Goal: Task Accomplishment & Management: Manage account settings

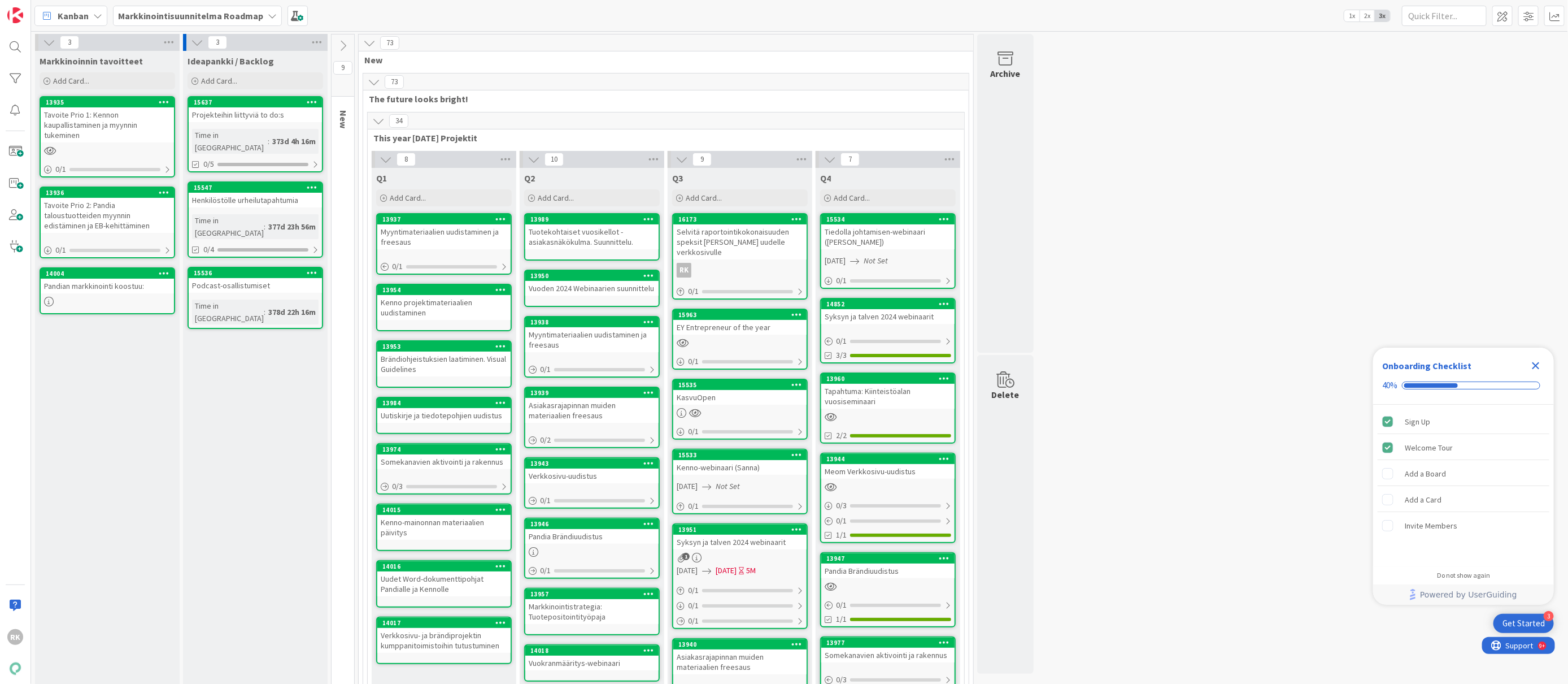
click at [148, 19] on b "Markkinointisuunnitelma Roadmap" at bounding box center [190, 15] width 145 height 12
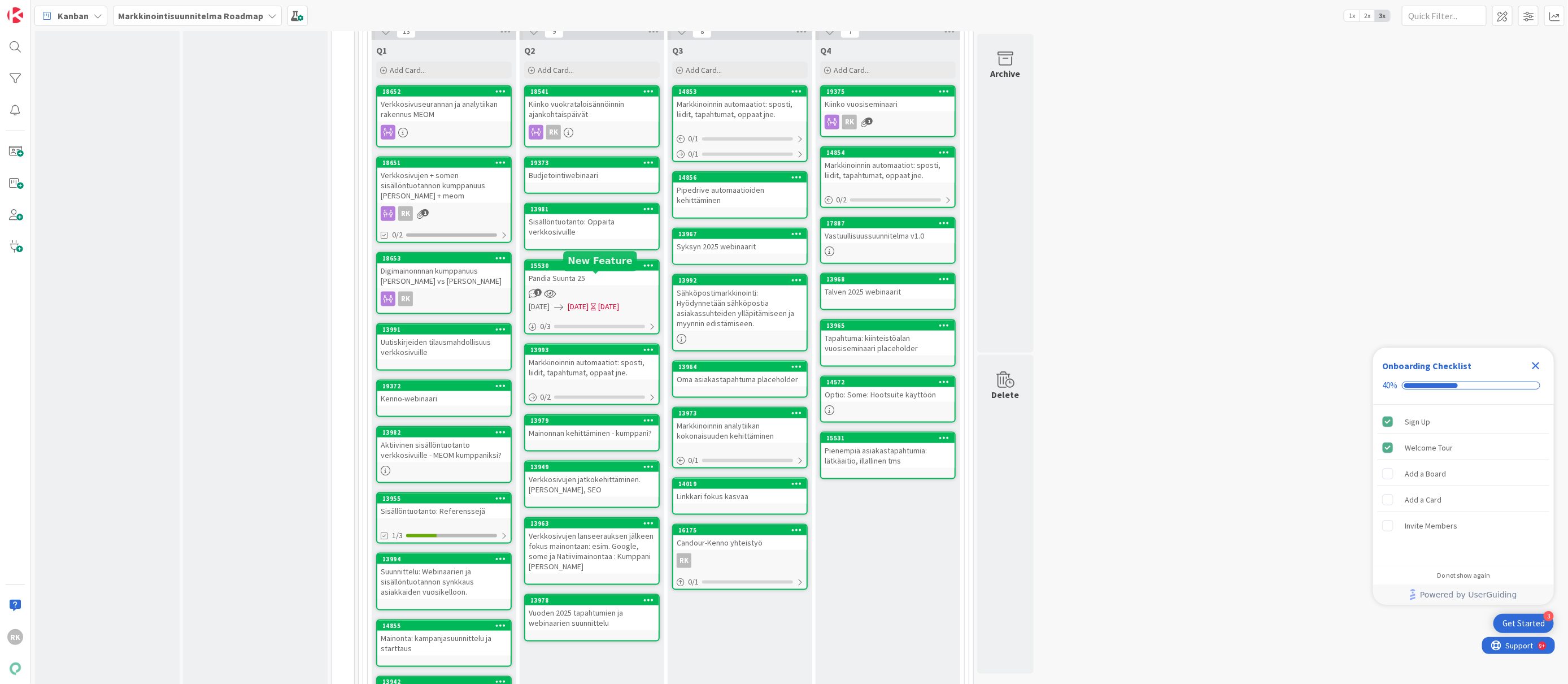
scroll to position [861, 0]
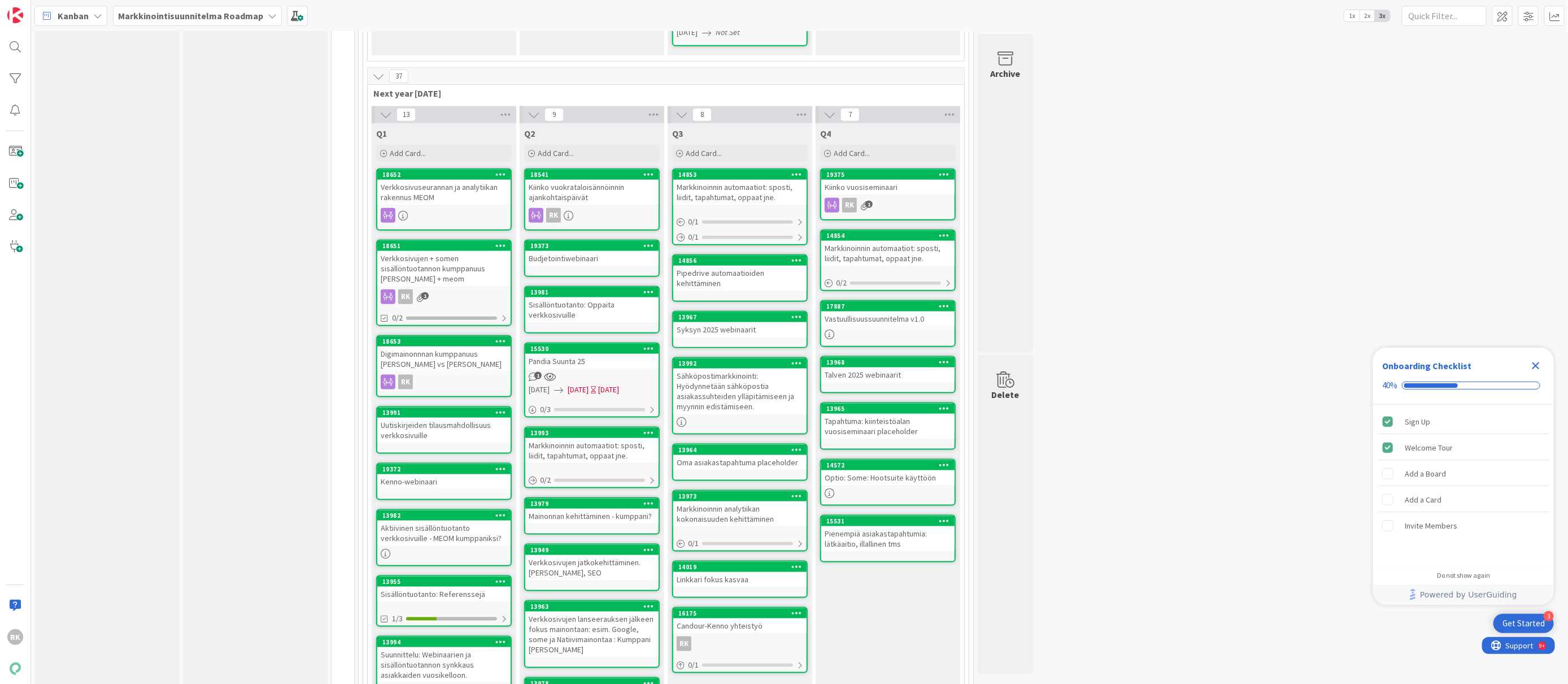
click at [619, 372] on div "1" at bounding box center [592, 376] width 133 height 10
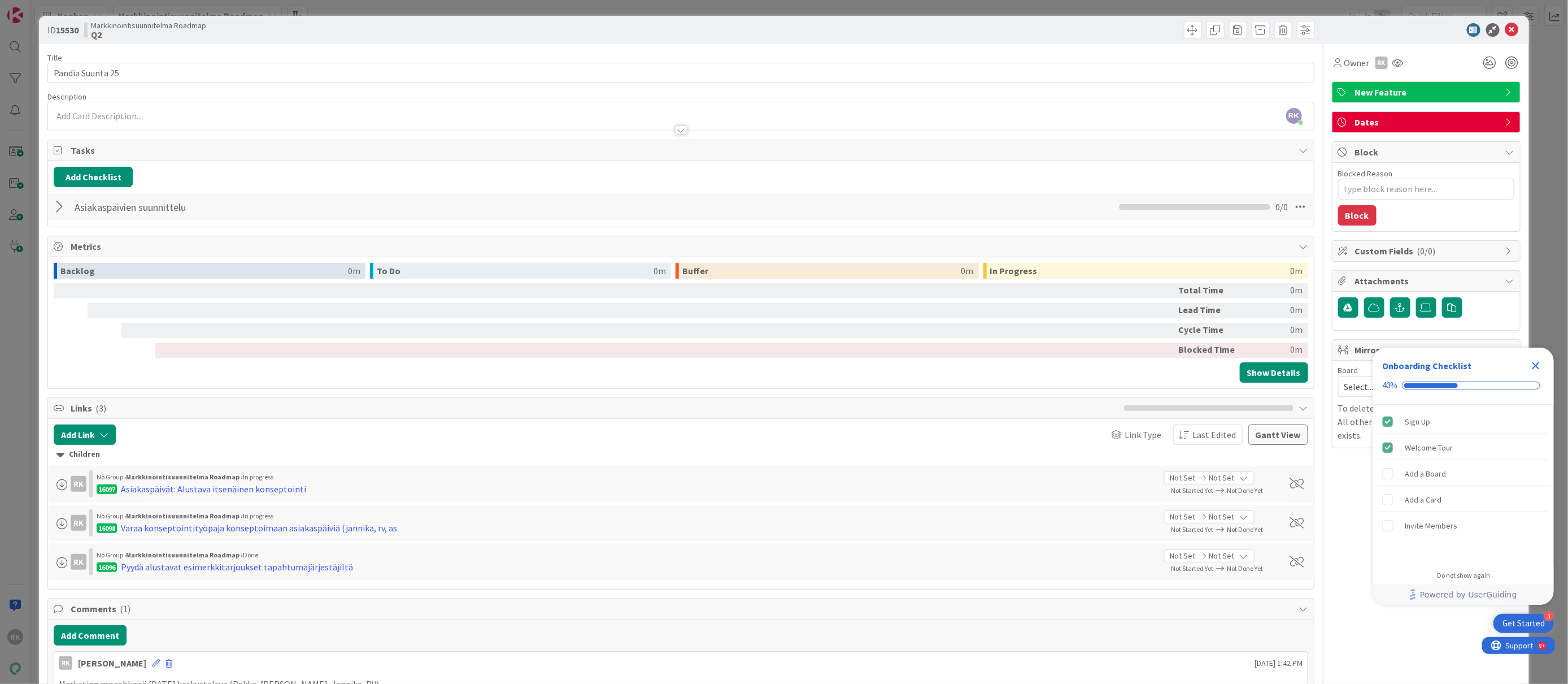
click at [1429, 86] on span "New Feature" at bounding box center [1428, 91] width 145 height 13
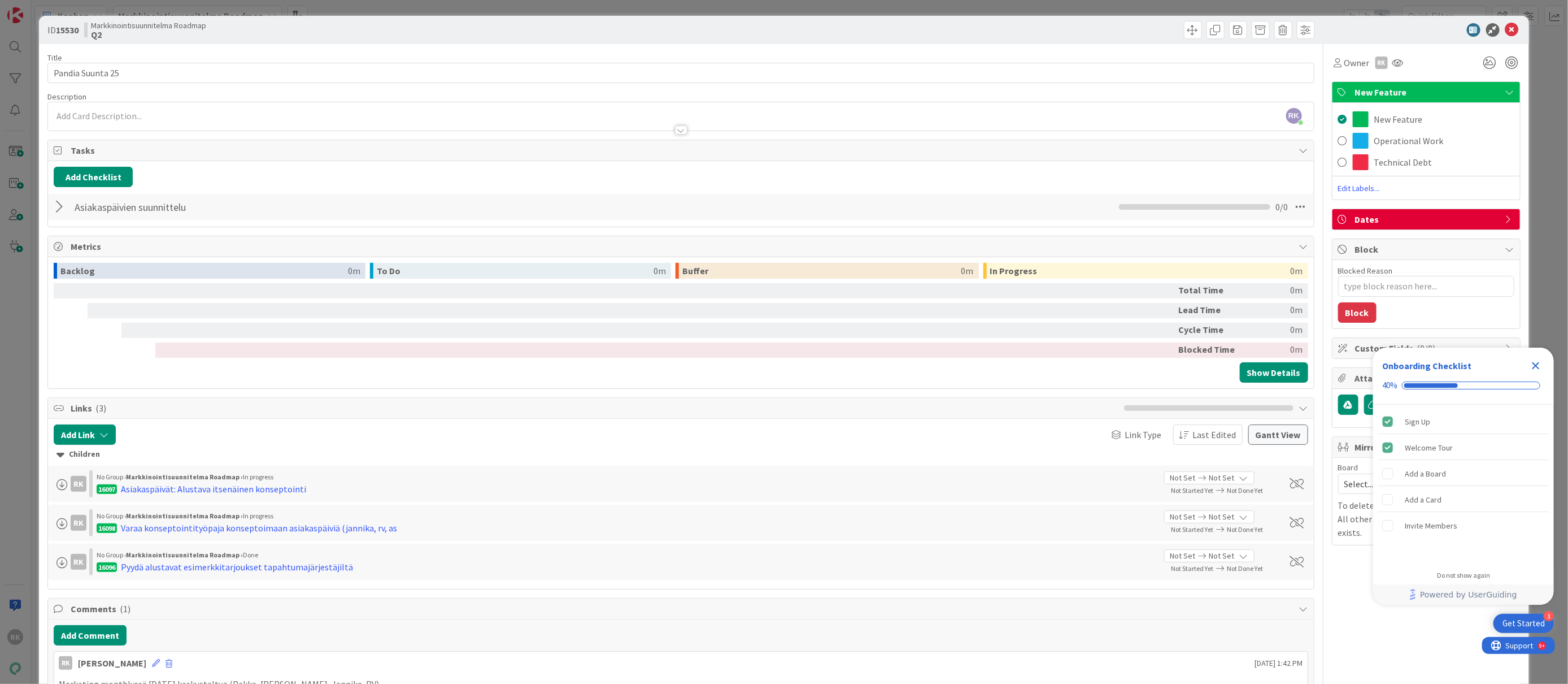
click at [1430, 86] on span "New Feature" at bounding box center [1428, 91] width 145 height 13
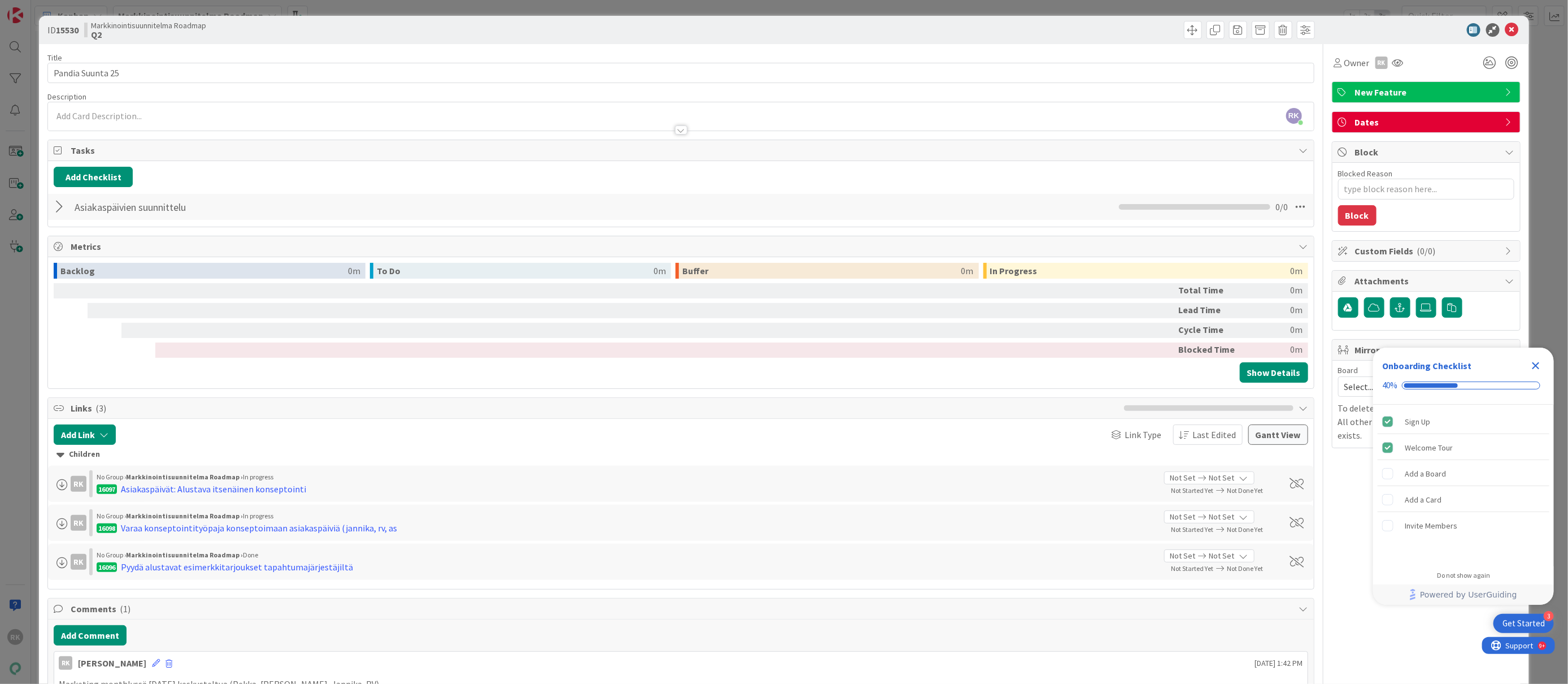
click at [1530, 362] on icon "Close Checklist" at bounding box center [1536, 365] width 13 height 13
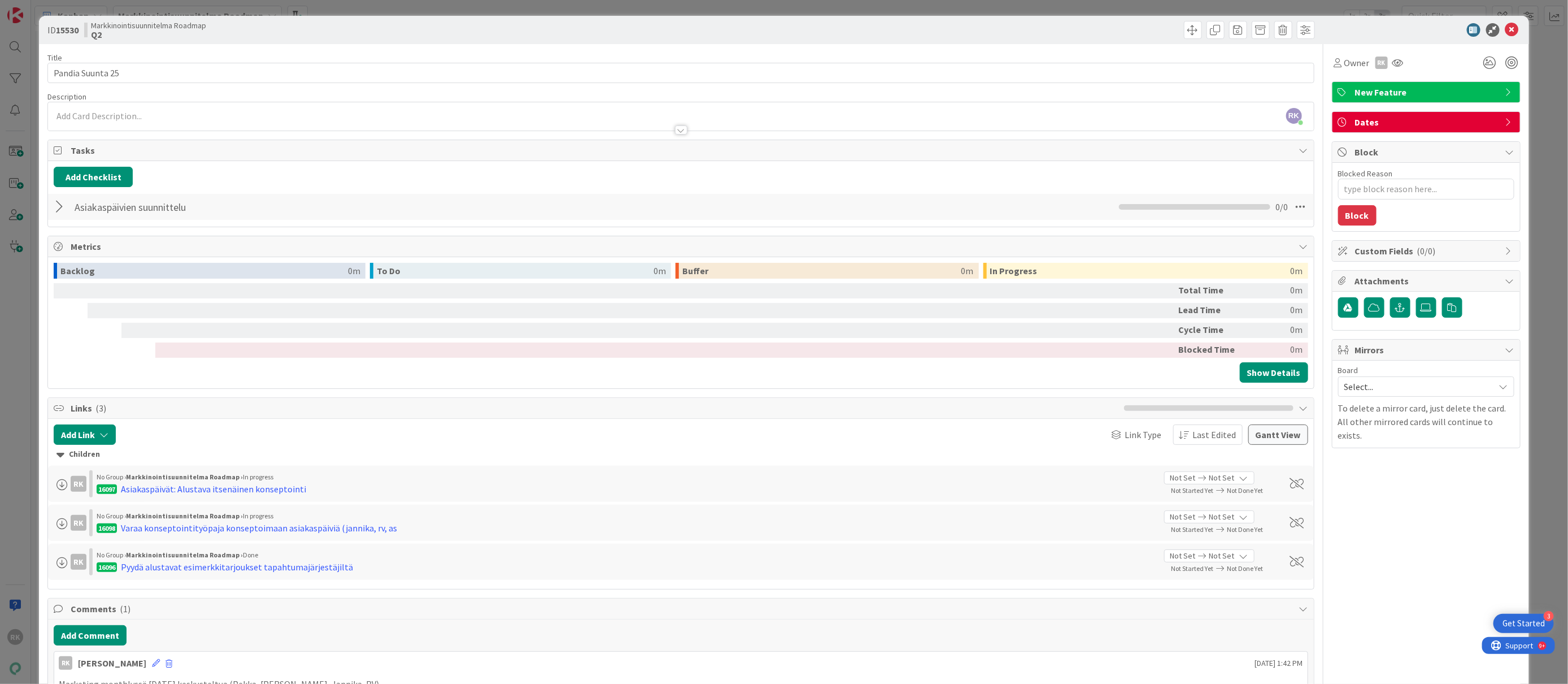
click at [1464, 258] on span "Custom Fields ( 0/0 )" at bounding box center [1428, 250] width 145 height 13
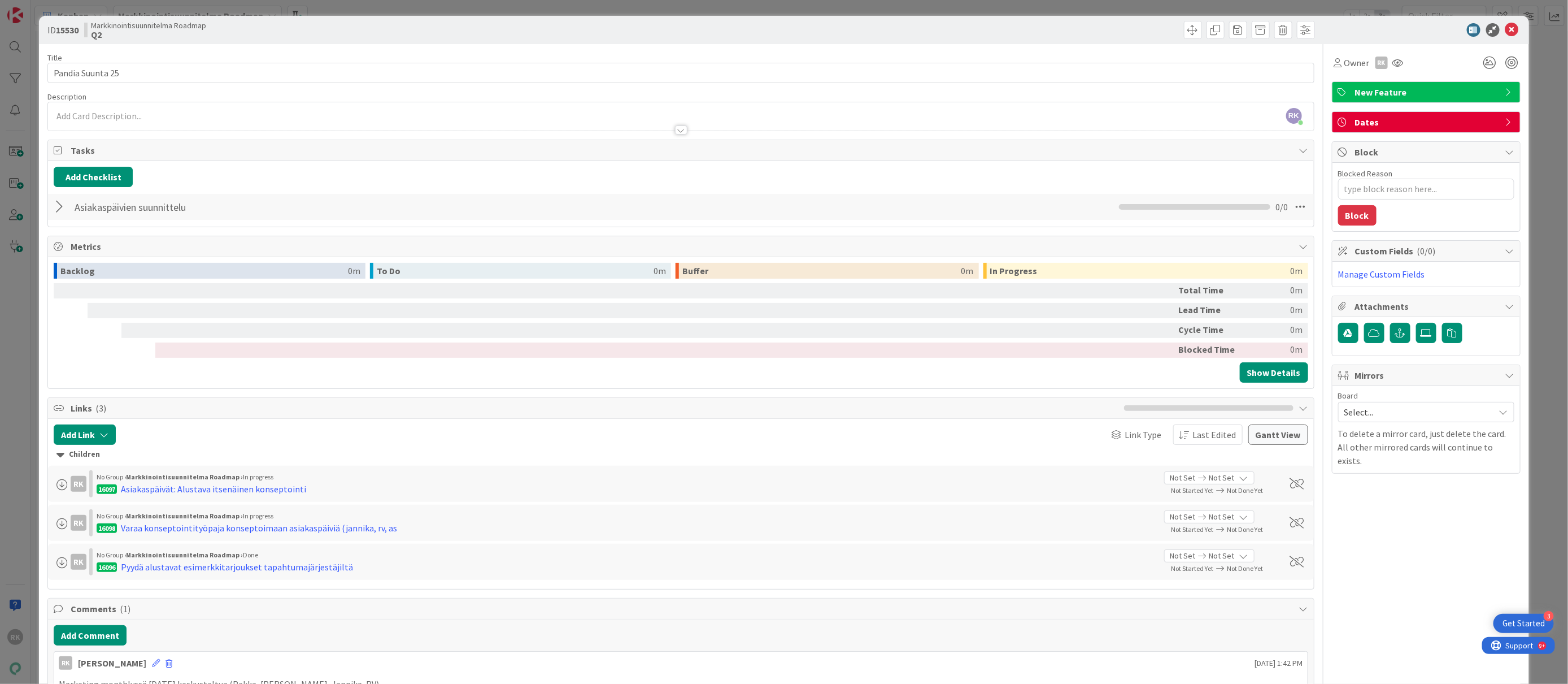
click at [1464, 258] on span "Custom Fields ( 0/0 )" at bounding box center [1428, 250] width 145 height 13
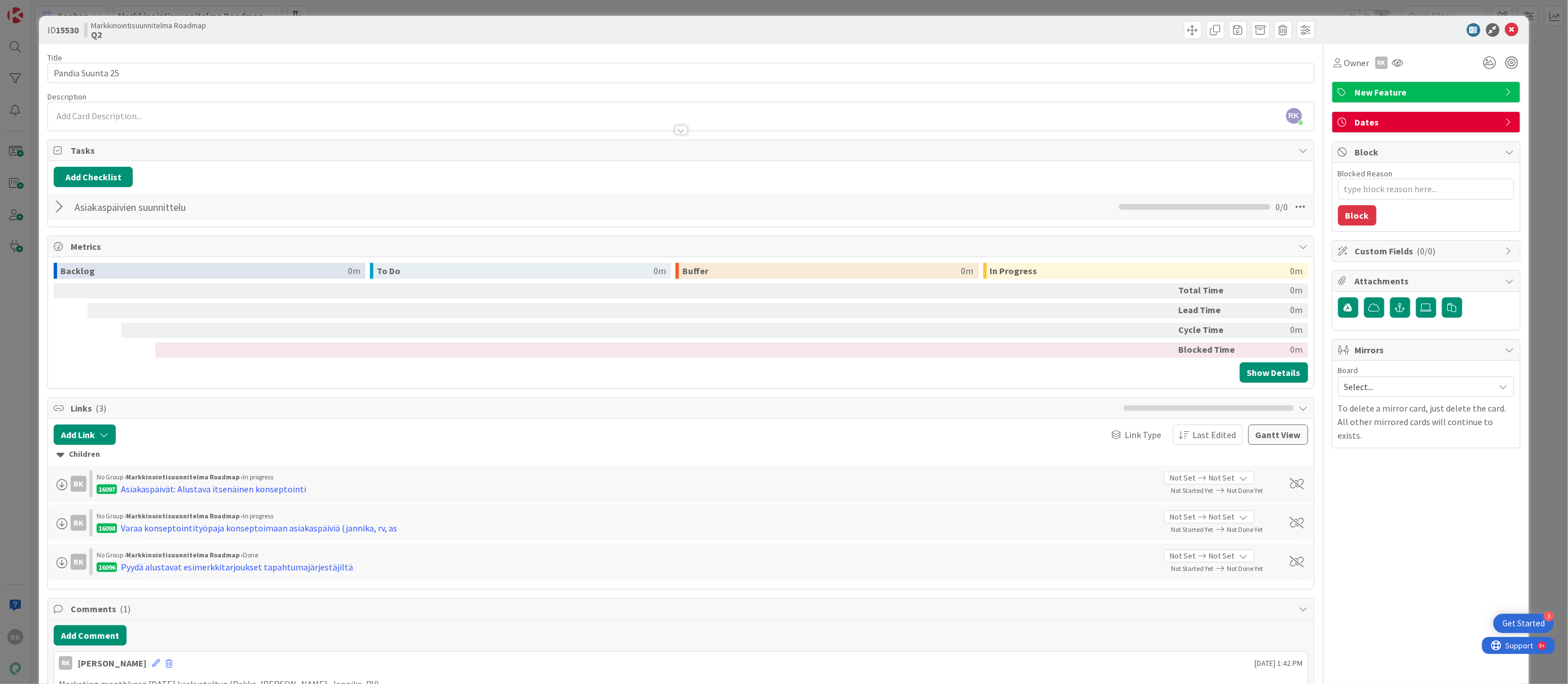
click at [1464, 258] on span "Custom Fields ( 0/0 )" at bounding box center [1428, 250] width 145 height 13
type textarea "x"
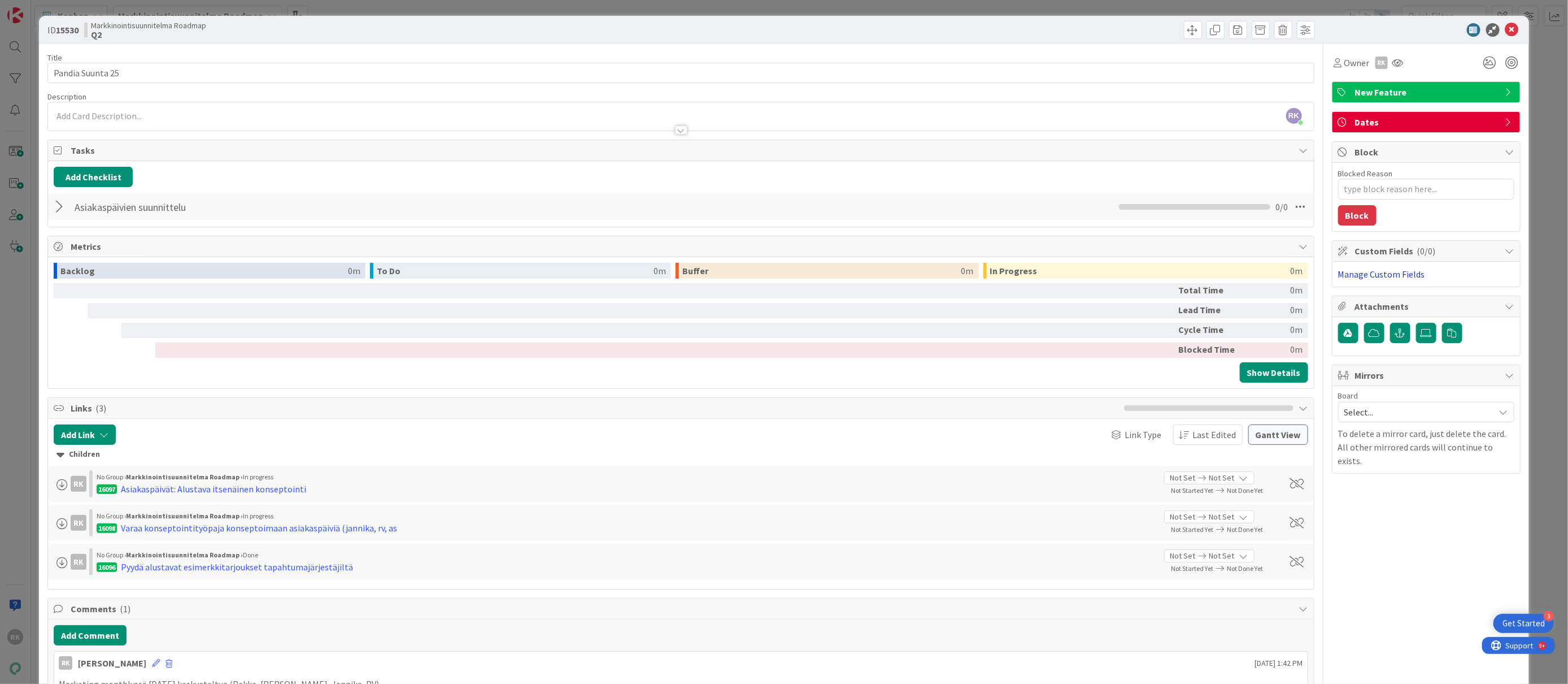
click at [1399, 274] on link "Manage Custom Fields" at bounding box center [1381, 274] width 87 height 12
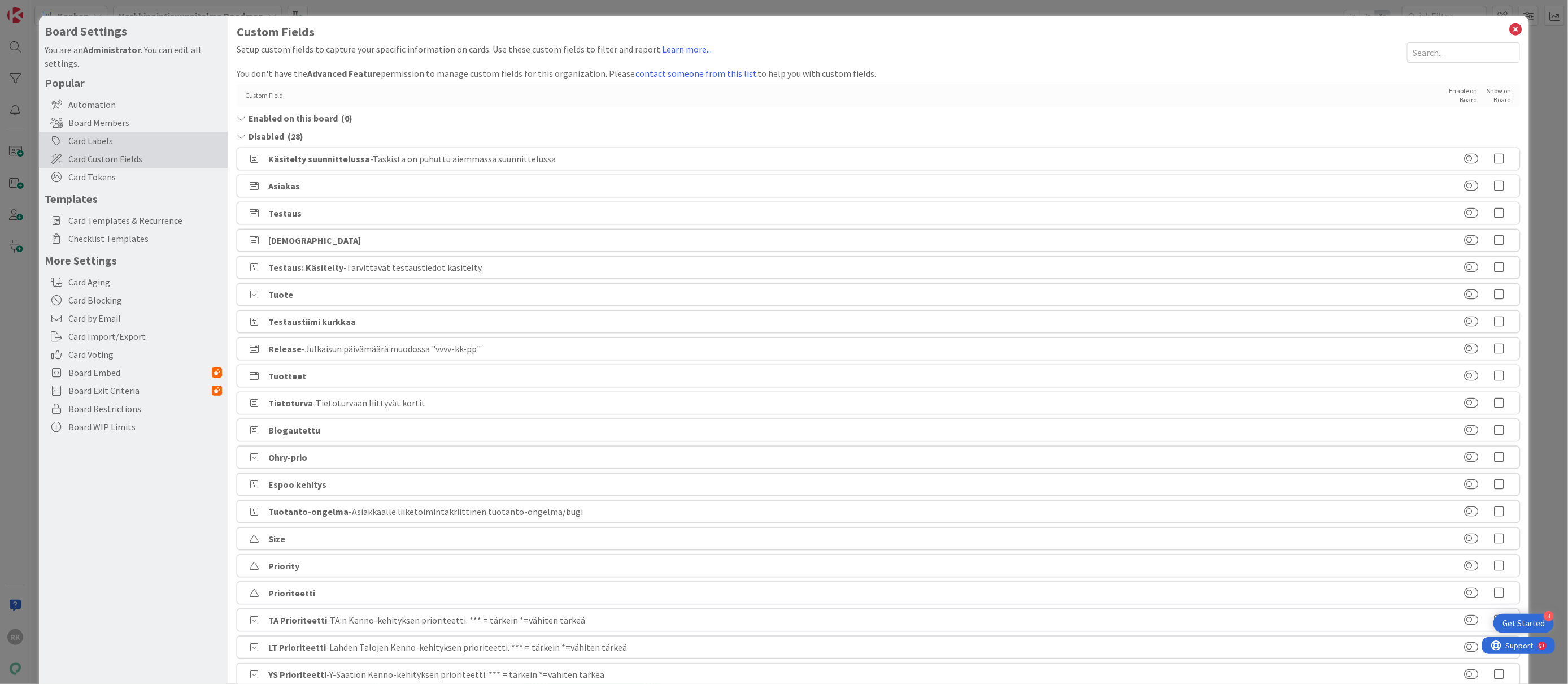
click at [99, 145] on div "Card Labels" at bounding box center [133, 140] width 189 height 18
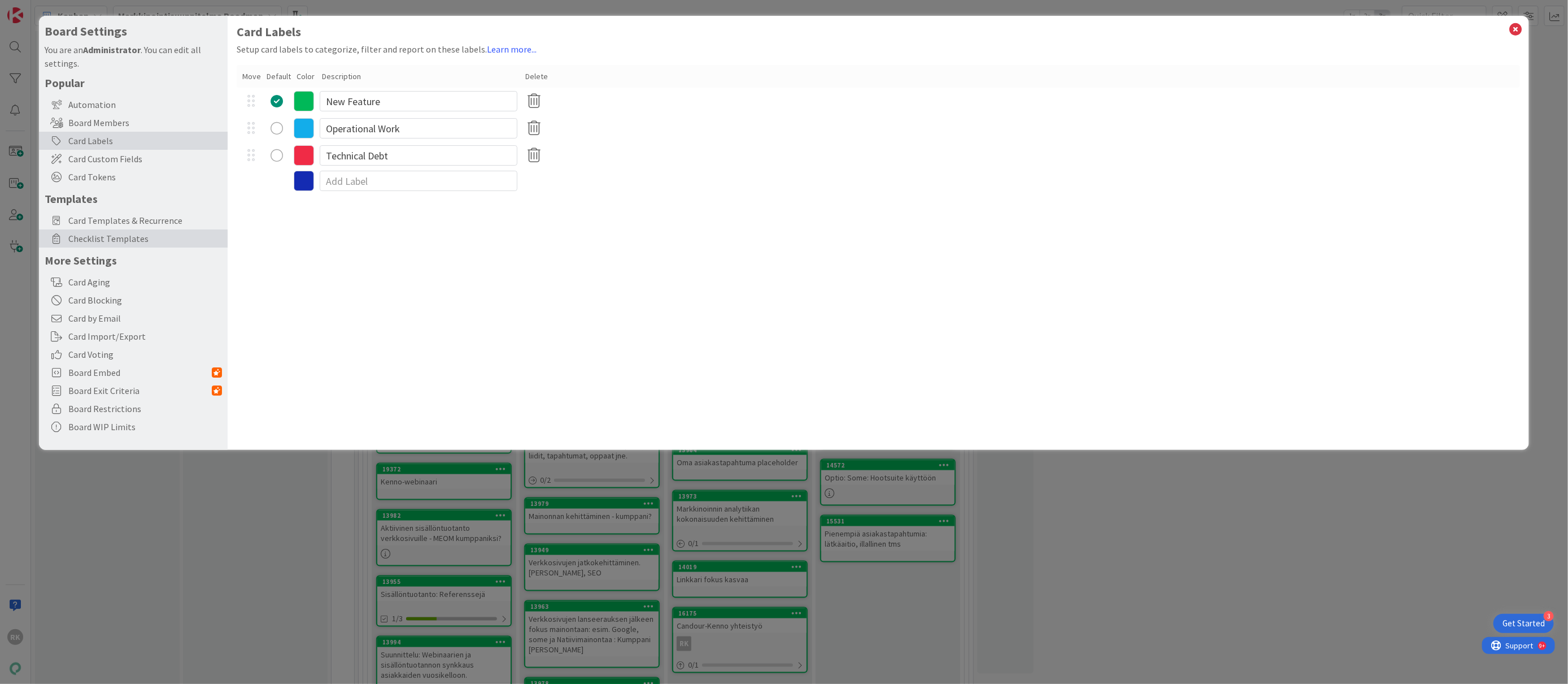
click at [105, 241] on span "Checklist Templates" at bounding box center [145, 238] width 154 height 13
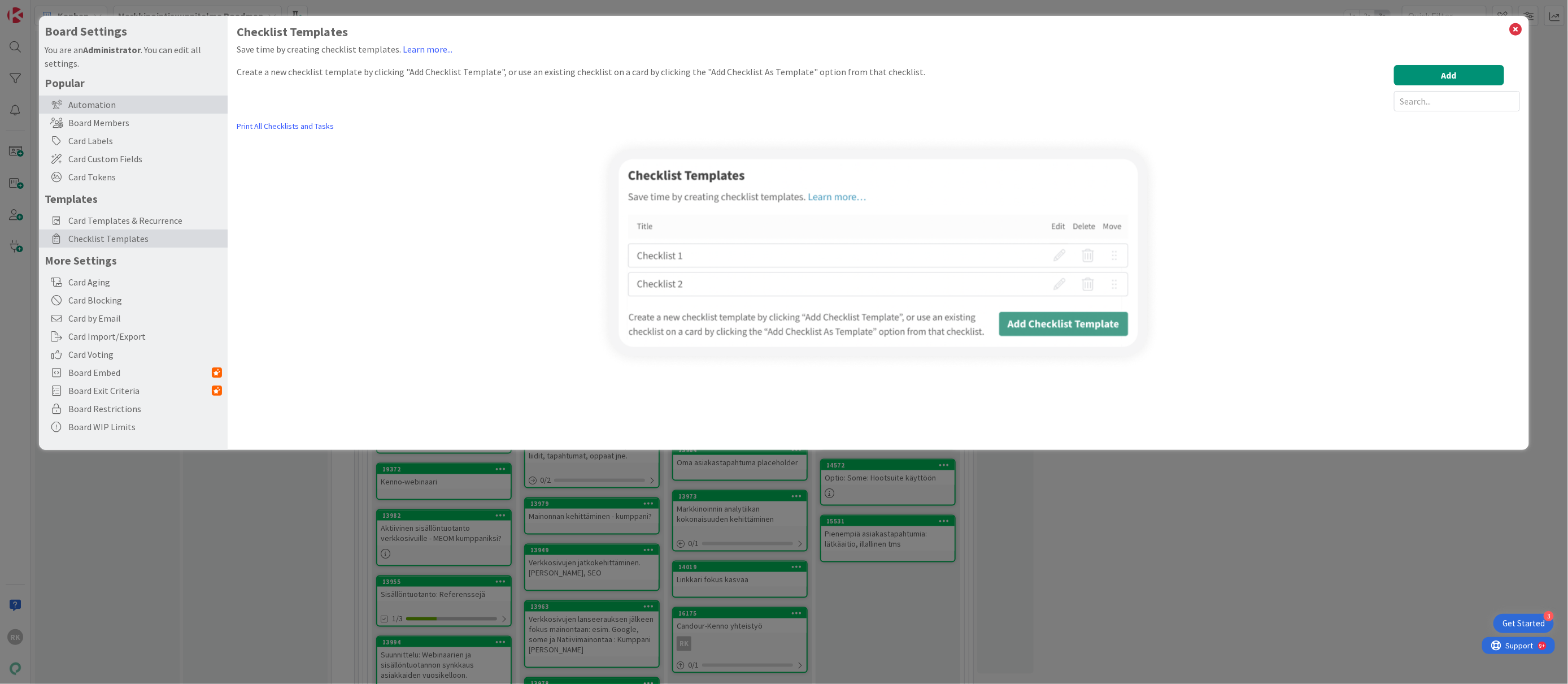
click at [72, 102] on div "Automation" at bounding box center [133, 105] width 189 height 18
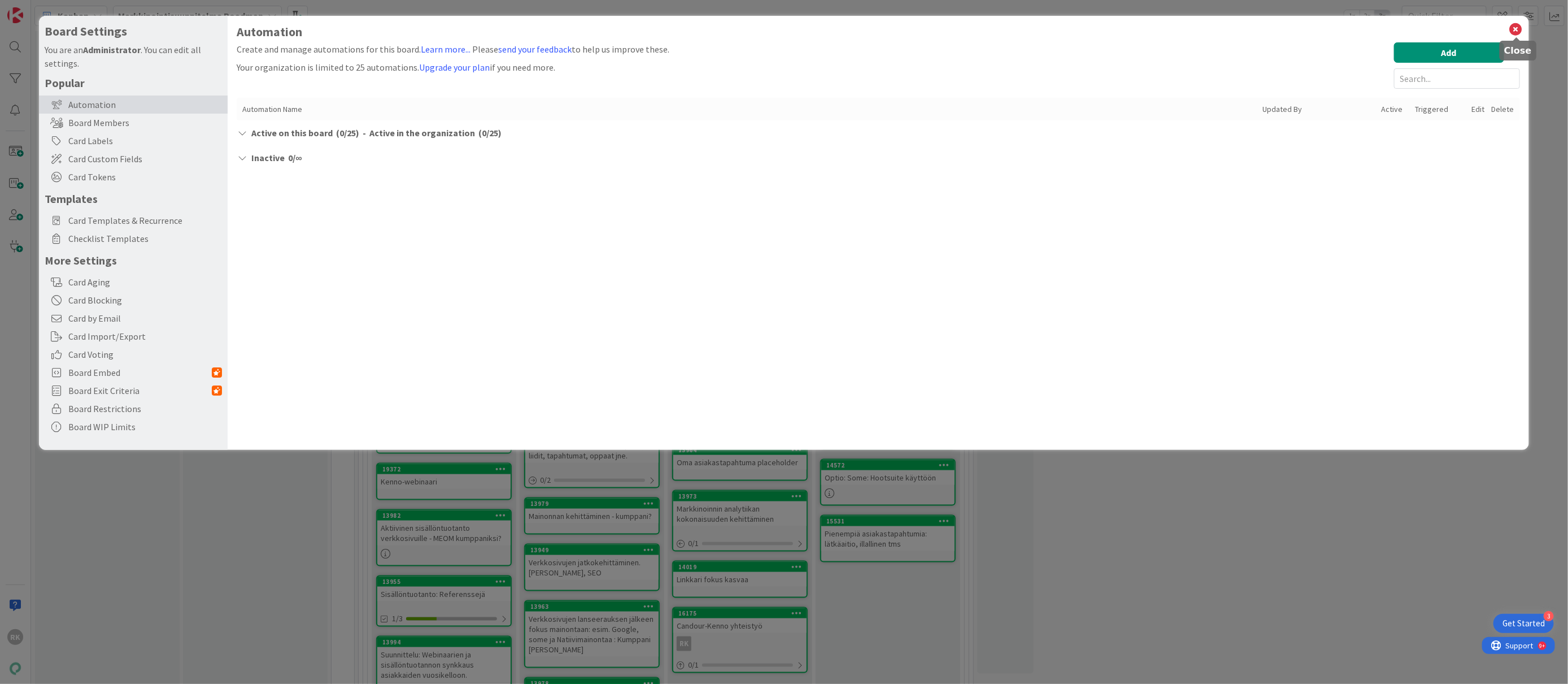
click at [1510, 25] on icon at bounding box center [1516, 30] width 14 height 16
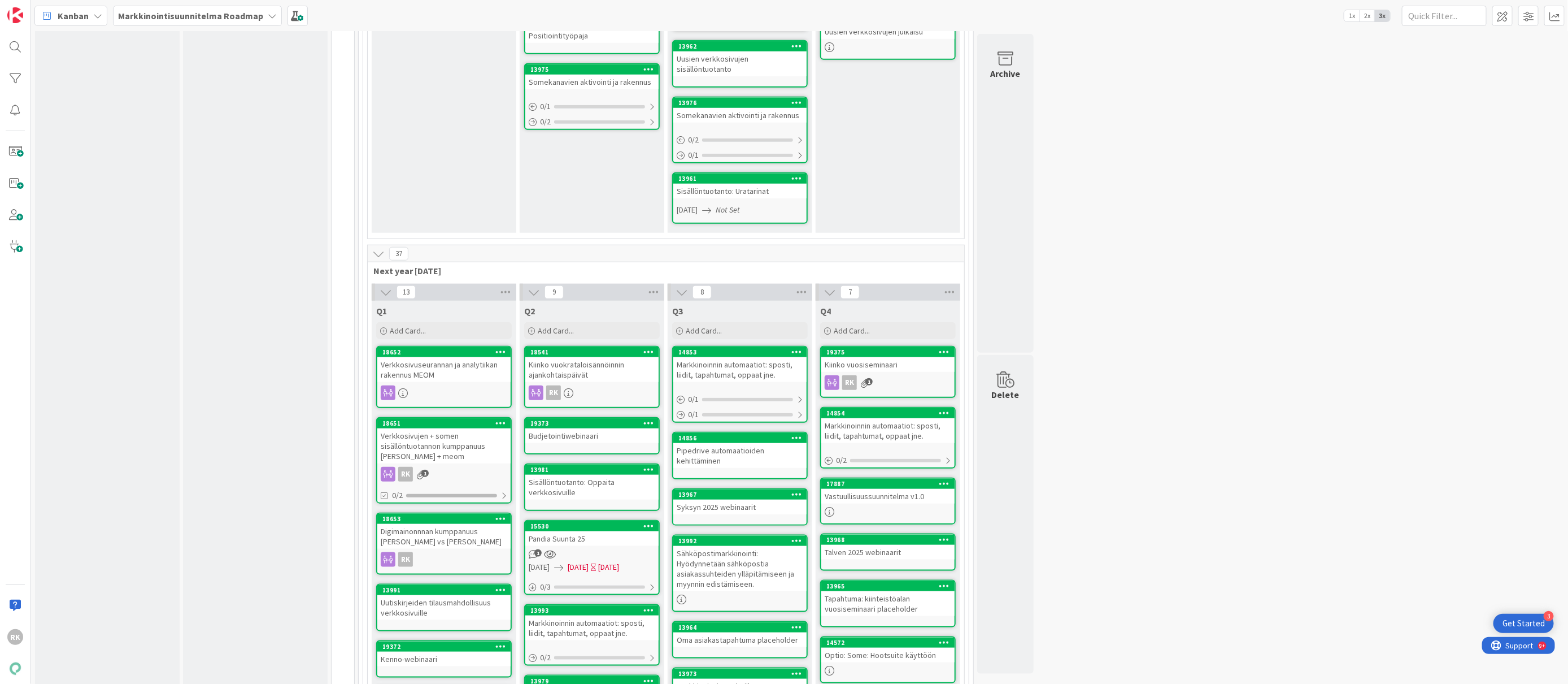
scroll to position [954, 0]
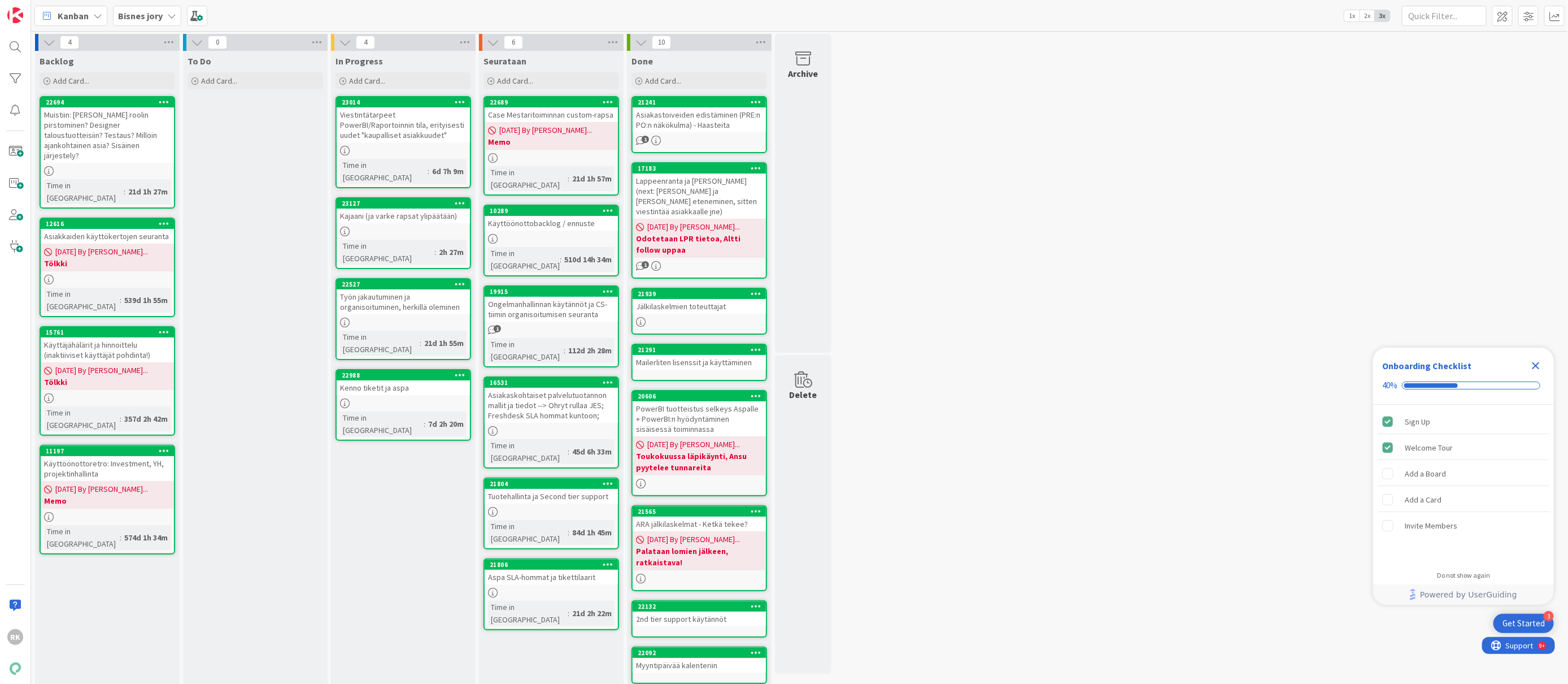
click at [95, 10] on div "Kanban" at bounding box center [72, 15] width 73 height 21
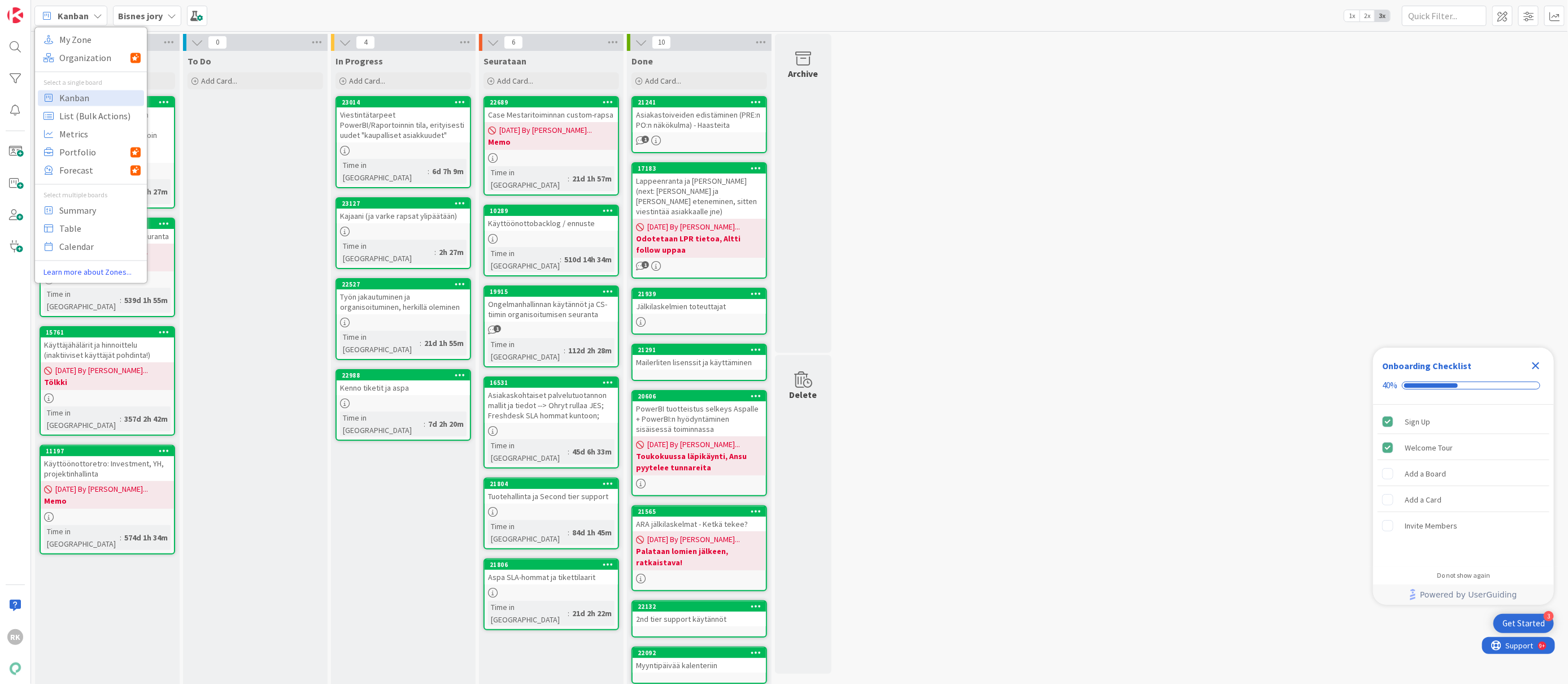
click at [341, 160] on div "Time in [GEOGRAPHIC_DATA]" at bounding box center [384, 172] width 88 height 25
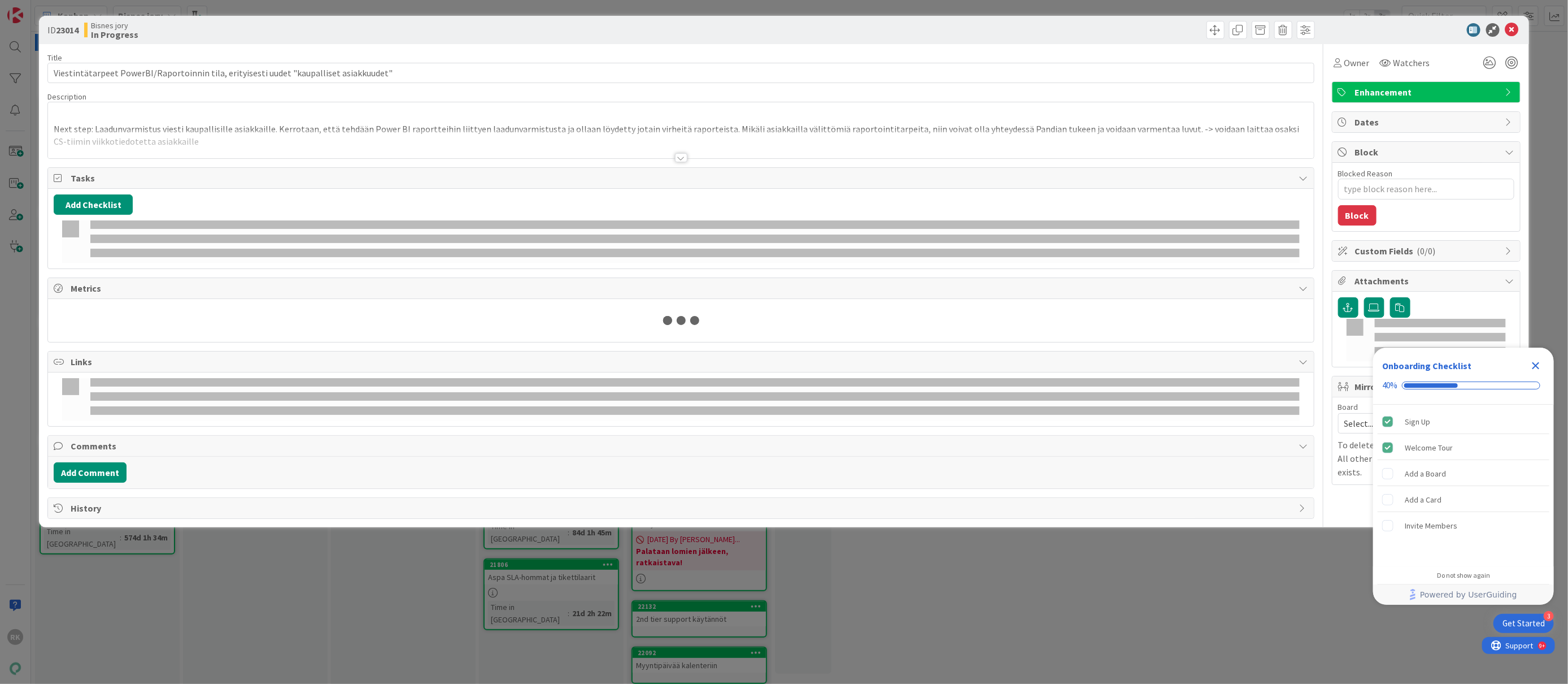
type textarea "x"
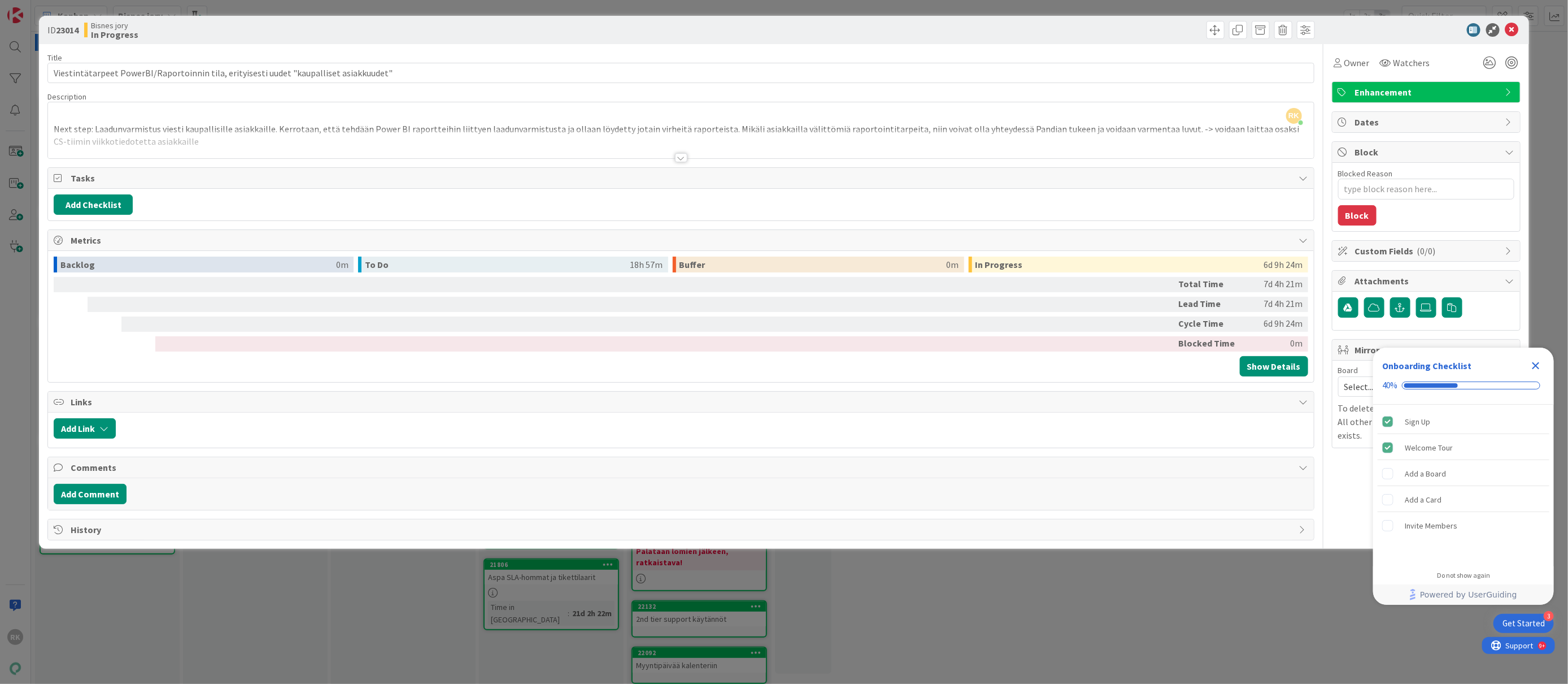
click at [686, 156] on div at bounding box center [681, 157] width 13 height 9
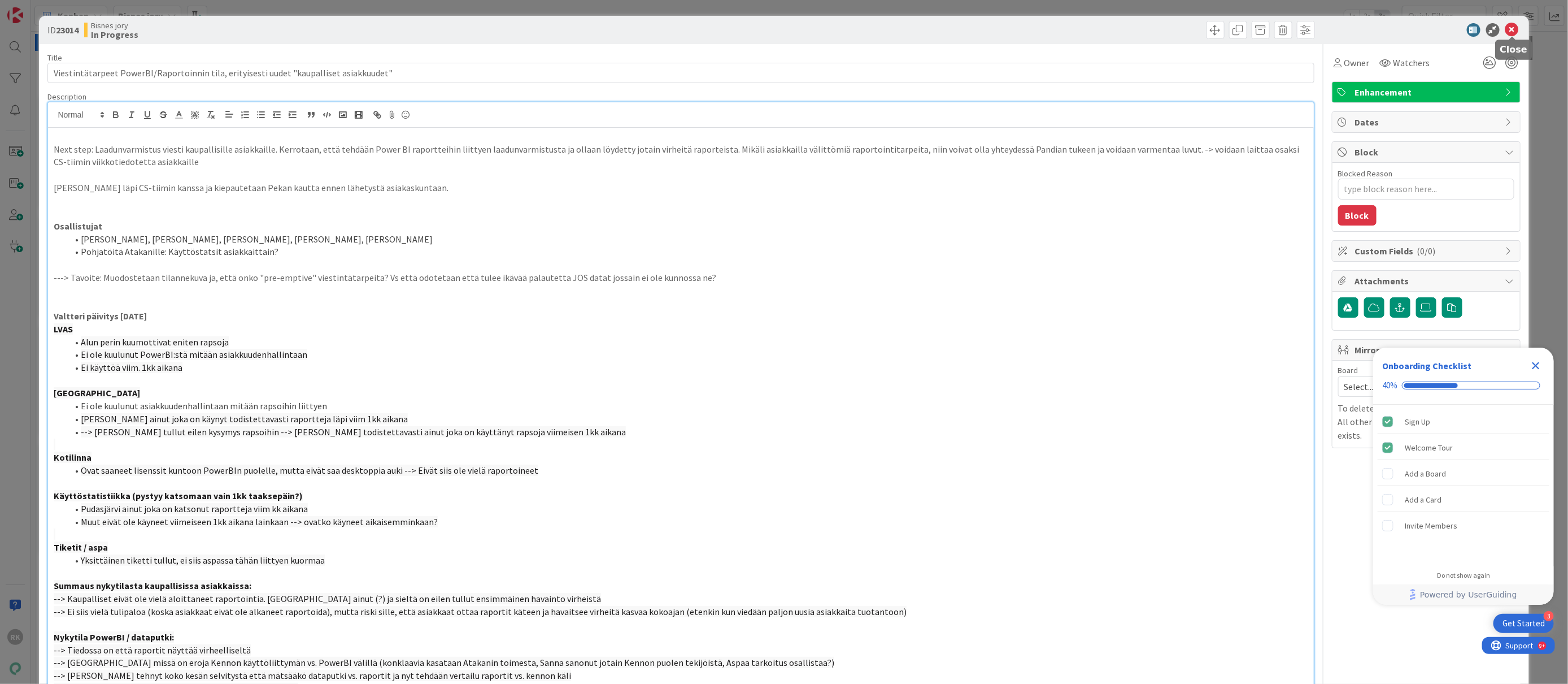
click at [1516, 34] on icon at bounding box center [1512, 30] width 13 height 13
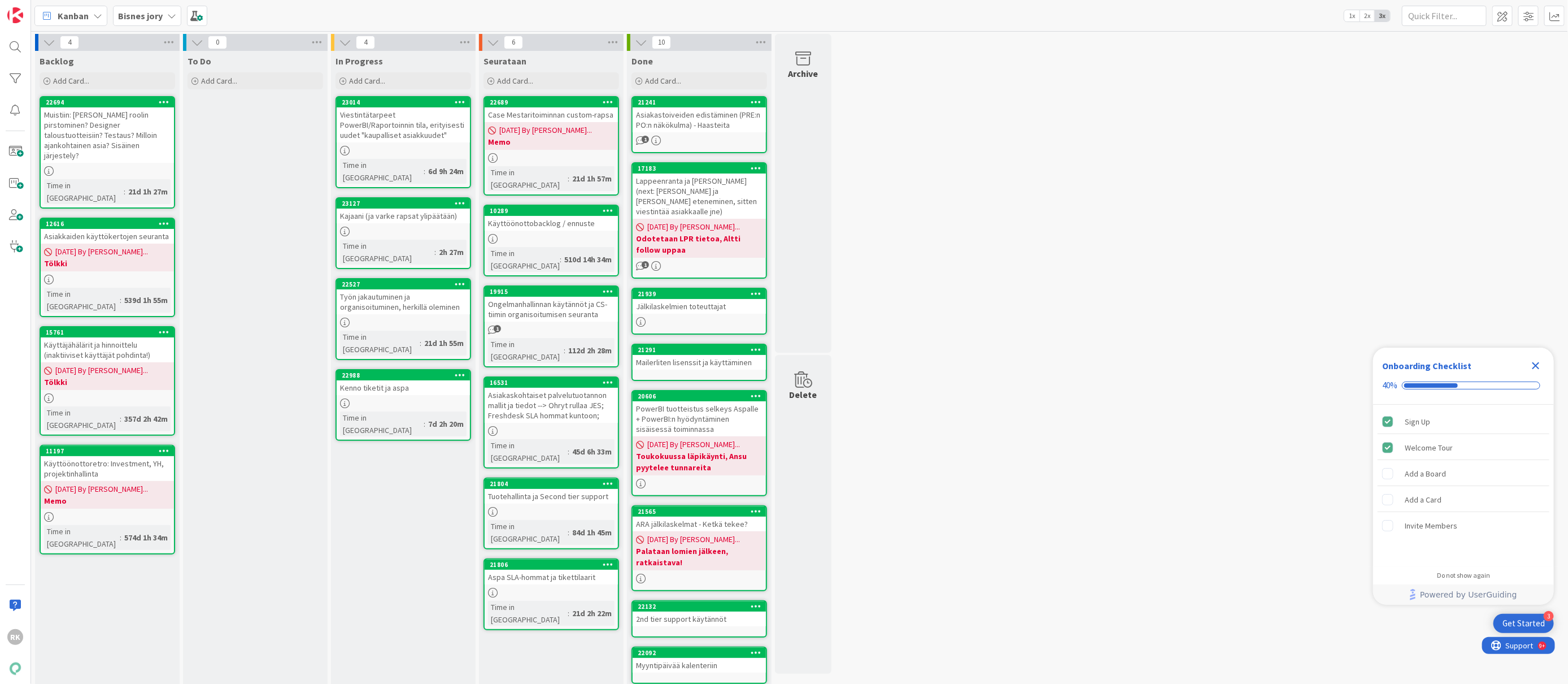
click at [161, 13] on b "Bisnes jory" at bounding box center [140, 15] width 45 height 12
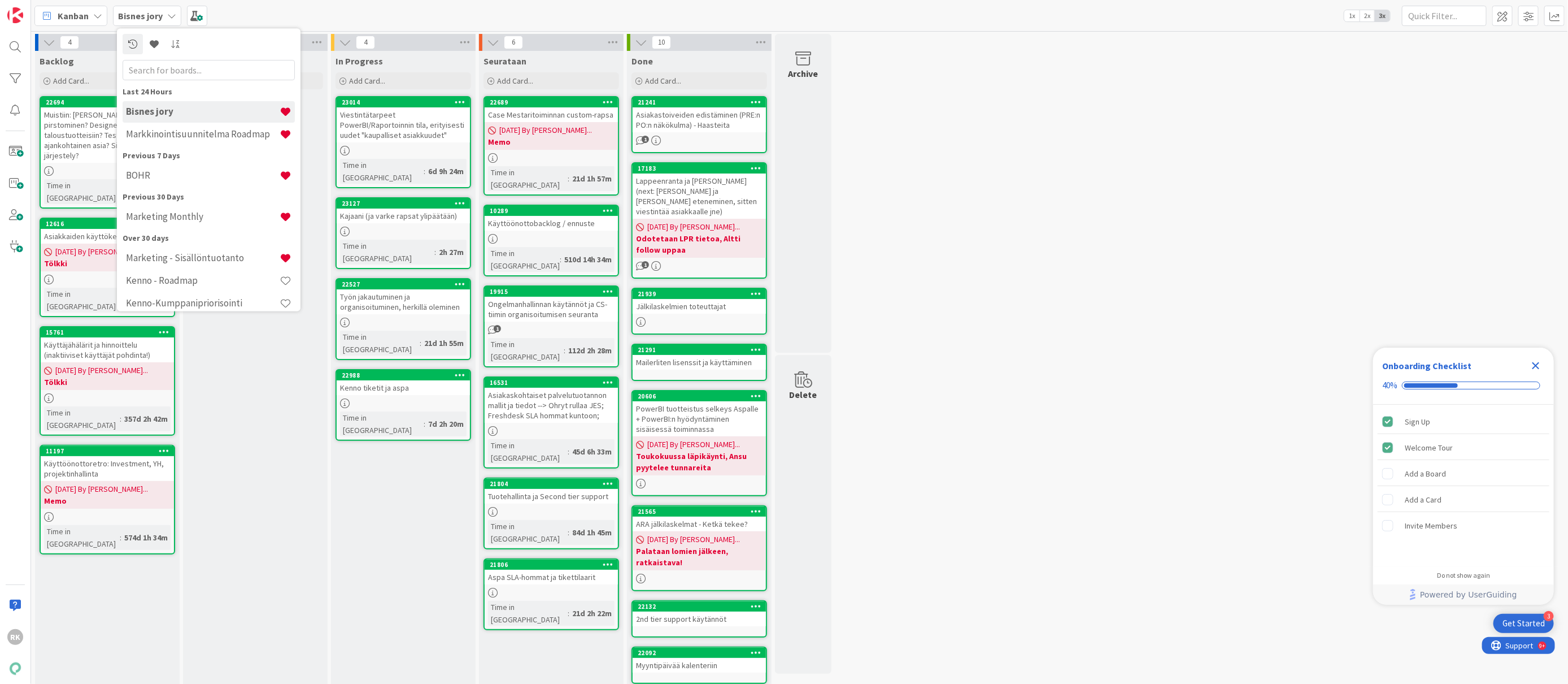
click at [986, 354] on div "4 Backlog Add Card... 22694 Muistiin: [PERSON_NAME] roolin pirstominen? Designe…" at bounding box center [799, 436] width 1533 height 806
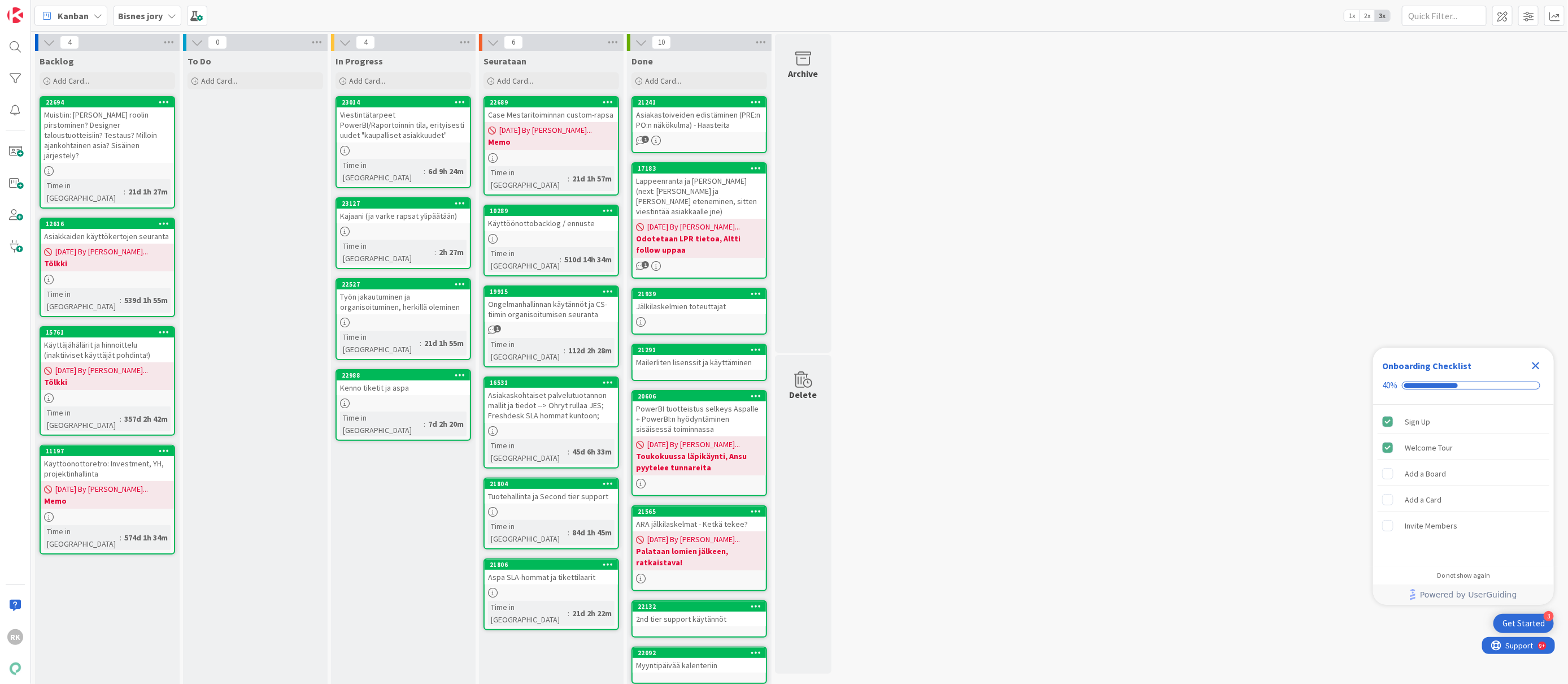
click at [71, 19] on span "Kanban" at bounding box center [72, 15] width 31 height 13
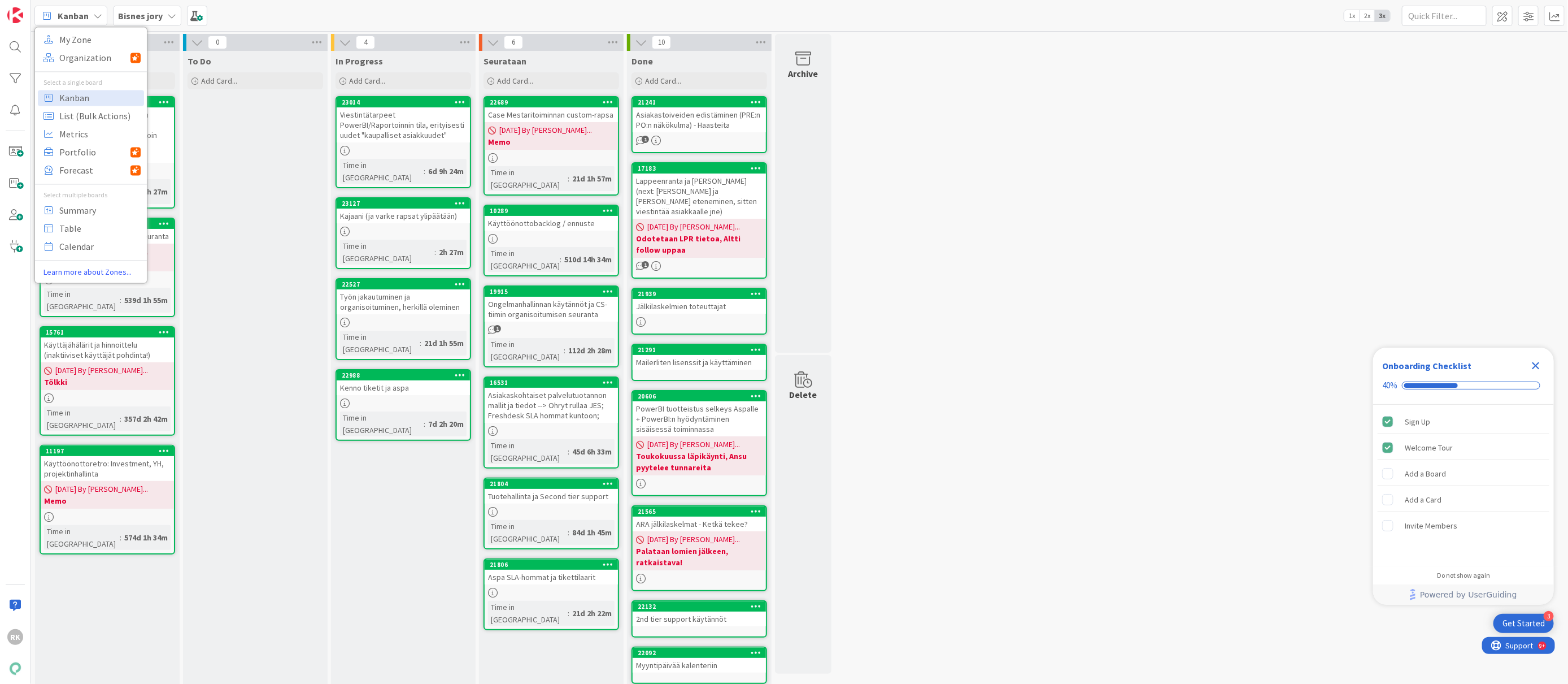
drag, startPoint x: 262, startPoint y: 246, endPoint x: 240, endPoint y: 196, distance: 54.6
click at [261, 246] on div "To Do Add Card..." at bounding box center [256, 442] width 145 height 782
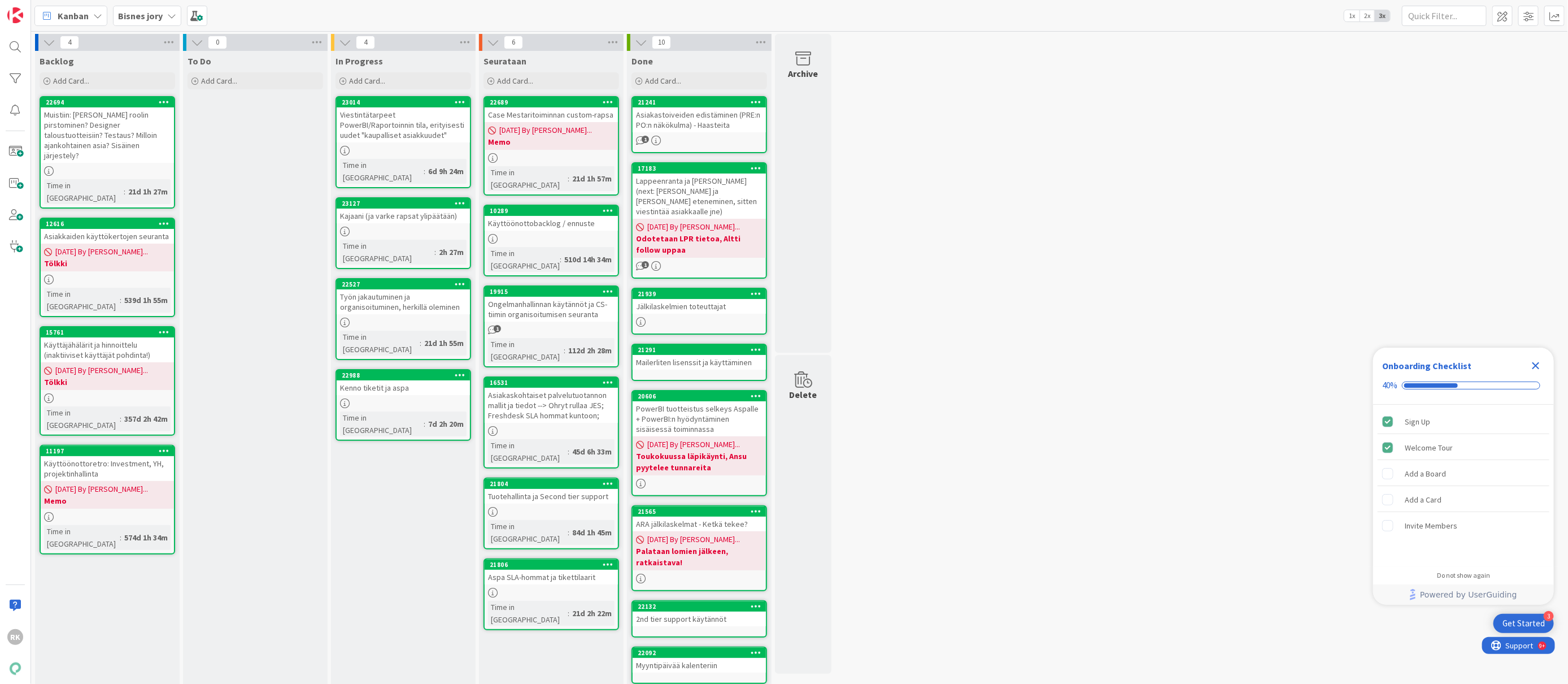
click at [159, 21] on b "Bisnes jory" at bounding box center [140, 15] width 45 height 12
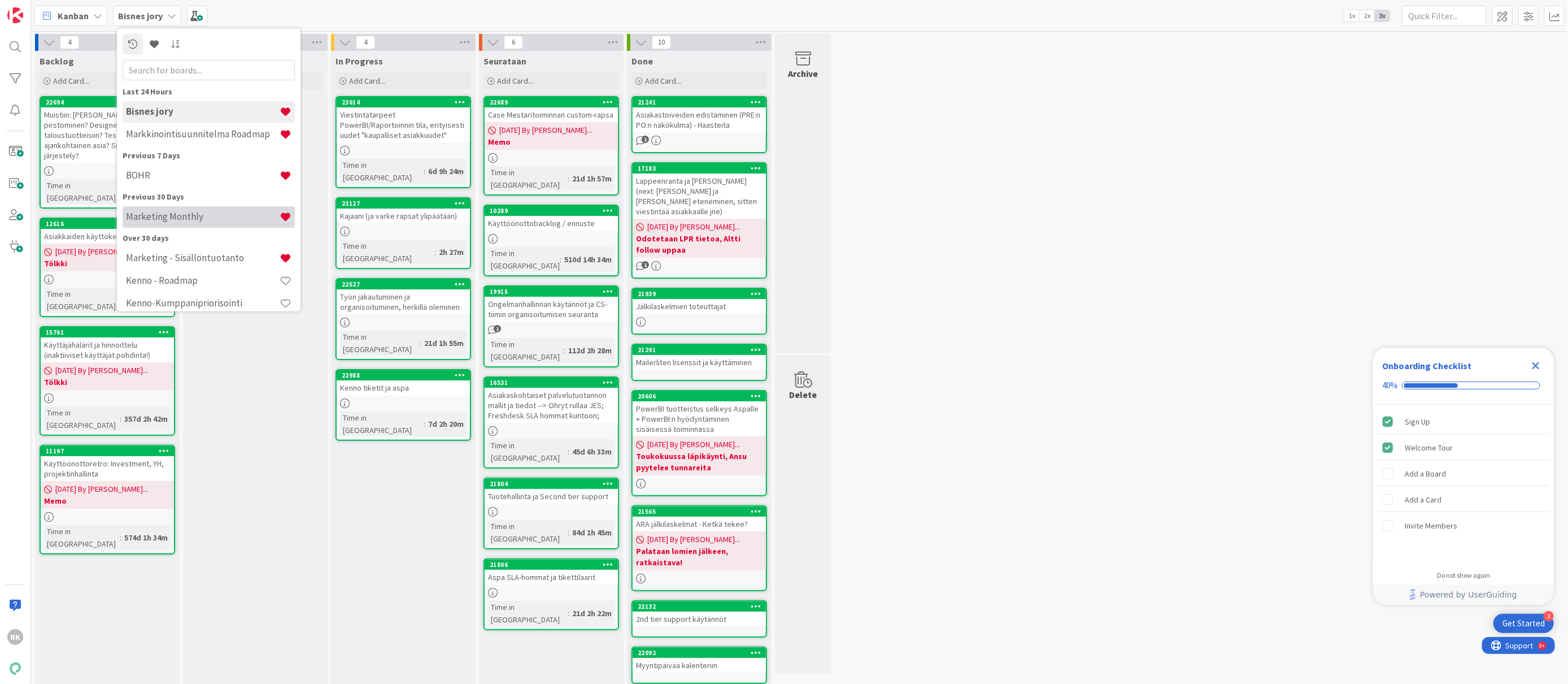
click at [200, 217] on h4 "Marketing Monthly" at bounding box center [203, 216] width 154 height 12
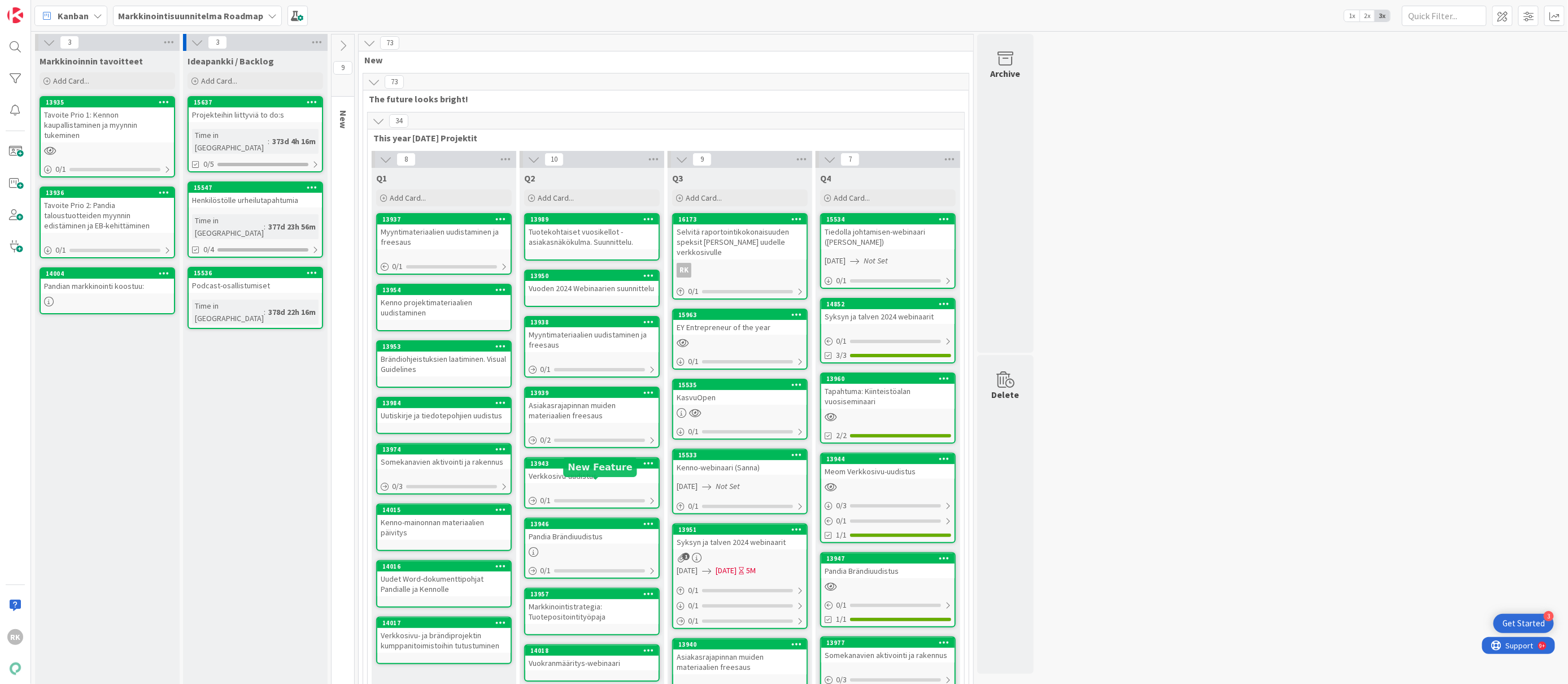
scroll to position [954, 0]
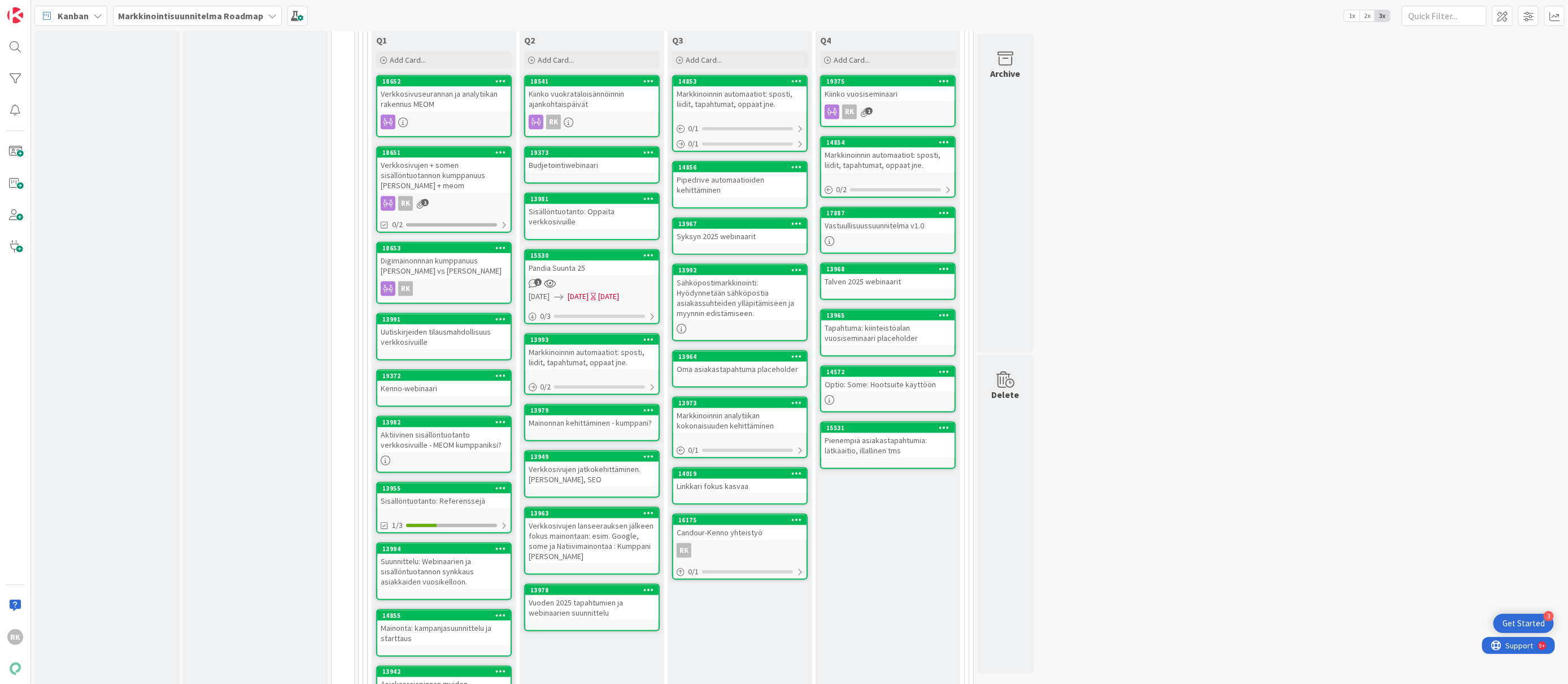
click at [739, 525] on div "Candour-Kenno yhteistyö" at bounding box center [739, 532] width 133 height 14
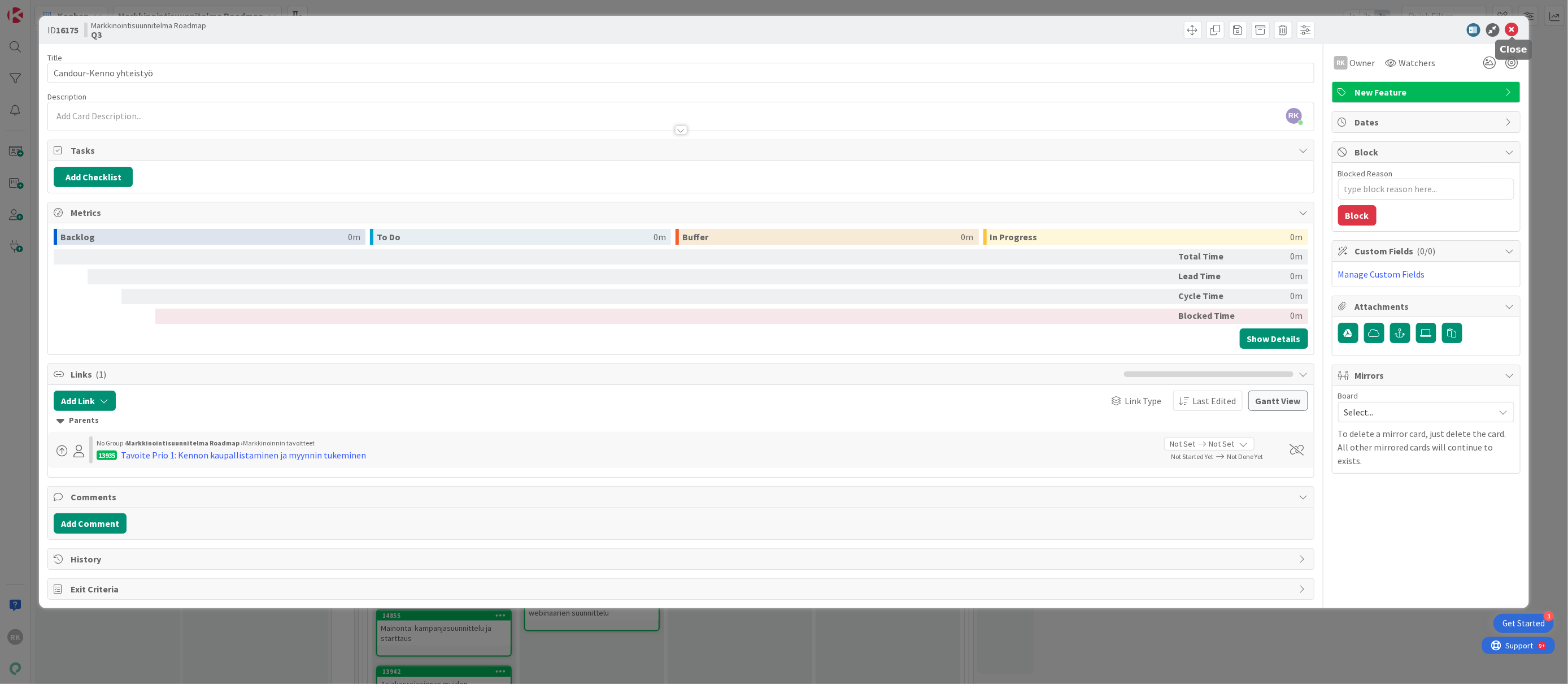
click at [1515, 30] on icon at bounding box center [1512, 30] width 13 height 13
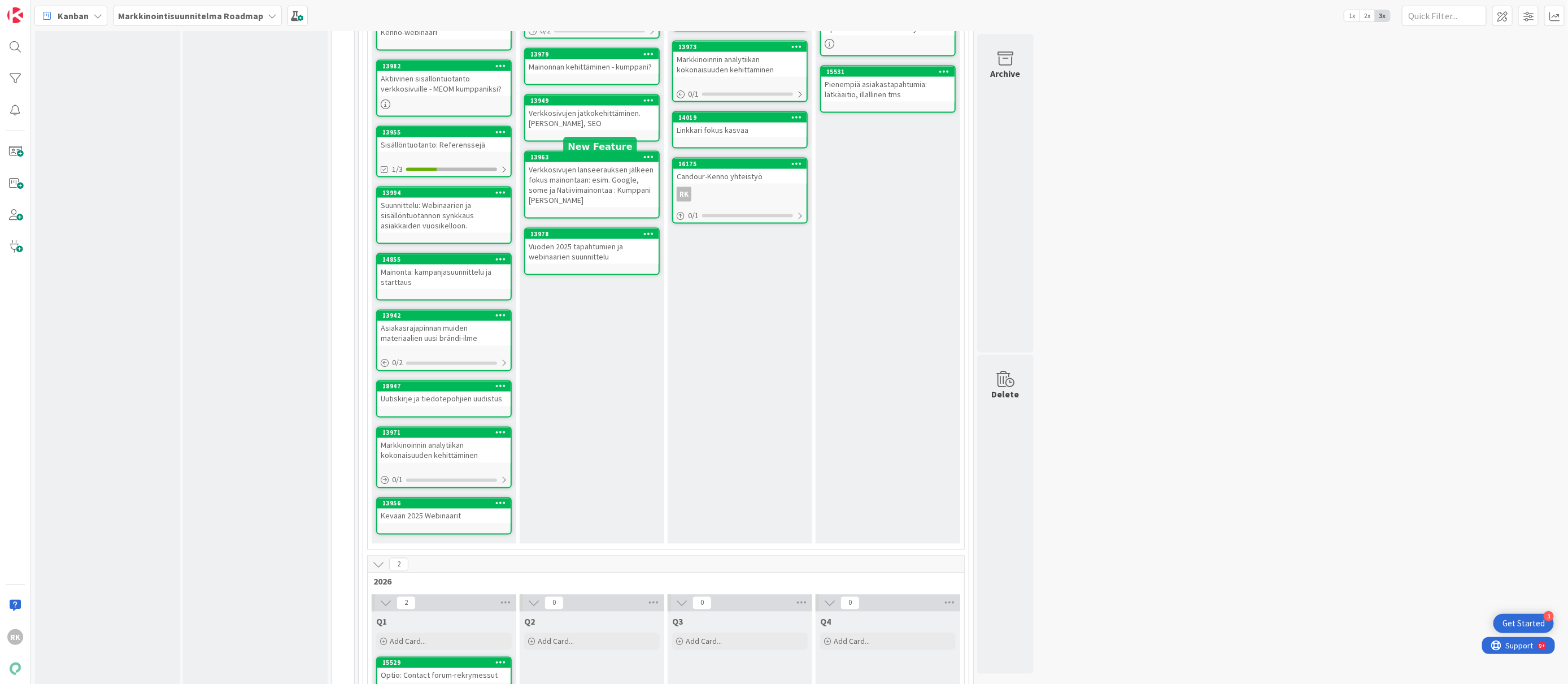
scroll to position [1252, 0]
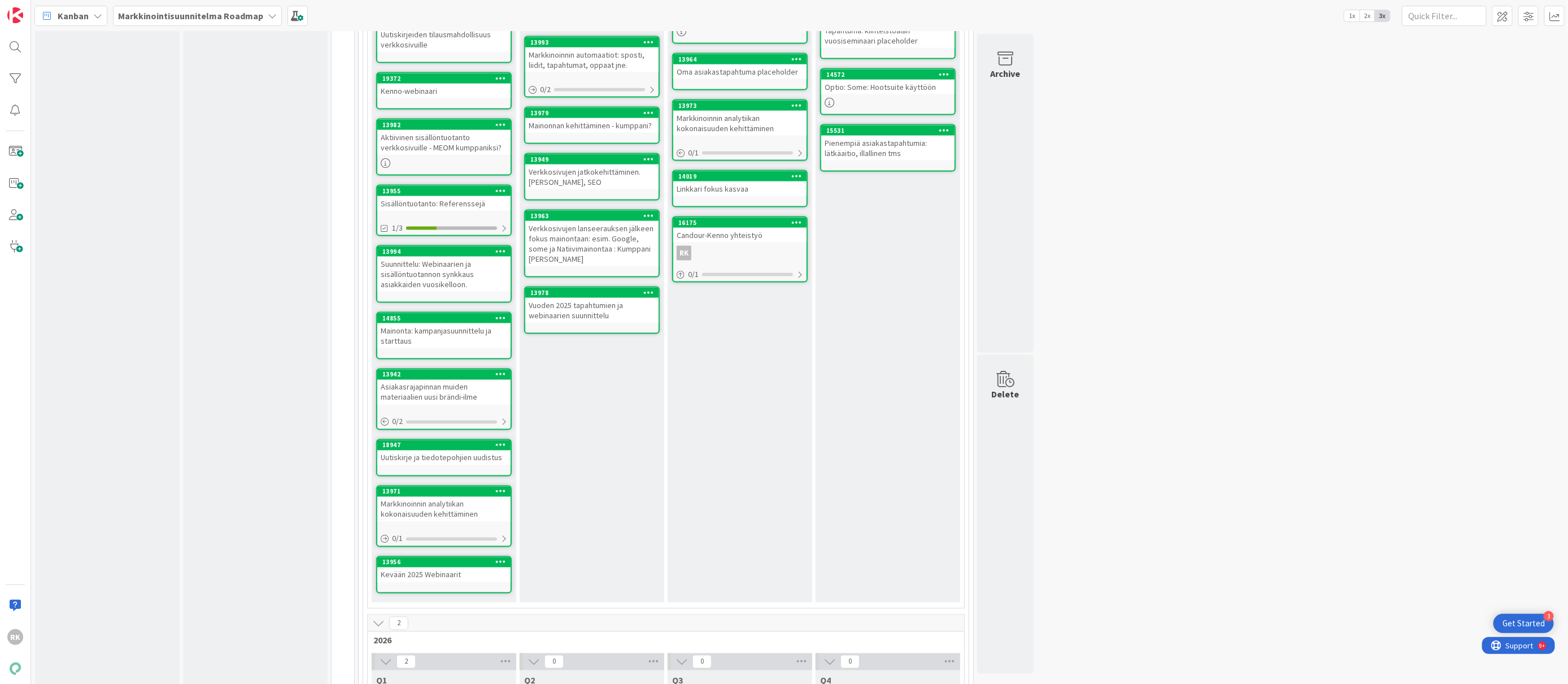
click at [573, 298] on div "Vuoden 2025 tapahtumien ja webinaarien suunnittelu" at bounding box center [592, 310] width 133 height 25
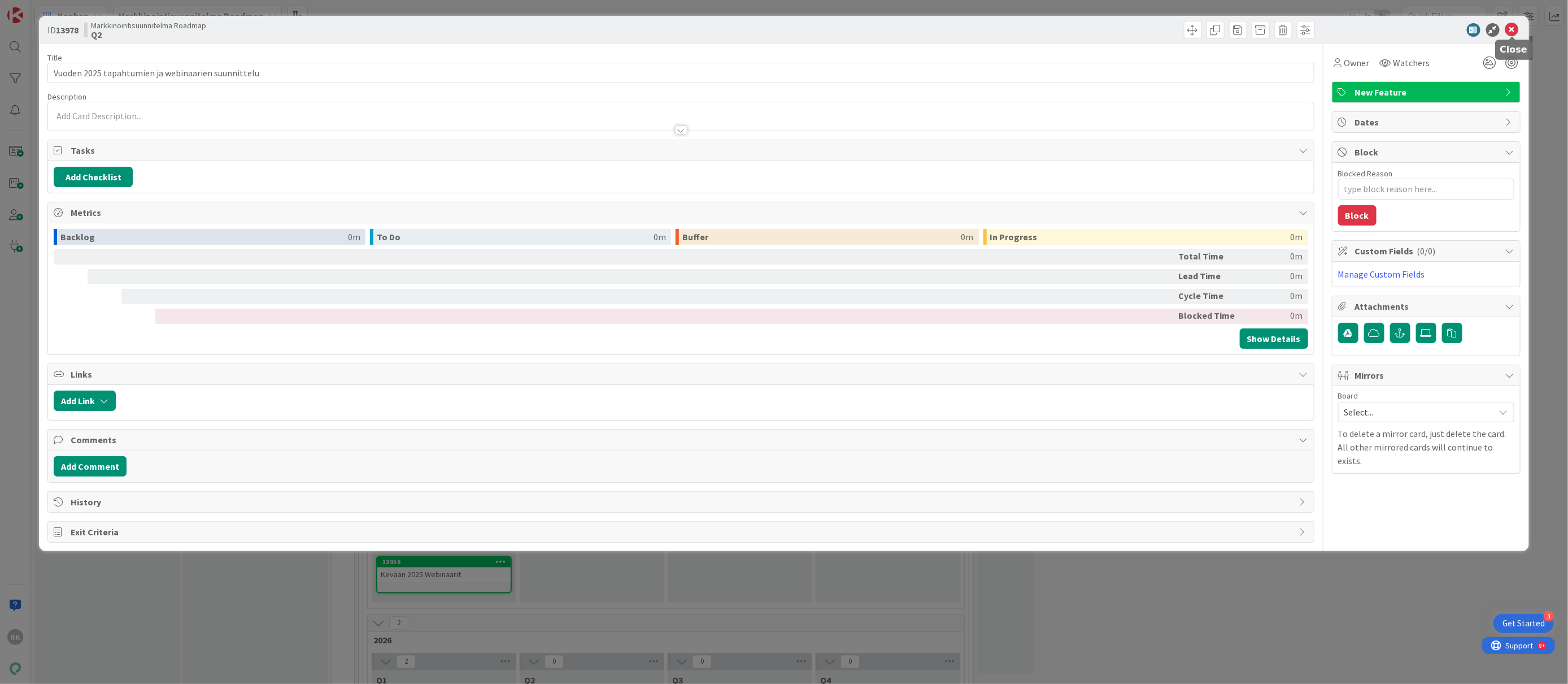
click at [1510, 31] on icon at bounding box center [1512, 30] width 13 height 13
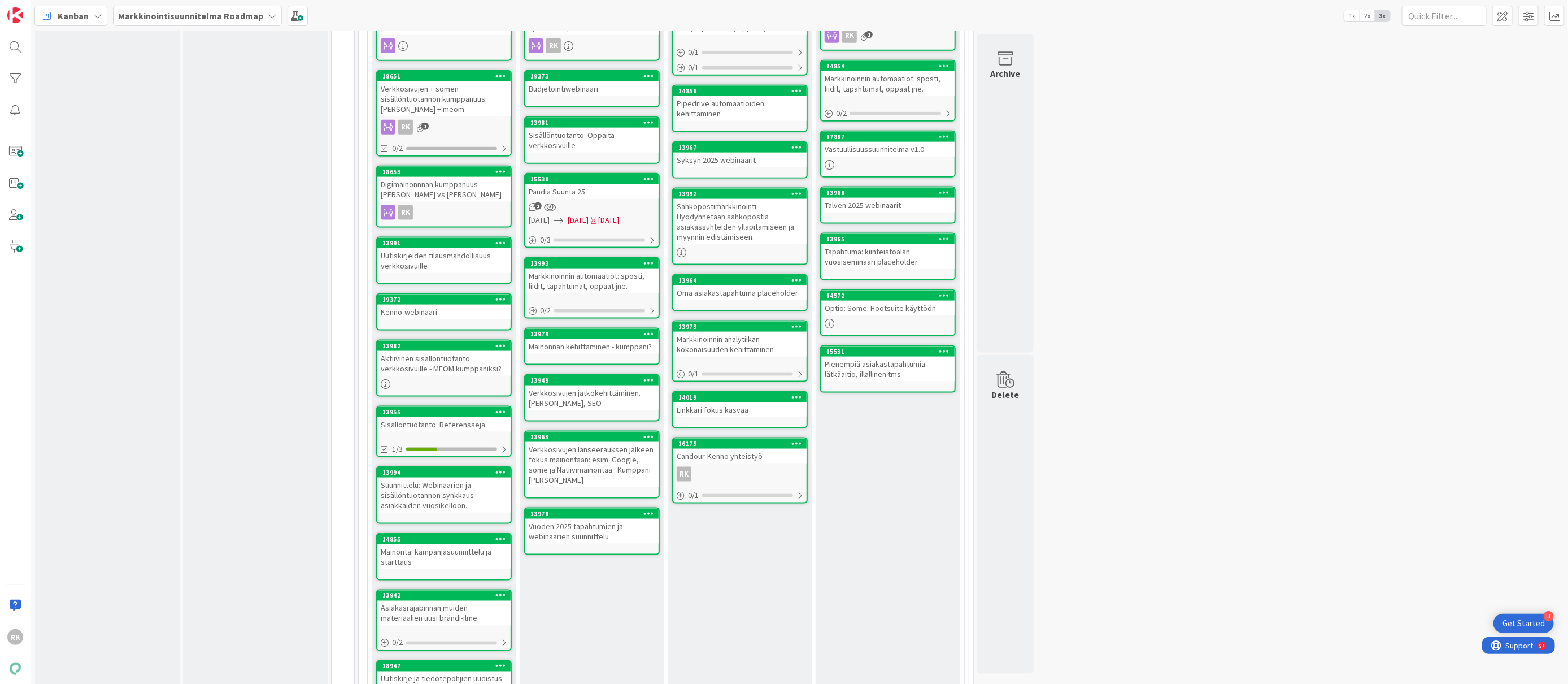
scroll to position [1018, 0]
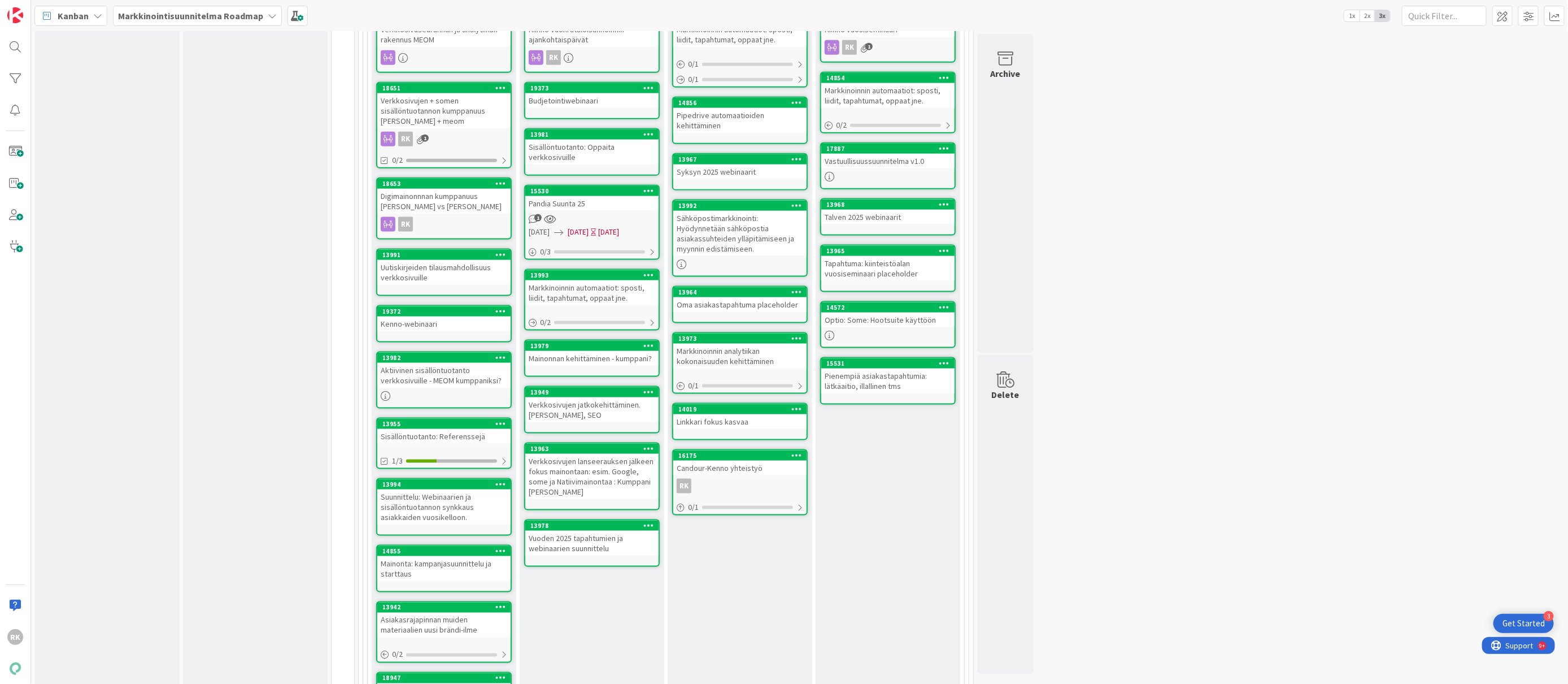
click at [557, 530] on div "Vuoden 2025 tapahtumien ja webinaarien suunnittelu" at bounding box center [592, 543] width 133 height 25
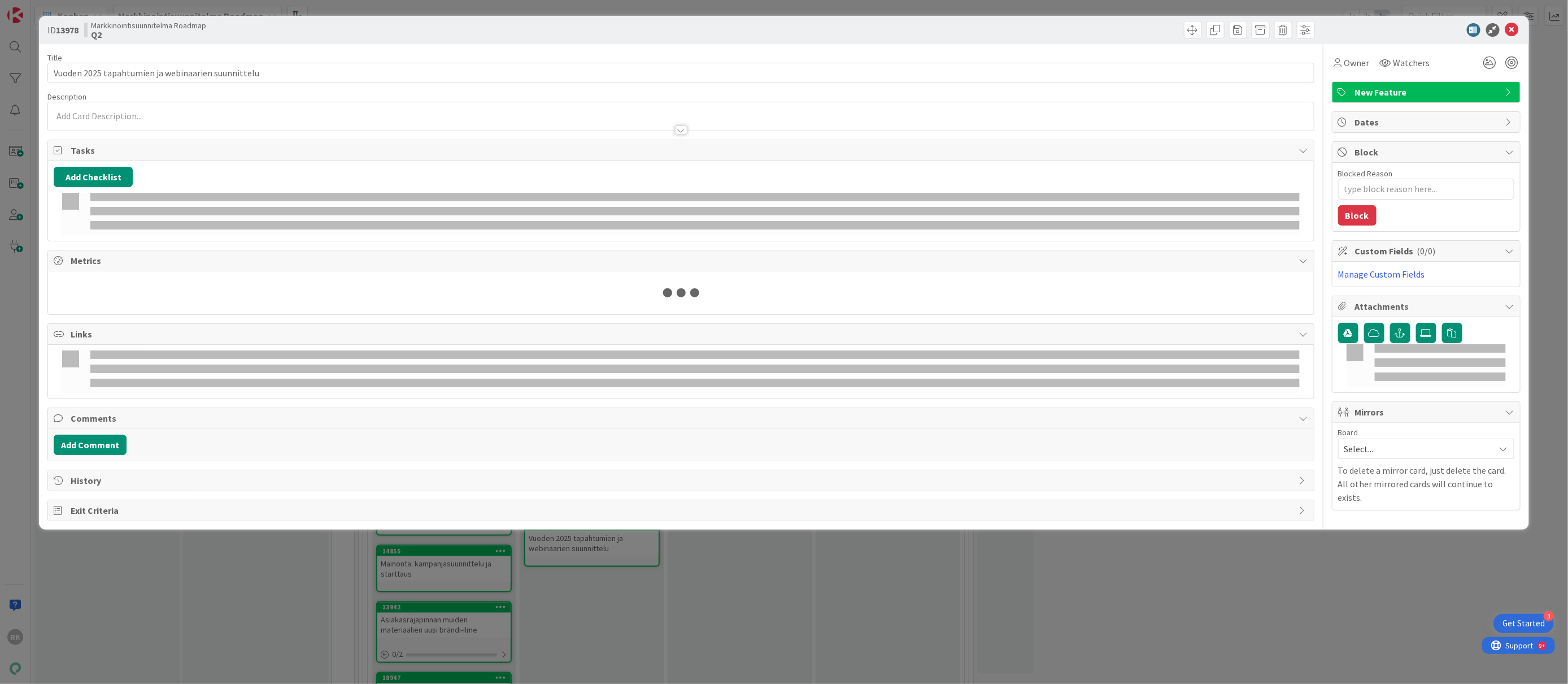
type textarea "x"
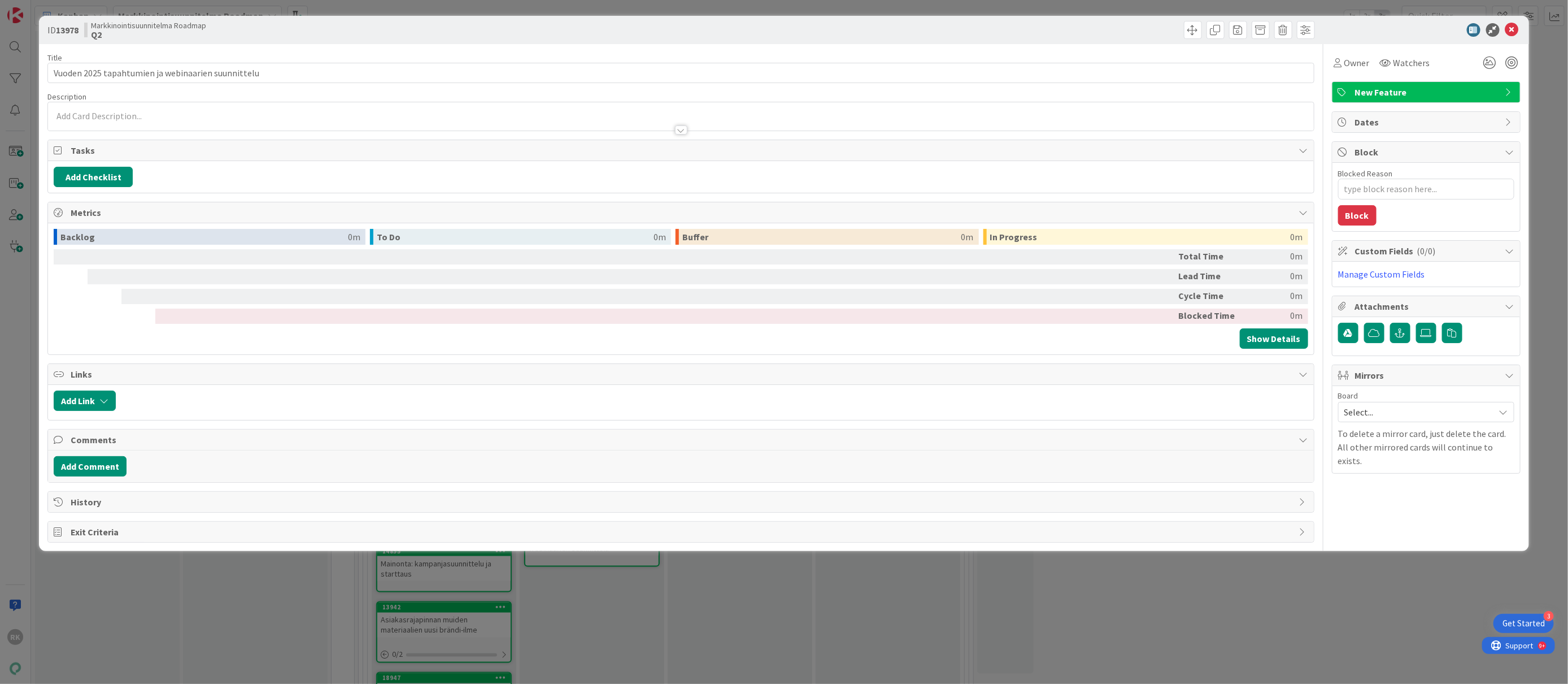
click at [1516, 39] on div "ID 13978 Markkinointisuunnitelma Roadmap Q2" at bounding box center [784, 30] width 1489 height 29
click at [1513, 33] on icon at bounding box center [1512, 30] width 13 height 13
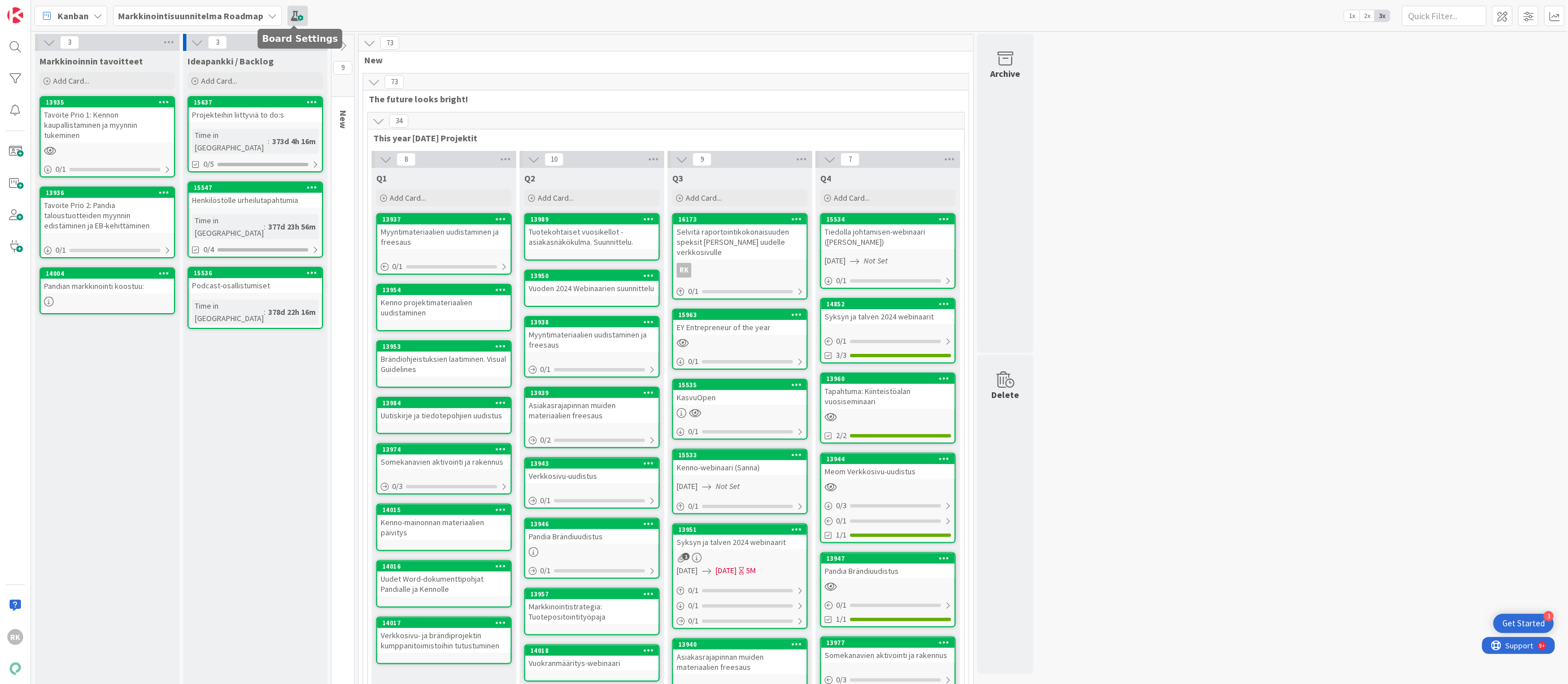
click at [297, 21] on span at bounding box center [298, 15] width 21 height 21
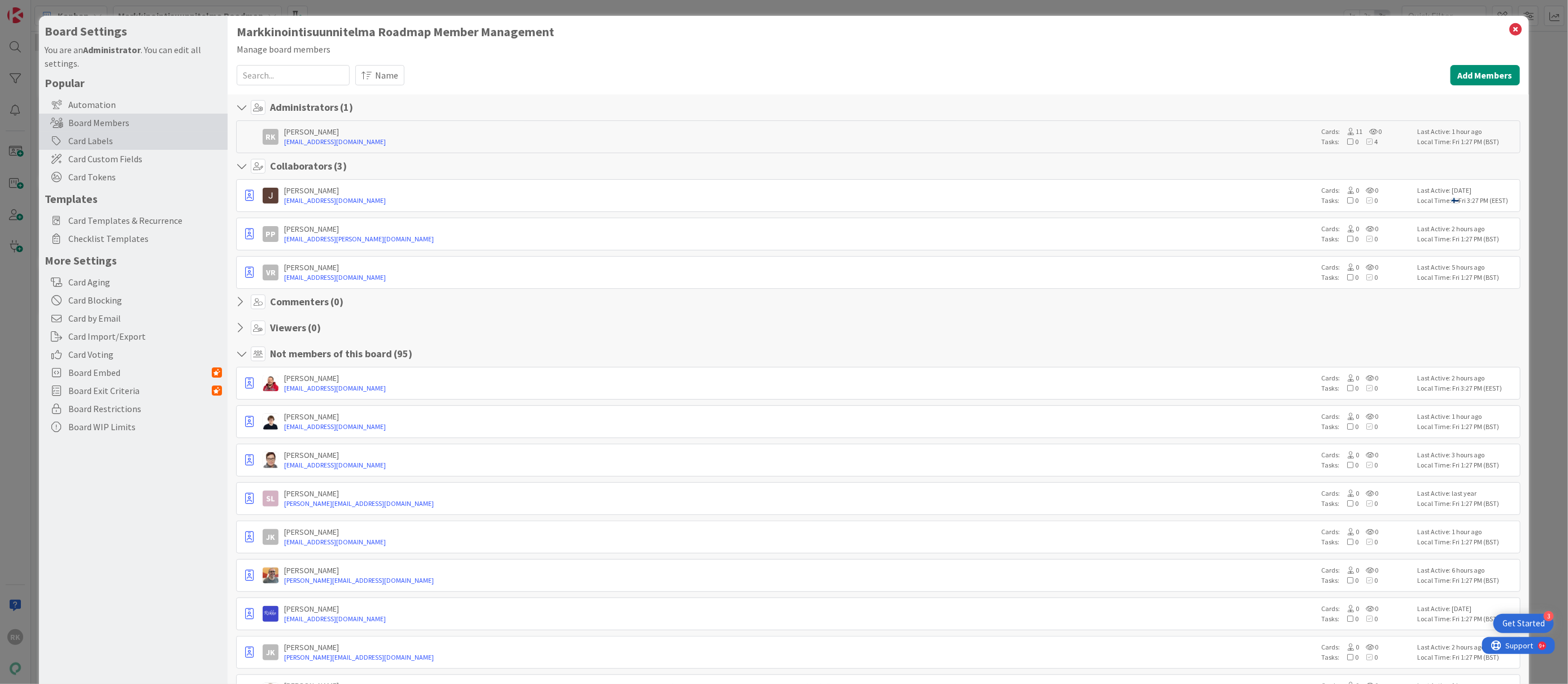
click at [151, 140] on div "Card Labels" at bounding box center [133, 140] width 189 height 18
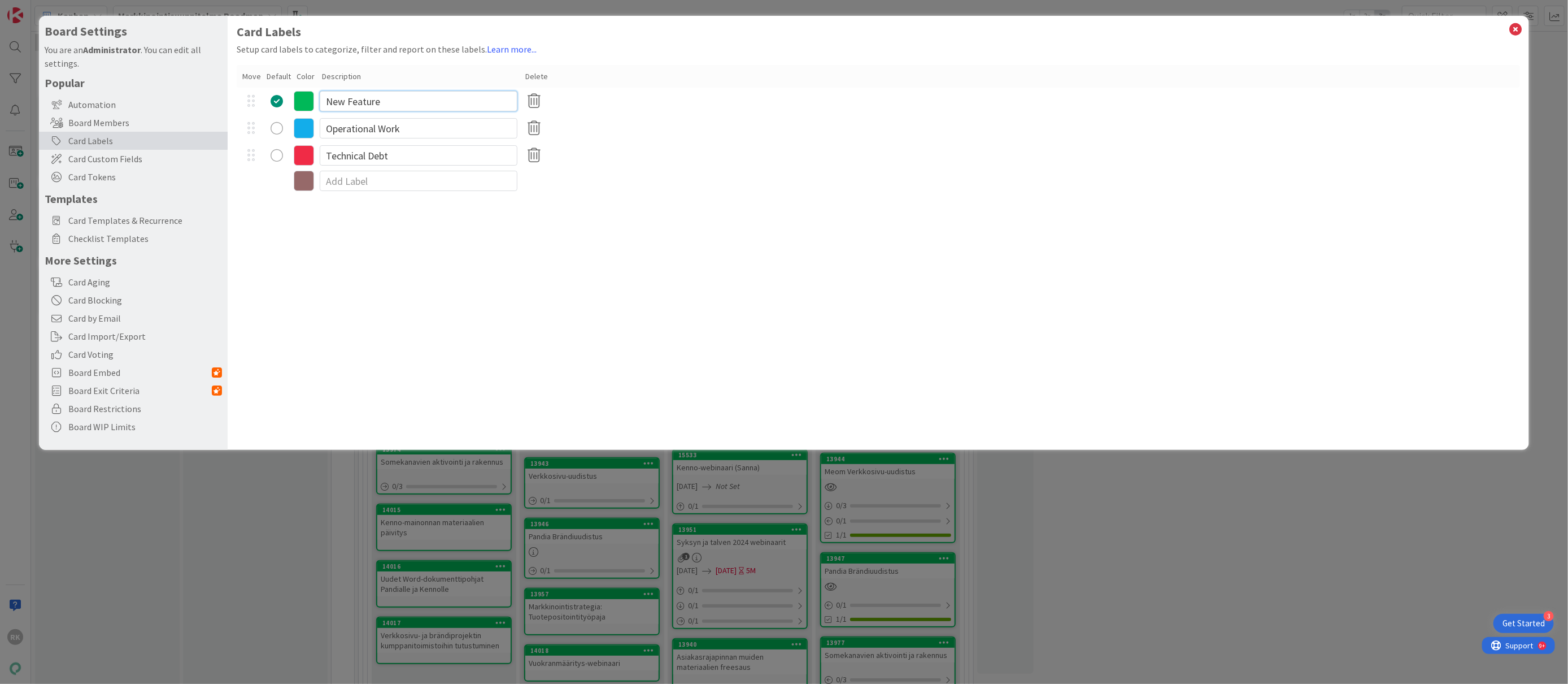
drag, startPoint x: 393, startPoint y: 101, endPoint x: 312, endPoint y: 95, distance: 81.2
click at [300, 106] on div "New Feature" at bounding box center [878, 101] width 1283 height 27
click at [1513, 25] on icon at bounding box center [1516, 30] width 14 height 16
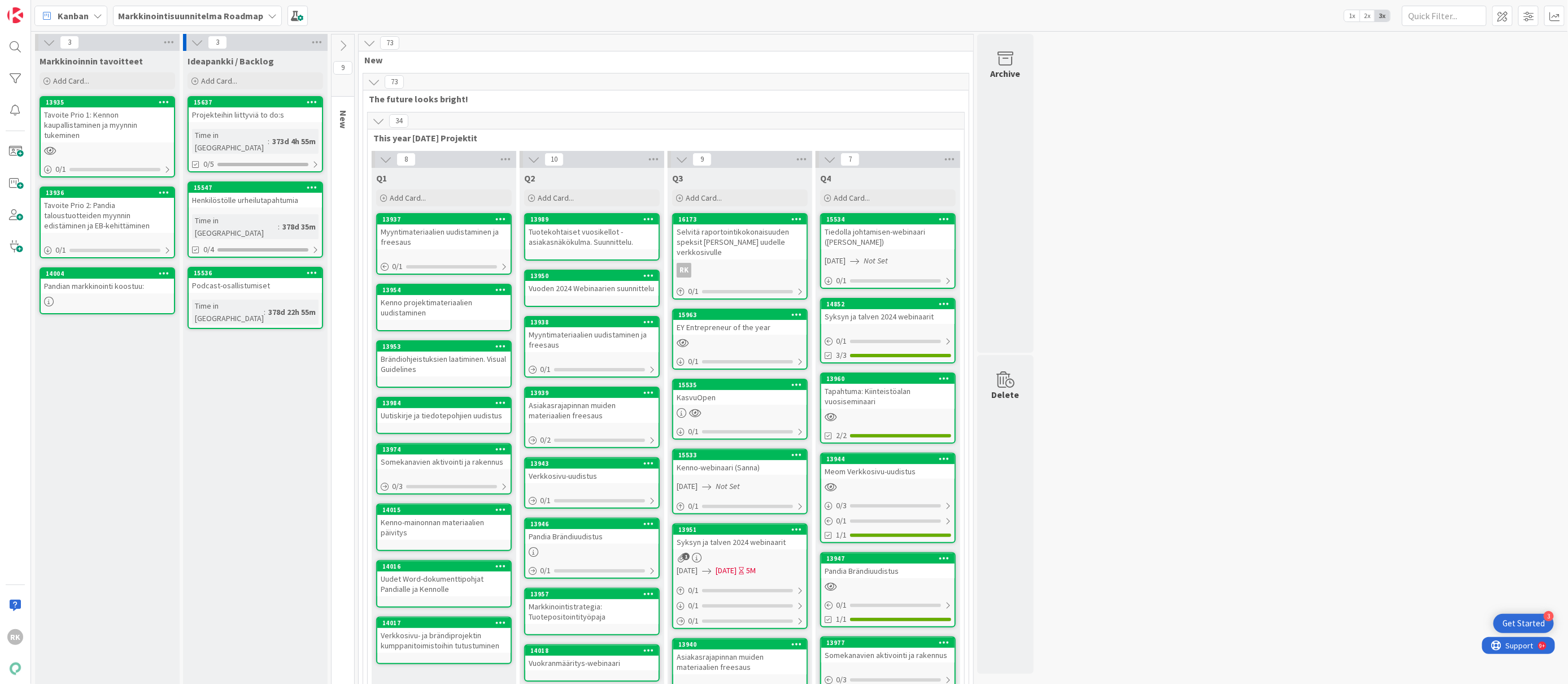
click at [648, 217] on icon at bounding box center [649, 218] width 11 height 8
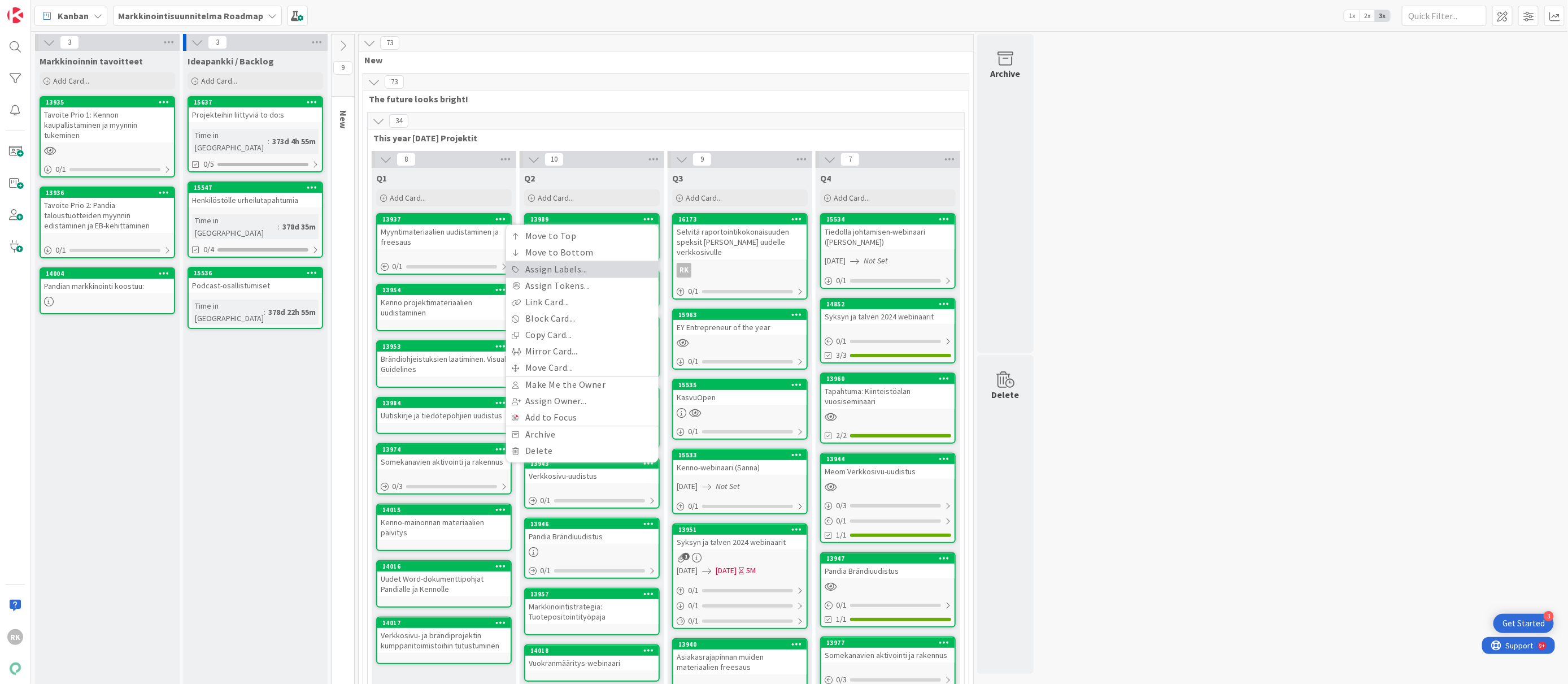
click at [624, 268] on link "Assign Labels..." at bounding box center [582, 270] width 153 height 16
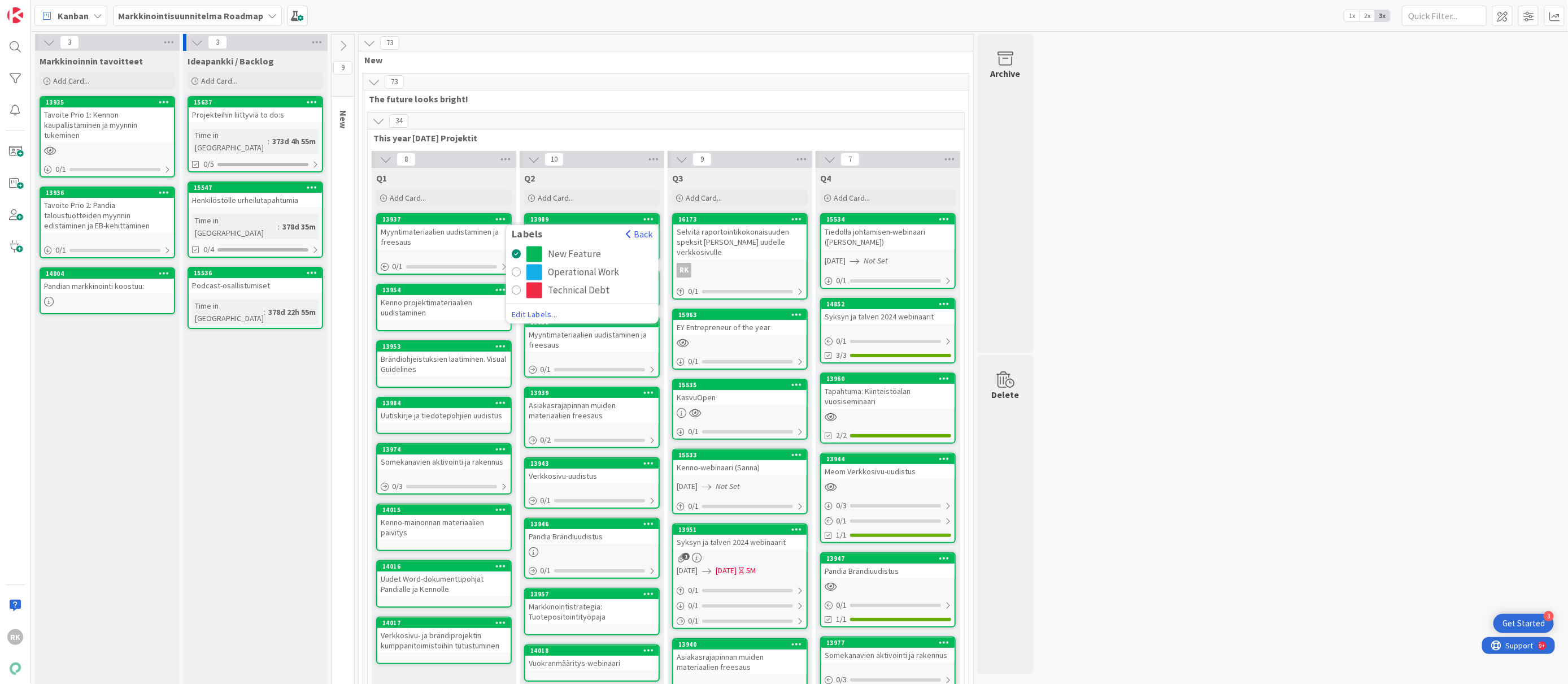
click at [594, 271] on div "Operational Work" at bounding box center [584, 273] width 72 height 16
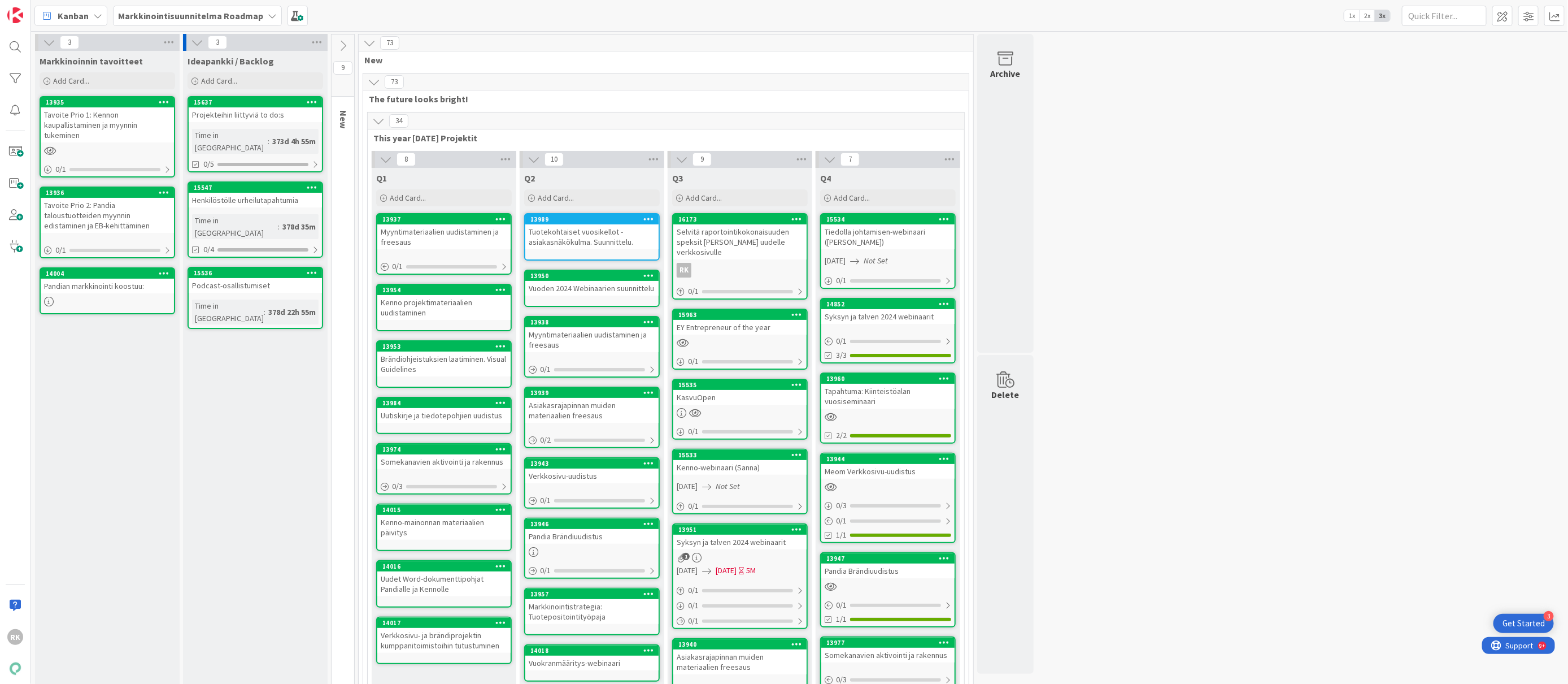
click at [279, 13] on div "Markkinointisuunnitelma Roadmap" at bounding box center [197, 15] width 169 height 21
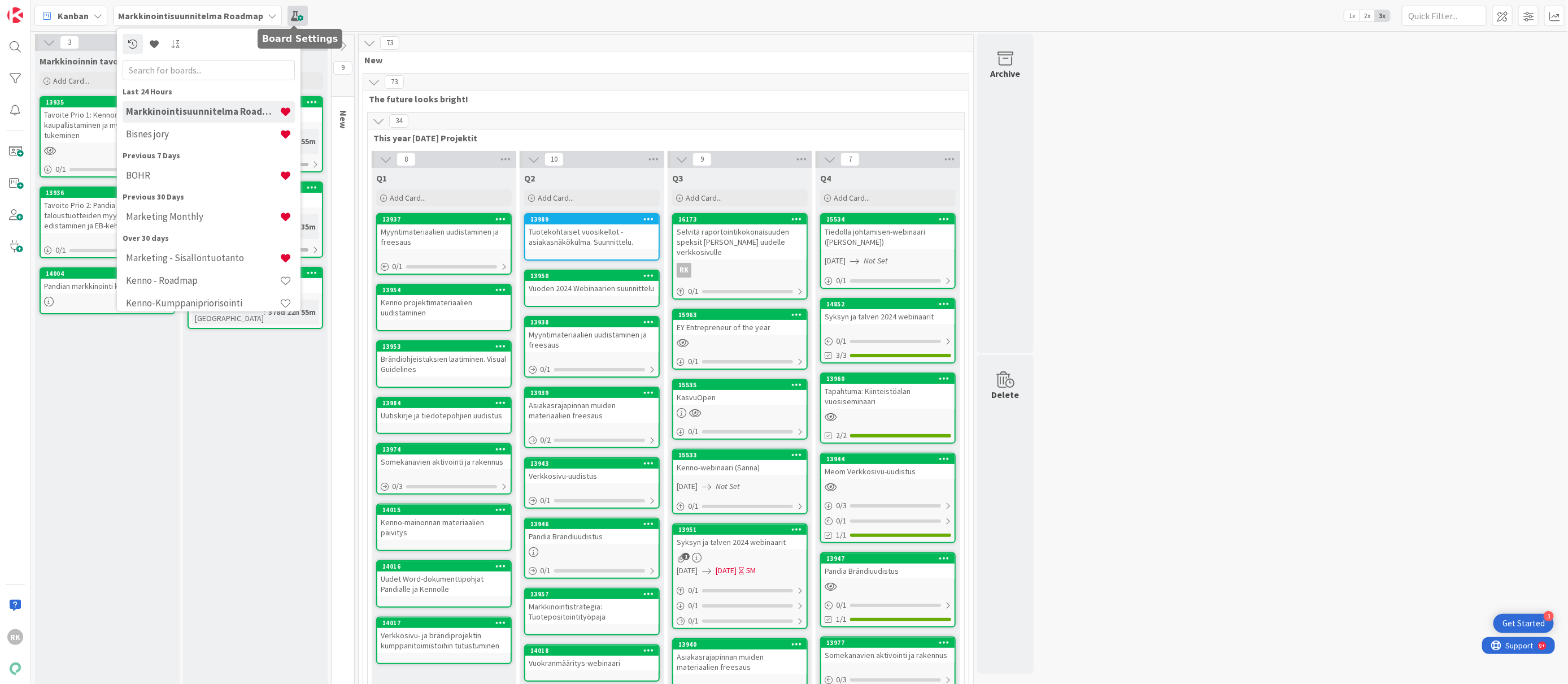
click at [289, 10] on span at bounding box center [298, 15] width 21 height 21
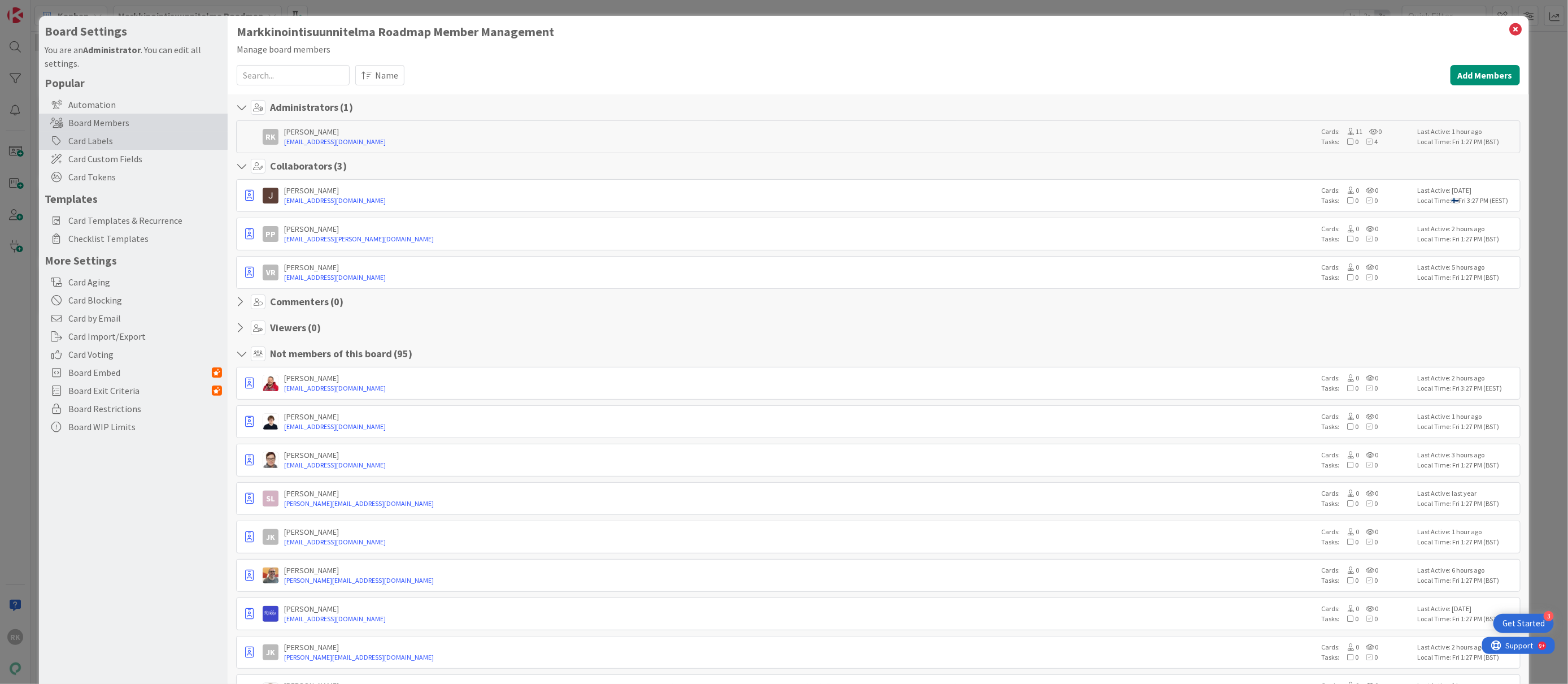
click at [93, 140] on div "Card Labels" at bounding box center [133, 140] width 189 height 18
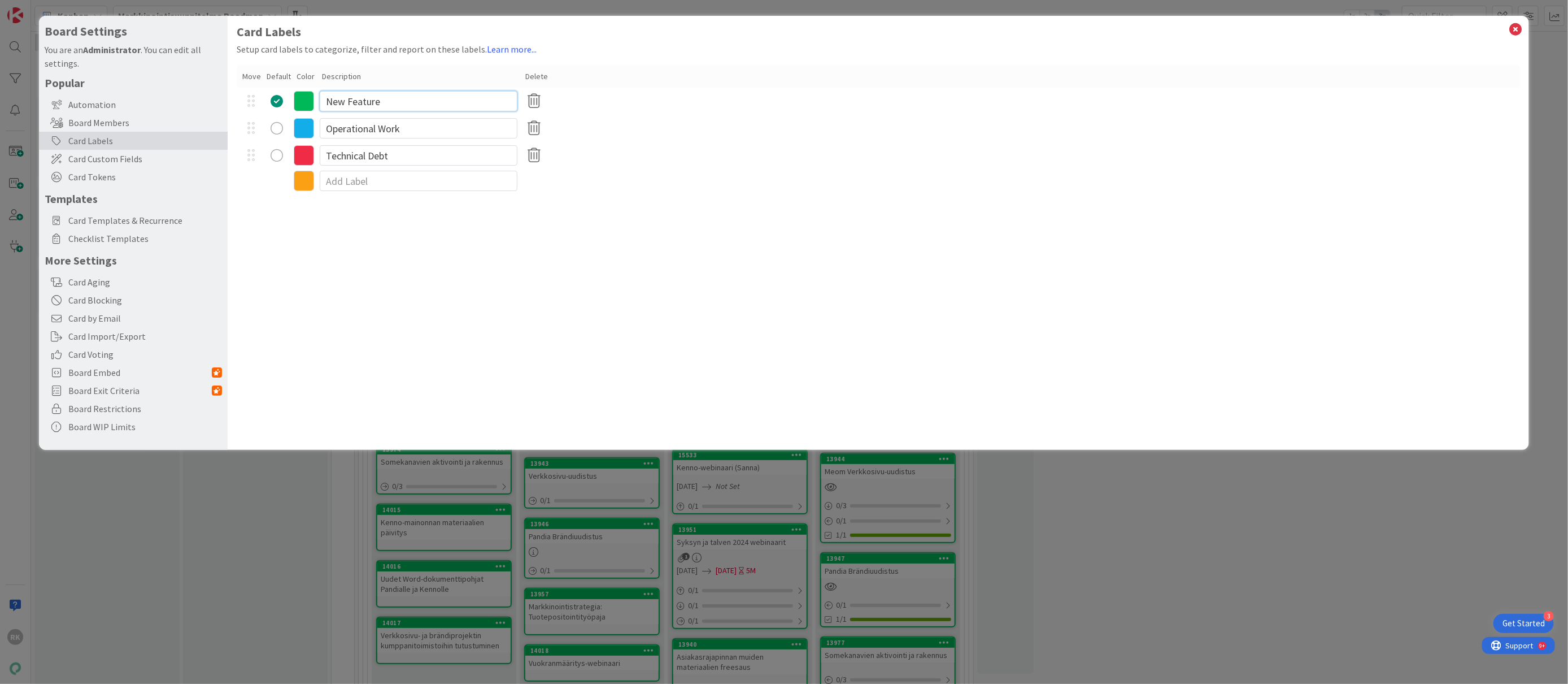
click at [434, 101] on input "New Feature" at bounding box center [418, 101] width 198 height 21
click at [434, 101] on input "New Feature" at bounding box center [418, 101] width 198 height 21
type input "Valmis"
click at [404, 121] on input "Operational Work" at bounding box center [418, 128] width 198 height 21
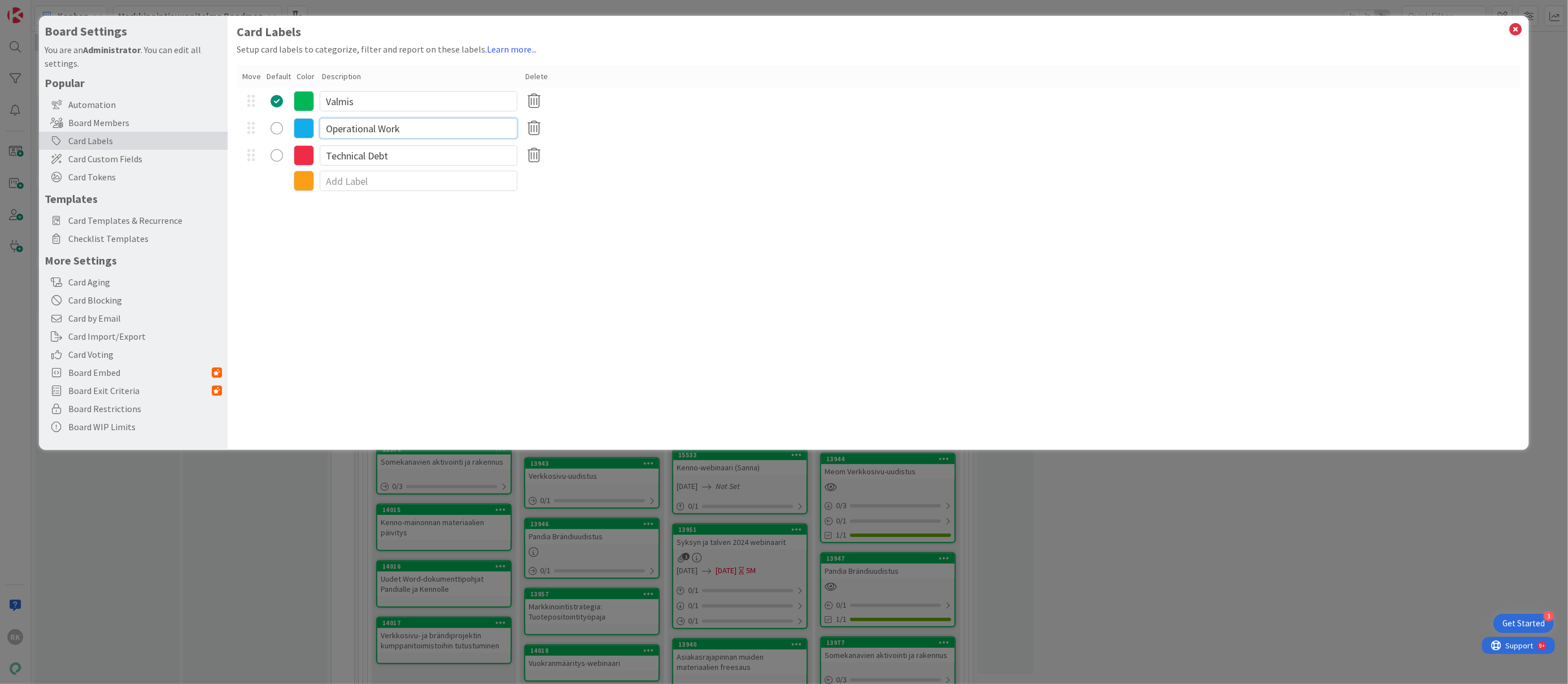
click at [404, 121] on input "Operational Work" at bounding box center [418, 128] width 198 height 21
type input "Työnalla"
click at [417, 148] on input "Technical Debt" at bounding box center [418, 155] width 198 height 21
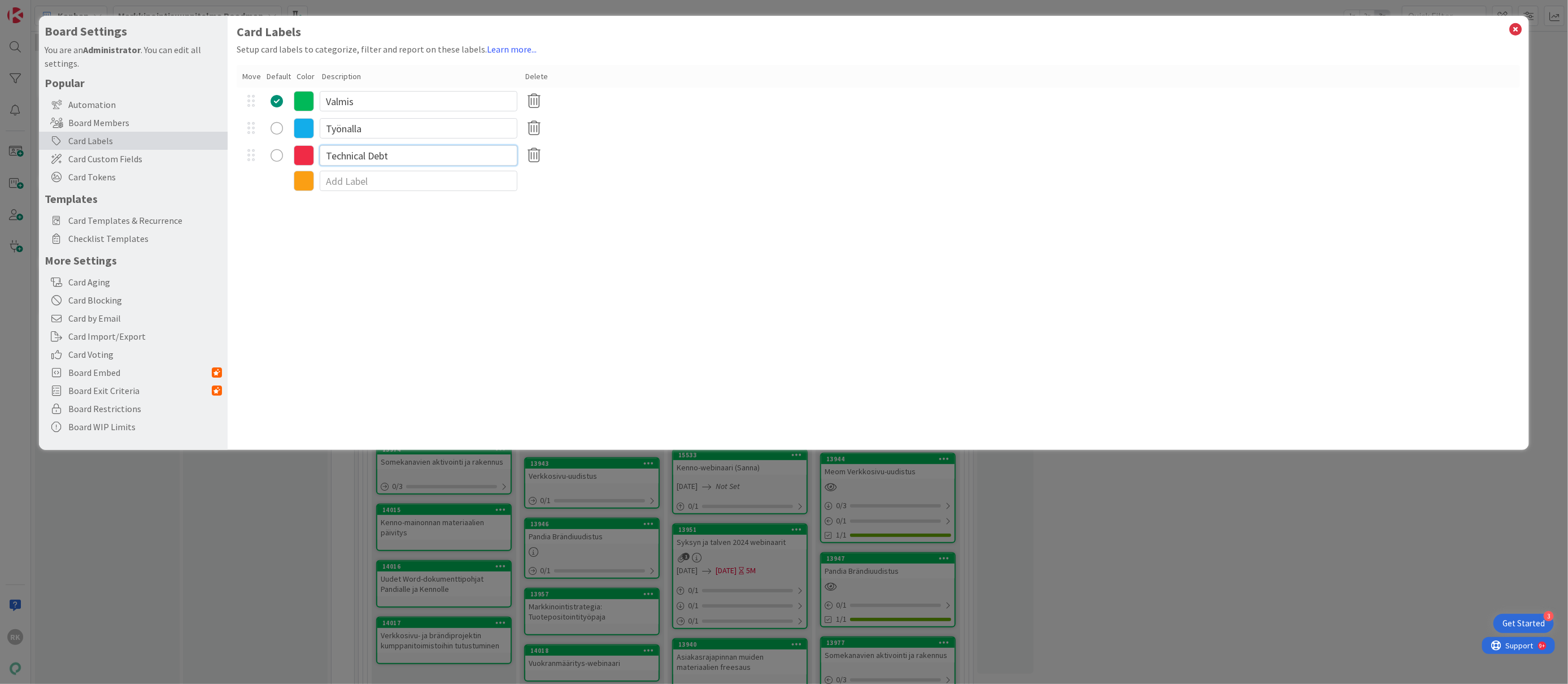
click at [417, 148] on input "Technical Debt" at bounding box center [418, 155] width 198 height 21
click at [377, 134] on input "Työnalla" at bounding box center [418, 128] width 198 height 21
click at [367, 153] on input "Technical Debt" at bounding box center [418, 155] width 198 height 21
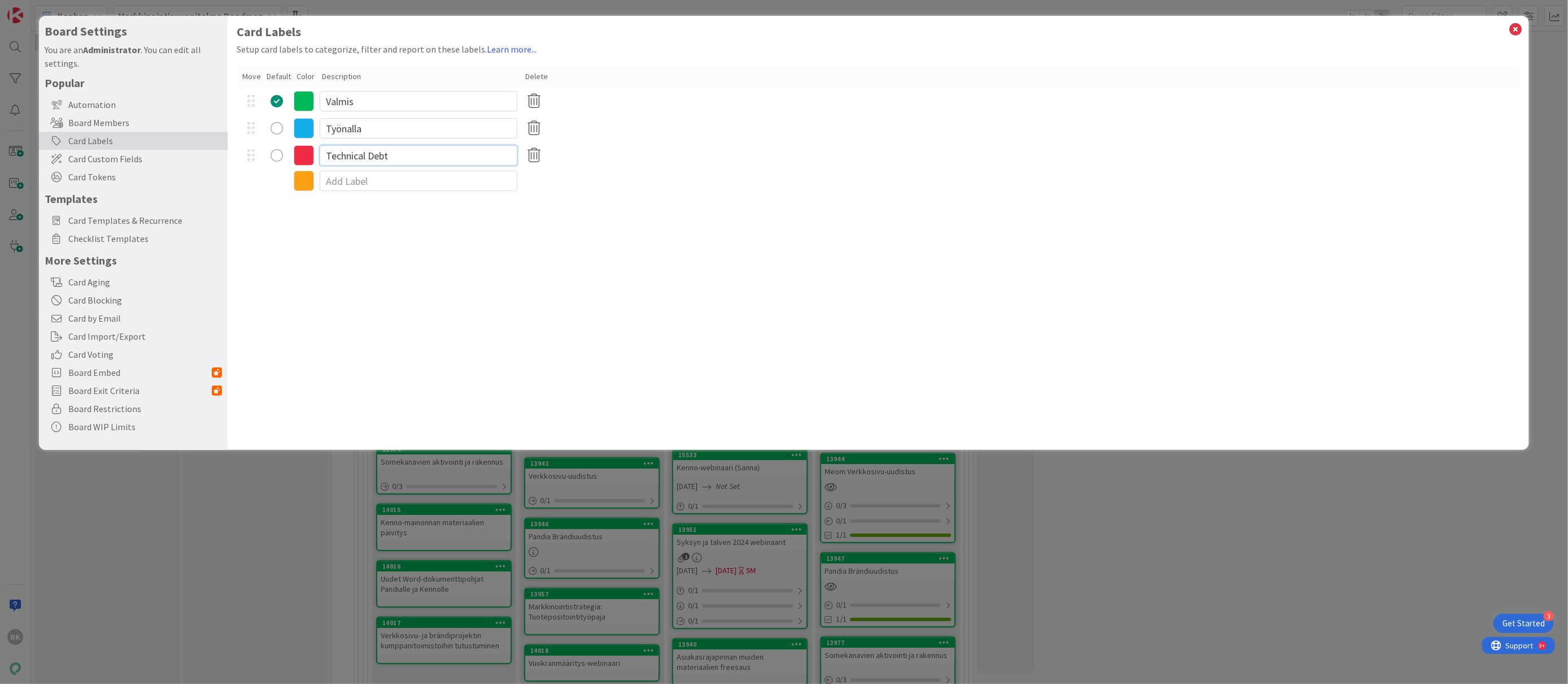
click at [367, 153] on input "Technical Debt" at bounding box center [418, 155] width 198 height 21
click at [350, 127] on input "Työnalla" at bounding box center [418, 128] width 198 height 21
click at [351, 159] on input "Technical Debt" at bounding box center [418, 155] width 198 height 21
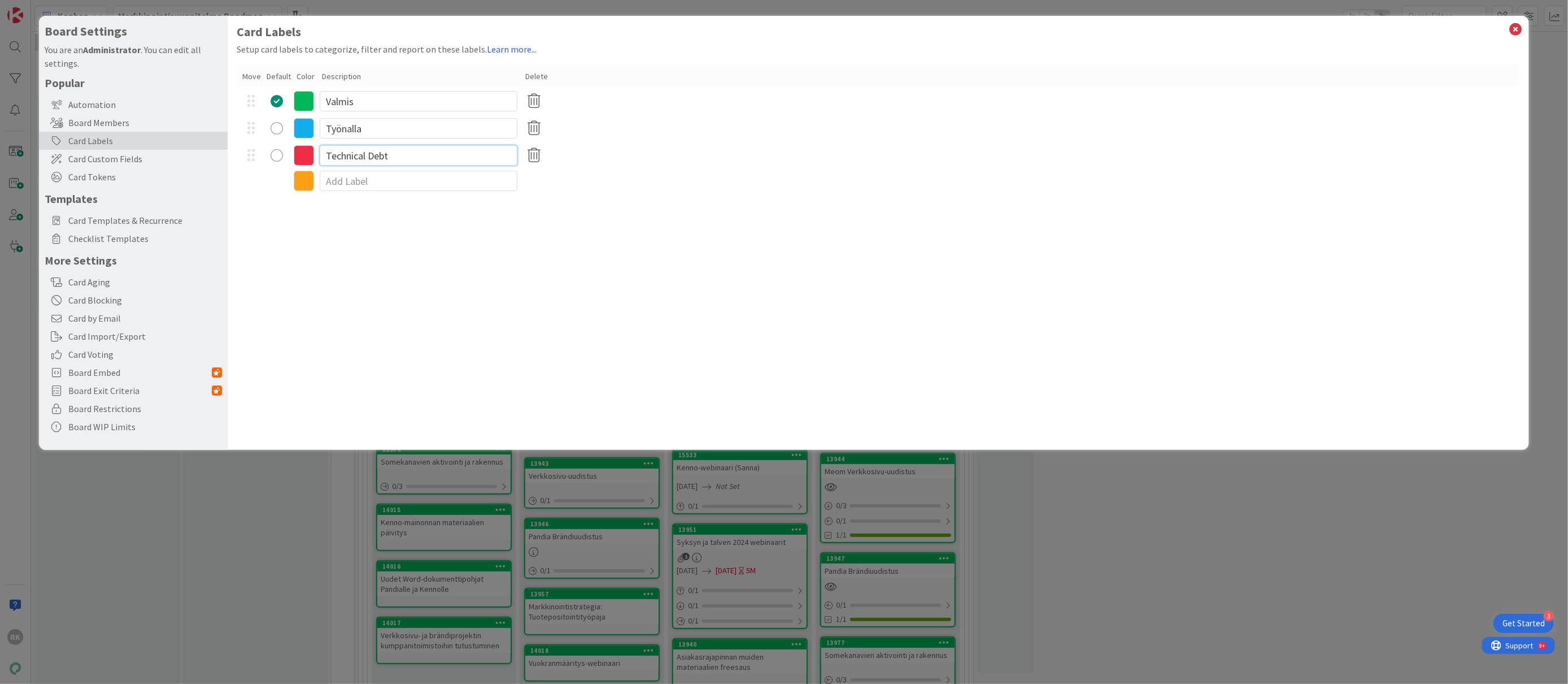
click at [351, 159] on input "Technical Debt" at bounding box center [418, 155] width 198 height 21
click at [349, 170] on div at bounding box center [878, 181] width 1283 height 24
click at [346, 178] on input at bounding box center [418, 181] width 198 height 21
type input "O"
click at [340, 97] on input "Valmis" at bounding box center [418, 101] width 198 height 21
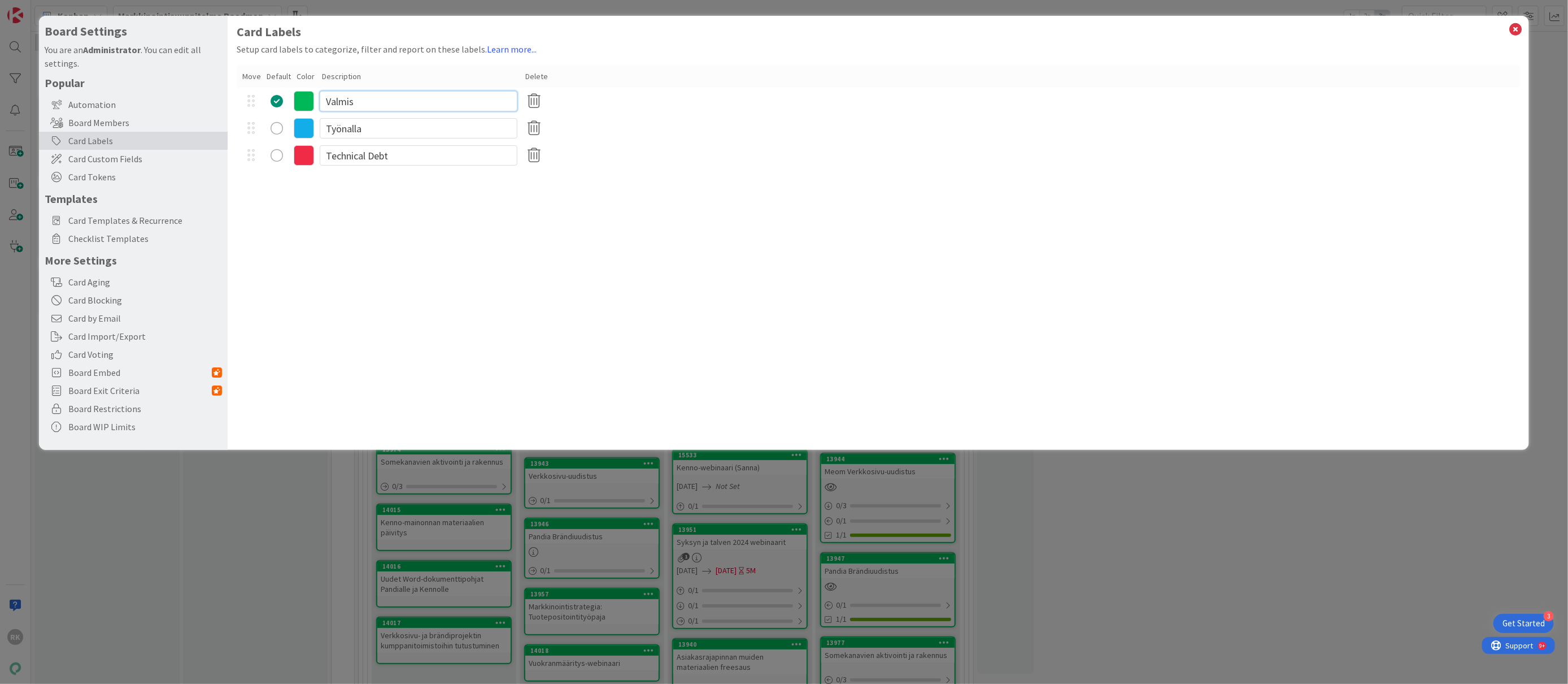
click at [340, 97] on input "Valmis" at bounding box center [418, 101] width 198 height 21
type input "Odottaa"
click at [303, 99] on icon at bounding box center [304, 101] width 21 height 21
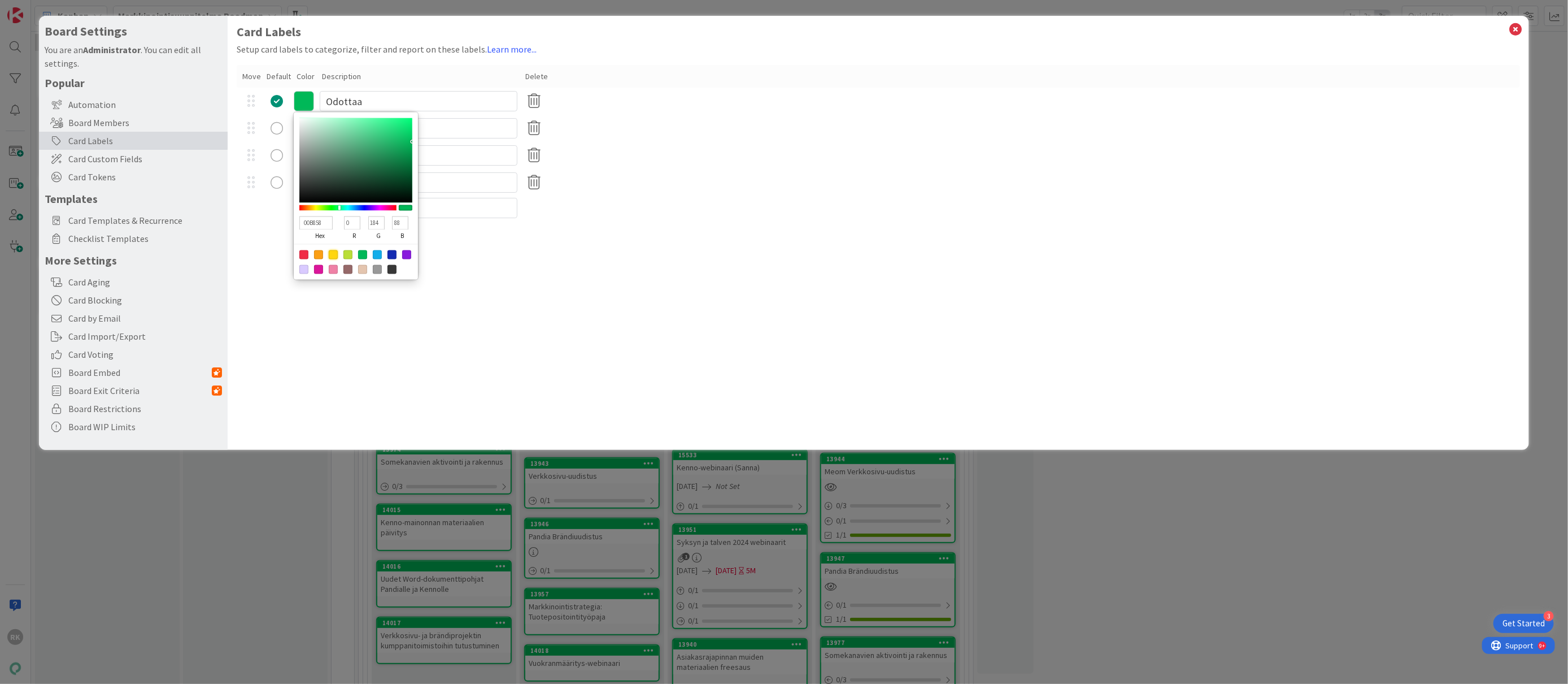
click at [333, 256] on div at bounding box center [333, 255] width 9 height 9
type input "FFD60F"
type input "255"
type input "214"
type input "15"
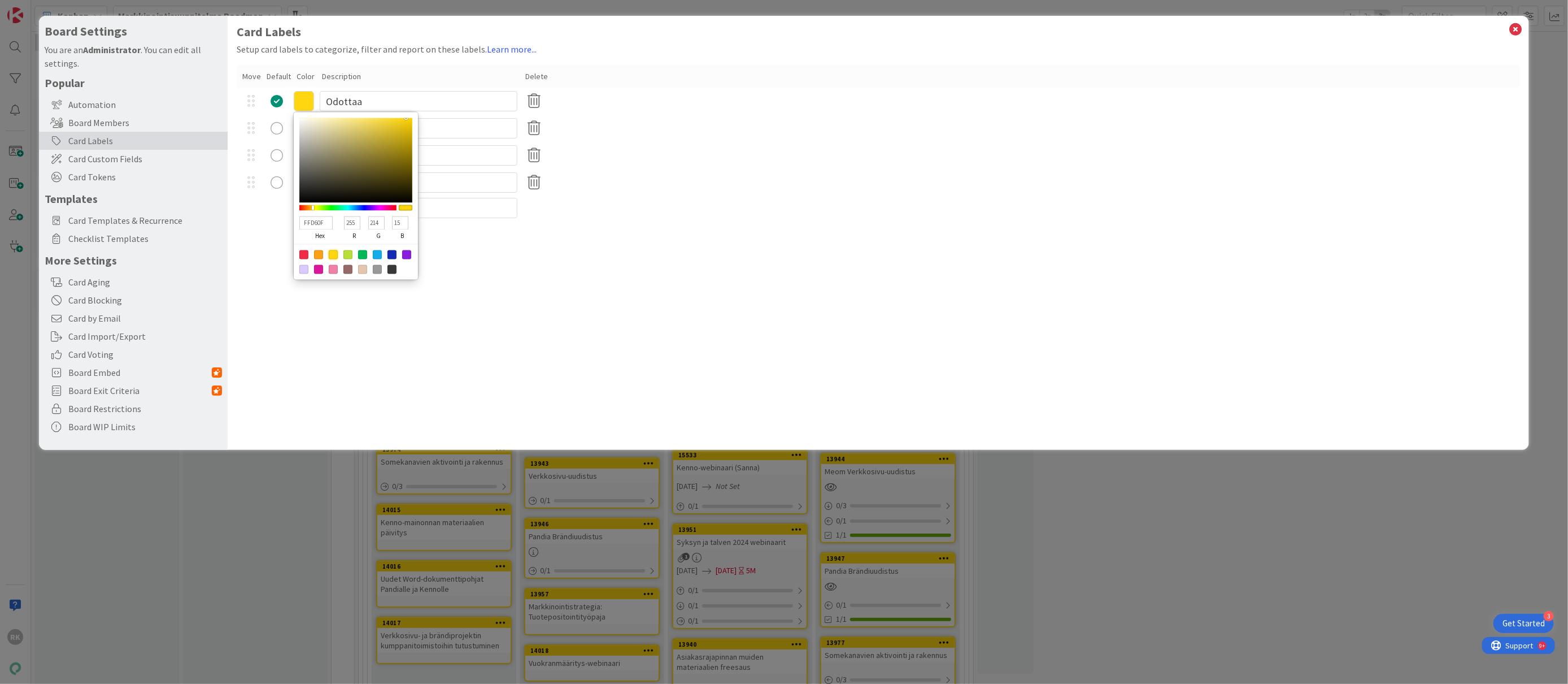
type input "F7FF0F"
type input "247"
type input "255"
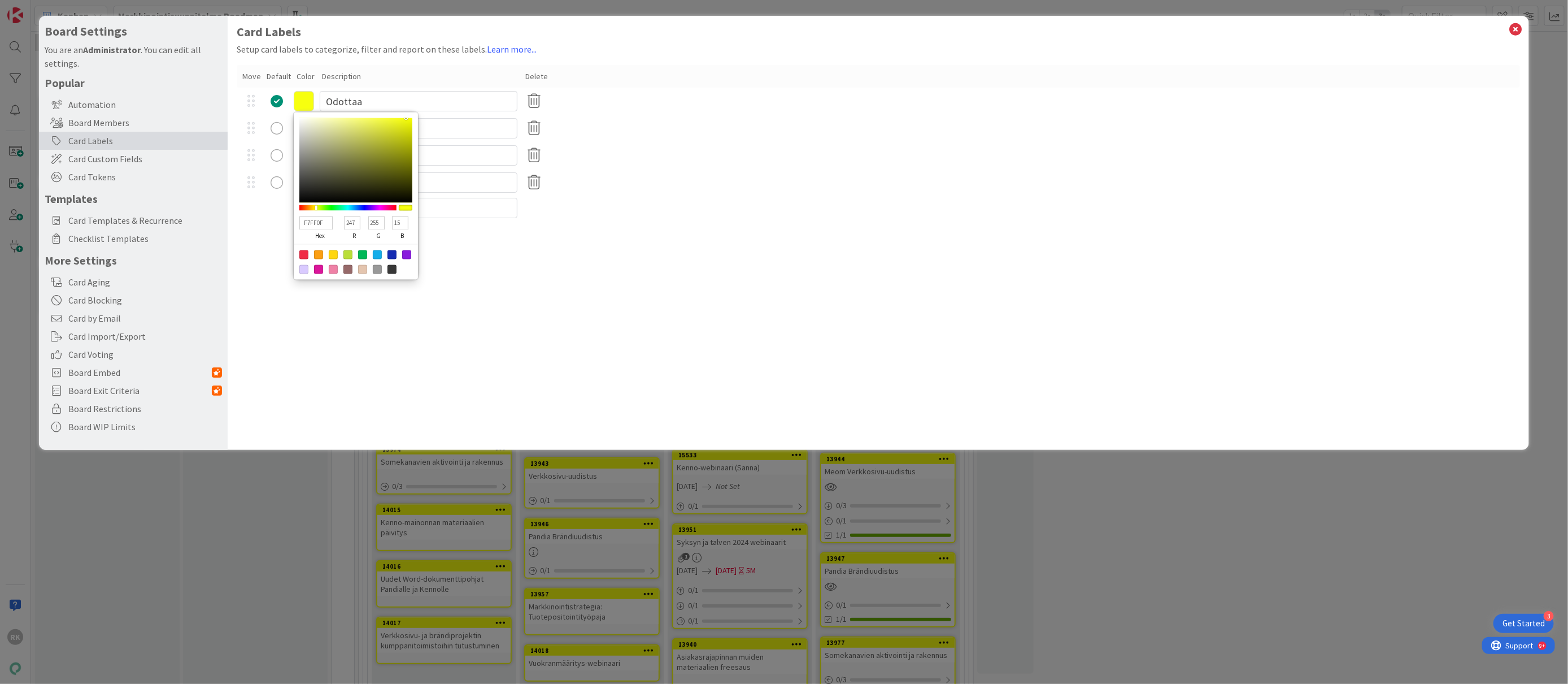
click at [316, 209] on div at bounding box center [348, 207] width 97 height 5
click at [442, 116] on div "Työnalla" at bounding box center [878, 128] width 1283 height 27
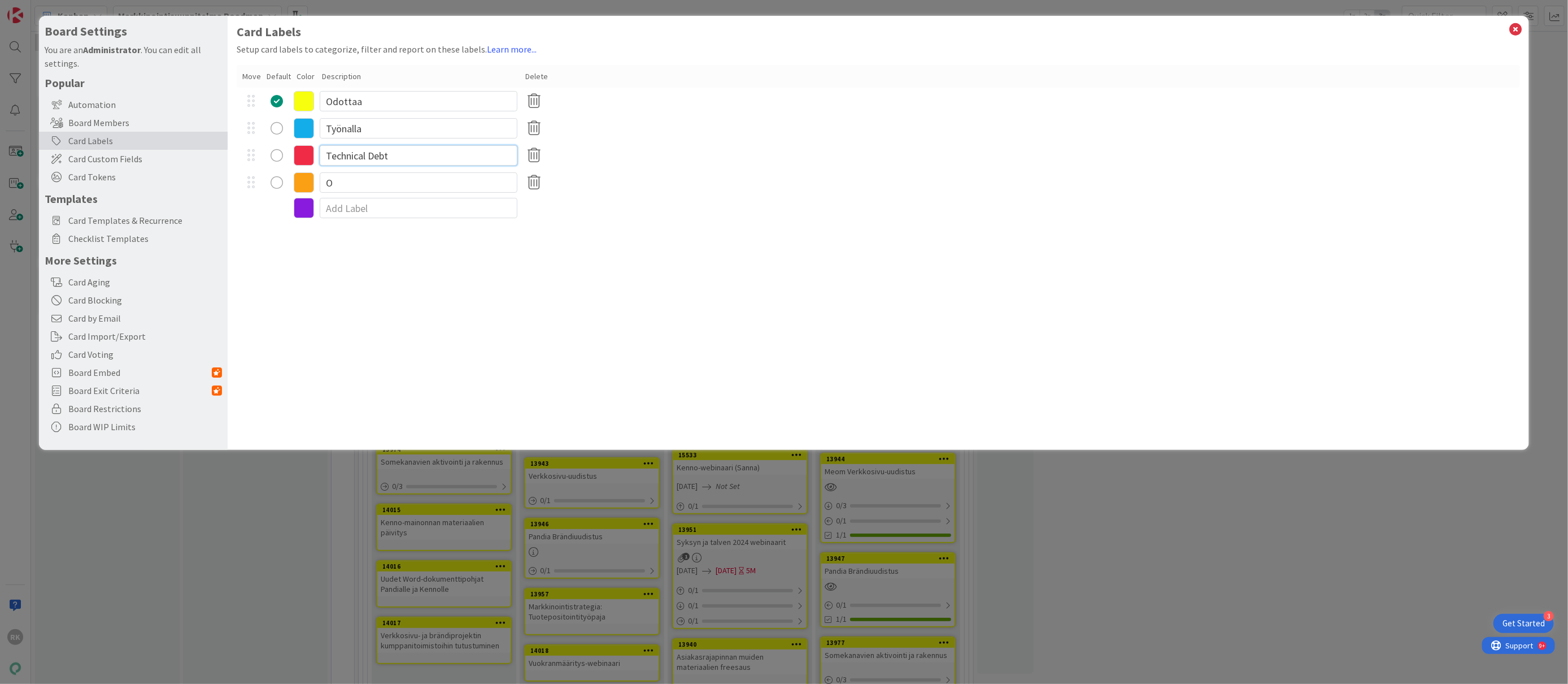
click at [334, 159] on input "Technical Debt" at bounding box center [418, 155] width 198 height 21
type input "P"
type input "S"
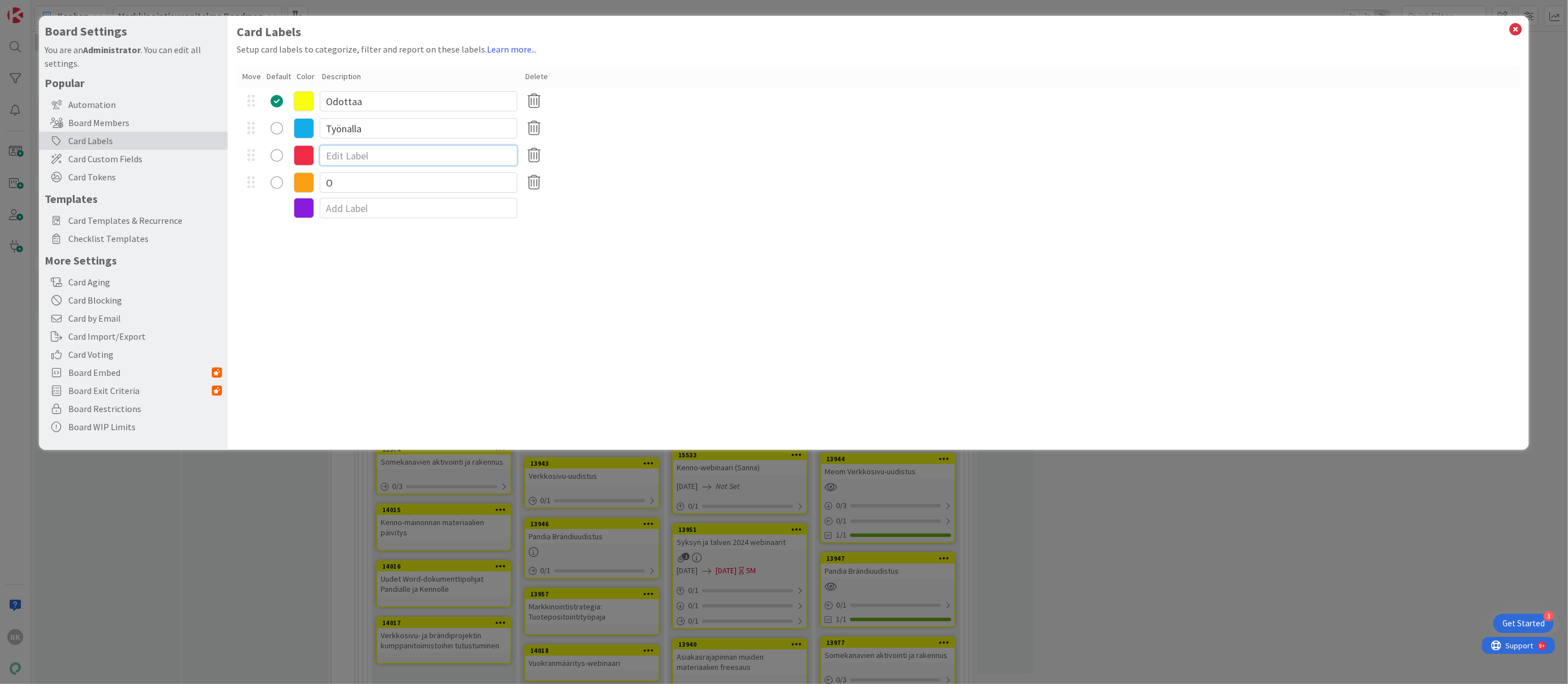
type input "O"
type input "Valmis"
click at [299, 155] on icon at bounding box center [304, 155] width 21 height 21
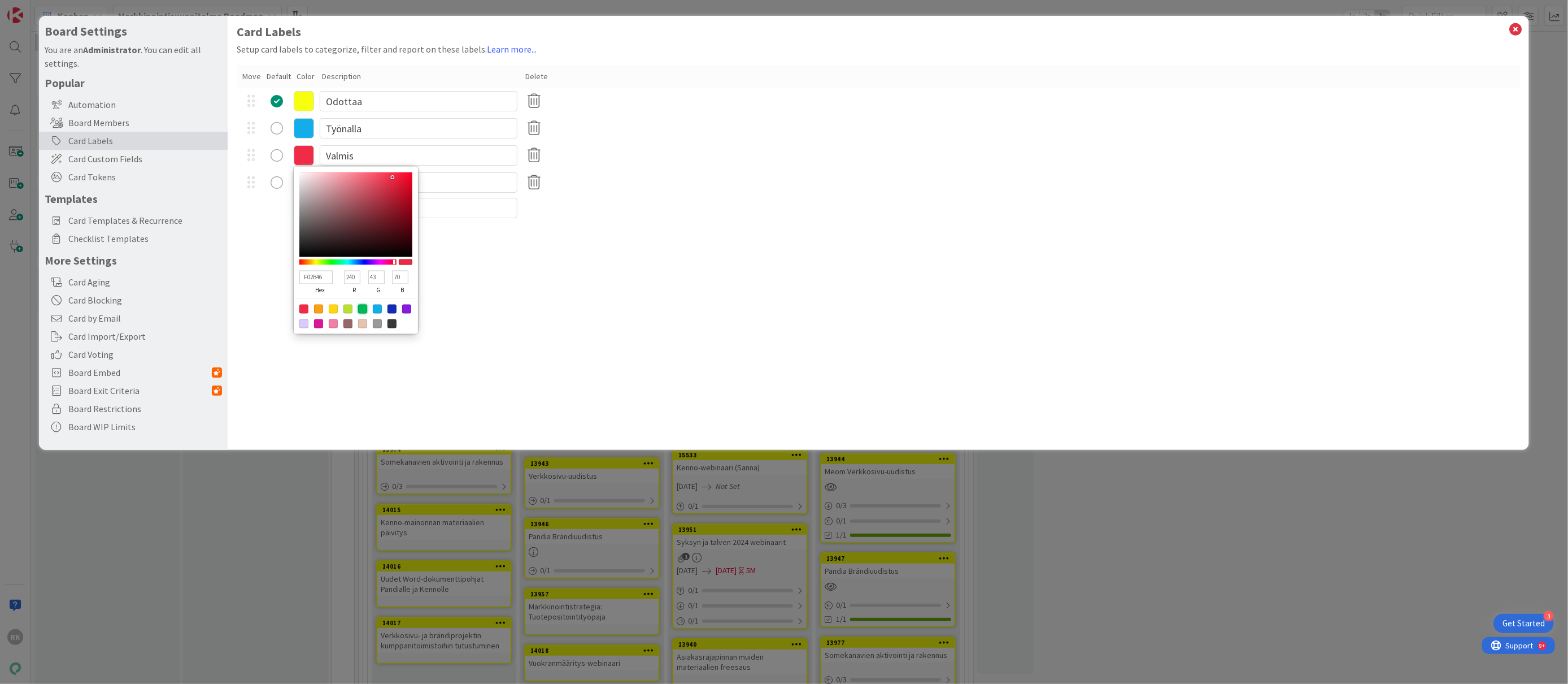
click at [361, 308] on div at bounding box center [363, 309] width 9 height 9
type input "00B858"
type input "0"
type input "184"
type input "88"
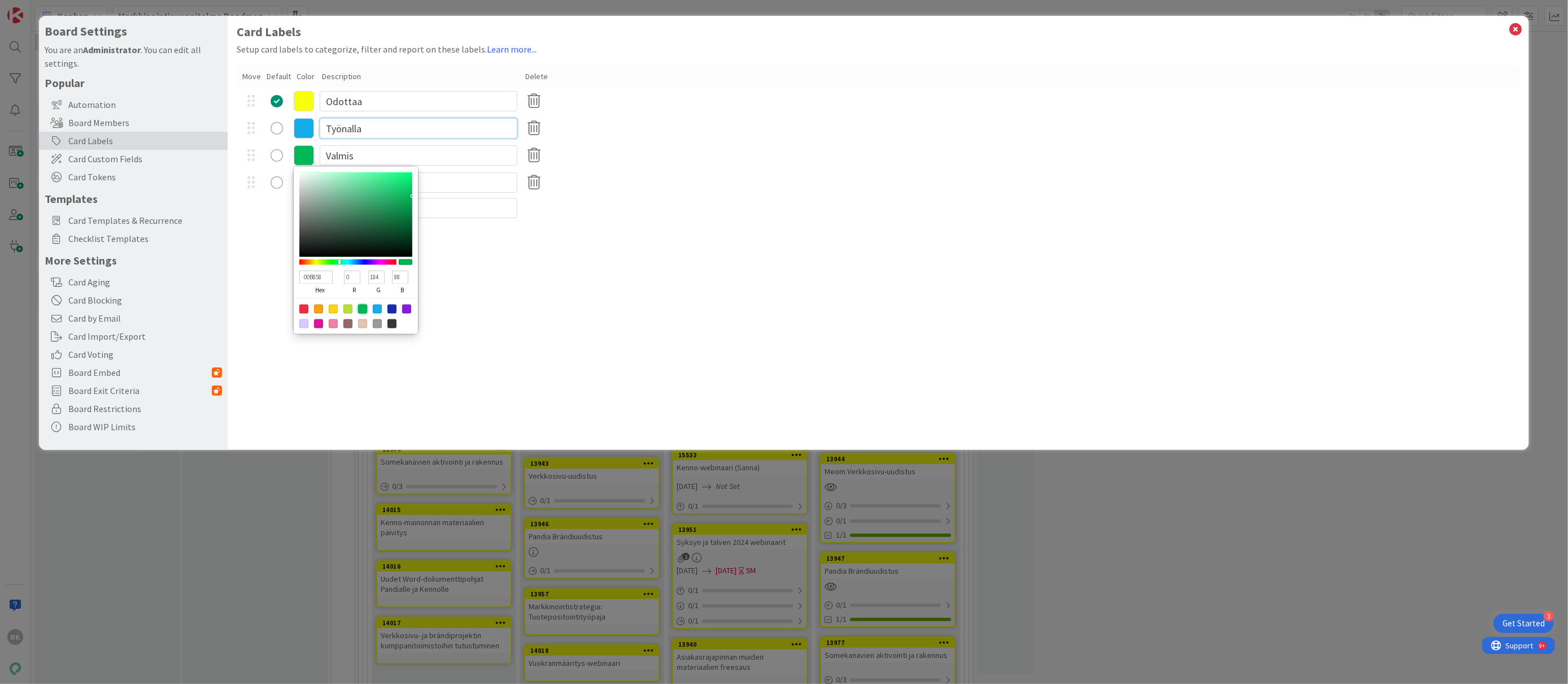
click at [426, 135] on input "Työnalla" at bounding box center [418, 128] width 198 height 21
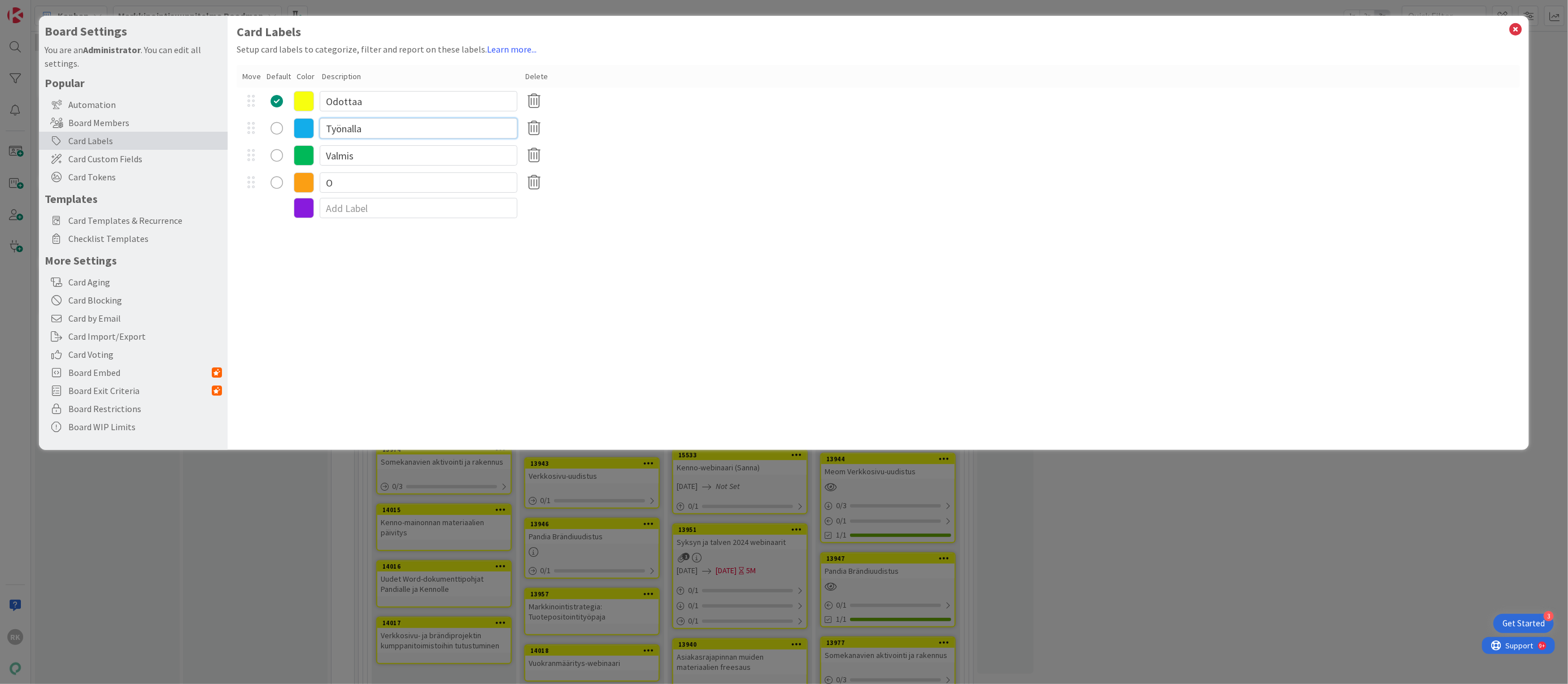
click at [344, 128] on input "Työnalla" at bounding box center [418, 128] width 198 height 21
type input "Työn alla"
click at [358, 156] on input "Valmis" at bounding box center [418, 155] width 198 height 21
type input "Valmis / Tehty"
click at [300, 583] on div "Board Settings You are an Administrator . You can edit all settings. Popular Au…" at bounding box center [784, 342] width 1568 height 684
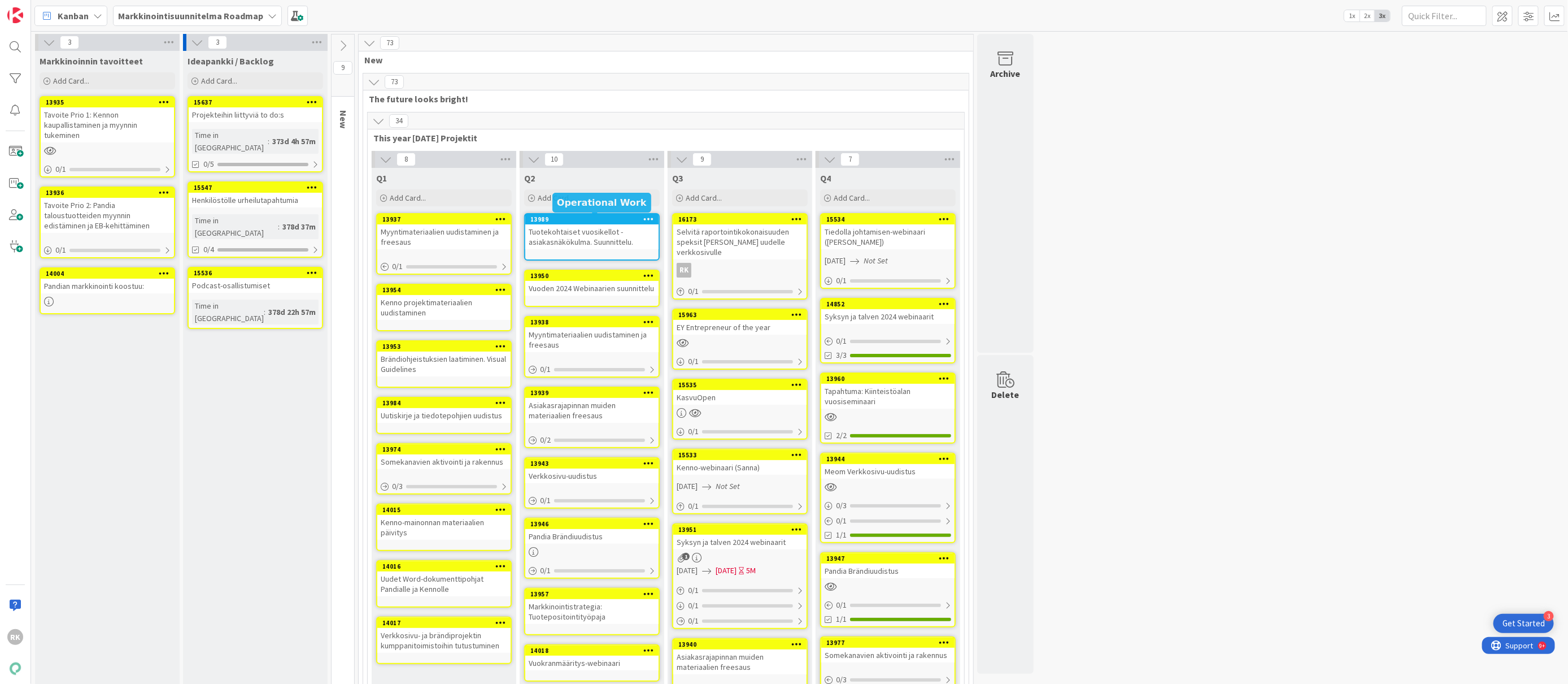
click at [614, 223] on div "13989" at bounding box center [594, 219] width 128 height 8
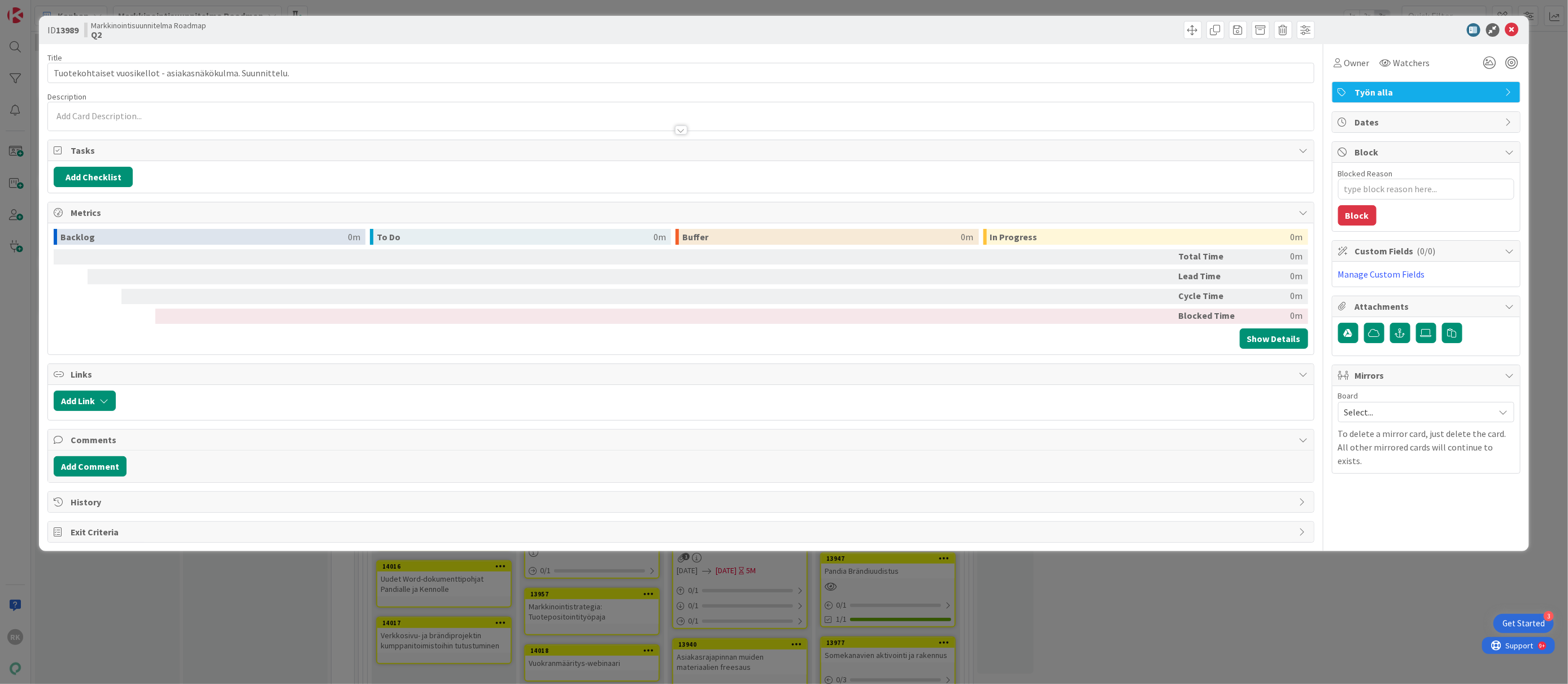
click at [1487, 87] on span "Työn alla" at bounding box center [1428, 91] width 145 height 13
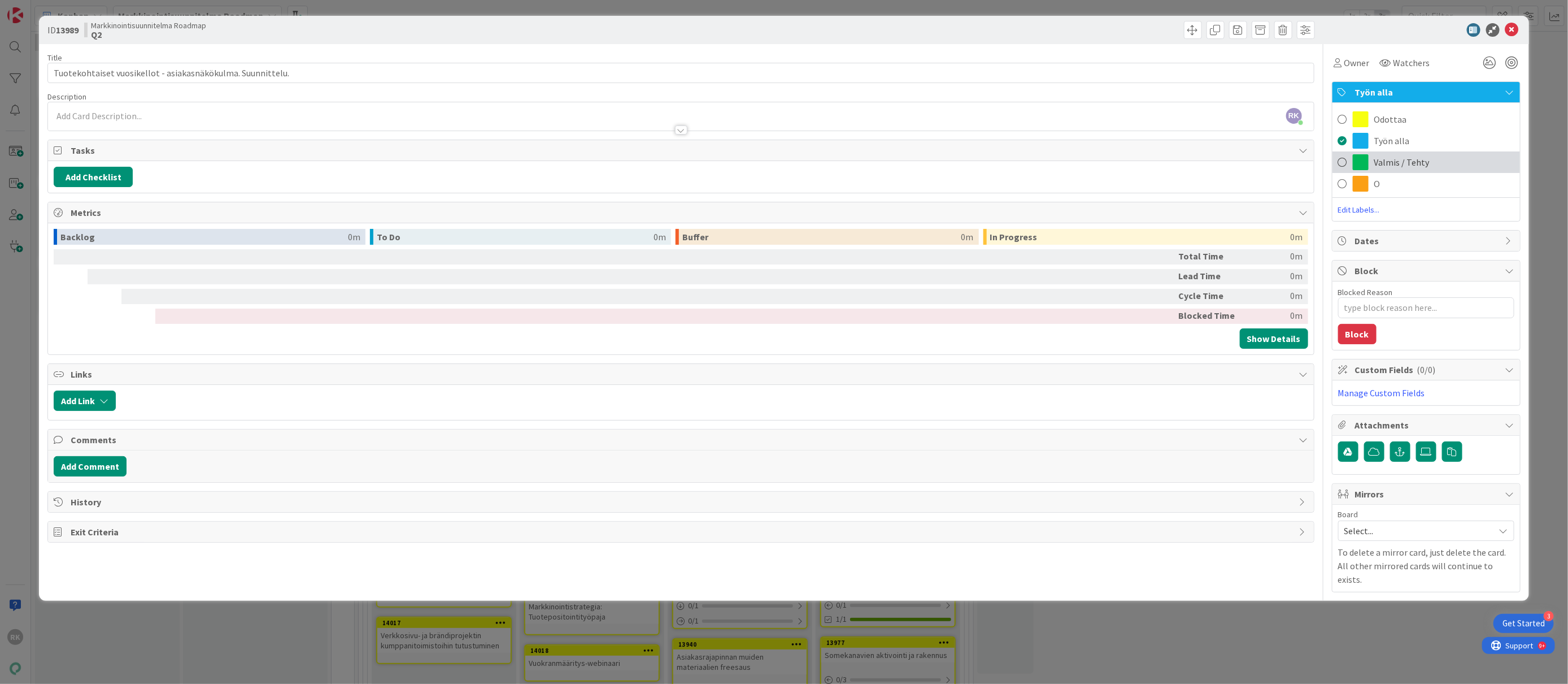
click at [1383, 166] on span "Valmis / Tehty" at bounding box center [1403, 162] width 55 height 13
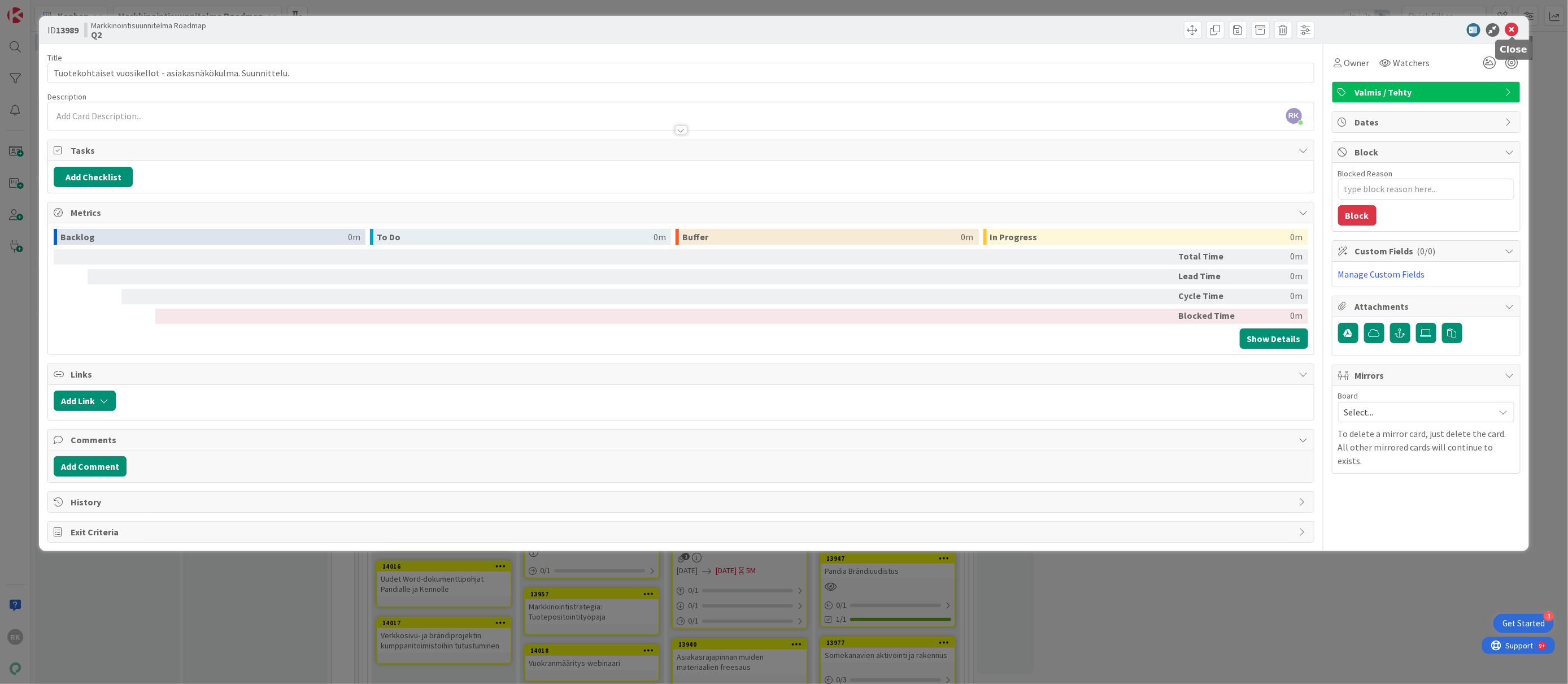
click at [1511, 30] on icon at bounding box center [1512, 30] width 13 height 13
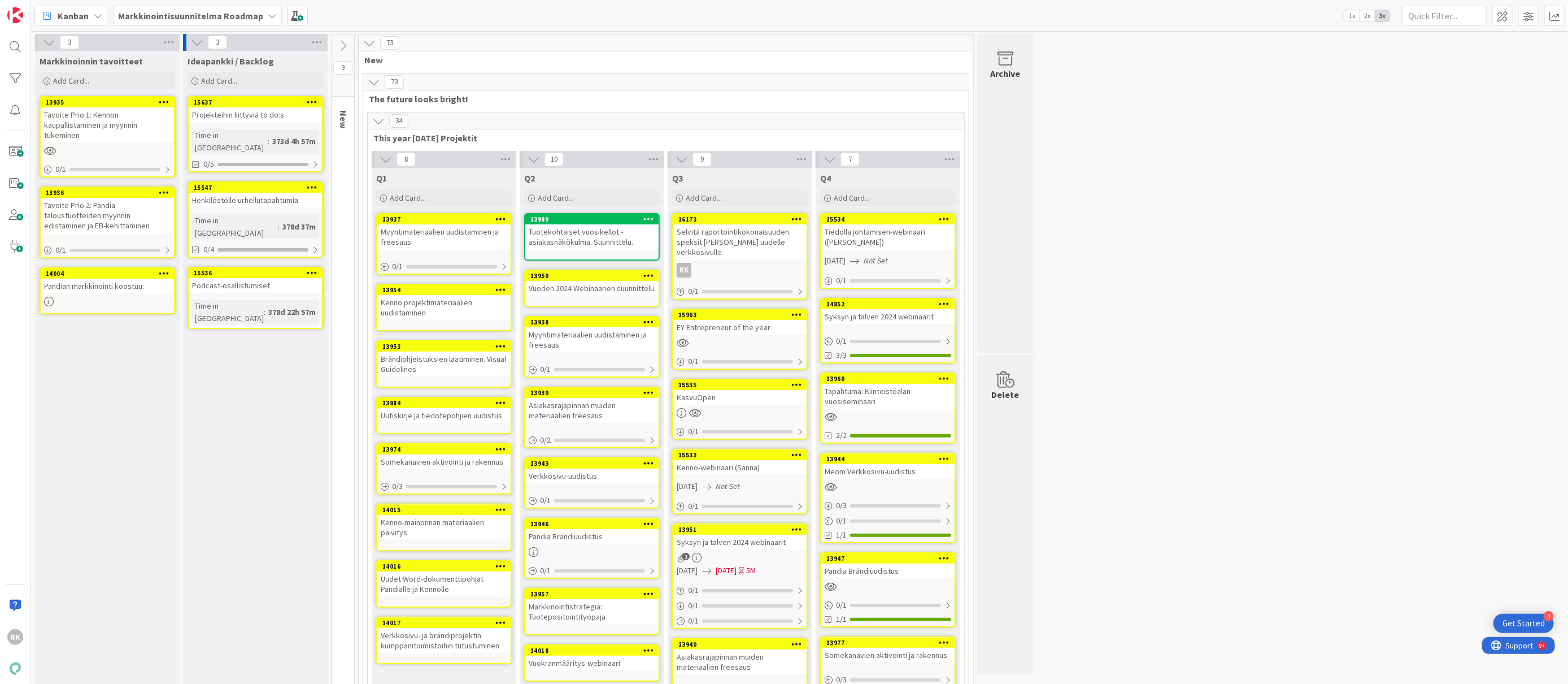
click at [500, 223] on icon at bounding box center [501, 218] width 11 height 8
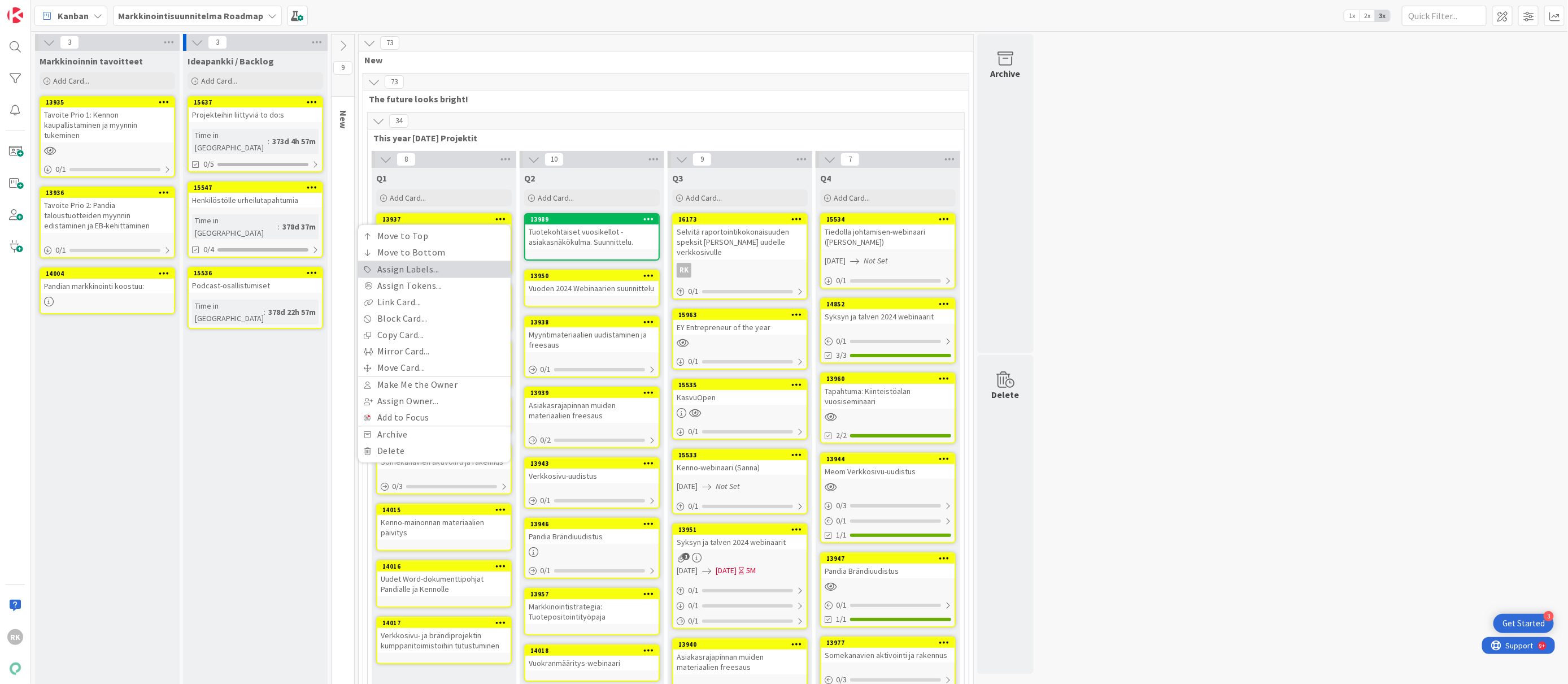
click at [445, 274] on link "Assign Labels..." at bounding box center [434, 270] width 153 height 16
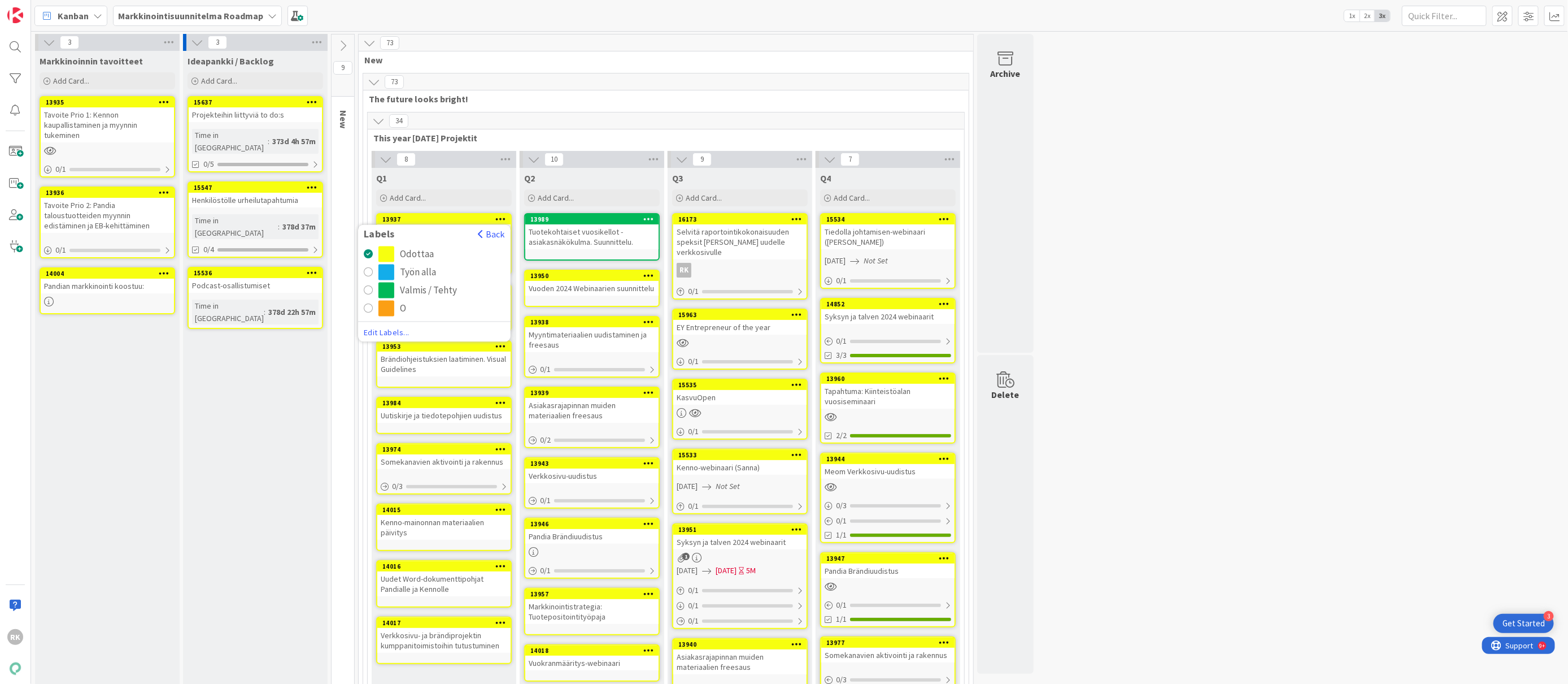
click at [403, 291] on div "Valmis / Tehty" at bounding box center [428, 291] width 57 height 16
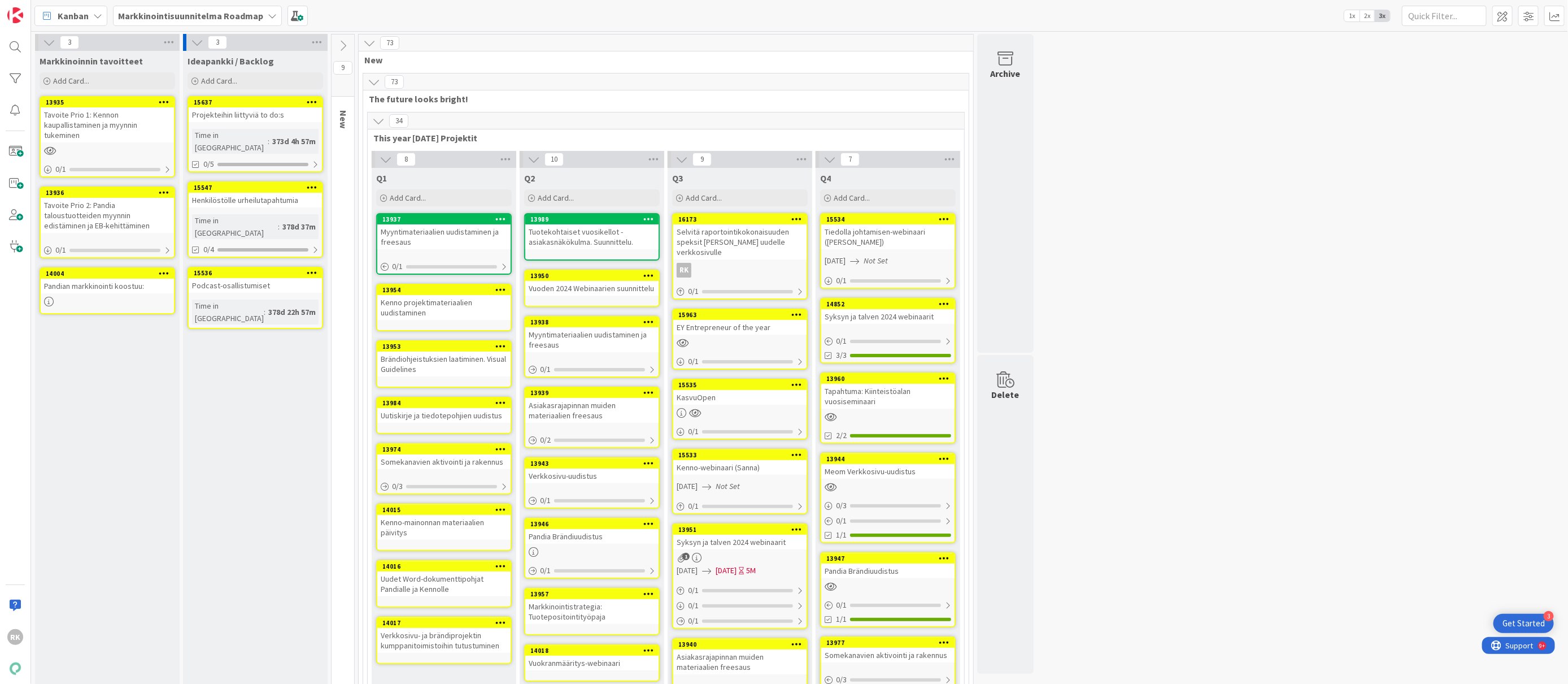
click at [502, 286] on icon at bounding box center [501, 289] width 11 height 8
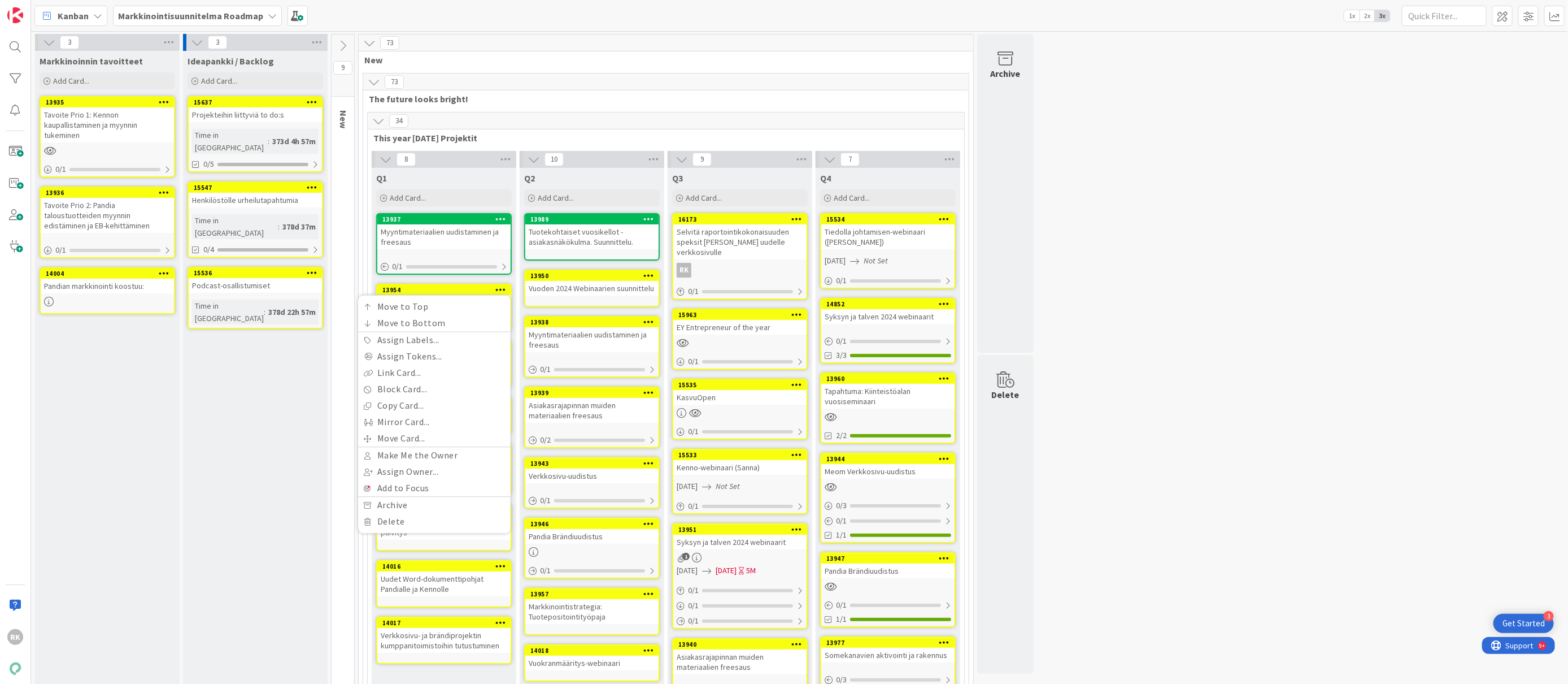
click at [654, 136] on span "This year 2024 Projektit" at bounding box center [662, 138] width 577 height 12
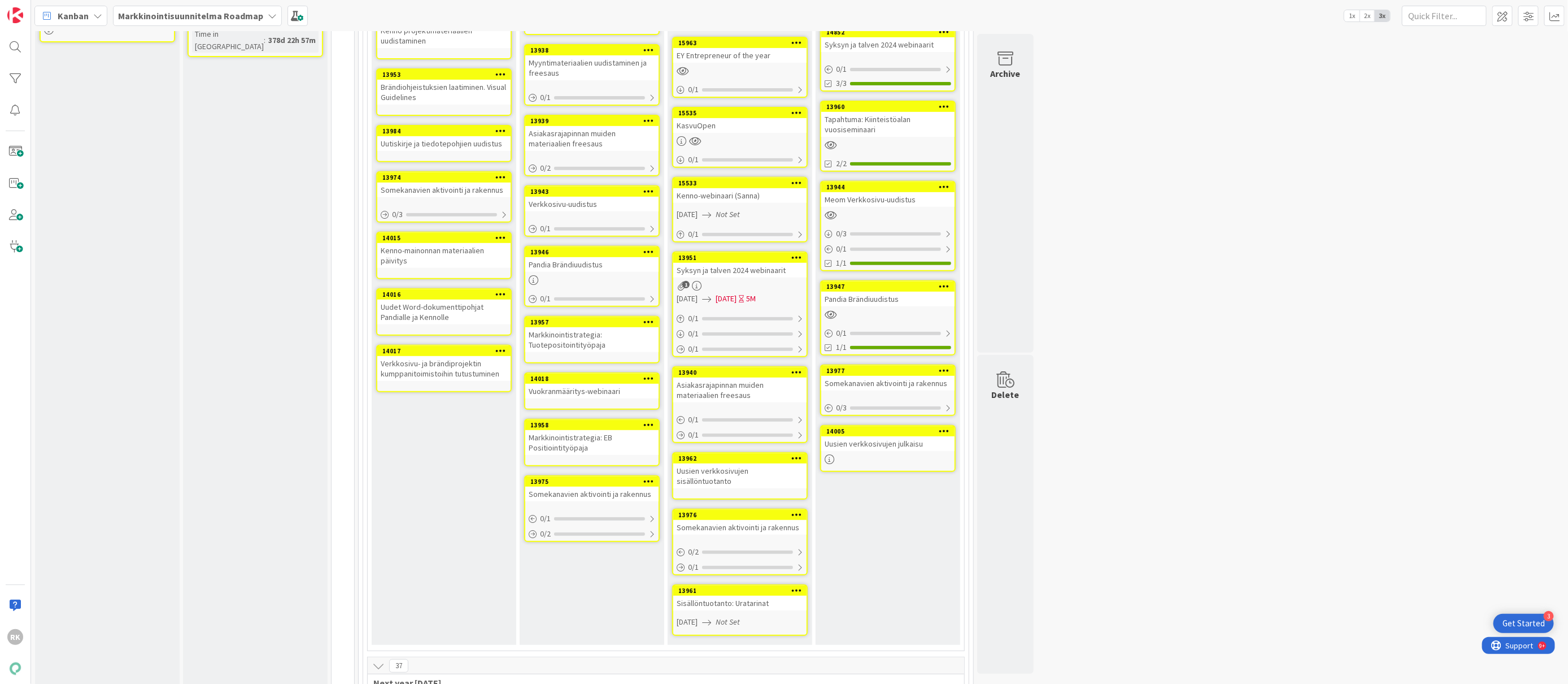
scroll to position [283, 0]
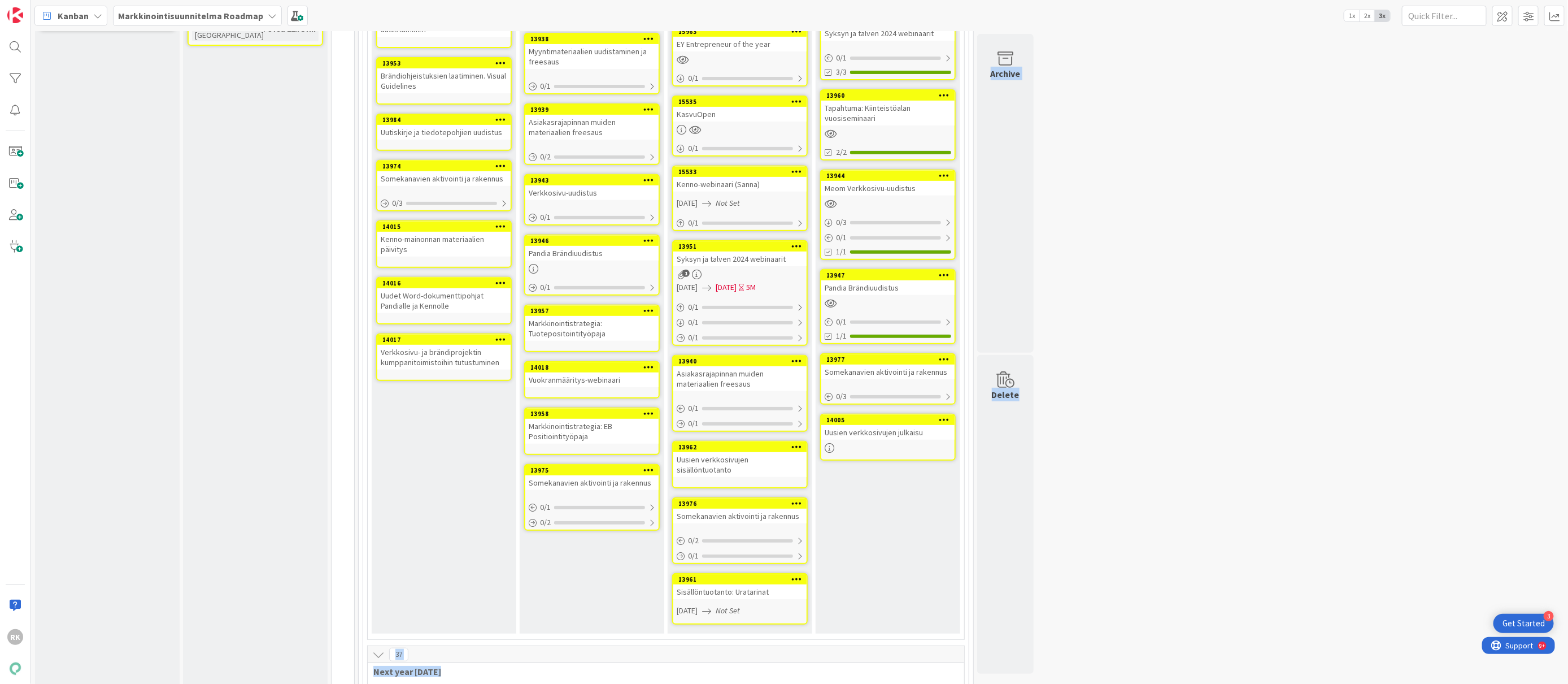
drag, startPoint x: 1020, startPoint y: 612, endPoint x: 522, endPoint y: 268, distance: 605.3
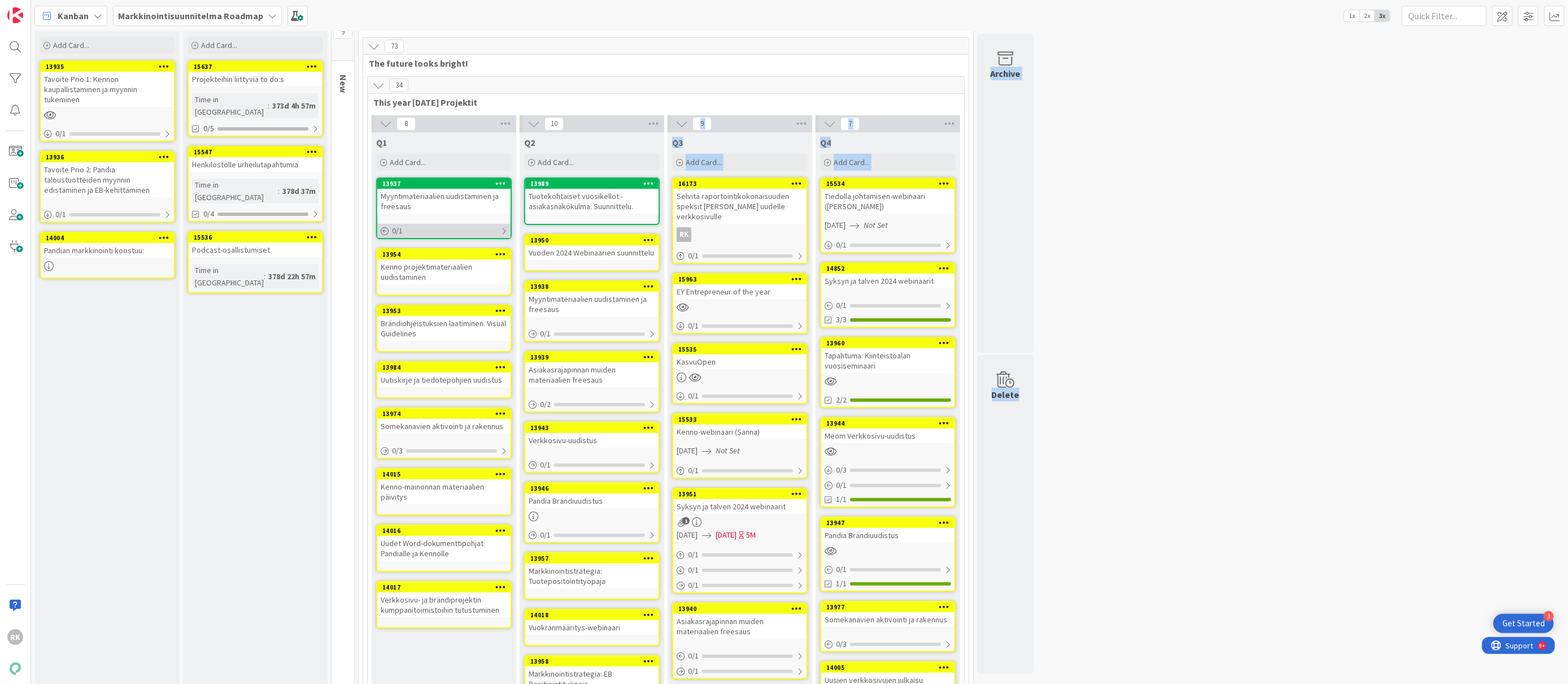
scroll to position [0, 0]
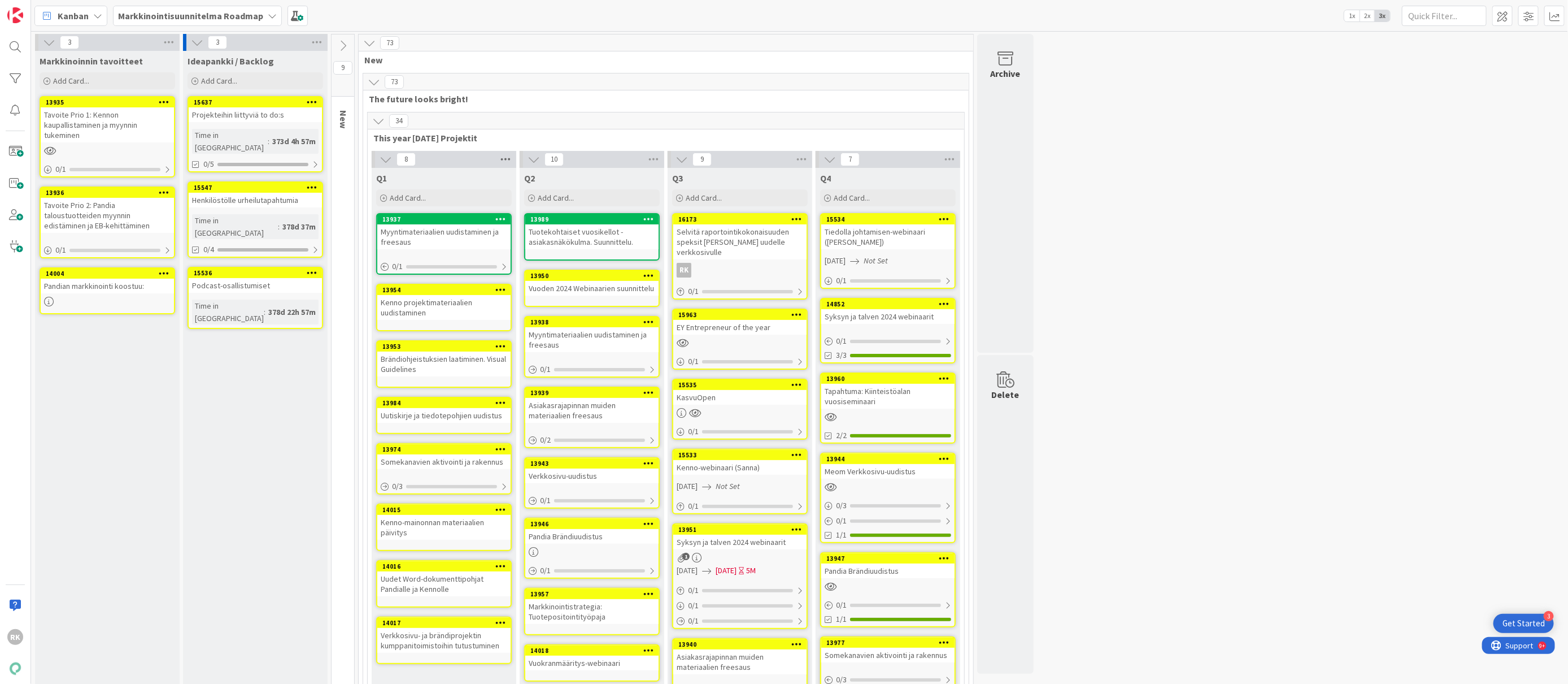
click at [510, 160] on icon at bounding box center [505, 159] width 14 height 17
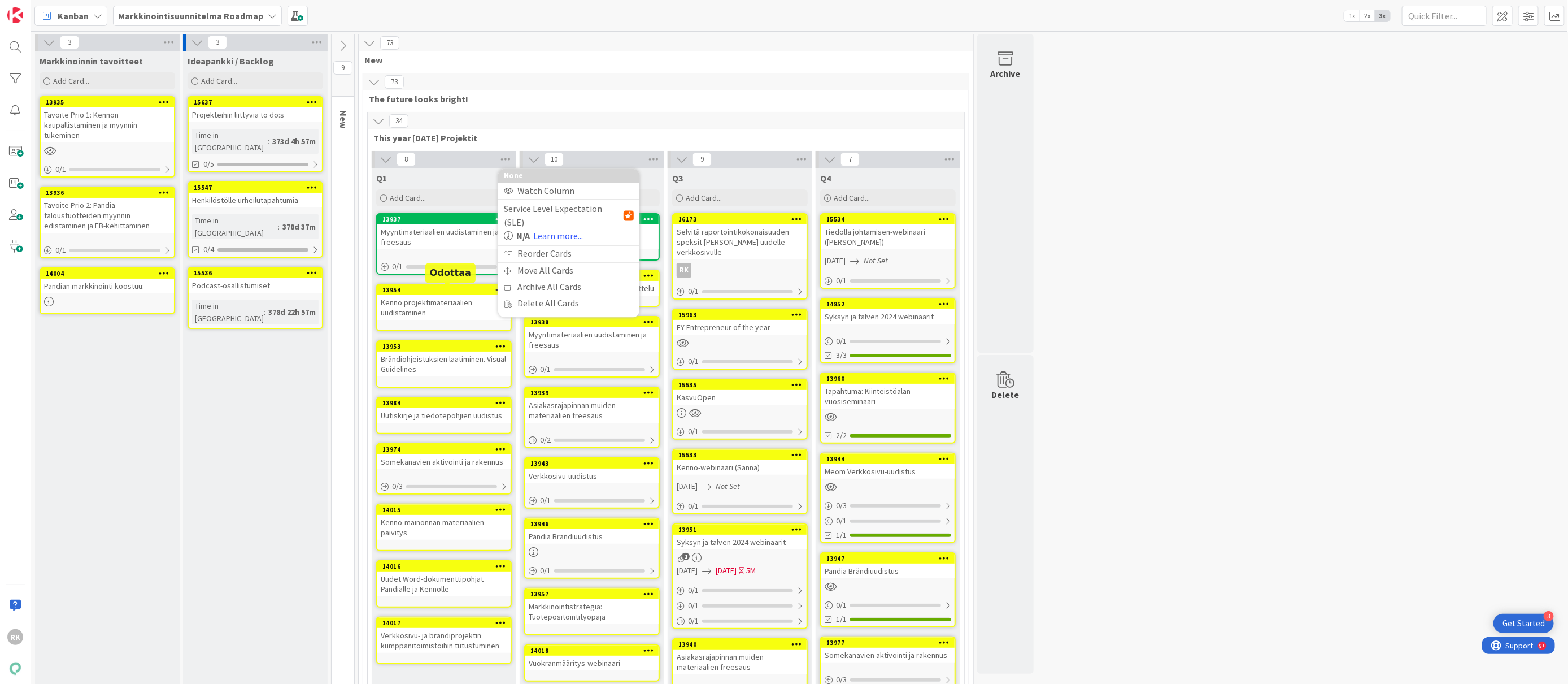
click at [489, 290] on div "13954" at bounding box center [446, 290] width 128 height 8
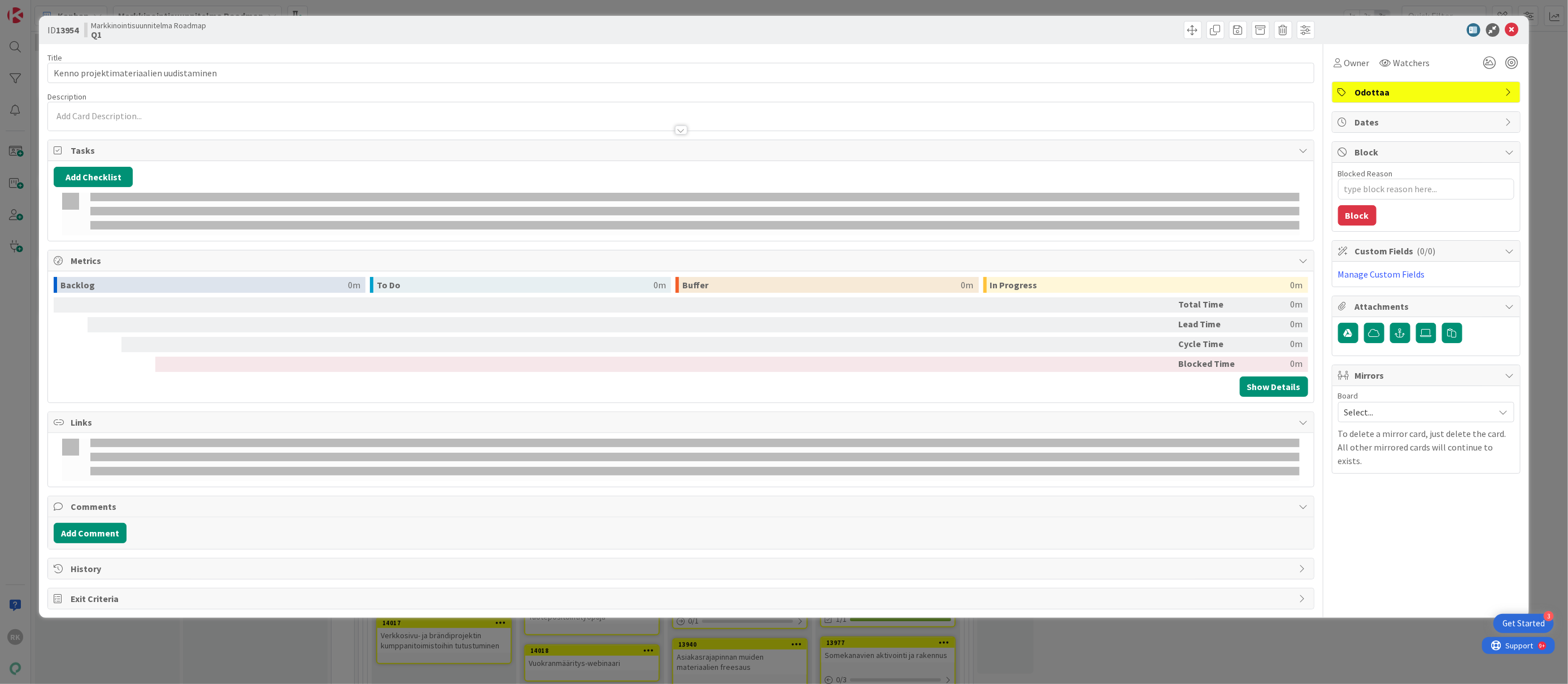
click at [461, 277] on div "Backlog 0m To Do 0m Buffer 0m In Progress 0m Total Time 0m Lead Time 0m Cycle T…" at bounding box center [681, 336] width 1266 height 131
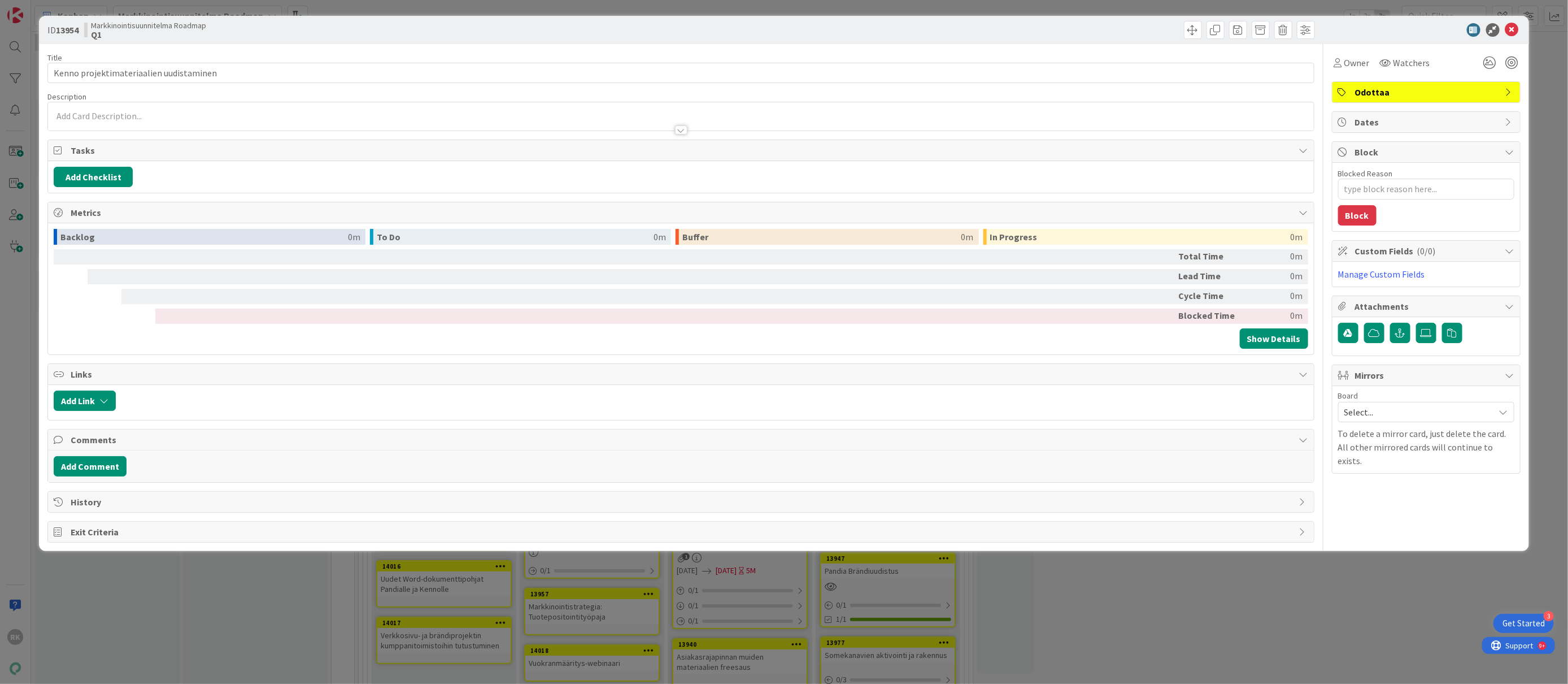
click at [1494, 91] on span "Odottaa" at bounding box center [1428, 91] width 145 height 13
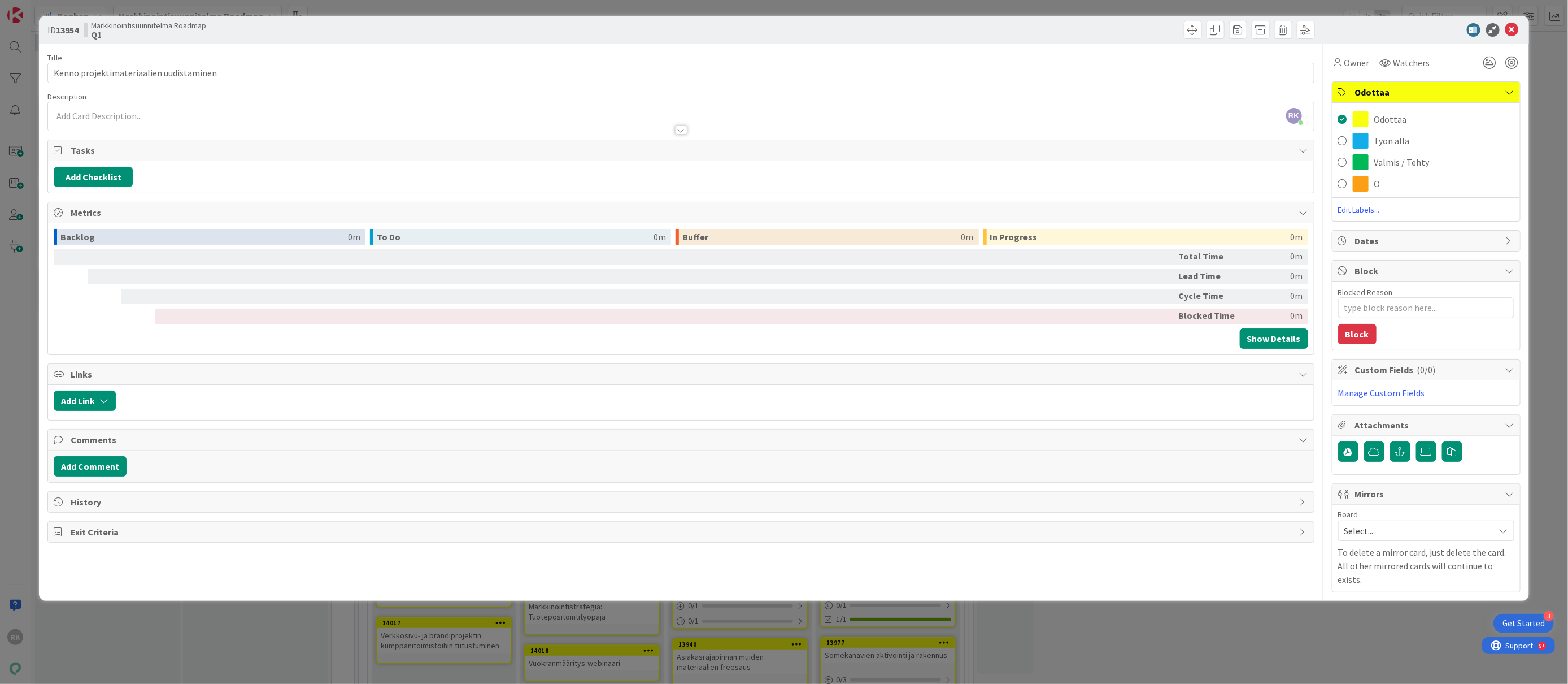
click at [1339, 156] on span at bounding box center [1343, 162] width 9 height 17
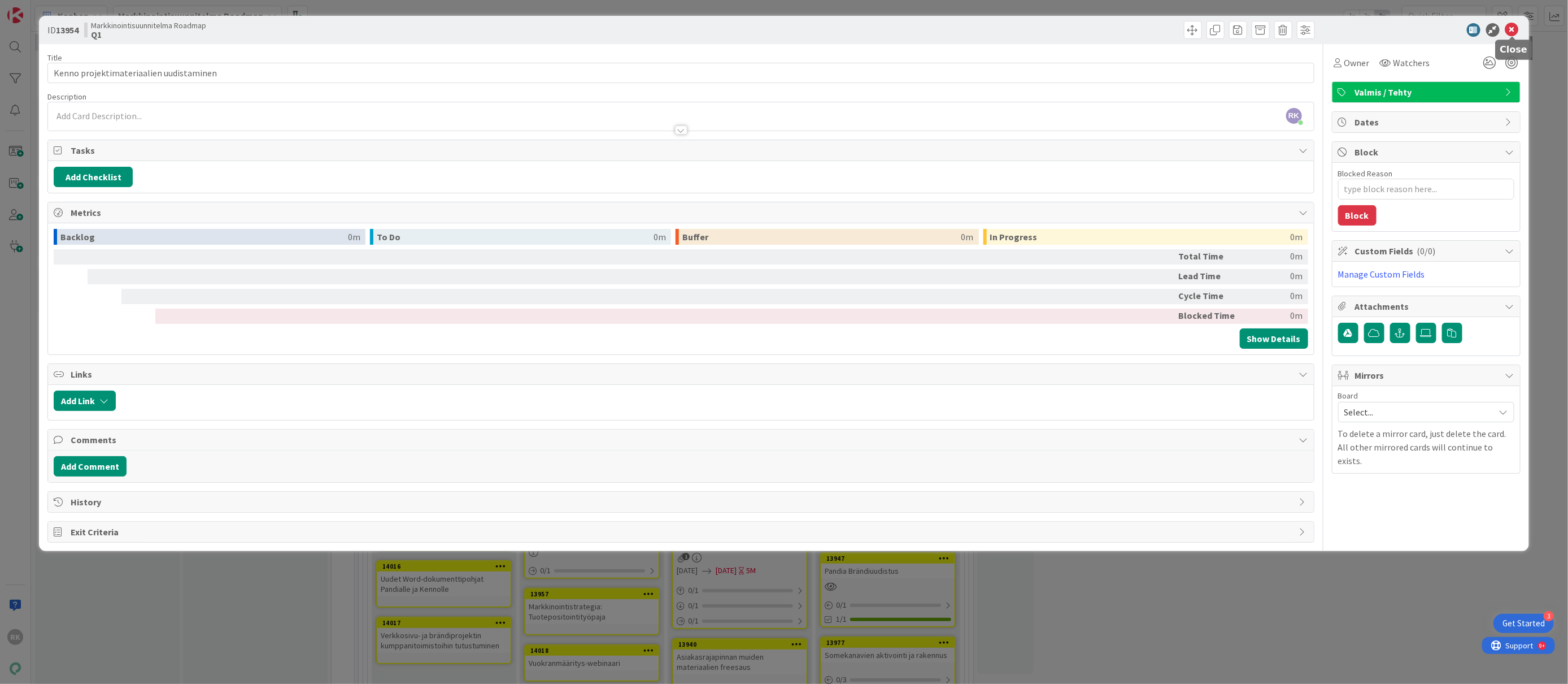
click at [1515, 30] on icon at bounding box center [1512, 30] width 13 height 13
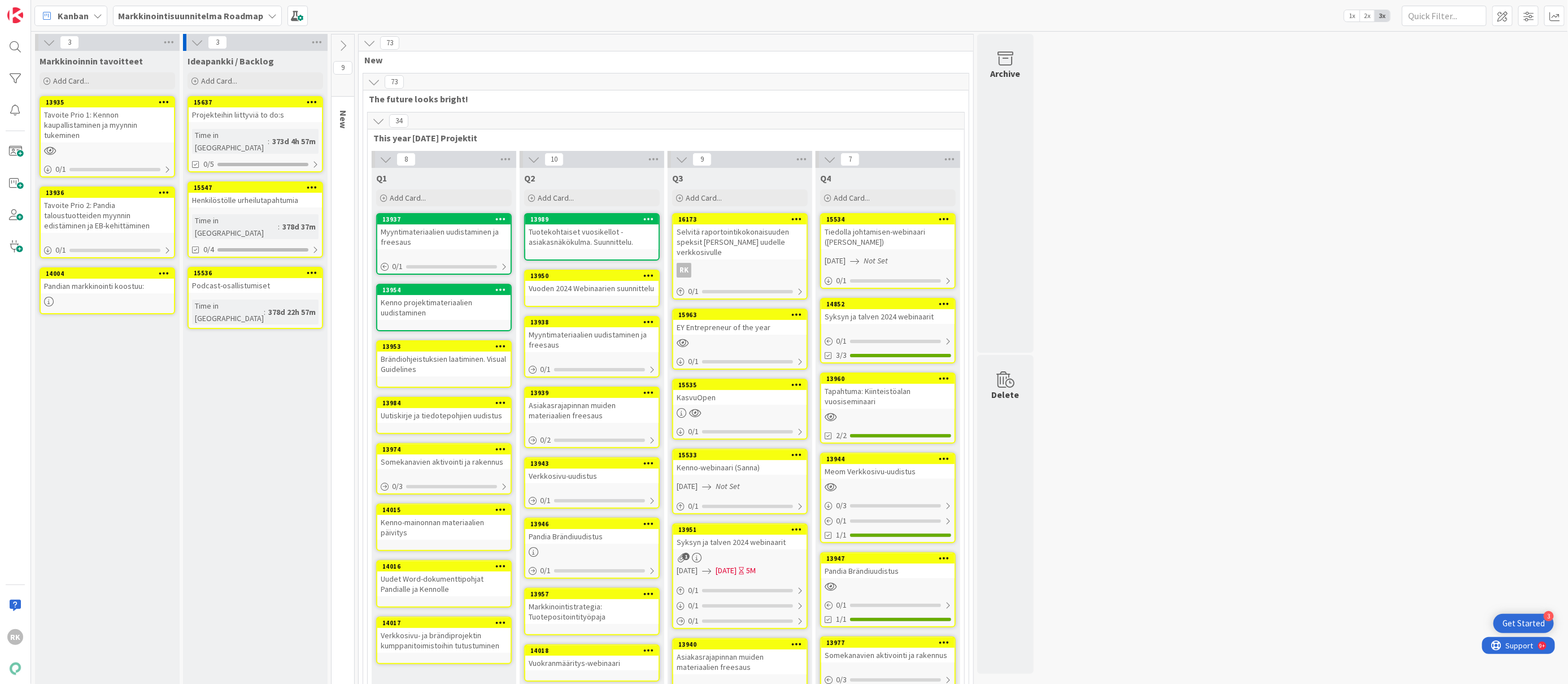
click at [502, 344] on icon at bounding box center [501, 345] width 11 height 8
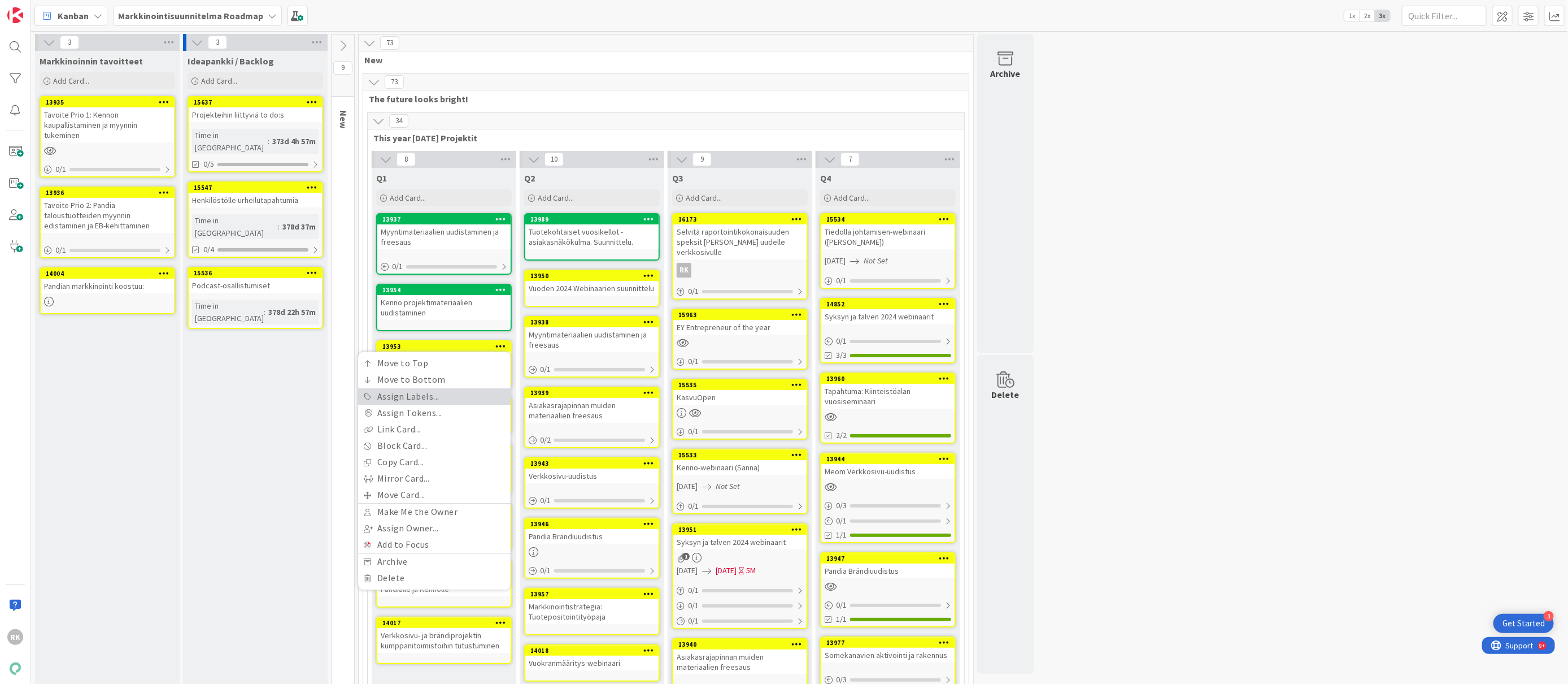
click at [404, 396] on link "Assign Labels..." at bounding box center [434, 397] width 153 height 16
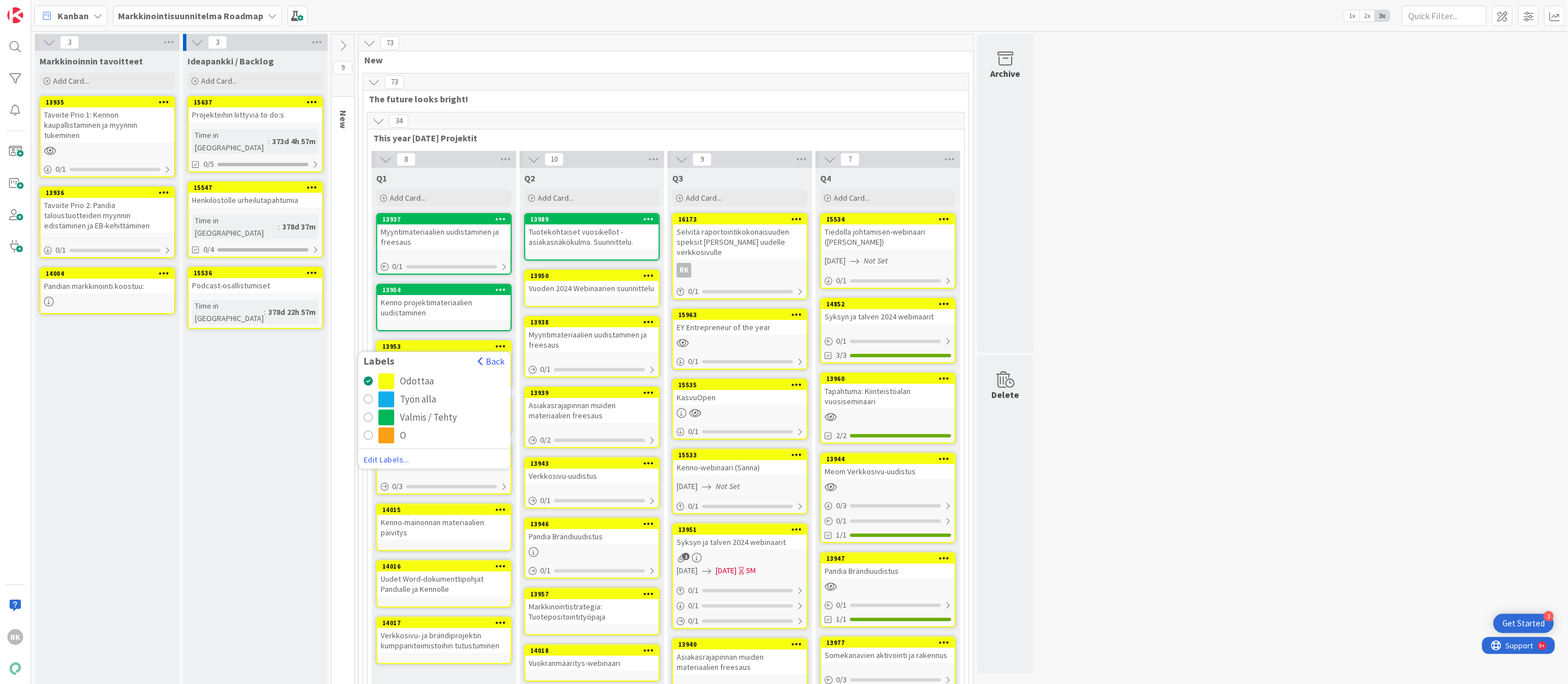
click at [384, 410] on div "radio" at bounding box center [386, 418] width 16 height 16
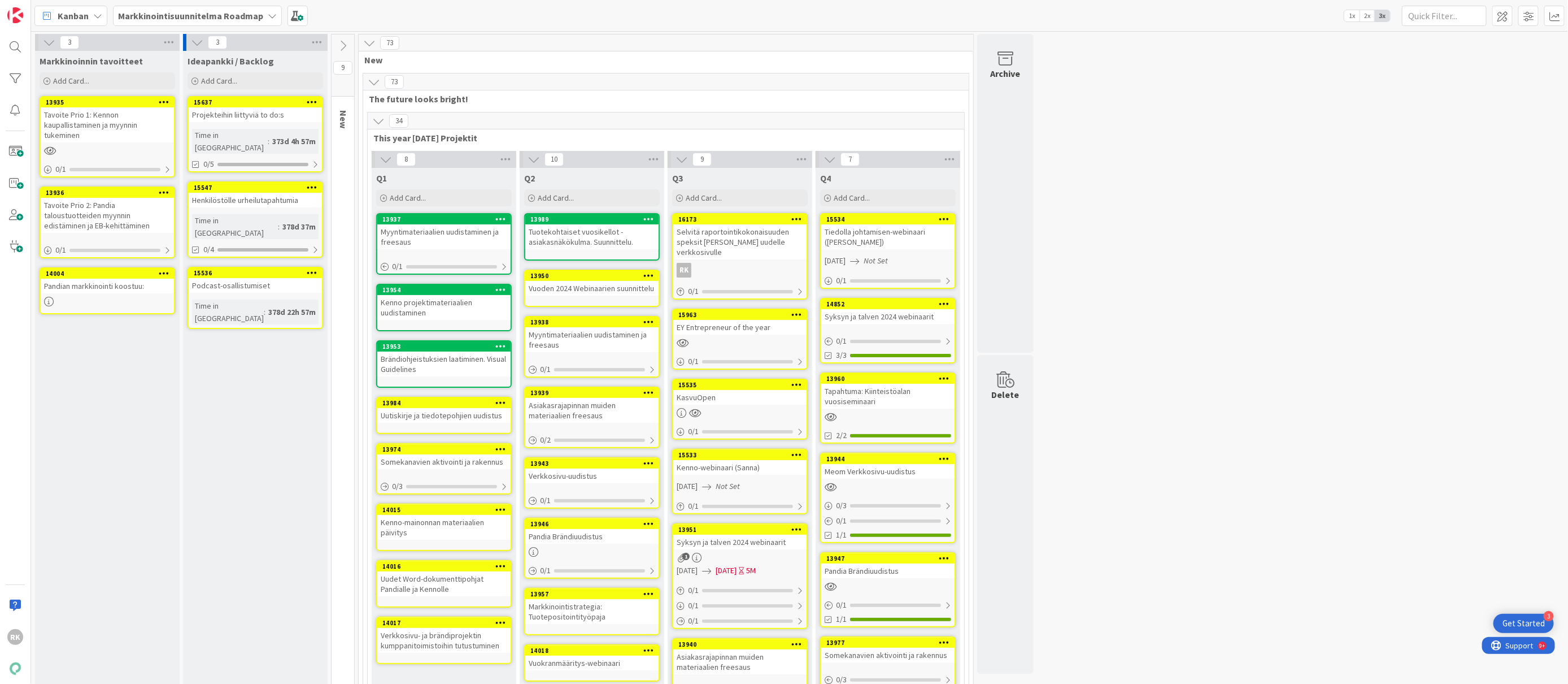
click at [499, 401] on icon at bounding box center [501, 402] width 11 height 8
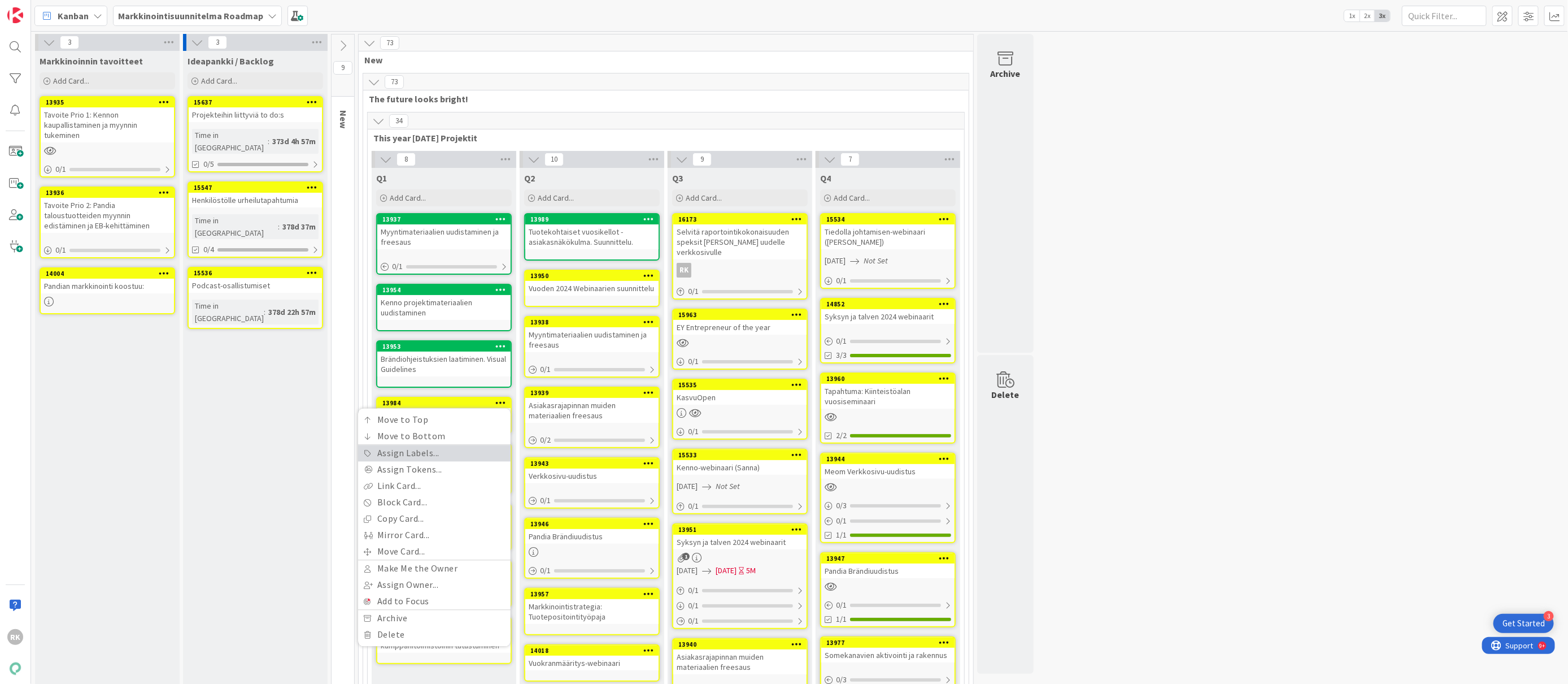
click at [389, 452] on link "Assign Labels..." at bounding box center [434, 453] width 153 height 16
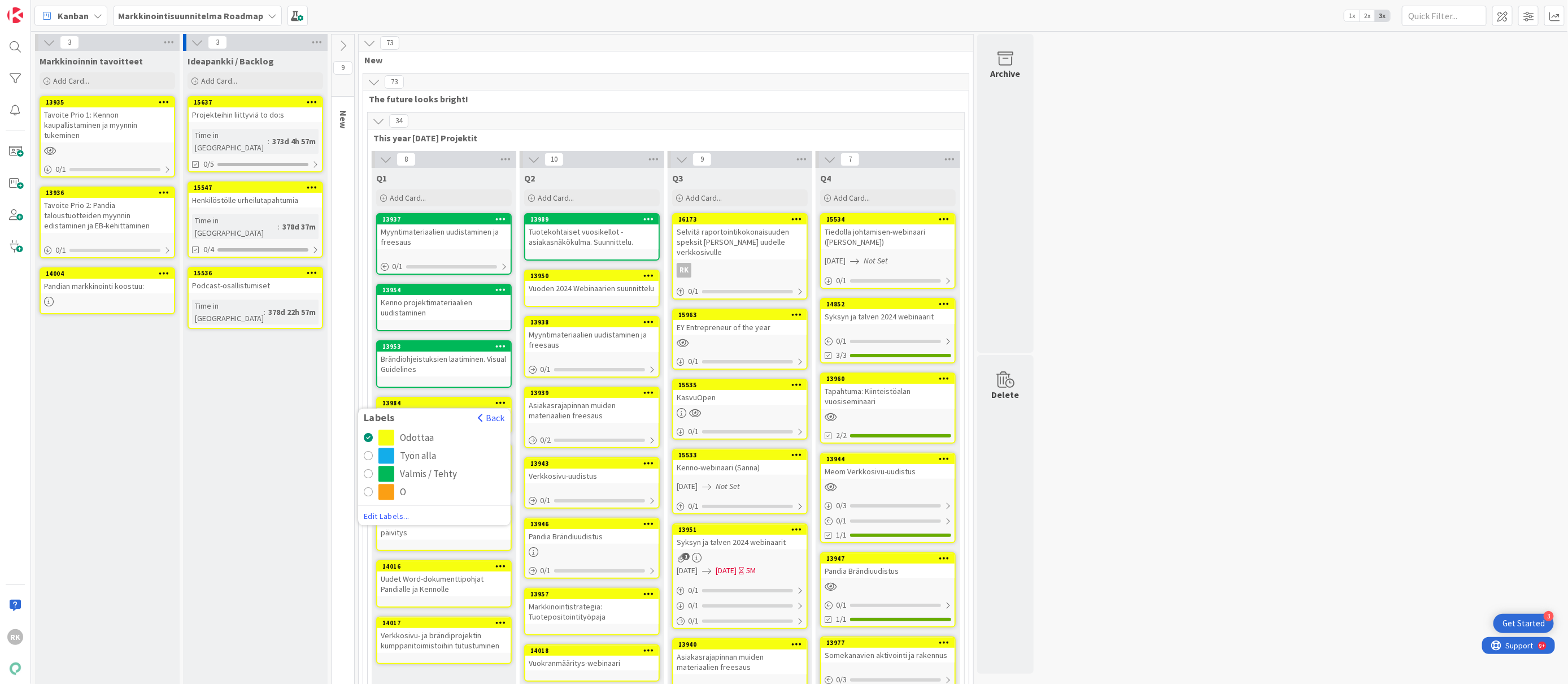
click at [367, 474] on div "radio" at bounding box center [368, 474] width 9 height 9
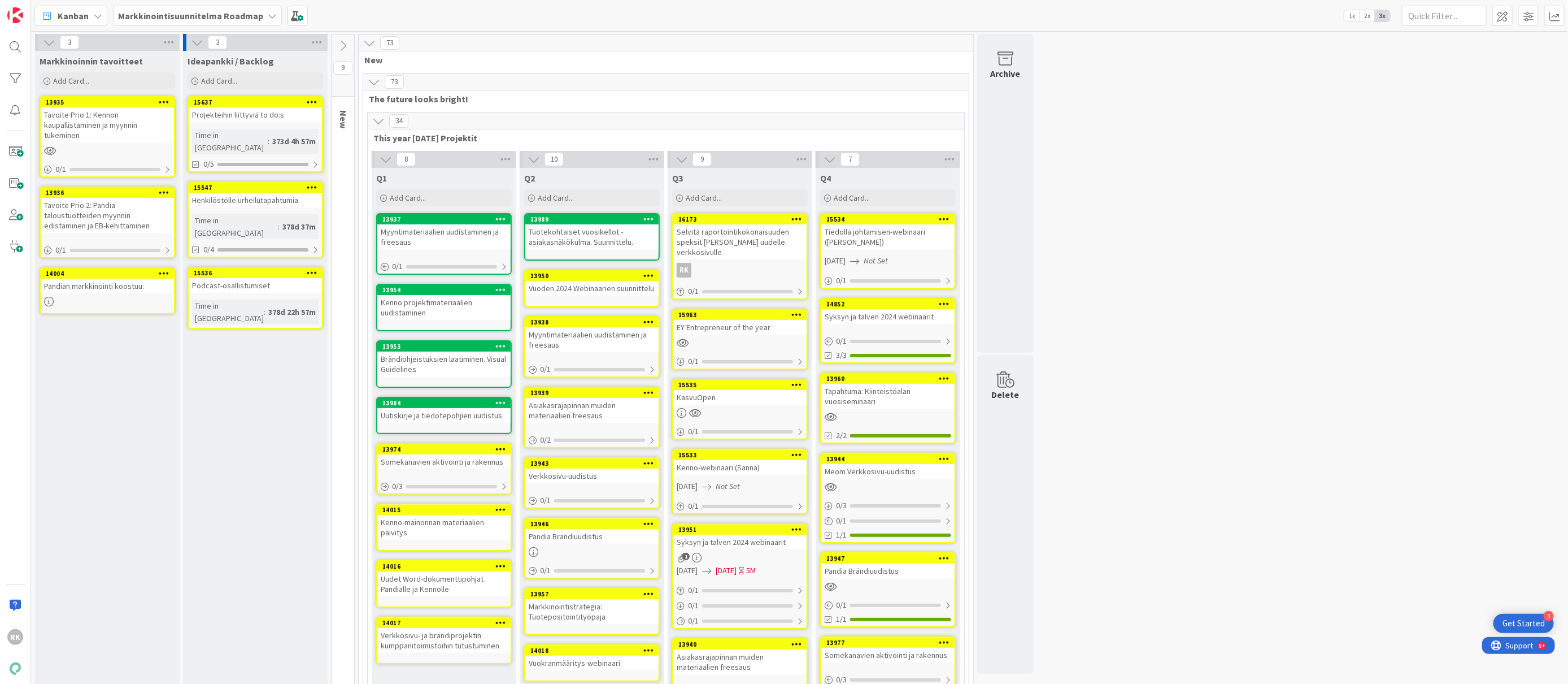
click at [493, 446] on div at bounding box center [501, 449] width 21 height 8
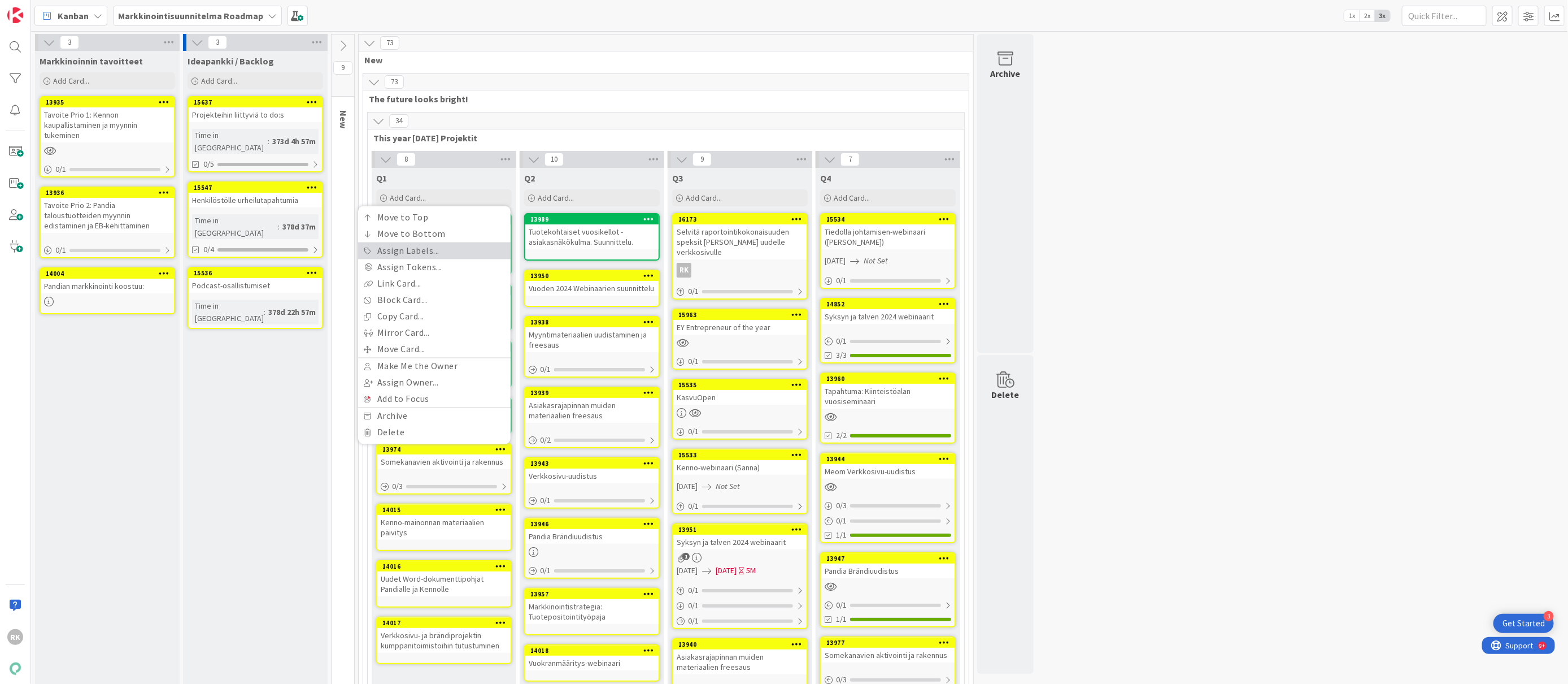
click at [367, 251] on icon at bounding box center [367, 251] width 8 height 7
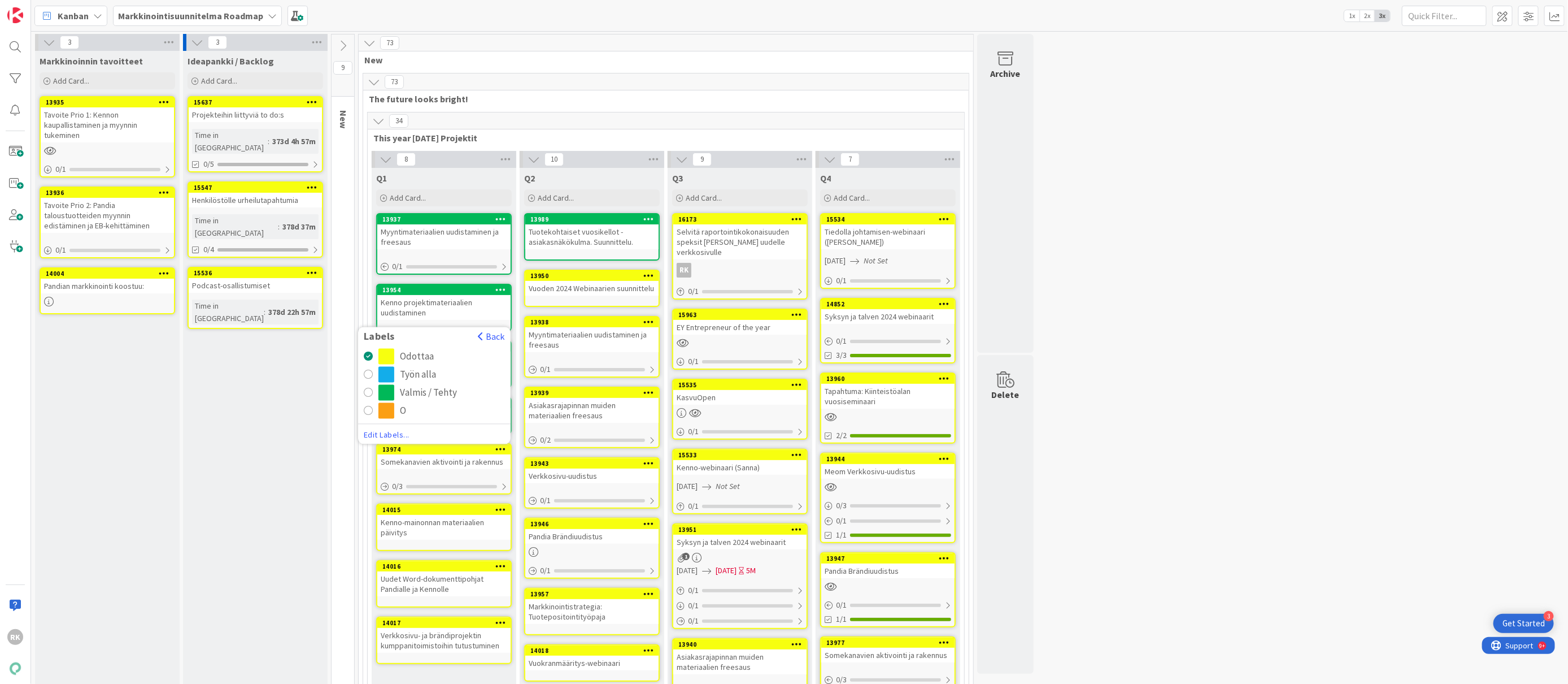
click at [368, 391] on div "radio" at bounding box center [368, 393] width 9 height 9
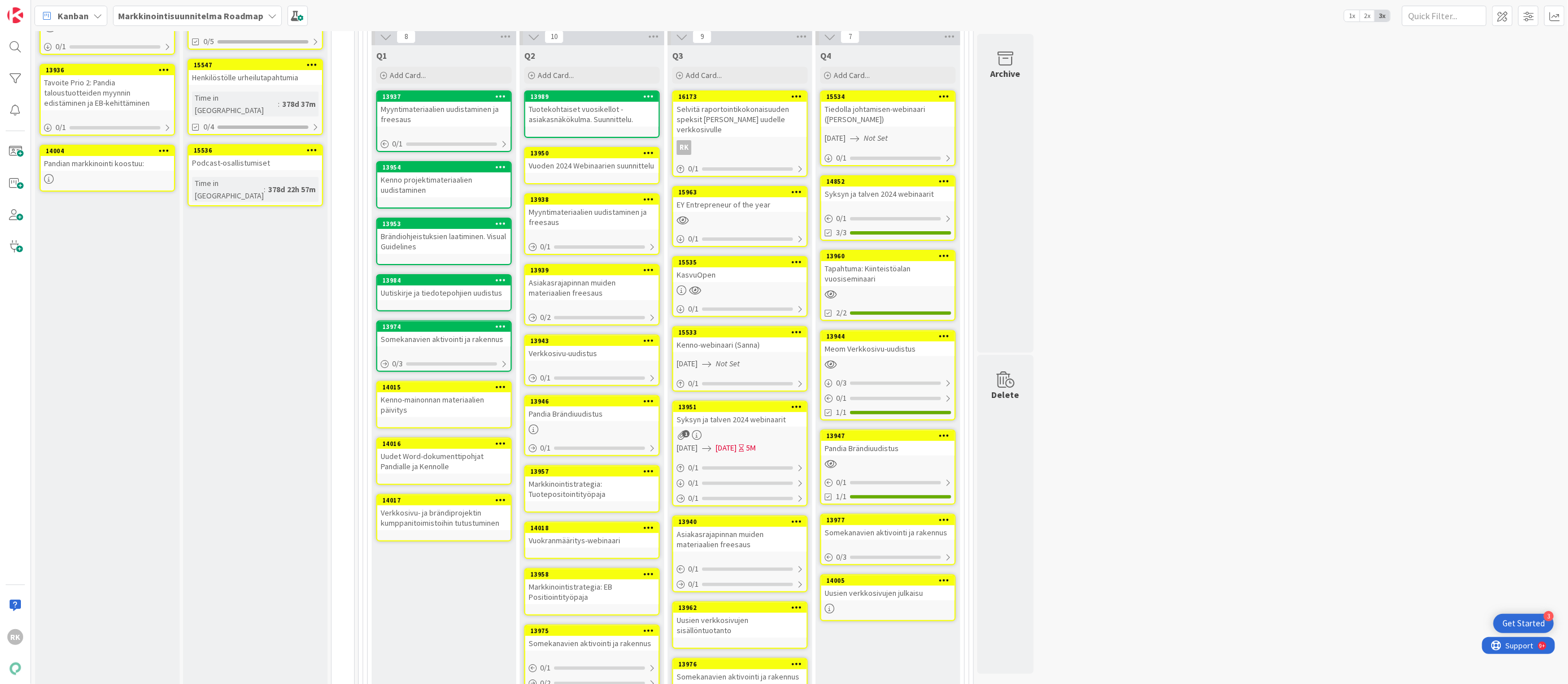
scroll to position [141, 0]
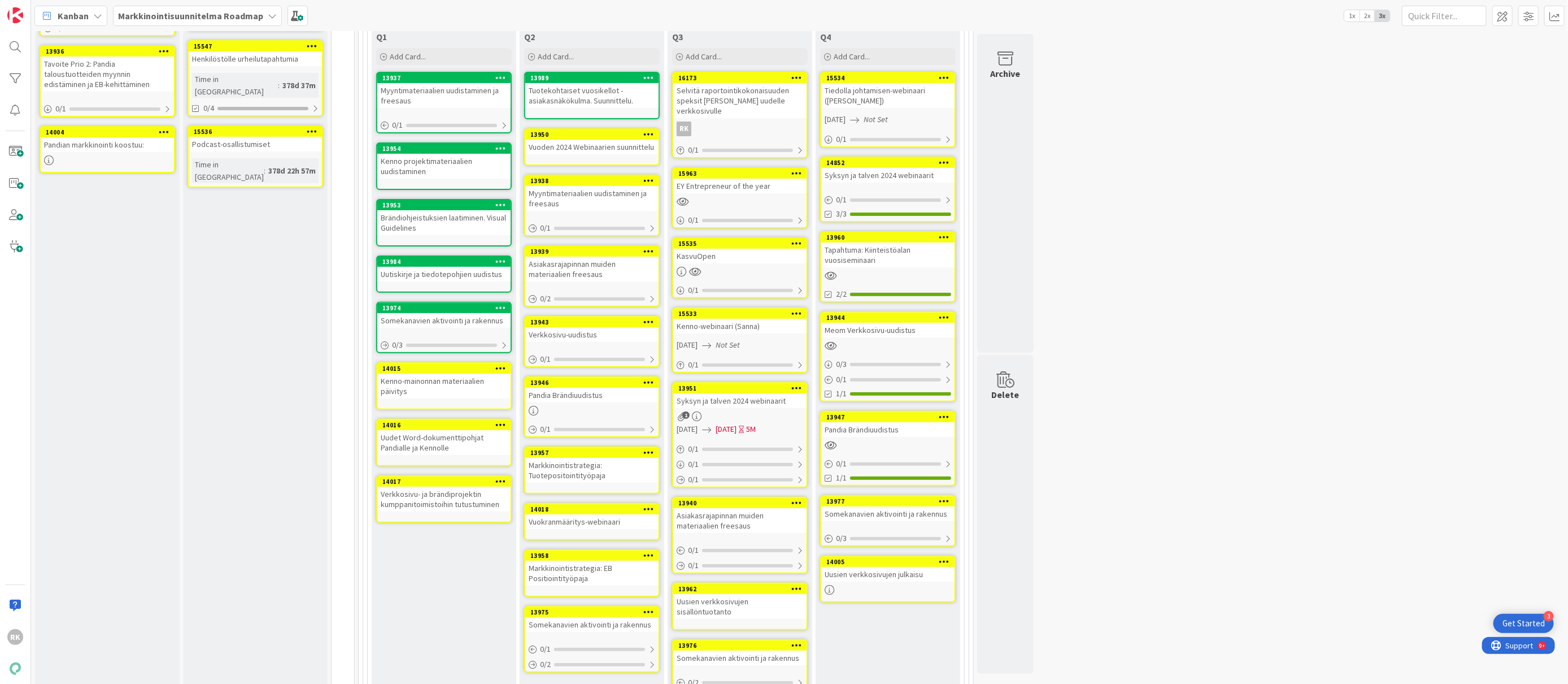
click at [498, 367] on icon at bounding box center [501, 367] width 11 height 8
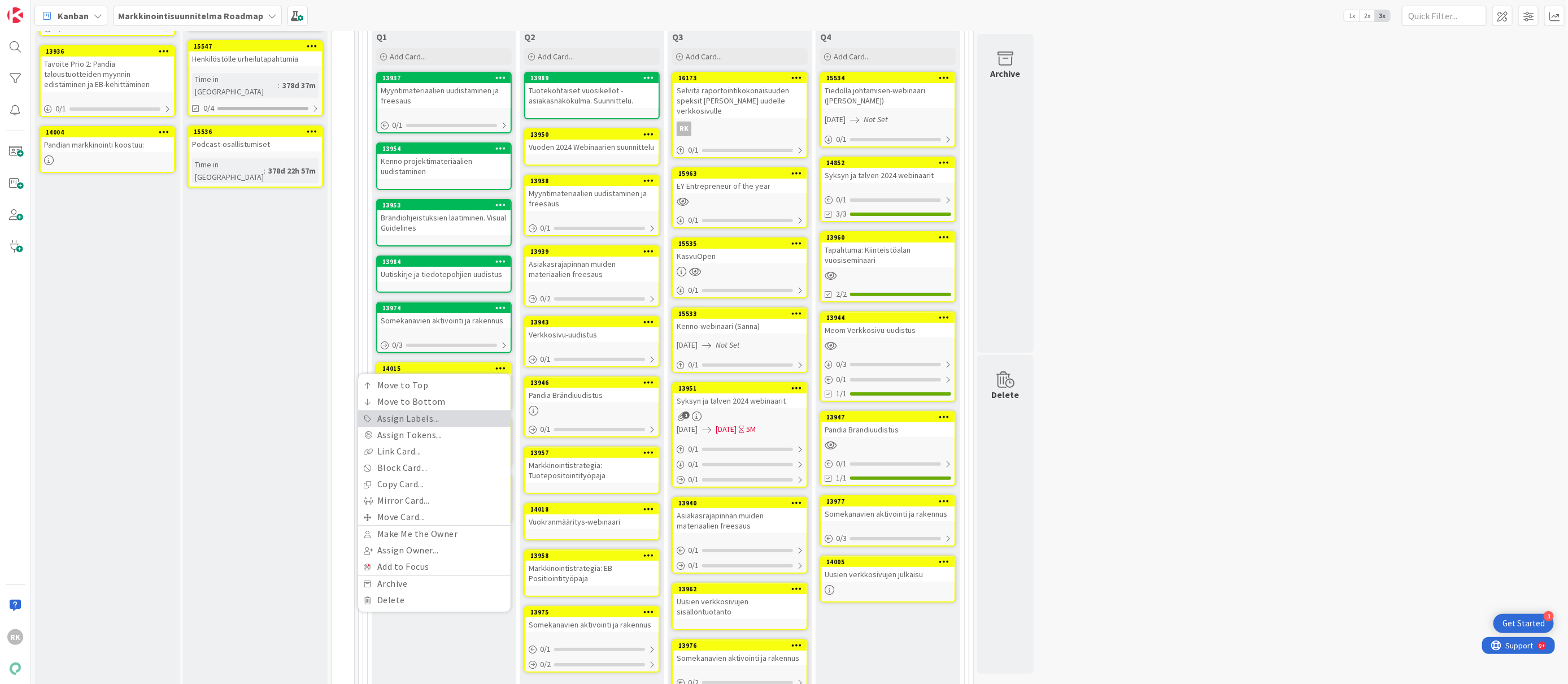
click at [400, 418] on link "Assign Labels..." at bounding box center [434, 418] width 153 height 16
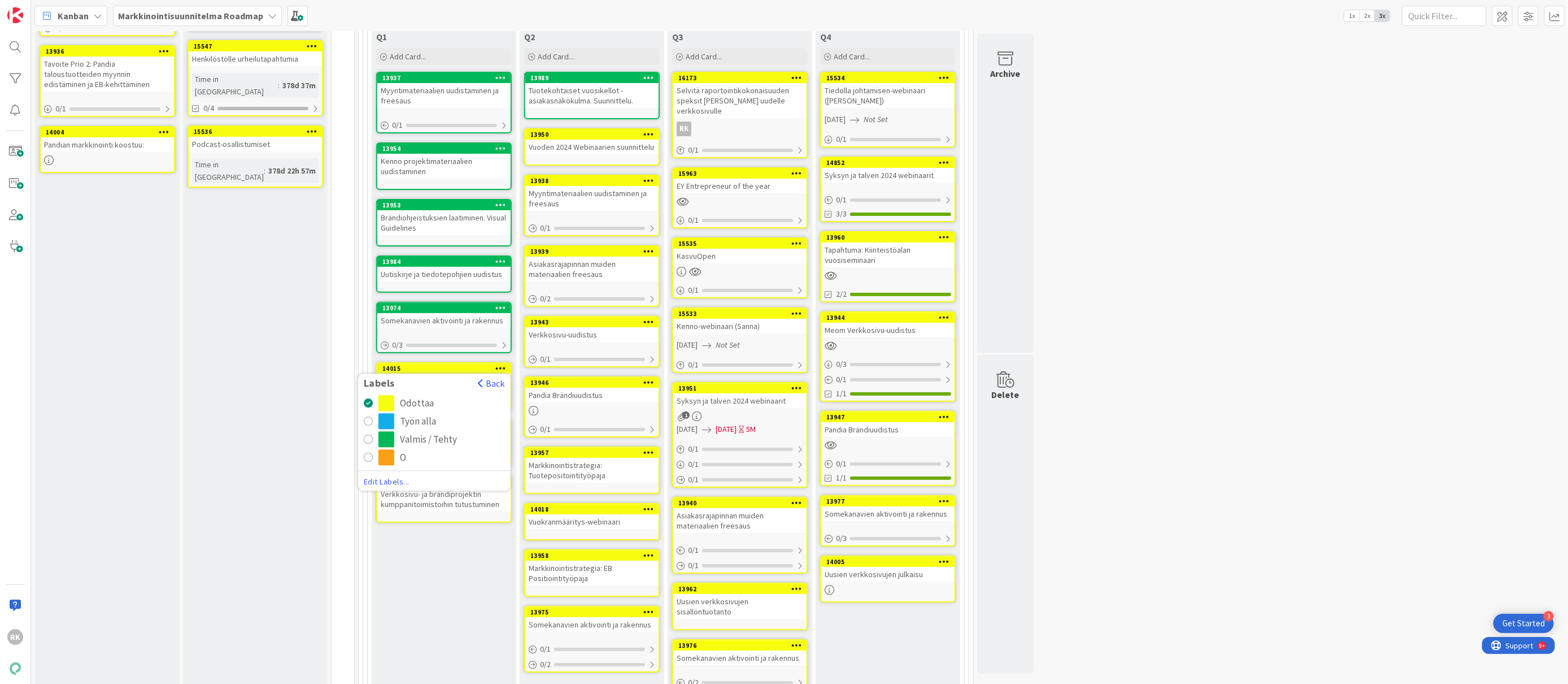
click at [368, 437] on div "radio" at bounding box center [368, 440] width 9 height 9
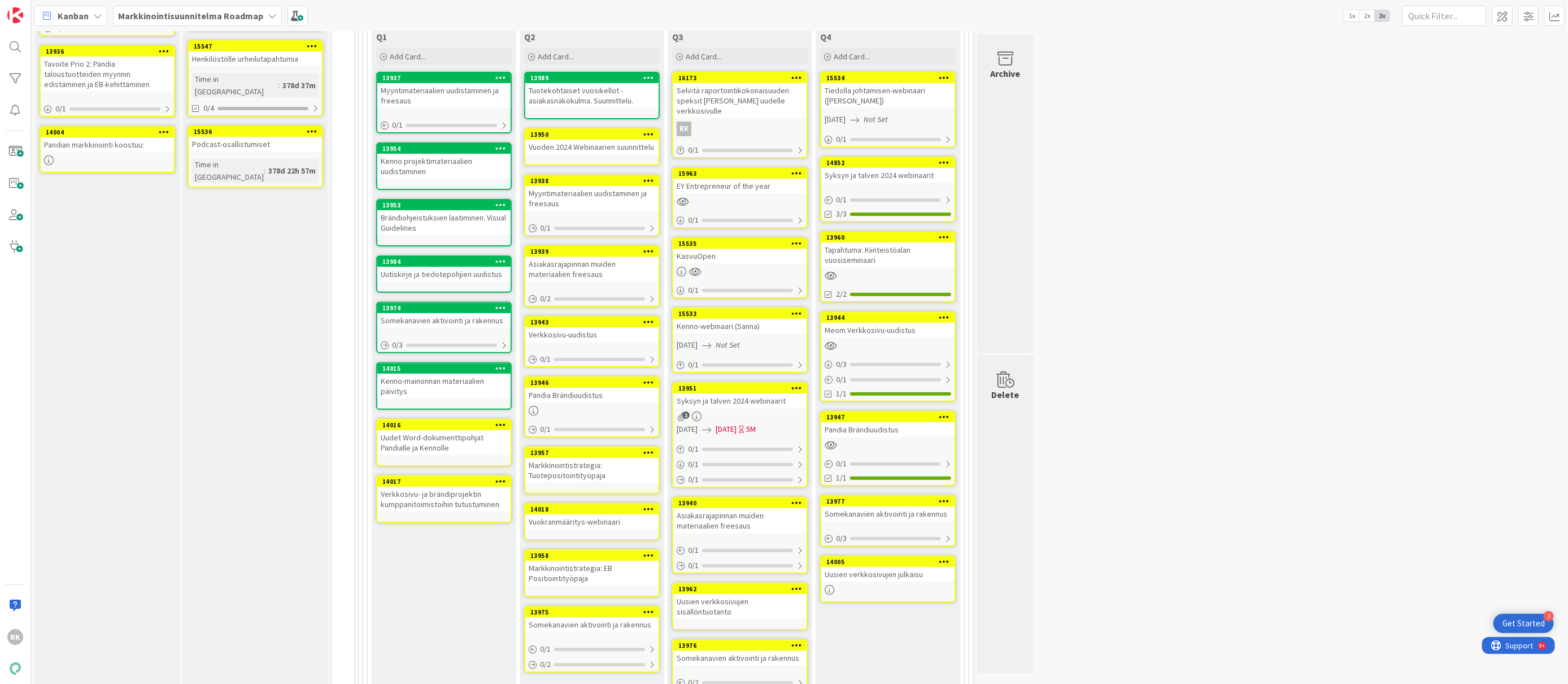
click at [498, 420] on icon at bounding box center [501, 424] width 11 height 8
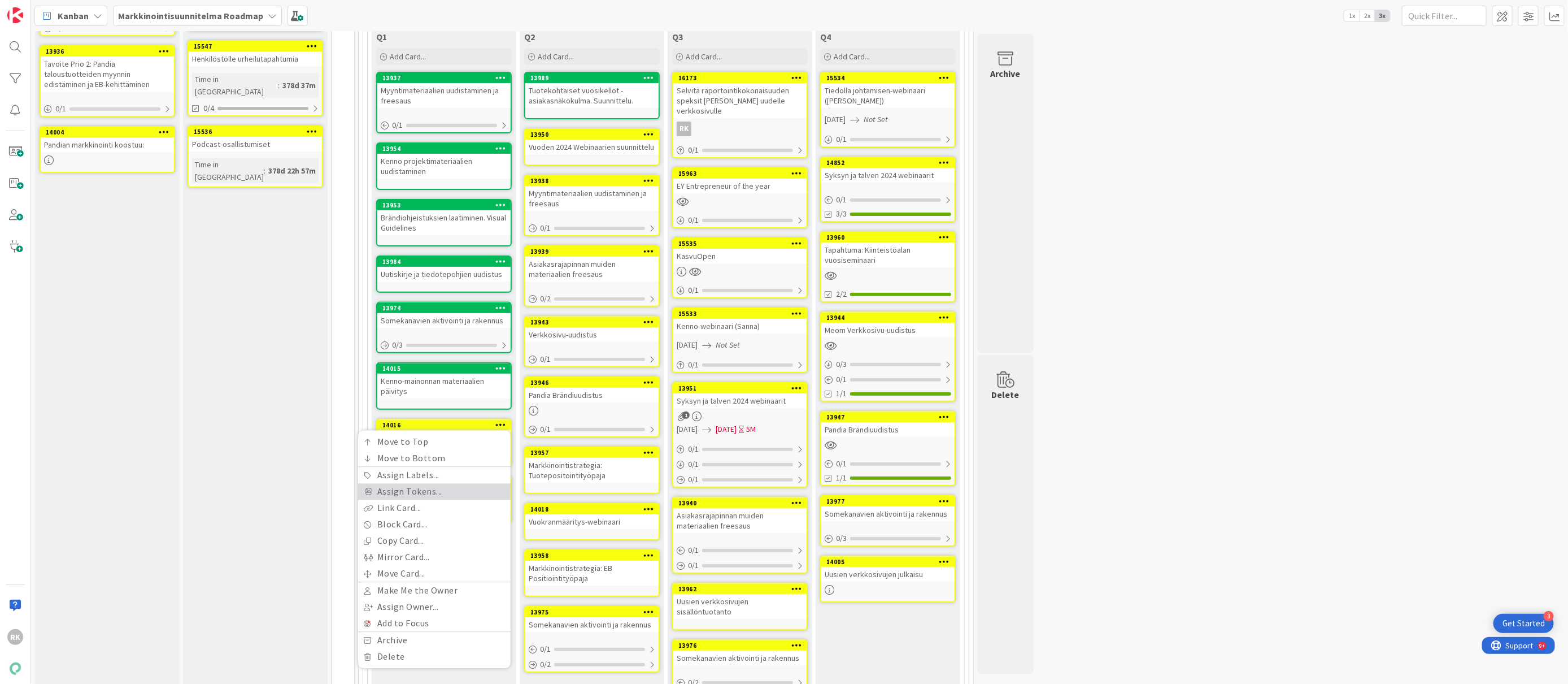
click at [375, 487] on link "Assign Tokens..." at bounding box center [434, 492] width 153 height 16
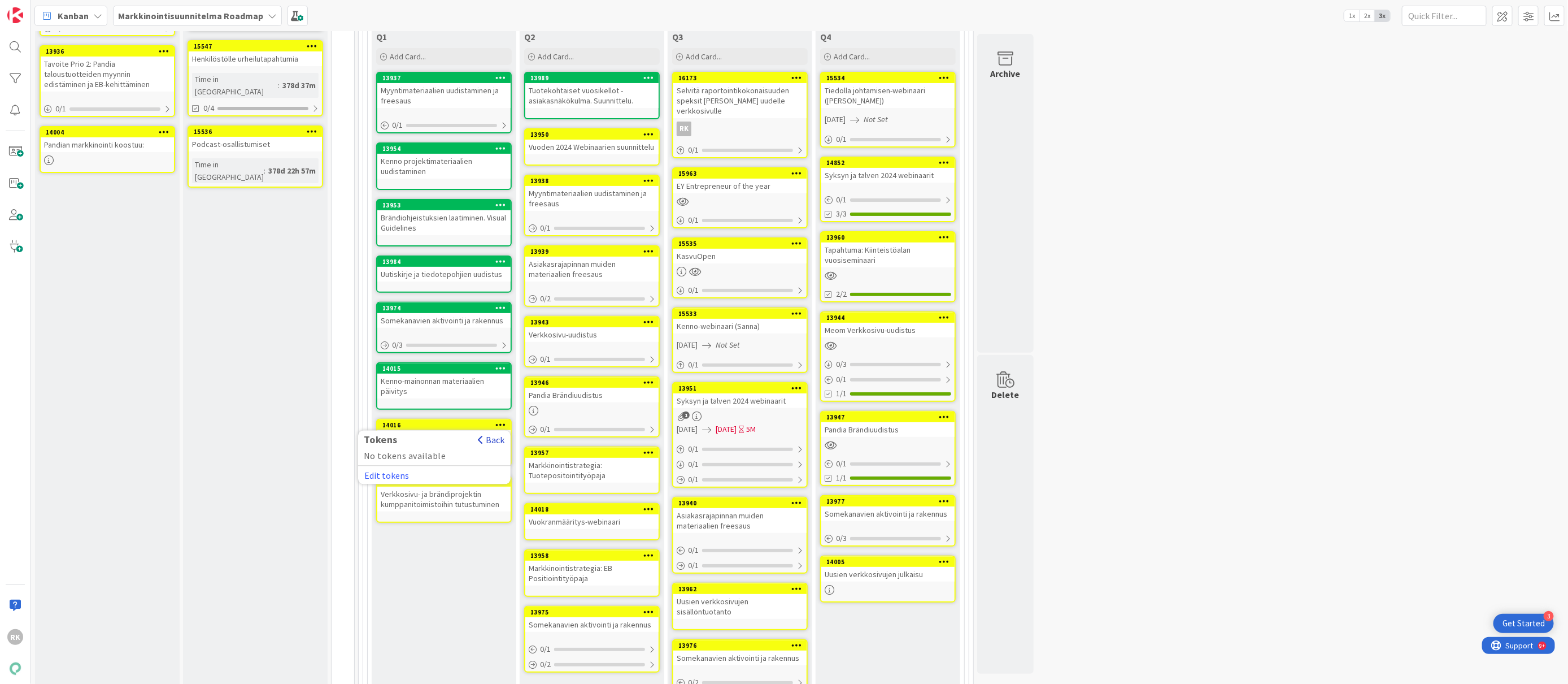
click at [493, 435] on button "Back" at bounding box center [491, 440] width 28 height 13
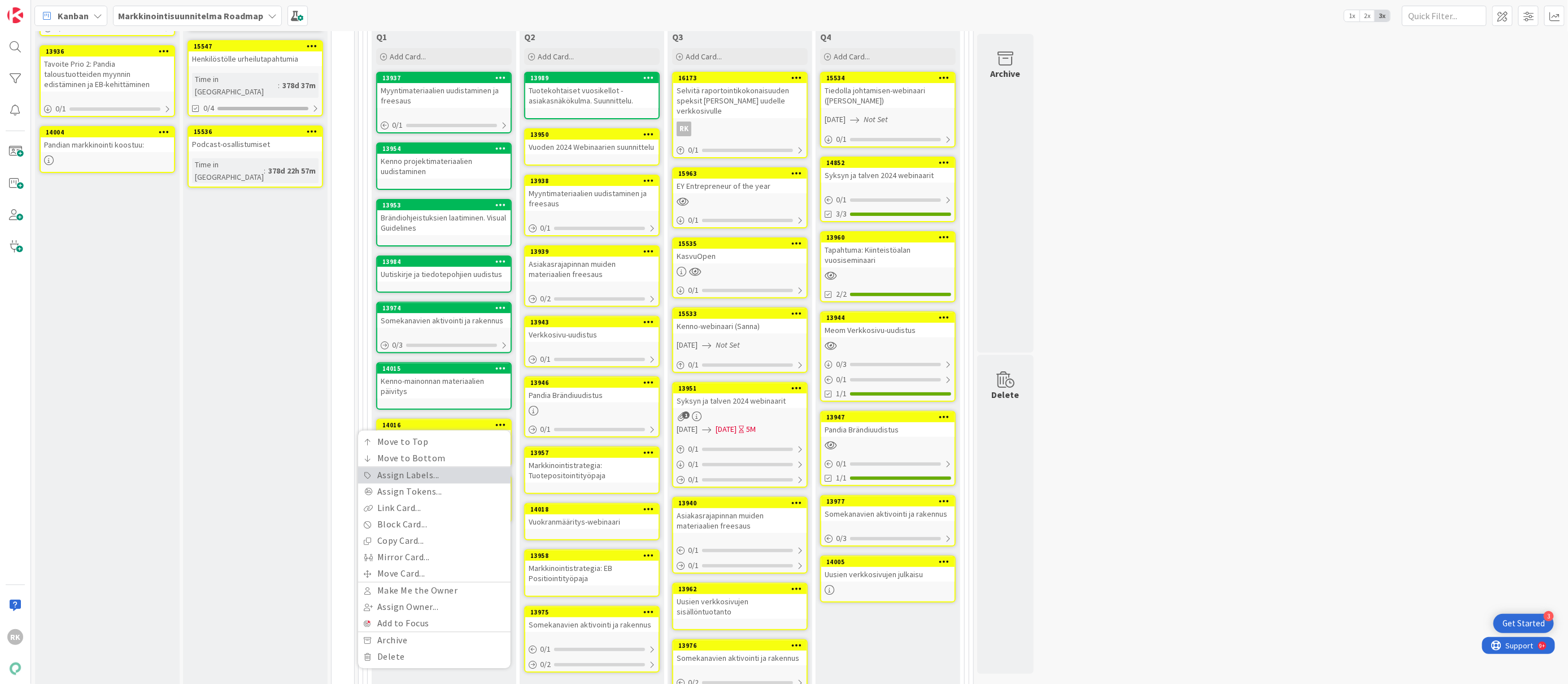
click at [424, 472] on link "Assign Labels..." at bounding box center [434, 476] width 153 height 16
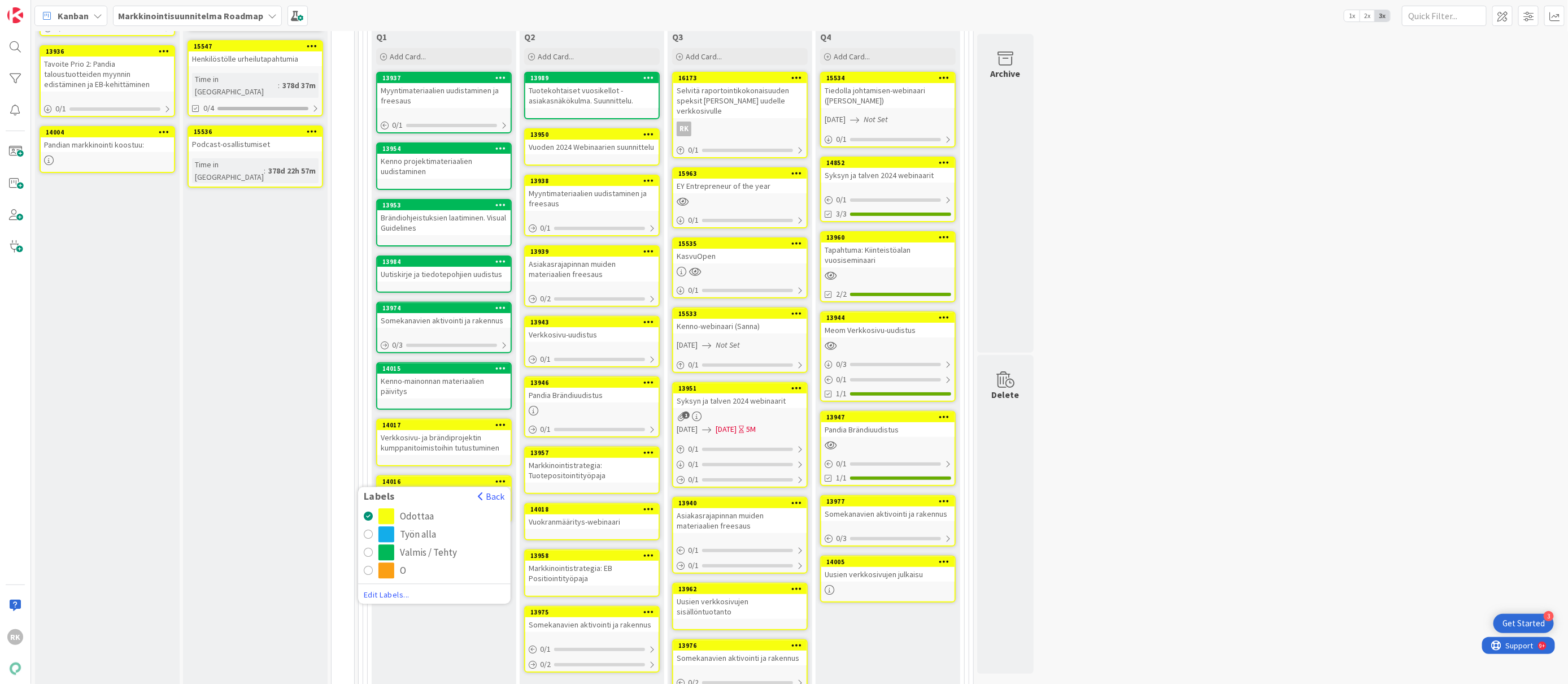
click at [500, 420] on icon at bounding box center [501, 424] width 11 height 8
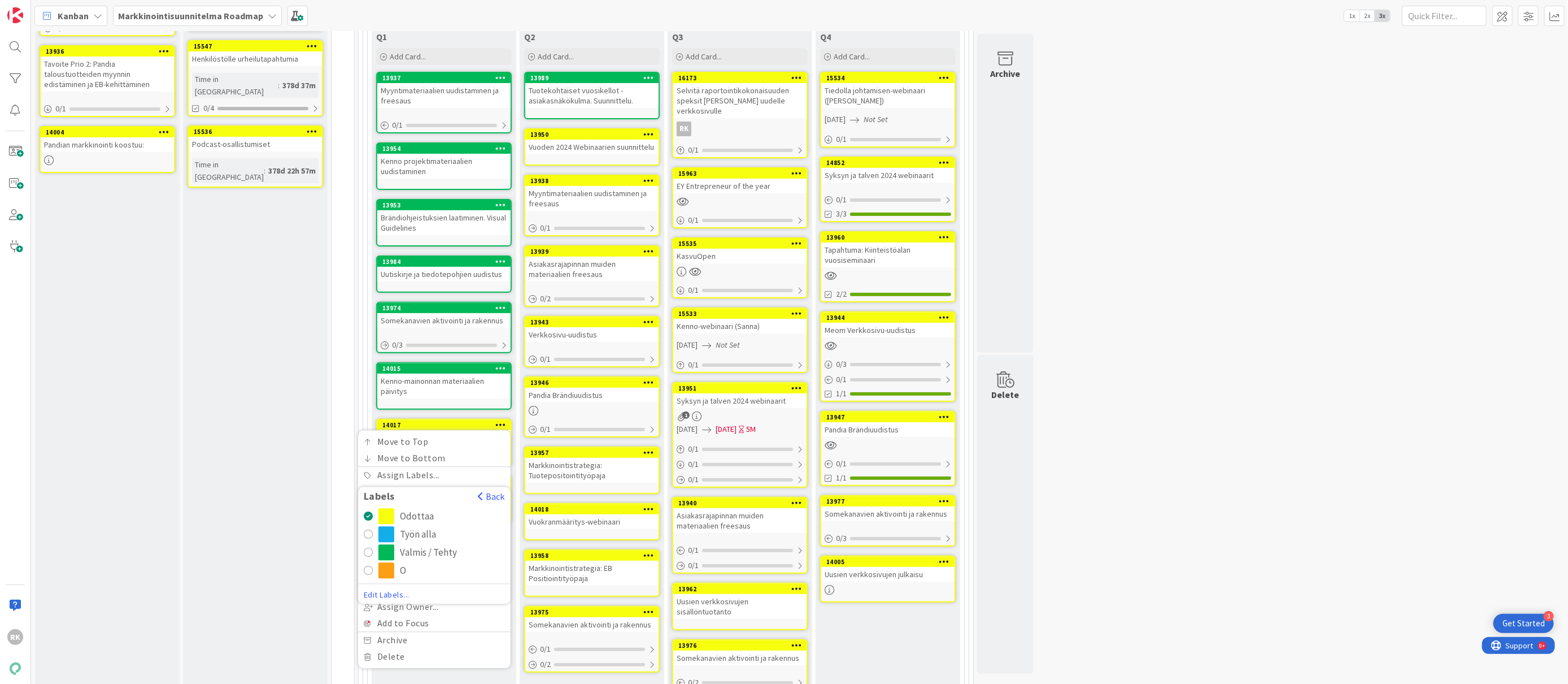
click at [372, 550] on div "radio" at bounding box center [368, 553] width 9 height 9
click at [472, 421] on div "14017" at bounding box center [446, 425] width 128 height 8
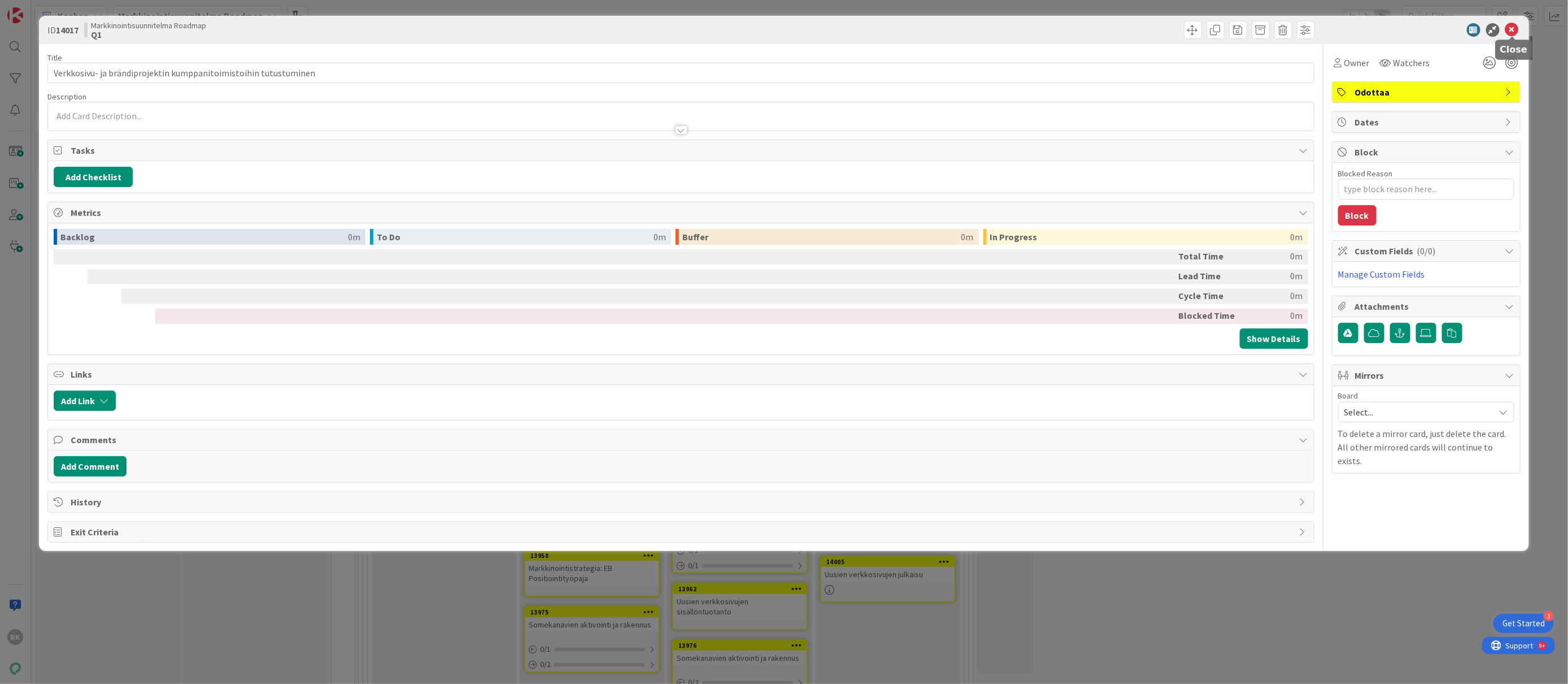
click at [1513, 33] on icon at bounding box center [1512, 30] width 13 height 13
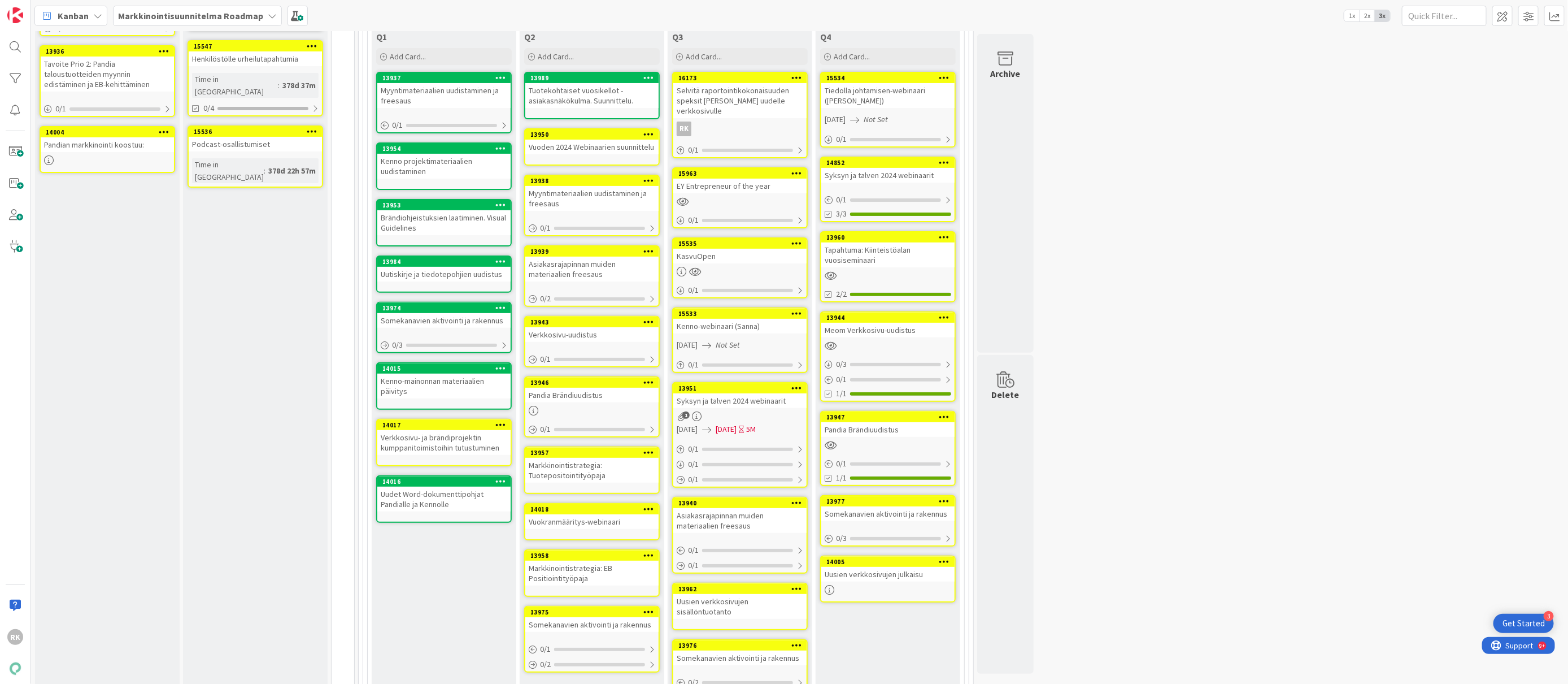
click at [500, 422] on icon at bounding box center [501, 424] width 11 height 8
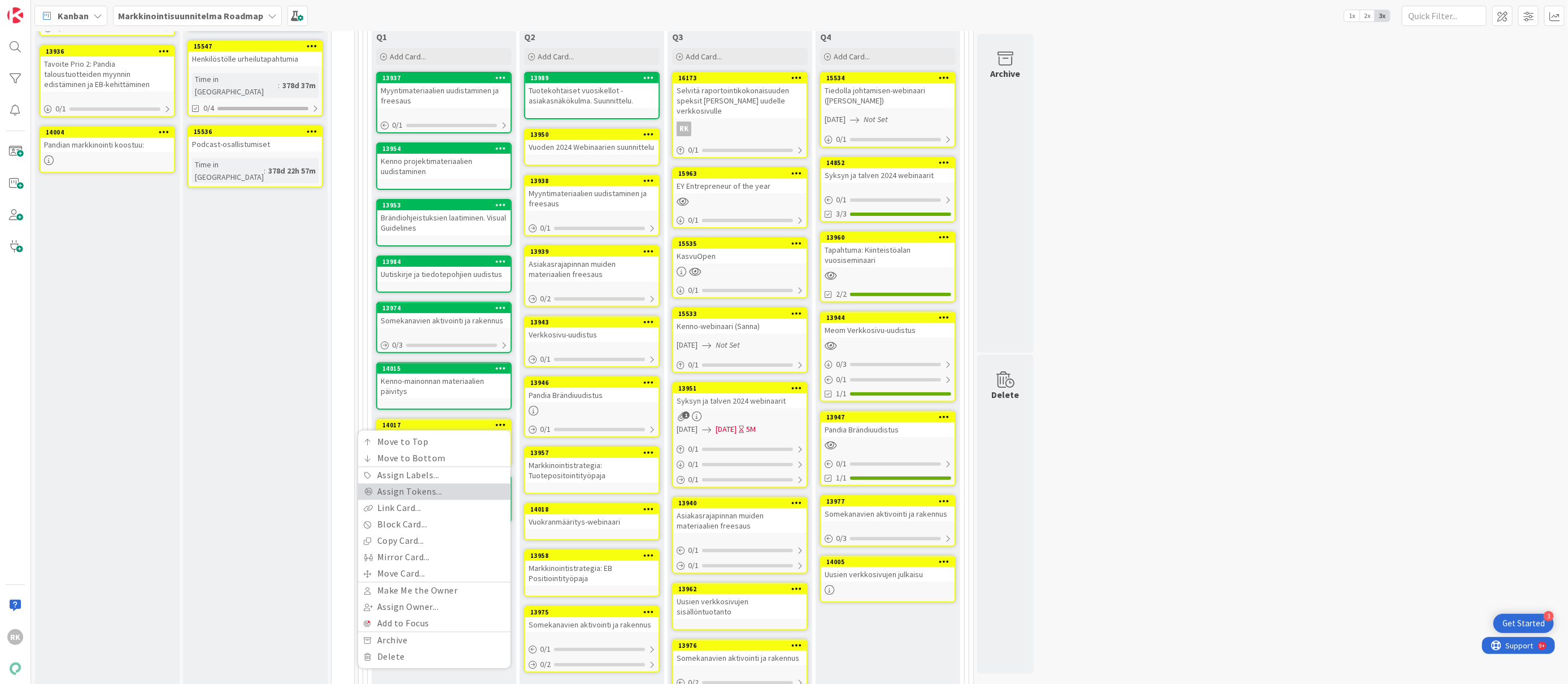
click at [408, 487] on link "Assign Tokens..." at bounding box center [434, 492] width 153 height 16
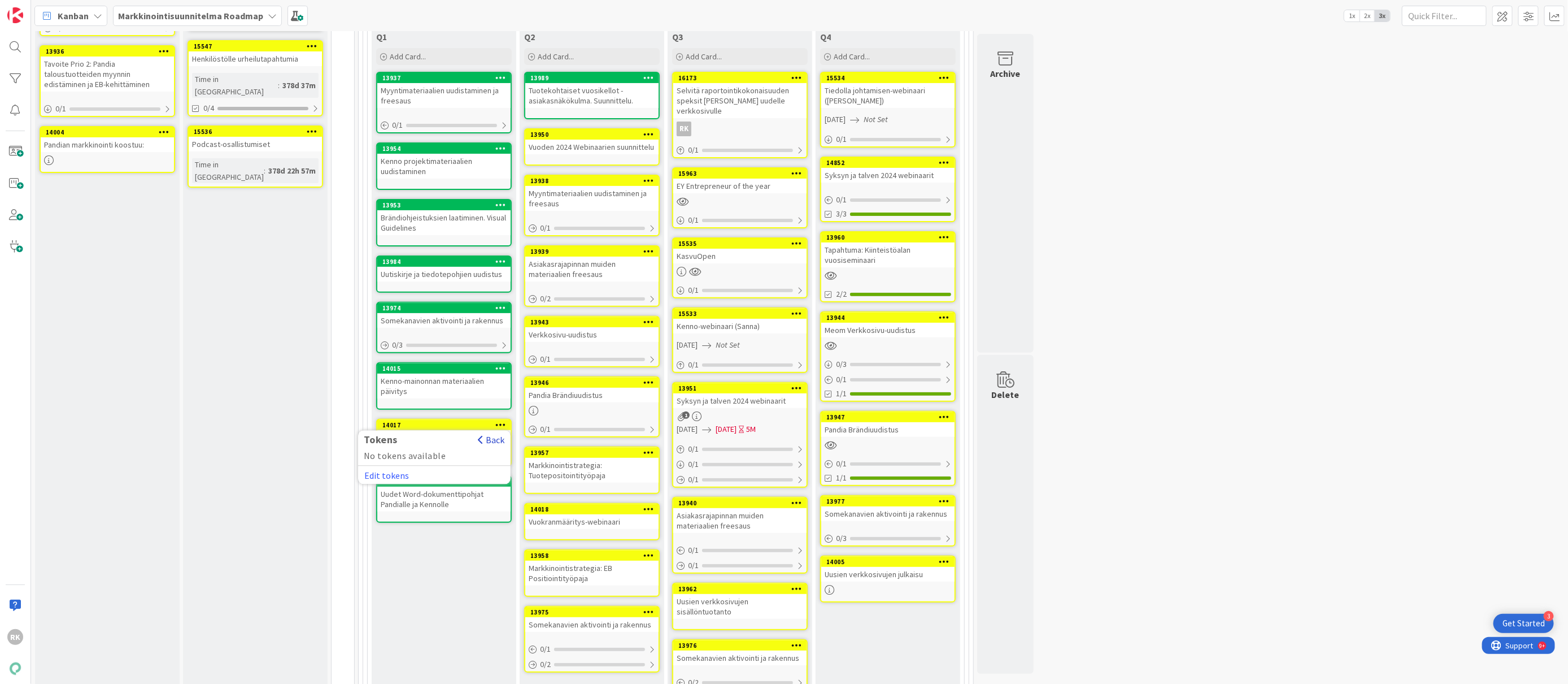
click at [491, 439] on button "Back" at bounding box center [491, 440] width 28 height 13
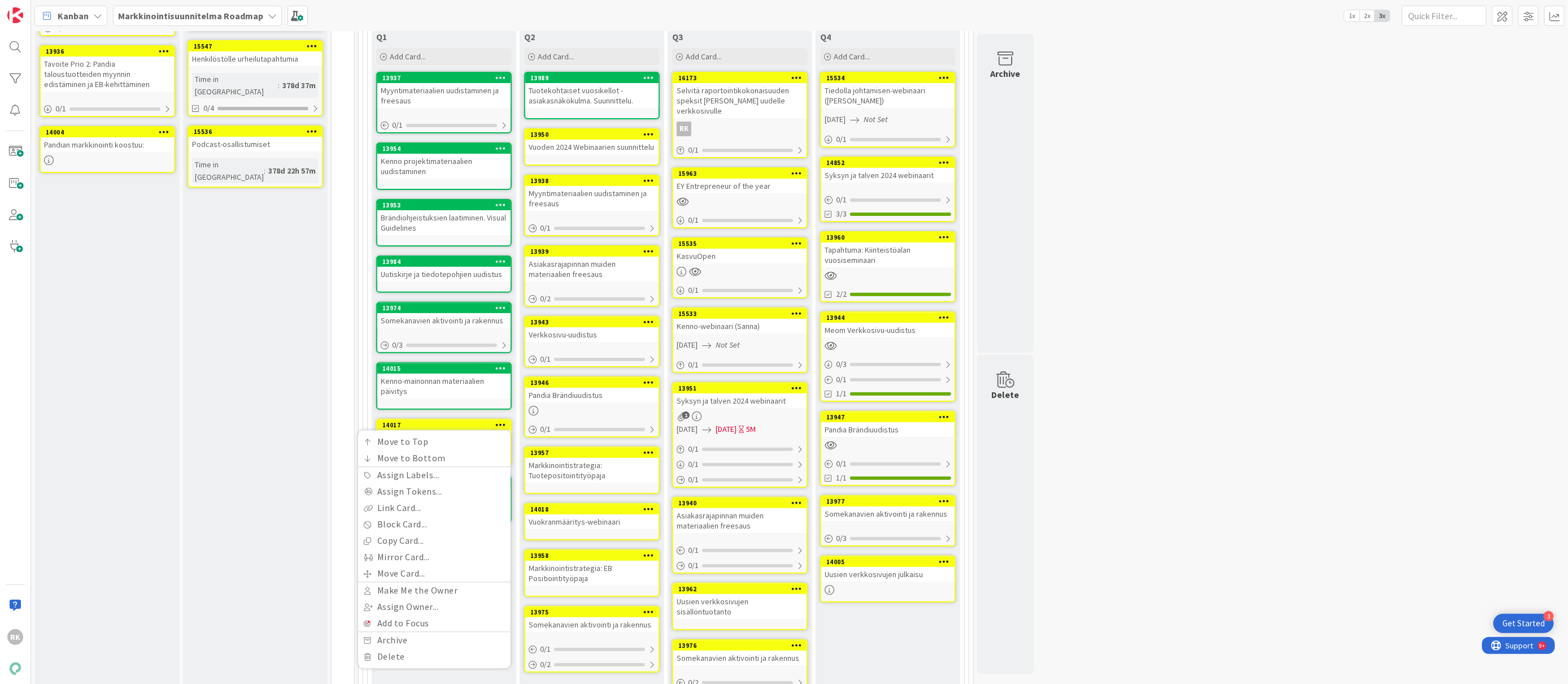
click at [502, 422] on icon at bounding box center [501, 424] width 11 height 8
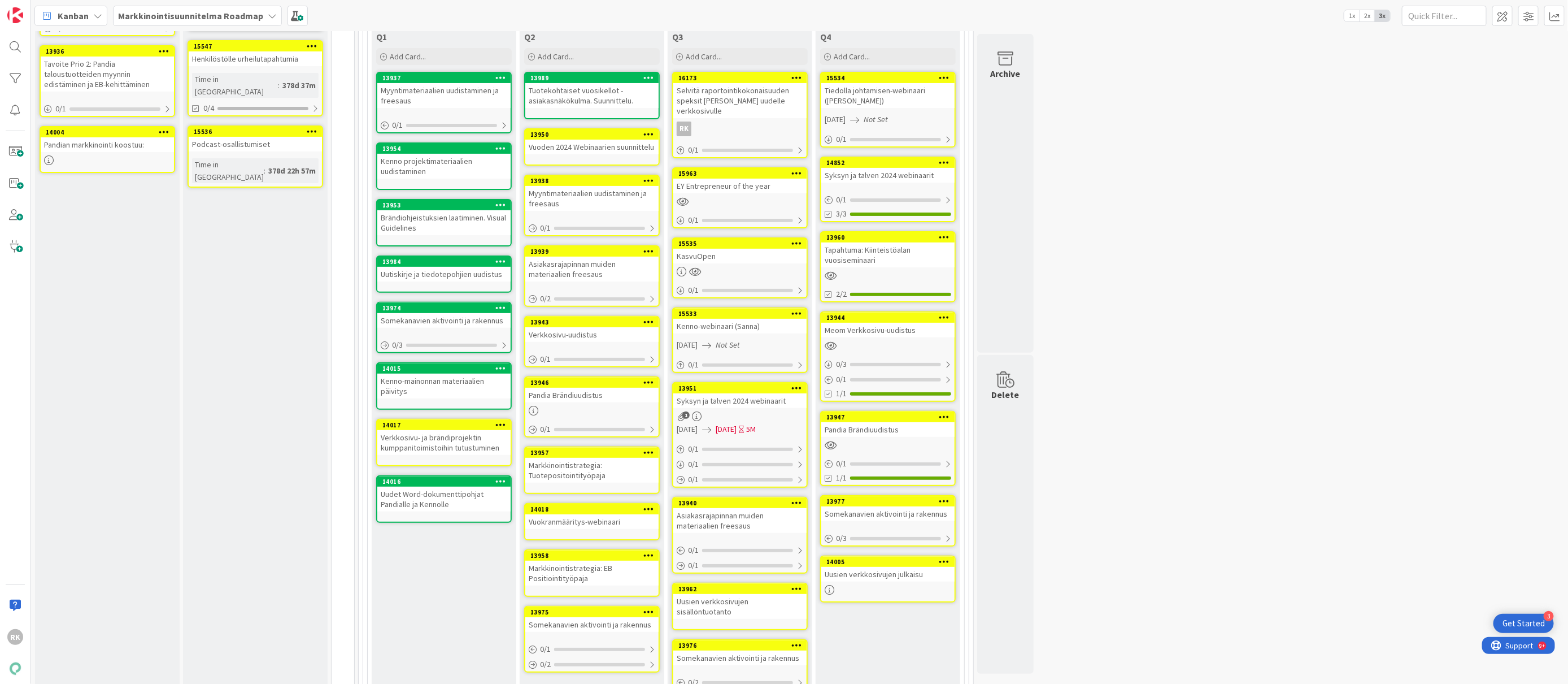
click at [502, 422] on icon at bounding box center [501, 424] width 11 height 8
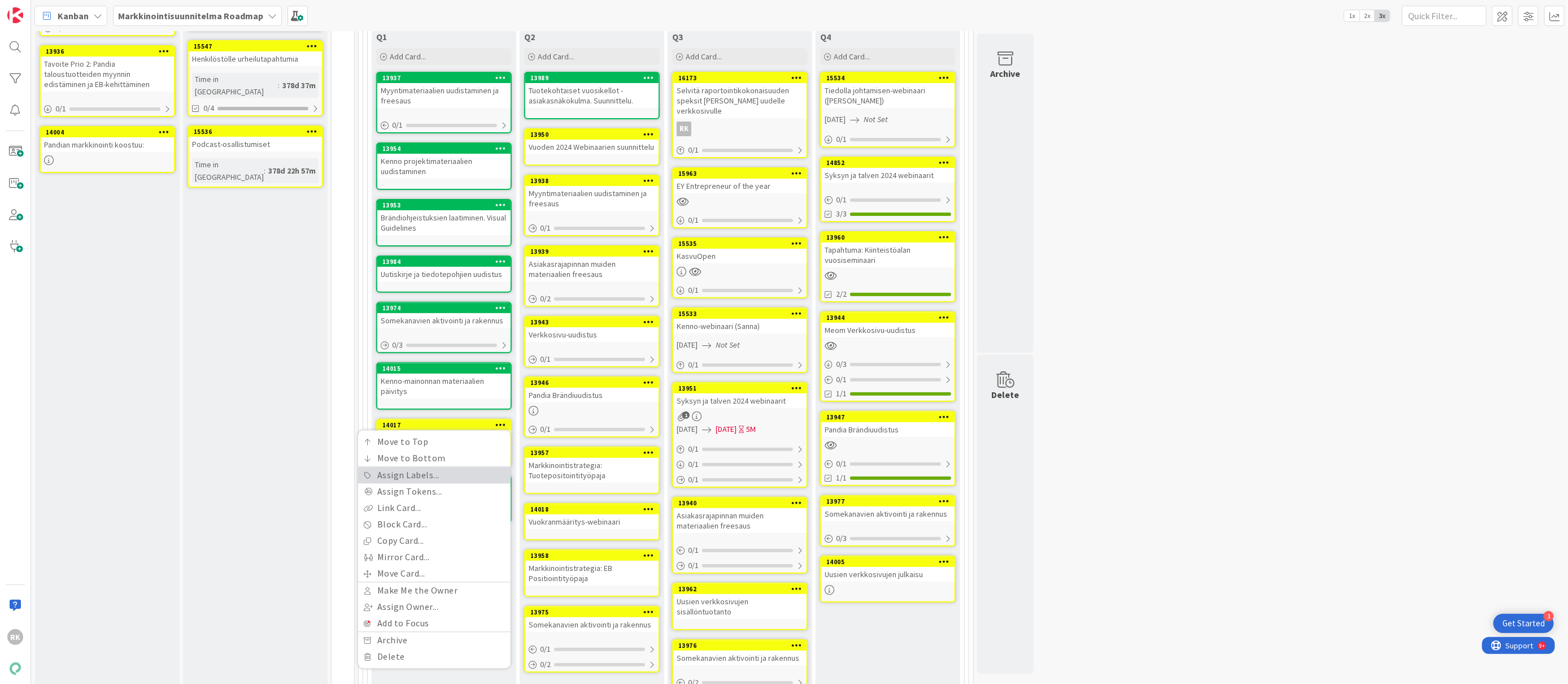
click at [417, 475] on link "Assign Labels..." at bounding box center [434, 476] width 153 height 16
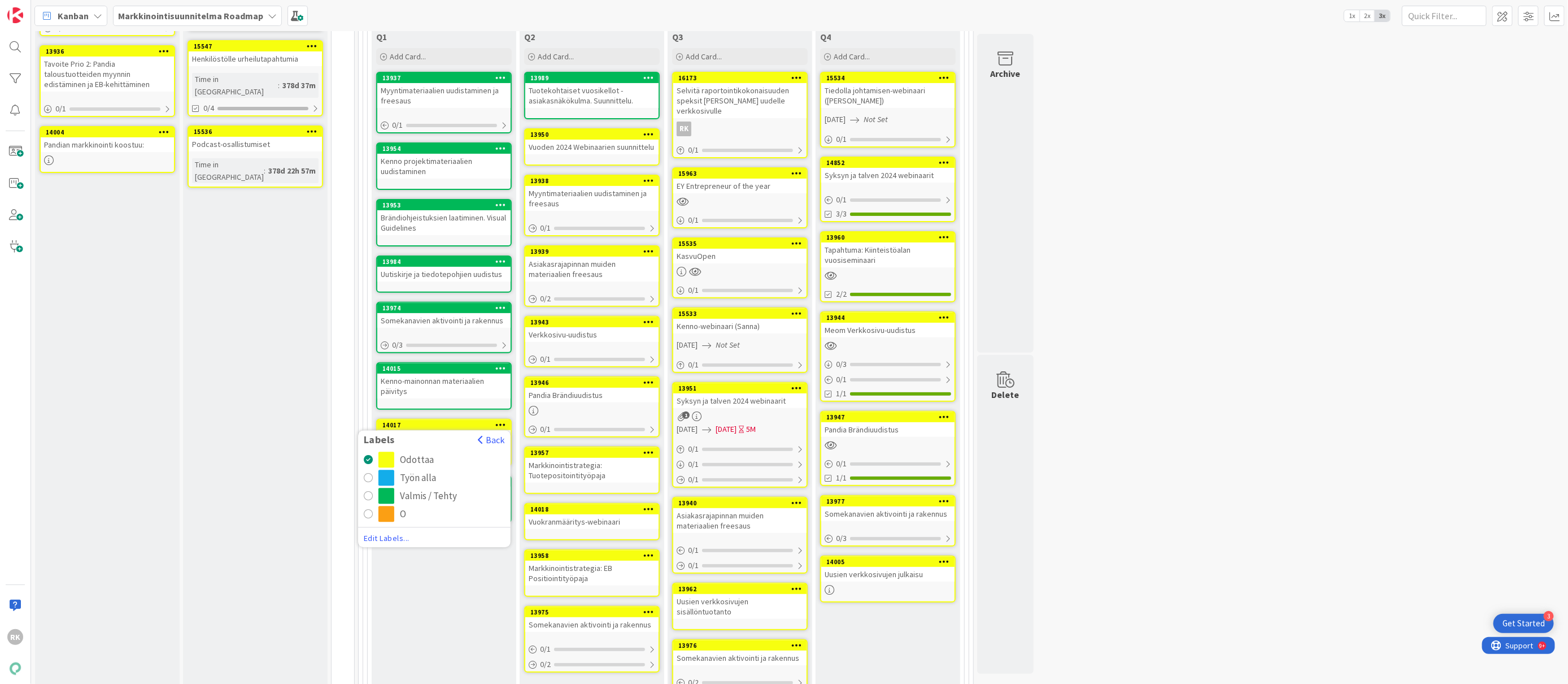
click at [367, 501] on button "Valmis / Tehty" at bounding box center [434, 496] width 141 height 16
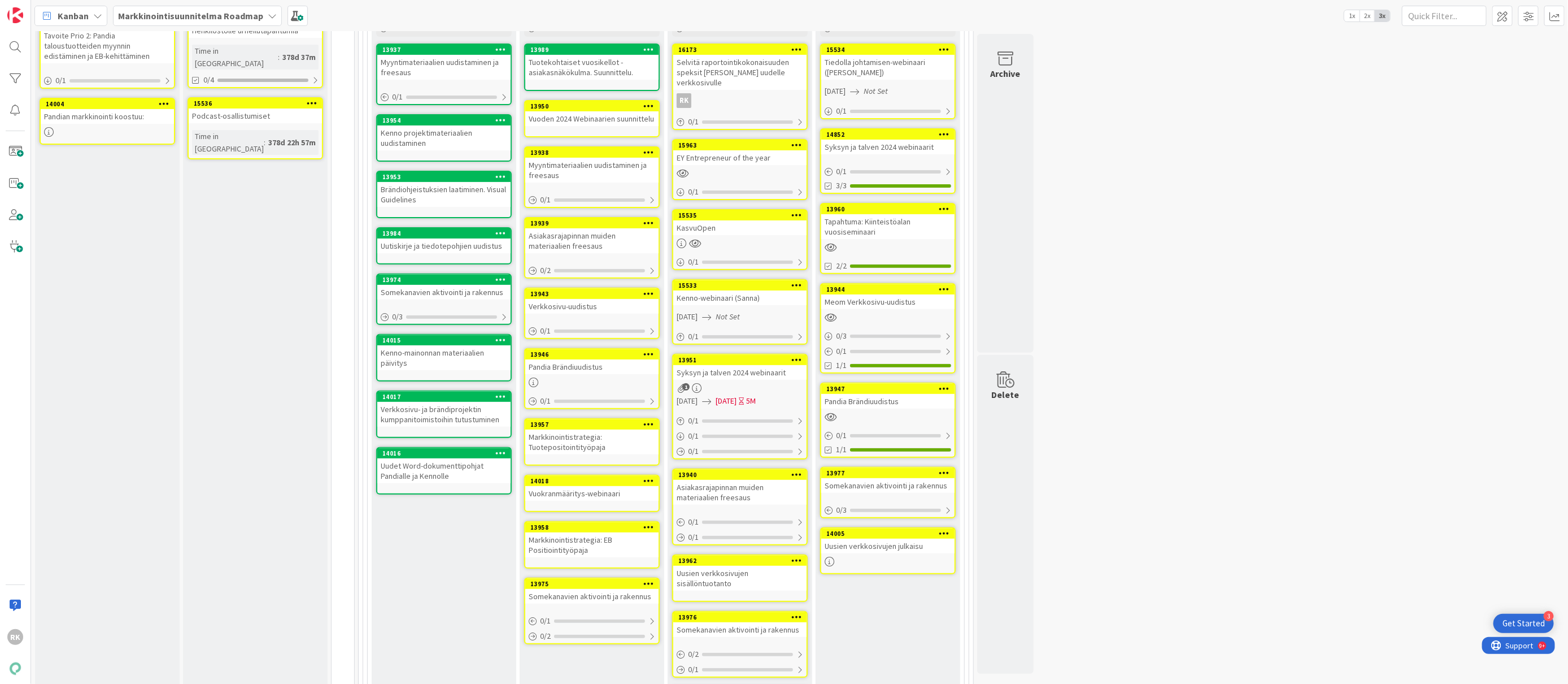
scroll to position [100, 0]
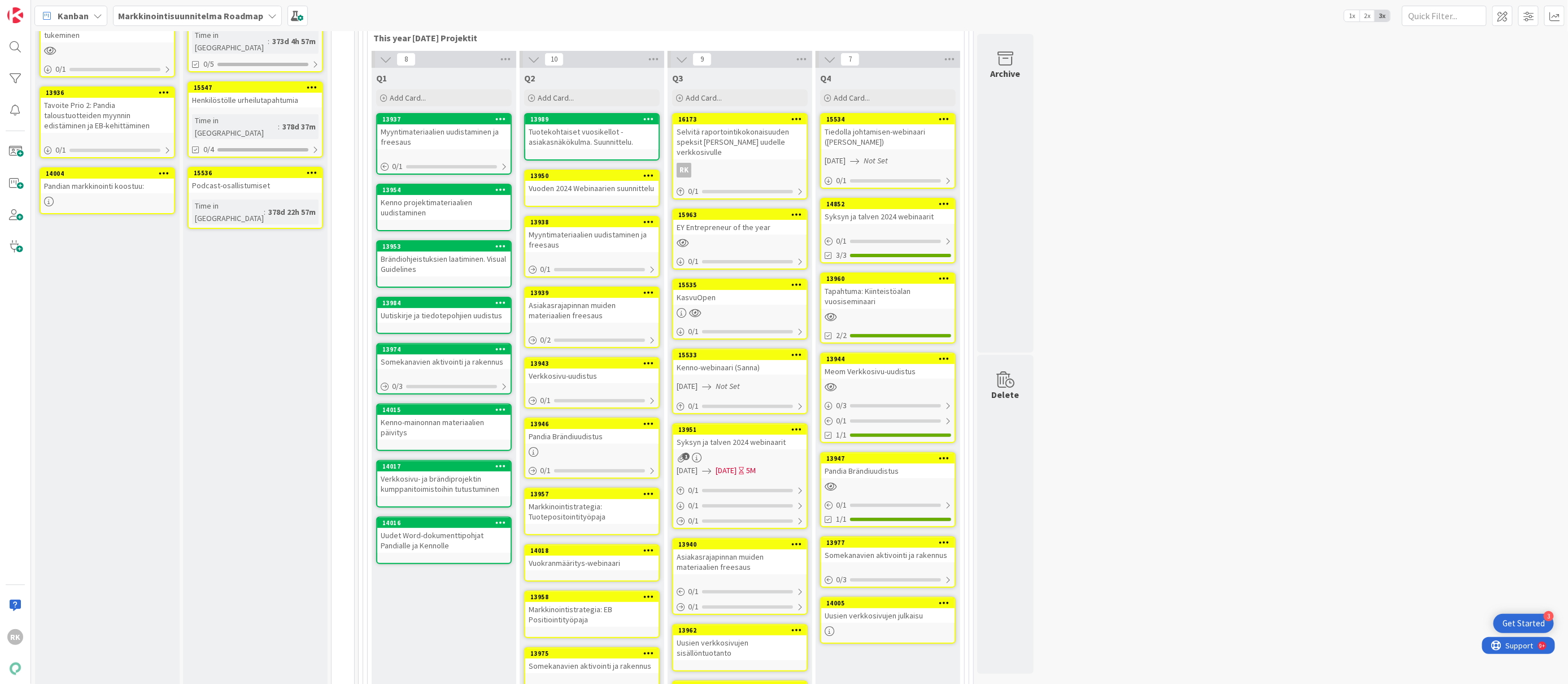
click at [653, 174] on icon at bounding box center [649, 174] width 11 height 8
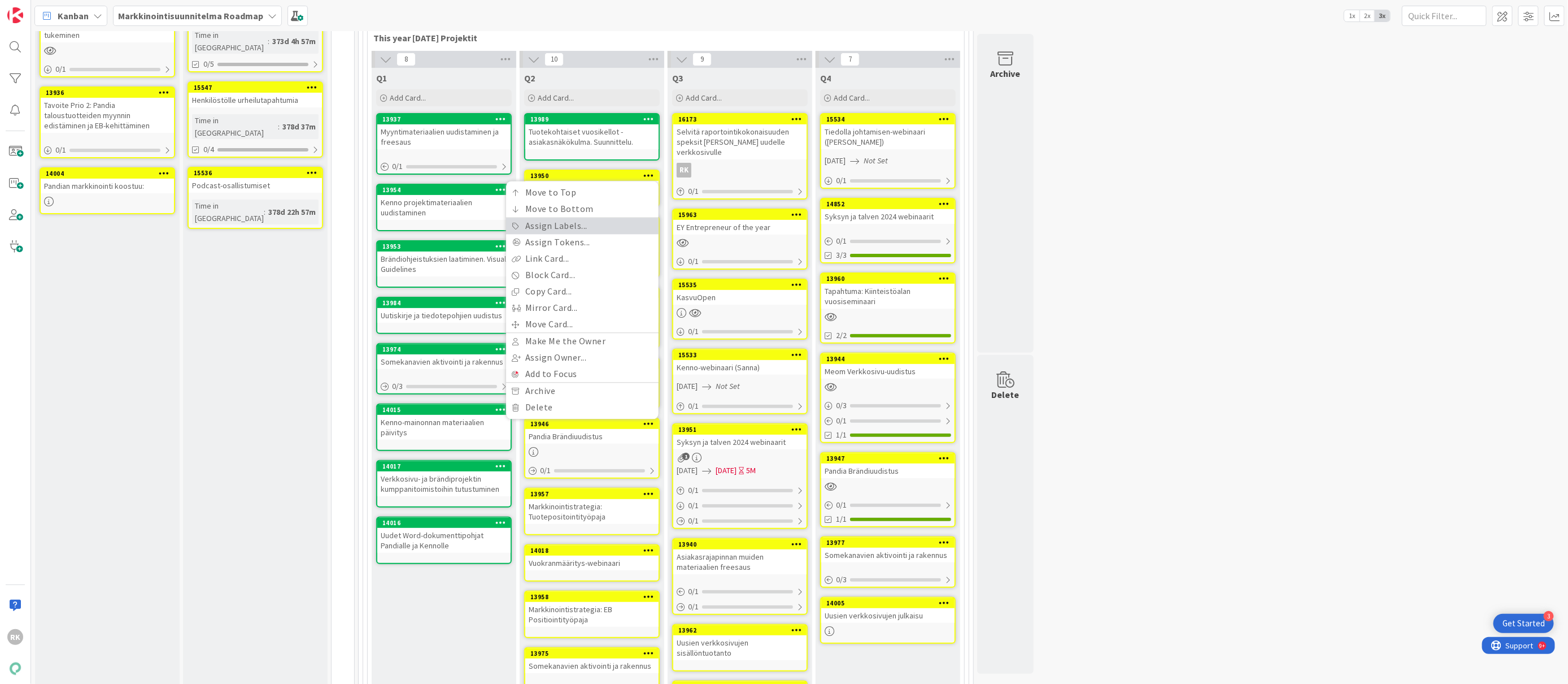
click at [552, 226] on link "Assign Labels..." at bounding box center [582, 226] width 153 height 16
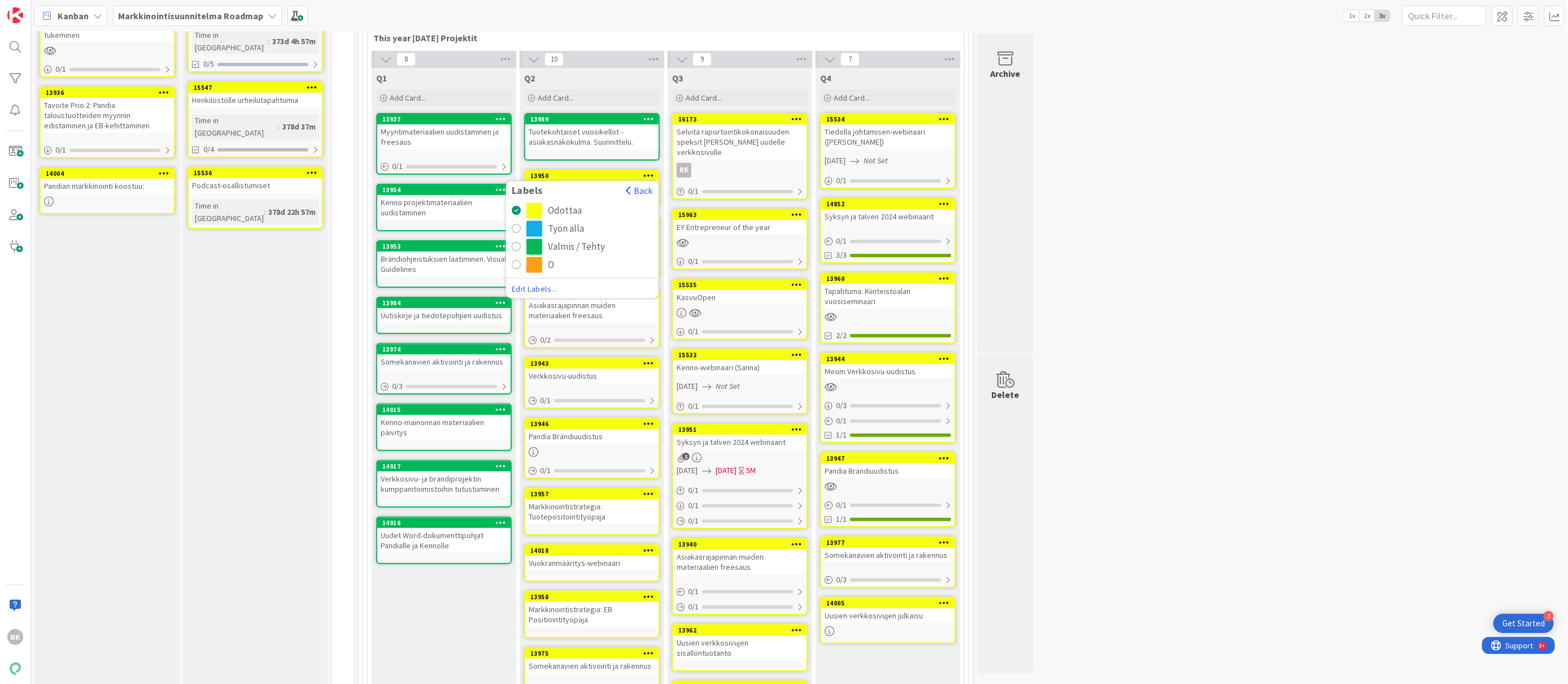
click at [532, 244] on div "radio" at bounding box center [535, 247] width 16 height 16
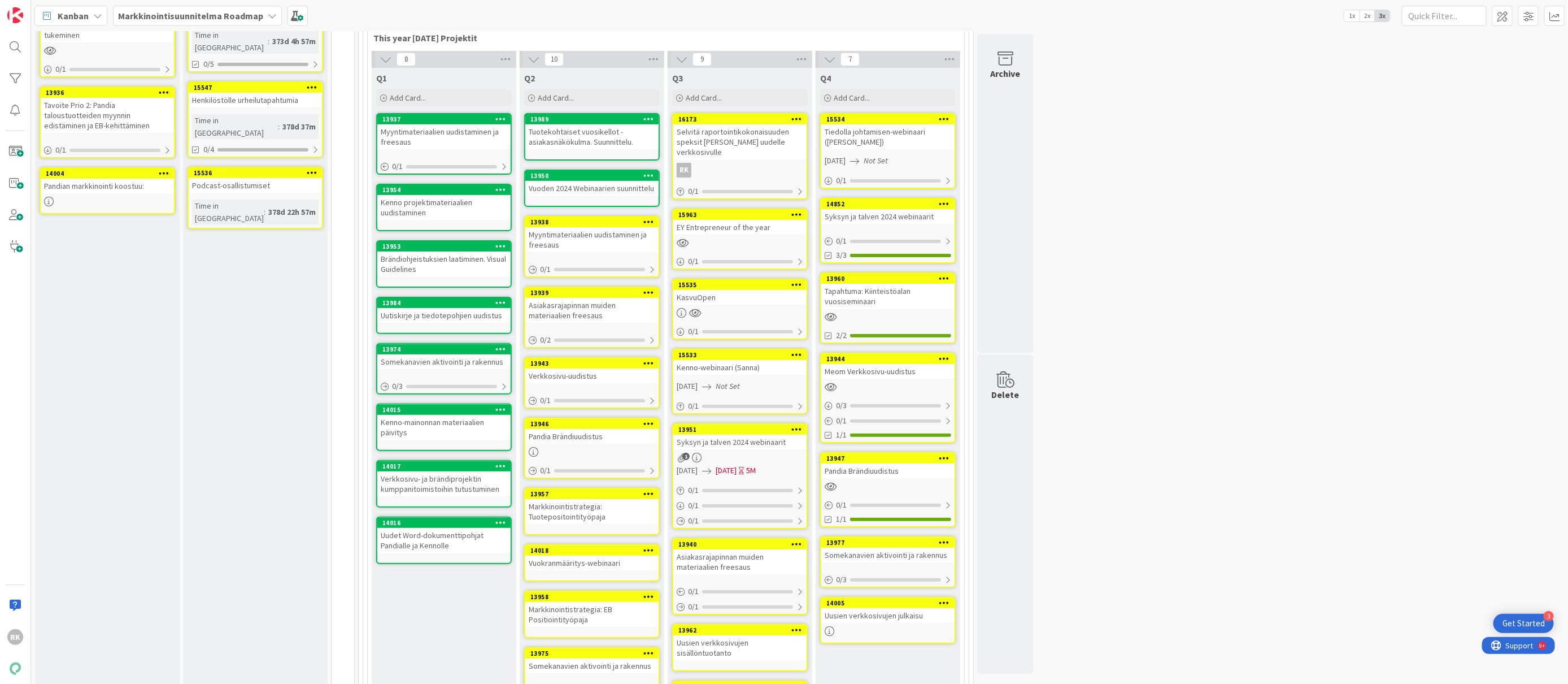
click at [645, 220] on icon at bounding box center [649, 221] width 11 height 8
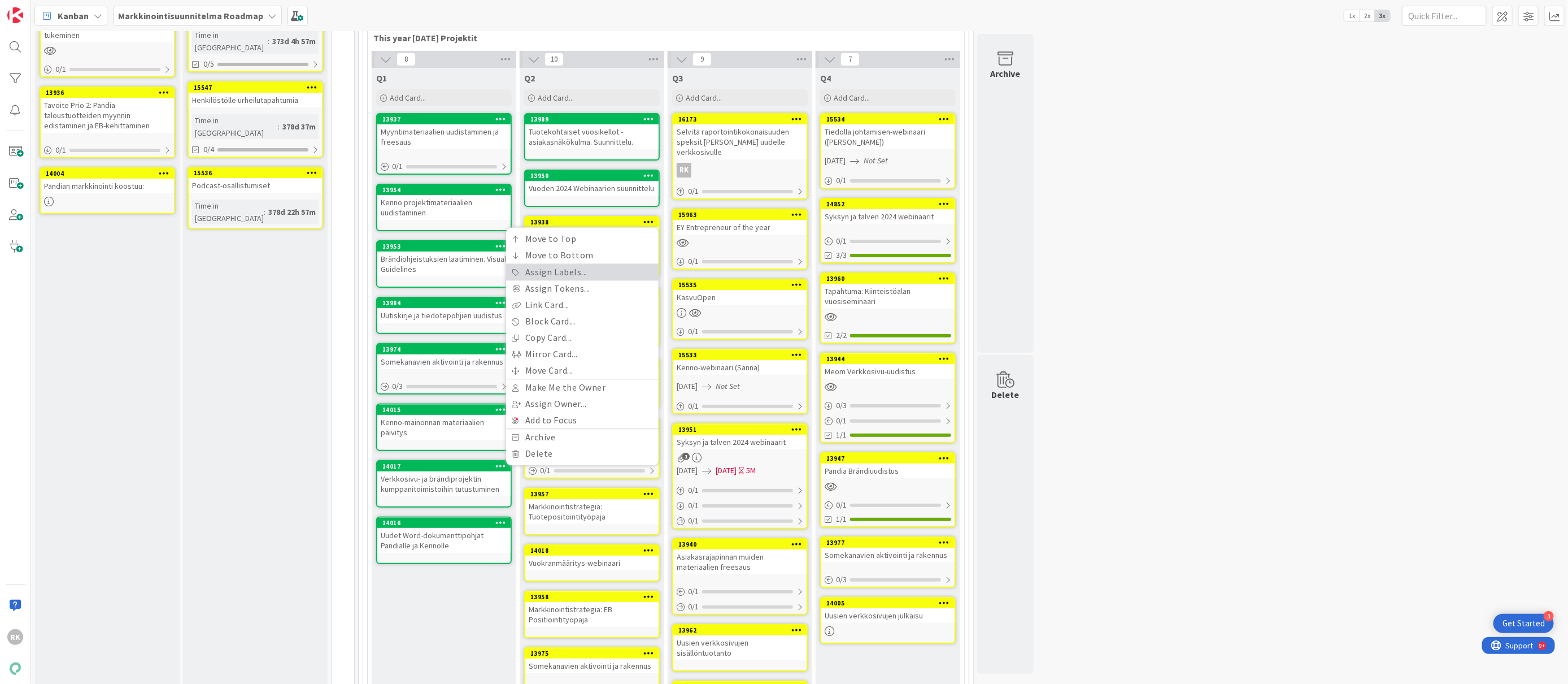
click at [577, 276] on link "Assign Labels..." at bounding box center [582, 273] width 153 height 16
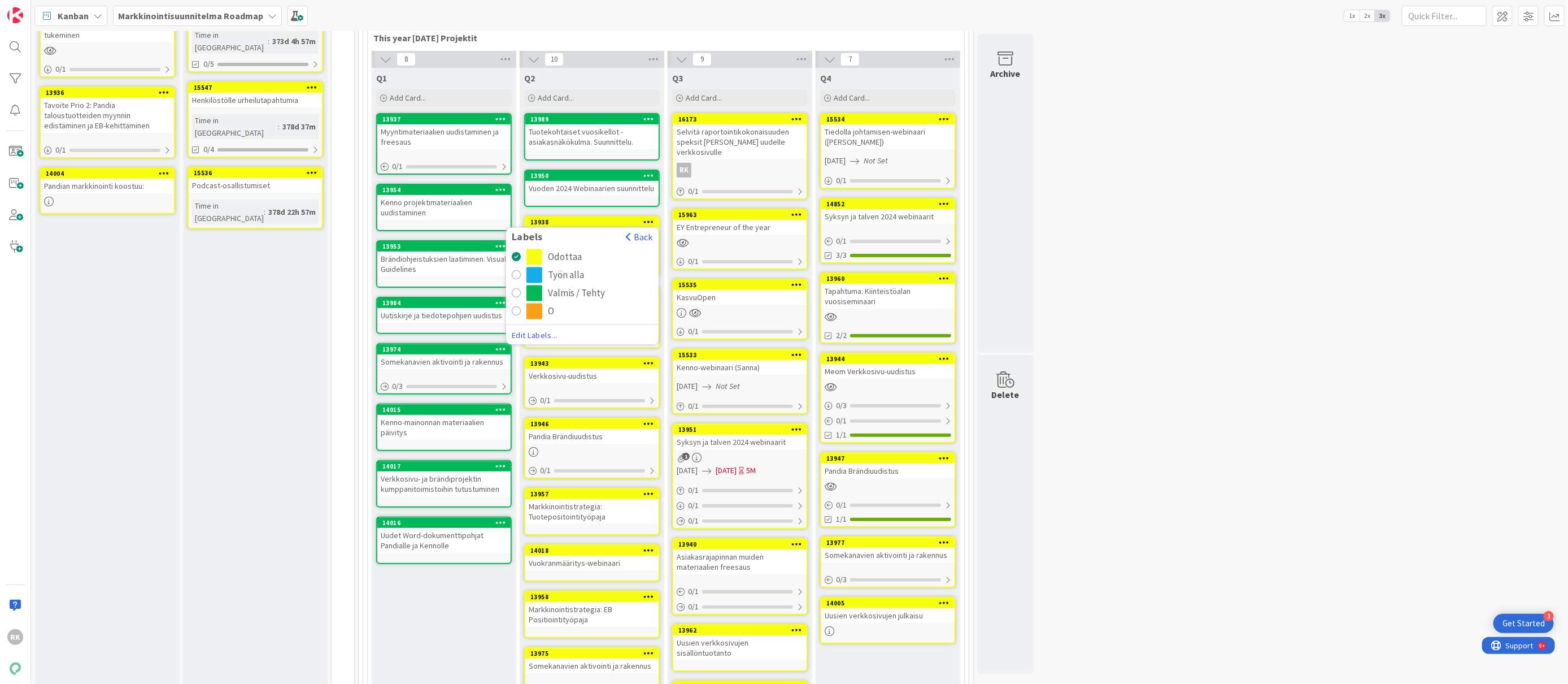
click at [519, 290] on div "radio" at bounding box center [517, 293] width 9 height 9
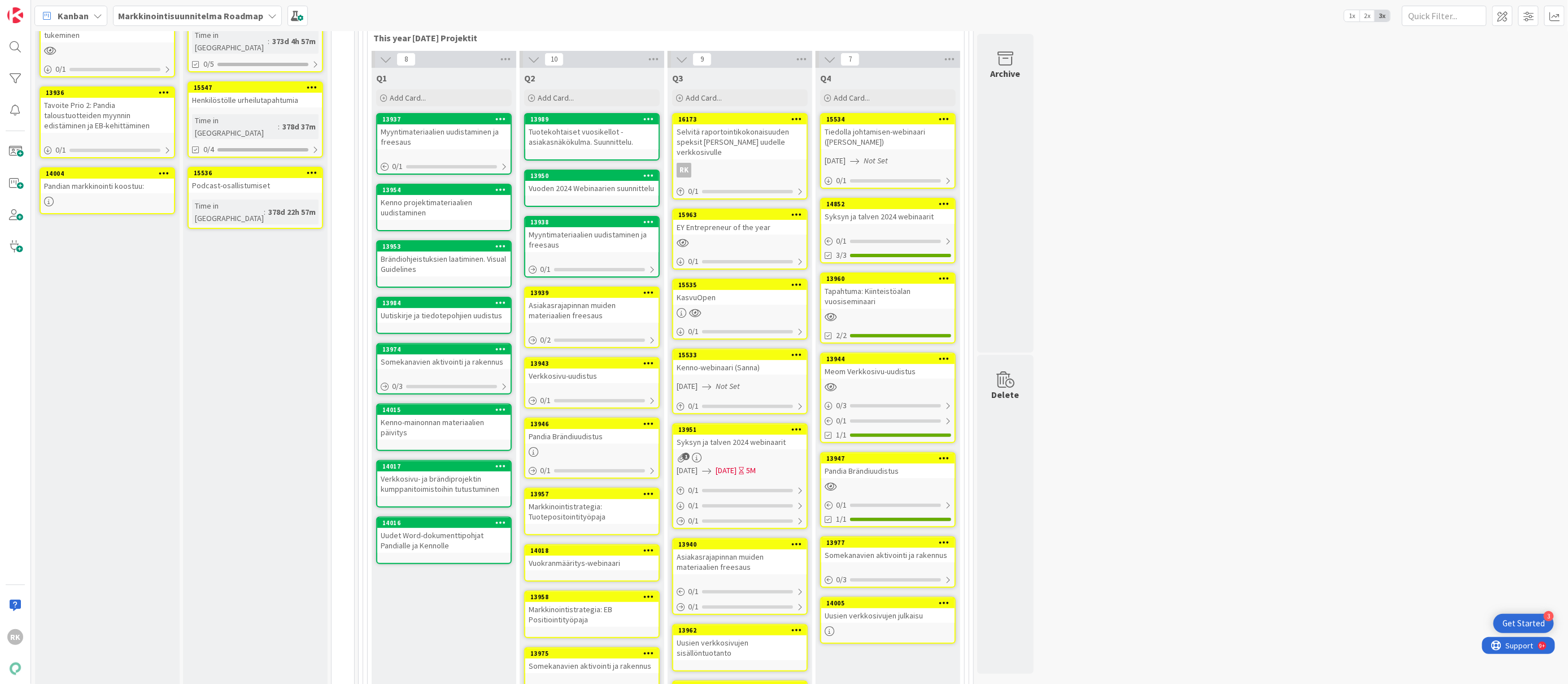
click at [650, 292] on icon at bounding box center [649, 291] width 11 height 8
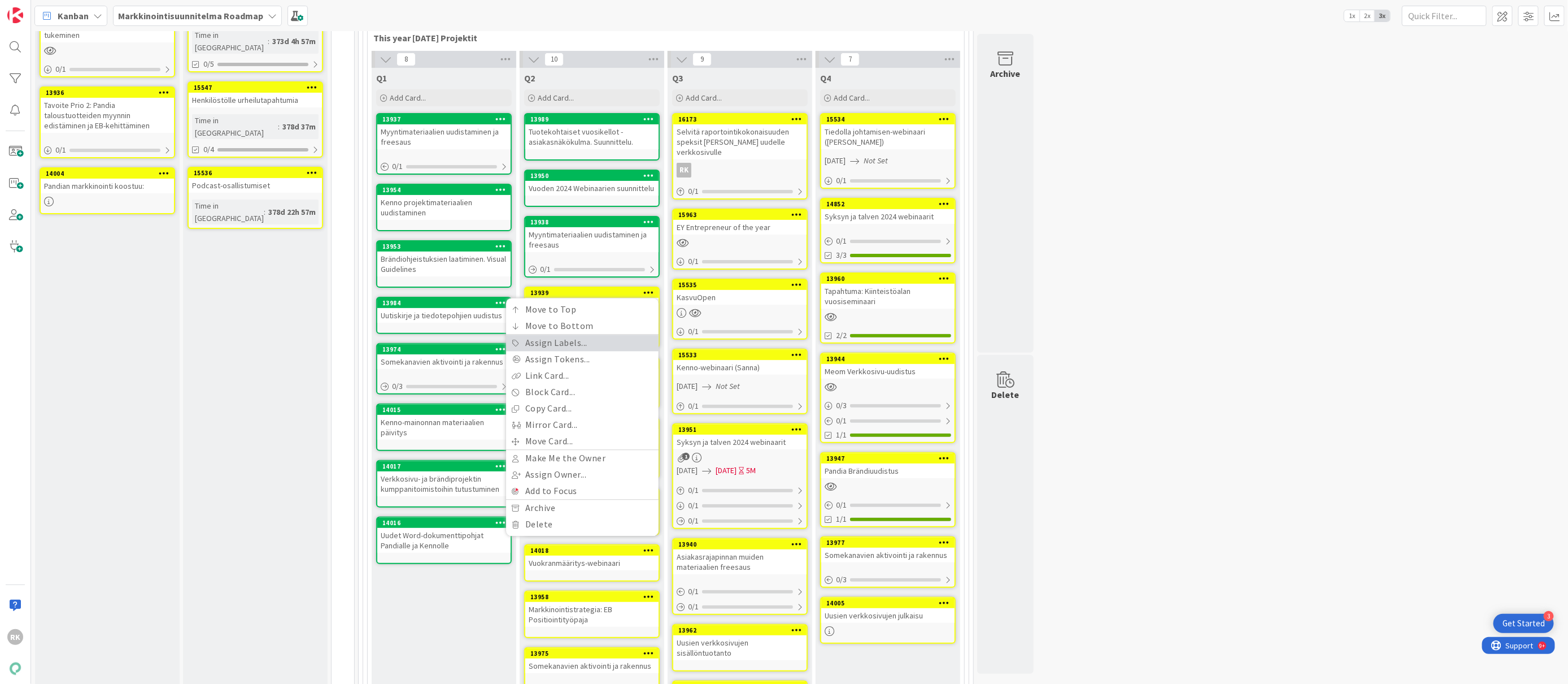
click at [535, 340] on link "Assign Labels..." at bounding box center [582, 343] width 153 height 16
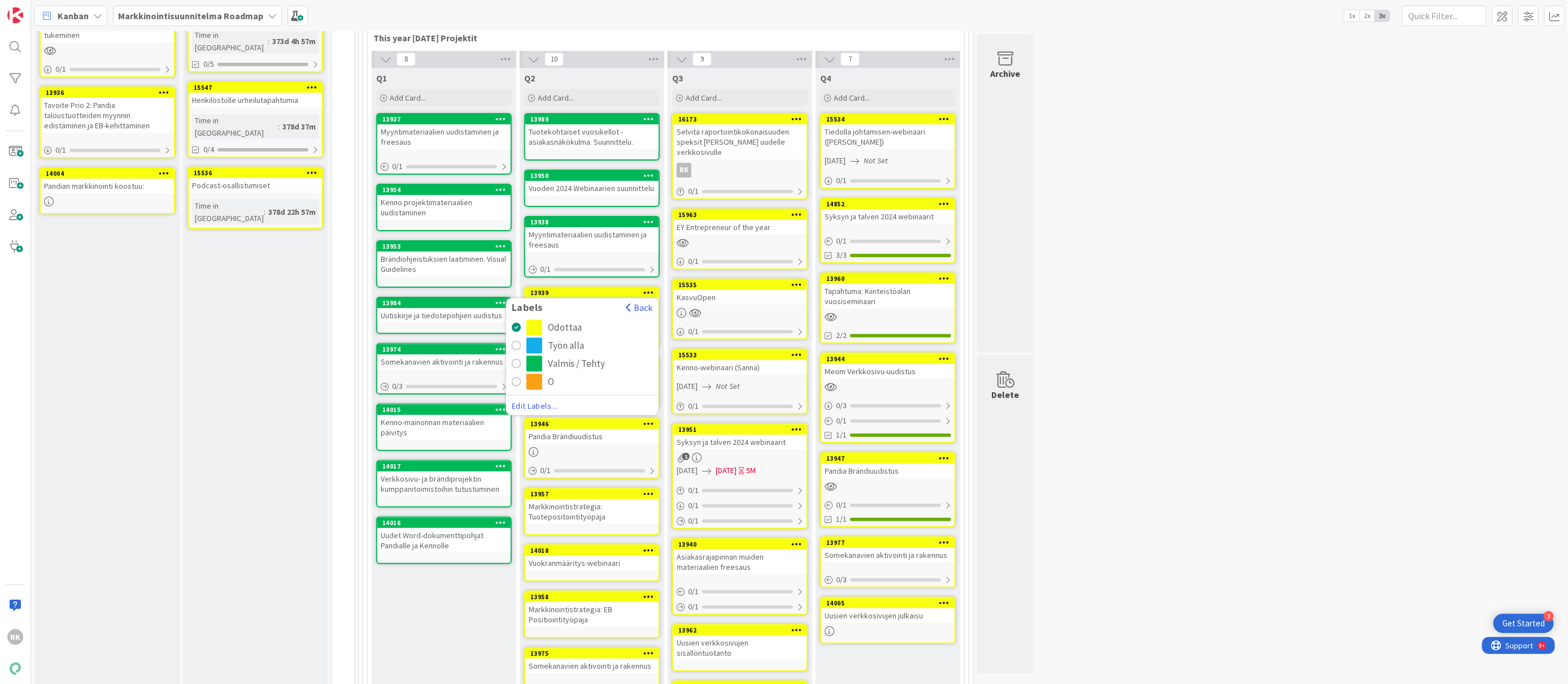
click at [524, 359] on button "Valmis / Tehty" at bounding box center [583, 364] width 141 height 16
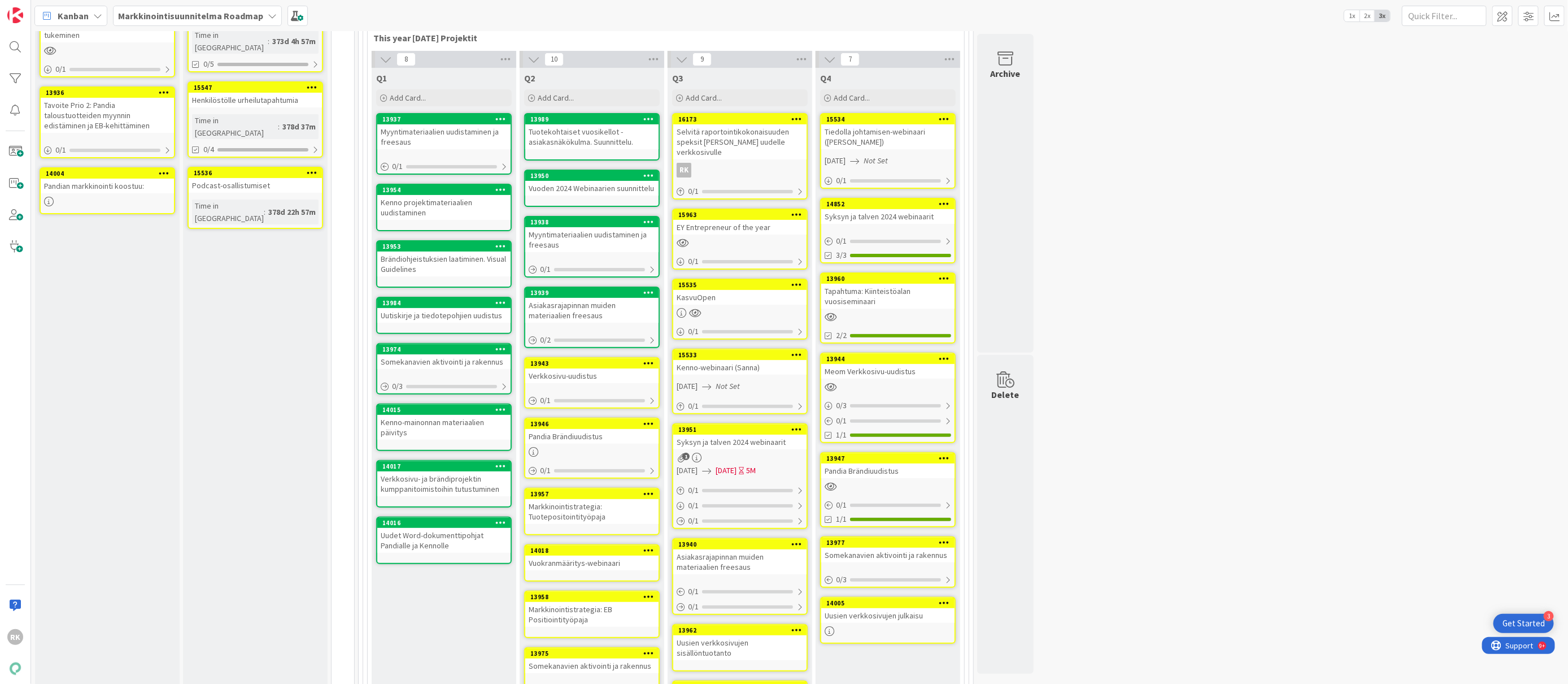
click at [645, 360] on icon at bounding box center [649, 362] width 11 height 8
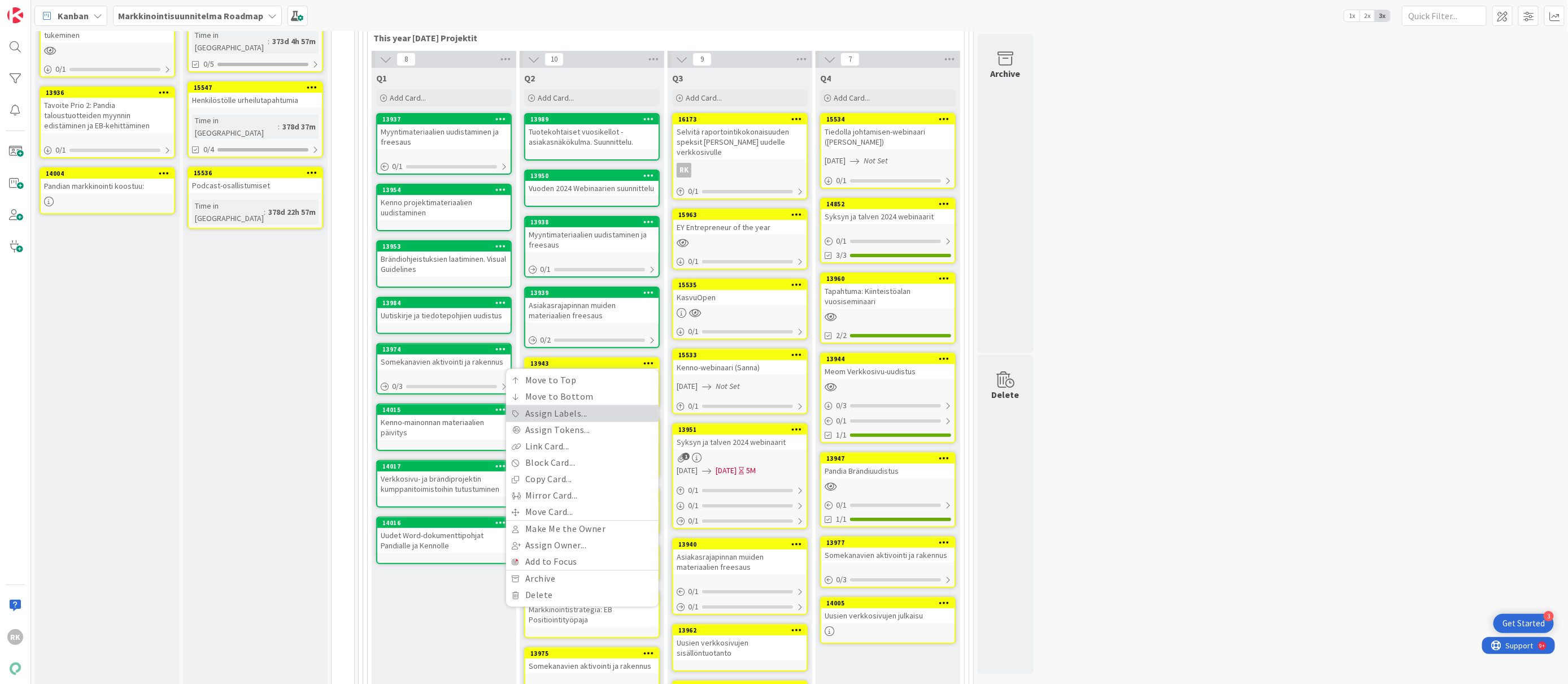
click at [519, 416] on link "Assign Labels..." at bounding box center [582, 414] width 153 height 16
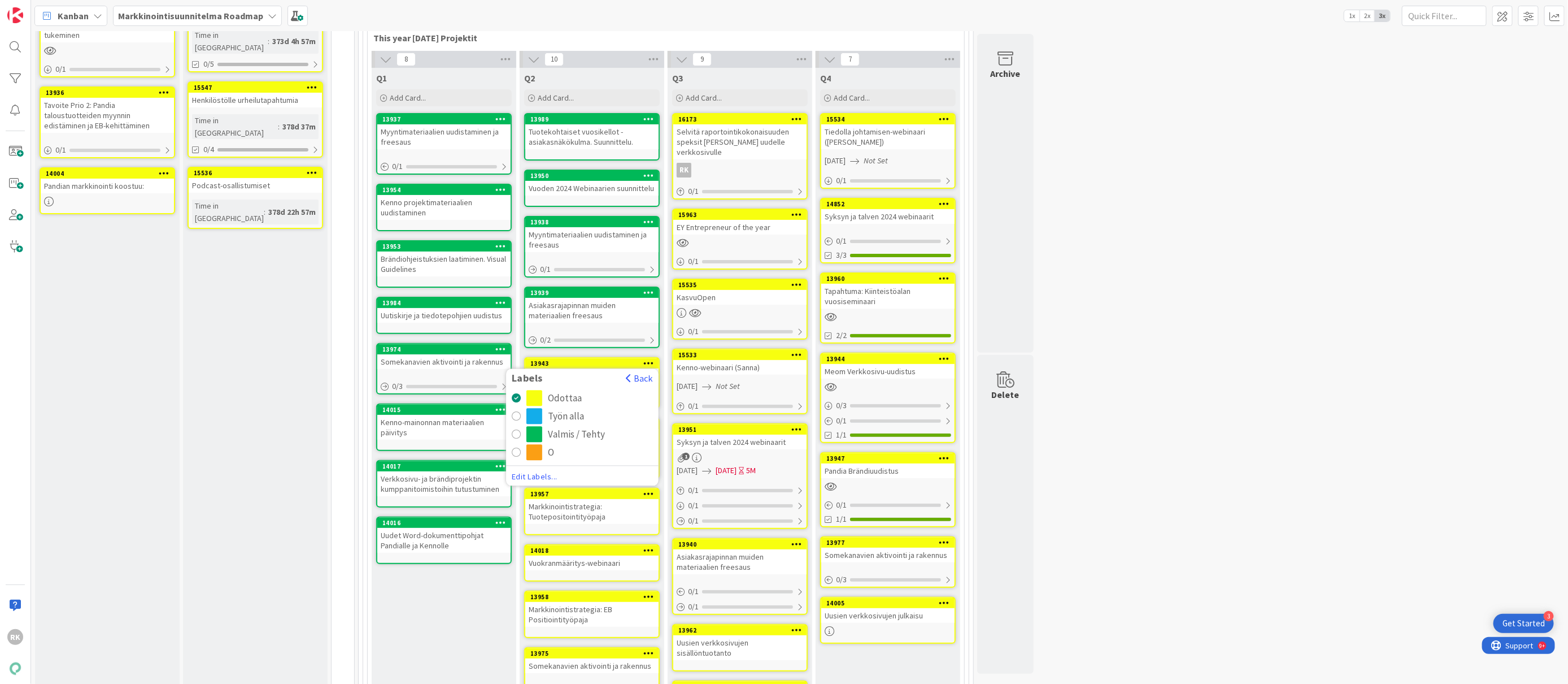
click at [534, 429] on div "radio" at bounding box center [535, 435] width 16 height 16
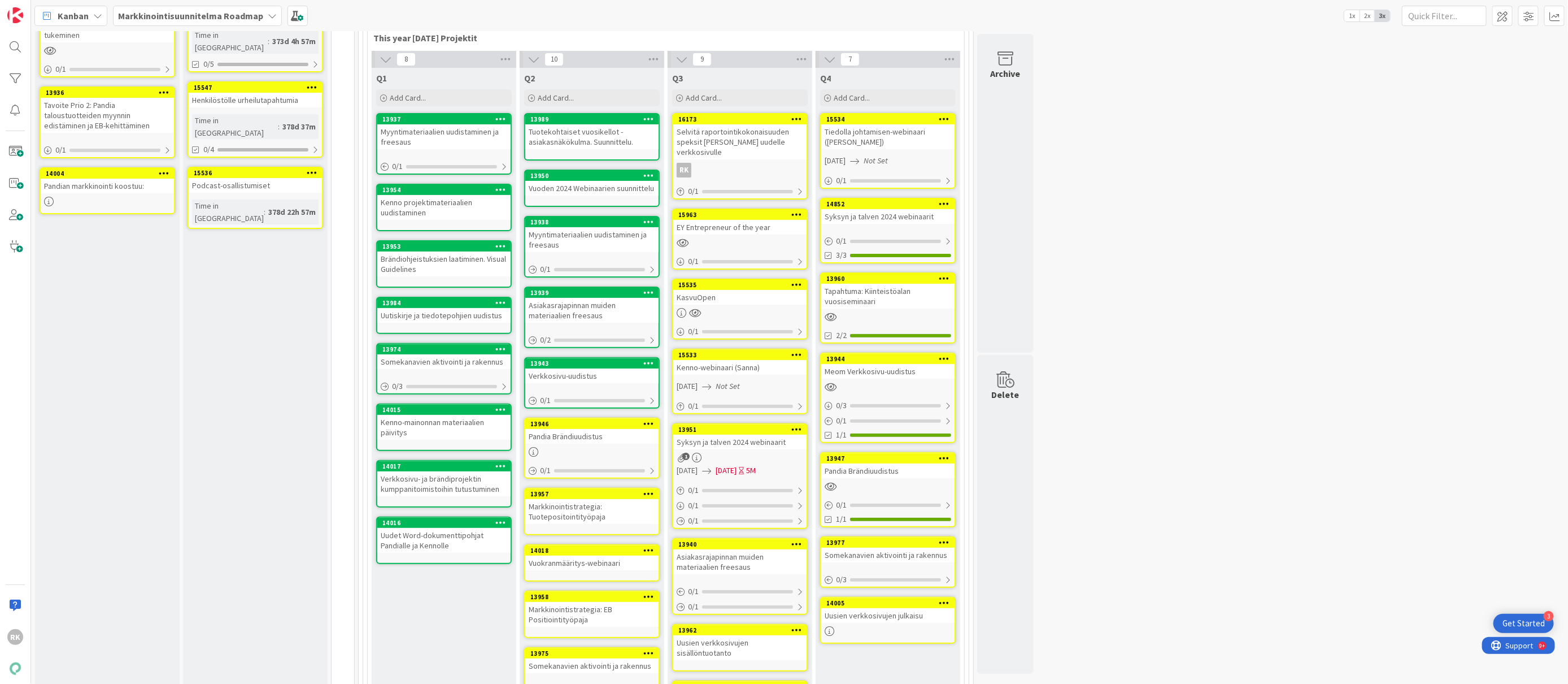
click at [645, 419] on icon at bounding box center [649, 423] width 11 height 8
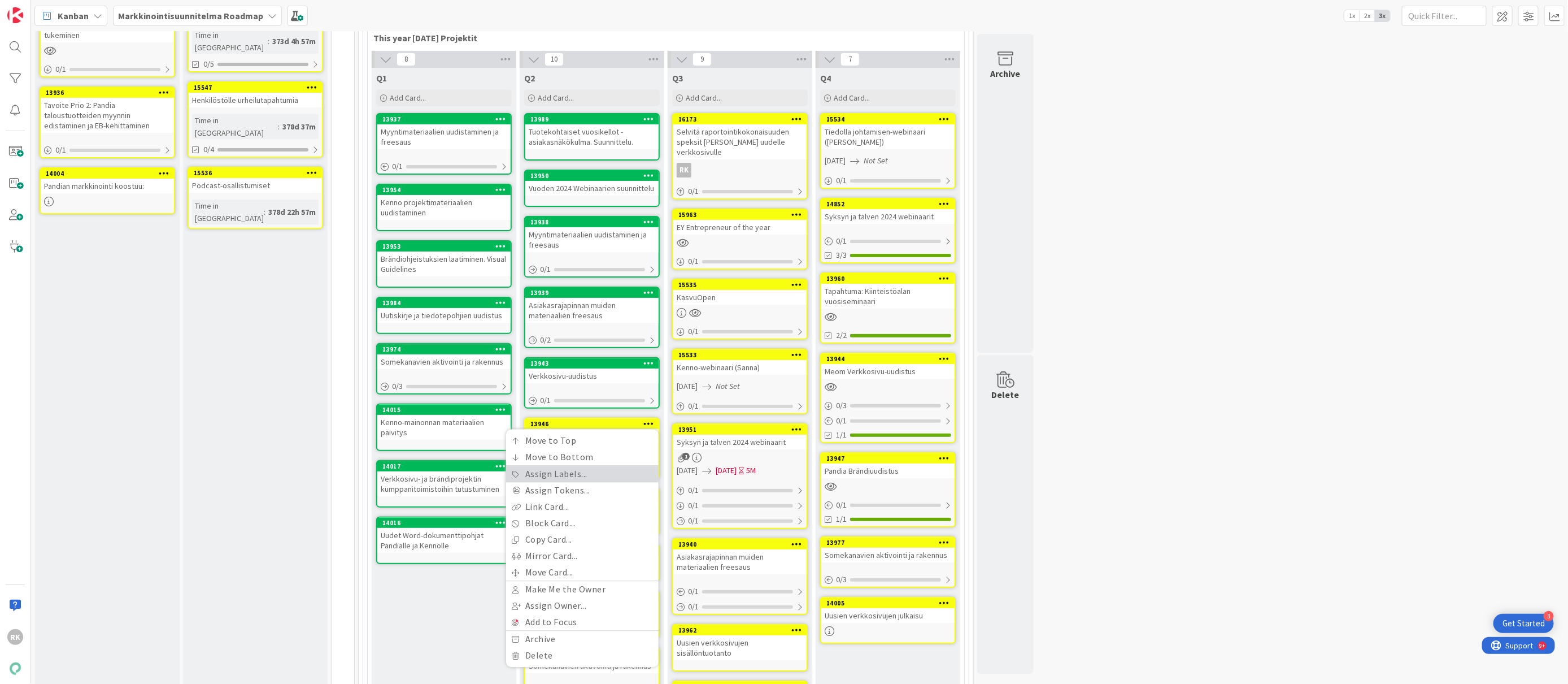
click at [557, 474] on link "Assign Labels..." at bounding box center [582, 474] width 153 height 16
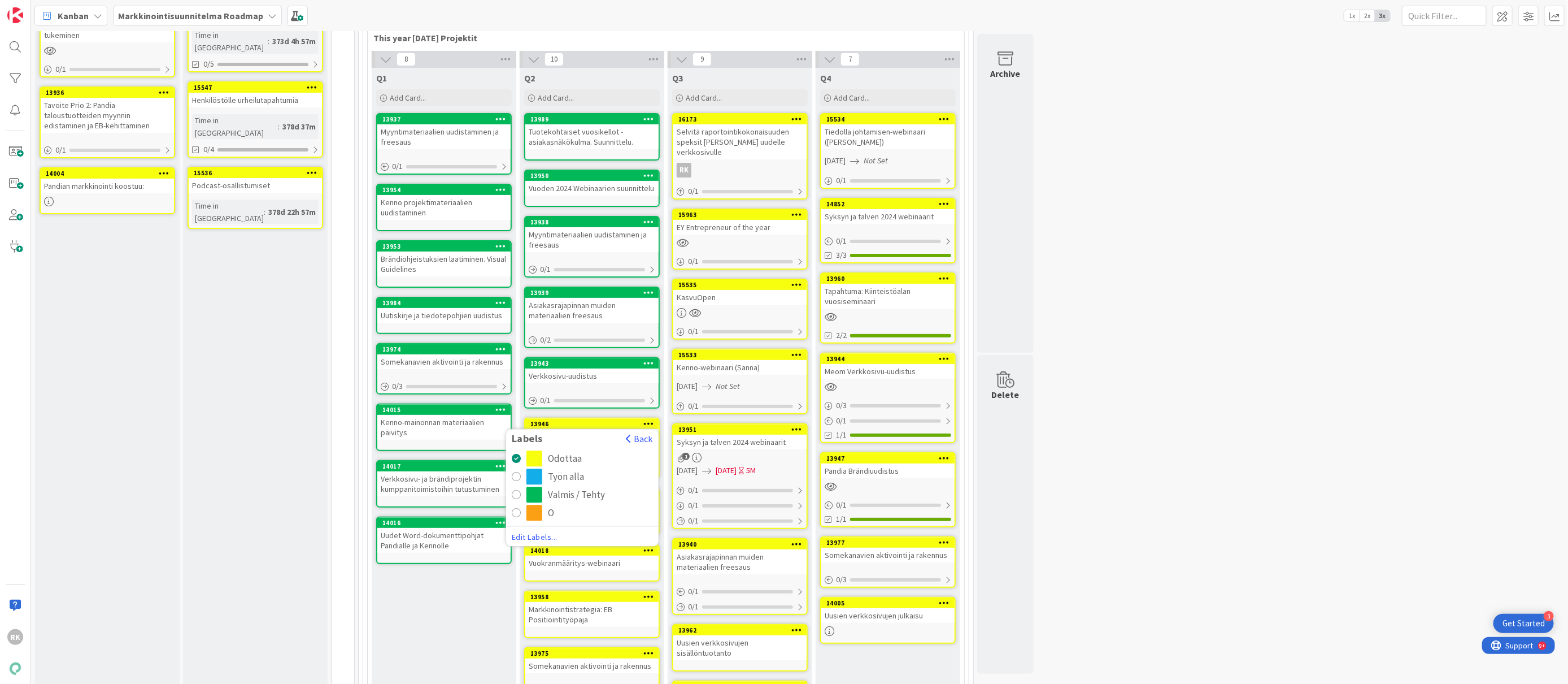
click at [515, 491] on div "radio" at bounding box center [517, 495] width 9 height 9
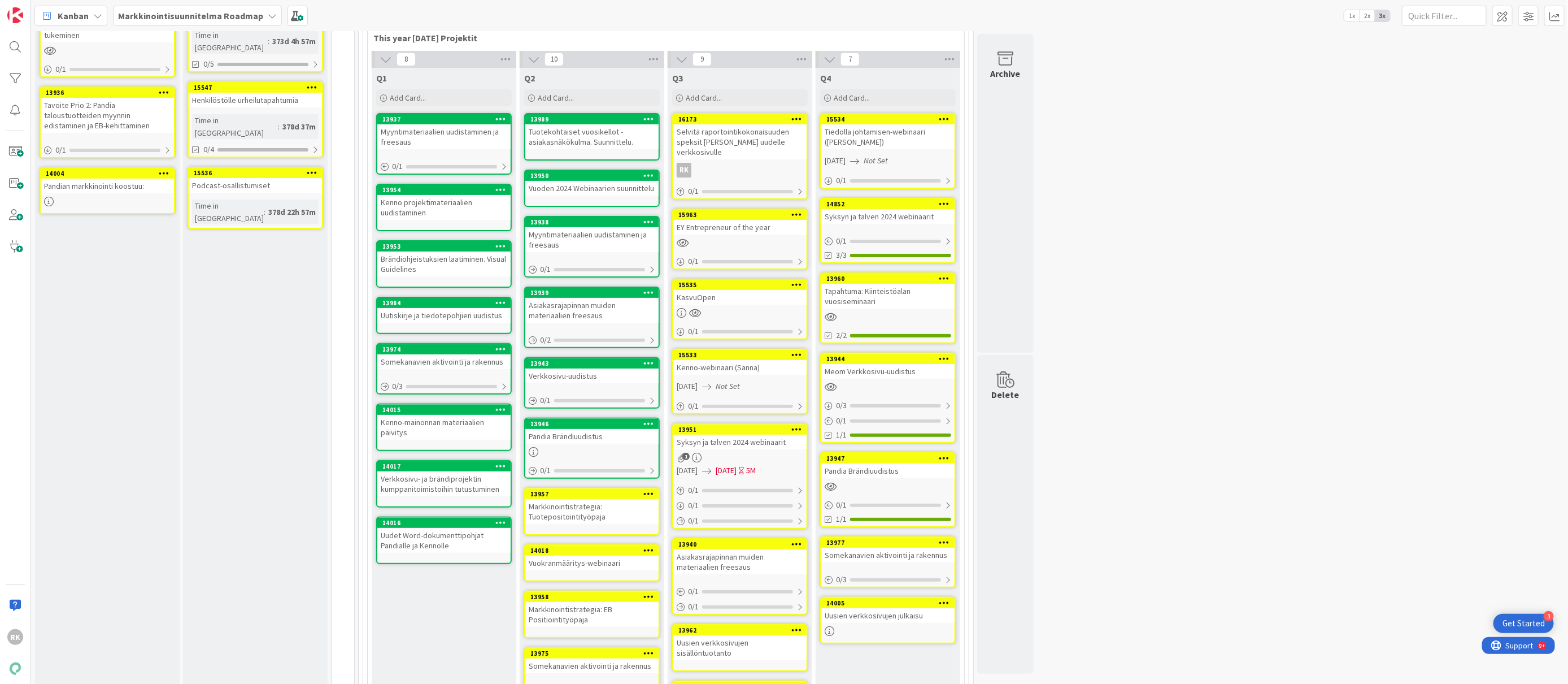
click at [660, 487] on link "13957 Markkinointistrategia: Tuotepositointityöpaja" at bounding box center [592, 511] width 136 height 47
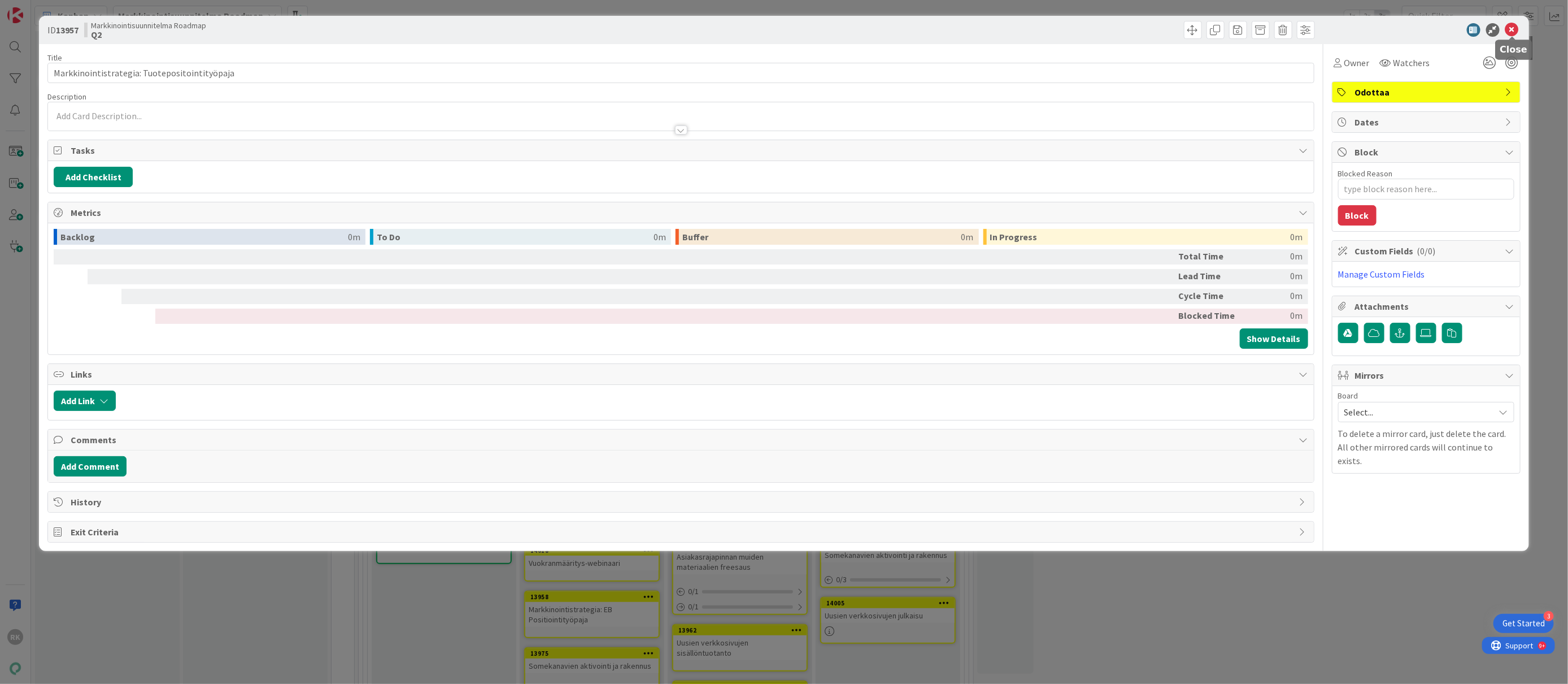
click at [1514, 31] on icon at bounding box center [1512, 30] width 13 height 13
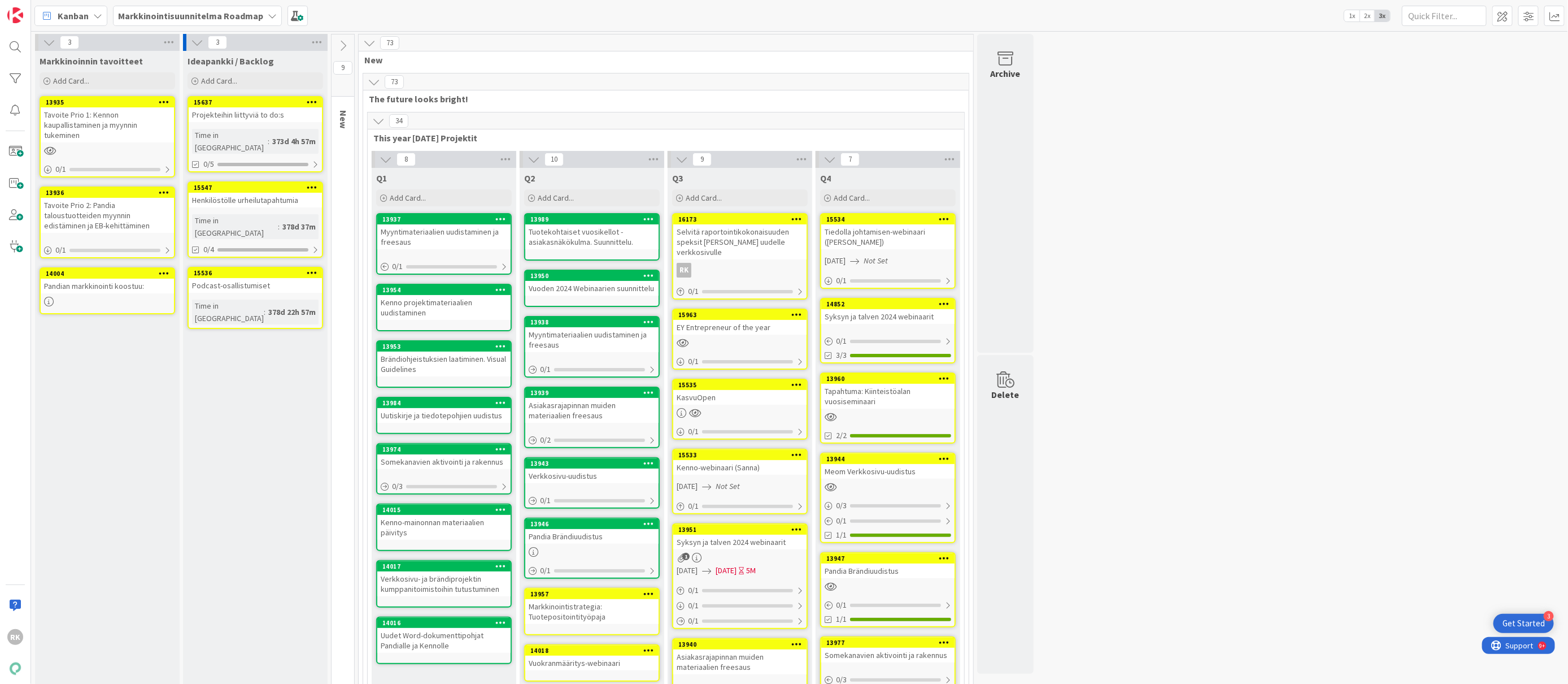
click at [888, 208] on div "Q4 Add Card..." at bounding box center [889, 189] width 145 height 41
click at [888, 221] on div "15534" at bounding box center [890, 219] width 128 height 8
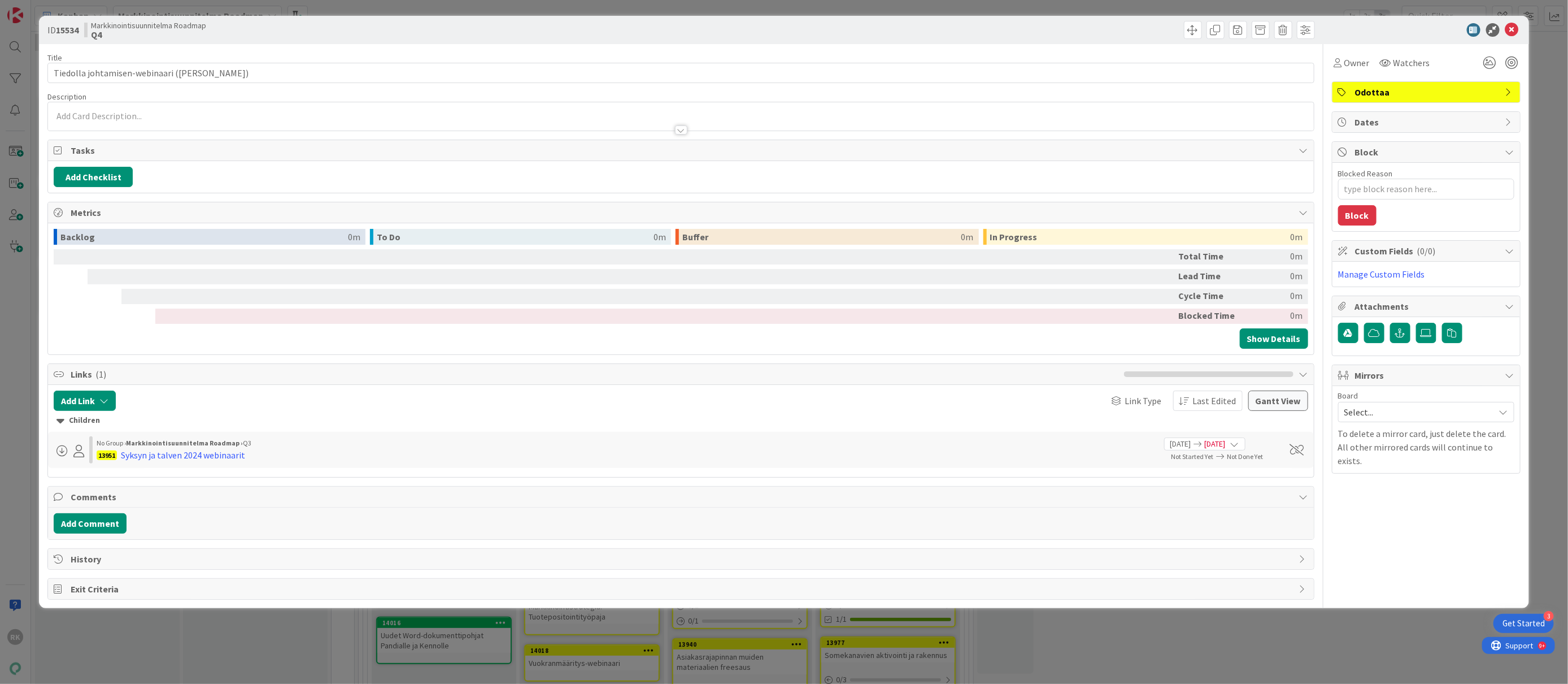
click at [1386, 87] on span "Odottaa" at bounding box center [1428, 91] width 145 height 13
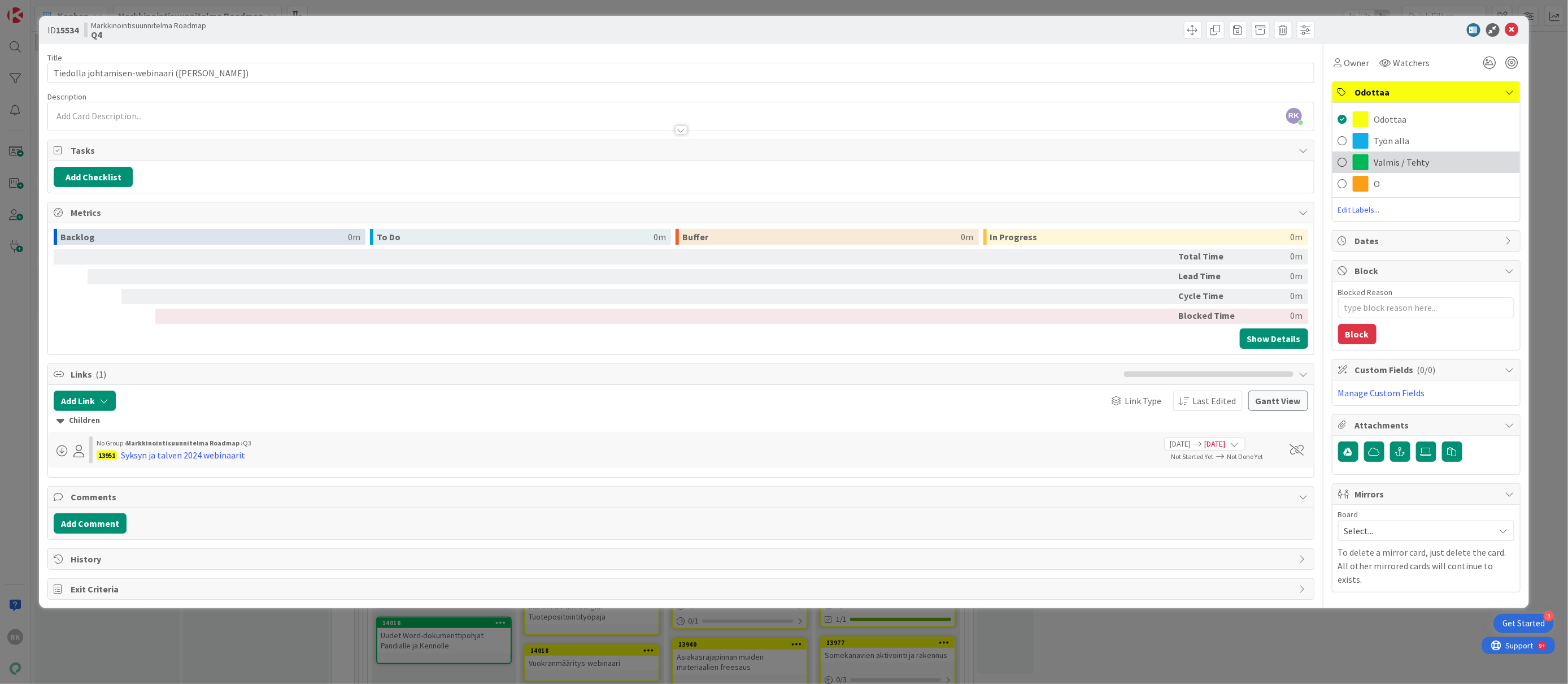
click at [1345, 162] on span at bounding box center [1343, 162] width 9 height 17
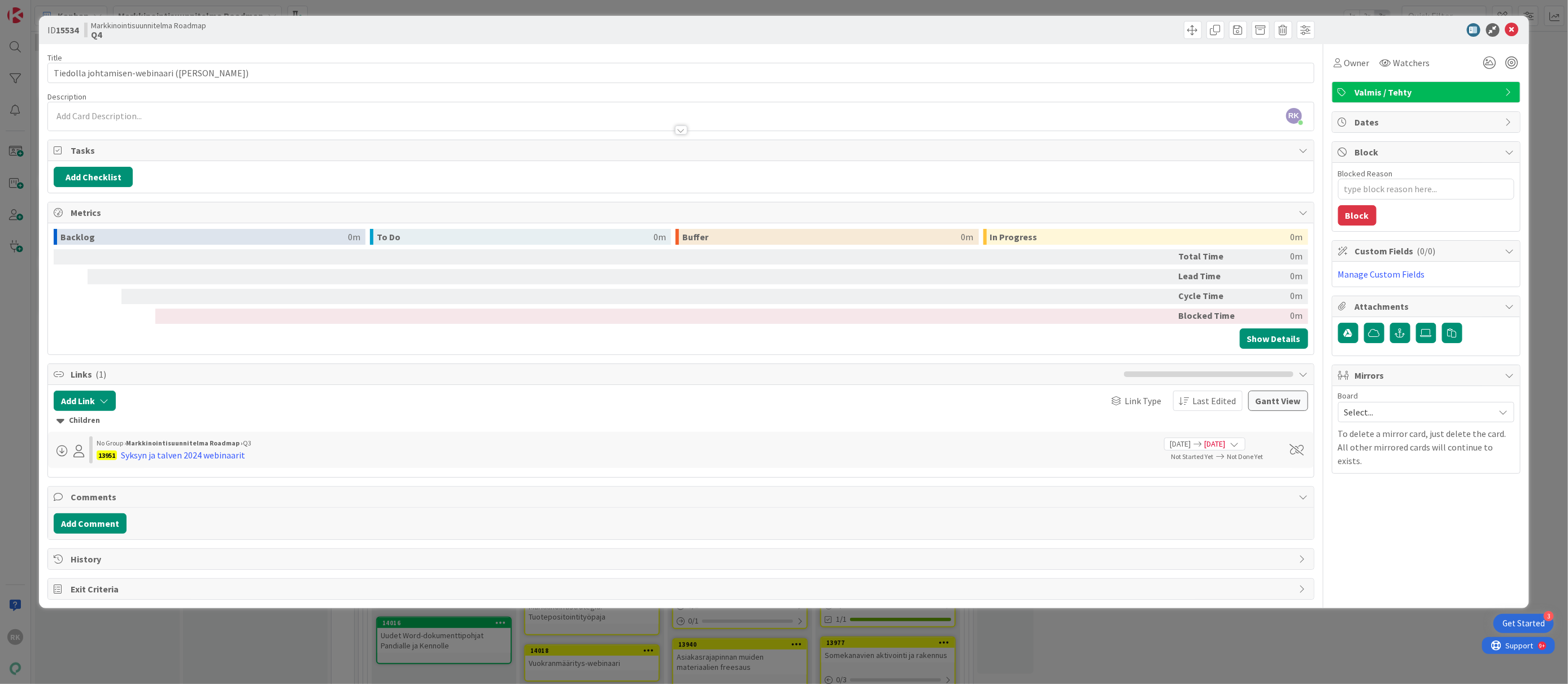
type textarea "x"
click at [1513, 30] on icon at bounding box center [1512, 30] width 13 height 13
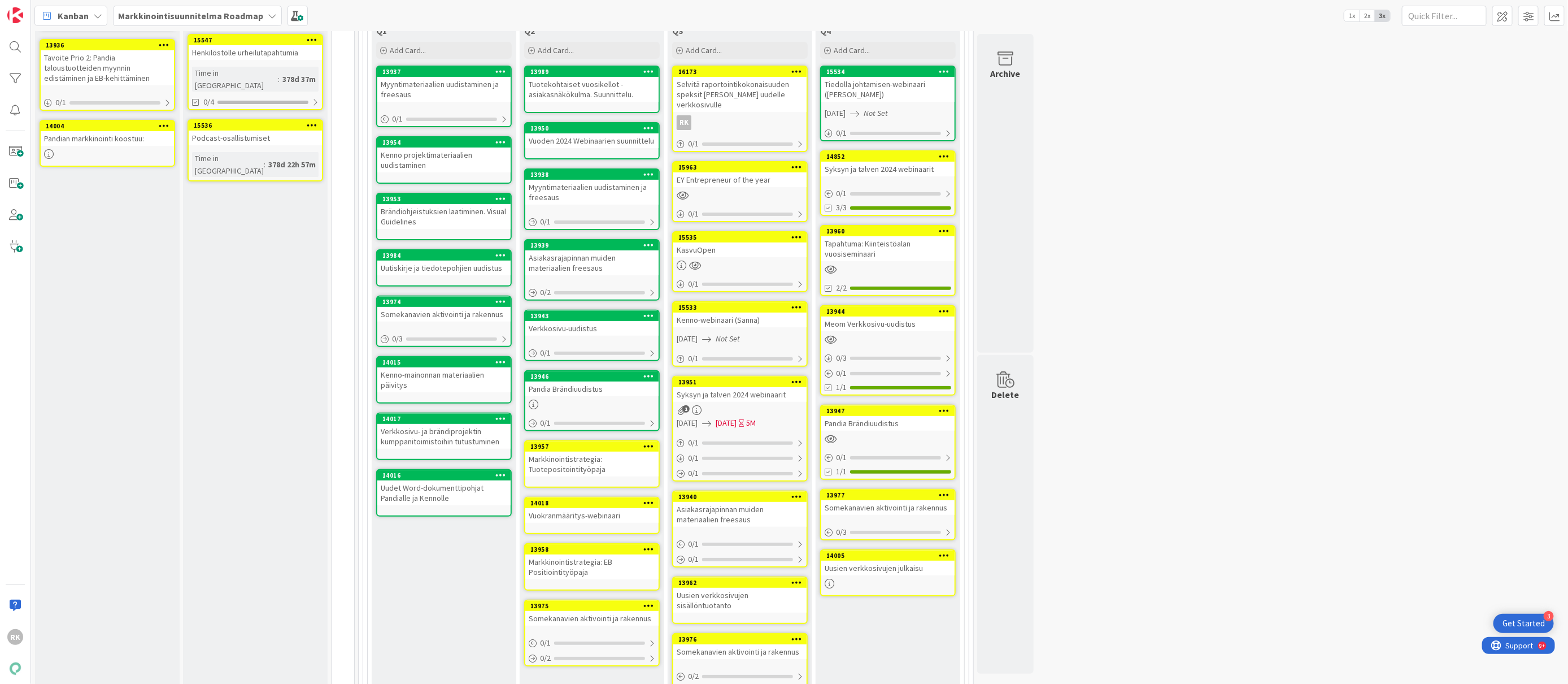
scroll to position [522, 0]
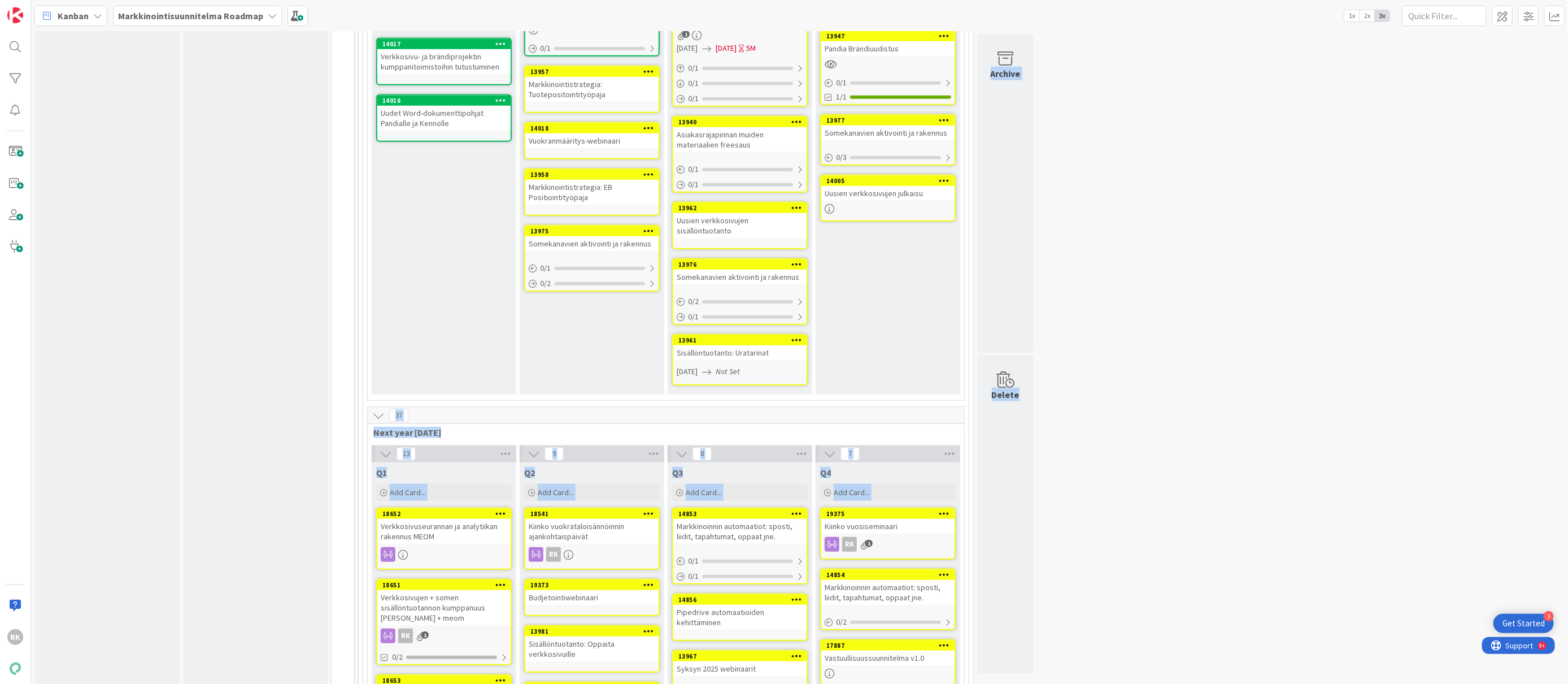
drag, startPoint x: 1174, startPoint y: 361, endPoint x: 638, endPoint y: 114, distance: 590.2
click at [638, 114] on div "3 Markkinoinnin tavoitteet Add Card... 13935 Tavoite Prio 1: Kennon kaupallista…" at bounding box center [799, 553] width 1533 height 2084
click at [797, 335] on icon at bounding box center [797, 339] width 11 height 8
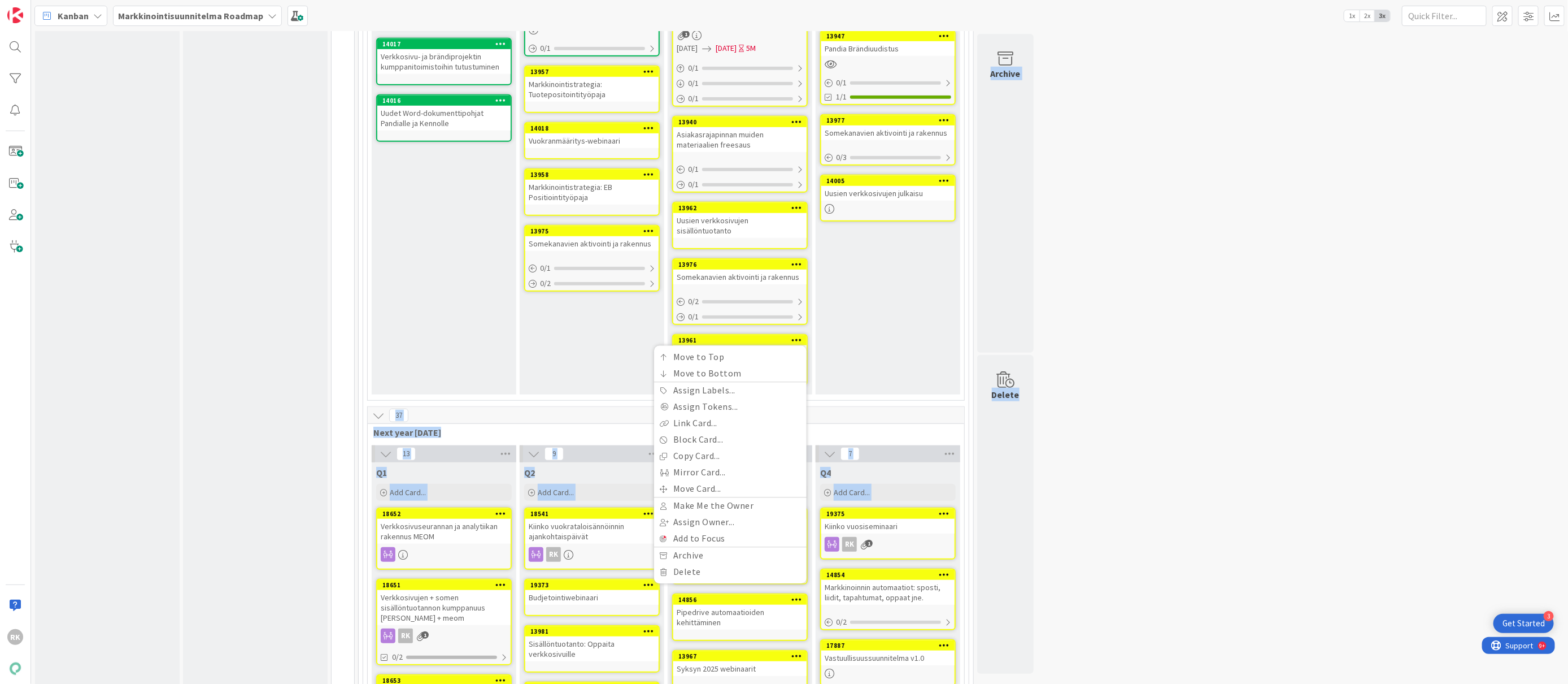
click at [1167, 333] on div "3 Markkinoinnin tavoitteet Add Card... 13935 Tavoite Prio 1: Kennon kaupallista…" at bounding box center [799, 553] width 1533 height 2084
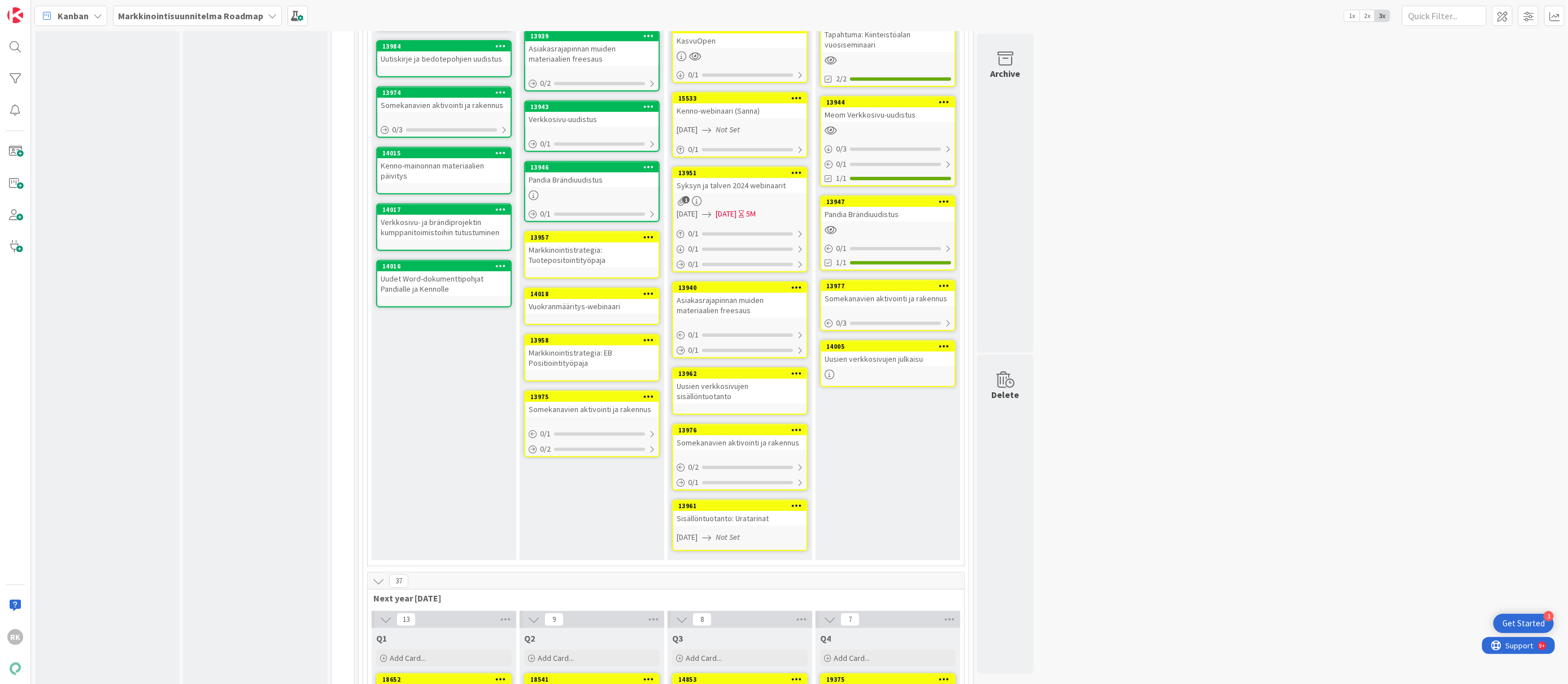
scroll to position [220, 0]
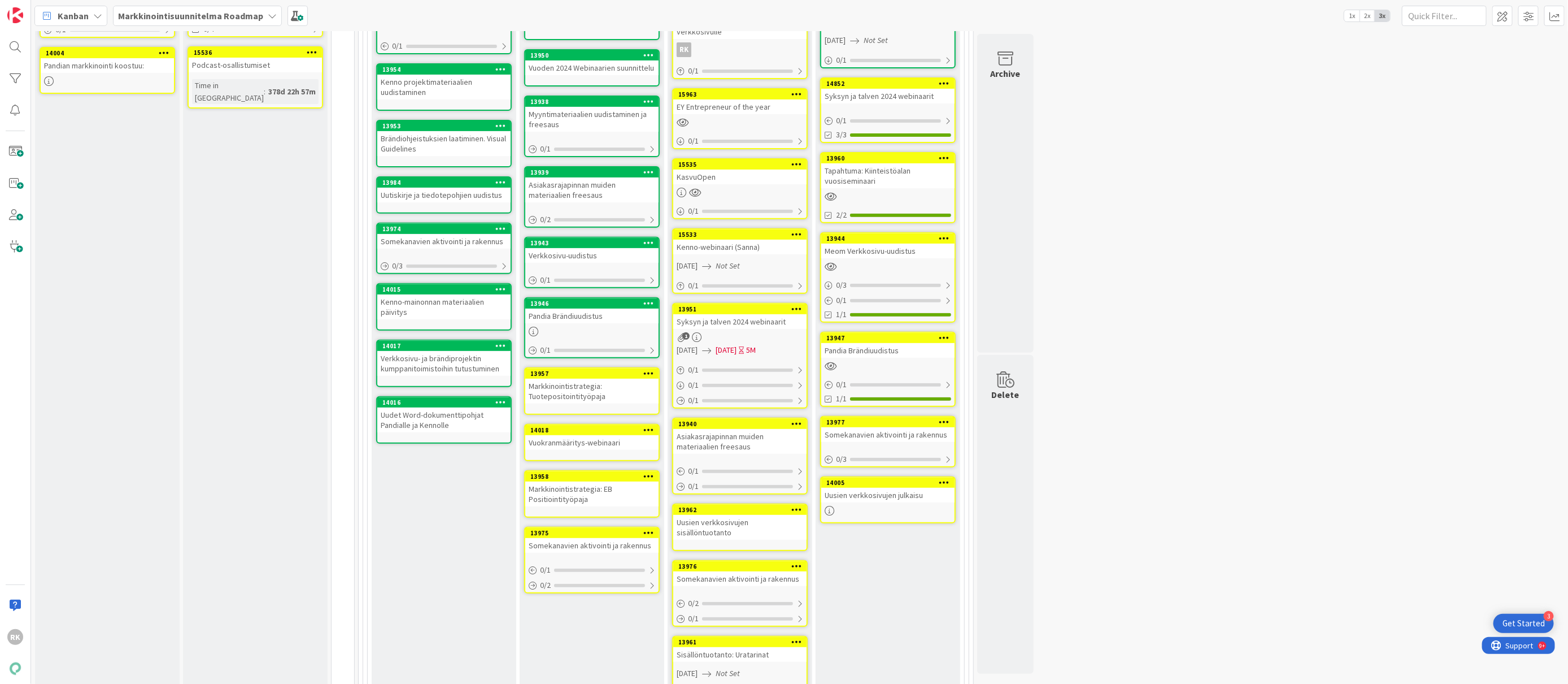
click at [641, 369] on div at bounding box center [648, 373] width 21 height 8
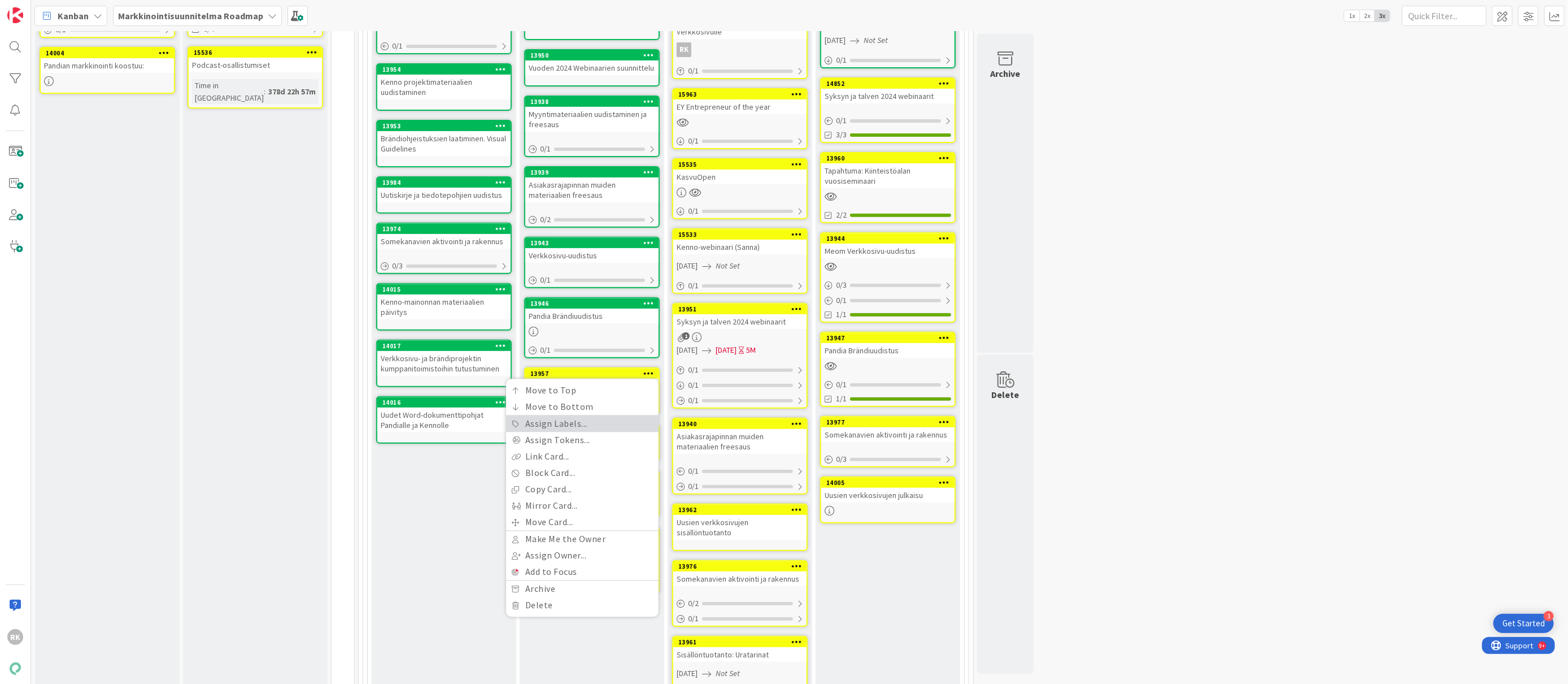
click at [558, 423] on link "Assign Labels..." at bounding box center [582, 424] width 153 height 16
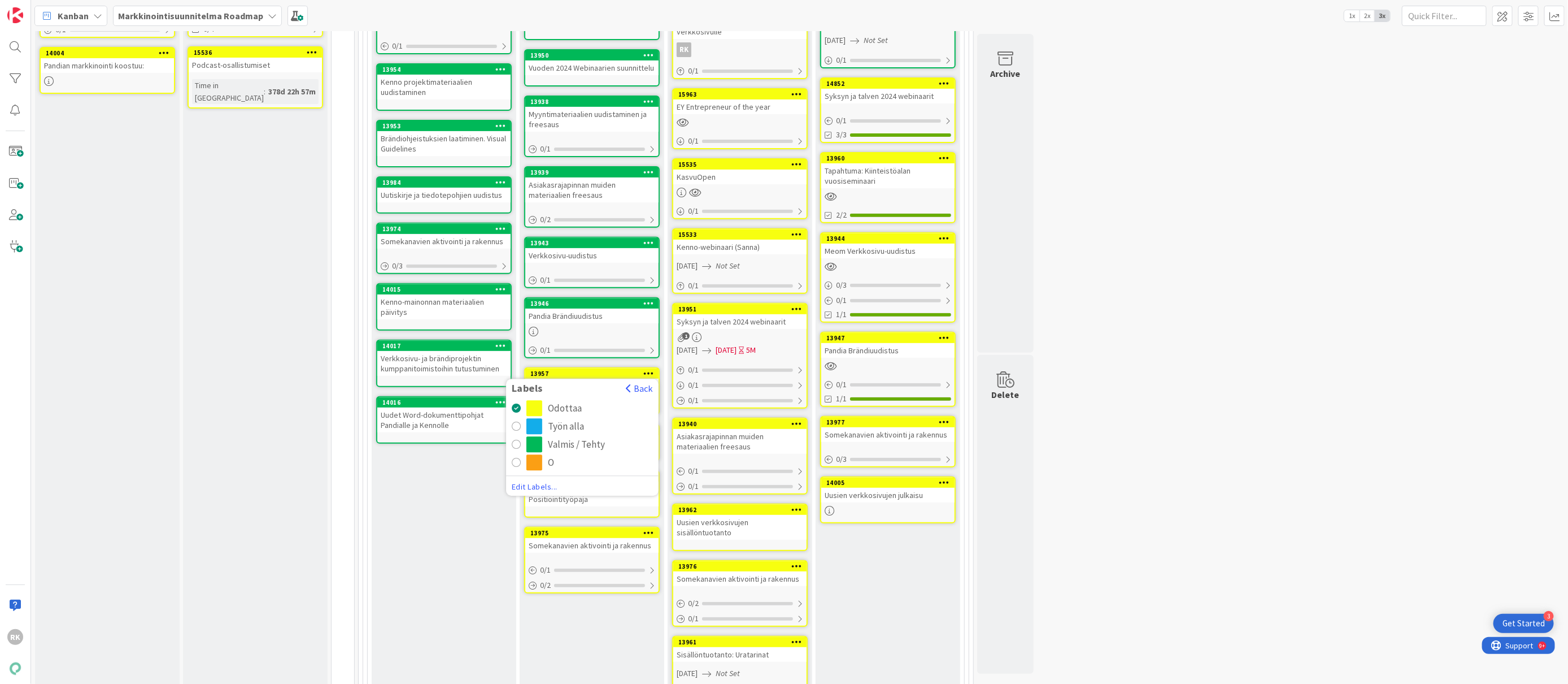
click at [535, 441] on div "radio" at bounding box center [535, 445] width 16 height 16
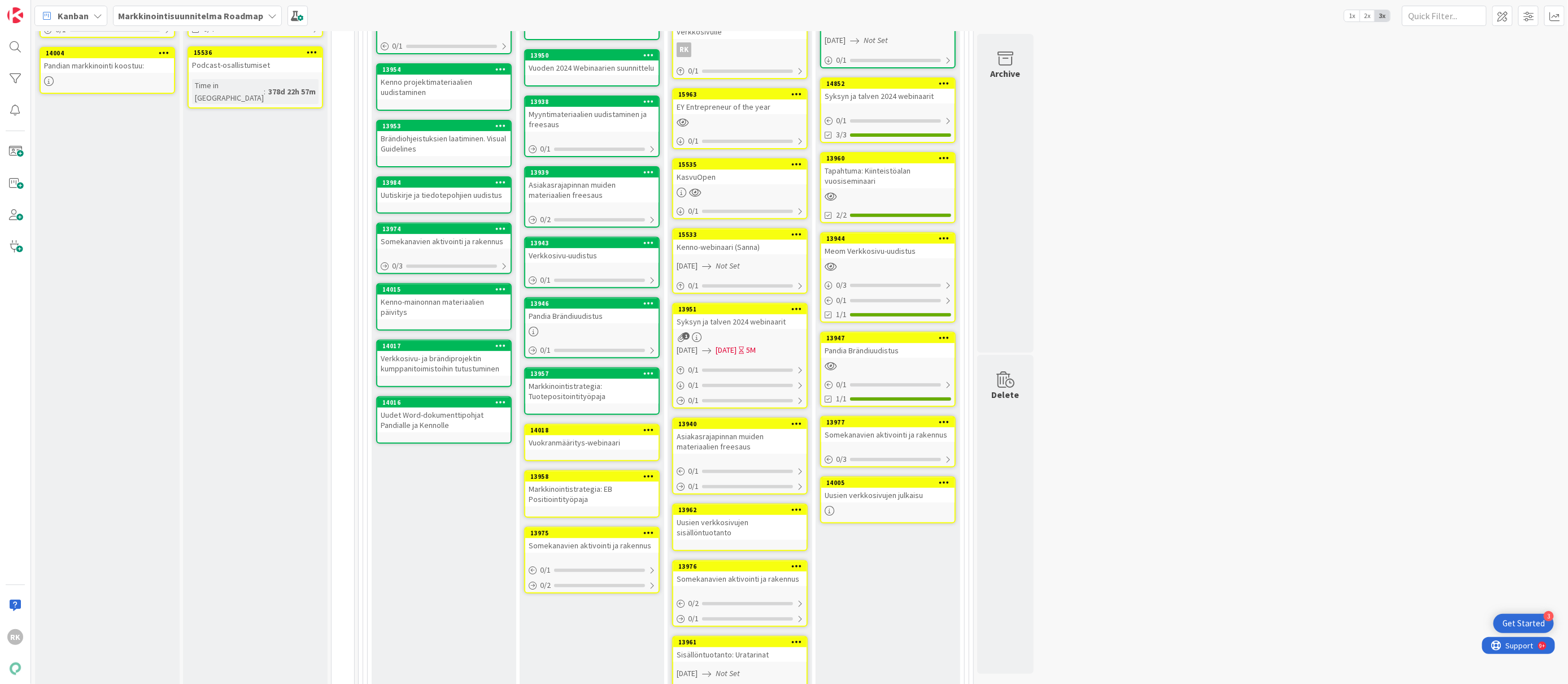
click at [648, 426] on icon at bounding box center [649, 429] width 11 height 8
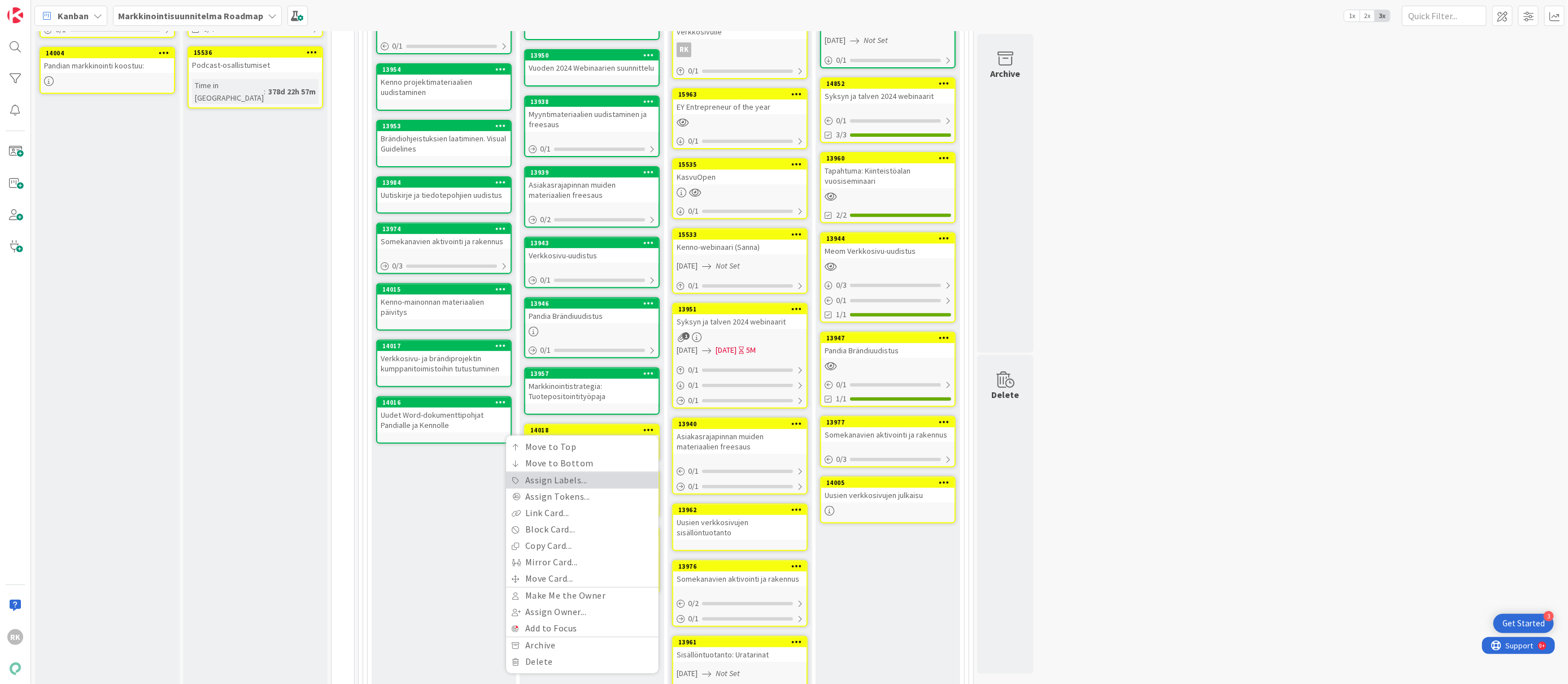
click at [564, 480] on link "Assign Labels..." at bounding box center [582, 480] width 153 height 16
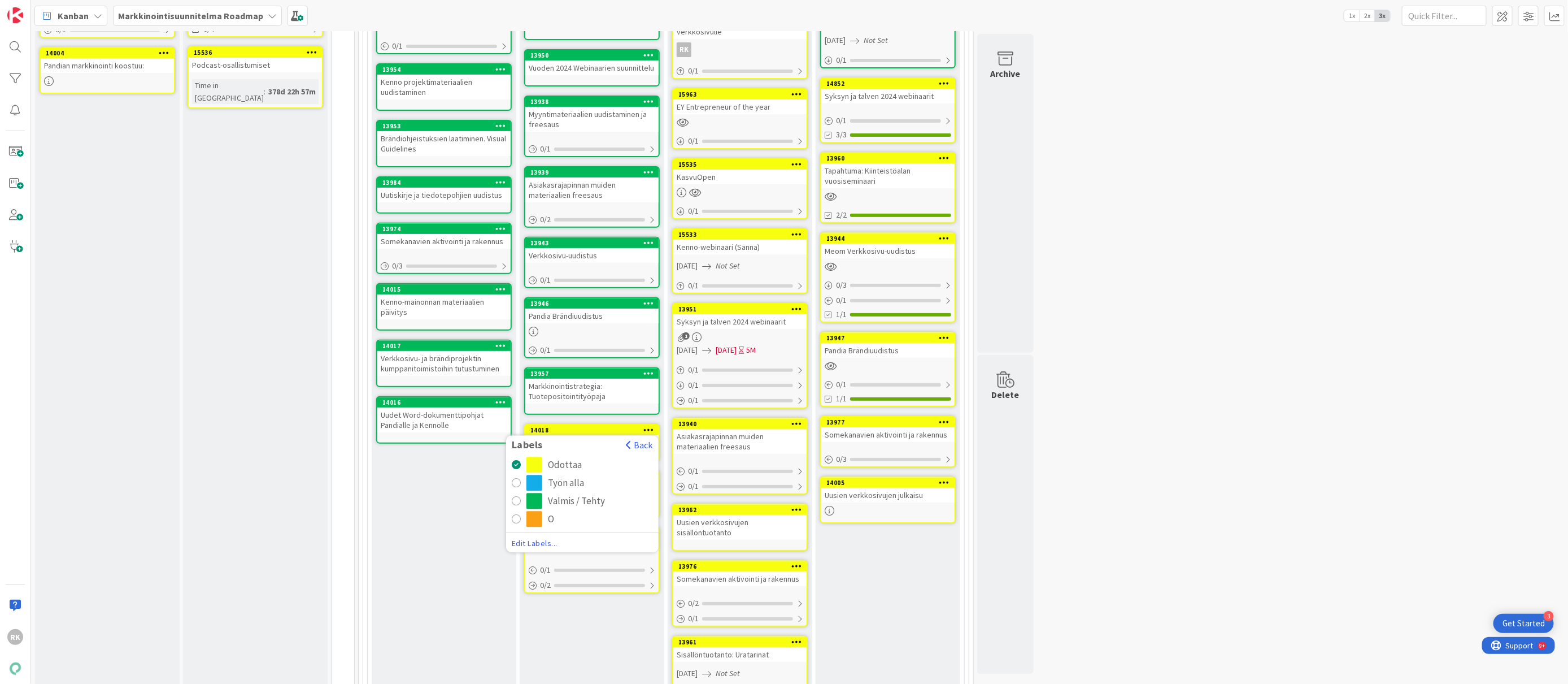
click at [527, 496] on div "radio" at bounding box center [535, 502] width 16 height 16
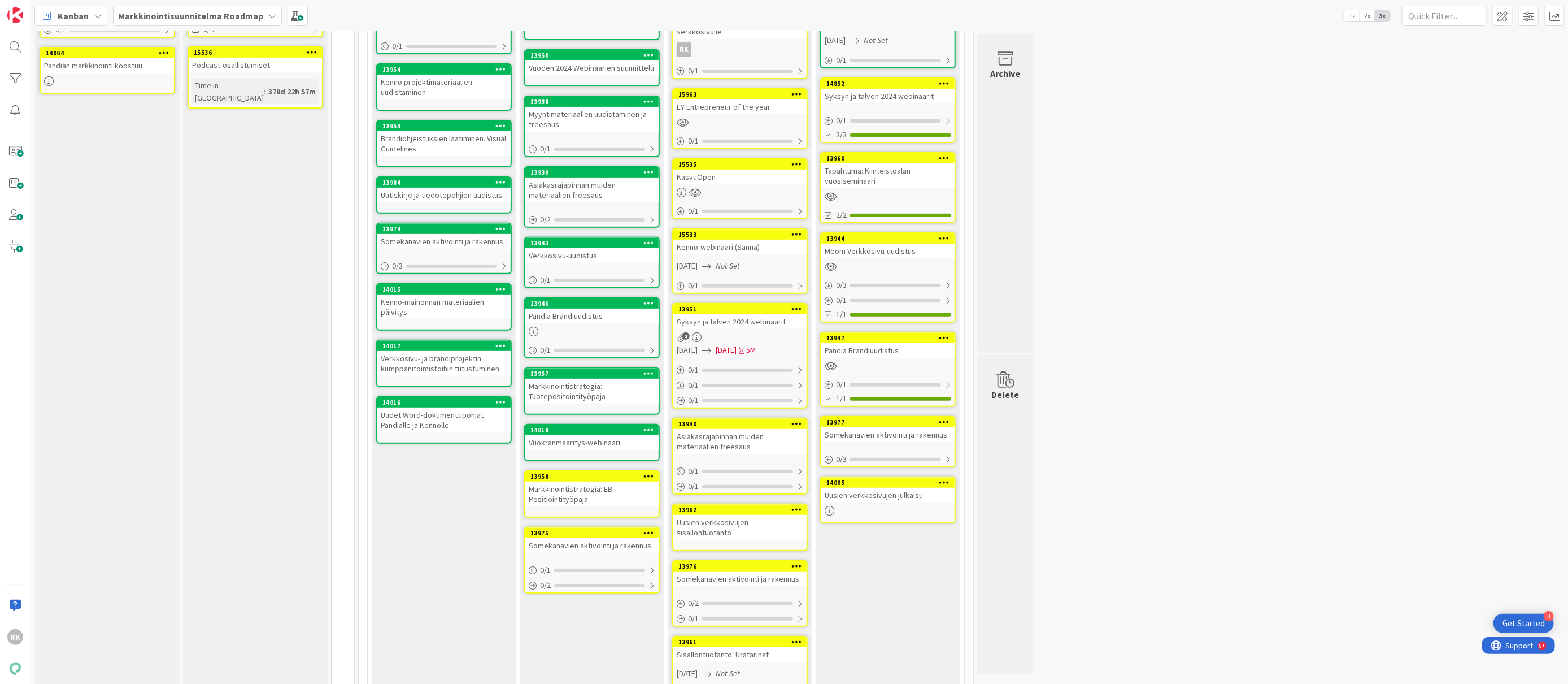
click at [648, 472] on icon at bounding box center [649, 476] width 11 height 8
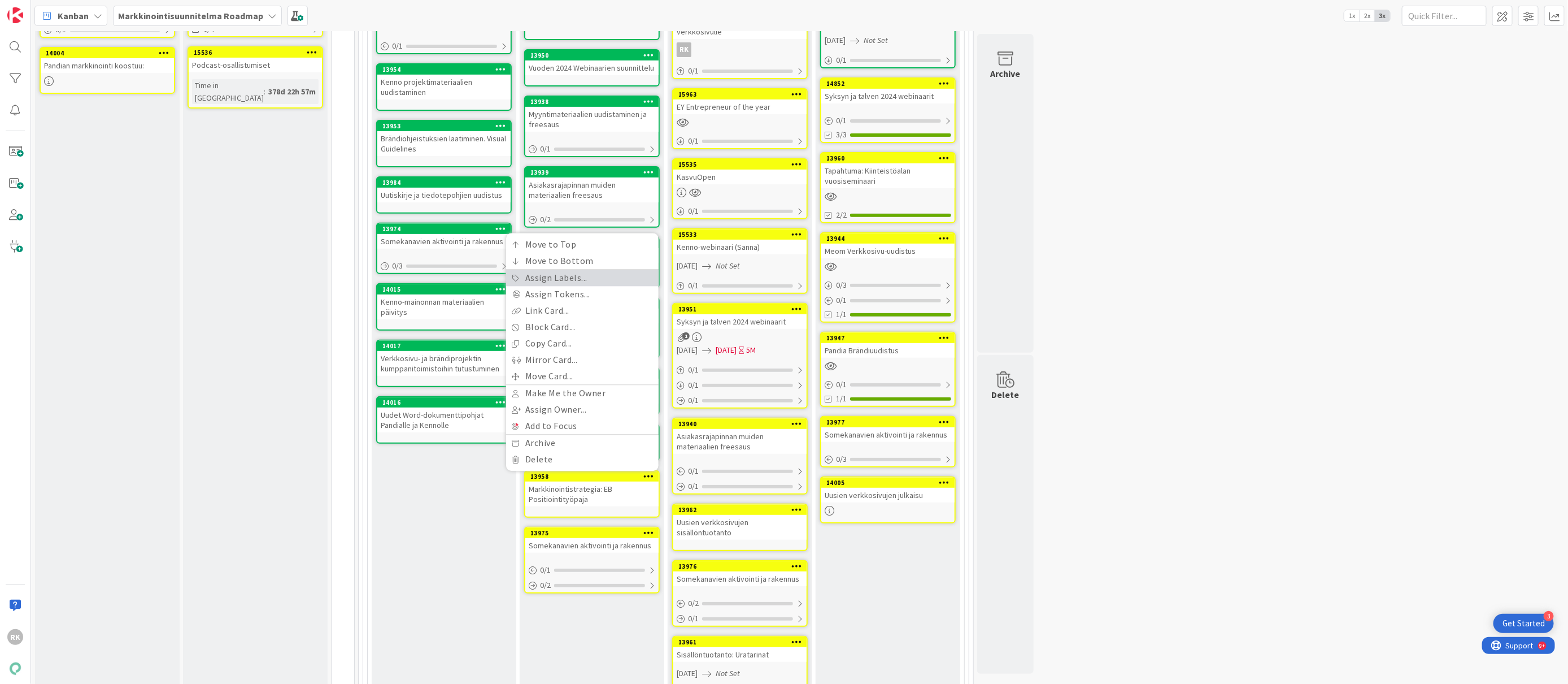
click at [540, 277] on link "Assign Labels..." at bounding box center [582, 278] width 153 height 16
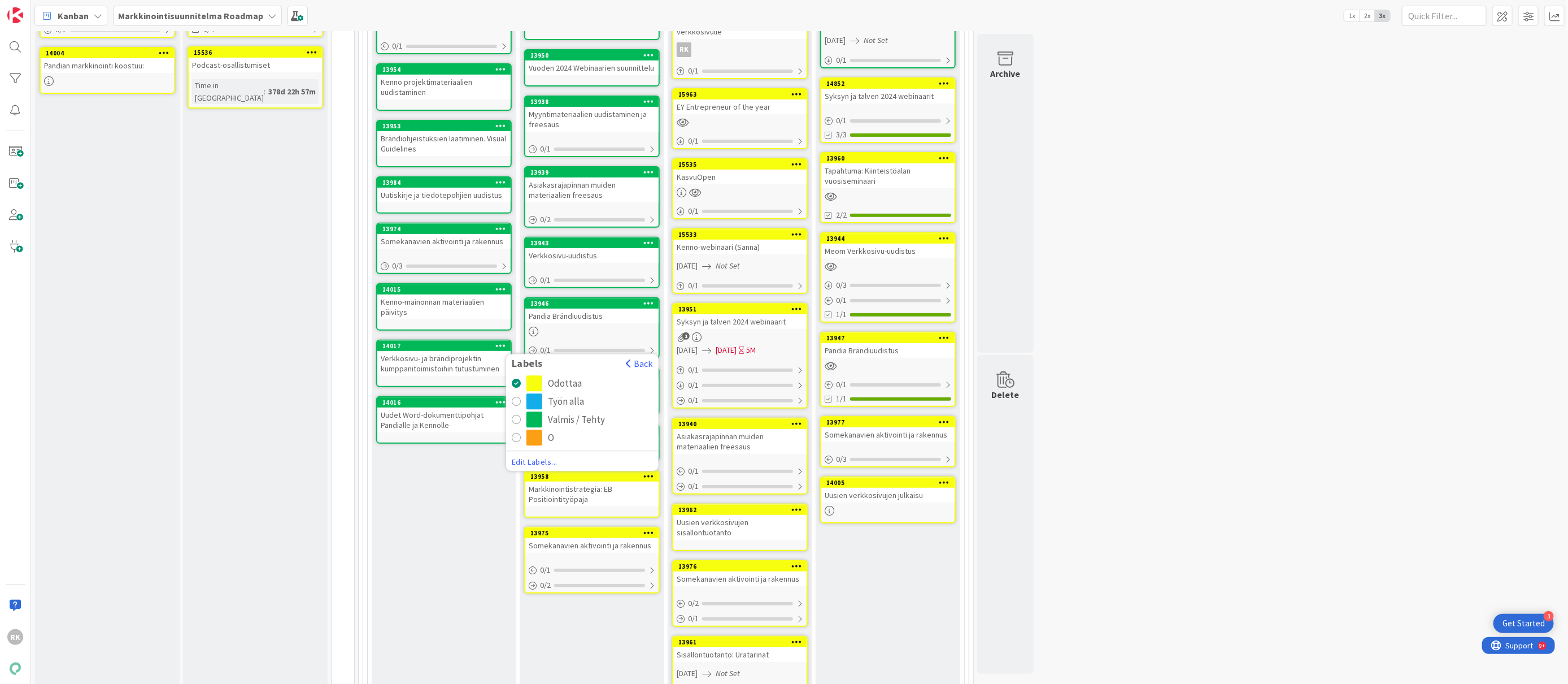
click at [517, 415] on div "radio" at bounding box center [517, 419] width 9 height 9
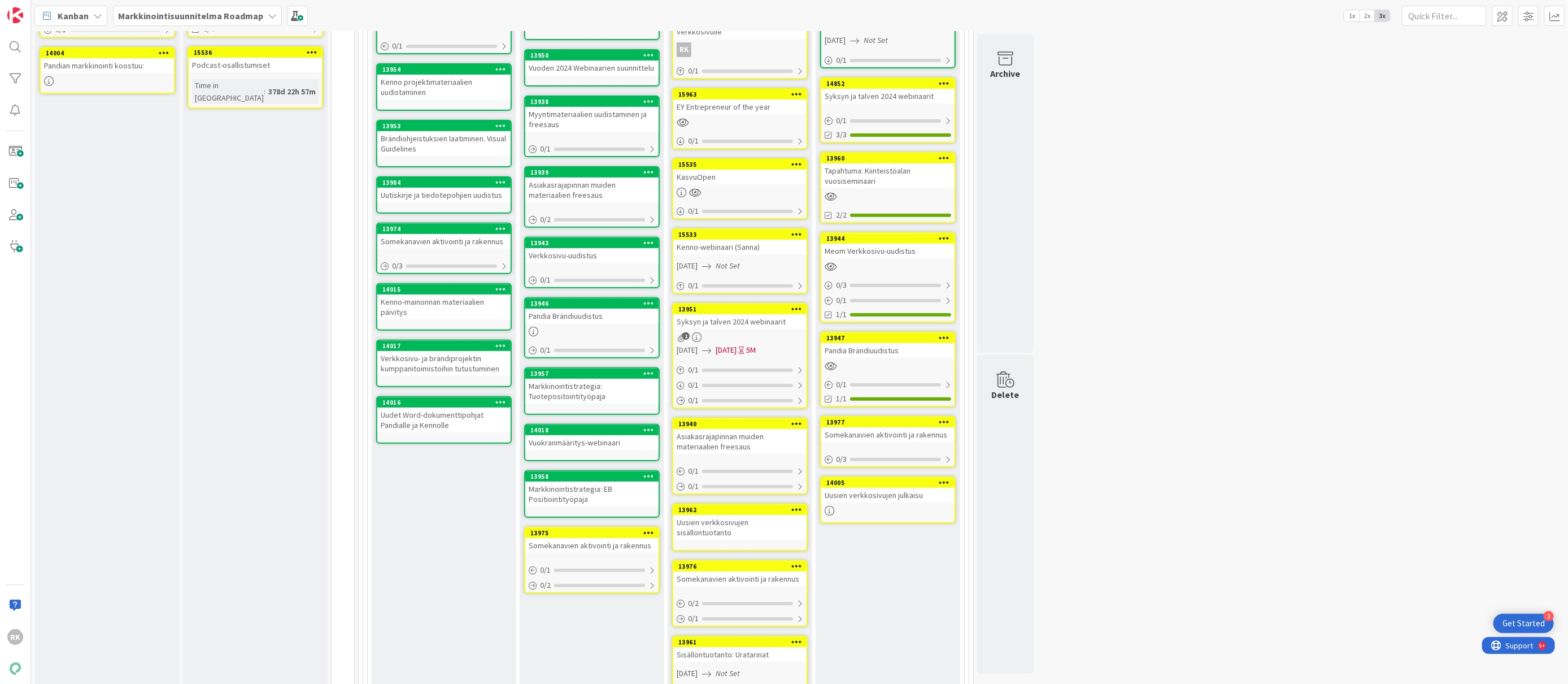
click at [654, 529] on div at bounding box center [648, 533] width 21 height 8
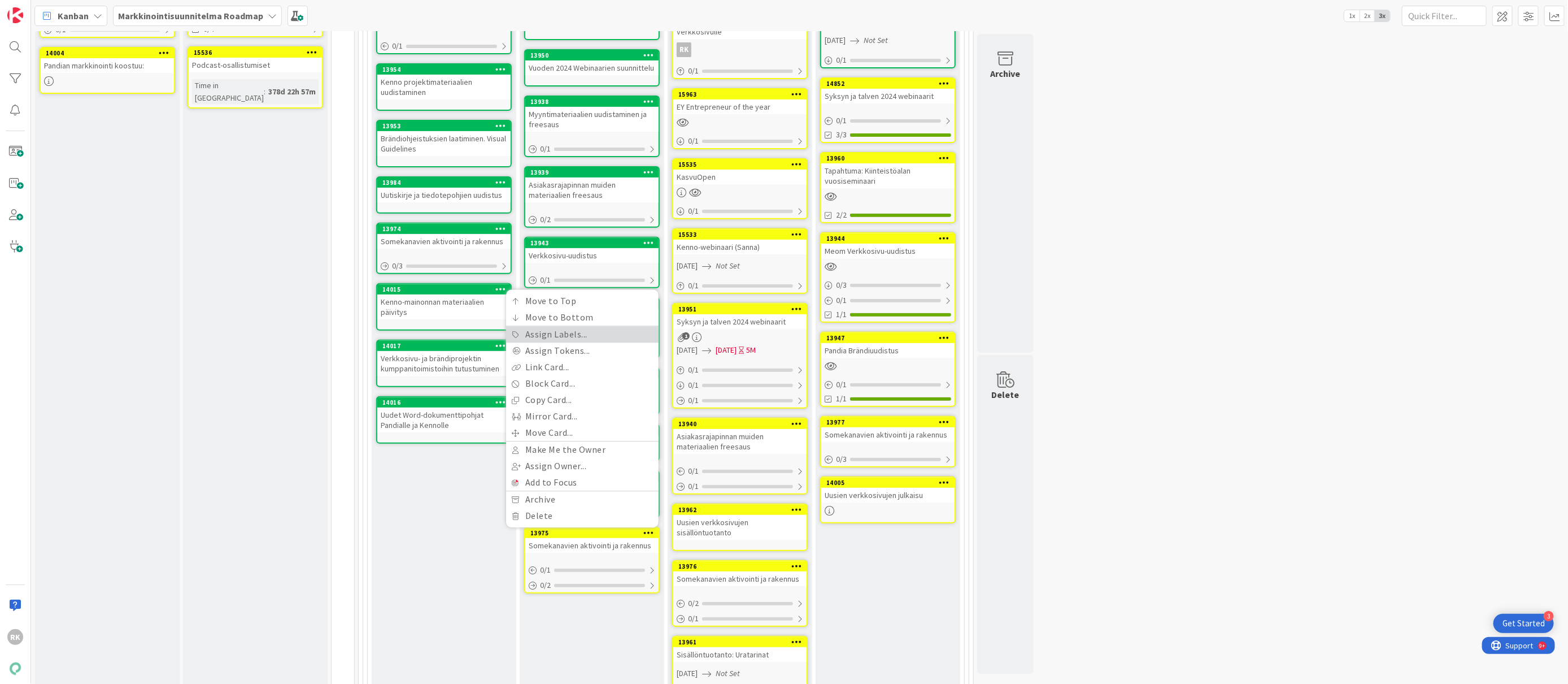
click at [519, 331] on icon at bounding box center [516, 334] width 8 height 7
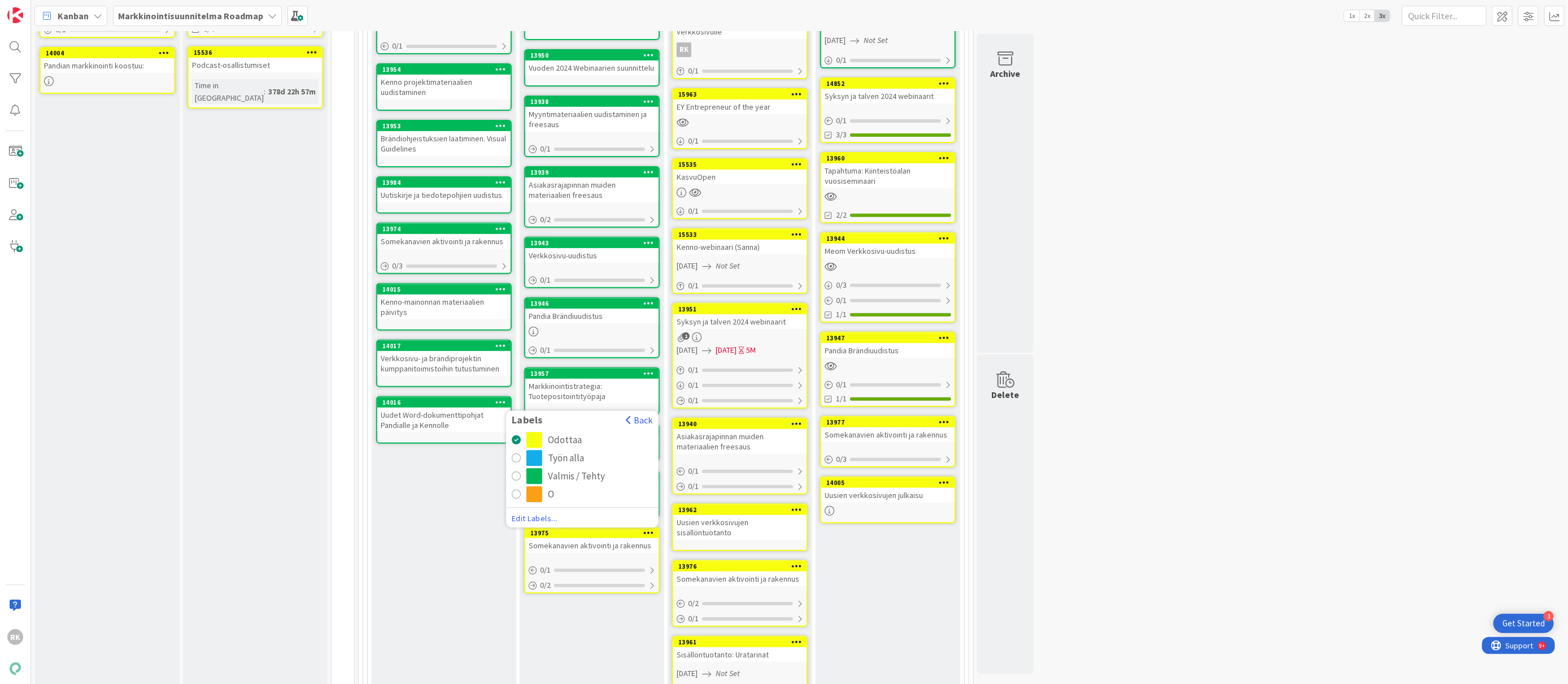
click at [583, 460] on div "Työn alla" at bounding box center [566, 459] width 36 height 16
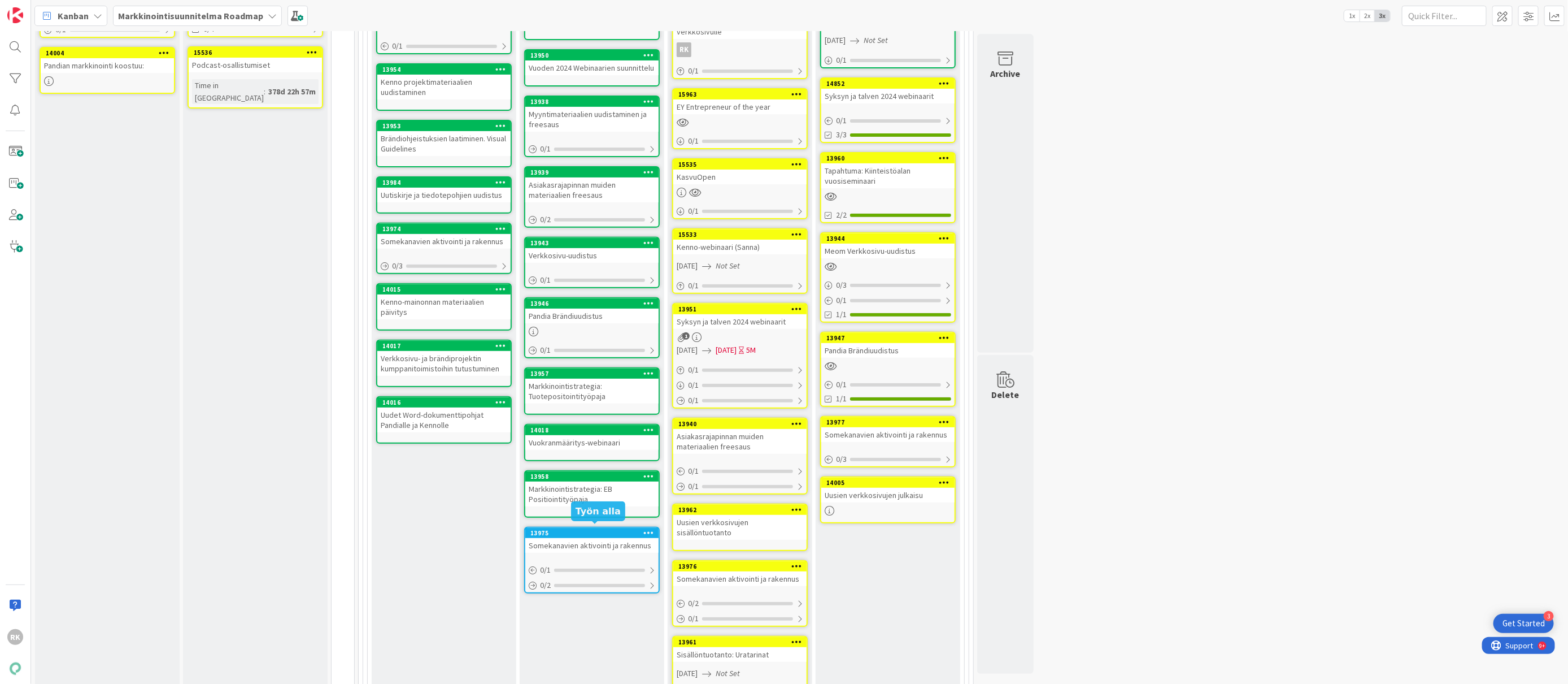
click at [650, 528] on icon at bounding box center [649, 532] width 11 height 8
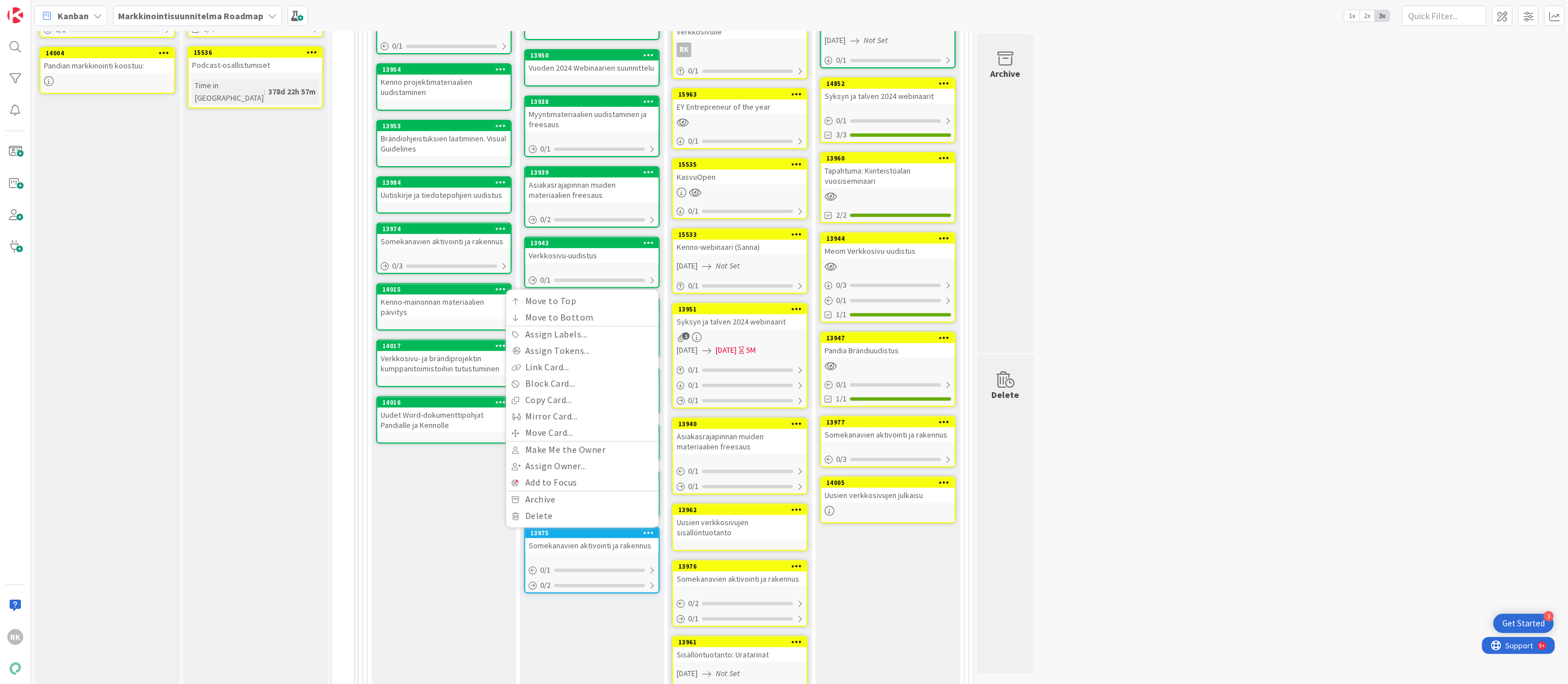
click at [909, 536] on div "Q4 Add Card... 15534 Tiedolla johtamisen-webinaari (Timo) 12/12/2024 Not Set 0 …" at bounding box center [889, 321] width 145 height 748
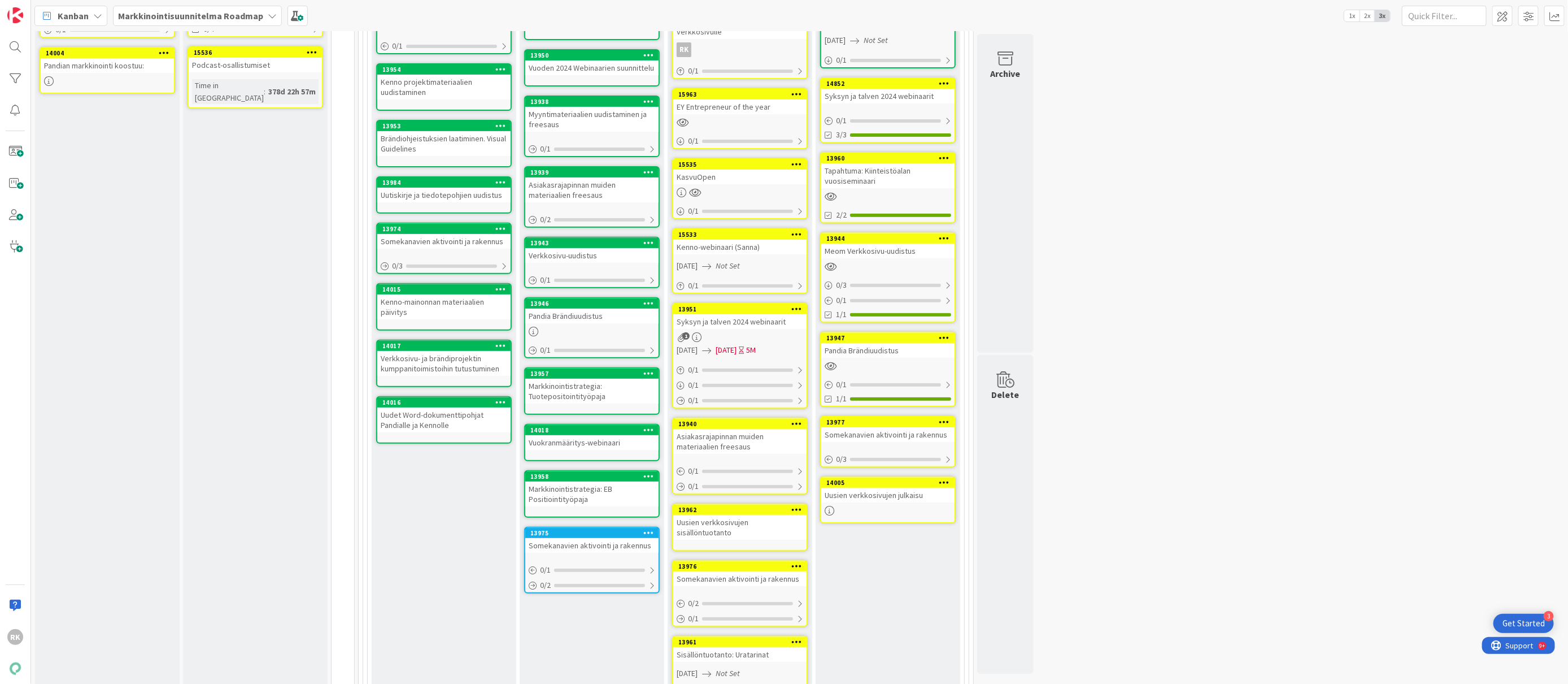
click at [802, 562] on icon at bounding box center [797, 565] width 11 height 8
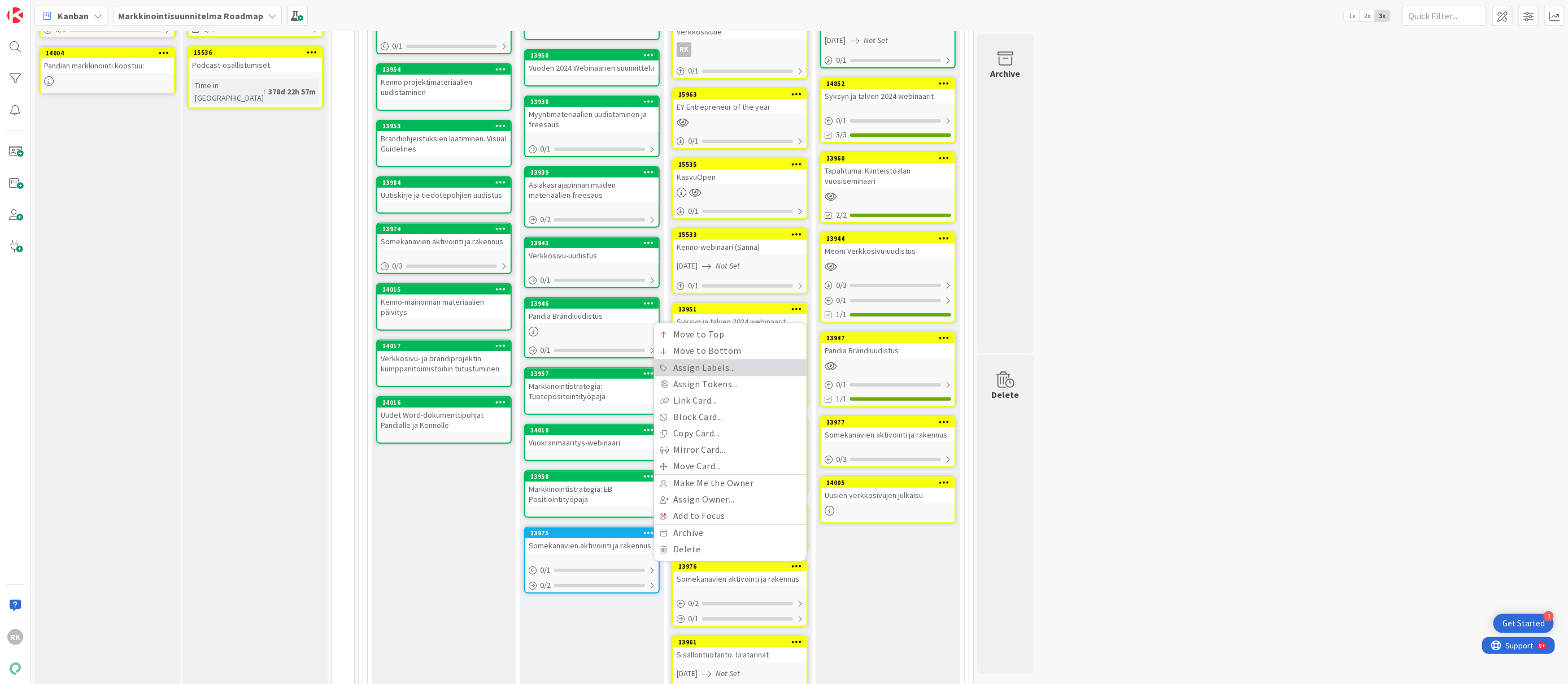
click at [699, 360] on link "Assign Labels..." at bounding box center [730, 368] width 153 height 16
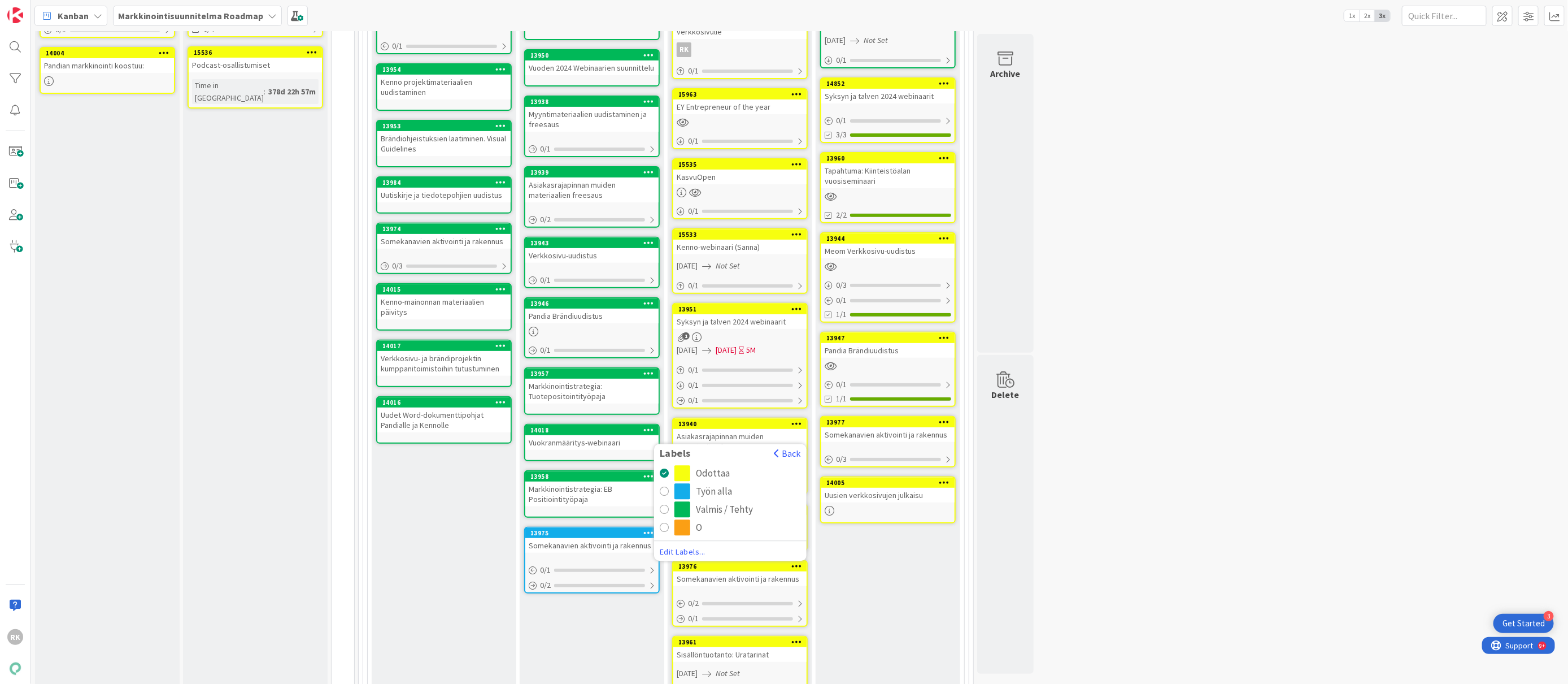
click at [696, 484] on div "Työn alla" at bounding box center [714, 492] width 36 height 16
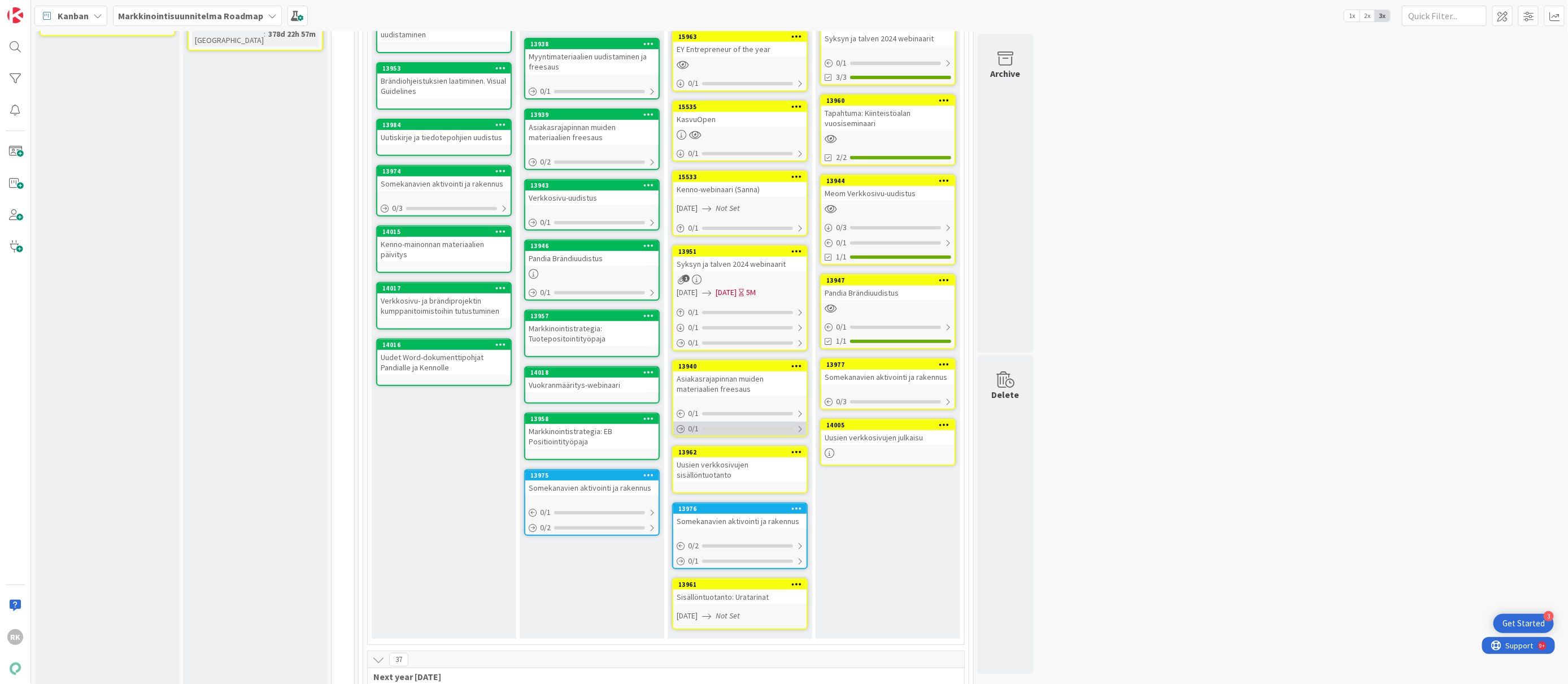
scroll to position [607, 0]
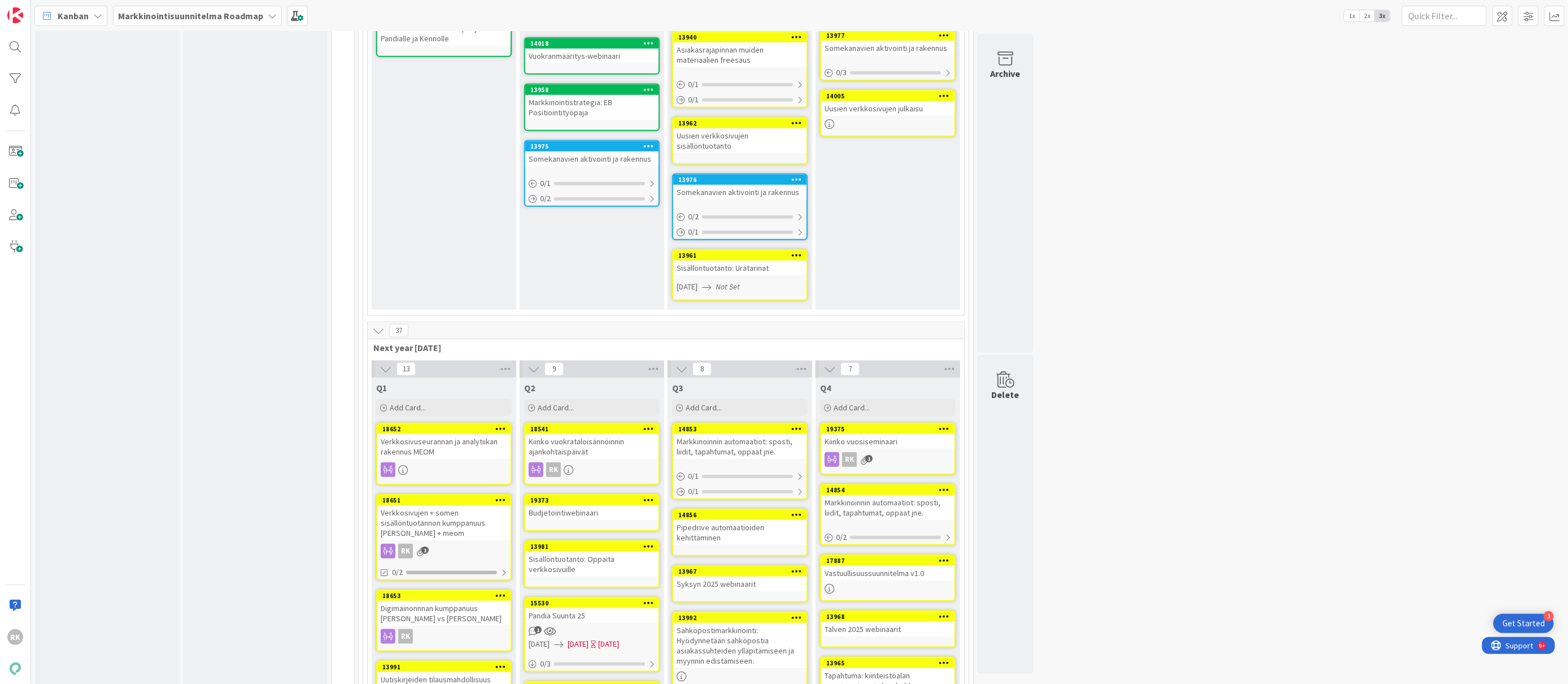
click at [797, 251] on icon at bounding box center [797, 255] width 11 height 8
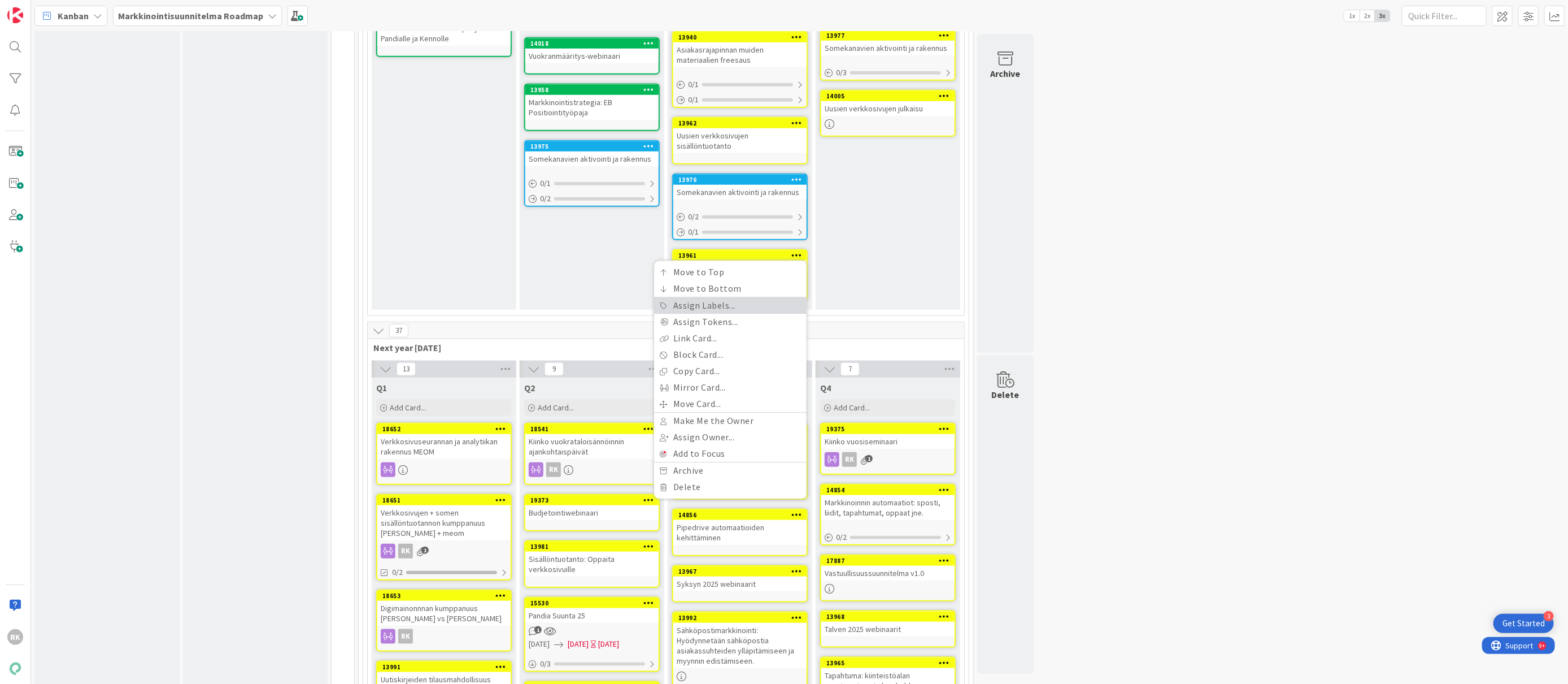
click at [705, 298] on link "Assign Labels..." at bounding box center [730, 306] width 153 height 16
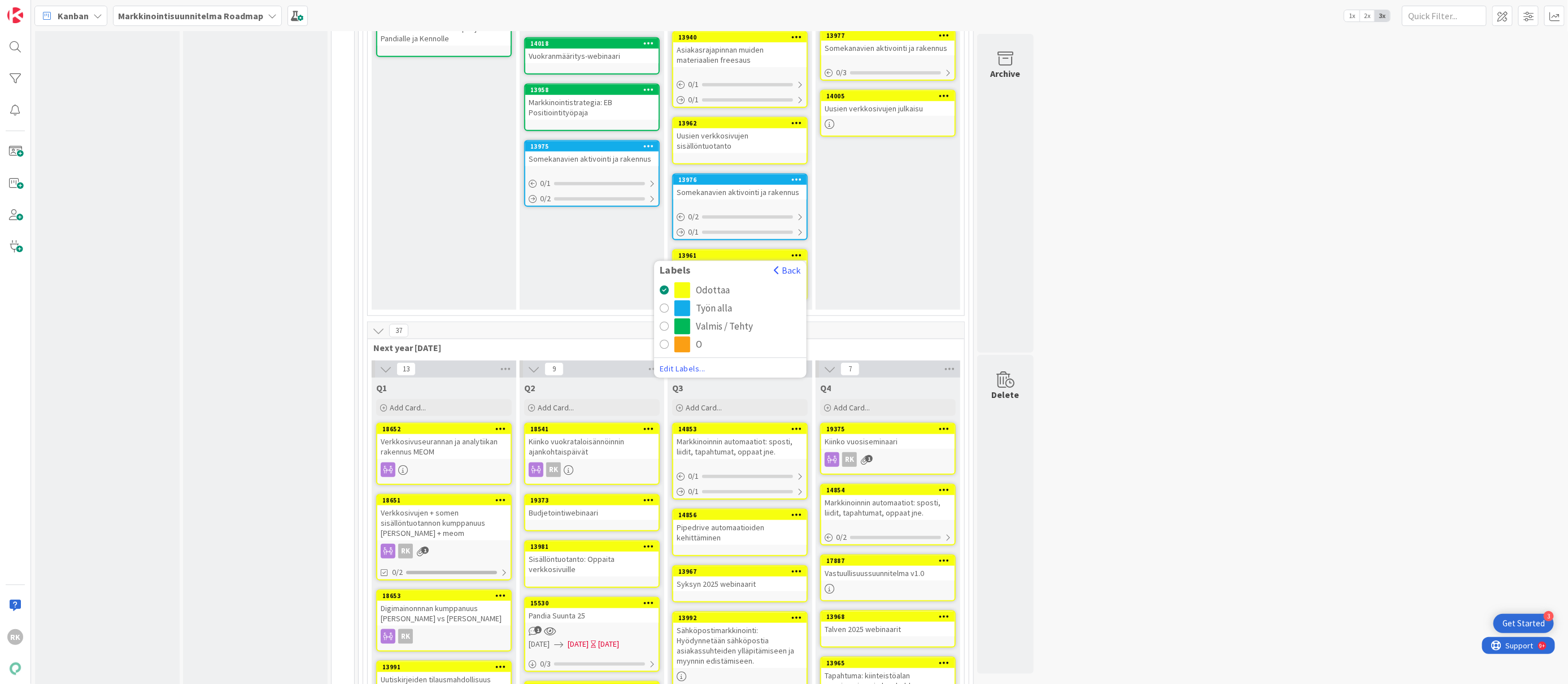
click at [671, 318] on button "Valmis / Tehty" at bounding box center [730, 326] width 141 height 16
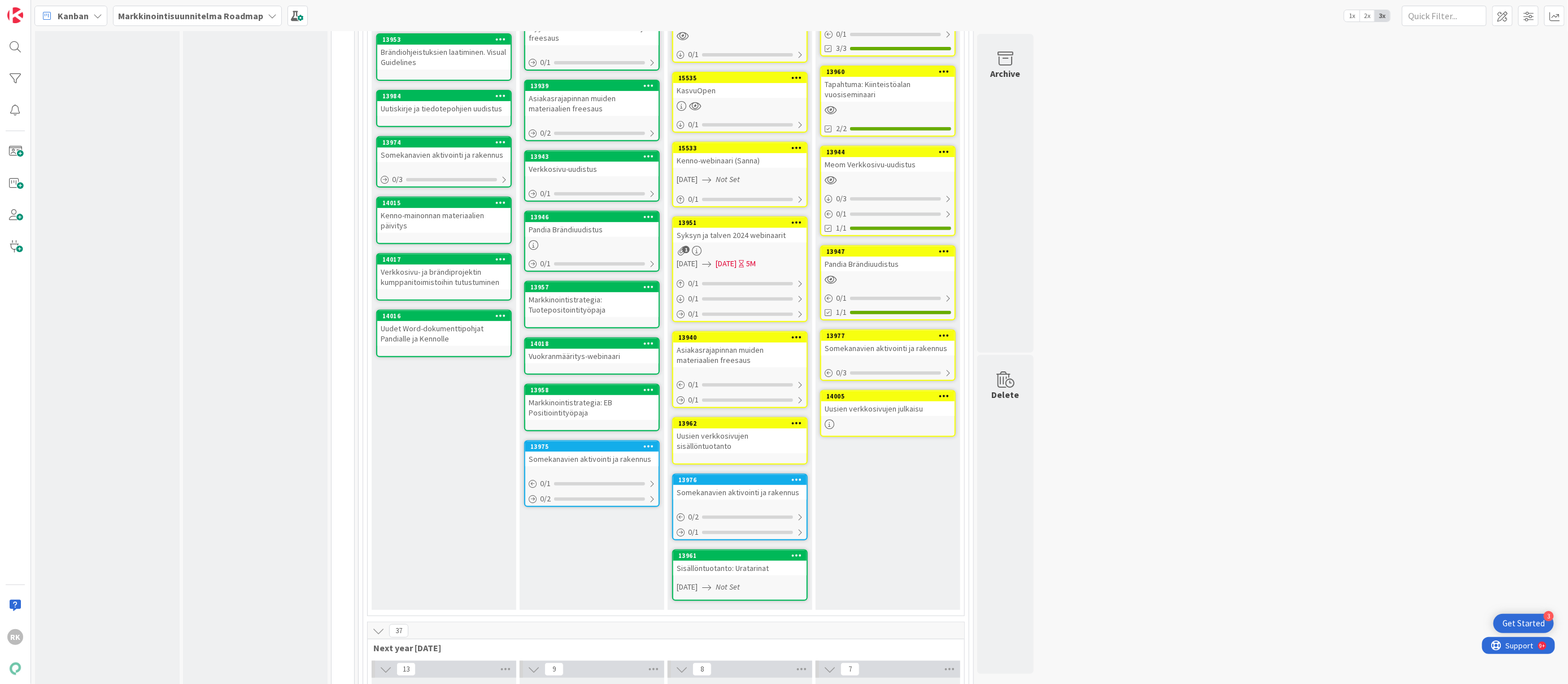
scroll to position [89, 0]
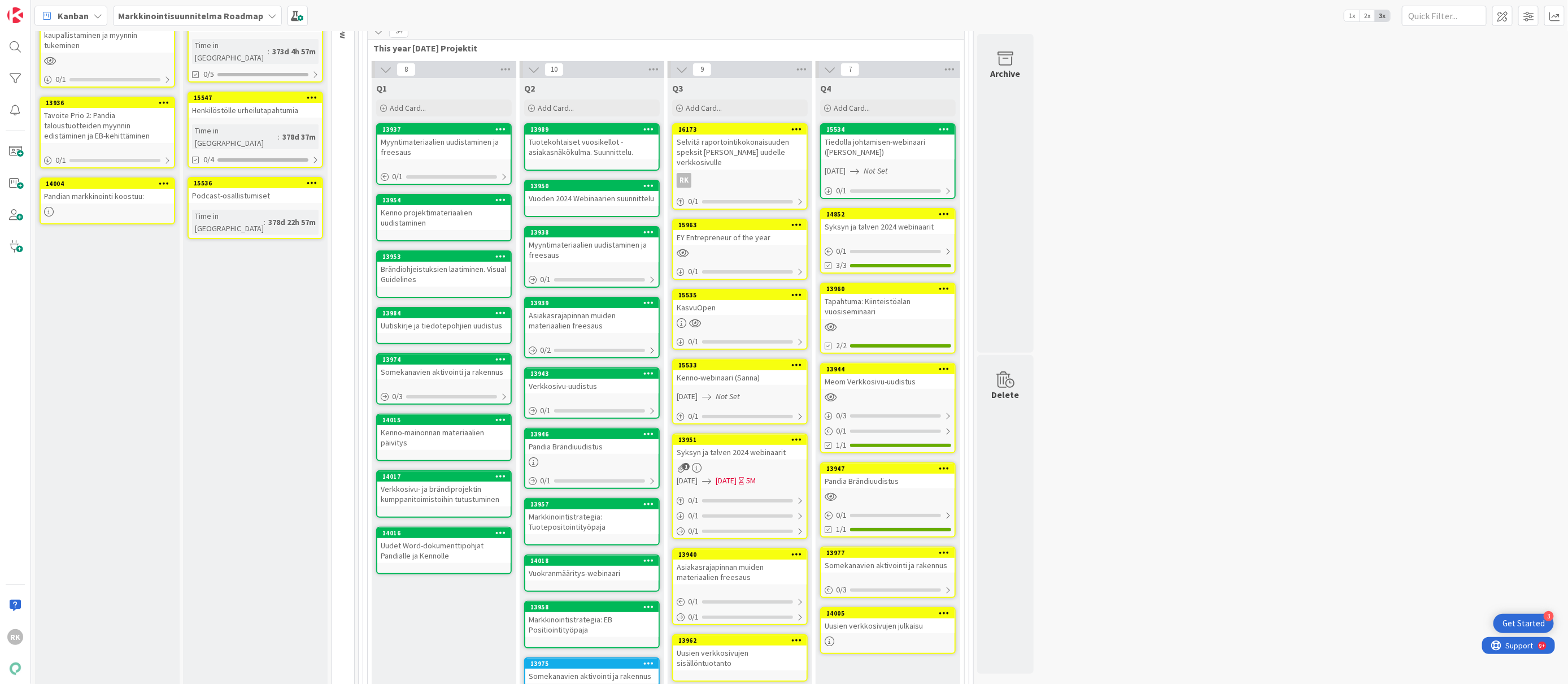
click at [795, 291] on icon at bounding box center [797, 294] width 11 height 8
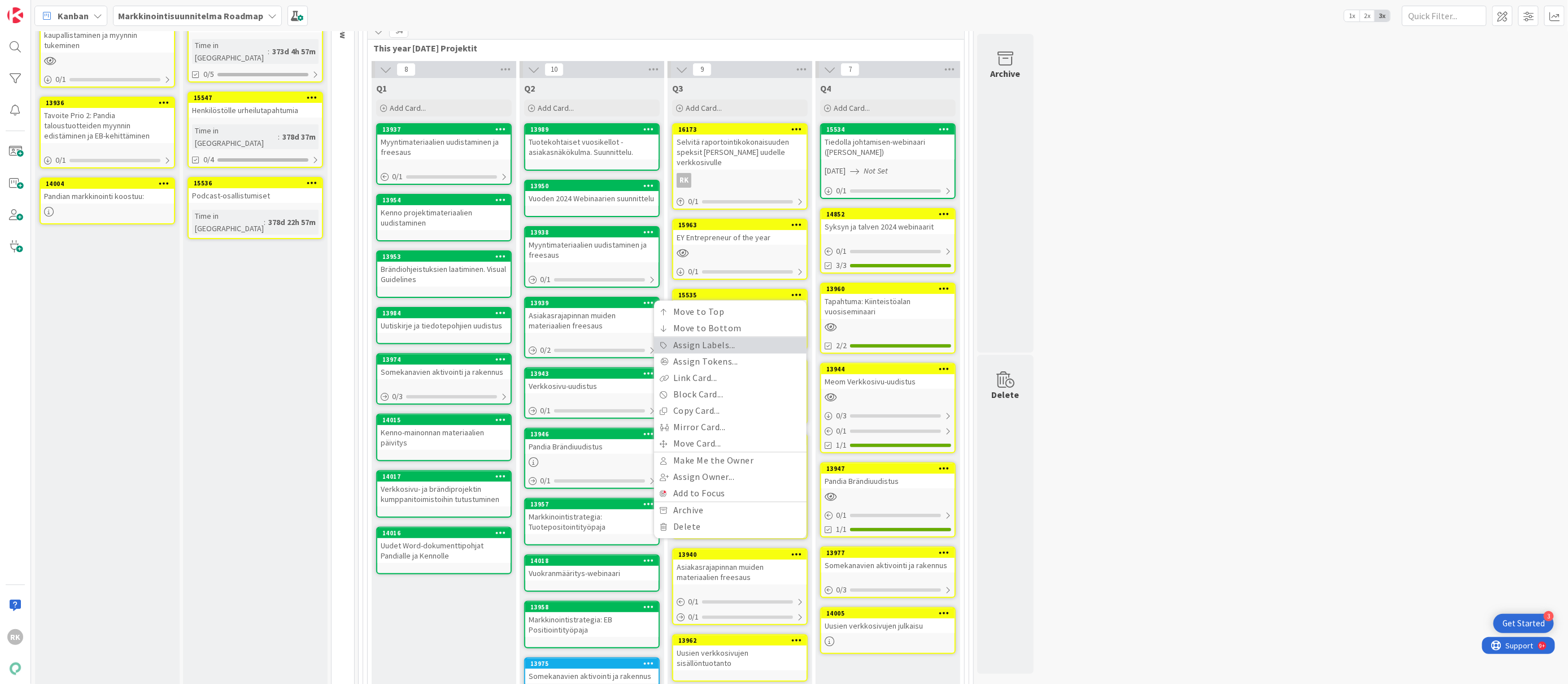
click at [705, 339] on link "Assign Labels..." at bounding box center [730, 345] width 153 height 16
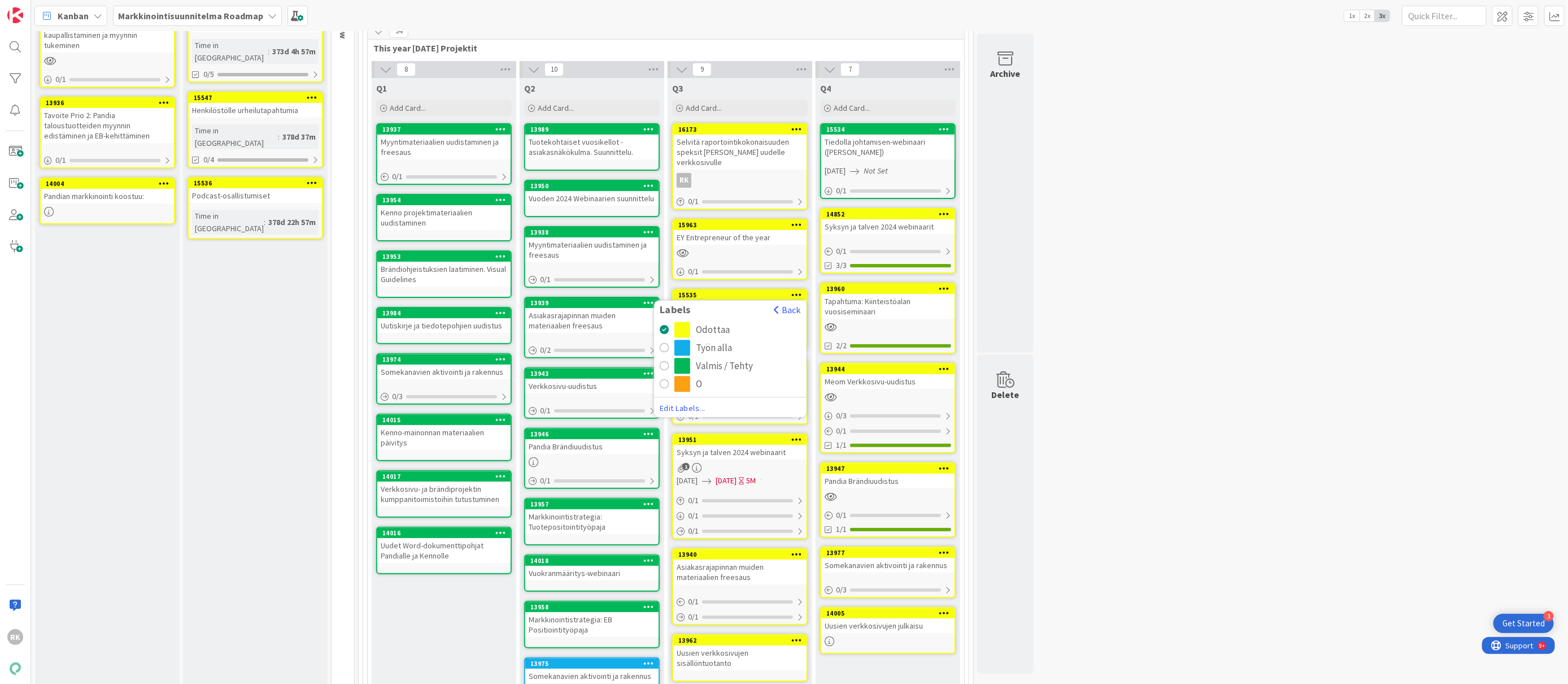
click at [676, 359] on div "radio" at bounding box center [683, 367] width 16 height 16
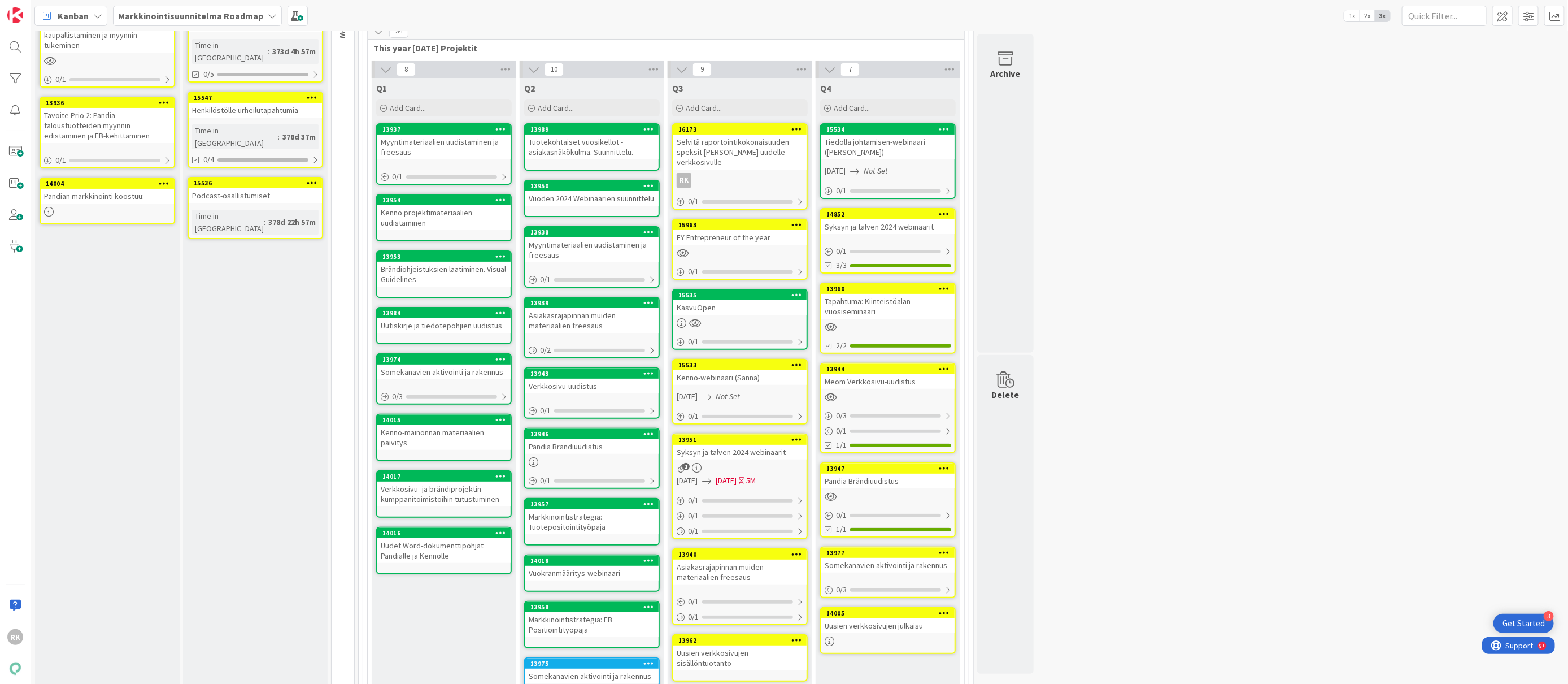
click at [797, 360] on icon at bounding box center [797, 364] width 11 height 8
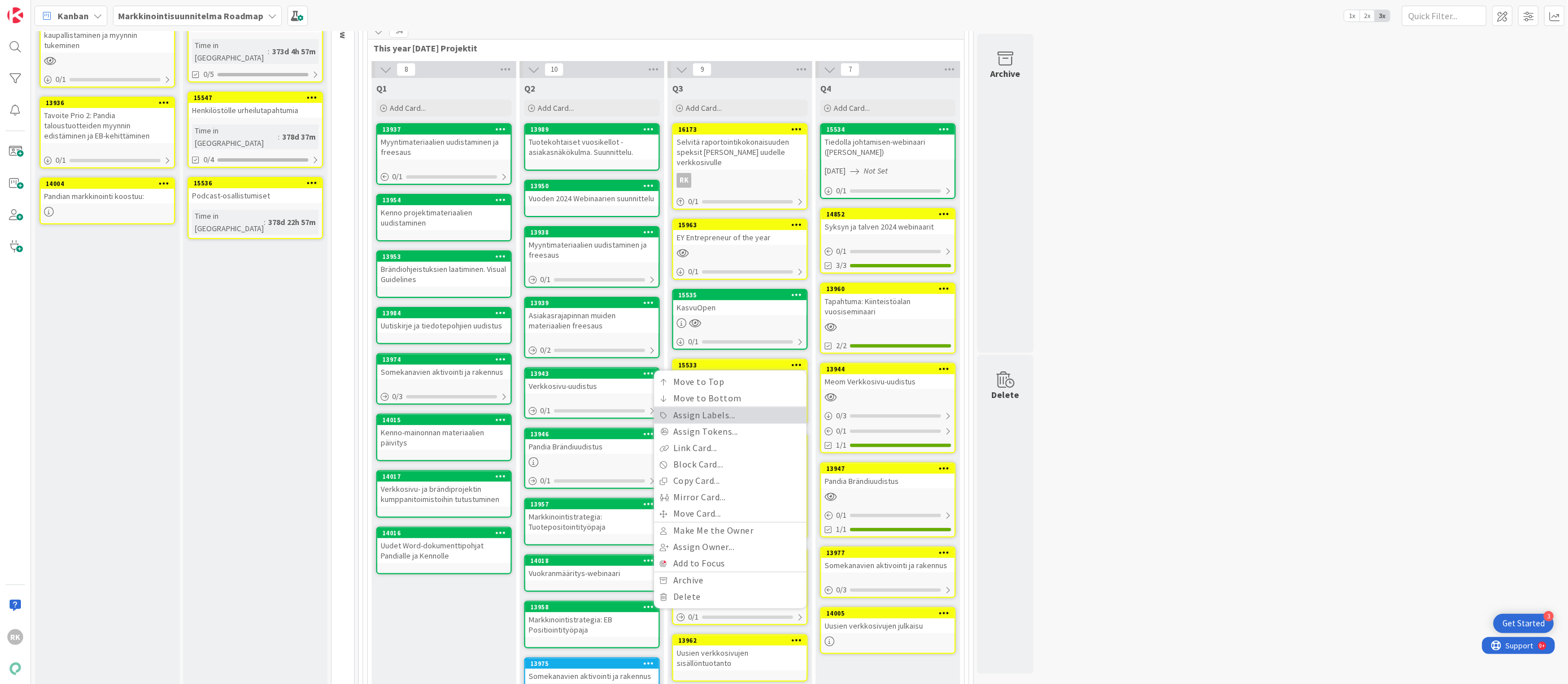
click at [727, 408] on link "Assign Labels..." at bounding box center [730, 416] width 153 height 16
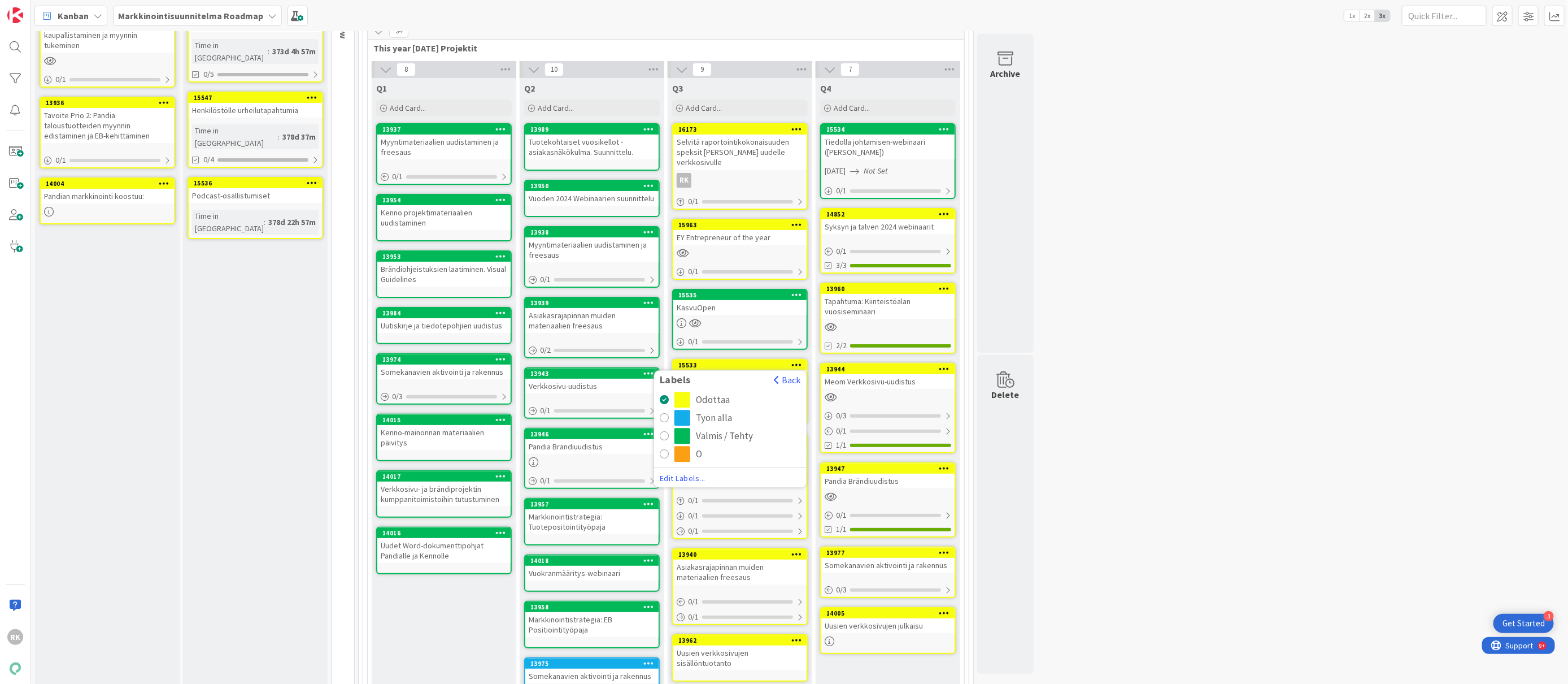
click at [676, 428] on div "radio" at bounding box center [683, 436] width 16 height 16
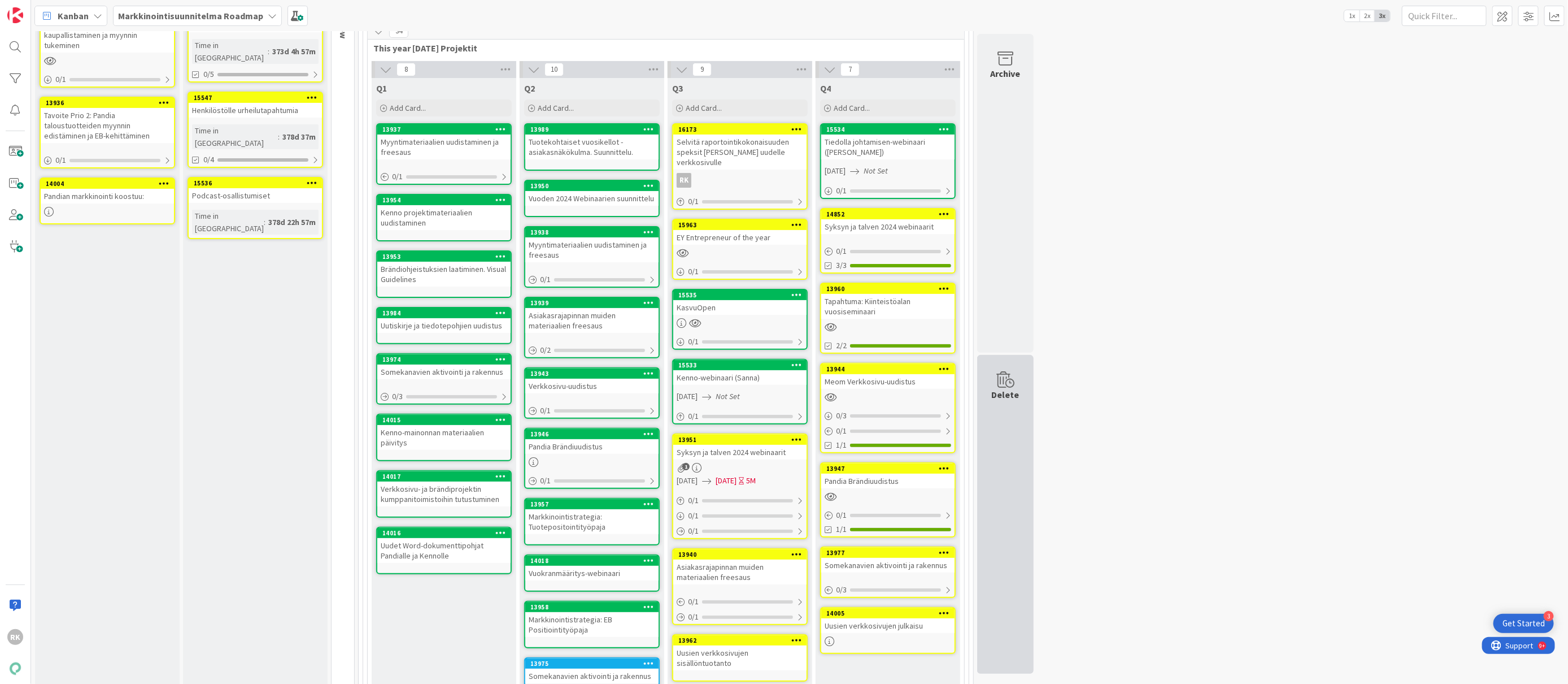
click at [1007, 401] on div "Delete" at bounding box center [1006, 394] width 28 height 13
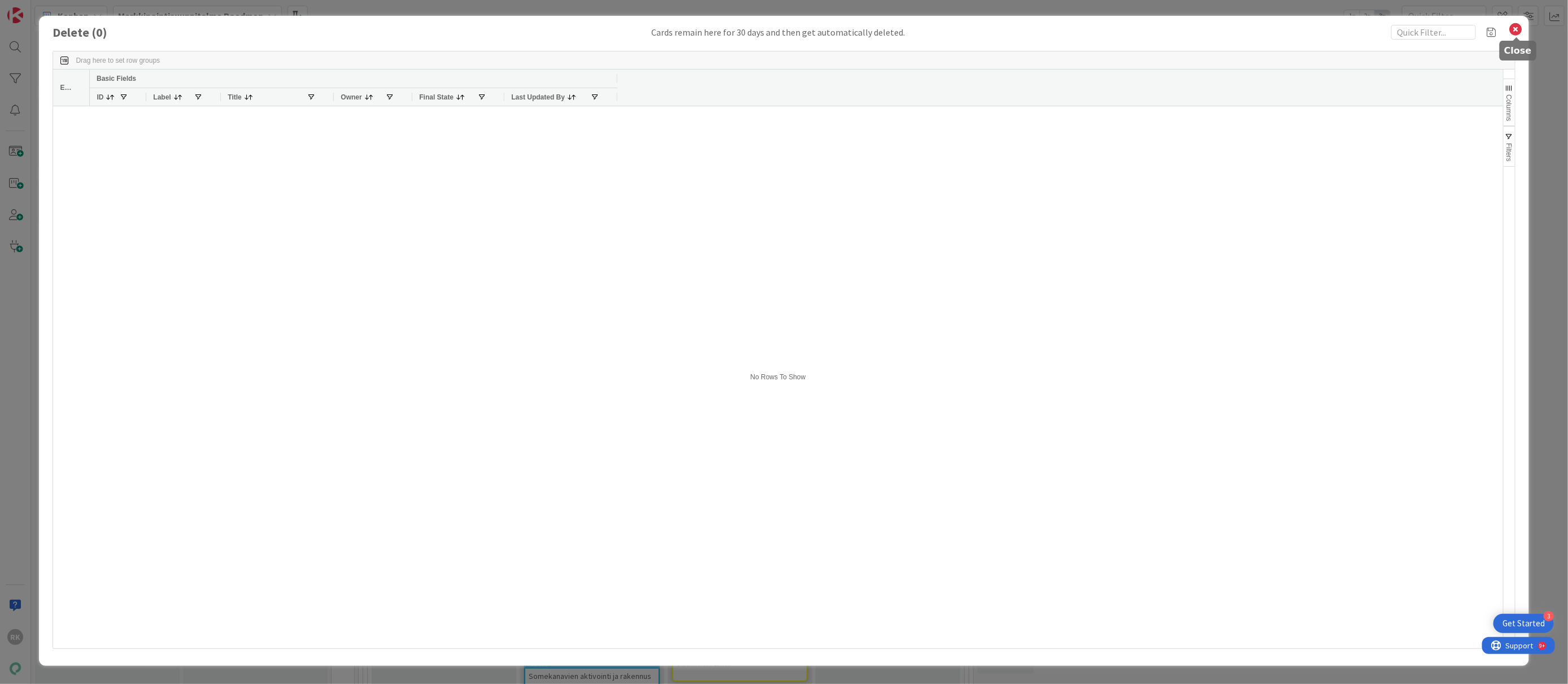
click at [1516, 29] on icon at bounding box center [1516, 30] width 14 height 16
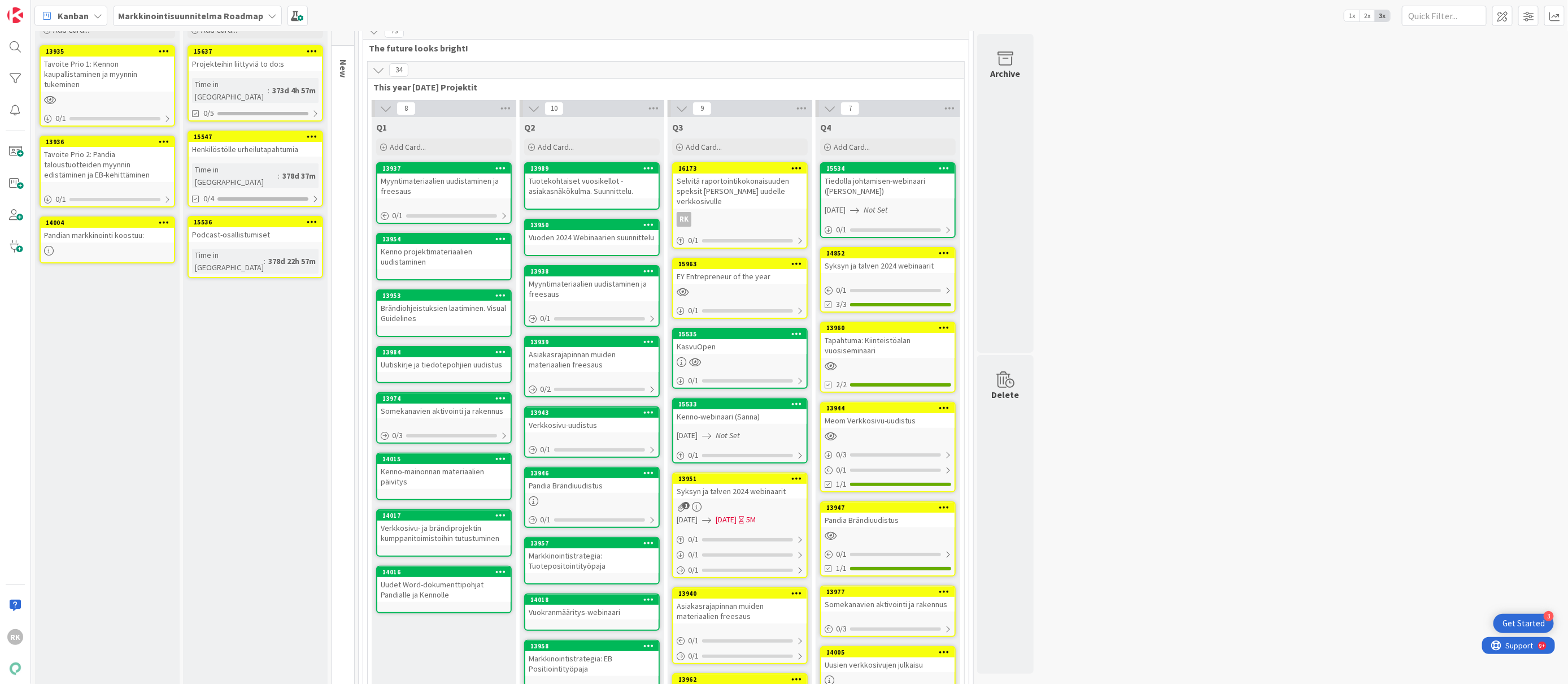
scroll to position [0, 0]
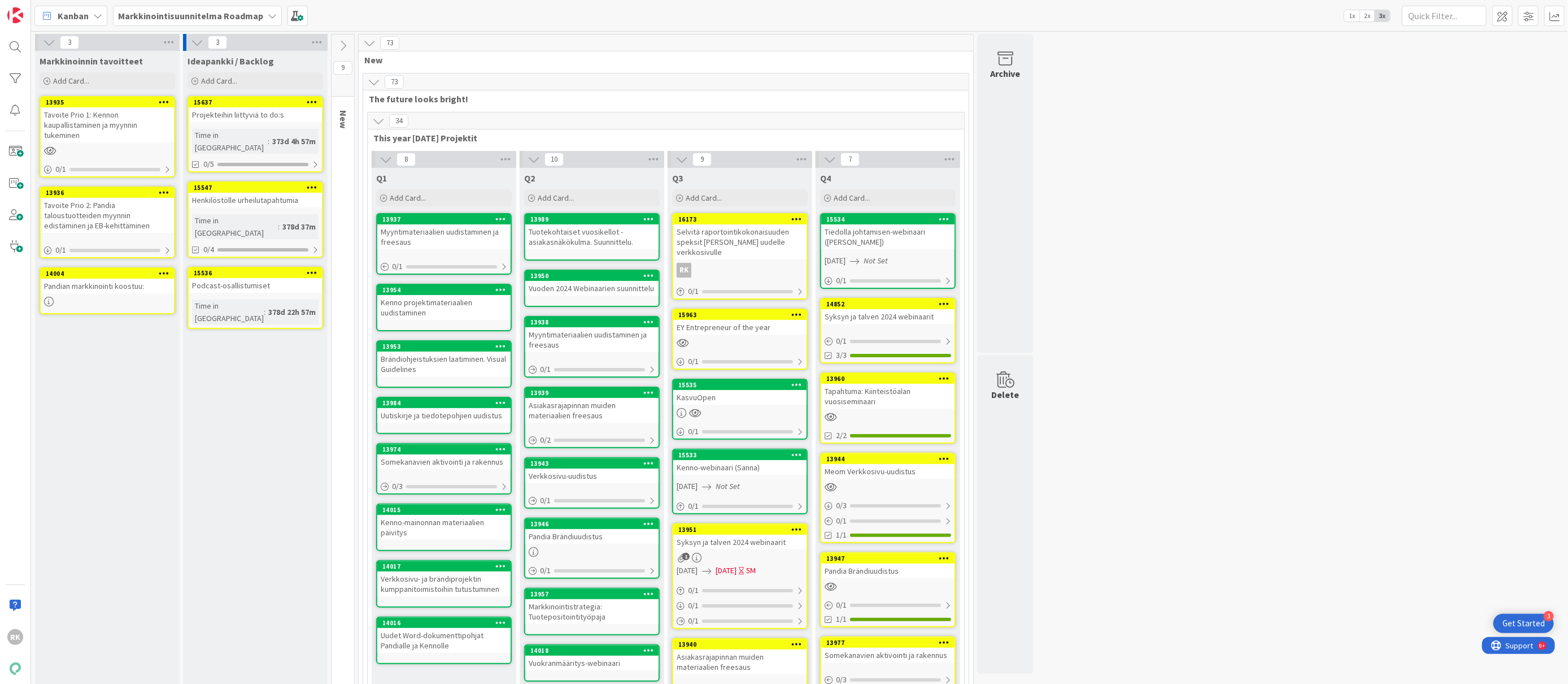
click at [378, 54] on div "73 New" at bounding box center [666, 51] width 615 height 33
click at [378, 55] on span "New" at bounding box center [662, 60] width 594 height 12
click at [1495, 22] on span at bounding box center [1503, 15] width 21 height 21
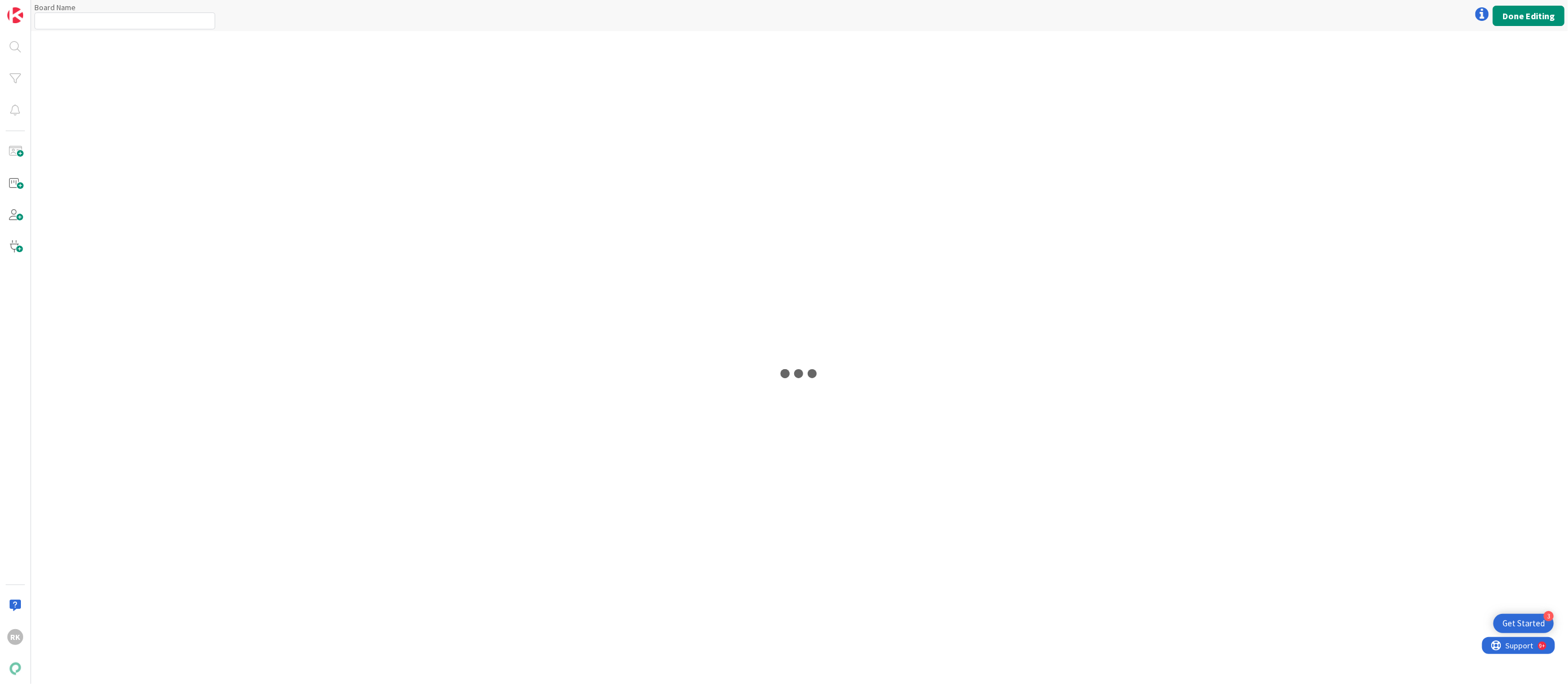
type input "Markkinointisuunnitelma Roadmap"
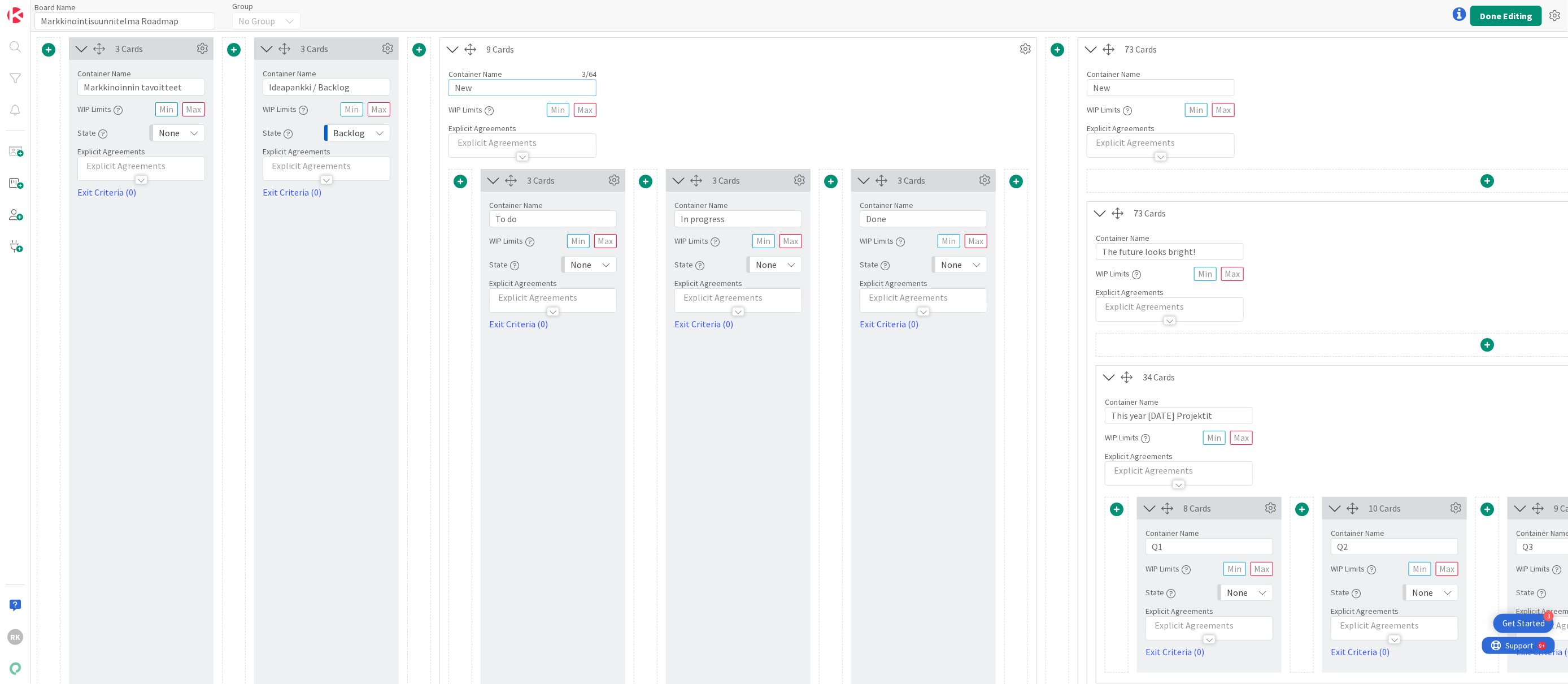
click at [499, 91] on input "New" at bounding box center [523, 87] width 148 height 17
type input "Markkinointisuunnitelma"
click at [538, 217] on input "To do" at bounding box center [552, 218] width 128 height 17
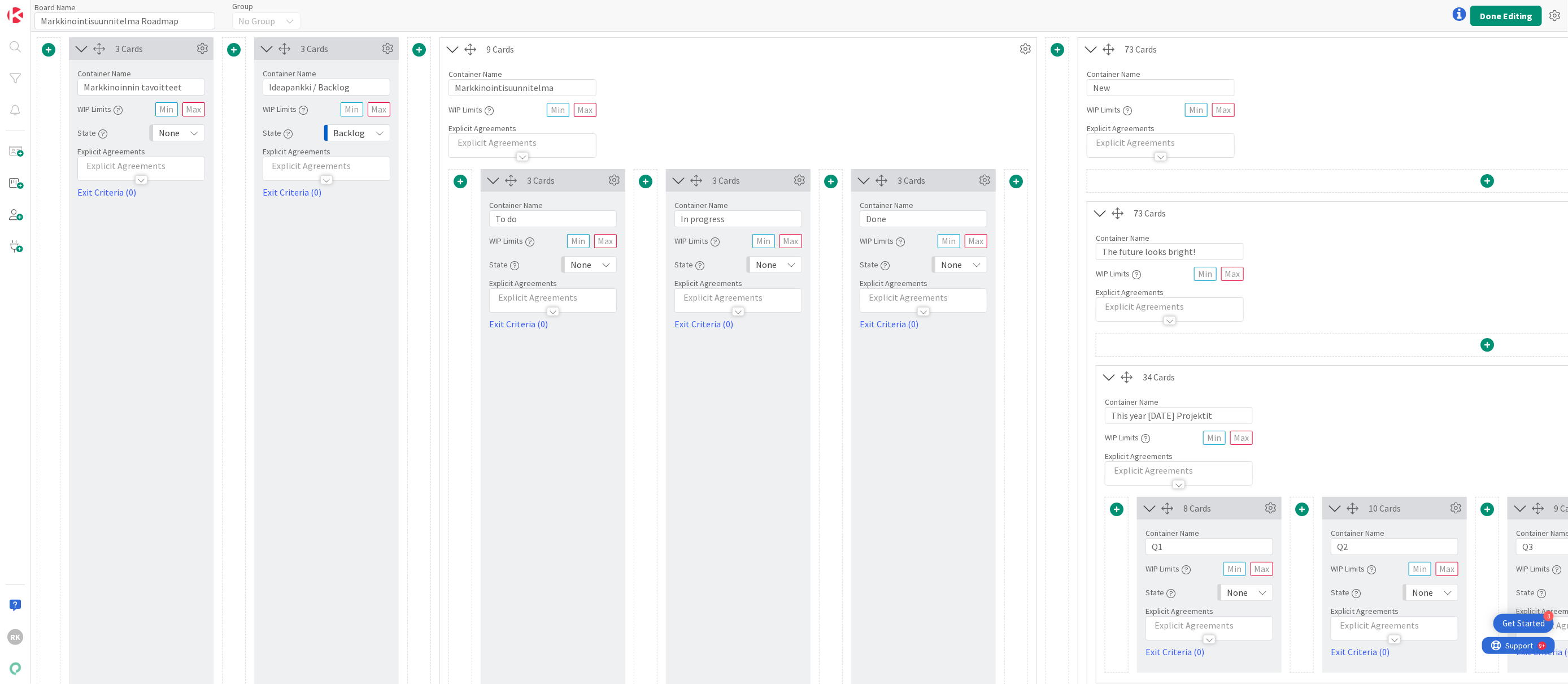
click at [817, 104] on div "Container Name 23 / 64 Markkinointisuunnitelma WIP Limits Explicit Agreements" at bounding box center [738, 109] width 596 height 97
click at [1506, 18] on button "Done Editing" at bounding box center [1506, 15] width 72 height 21
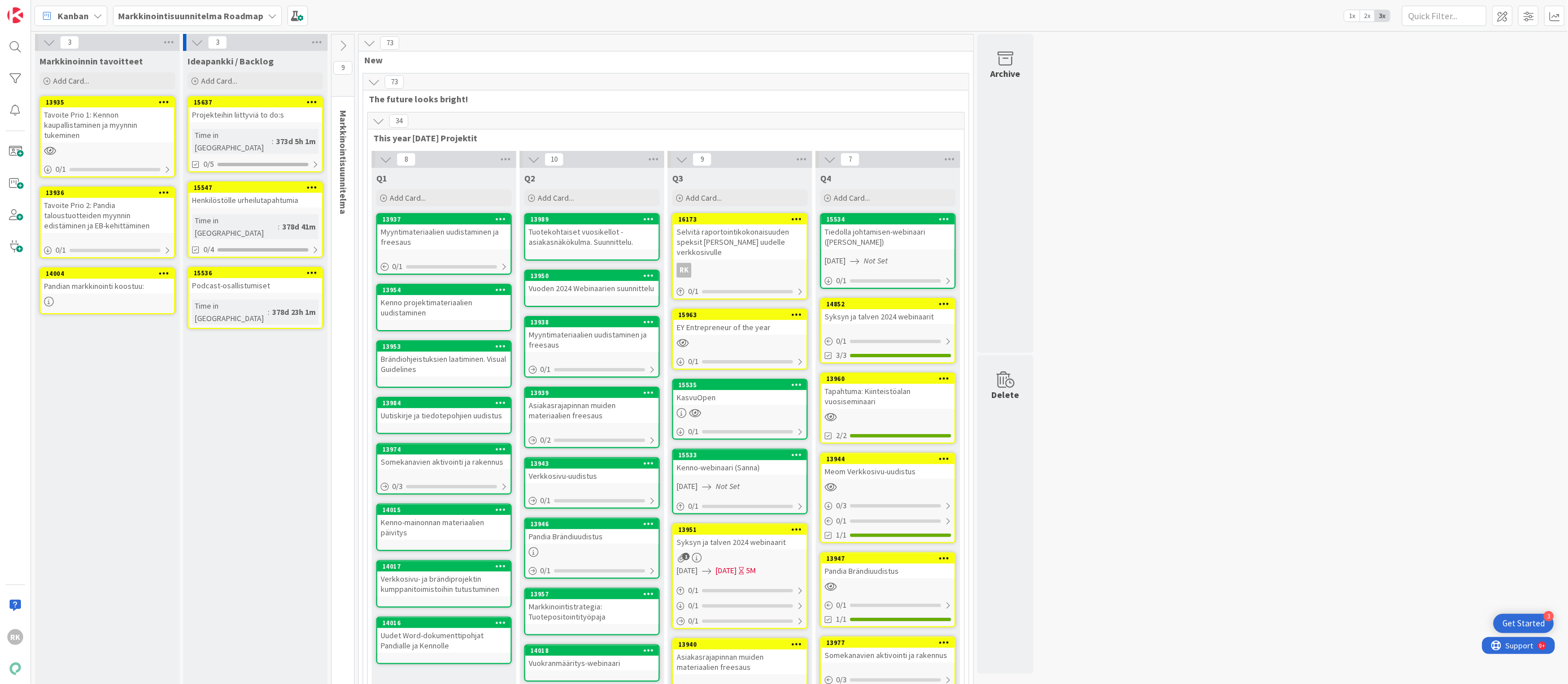
click at [344, 39] on icon at bounding box center [343, 46] width 13 height 13
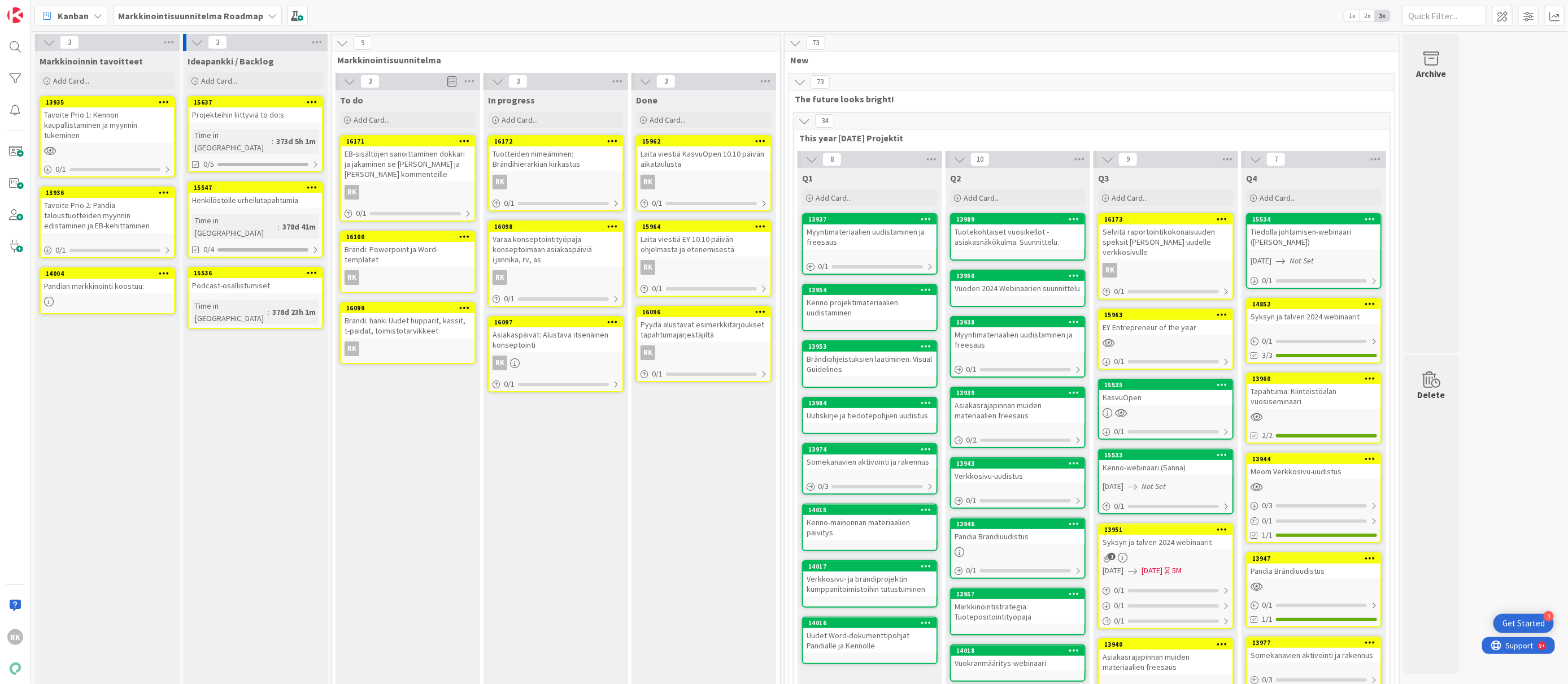
click at [344, 39] on icon at bounding box center [342, 43] width 13 height 13
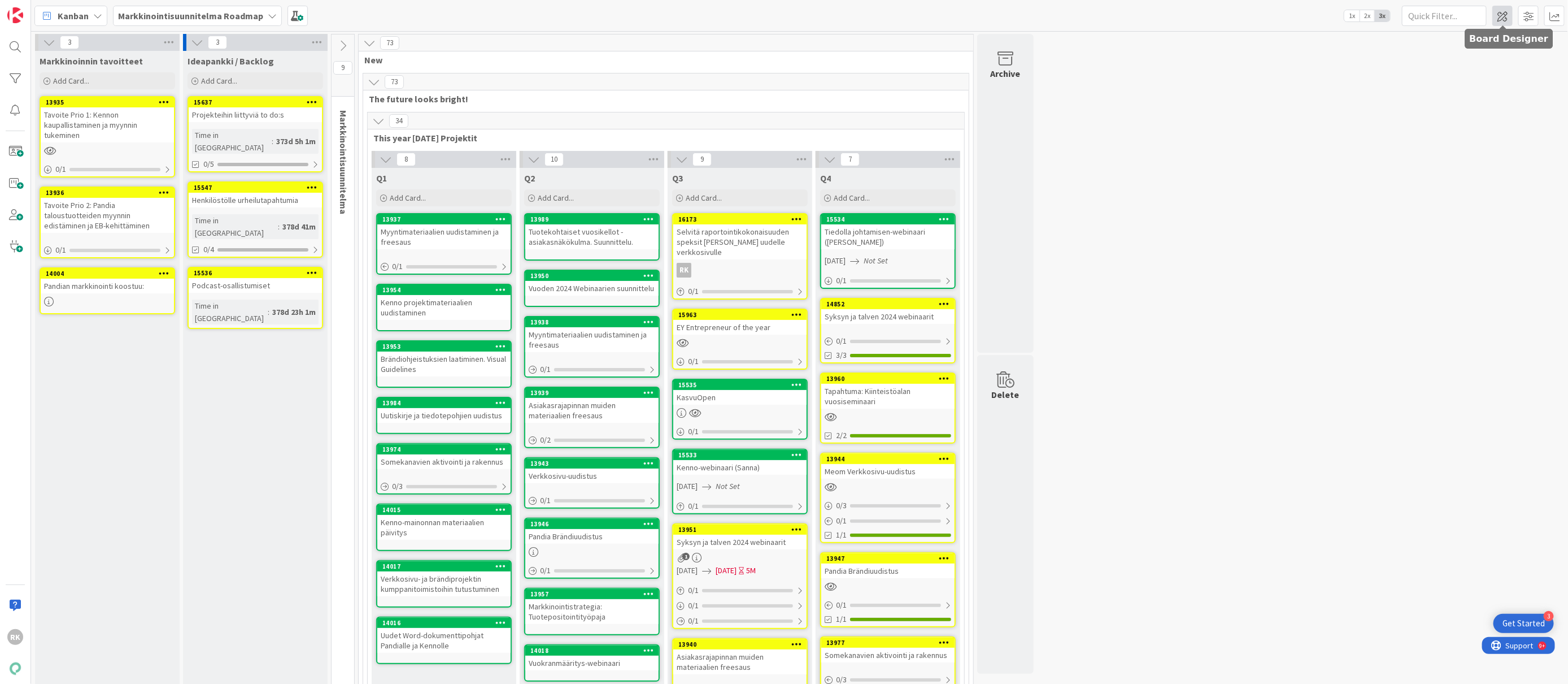
click at [1504, 19] on span at bounding box center [1503, 15] width 21 height 21
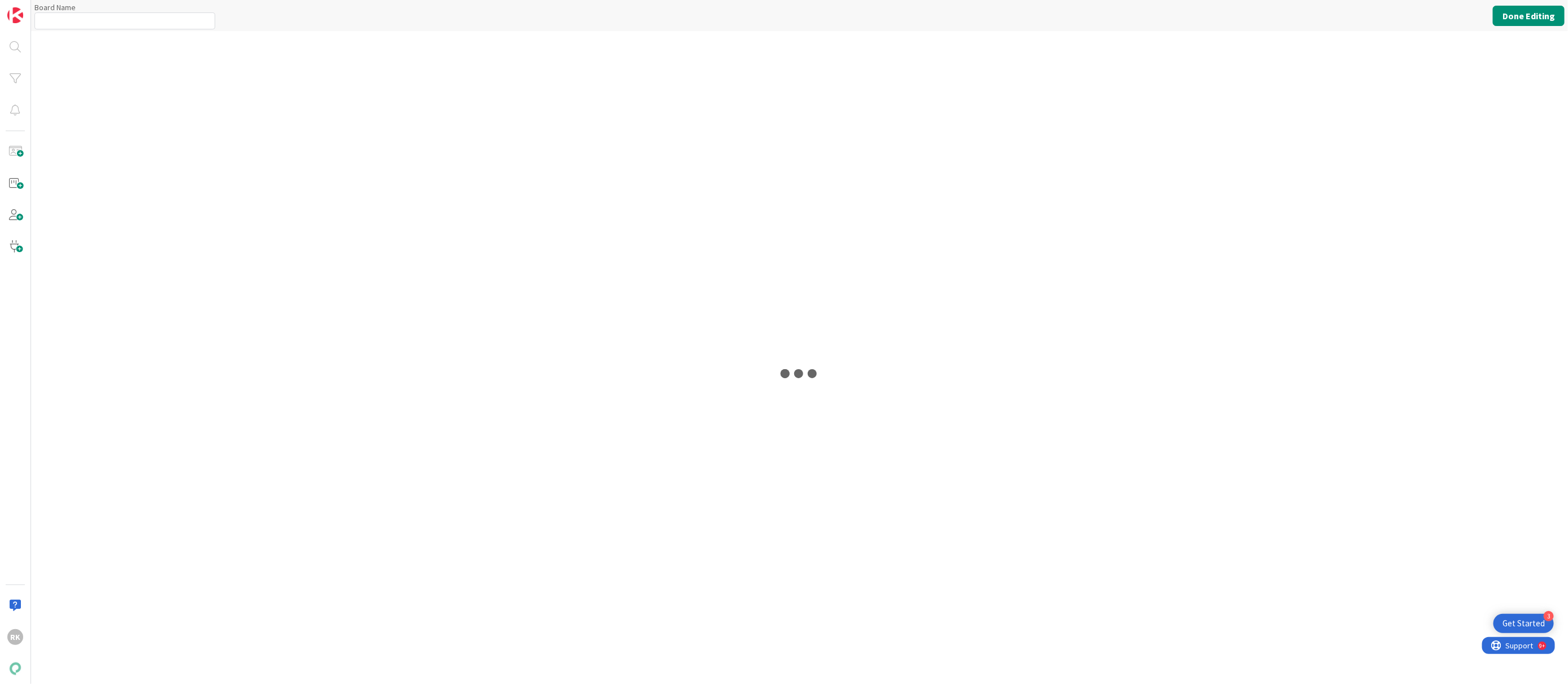
type input "Markkinointisuunnitelma Roadmap"
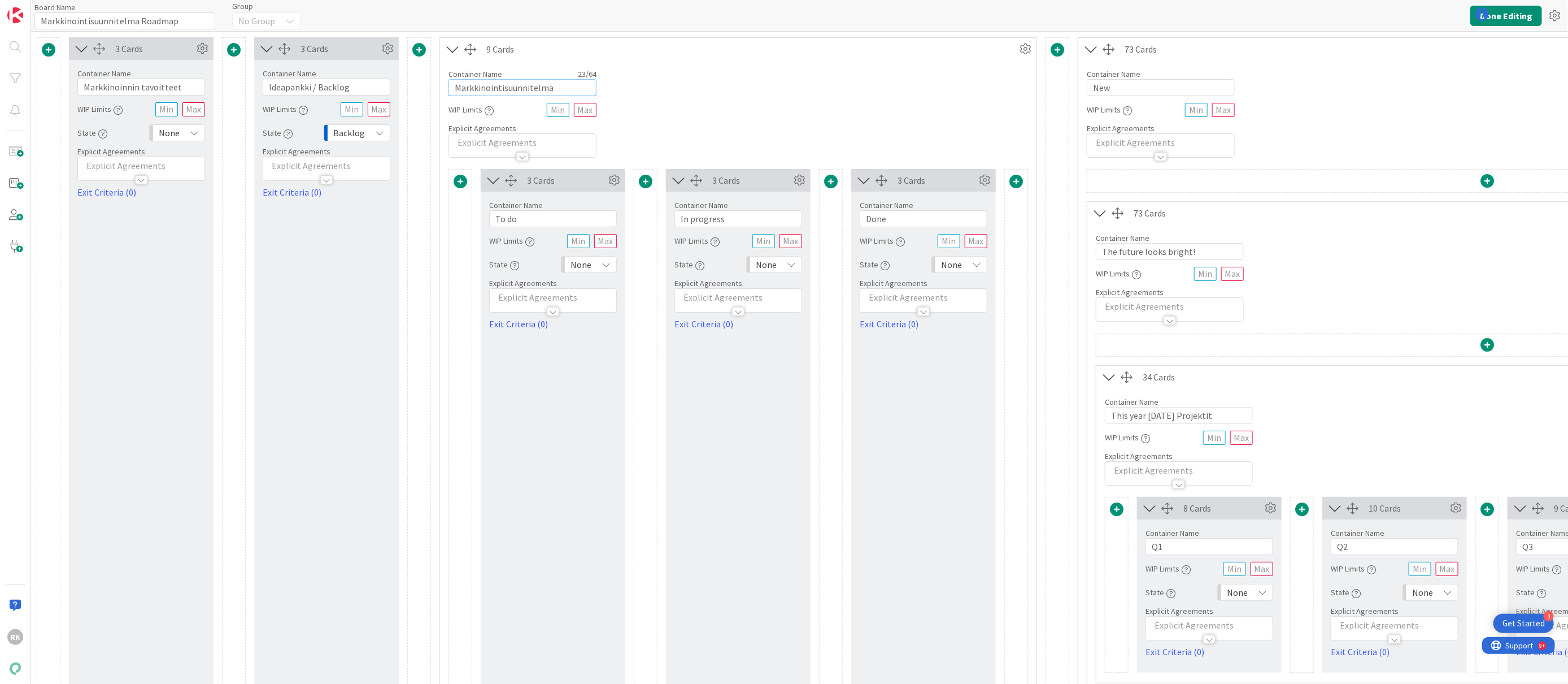
click at [504, 88] on input "Markkinointisuunnitelma" at bounding box center [523, 87] width 148 height 17
click at [504, 87] on input "Markkinointisuunnitelma" at bounding box center [523, 87] width 148 height 17
type input "To do list"
click at [643, 125] on div "Container Name 10 / 64 To do list WIP Limits Explicit Agreements" at bounding box center [738, 109] width 596 height 97
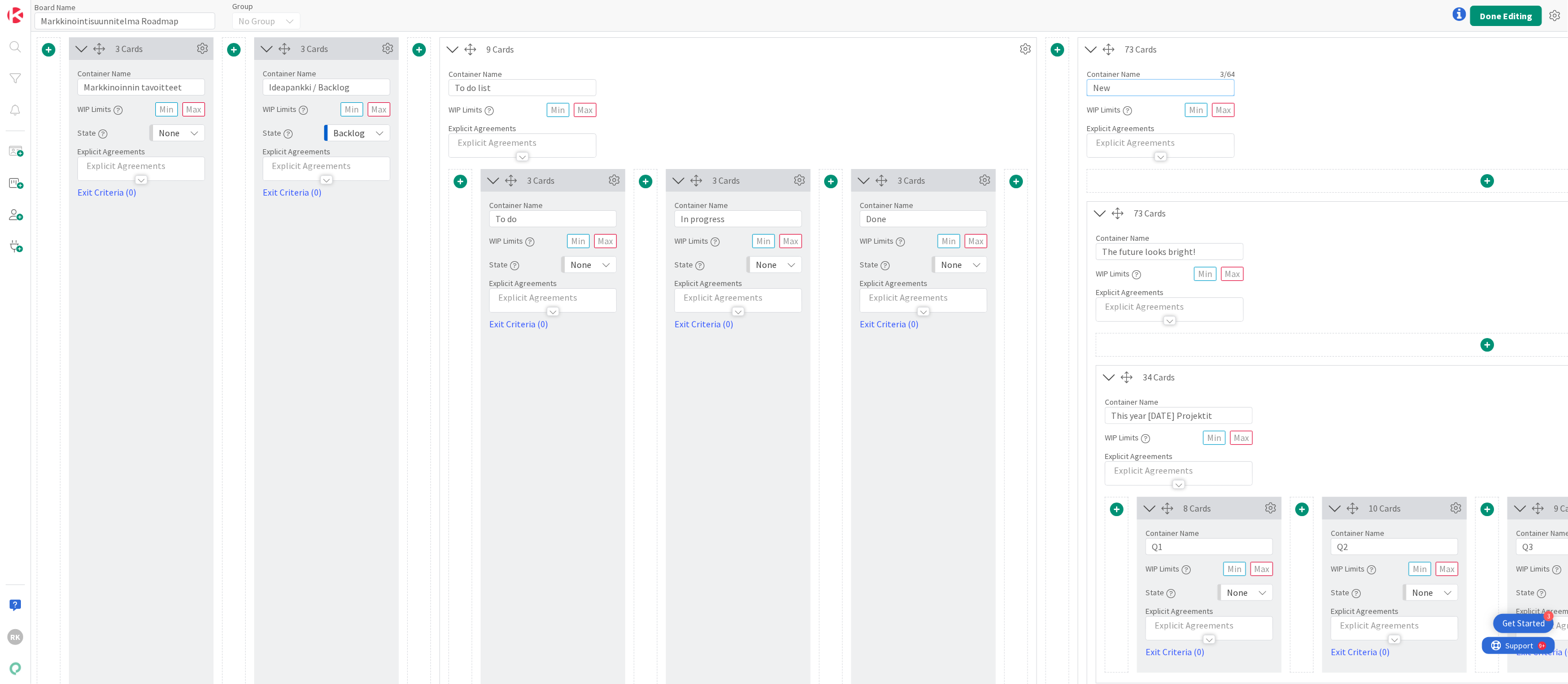
click at [1170, 87] on input "New" at bounding box center [1161, 87] width 148 height 17
paste input "Markkinointisuunnitelma"
type input "Markkinointisuunnitelma"
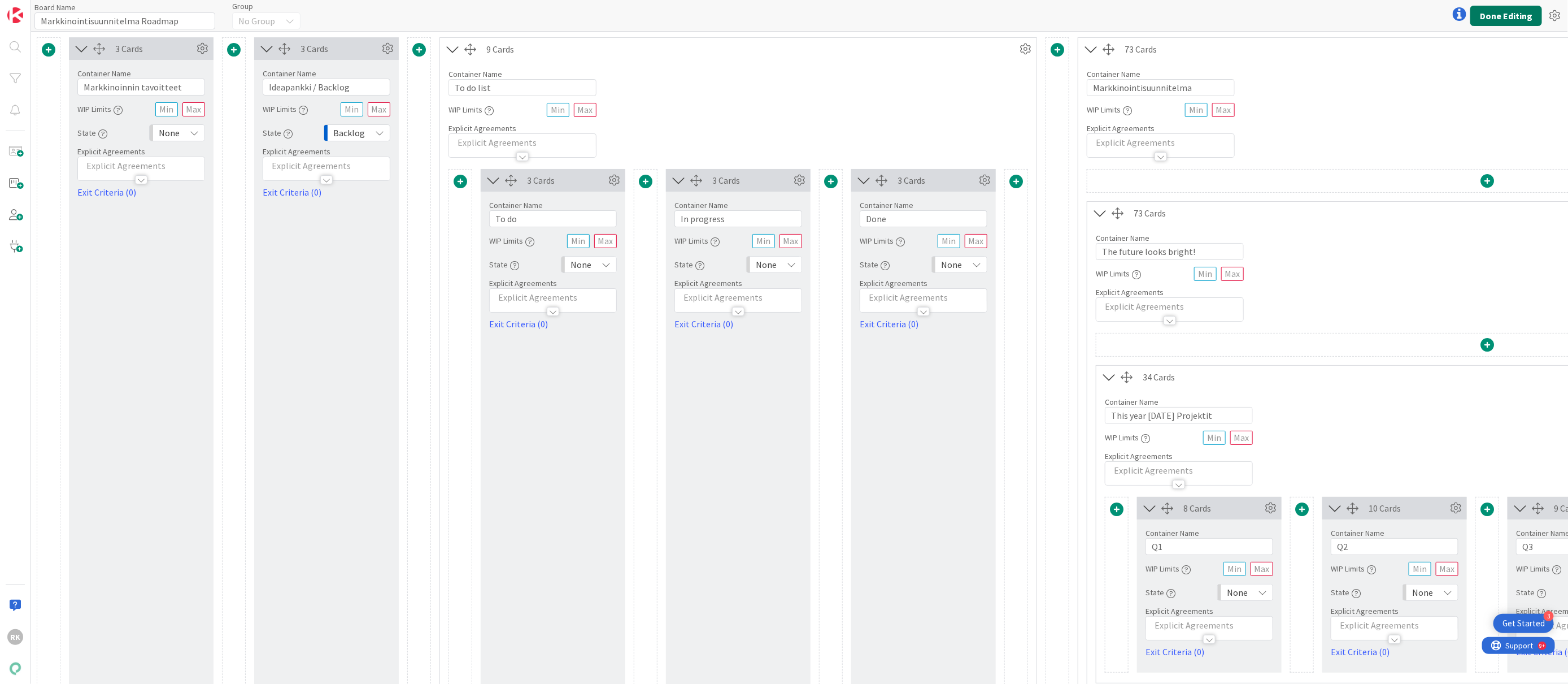
click at [1505, 15] on button "Done Editing" at bounding box center [1506, 15] width 72 height 21
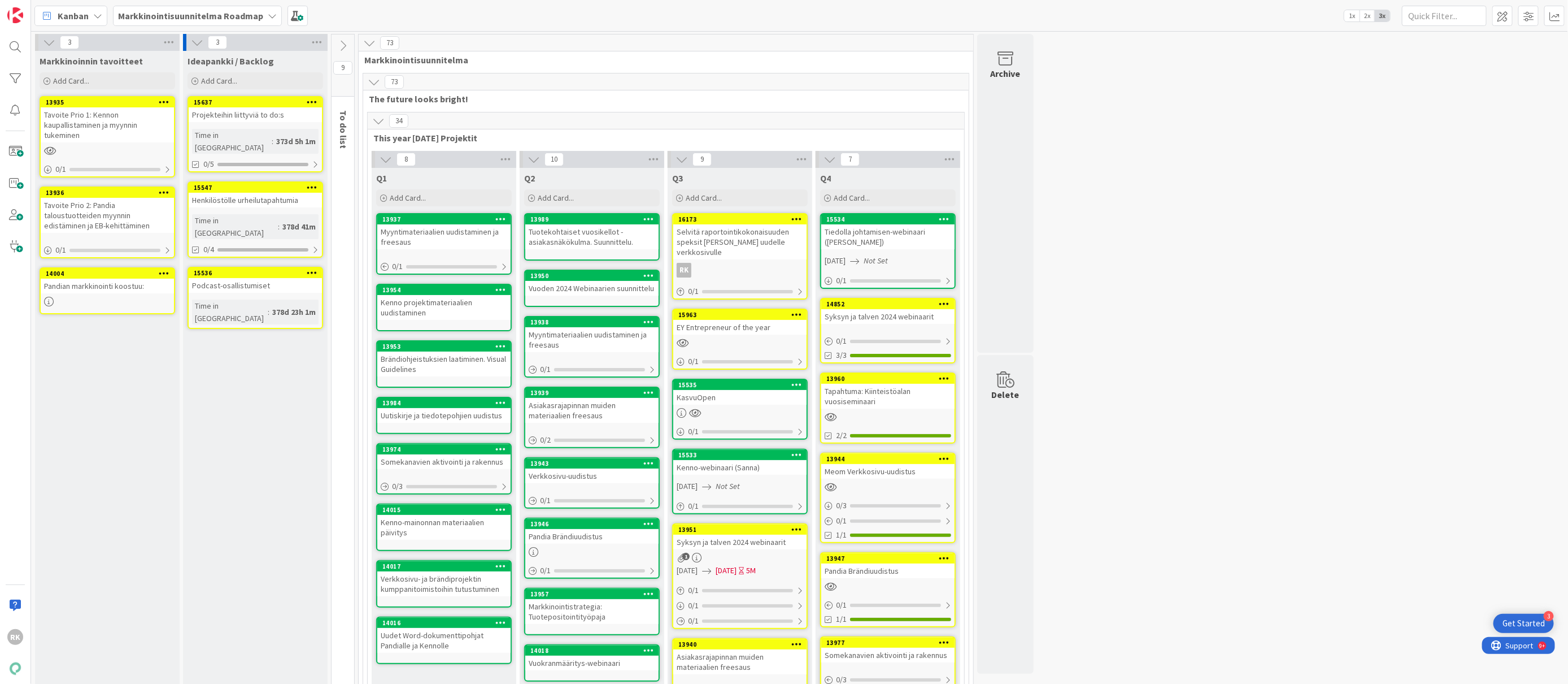
click at [341, 42] on icon at bounding box center [343, 46] width 13 height 13
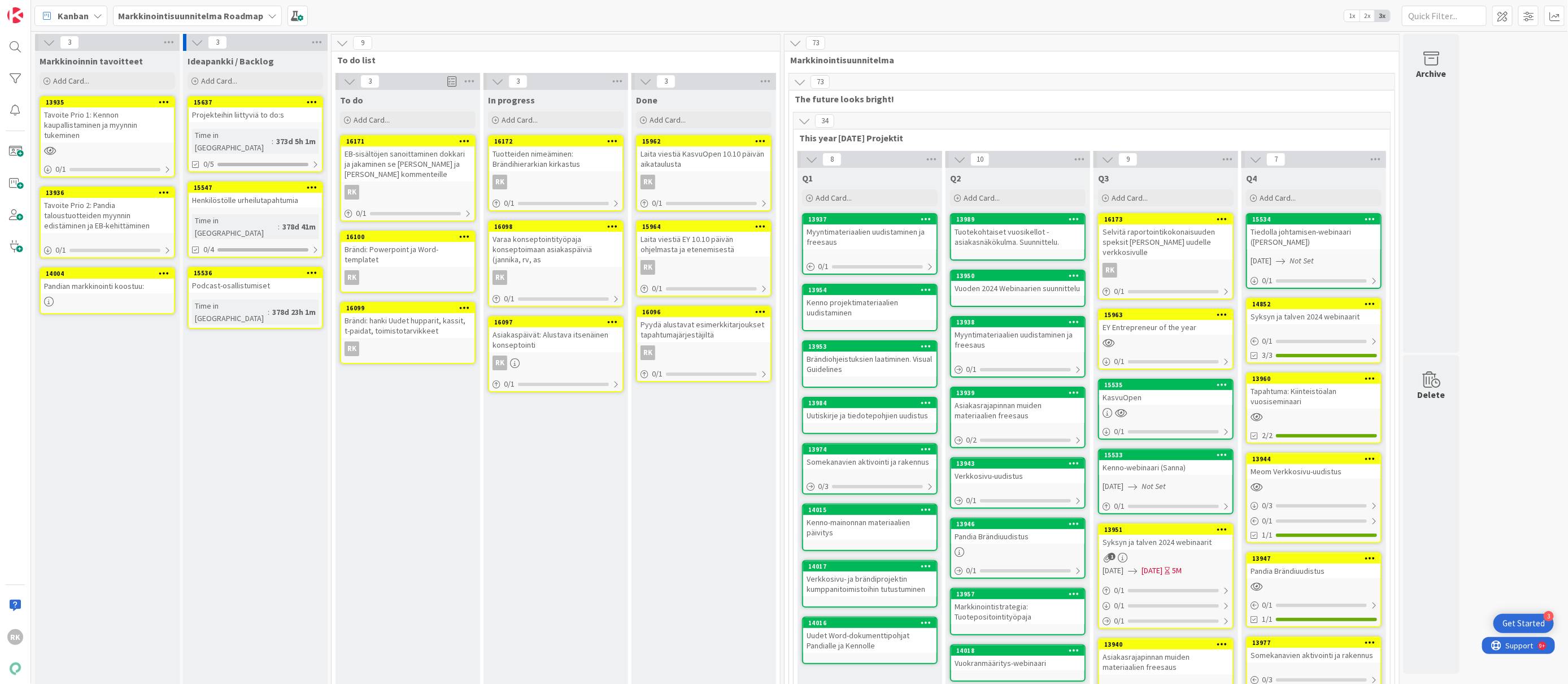
click at [343, 40] on icon at bounding box center [342, 43] width 13 height 13
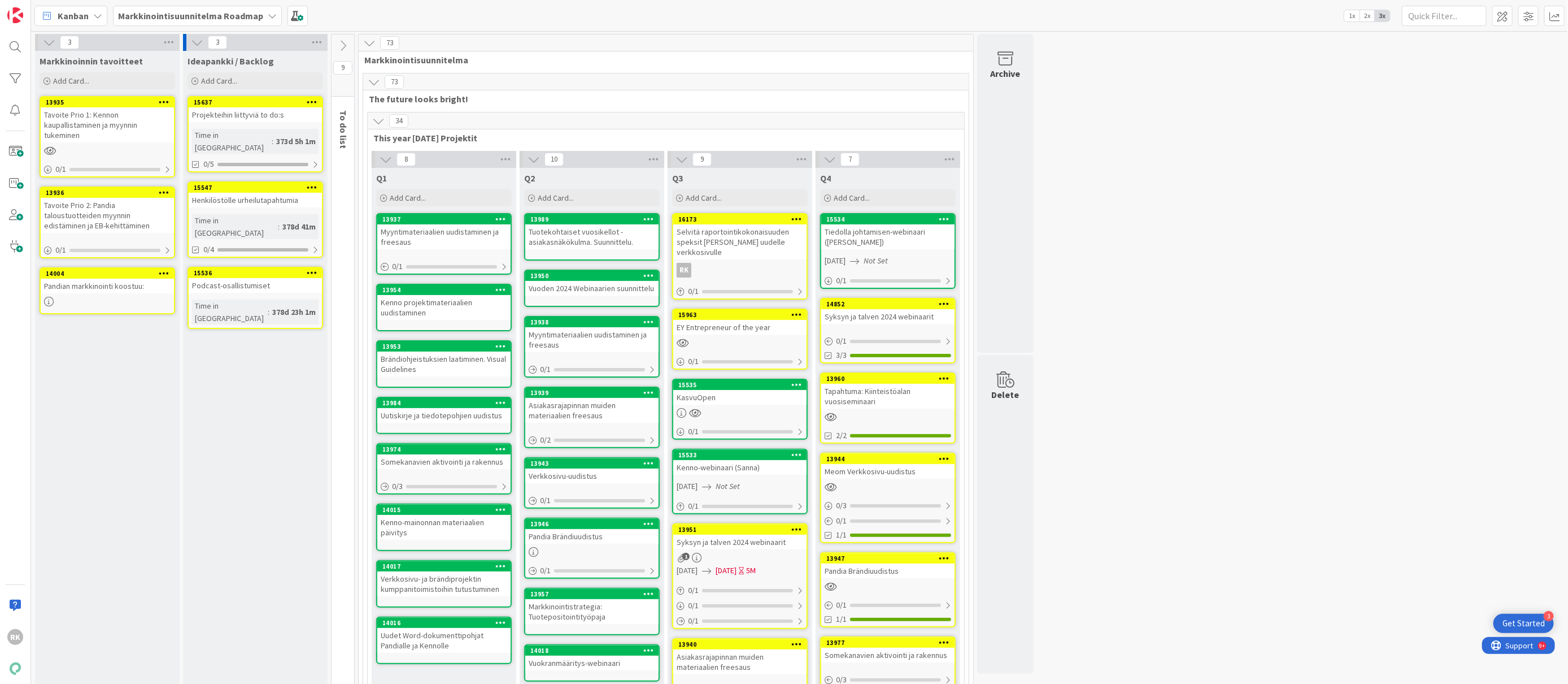
click at [343, 40] on icon at bounding box center [343, 46] width 13 height 13
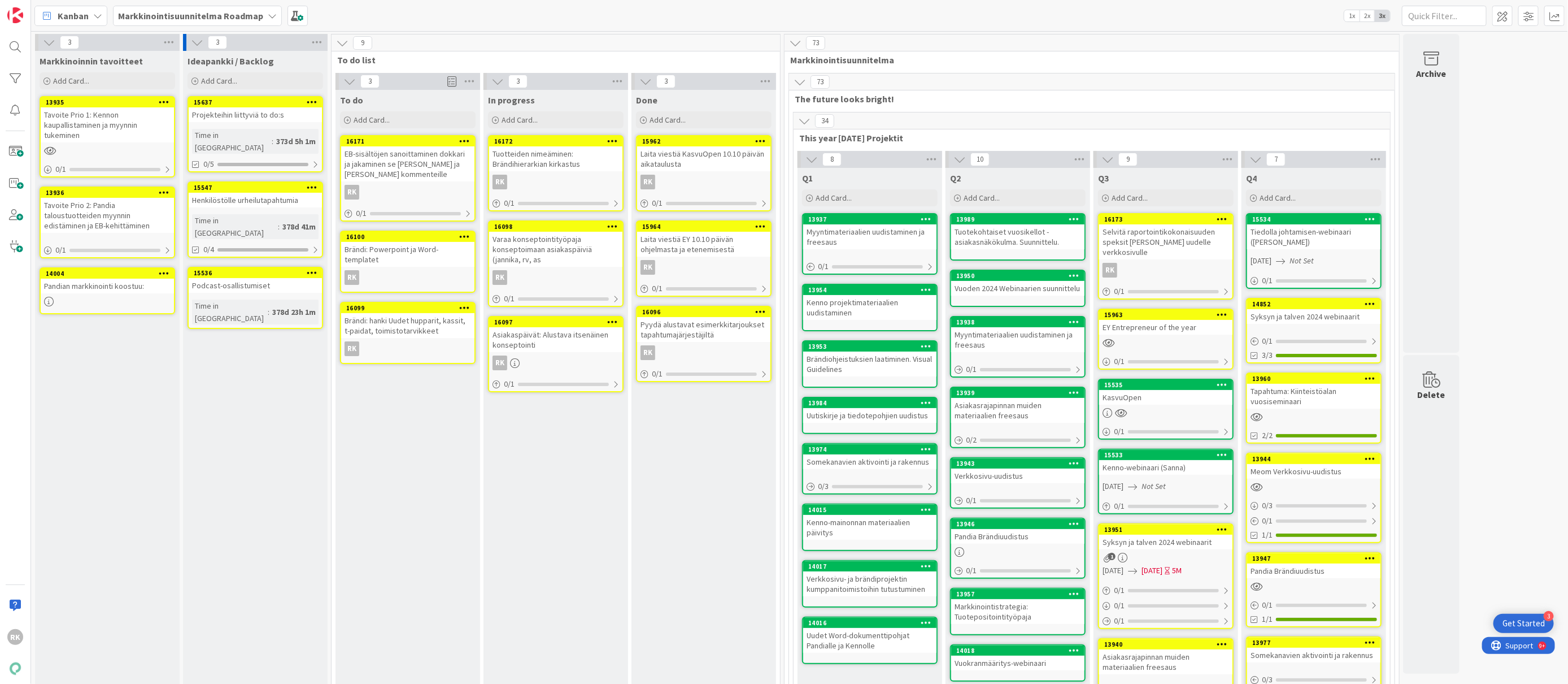
click at [801, 84] on icon at bounding box center [800, 82] width 13 height 13
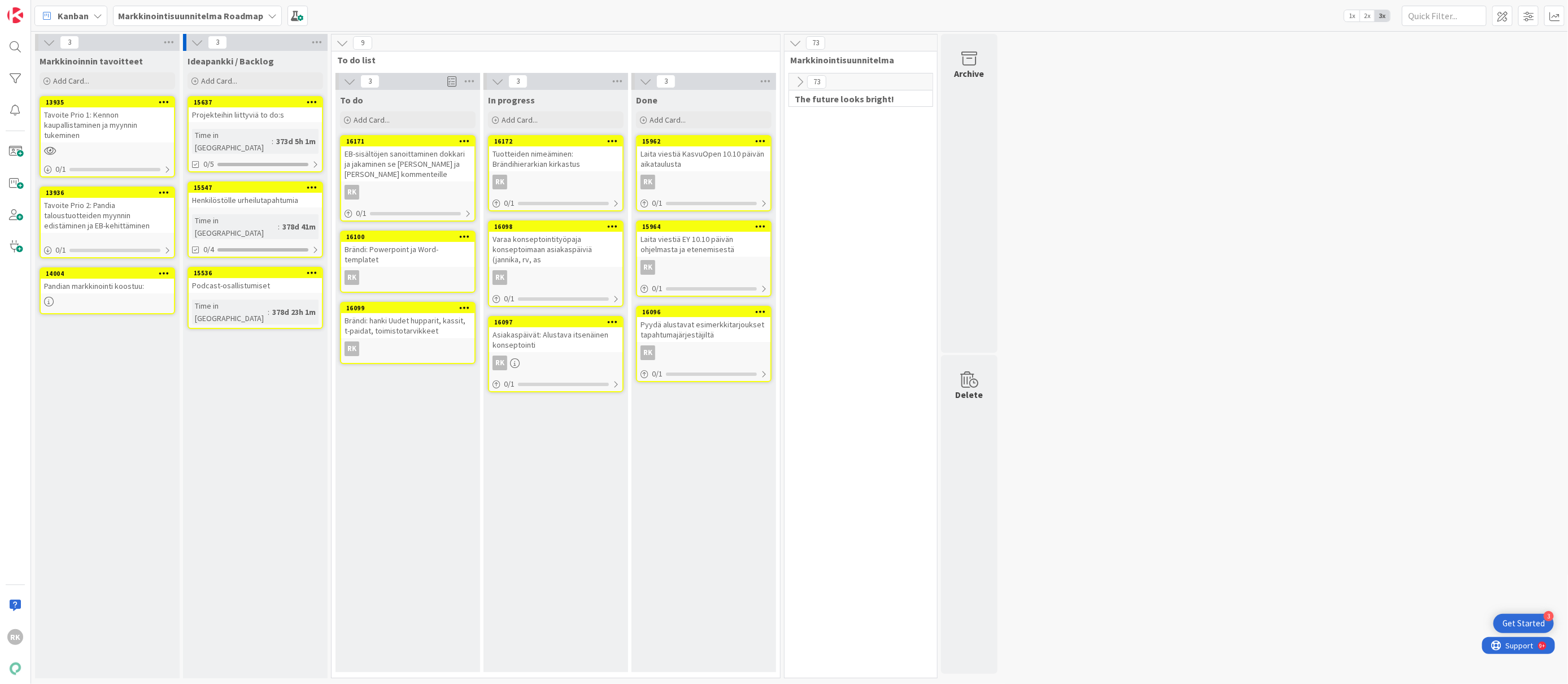
click at [801, 84] on icon at bounding box center [800, 82] width 13 height 13
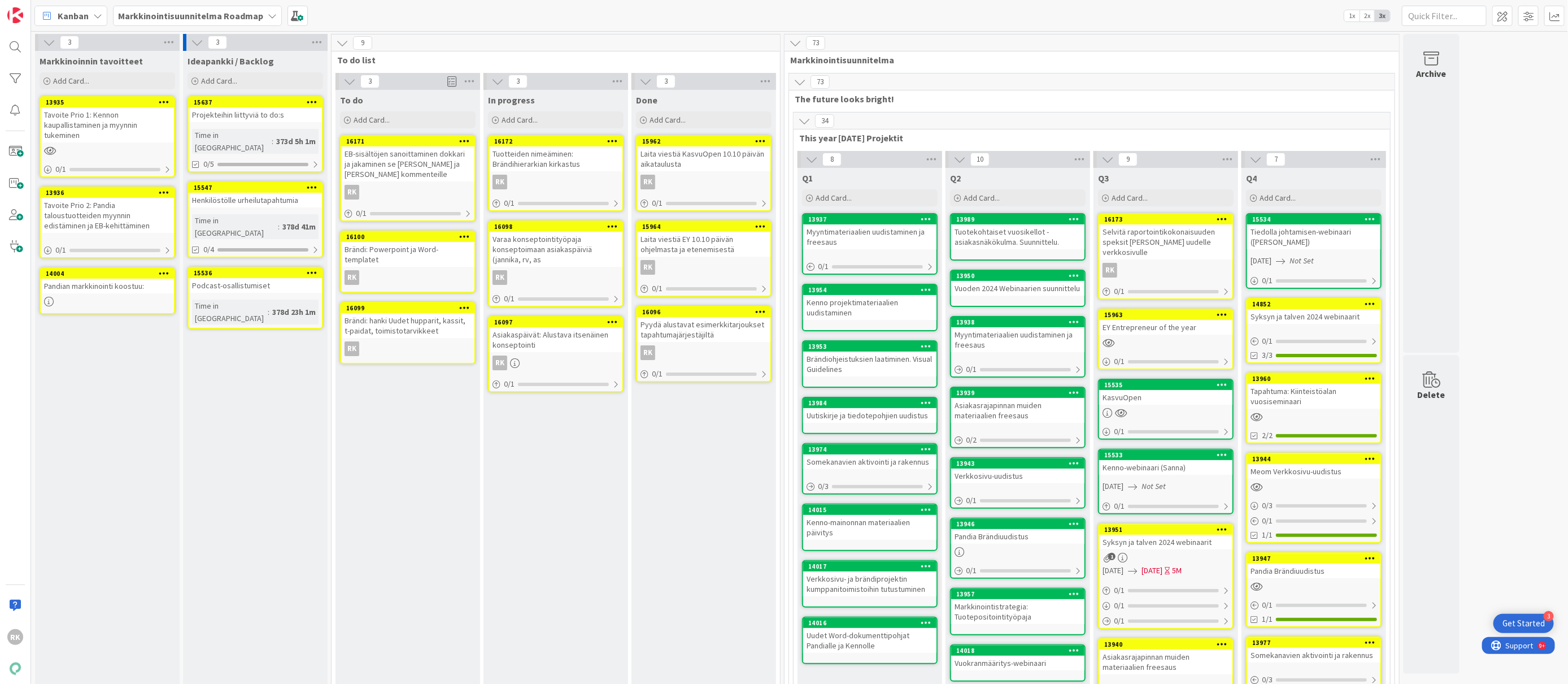
click at [806, 122] on icon at bounding box center [805, 121] width 13 height 13
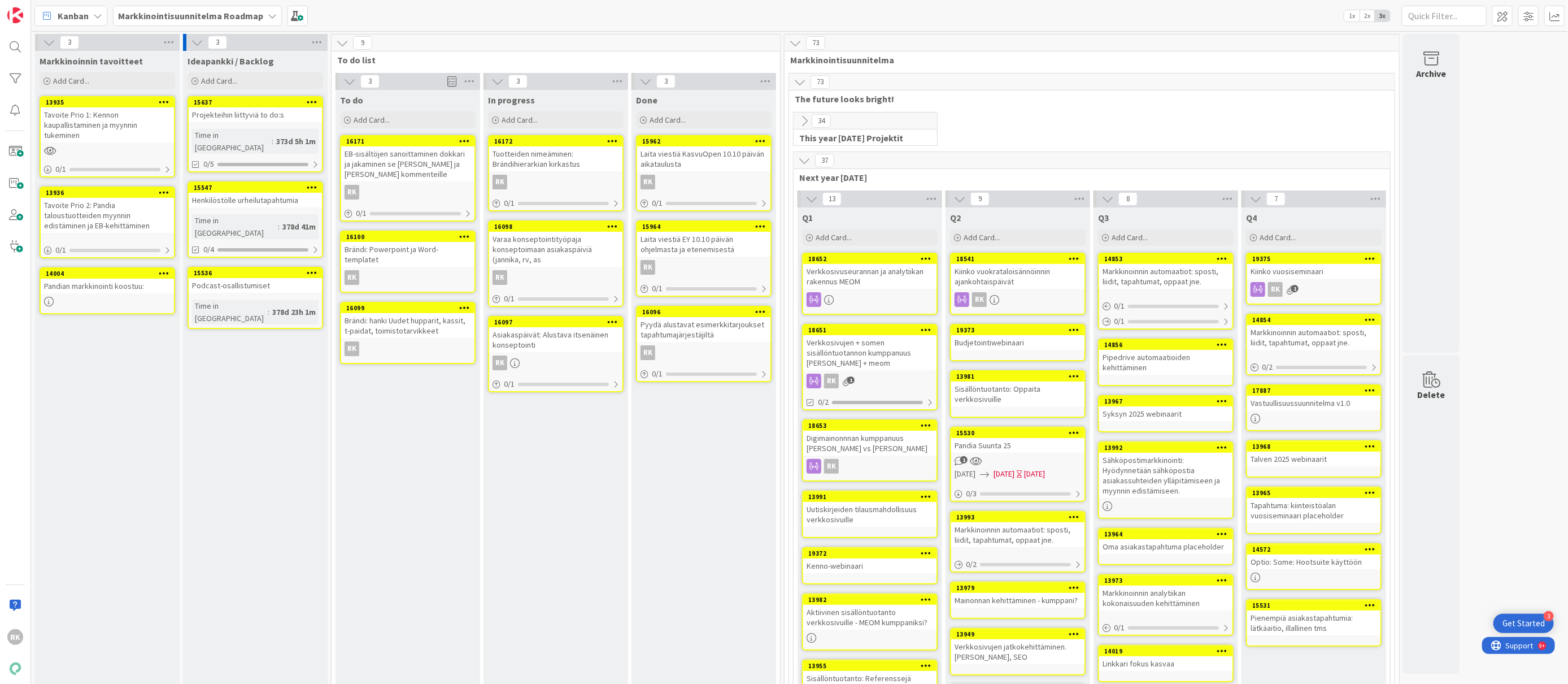
click at [839, 177] on span "Next year 2025" at bounding box center [1087, 177] width 577 height 12
click at [1502, 15] on span at bounding box center [1503, 15] width 21 height 21
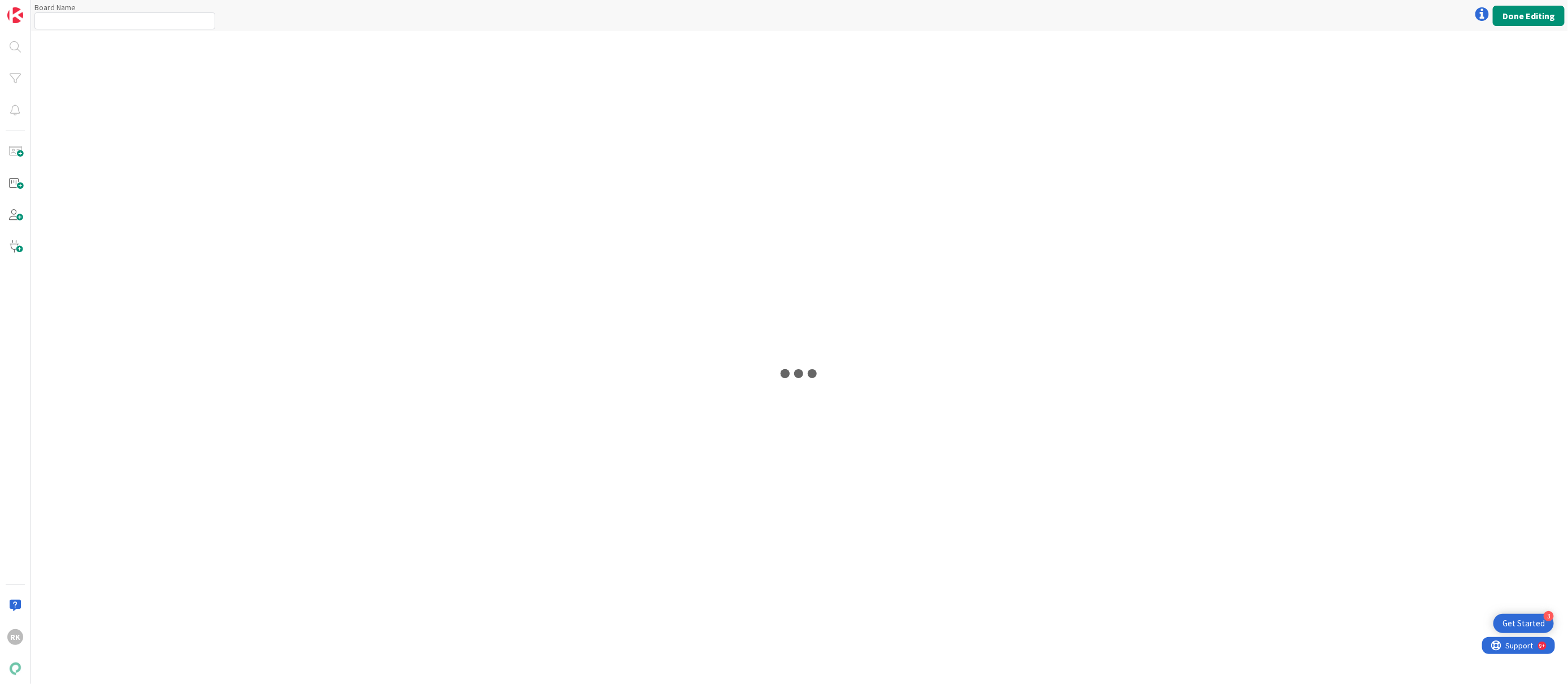
type input "Markkinointisuunnitelma Roadmap"
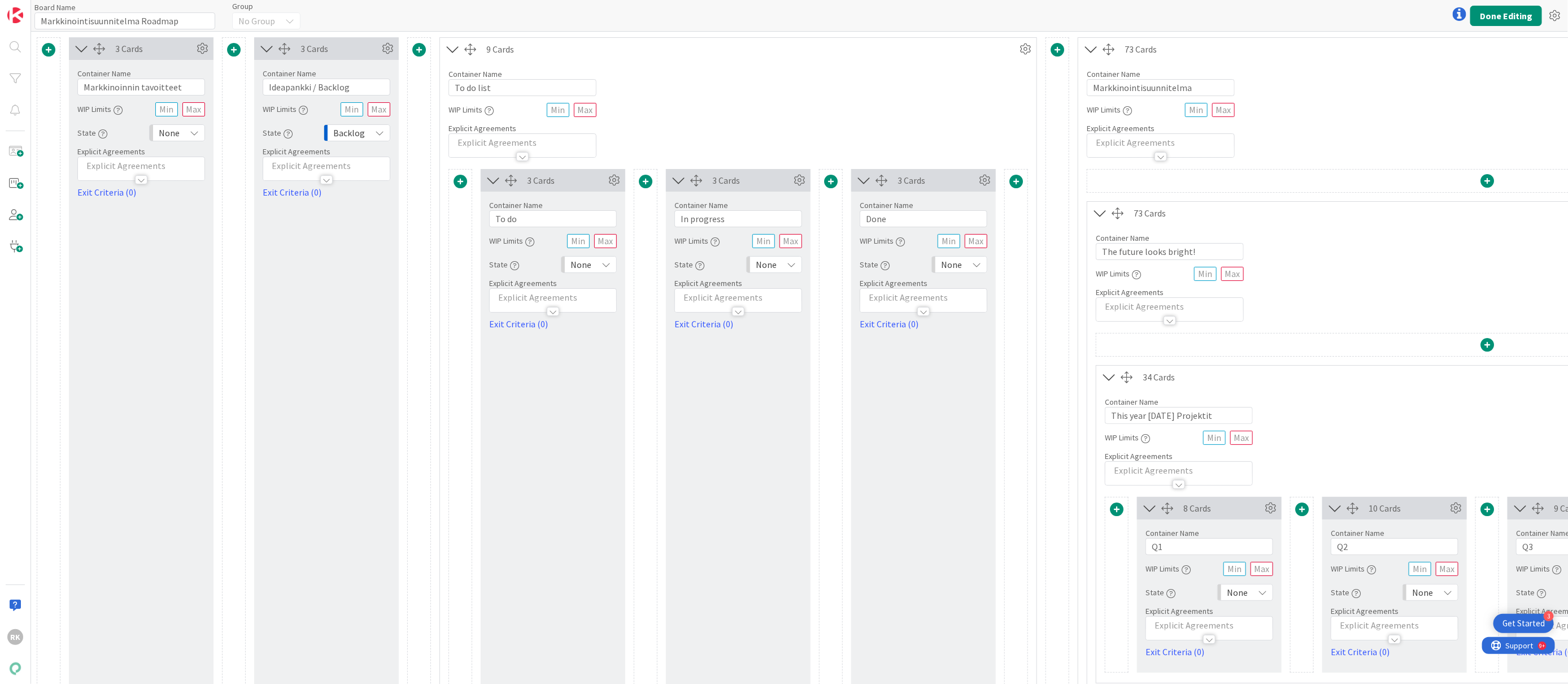
scroll to position [22, 0]
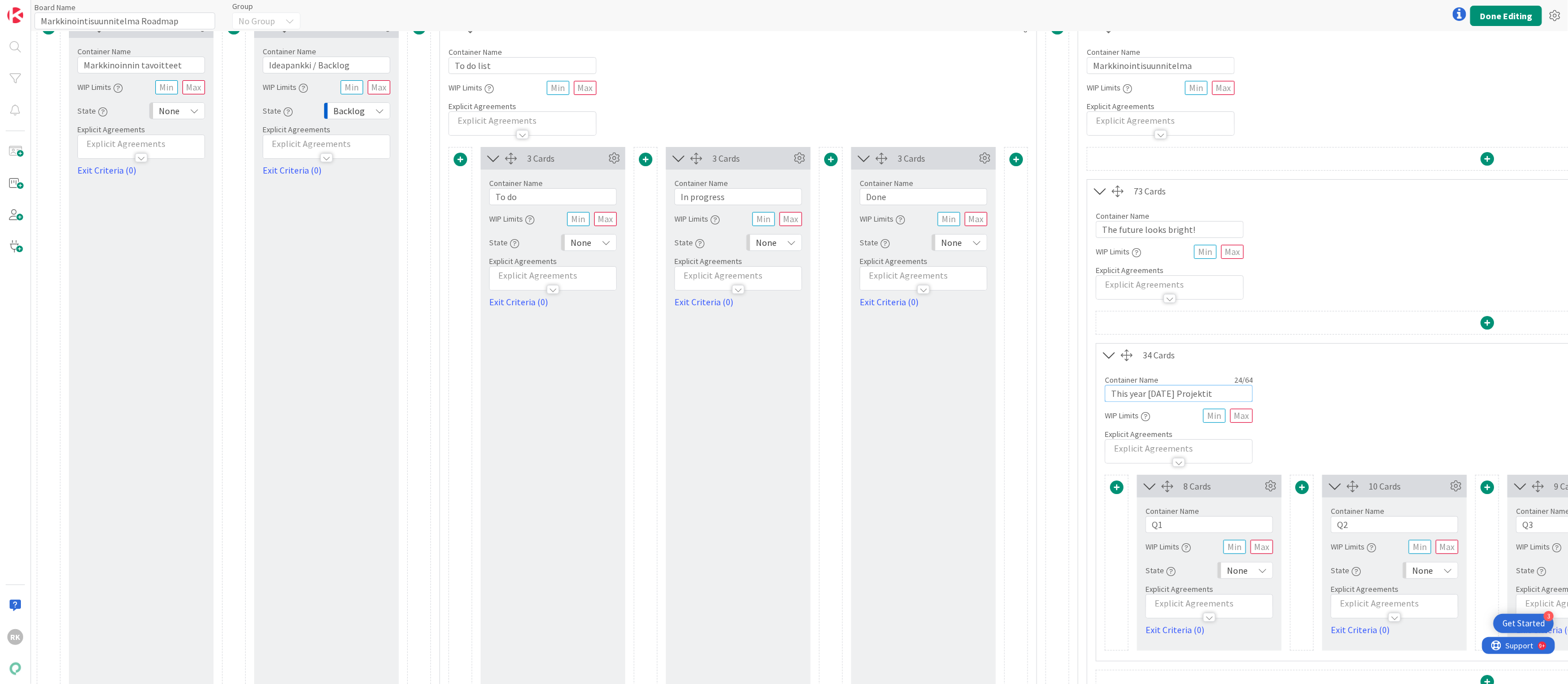
drag, startPoint x: 1151, startPoint y: 393, endPoint x: 1065, endPoint y: 399, distance: 86.2
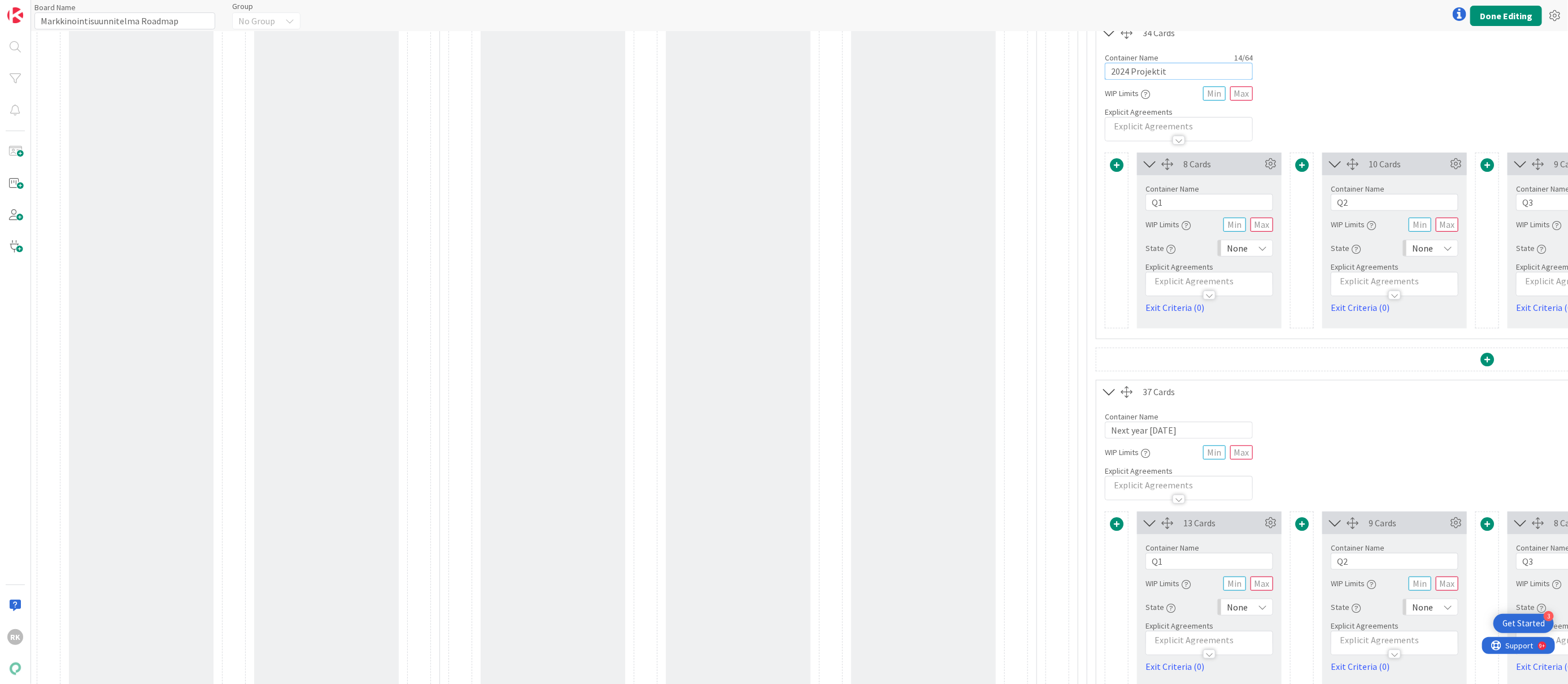
scroll to position [344, 0]
type input "2024 Projektit"
drag, startPoint x: 1152, startPoint y: 432, endPoint x: 1092, endPoint y: 431, distance: 60.0
click at [1092, 432] on div "34 Cards Container Name 14 / 64 2024 Projektit WIP Limits Explicit Agreements 8…" at bounding box center [1488, 538] width 800 height 1100
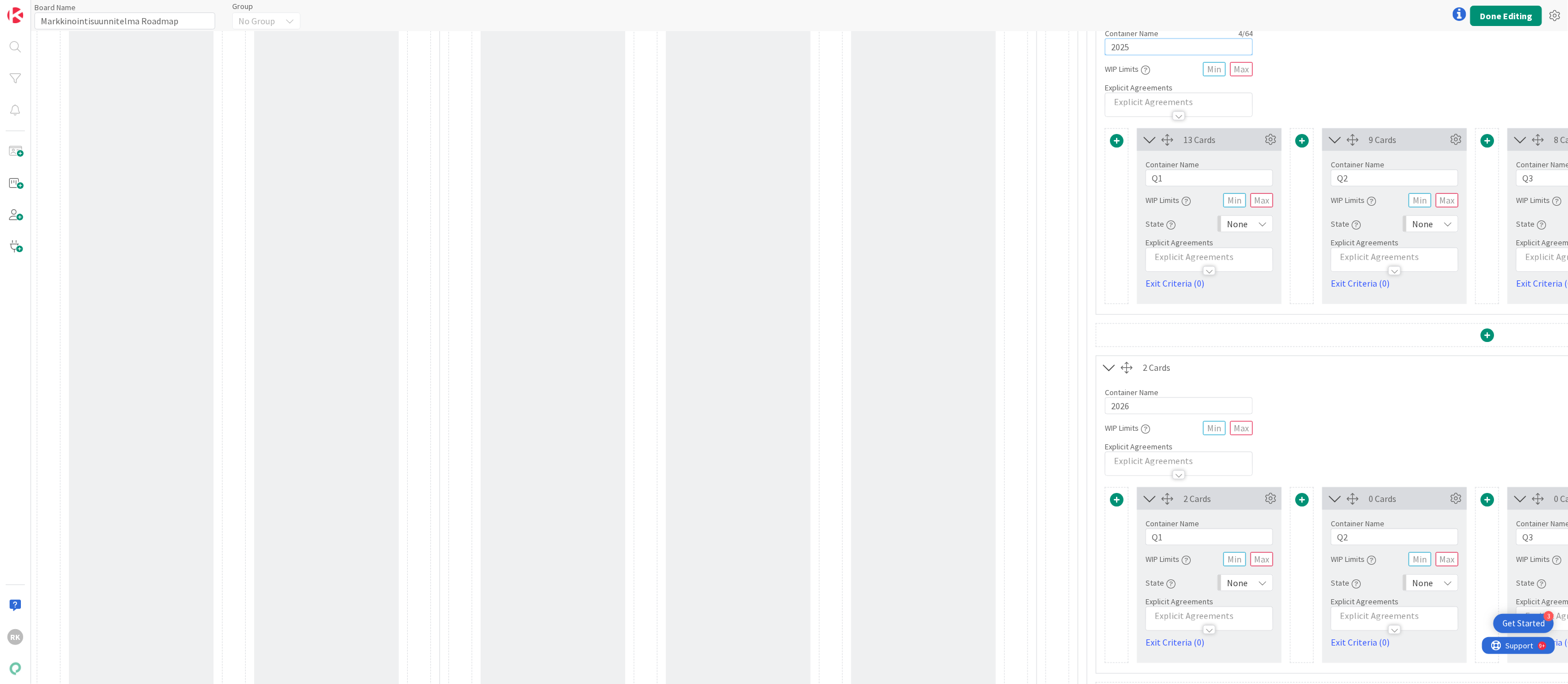
scroll to position [795, 0]
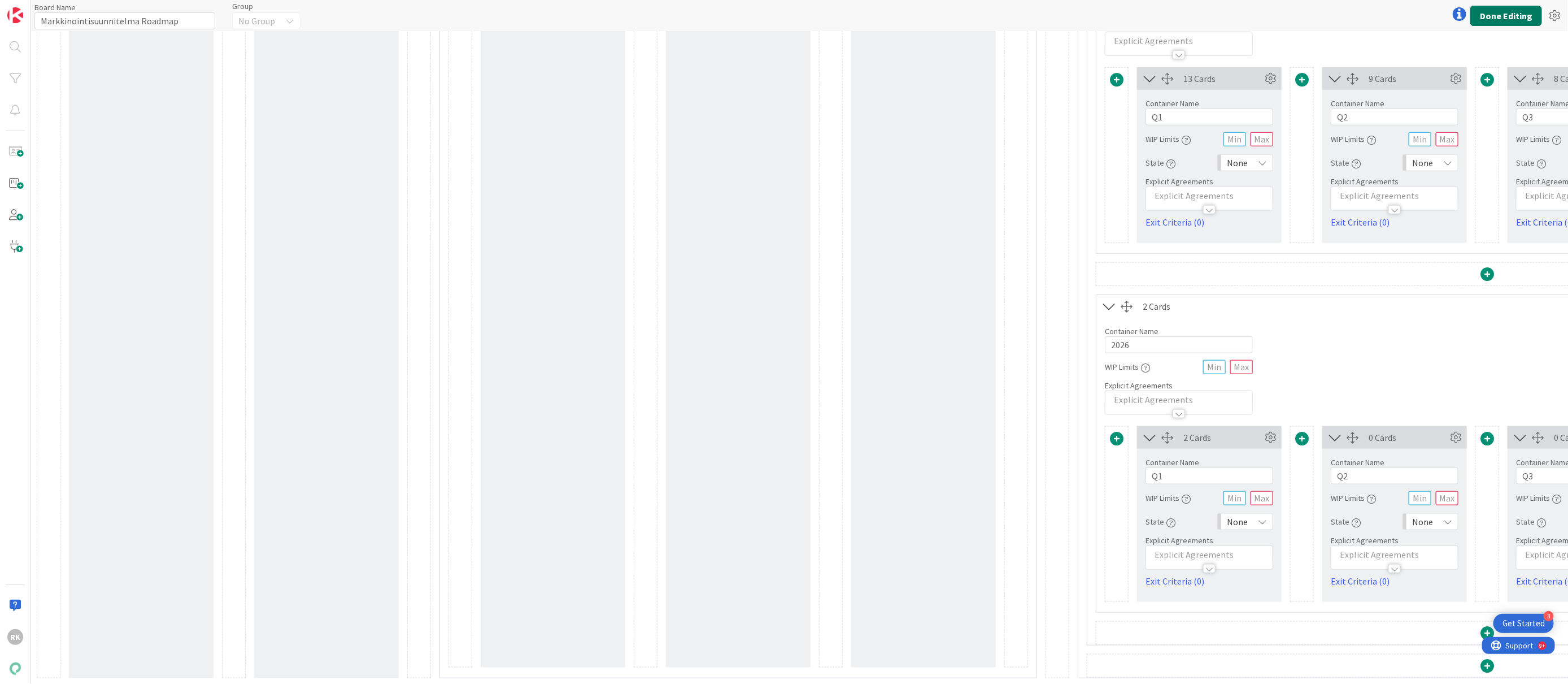
type input "2025"
click at [1521, 17] on button "Done Editing" at bounding box center [1506, 15] width 72 height 21
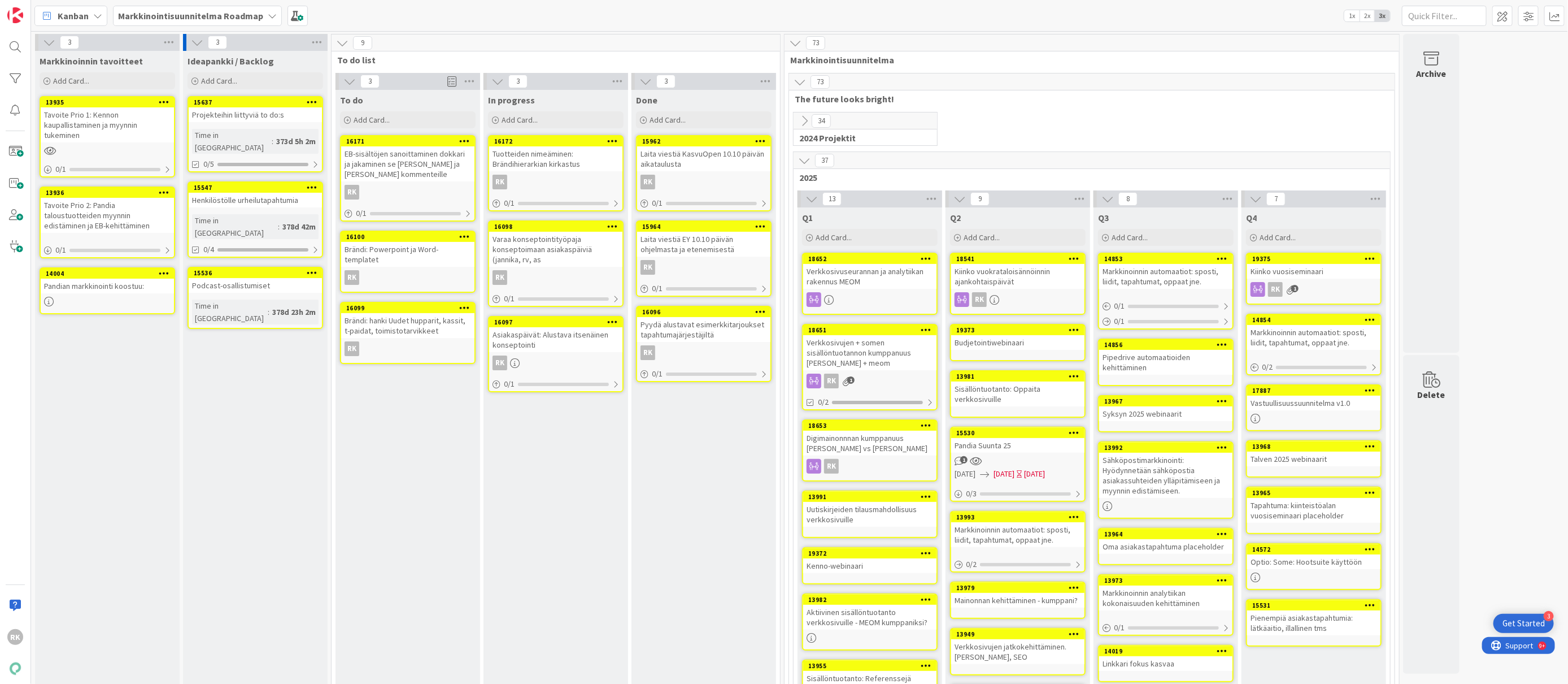
click at [804, 122] on icon at bounding box center [805, 121] width 13 height 13
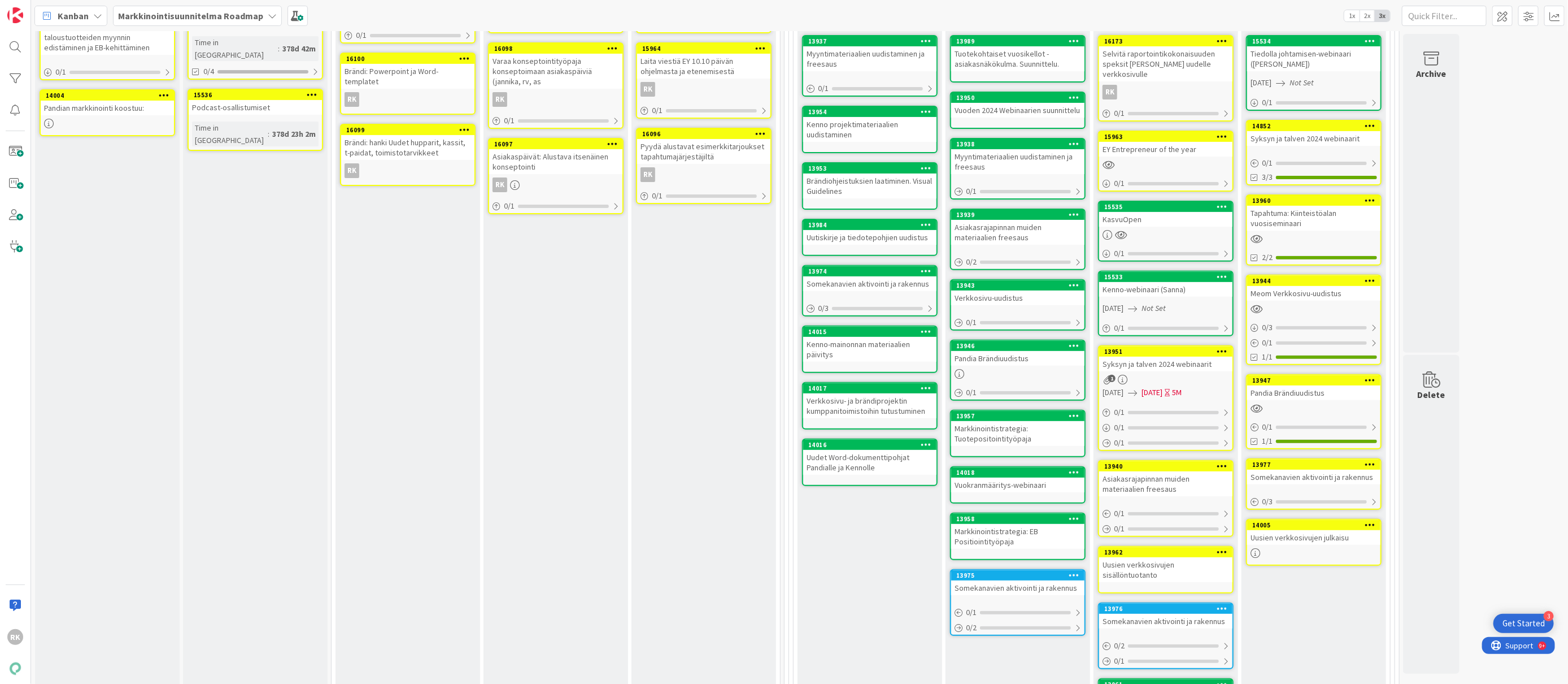
scroll to position [334, 0]
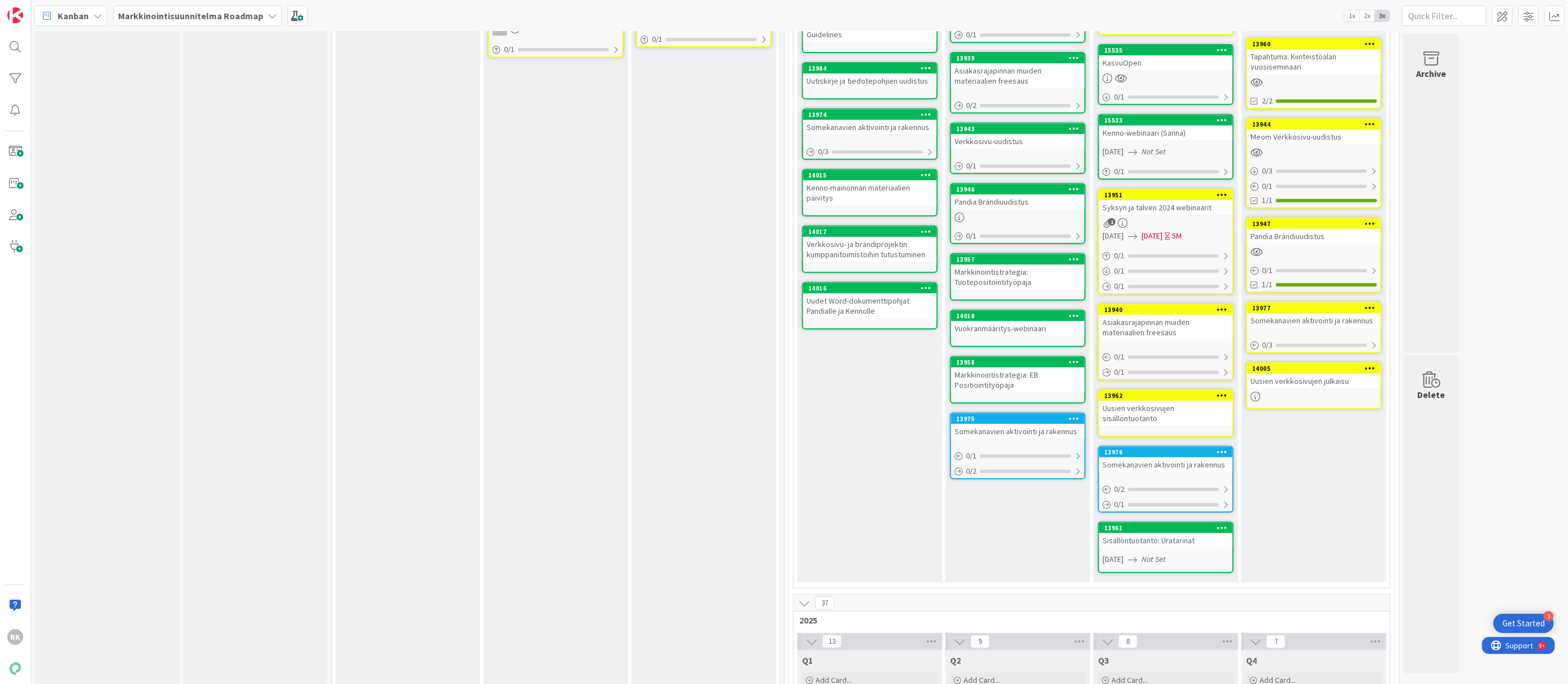
click at [1375, 219] on icon at bounding box center [1370, 223] width 11 height 8
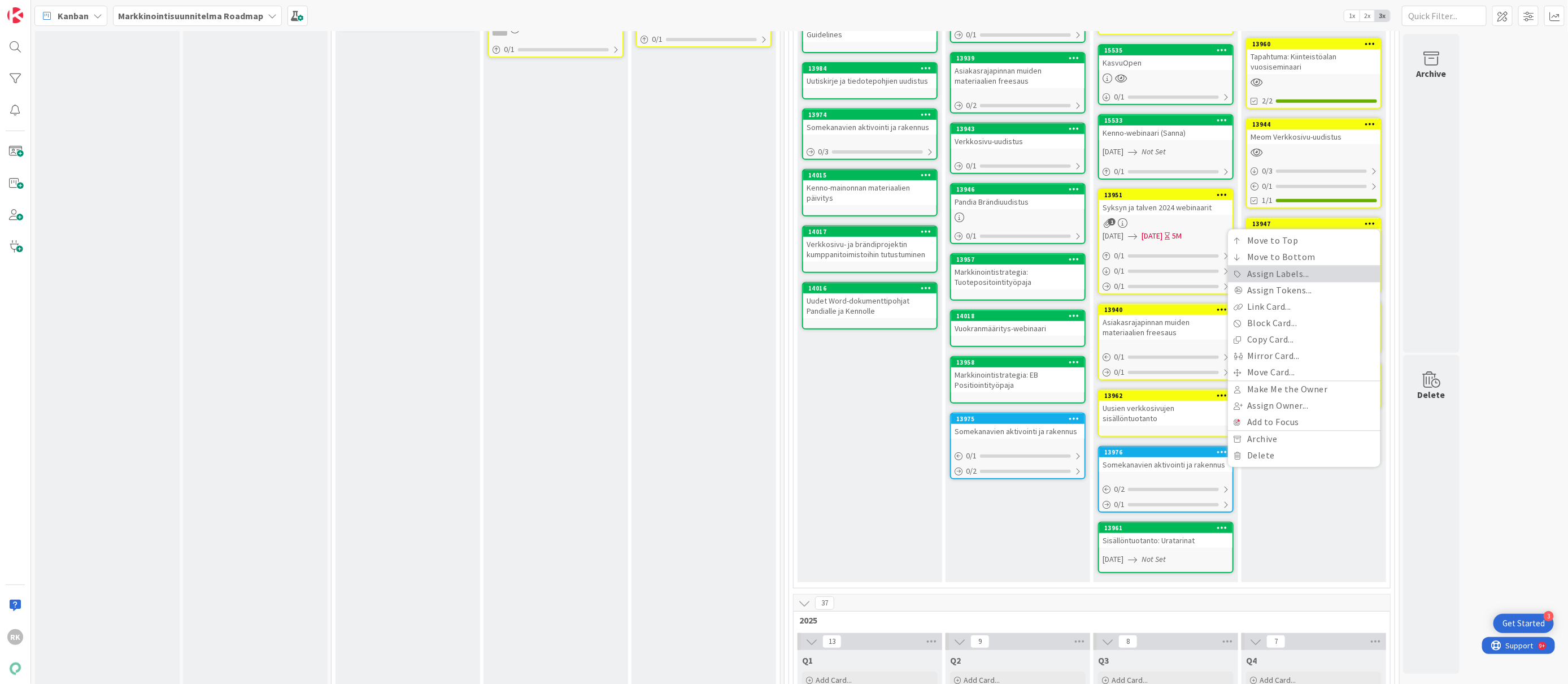
click at [1288, 266] on link "Assign Labels..." at bounding box center [1304, 274] width 153 height 16
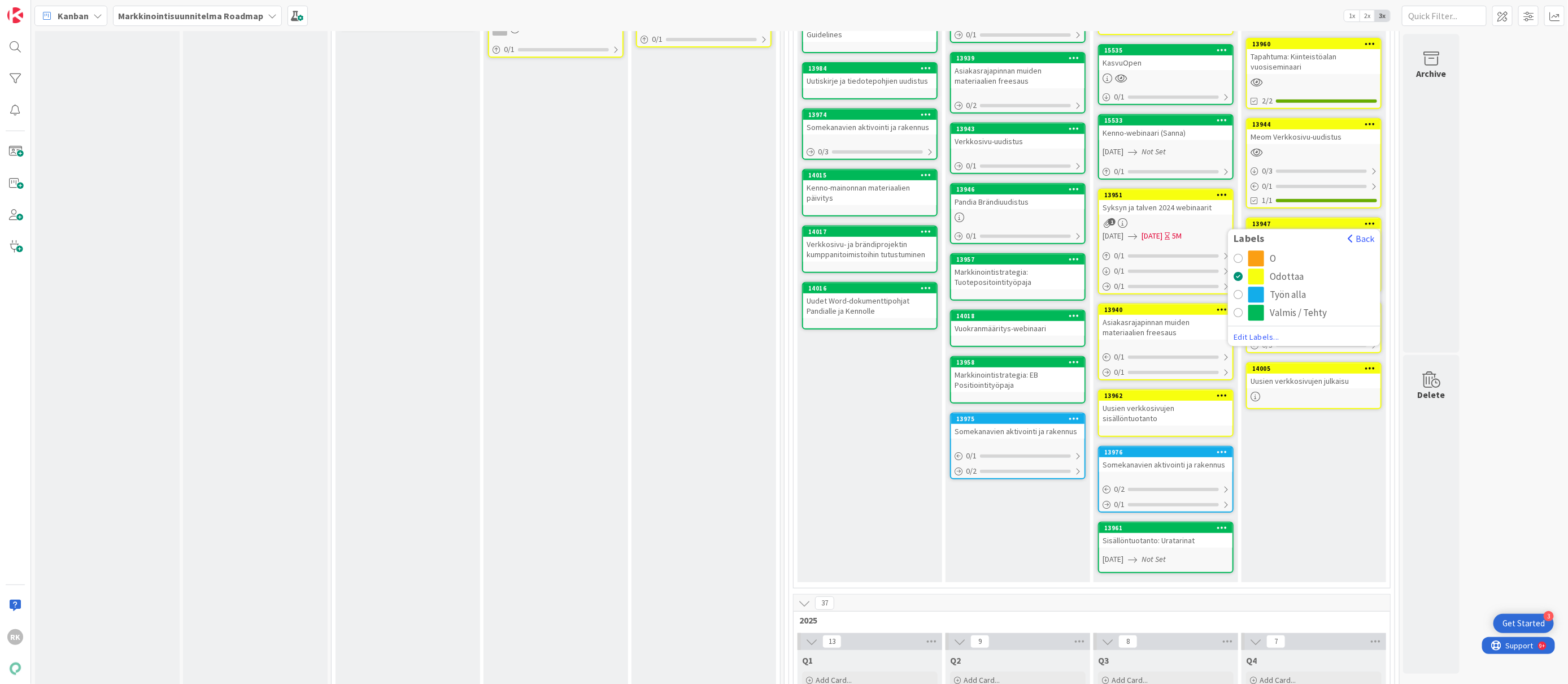
click at [1239, 308] on div "radio" at bounding box center [1238, 313] width 9 height 9
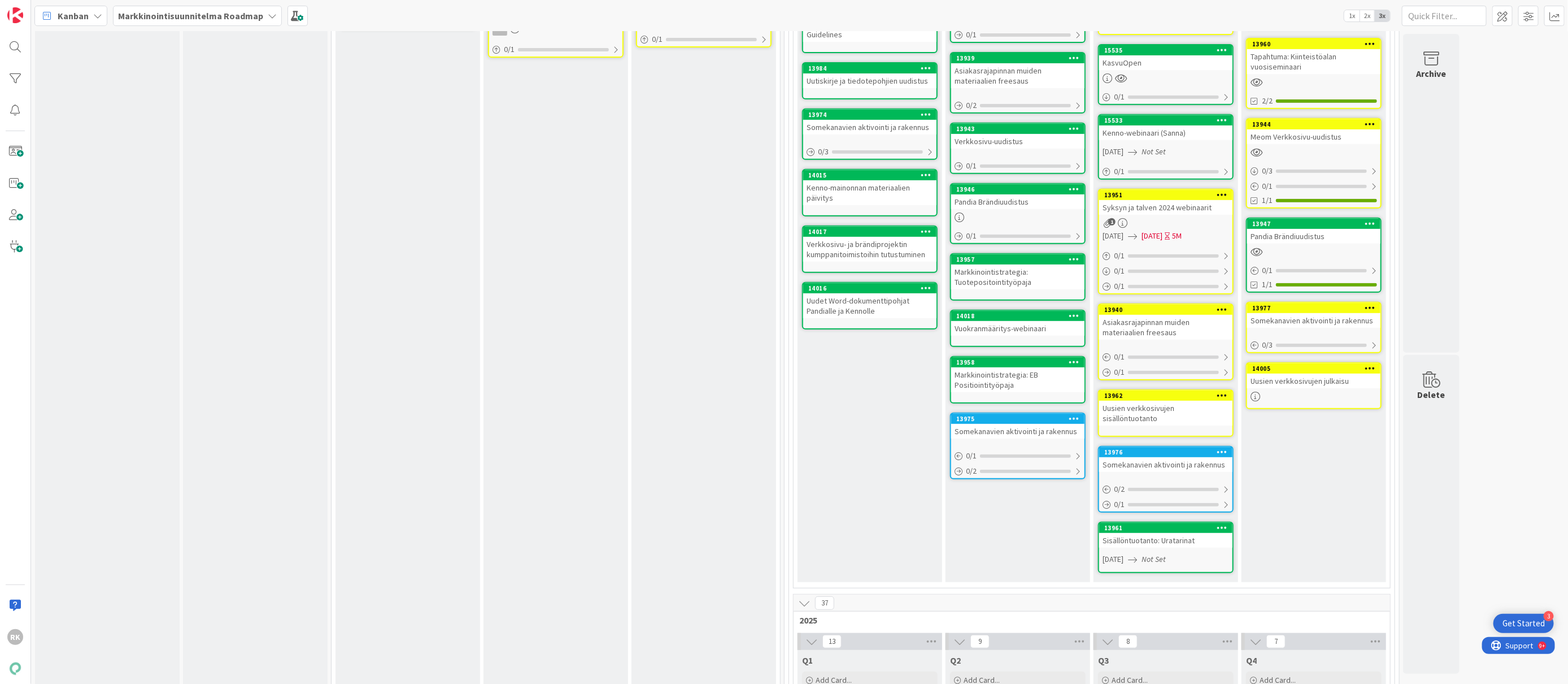
click at [1371, 303] on icon at bounding box center [1370, 307] width 11 height 8
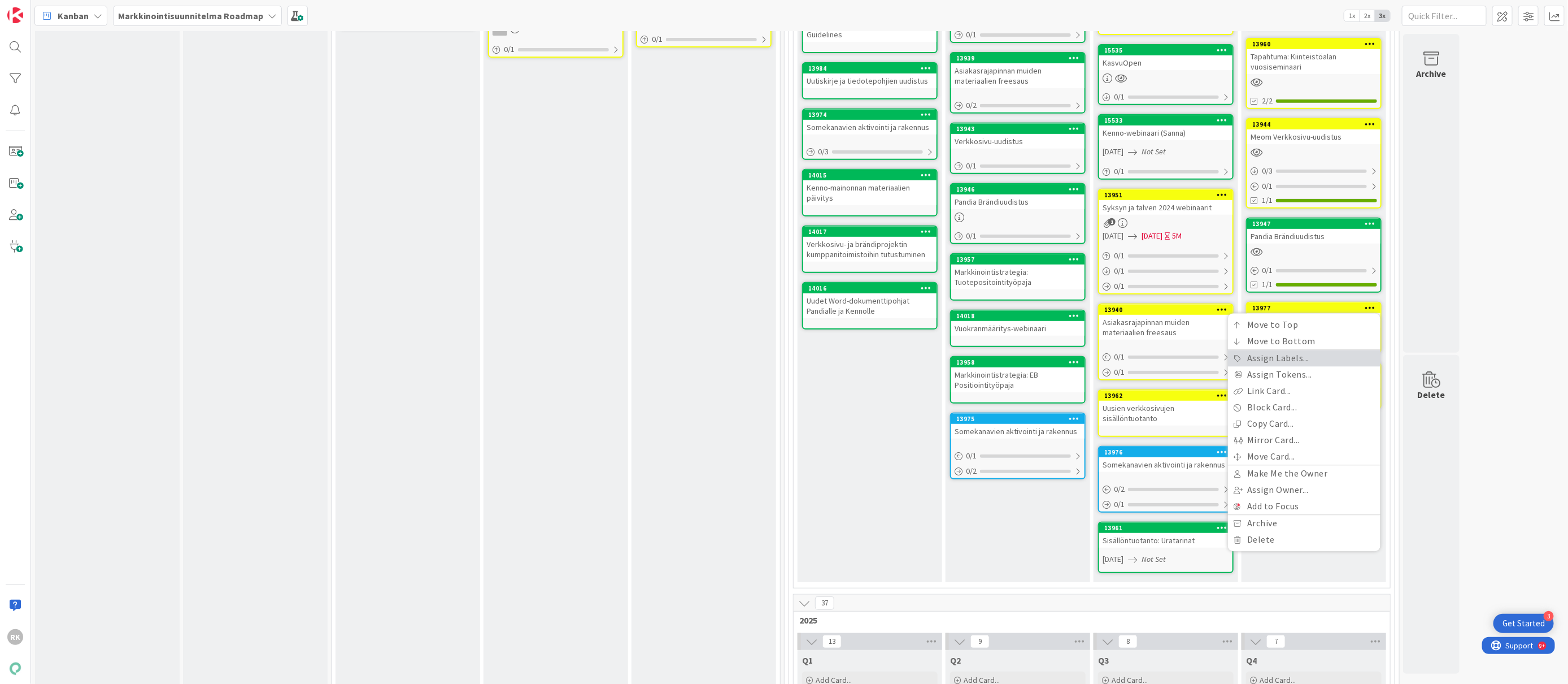
click at [1256, 350] on link "Assign Labels..." at bounding box center [1304, 359] width 153 height 16
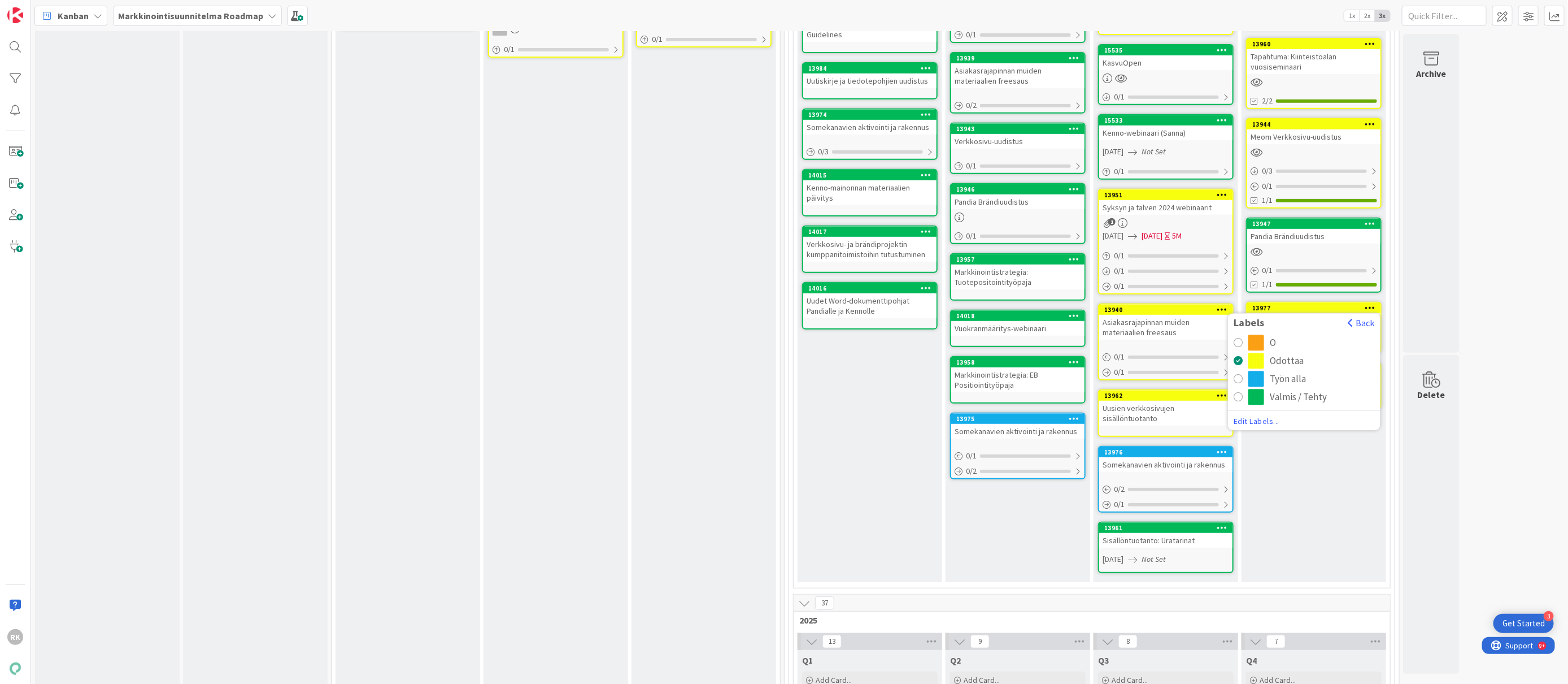
click at [1250, 371] on div "radio" at bounding box center [1257, 379] width 16 height 16
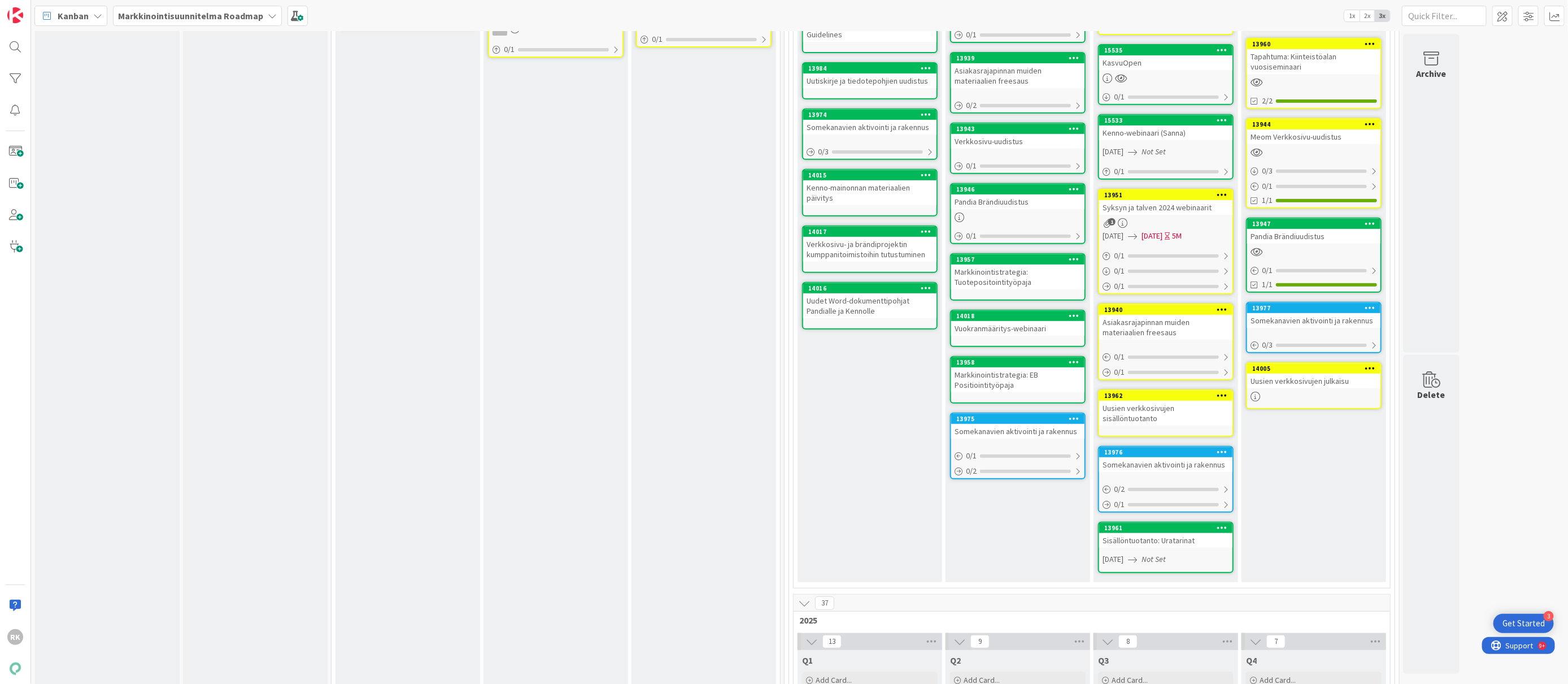
click at [1371, 364] on icon at bounding box center [1370, 367] width 11 height 8
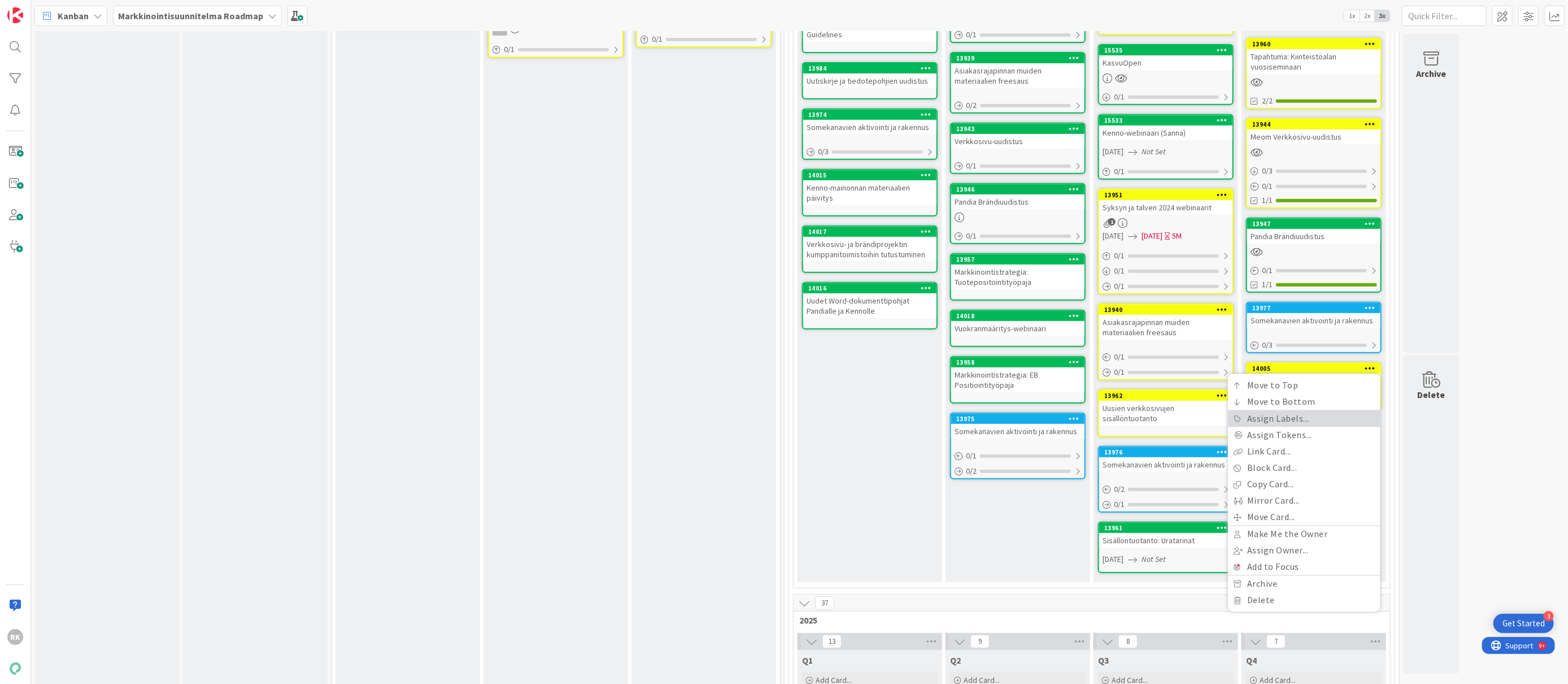
click at [1283, 410] on link "Assign Labels..." at bounding box center [1304, 418] width 153 height 16
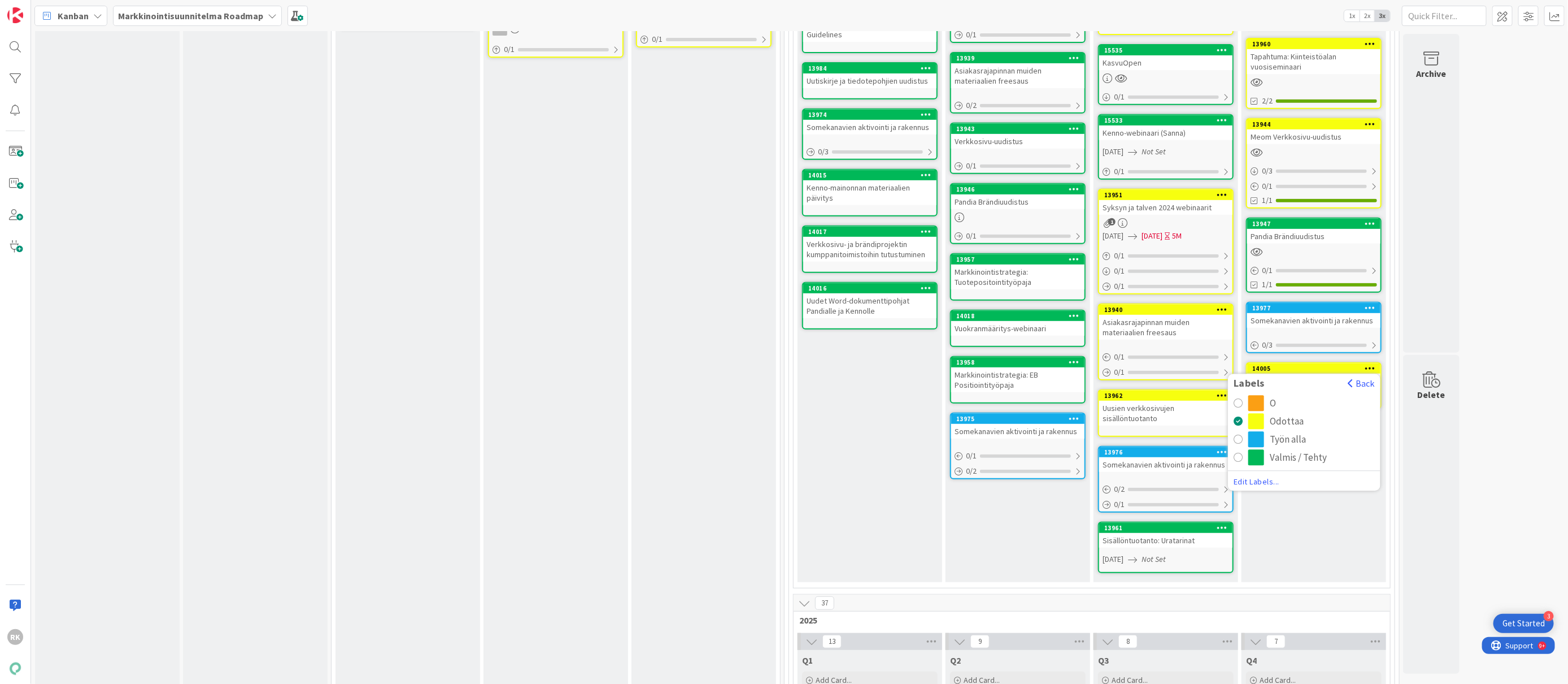
click at [1249, 450] on div "radio" at bounding box center [1257, 458] width 16 height 16
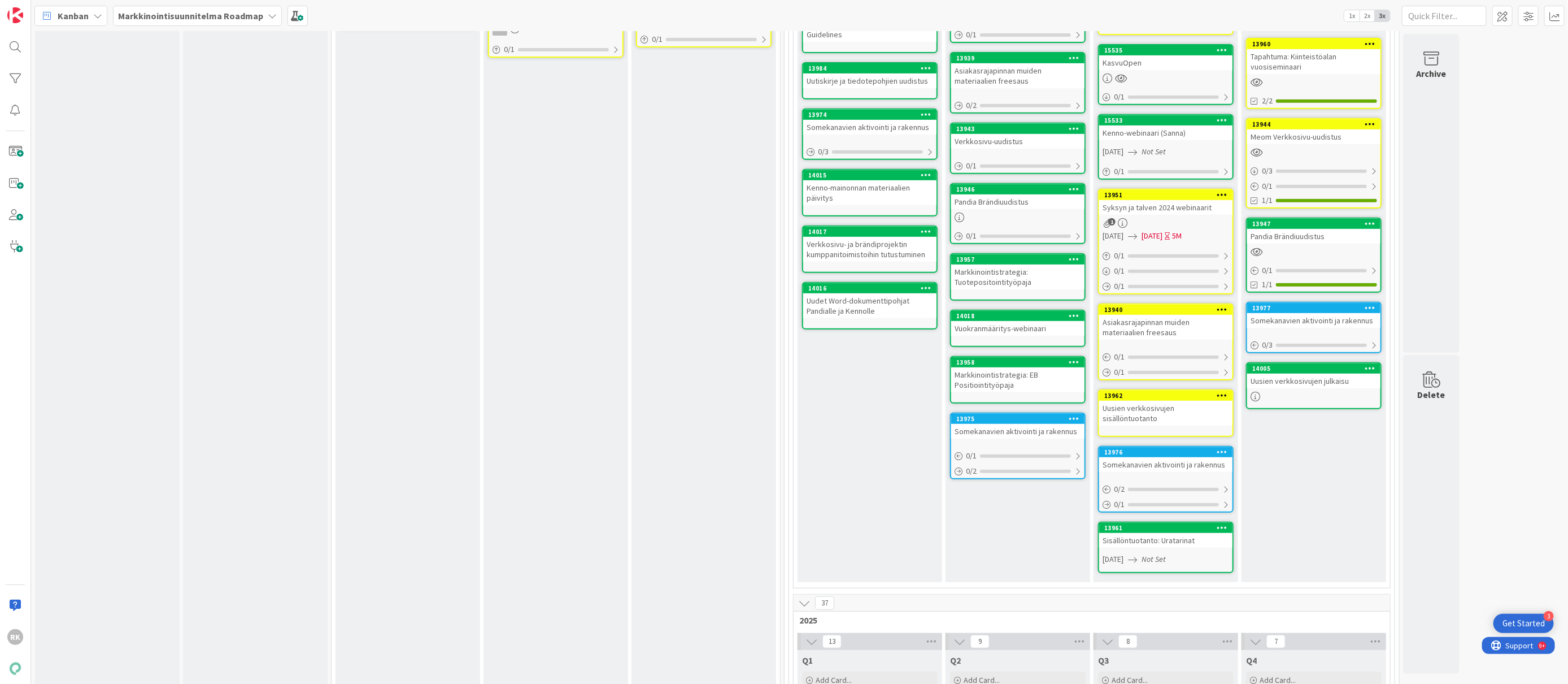
click at [1367, 120] on icon at bounding box center [1370, 123] width 11 height 8
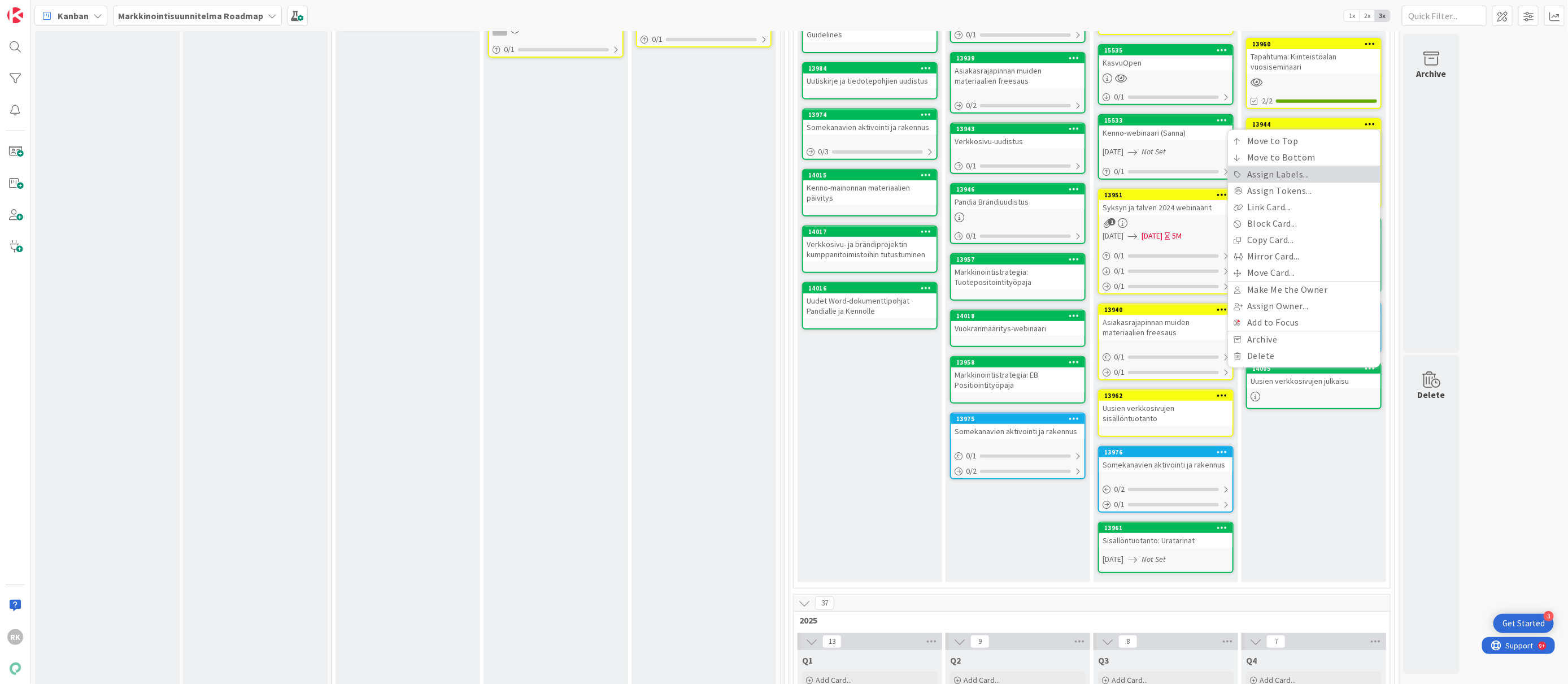
click at [1282, 166] on link "Assign Labels..." at bounding box center [1304, 174] width 153 height 16
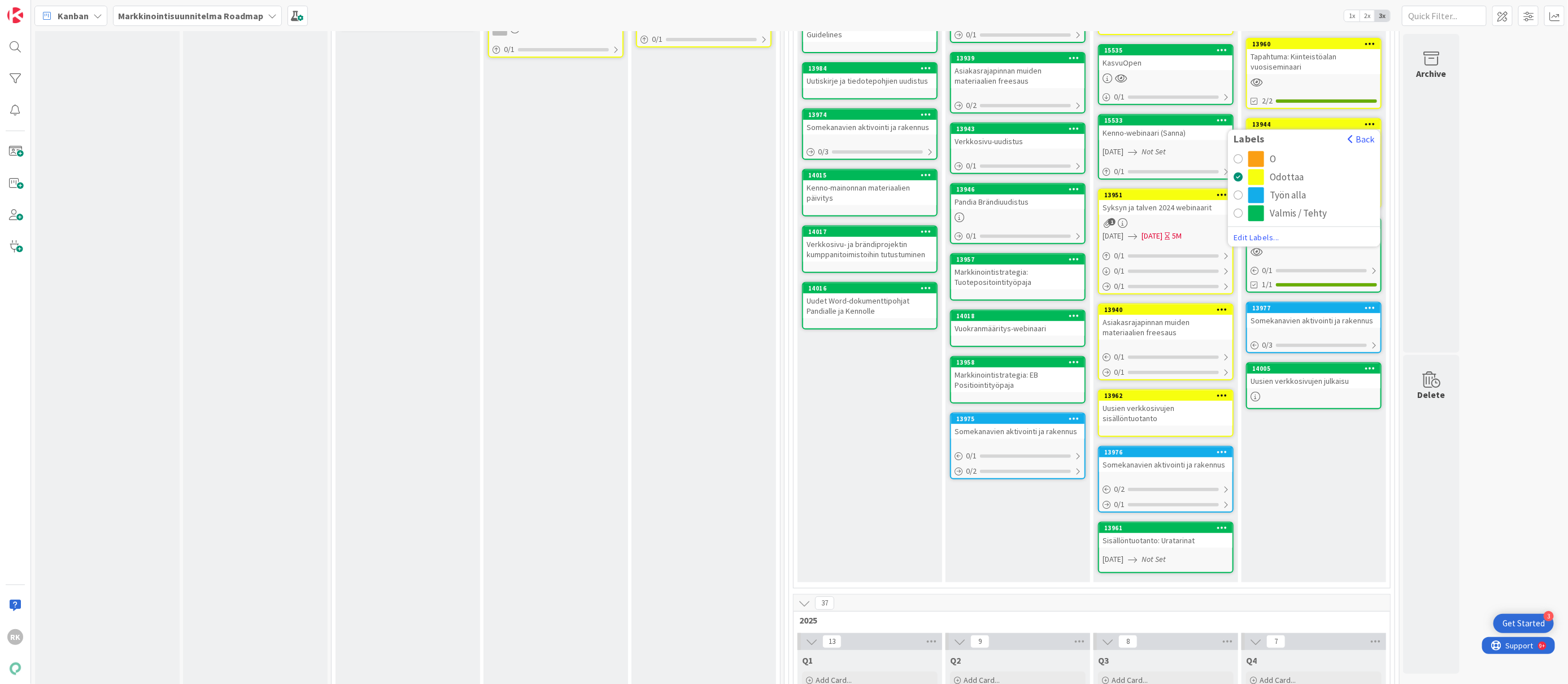
click at [1236, 209] on div "radio" at bounding box center [1238, 214] width 9 height 9
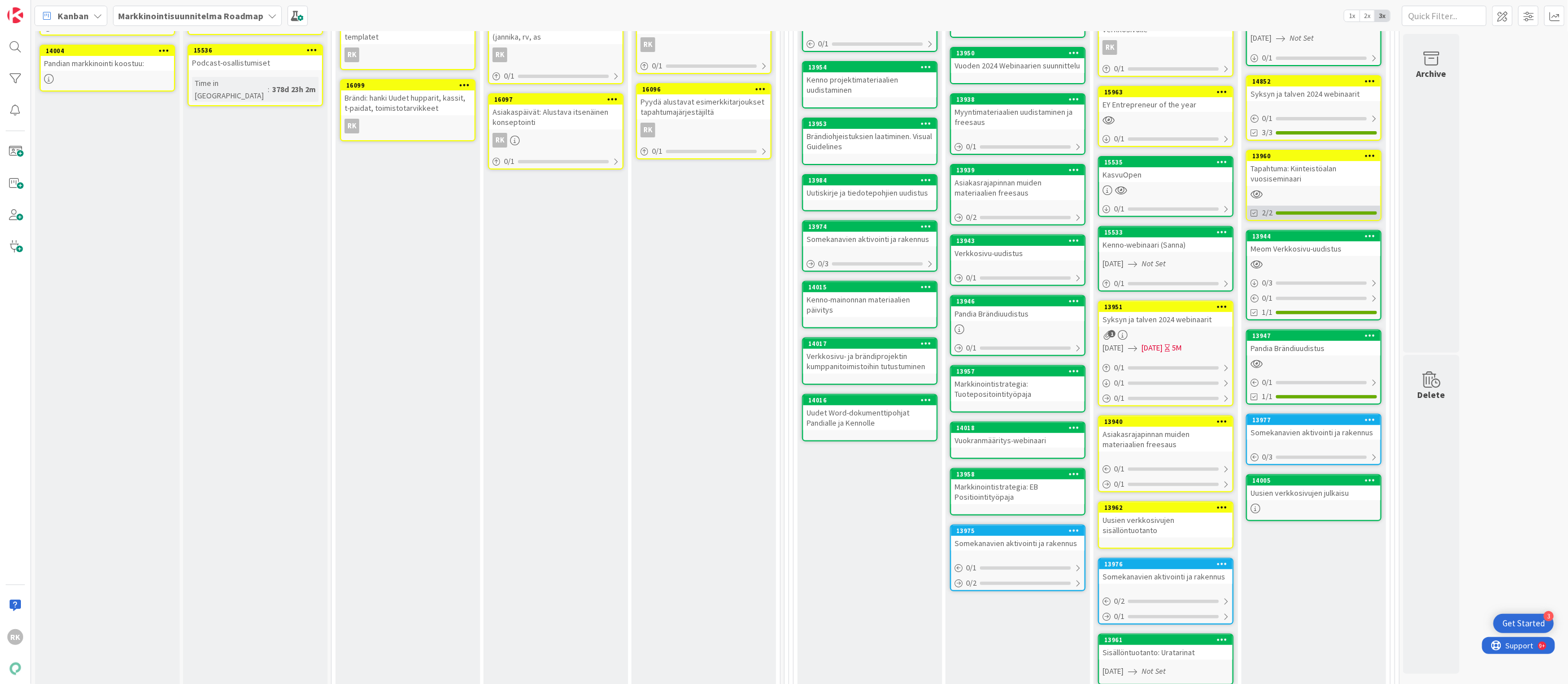
scroll to position [217, 0]
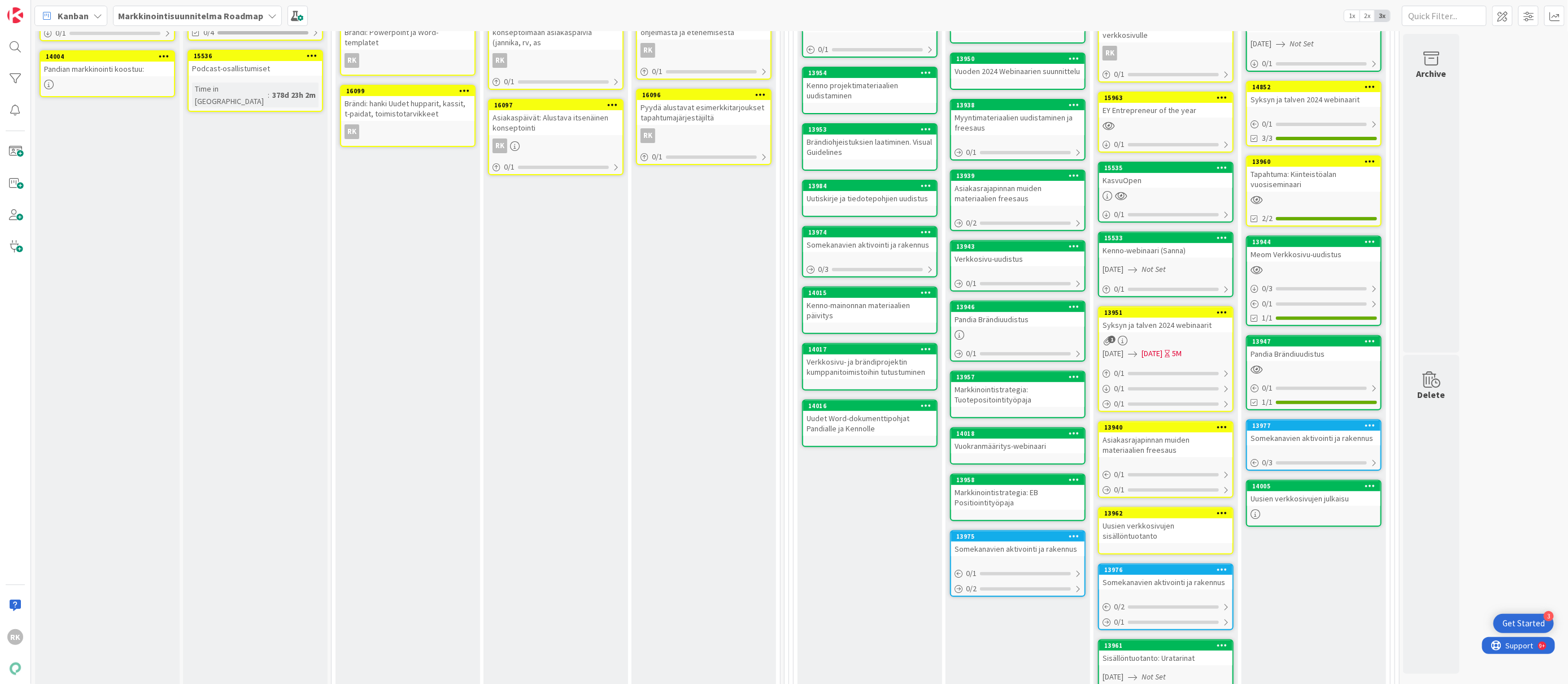
click at [1372, 157] on icon at bounding box center [1370, 161] width 11 height 8
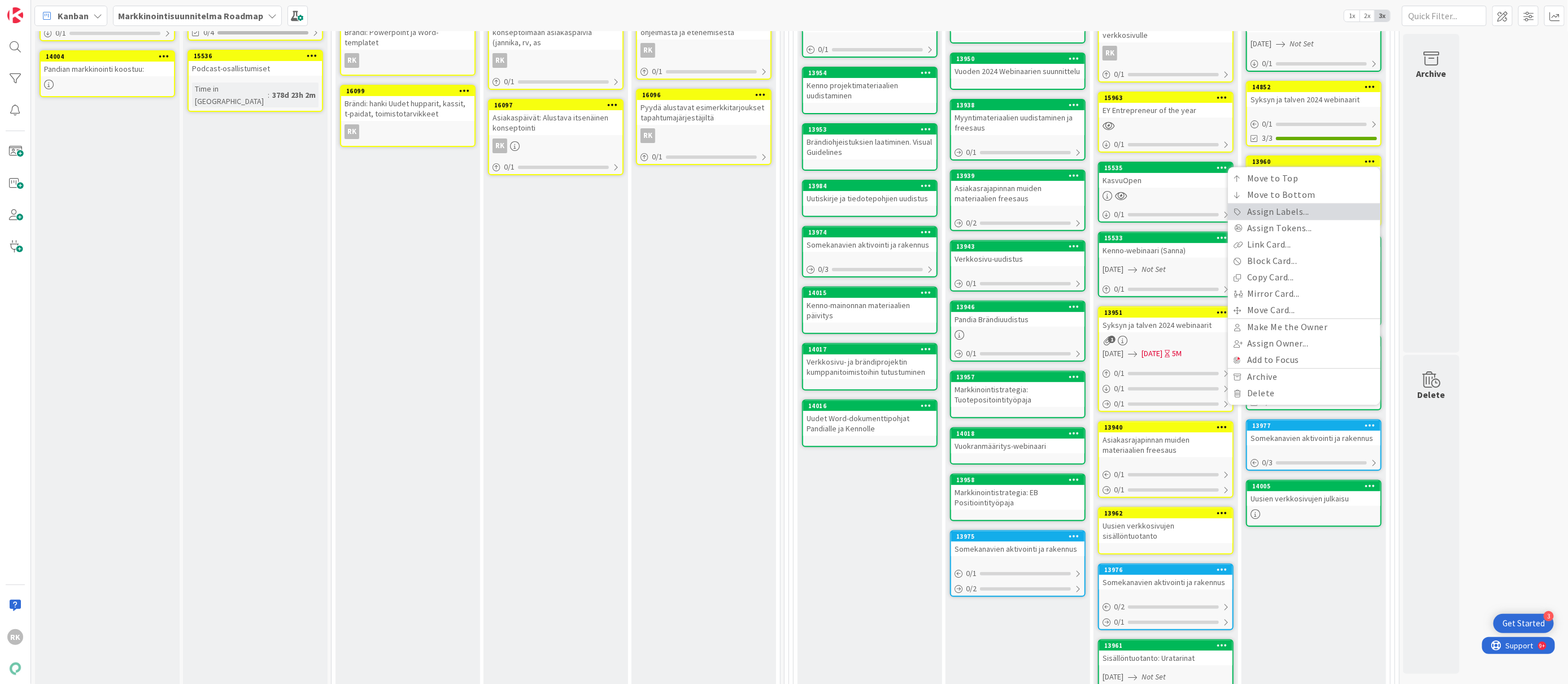
click at [1282, 204] on link "Assign Labels..." at bounding box center [1304, 212] width 153 height 16
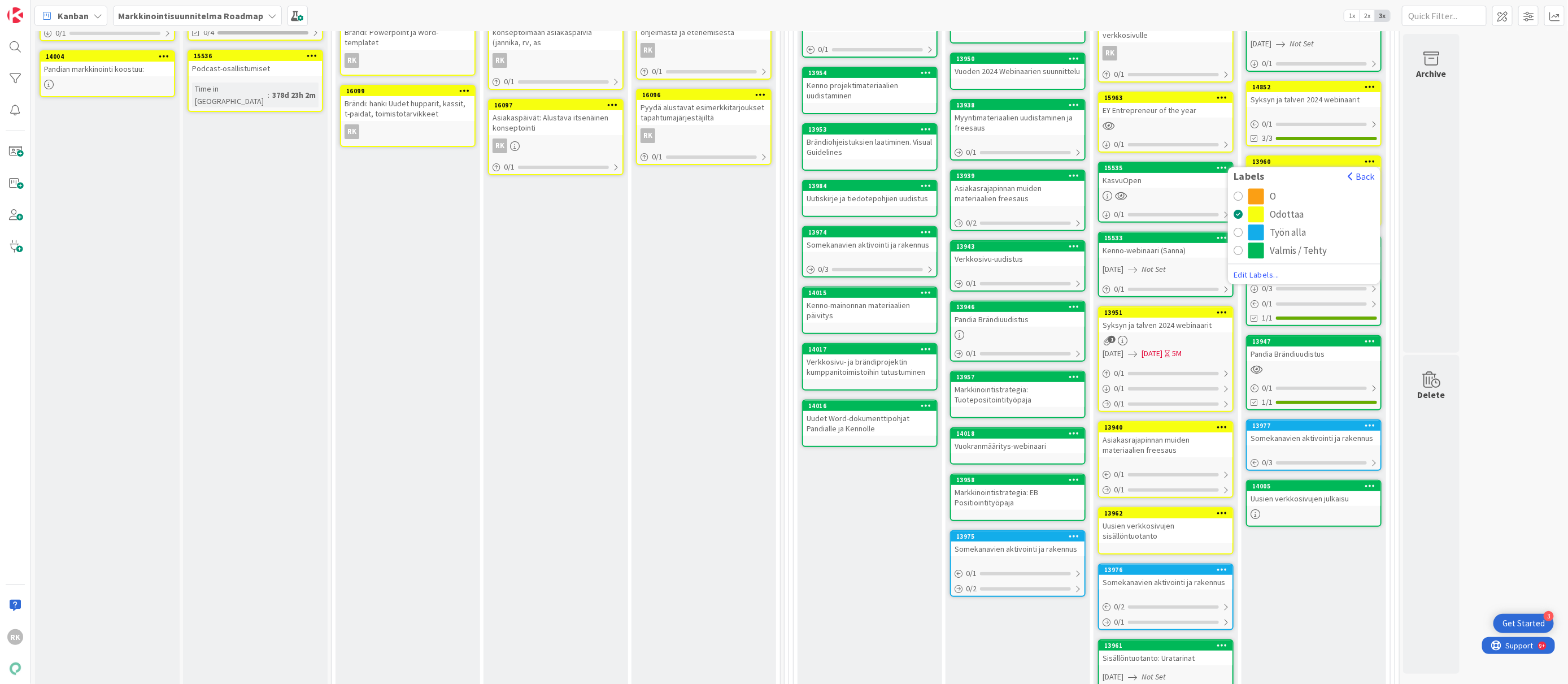
click at [1255, 243] on div "radio" at bounding box center [1257, 251] width 16 height 16
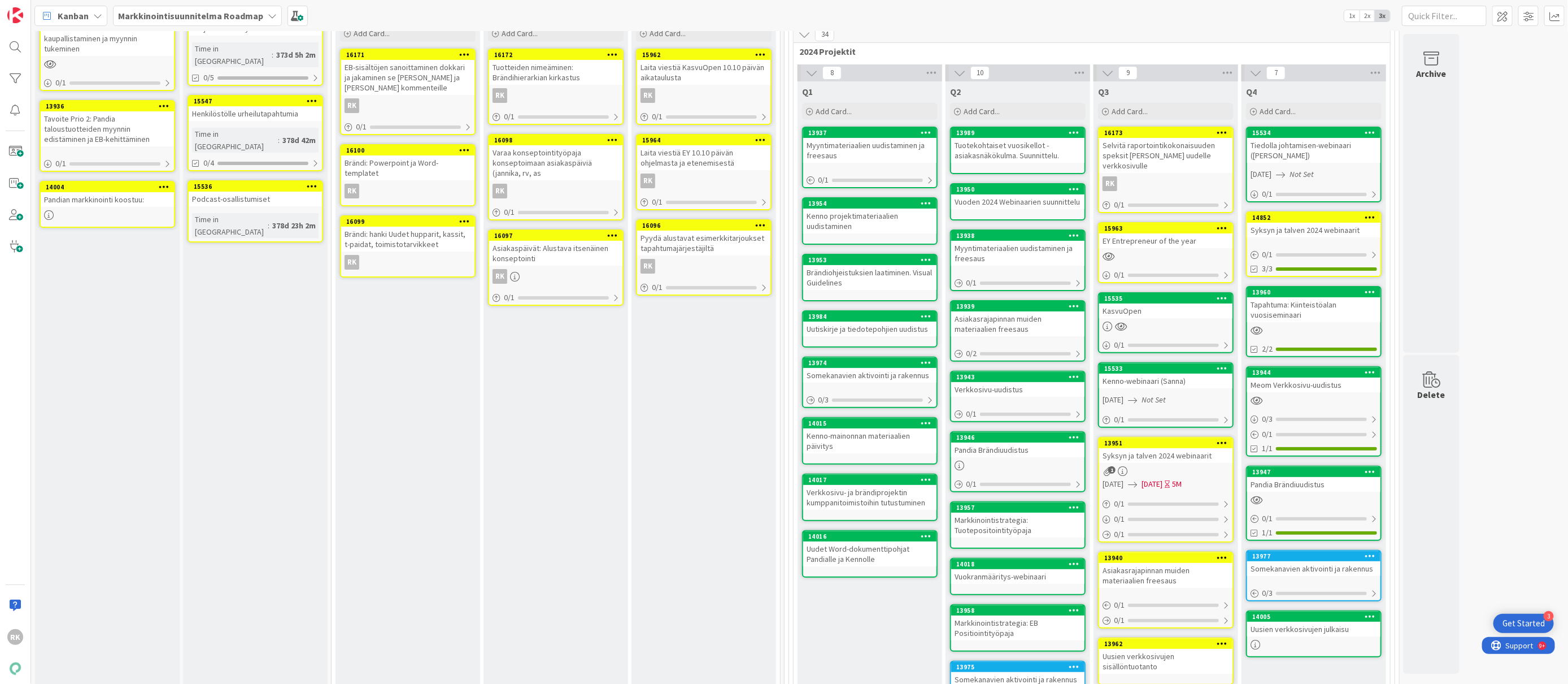
scroll to position [83, 0]
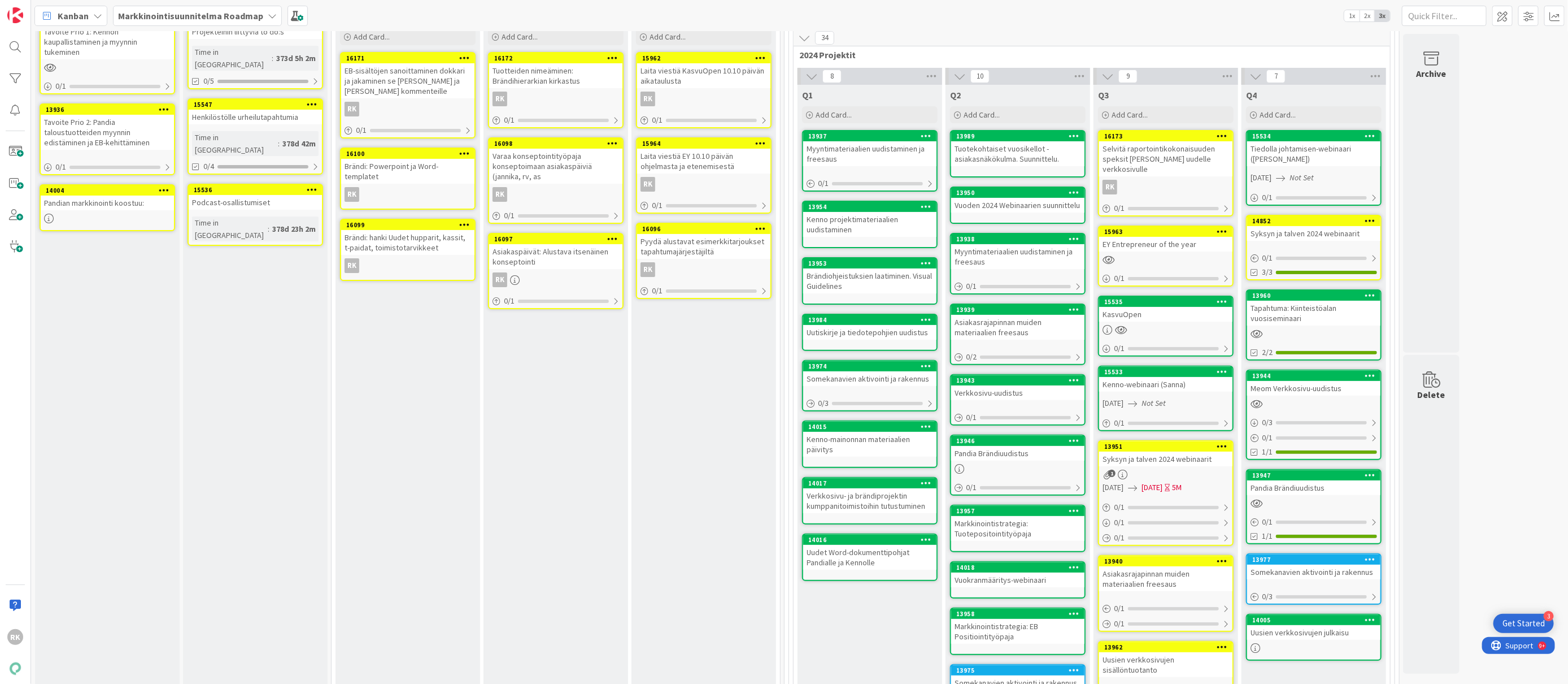
click at [1375, 216] on icon at bounding box center [1370, 220] width 11 height 8
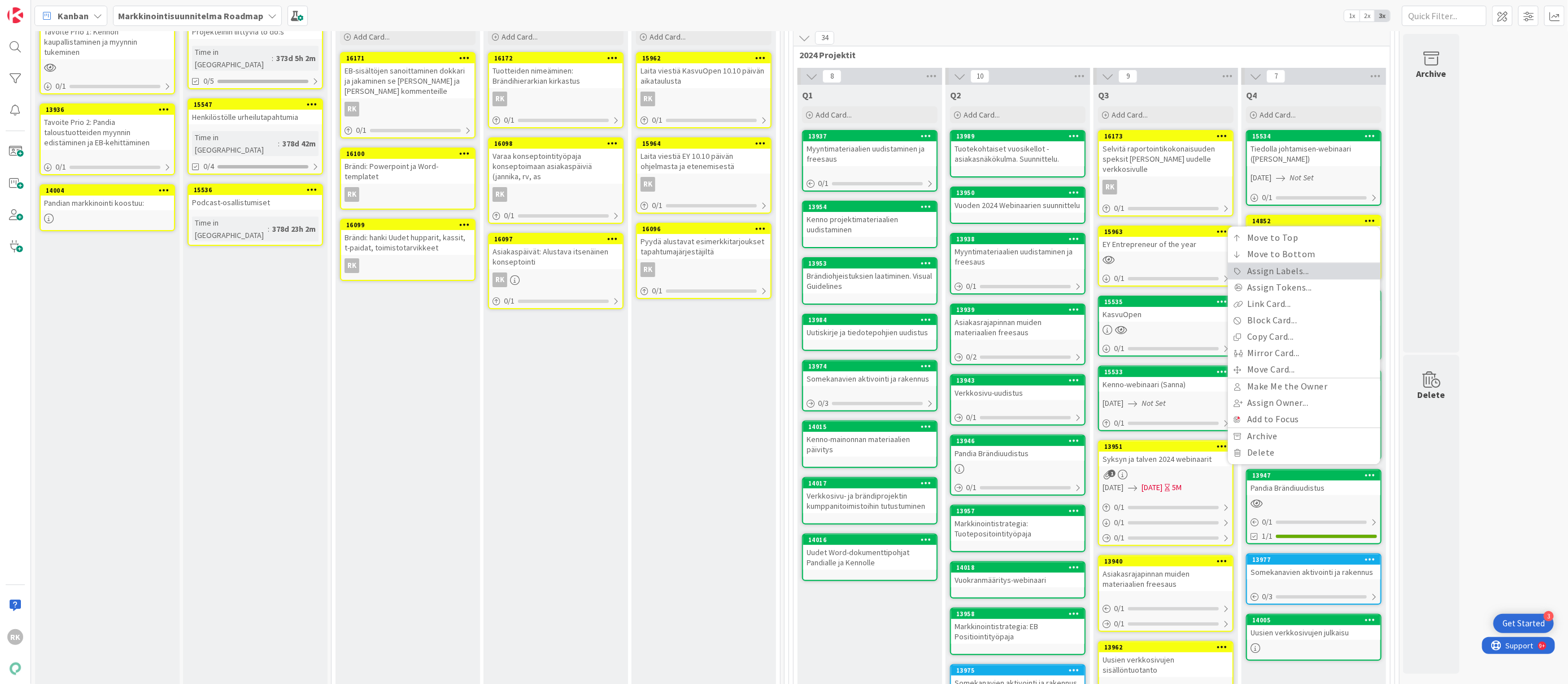
click at [1255, 263] on link "Assign Labels..." at bounding box center [1304, 271] width 153 height 16
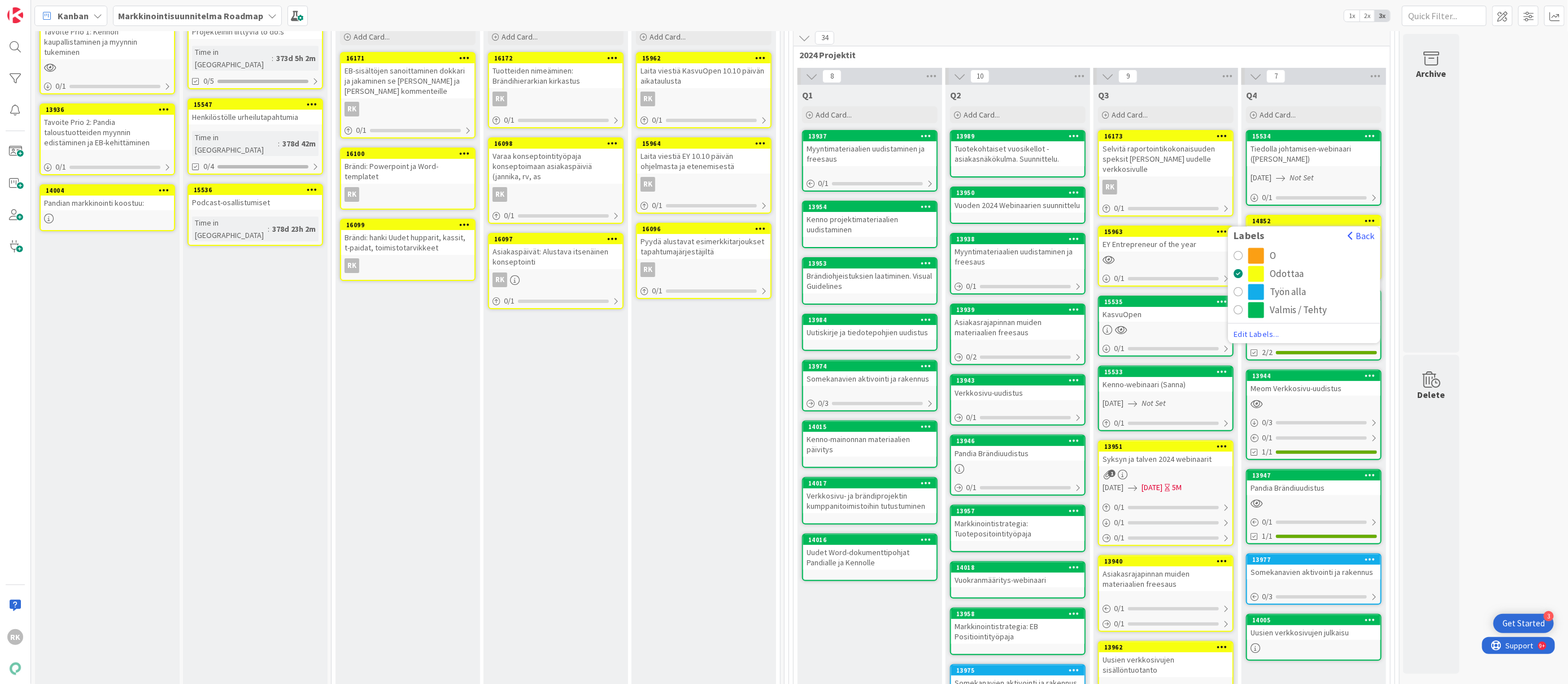
click at [1235, 306] on div "radio" at bounding box center [1238, 310] width 9 height 9
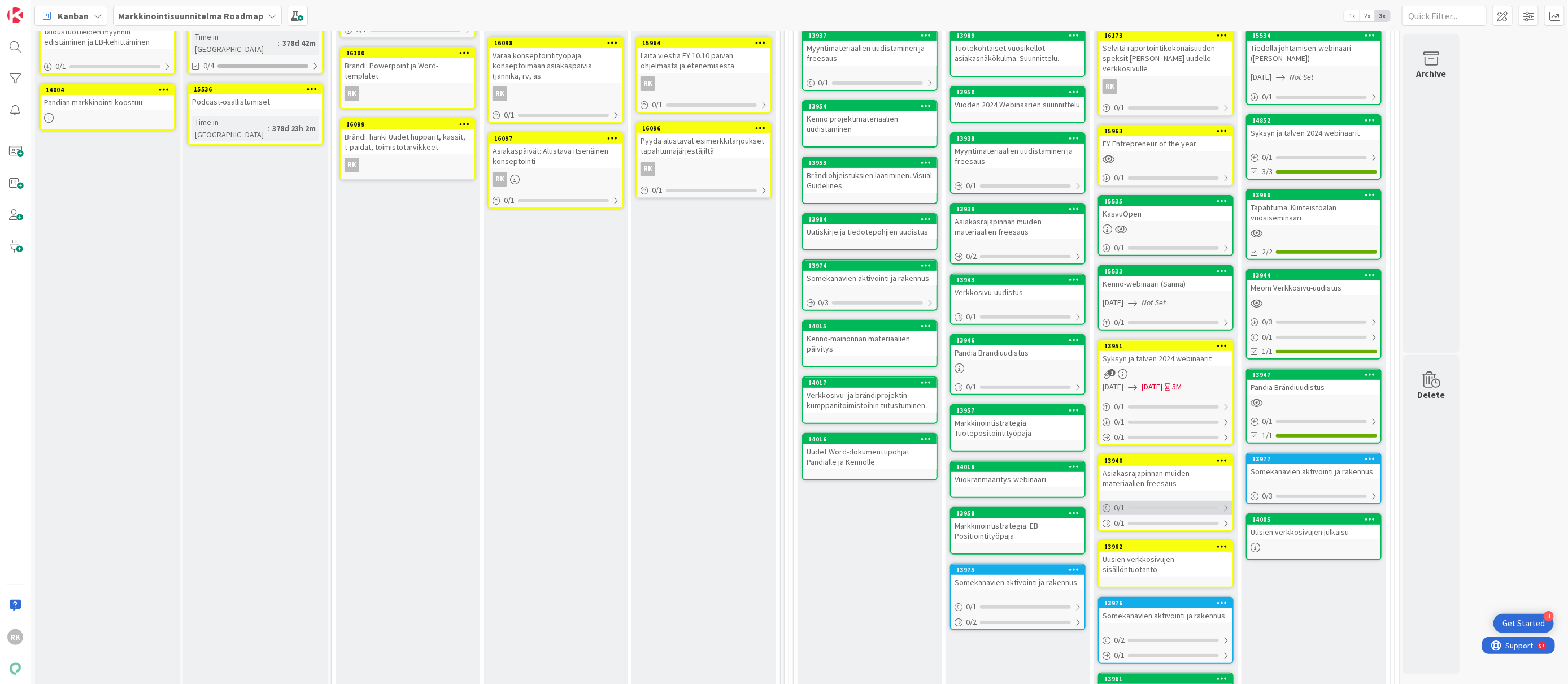
scroll to position [189, 0]
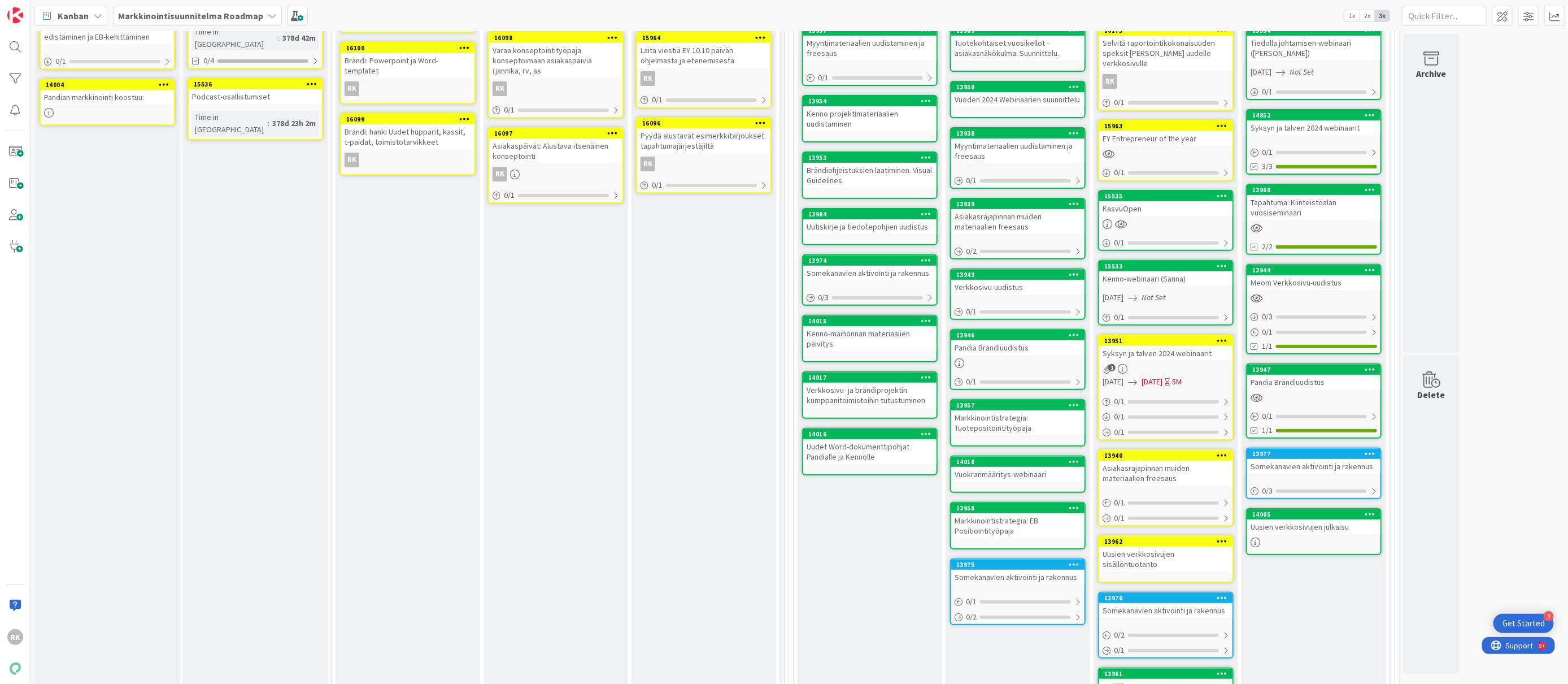
click at [1216, 337] on div at bounding box center [1222, 341] width 21 height 8
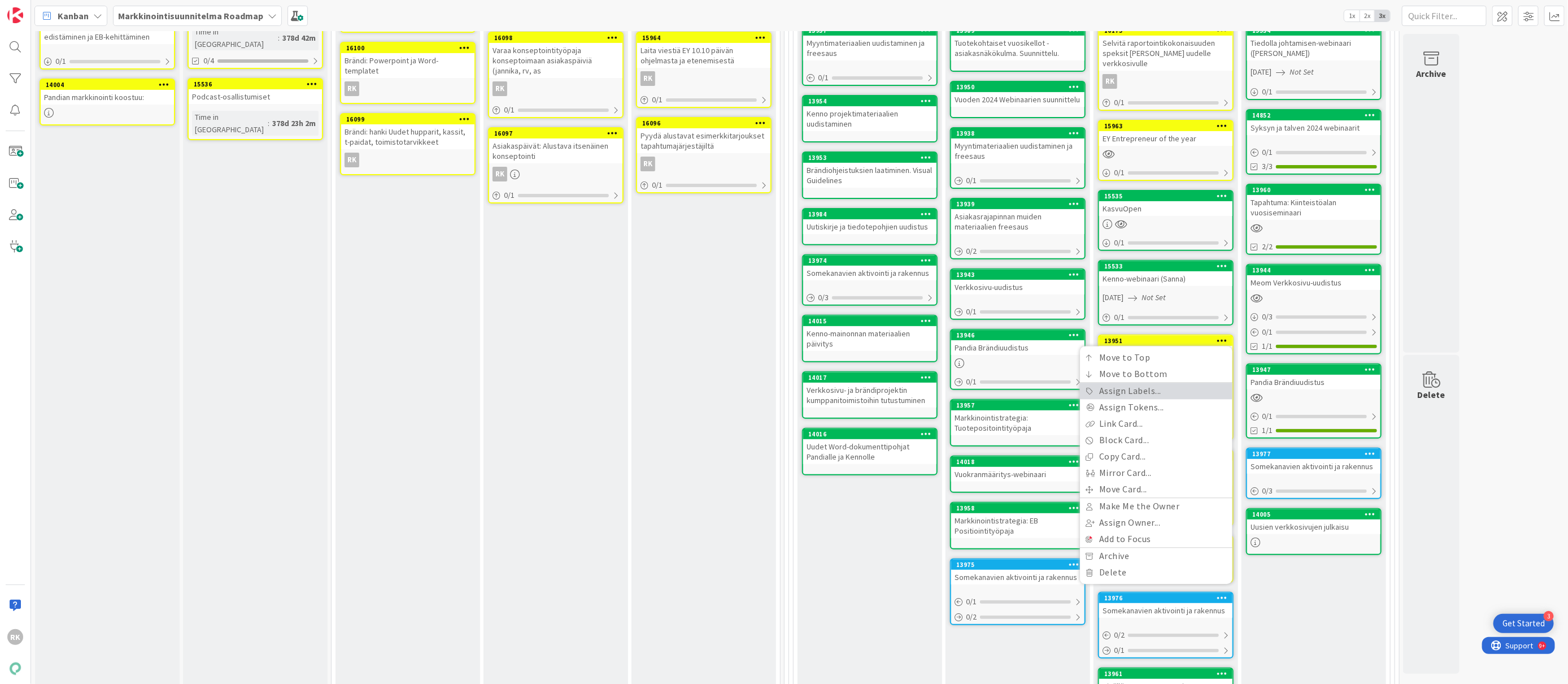
click at [1144, 383] on link "Assign Labels..." at bounding box center [1156, 391] width 153 height 16
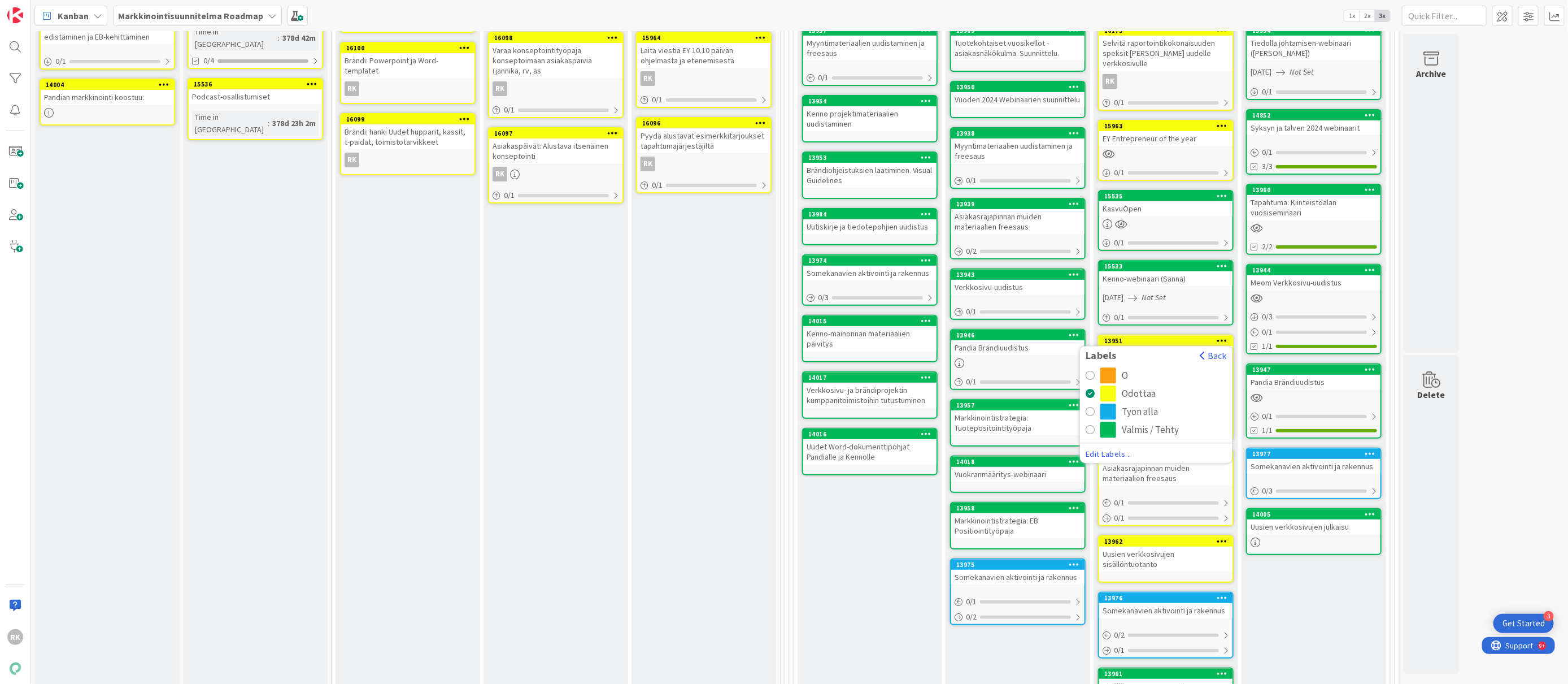
click at [1097, 422] on button "Valmis / Tehty" at bounding box center [1157, 430] width 141 height 16
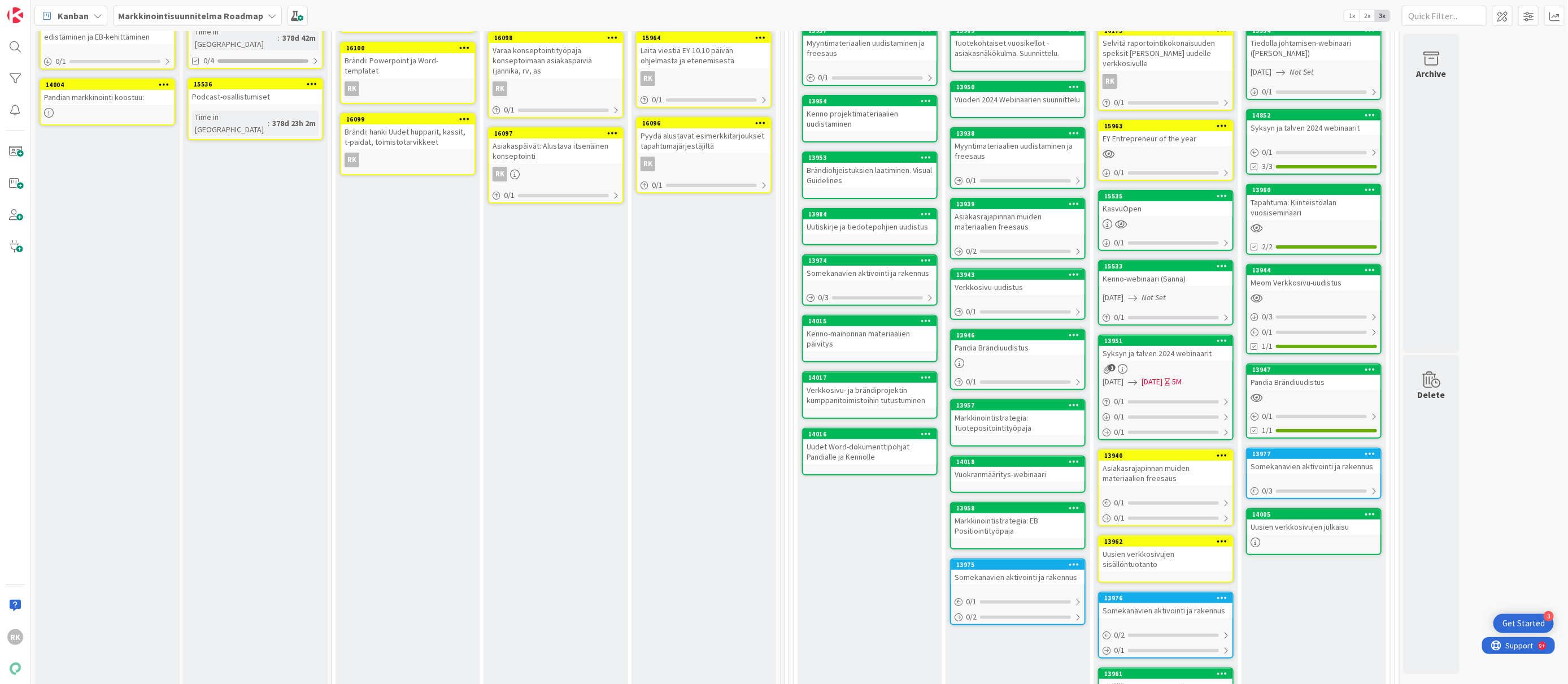
click at [1226, 451] on icon at bounding box center [1223, 454] width 11 height 8
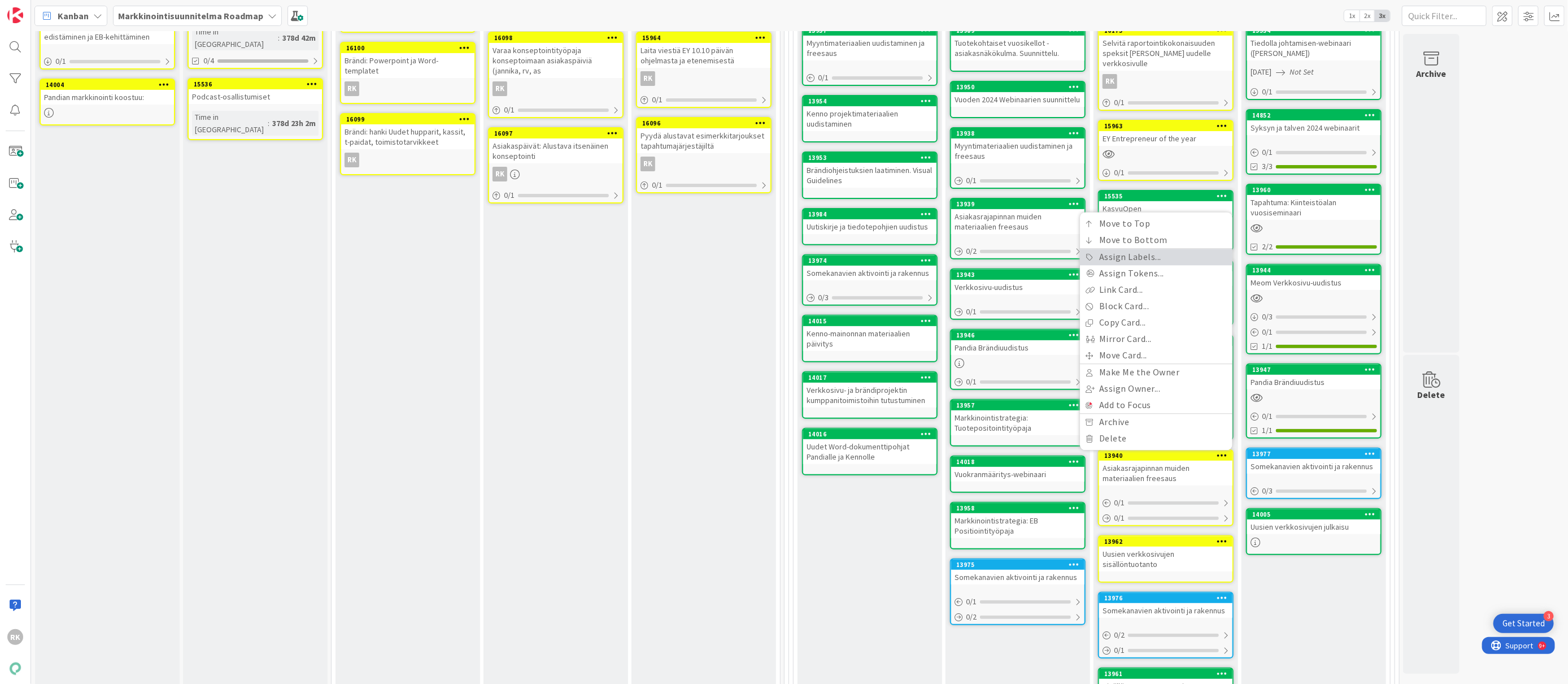
click at [1112, 249] on link "Assign Labels..." at bounding box center [1156, 258] width 153 height 16
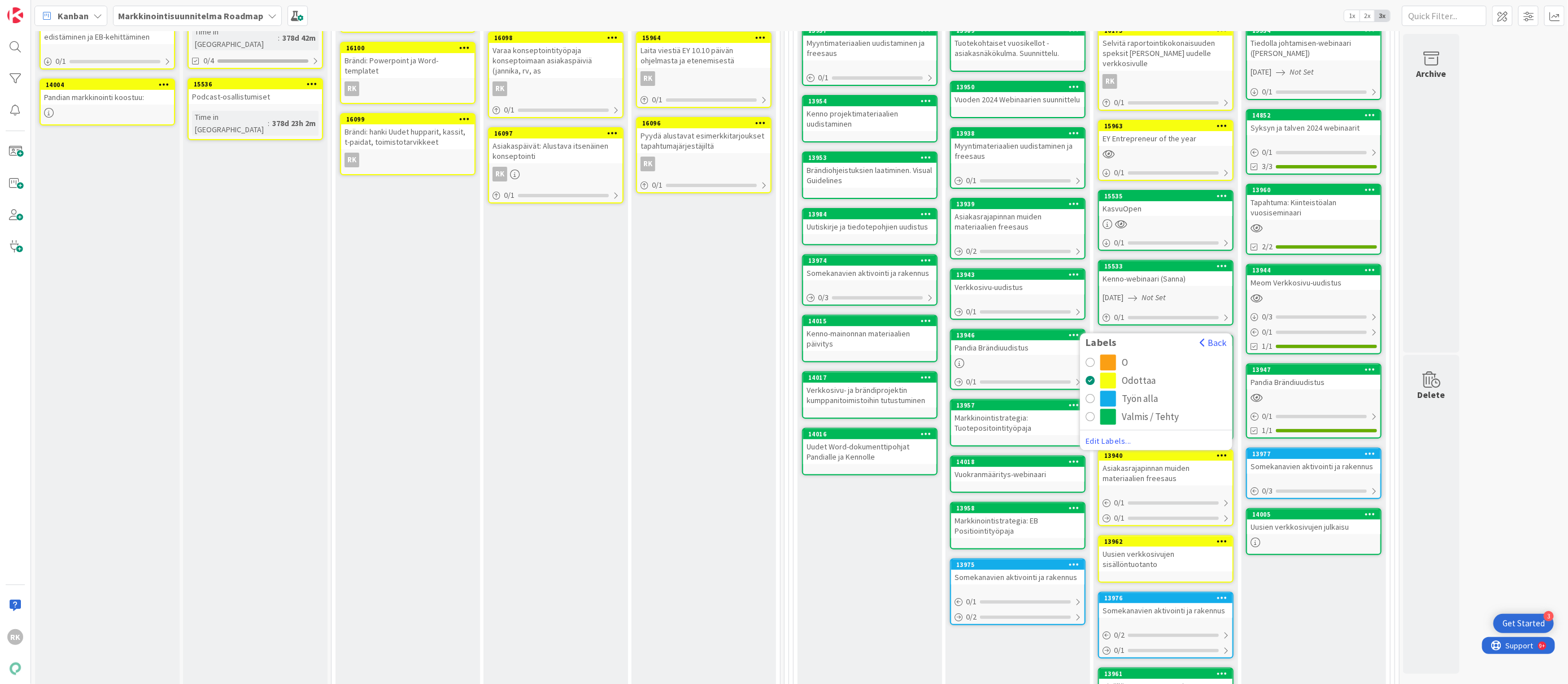
click at [1093, 412] on div "radio" at bounding box center [1091, 417] width 9 height 9
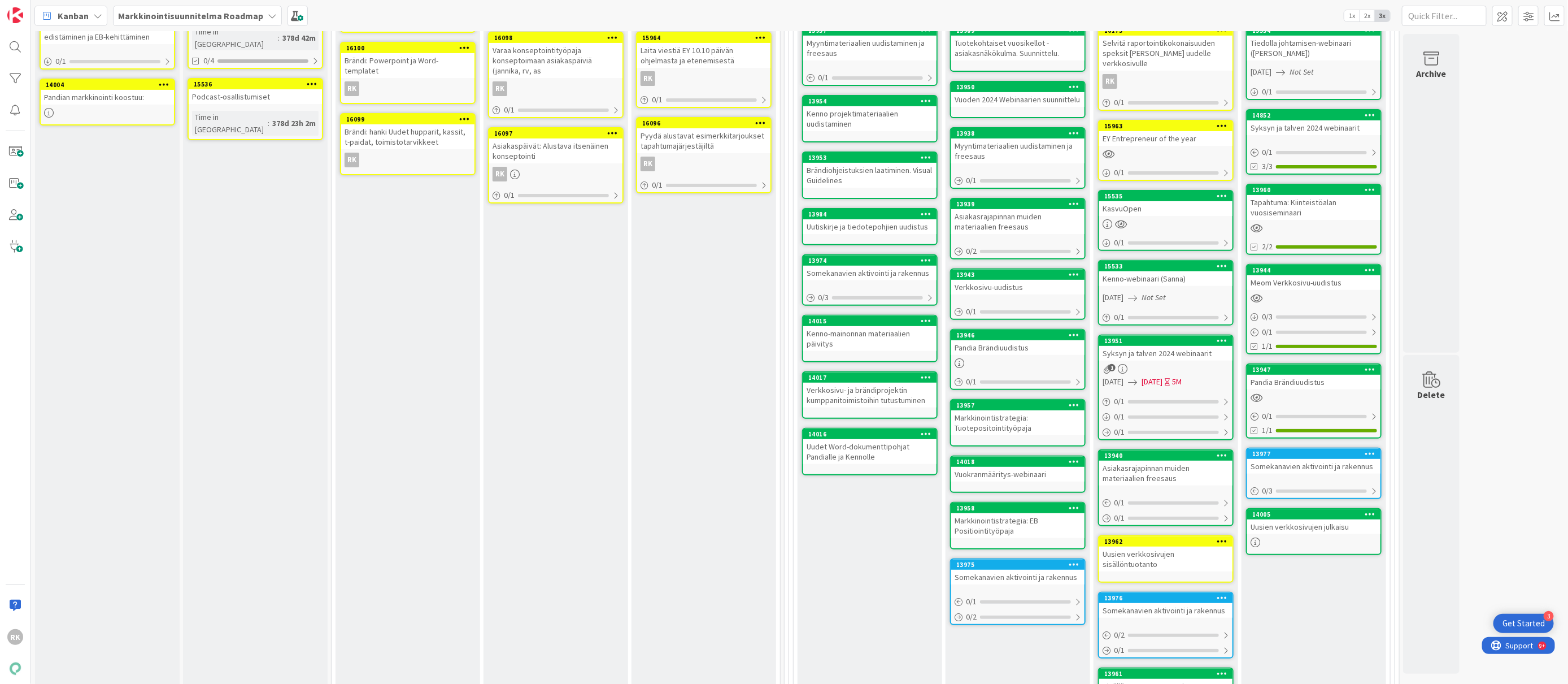
click at [1219, 122] on icon at bounding box center [1223, 125] width 11 height 8
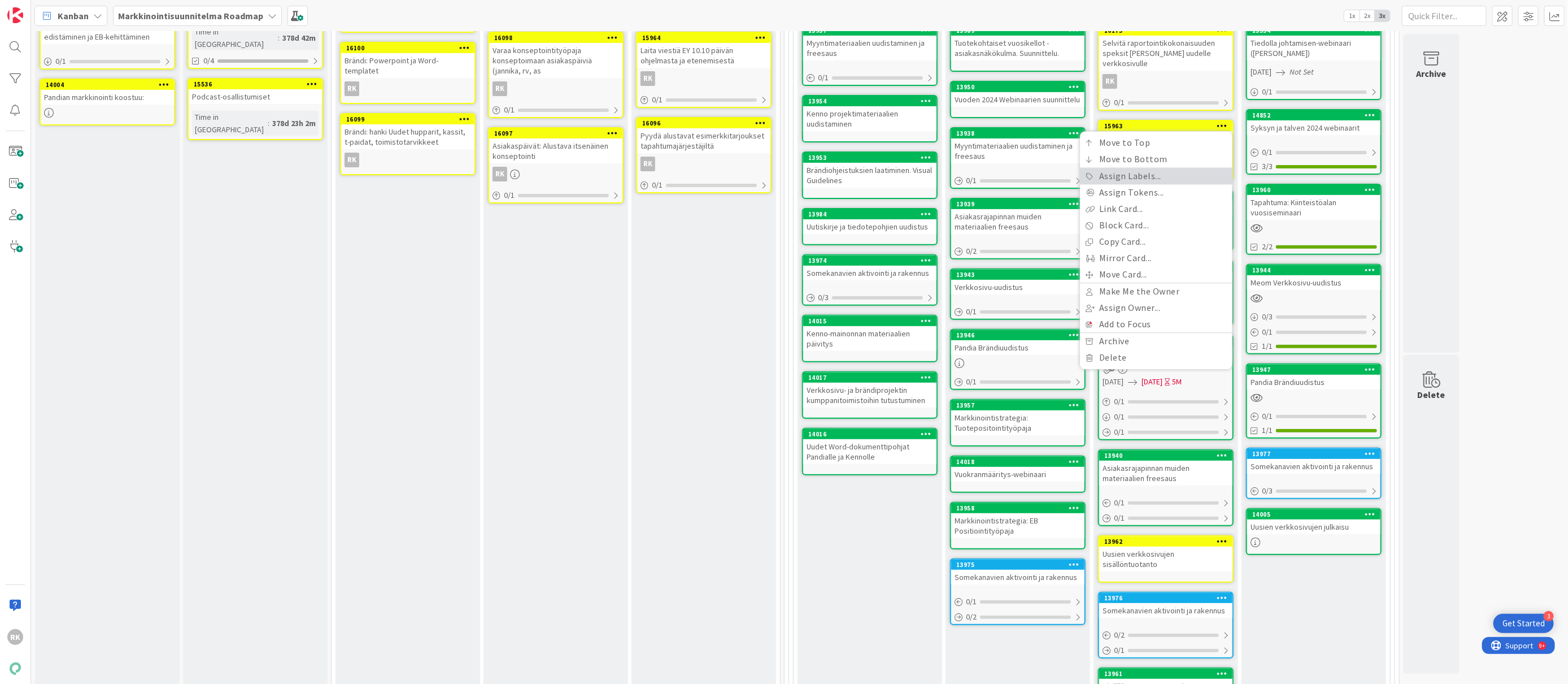
click at [1120, 168] on link "Assign Labels..." at bounding box center [1156, 176] width 153 height 16
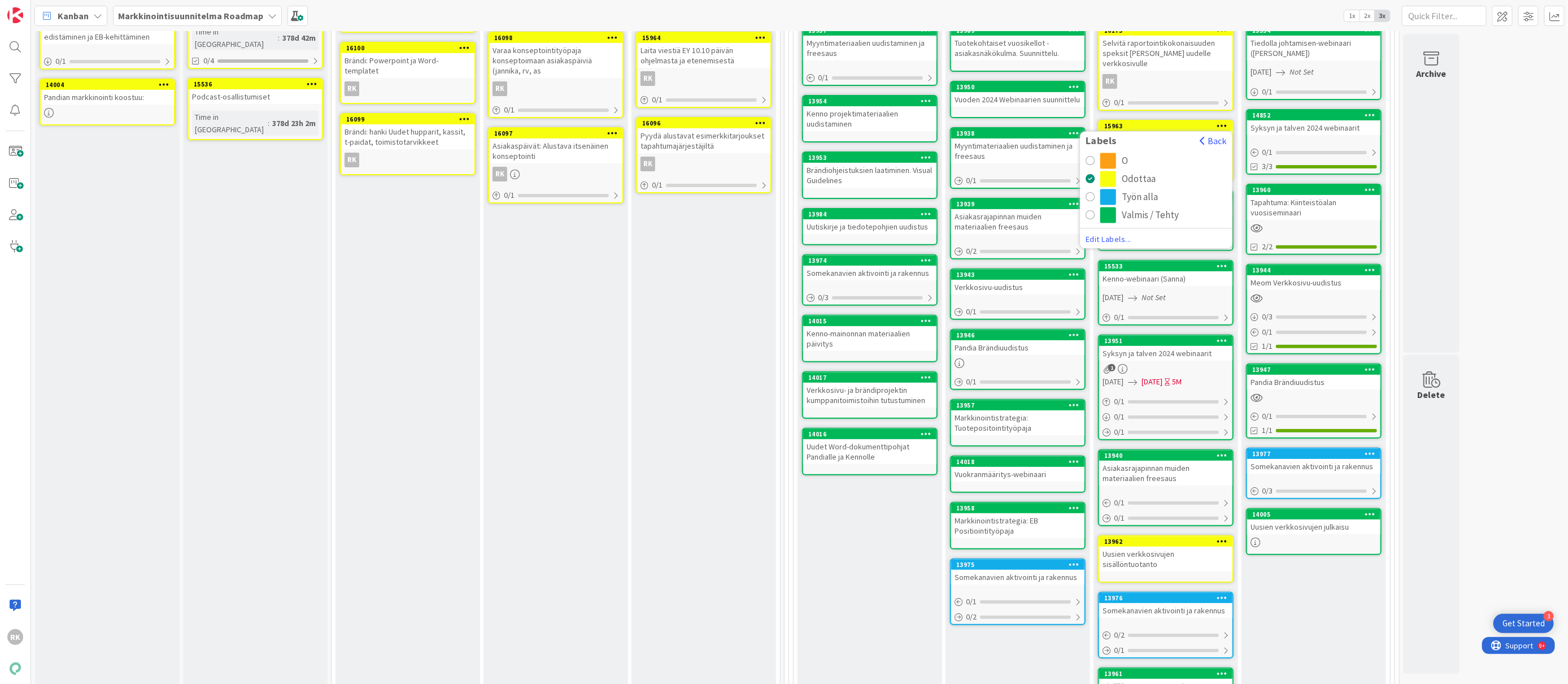
click at [1098, 207] on button "Valmis / Tehty" at bounding box center [1157, 215] width 141 height 16
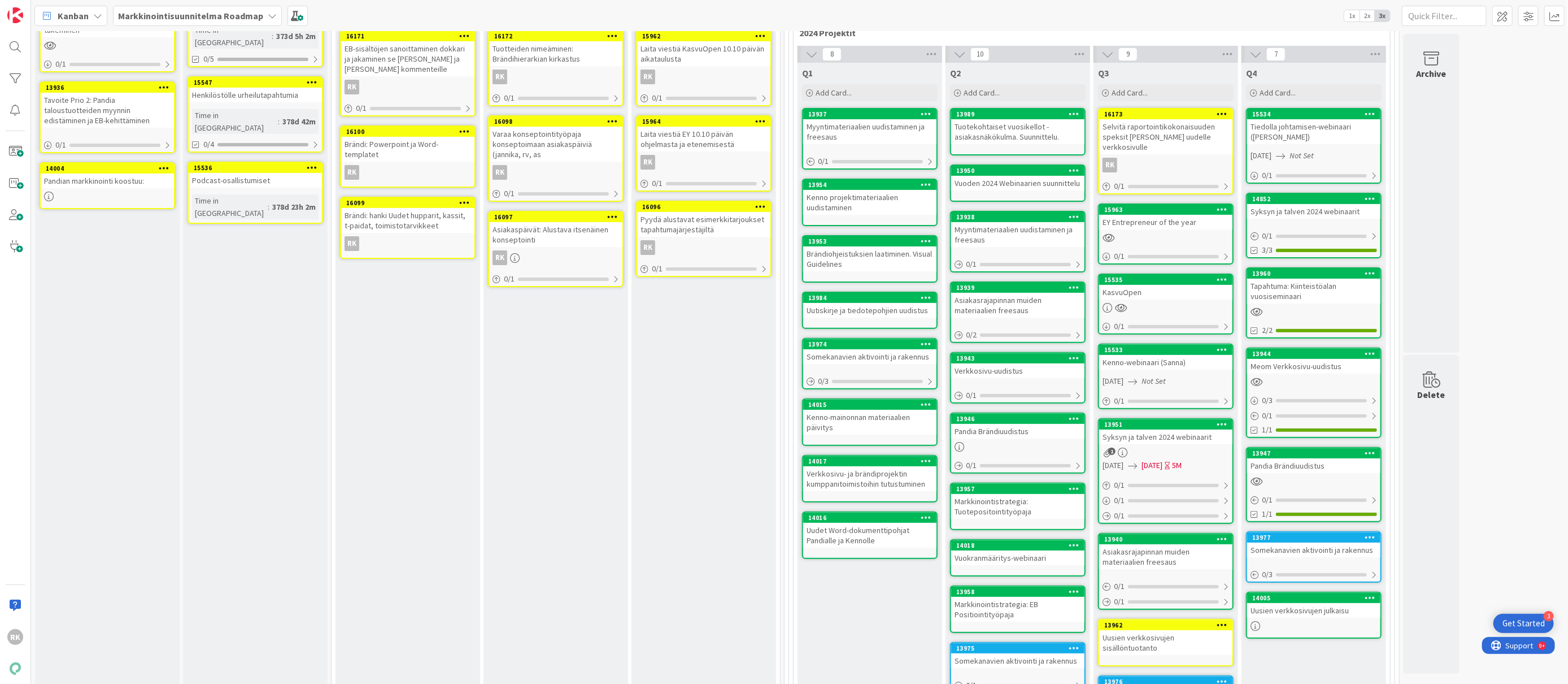
scroll to position [33, 0]
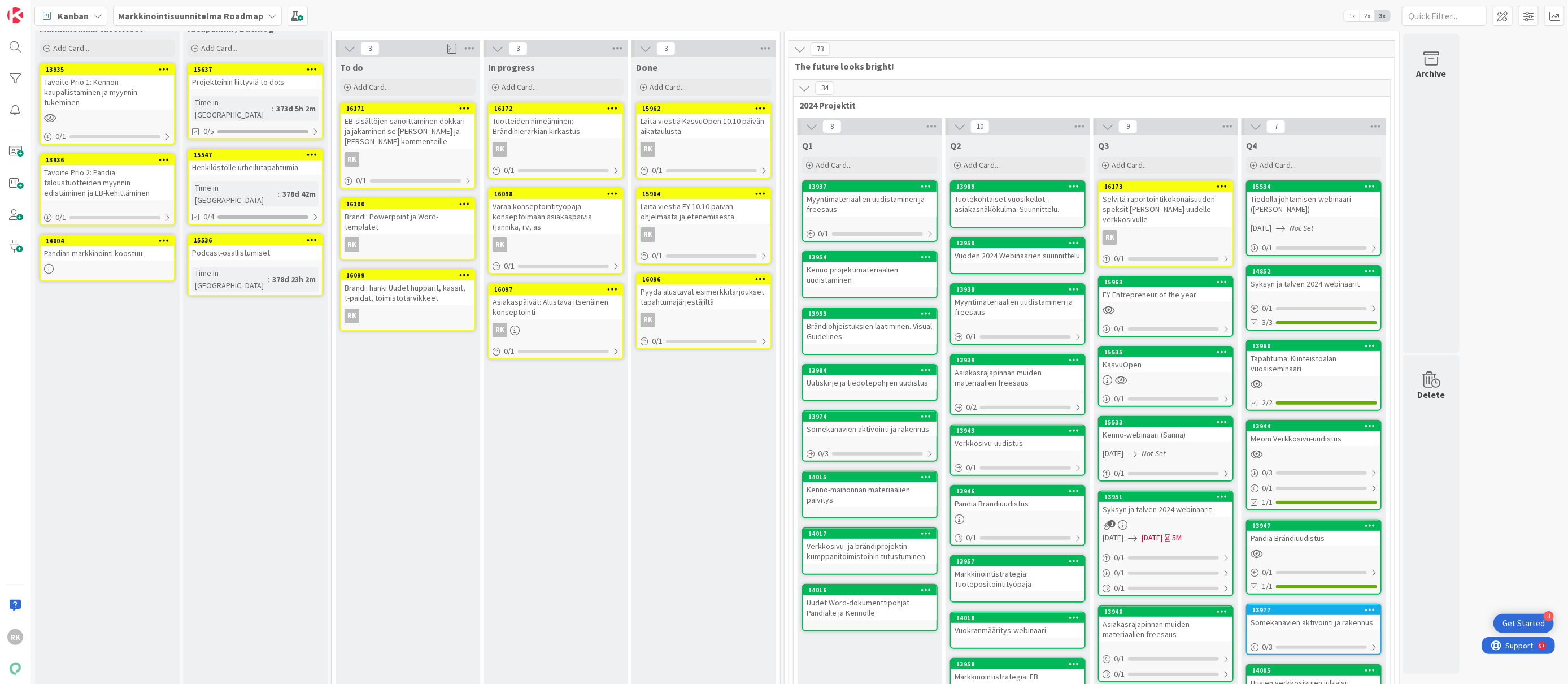
click at [1224, 187] on icon at bounding box center [1223, 185] width 11 height 8
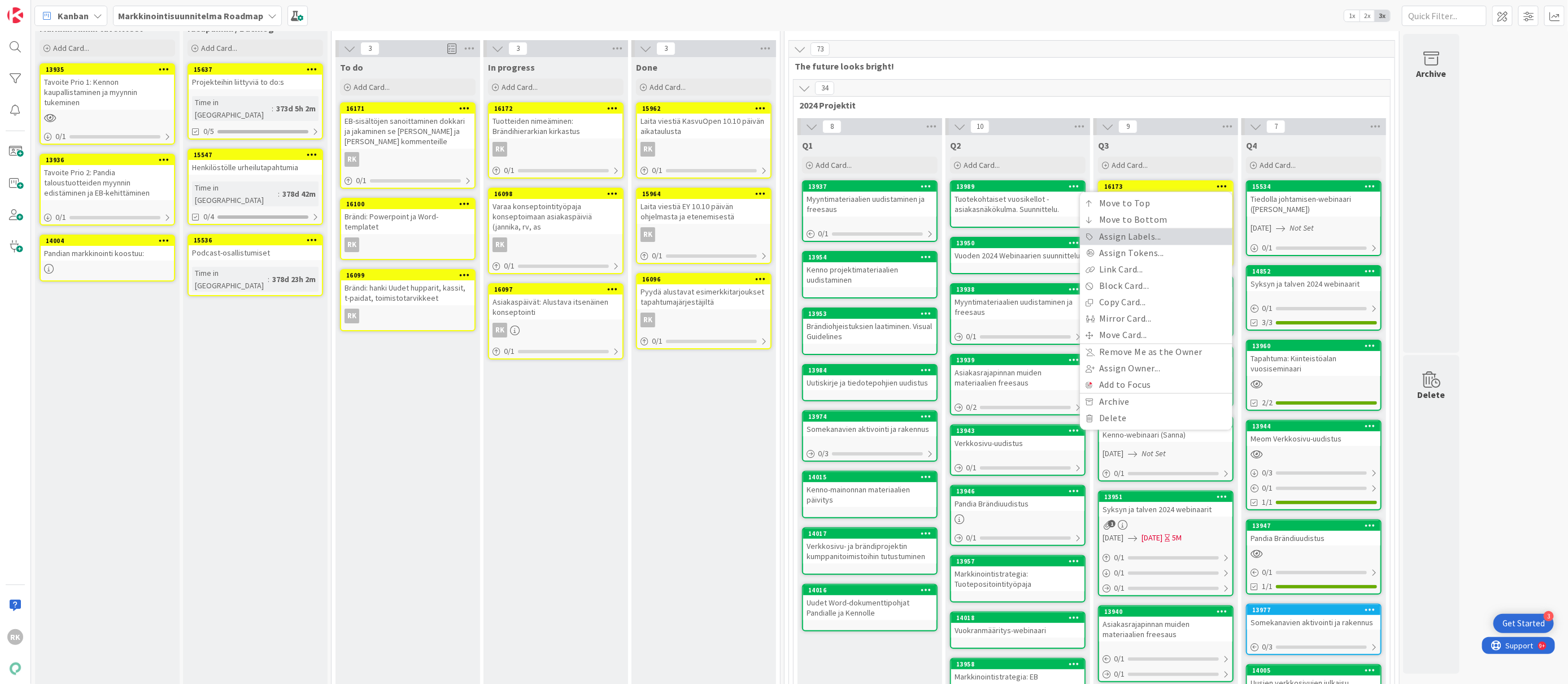
click at [1120, 241] on link "Assign Labels..." at bounding box center [1156, 237] width 153 height 16
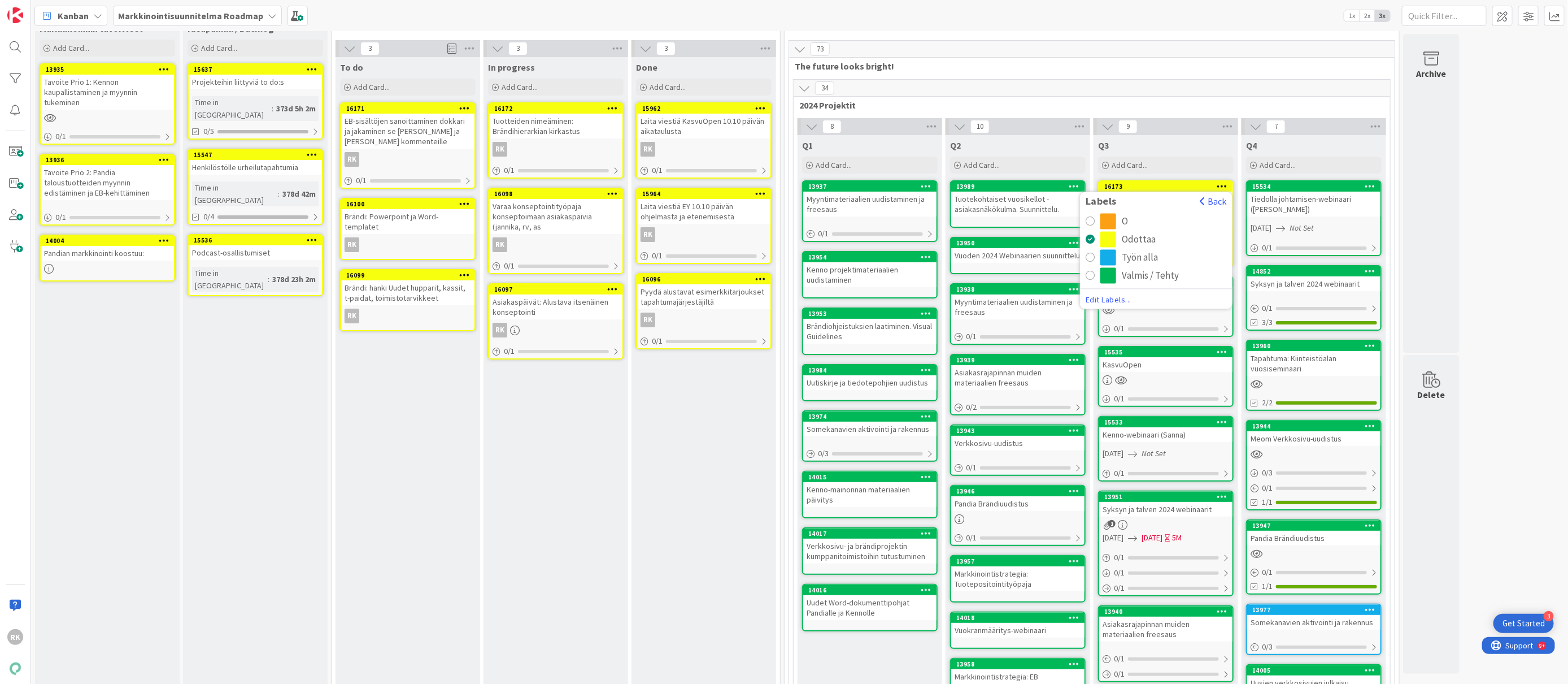
click at [1091, 272] on div "radio" at bounding box center [1091, 275] width 9 height 9
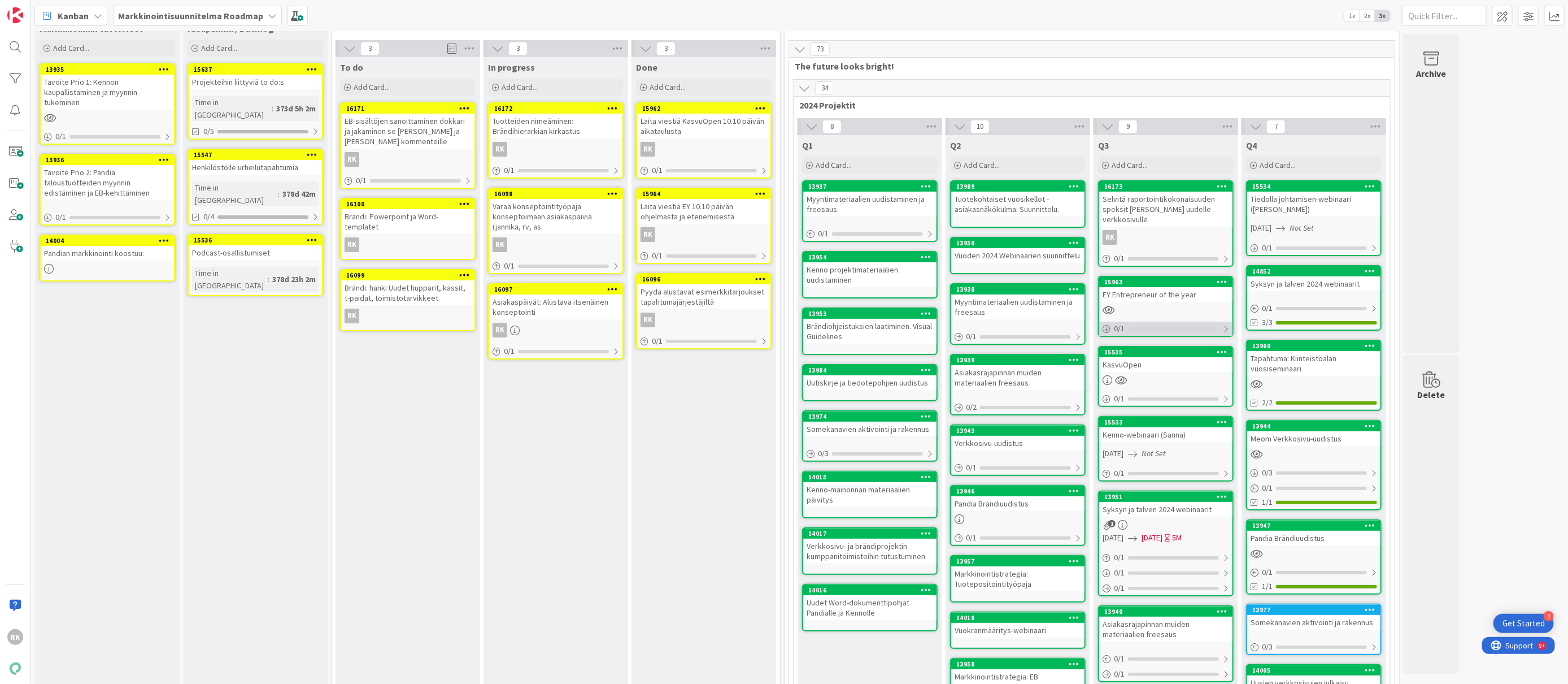
scroll to position [361, 0]
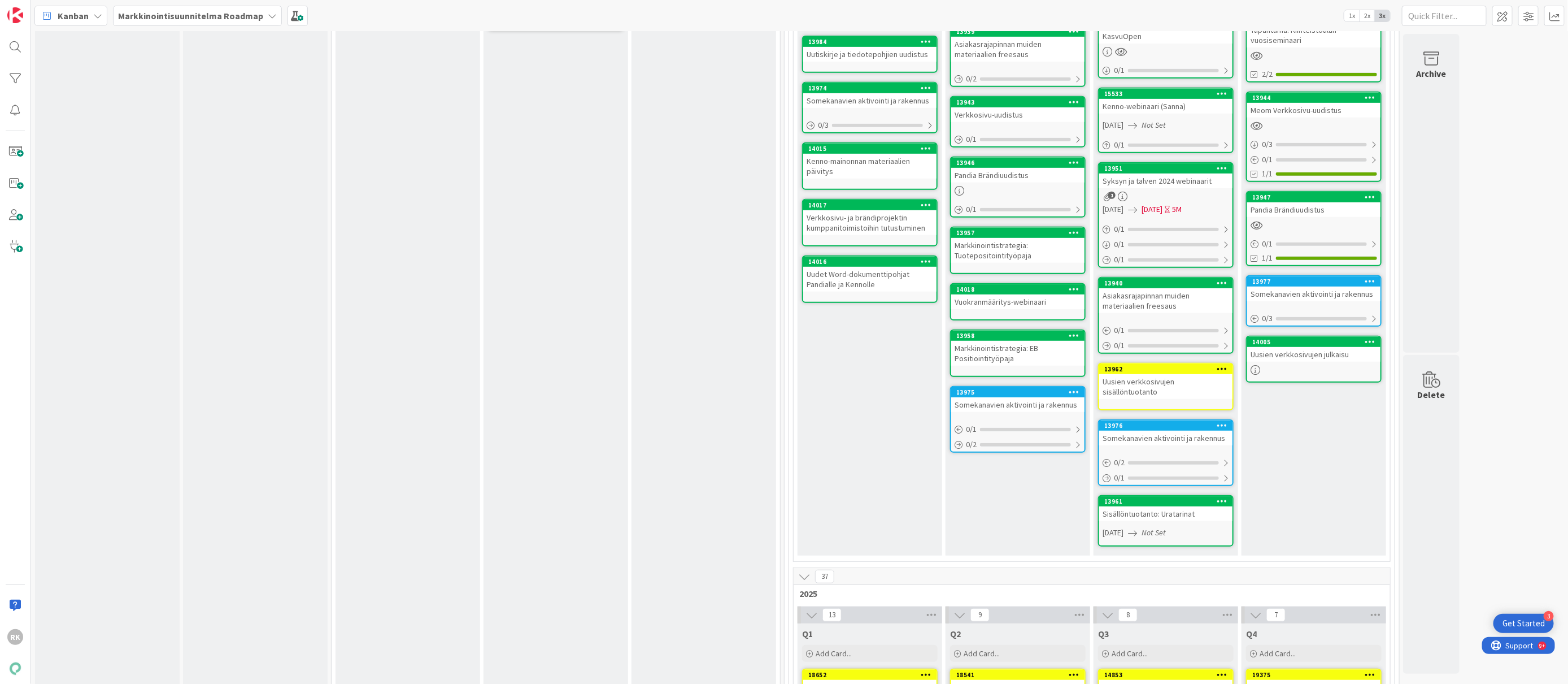
click at [1223, 365] on icon at bounding box center [1223, 368] width 11 height 8
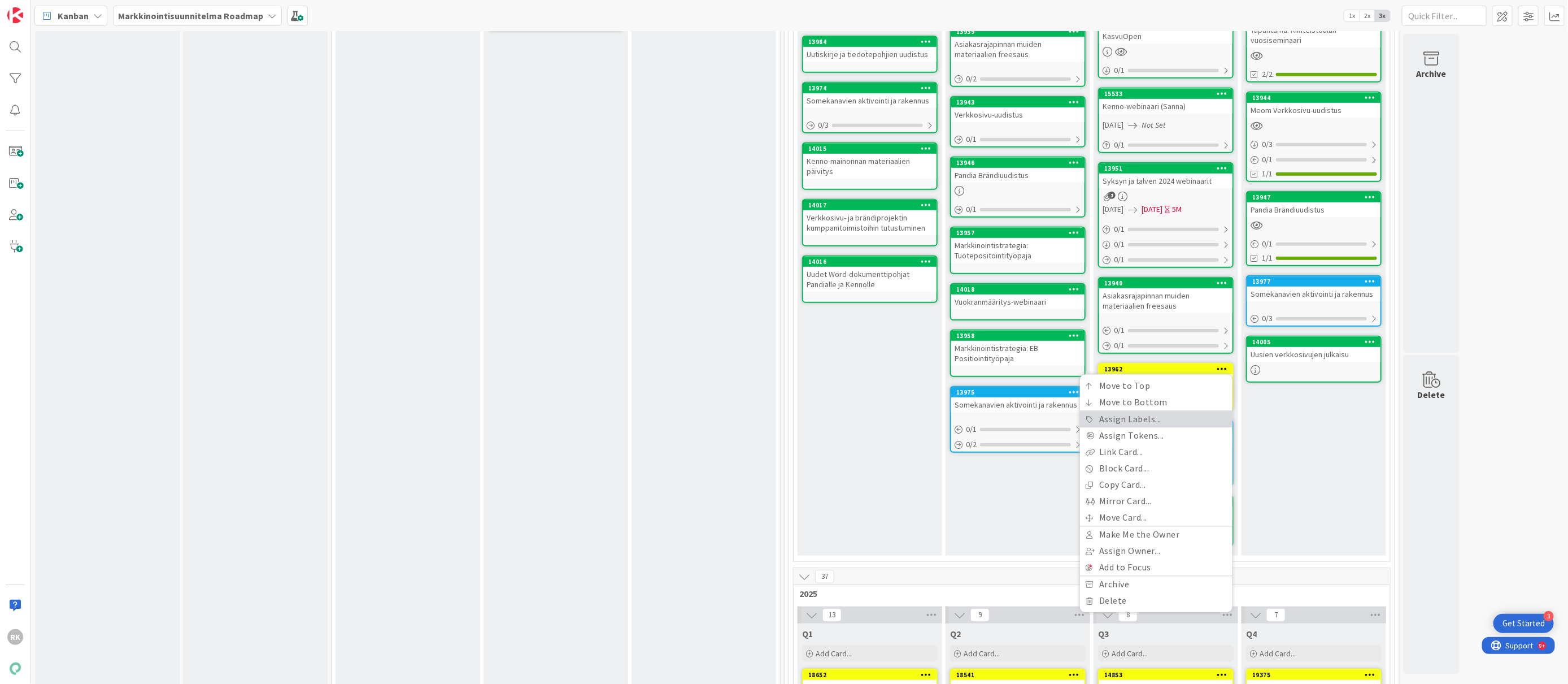
click at [1129, 411] on link "Assign Labels..." at bounding box center [1156, 419] width 153 height 16
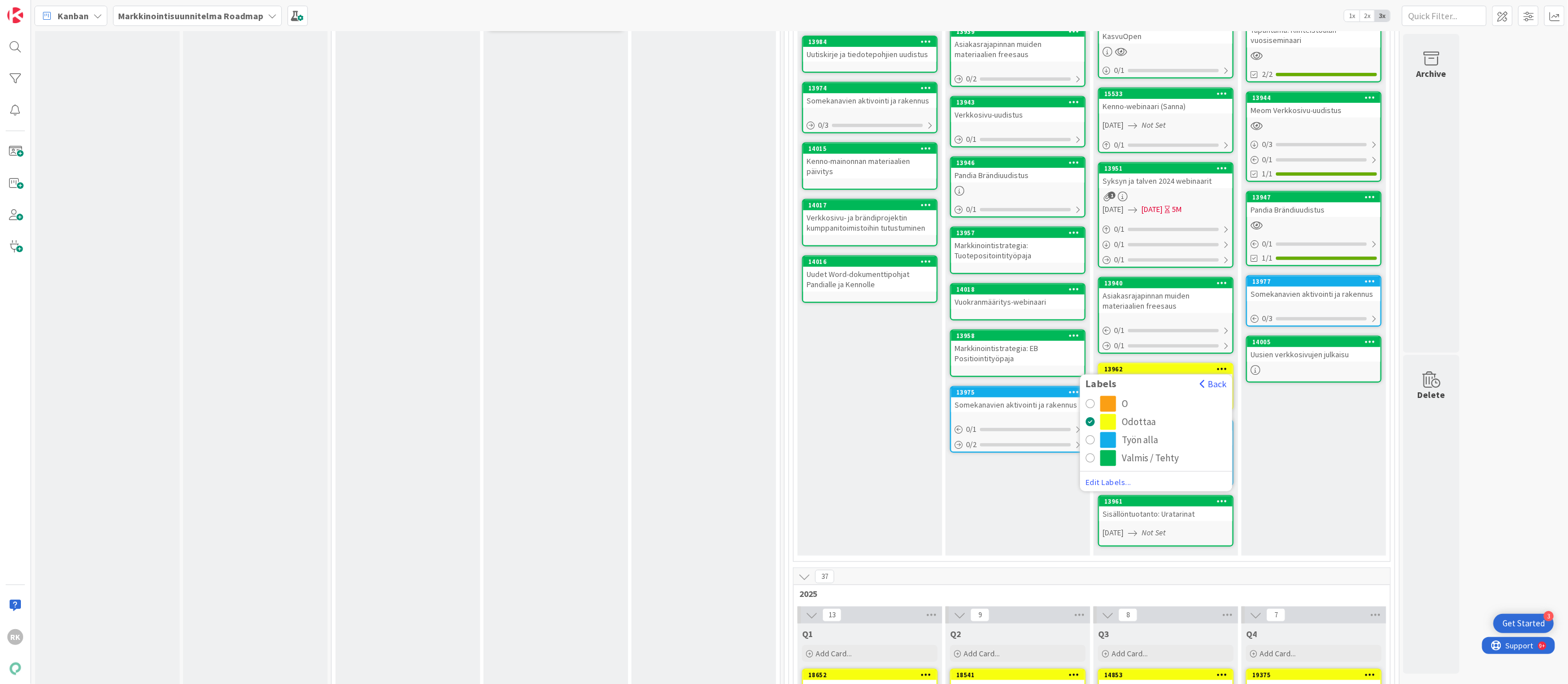
click at [1092, 453] on div "radio" at bounding box center [1091, 458] width 9 height 9
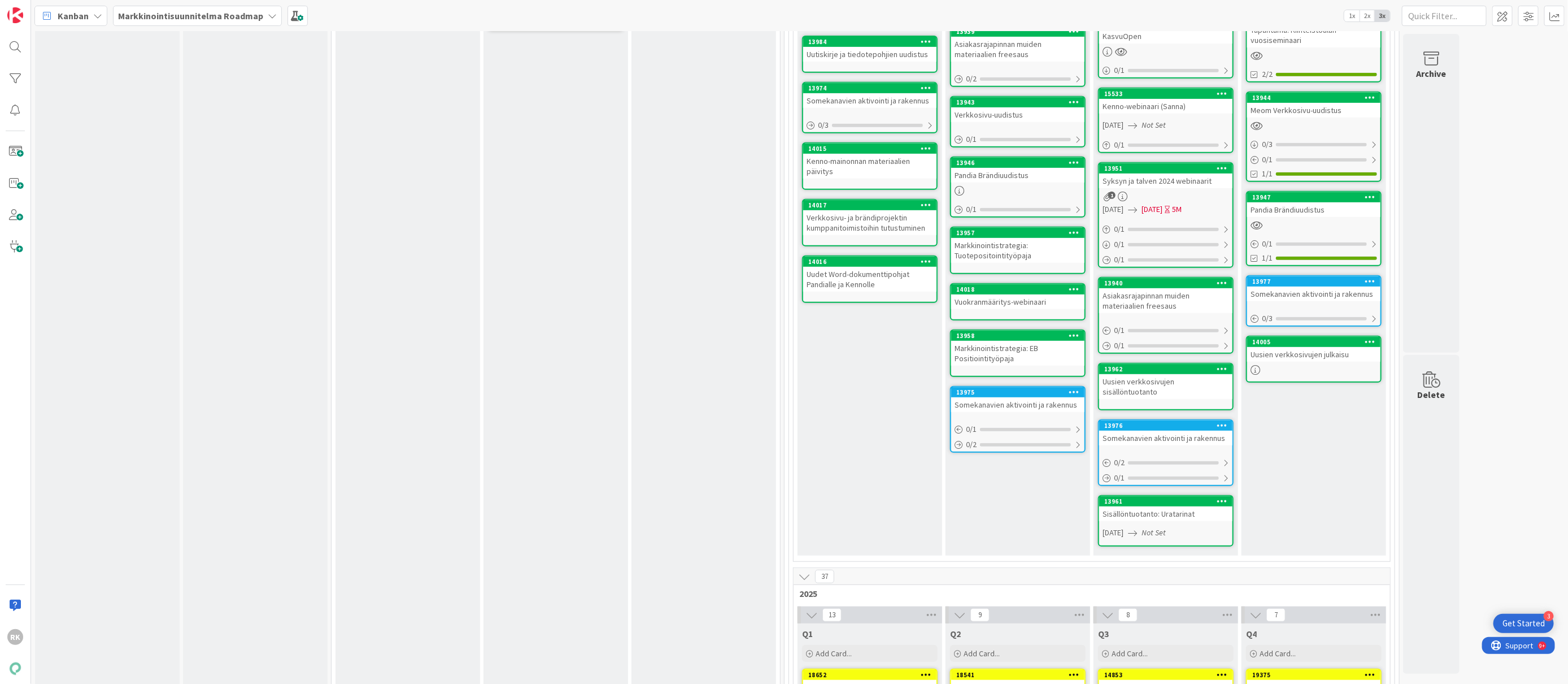
click at [1379, 437] on div "Q4 Add Card... 15534 Tiedolla johtamisen-webinaari (Timo) 12/12/2024 Not Set 0 …" at bounding box center [1314, 181] width 145 height 748
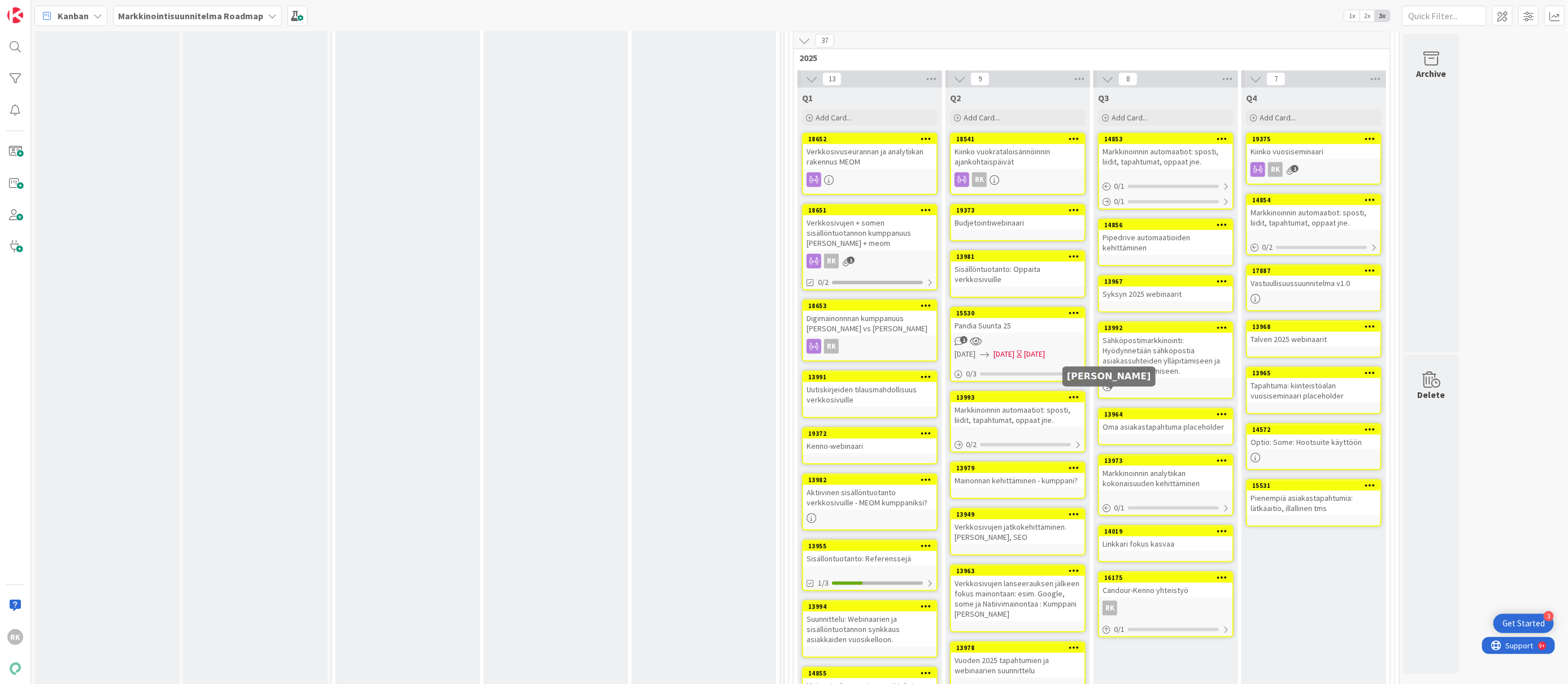
scroll to position [757, 0]
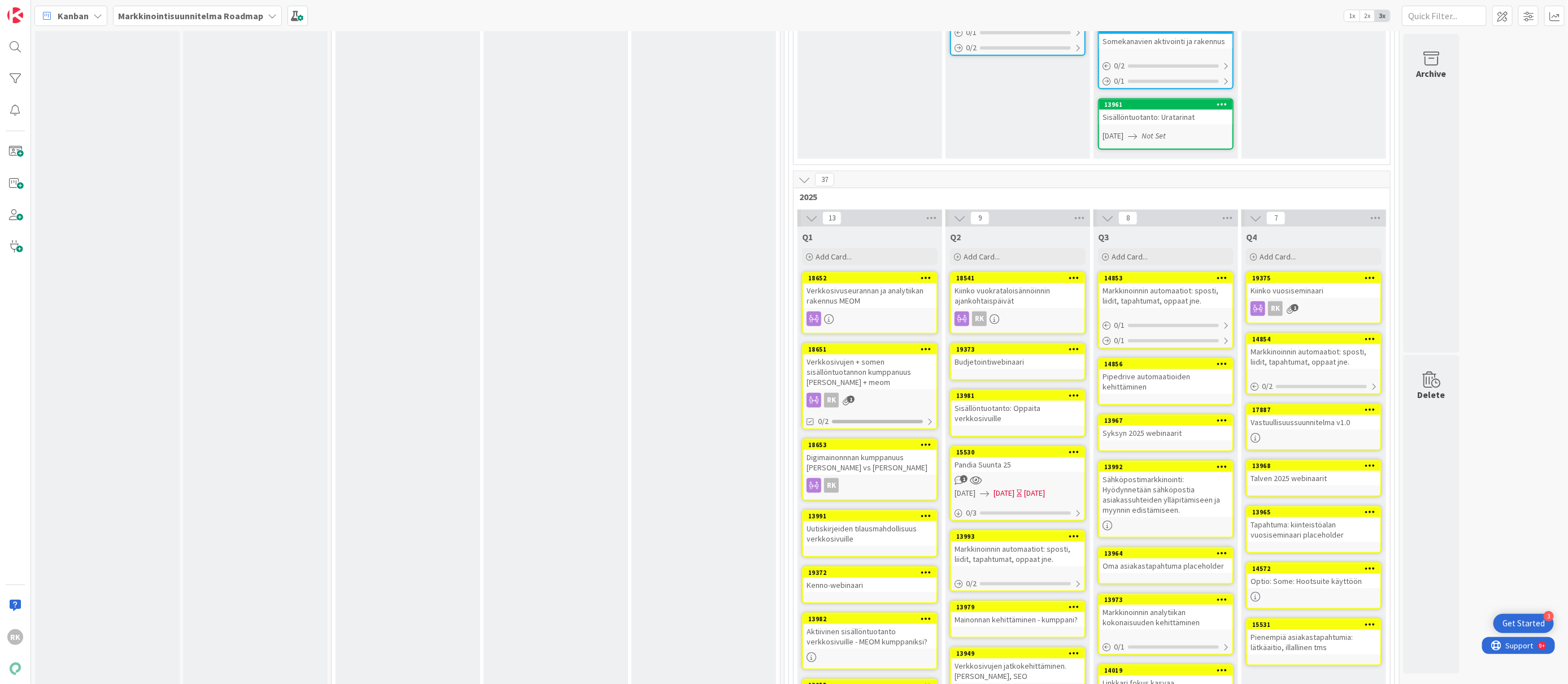
click at [928, 274] on icon at bounding box center [927, 277] width 11 height 8
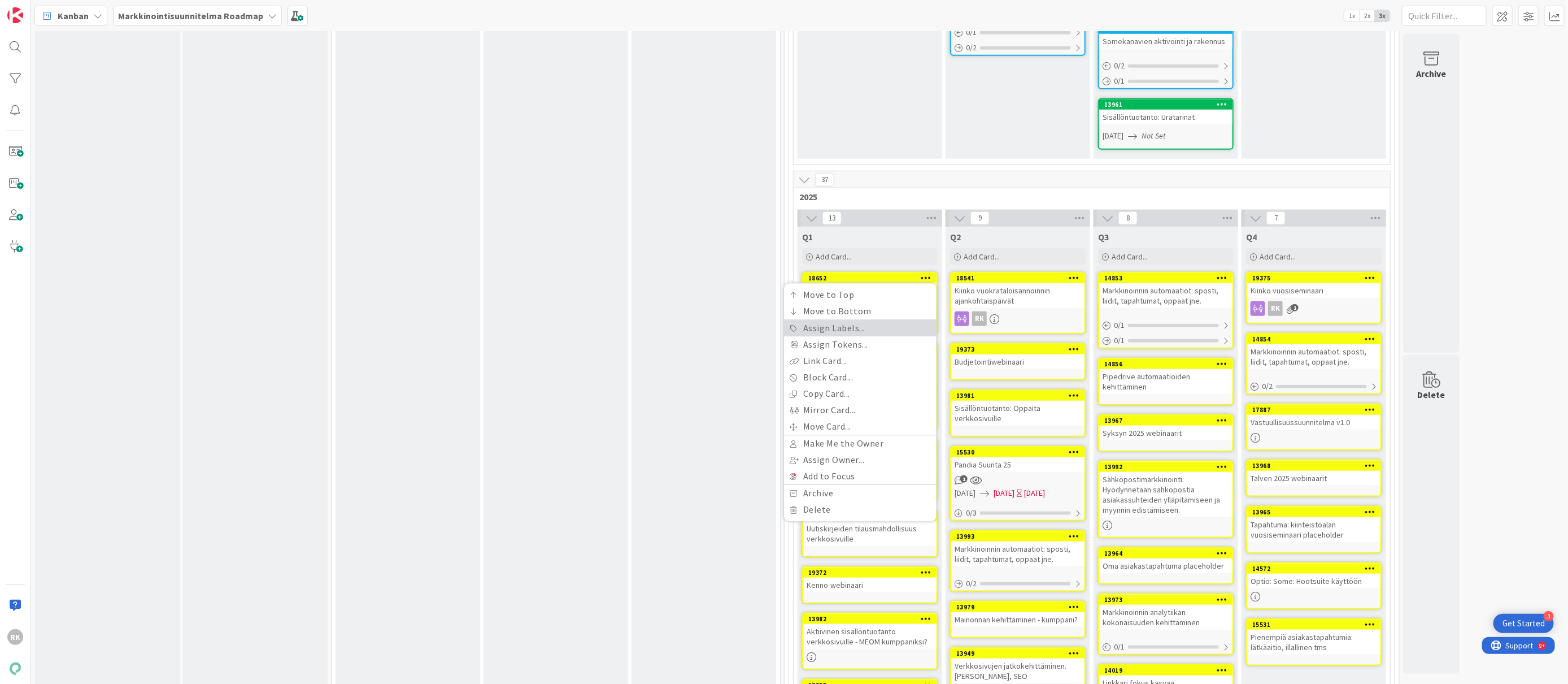
click at [859, 320] on link "Assign Labels..." at bounding box center [860, 328] width 153 height 16
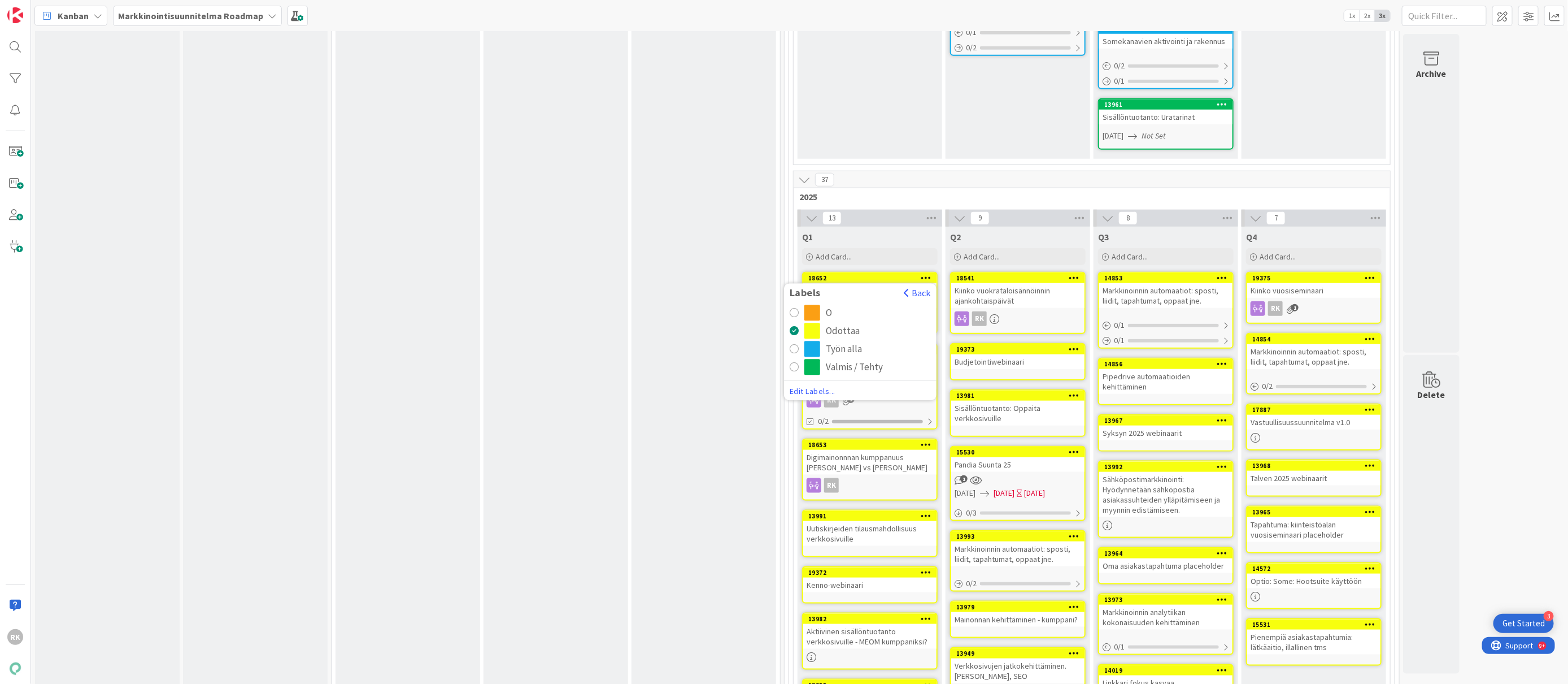
click at [797, 363] on div "radio" at bounding box center [794, 367] width 9 height 9
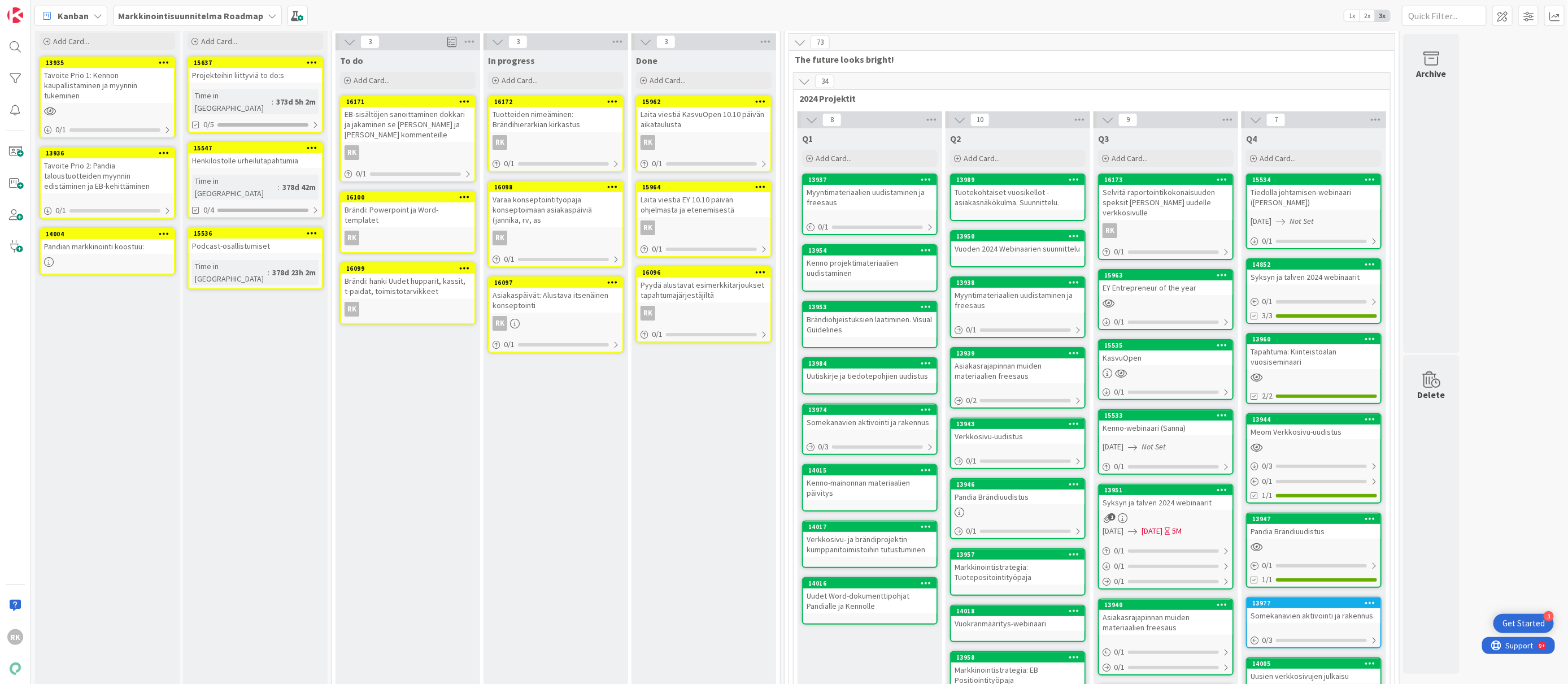
scroll to position [0, 0]
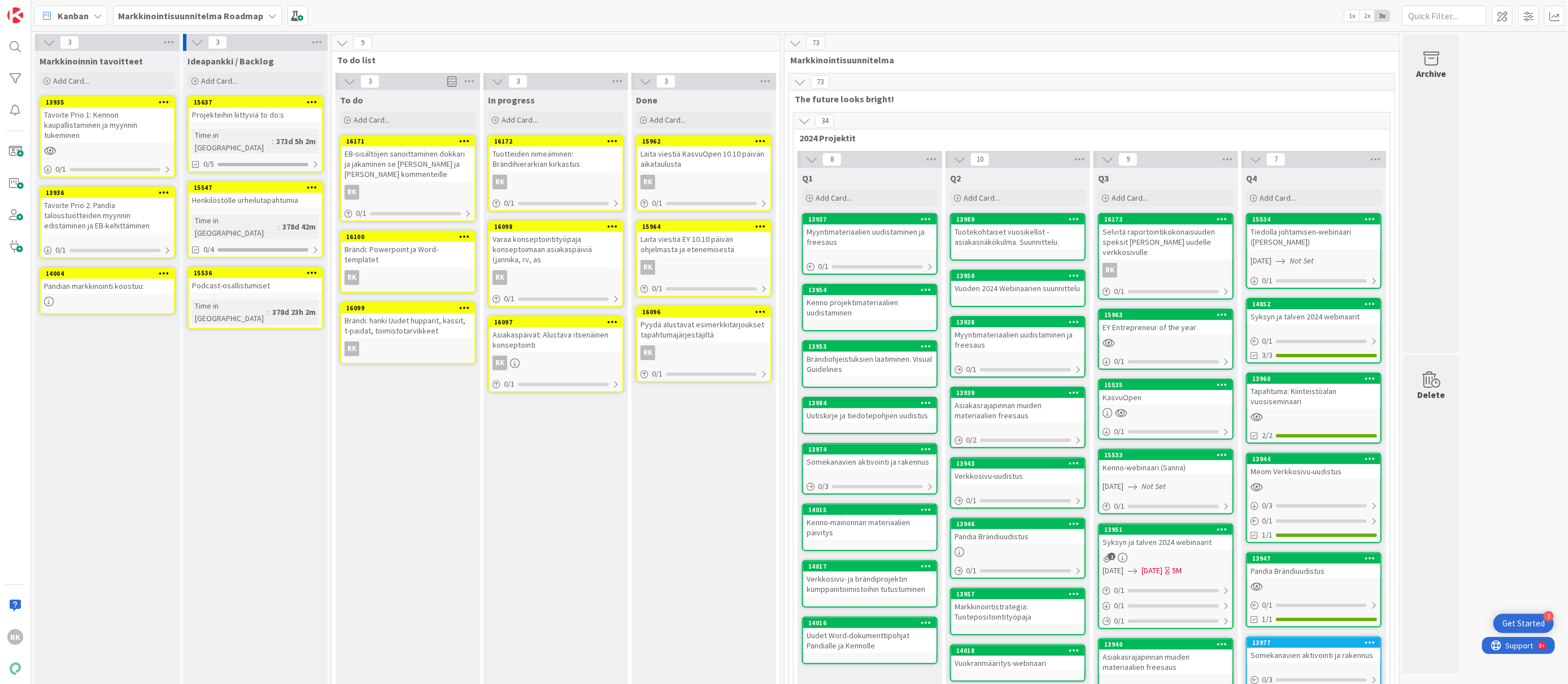
click at [805, 119] on icon at bounding box center [805, 121] width 13 height 13
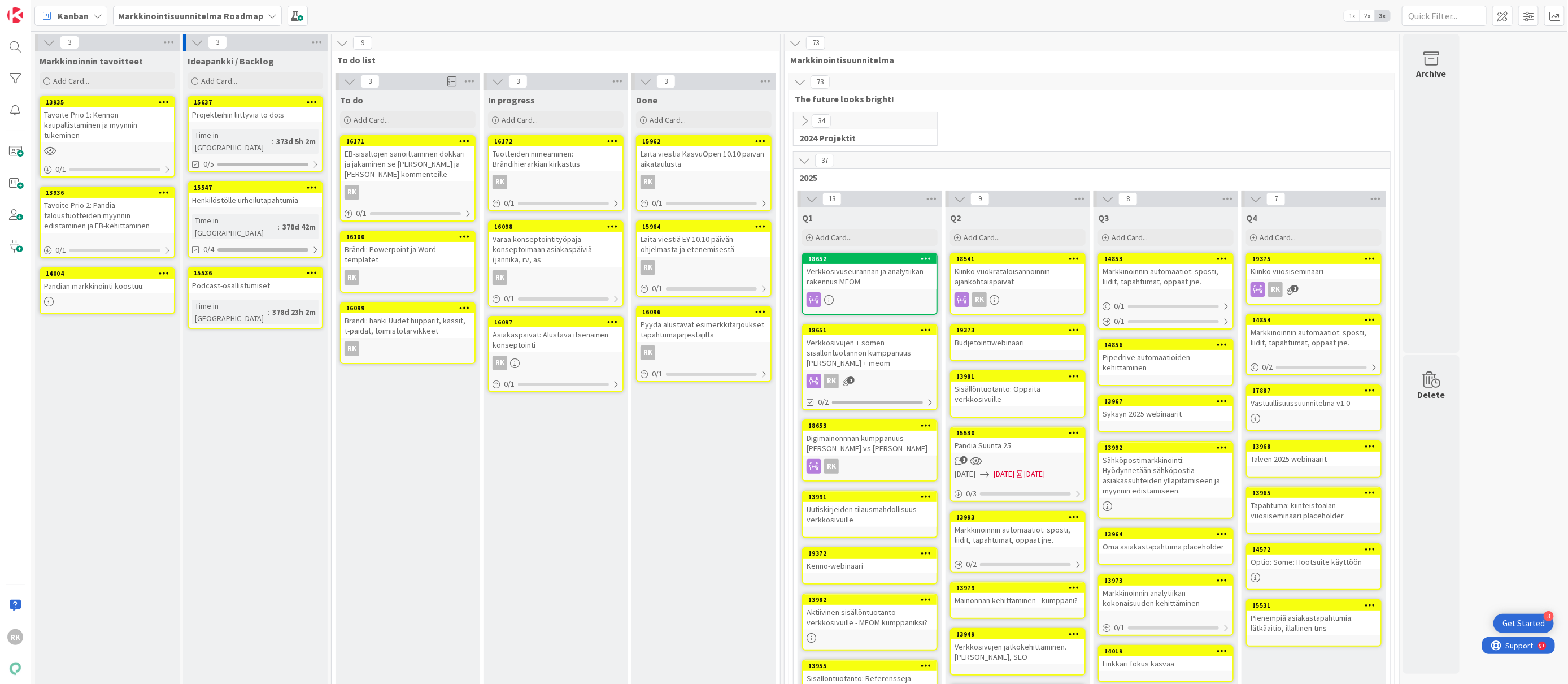
click at [926, 328] on icon at bounding box center [927, 329] width 11 height 8
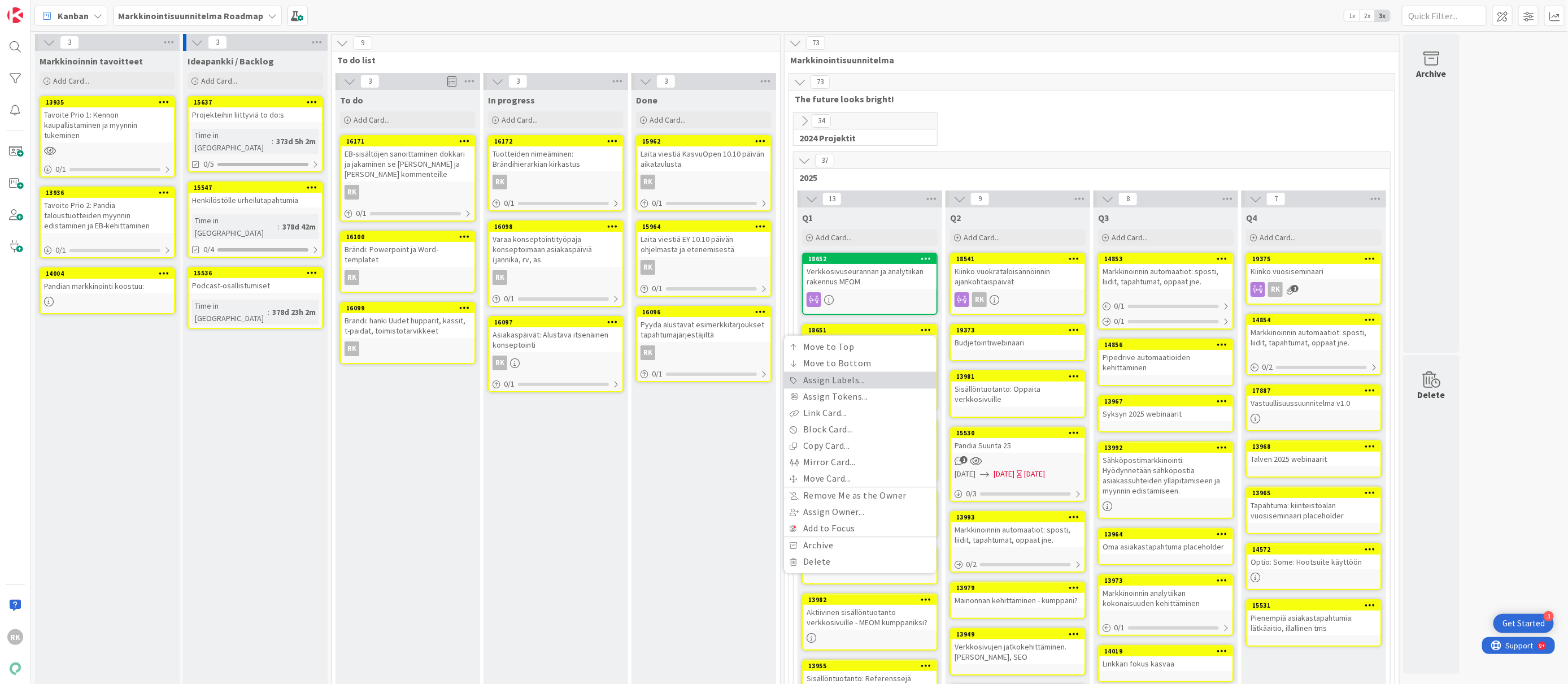
click at [825, 383] on link "Assign Labels..." at bounding box center [860, 380] width 153 height 16
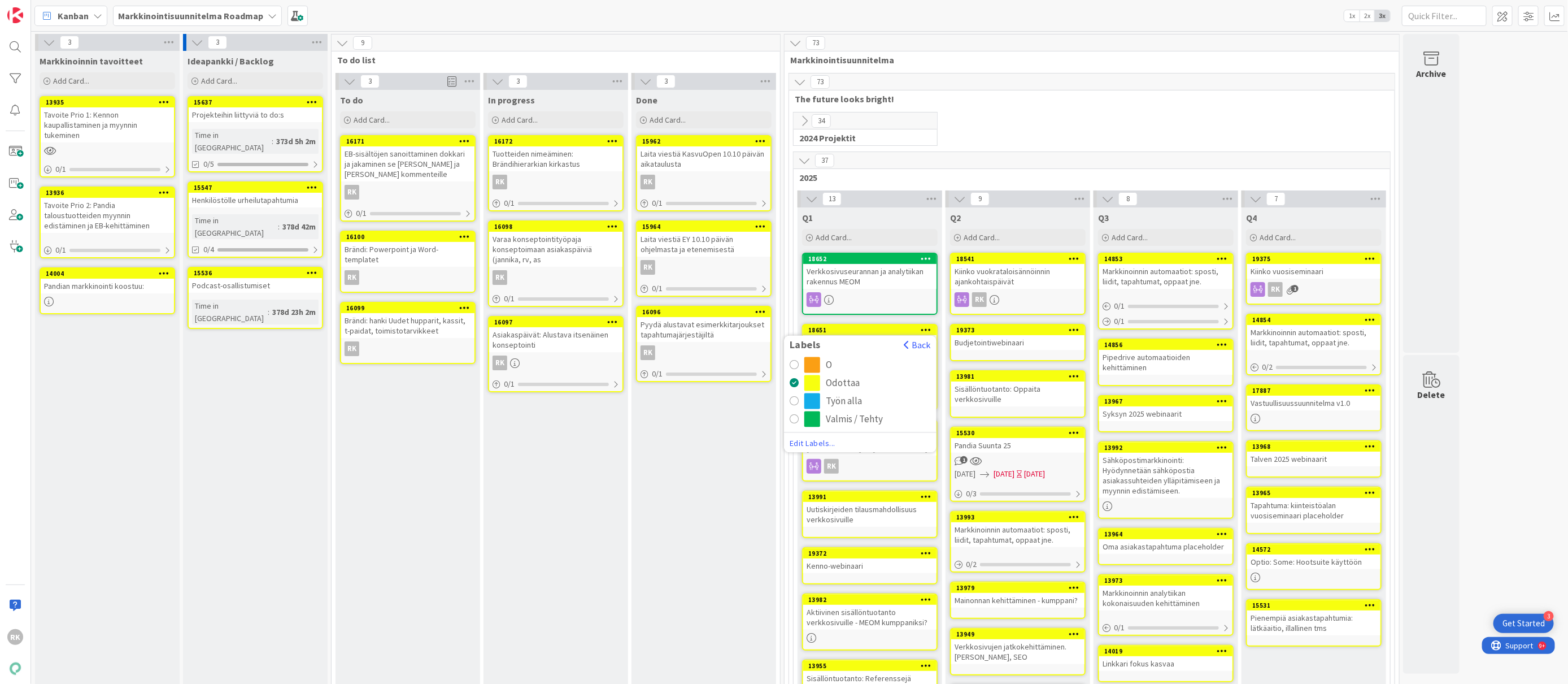
click at [800, 421] on button "Valmis / Tehty" at bounding box center [860, 419] width 141 height 16
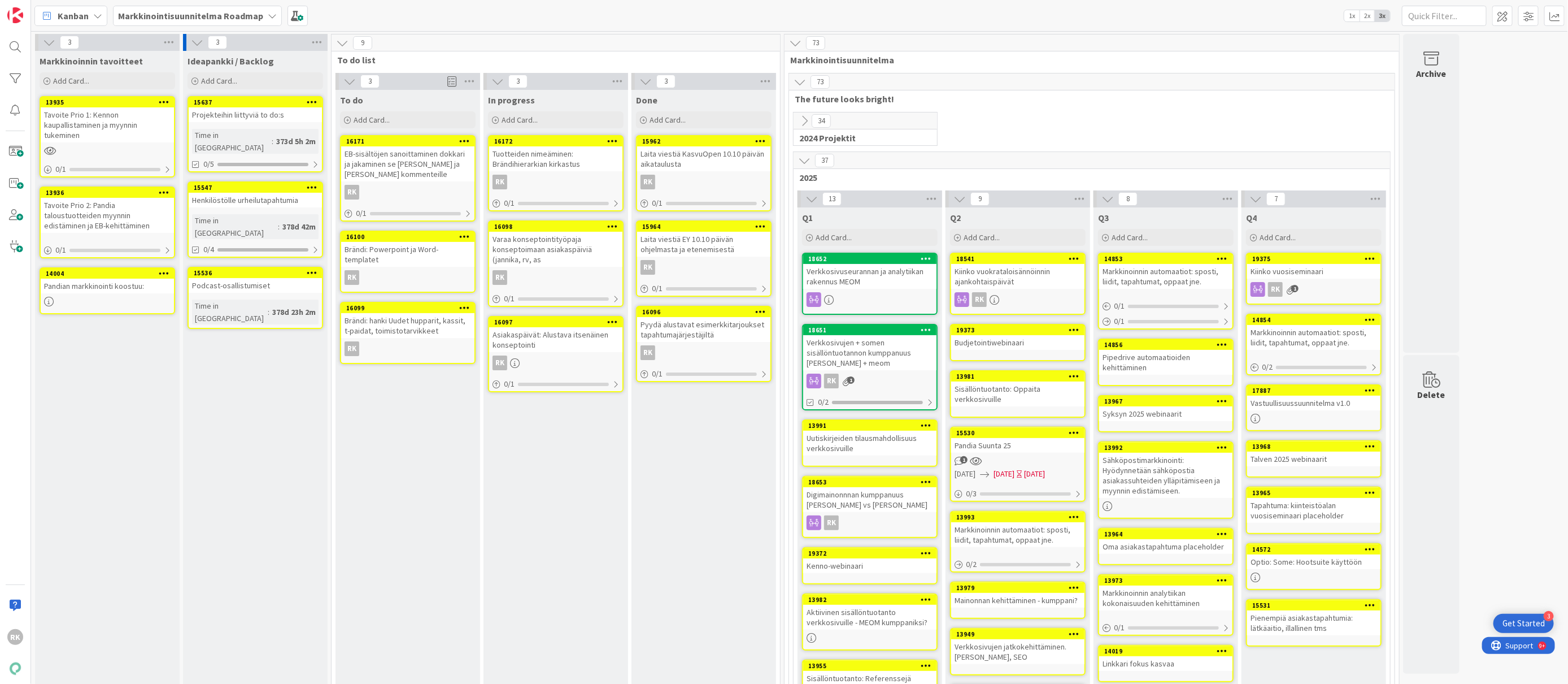
click at [930, 422] on icon at bounding box center [927, 425] width 11 height 8
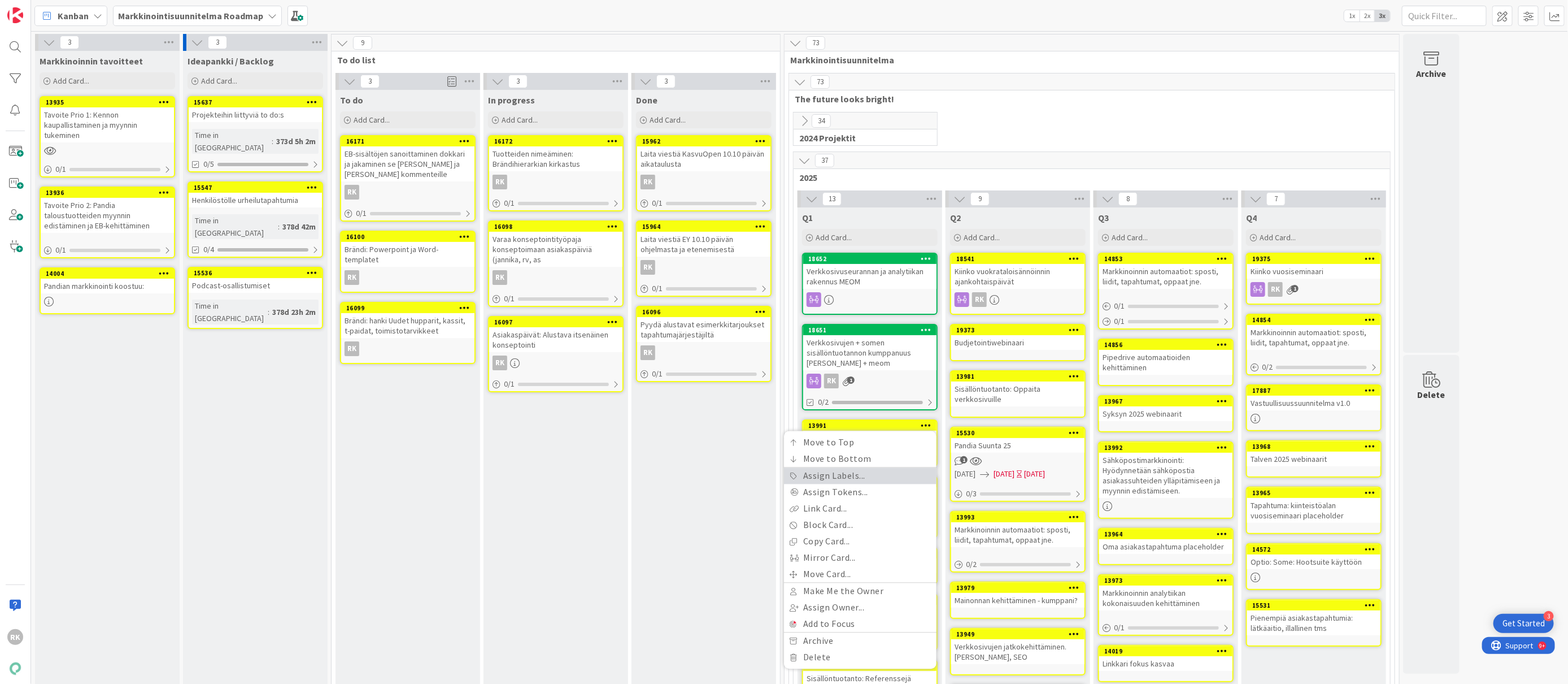
click at [853, 479] on link "Assign Labels..." at bounding box center [860, 476] width 153 height 16
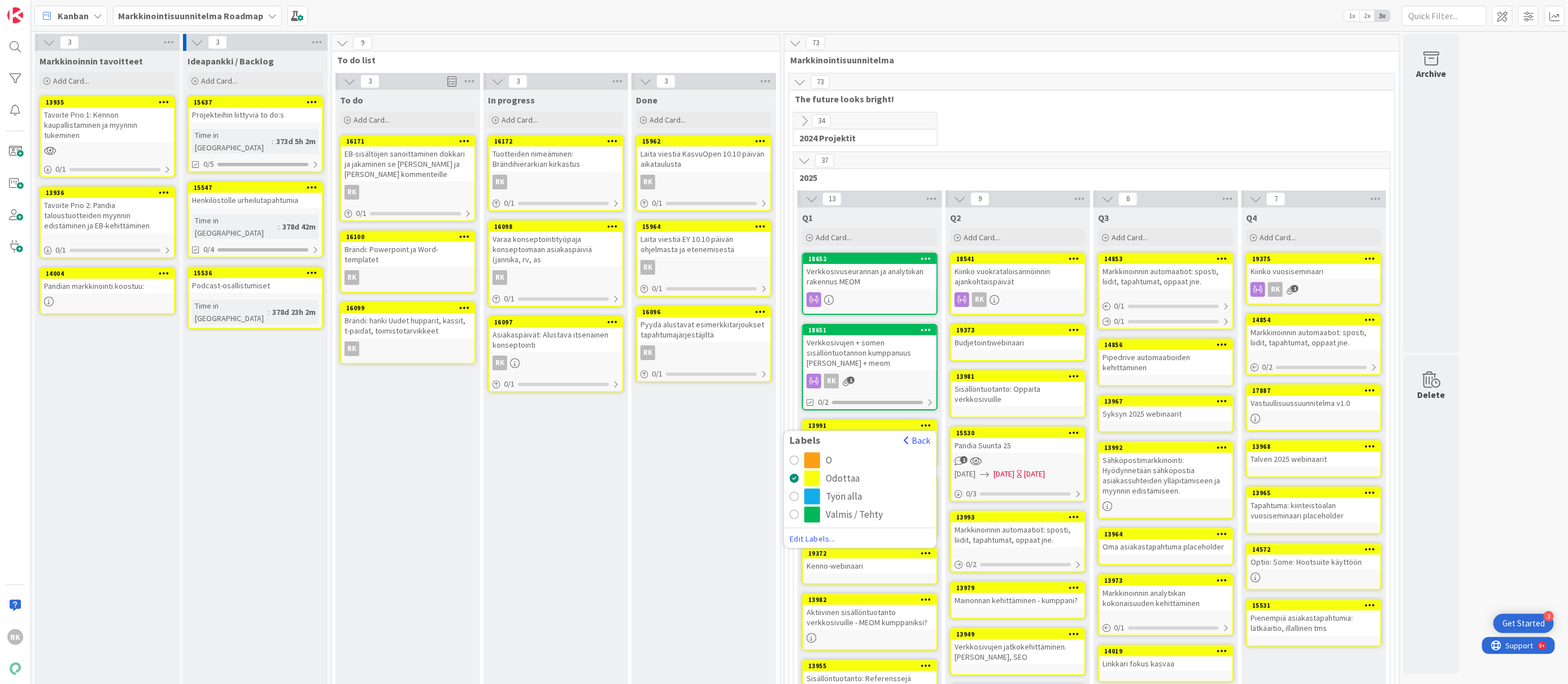
click at [817, 536] on span "Edit Labels..." at bounding box center [860, 539] width 141 height 12
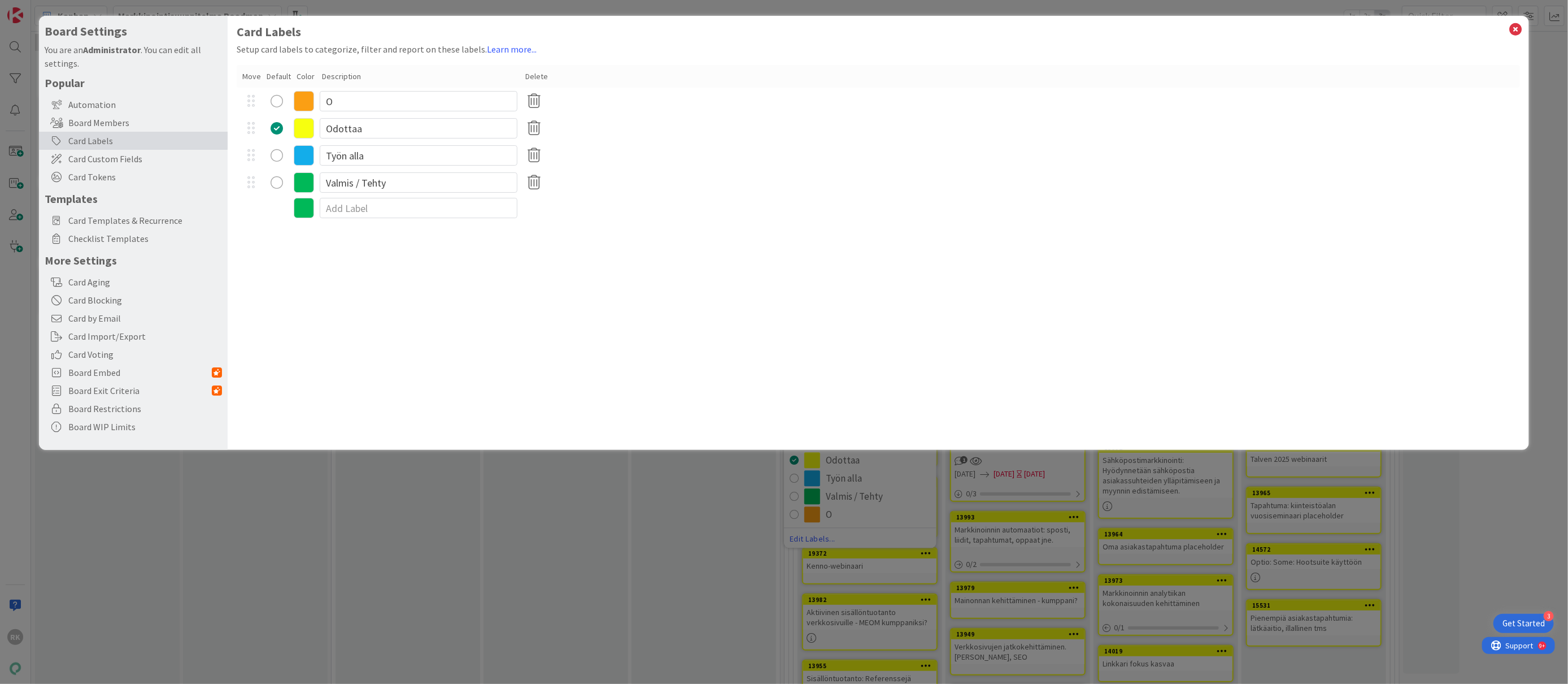
click at [303, 100] on icon at bounding box center [304, 101] width 21 height 21
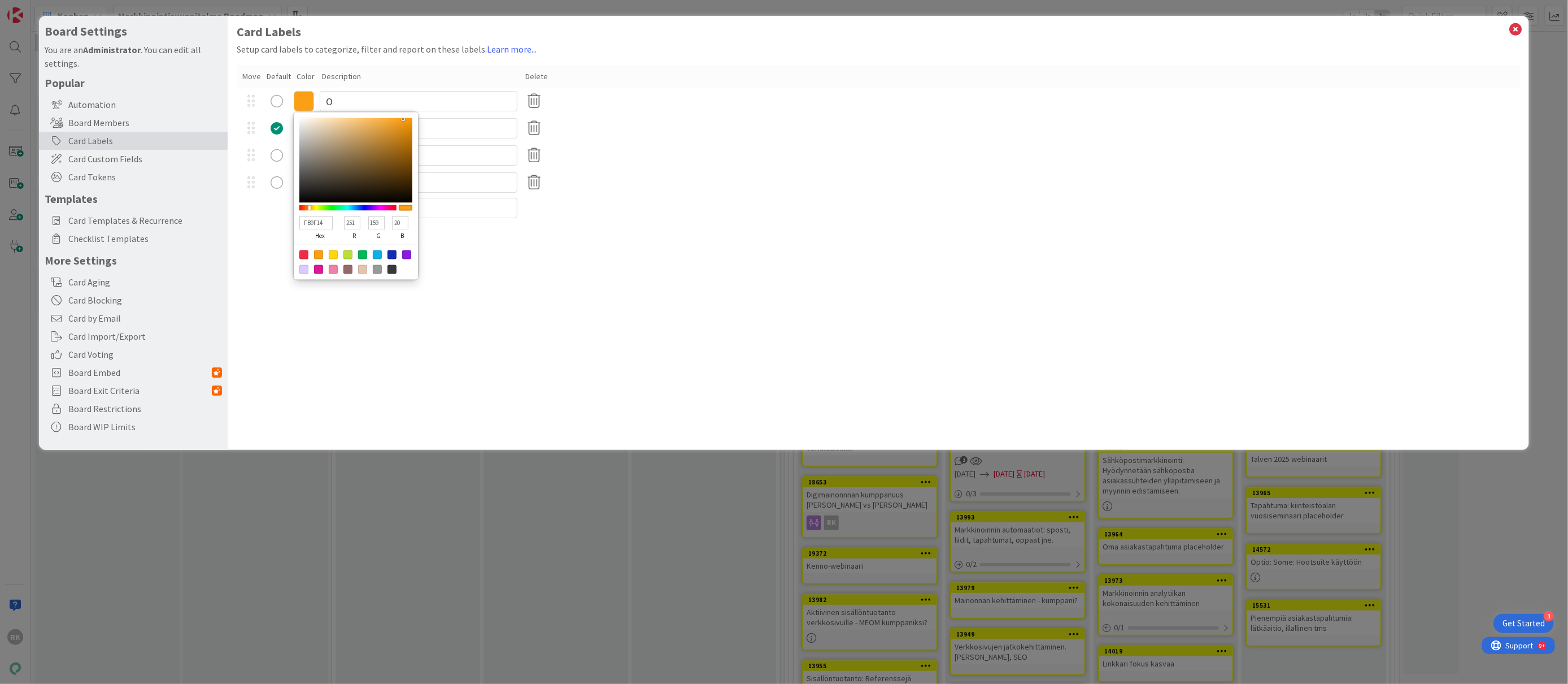
click at [318, 271] on div at bounding box center [318, 269] width 9 height 9
type input "DB169A"
type input "219"
type input "22"
type input "154"
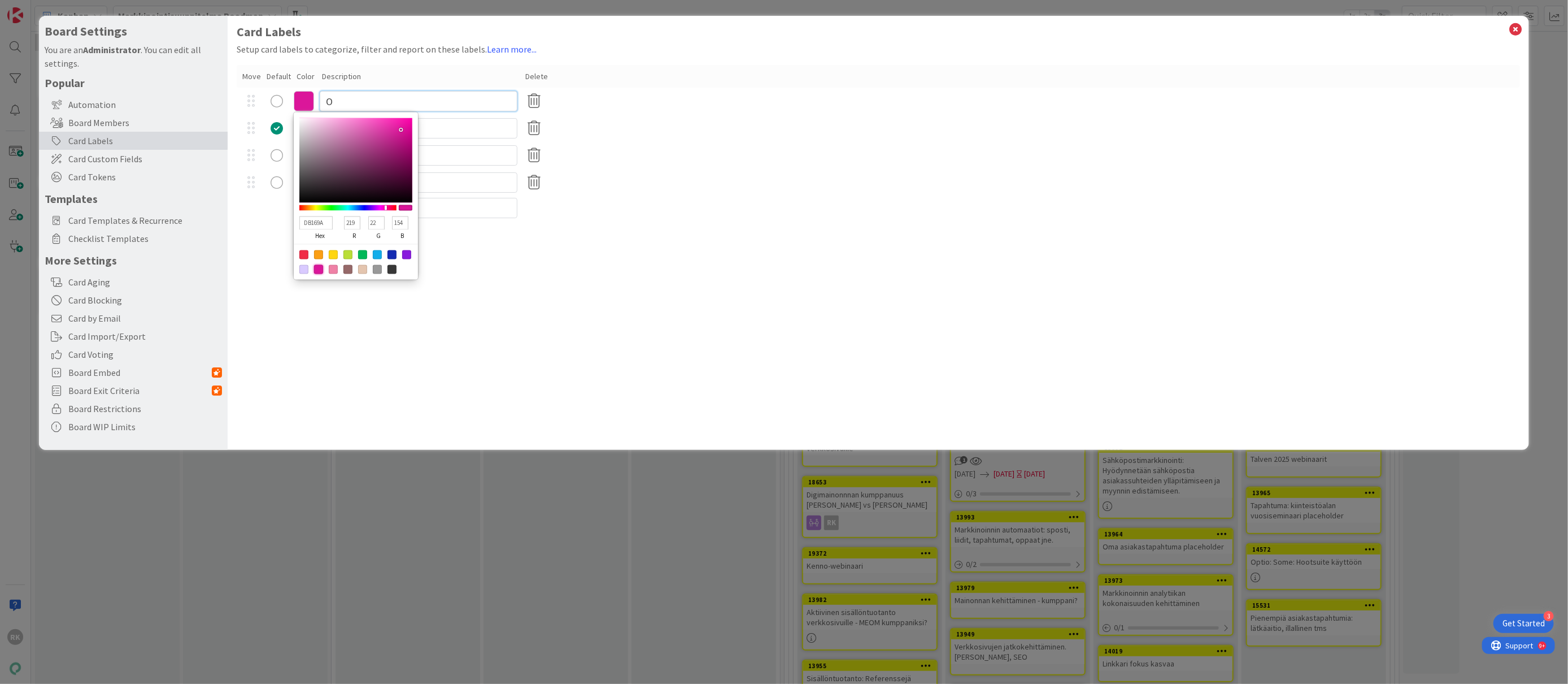
click at [341, 93] on input "O" at bounding box center [418, 101] width 198 height 21
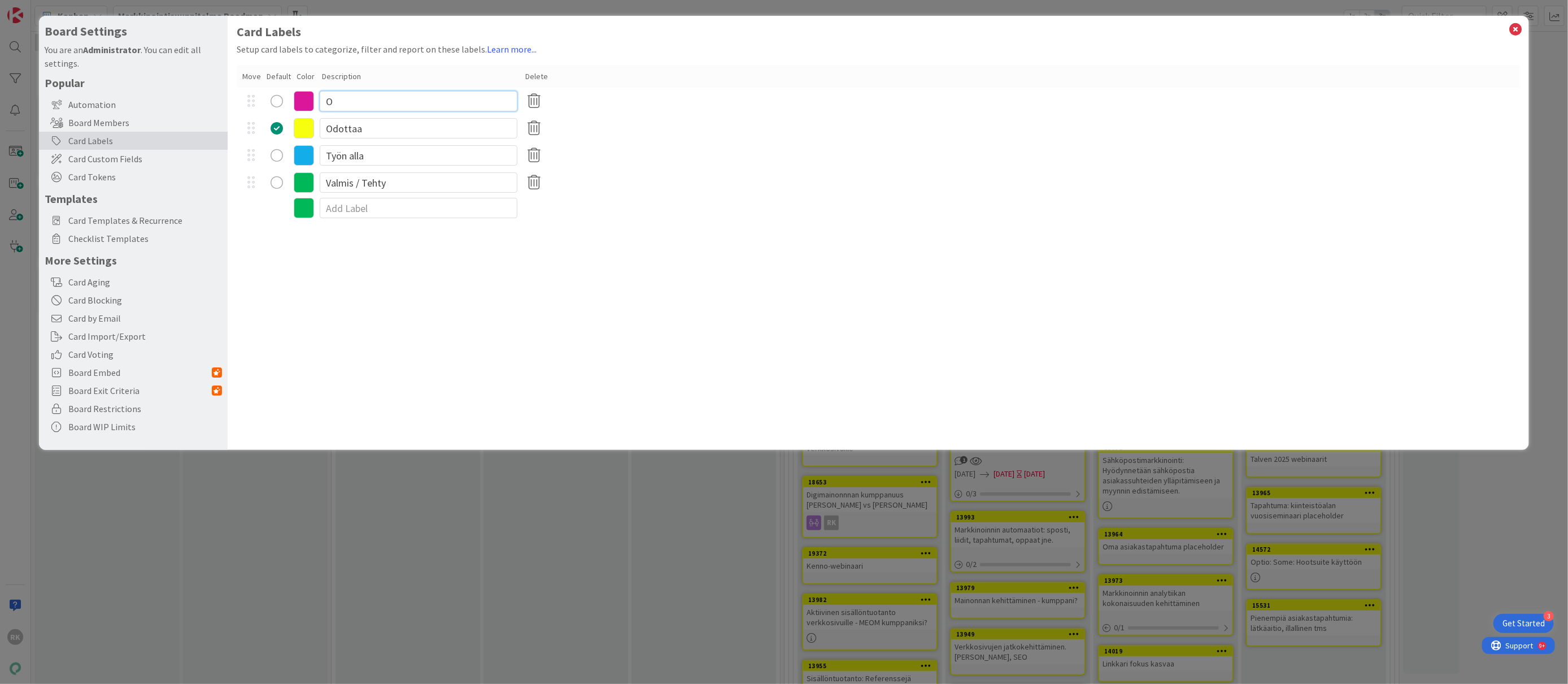
click at [341, 93] on input "O" at bounding box center [418, 101] width 198 height 21
type input "Peruttu"
click at [690, 590] on div "Board Settings You are an Administrator . You can edit all settings. Popular Au…" at bounding box center [784, 342] width 1568 height 684
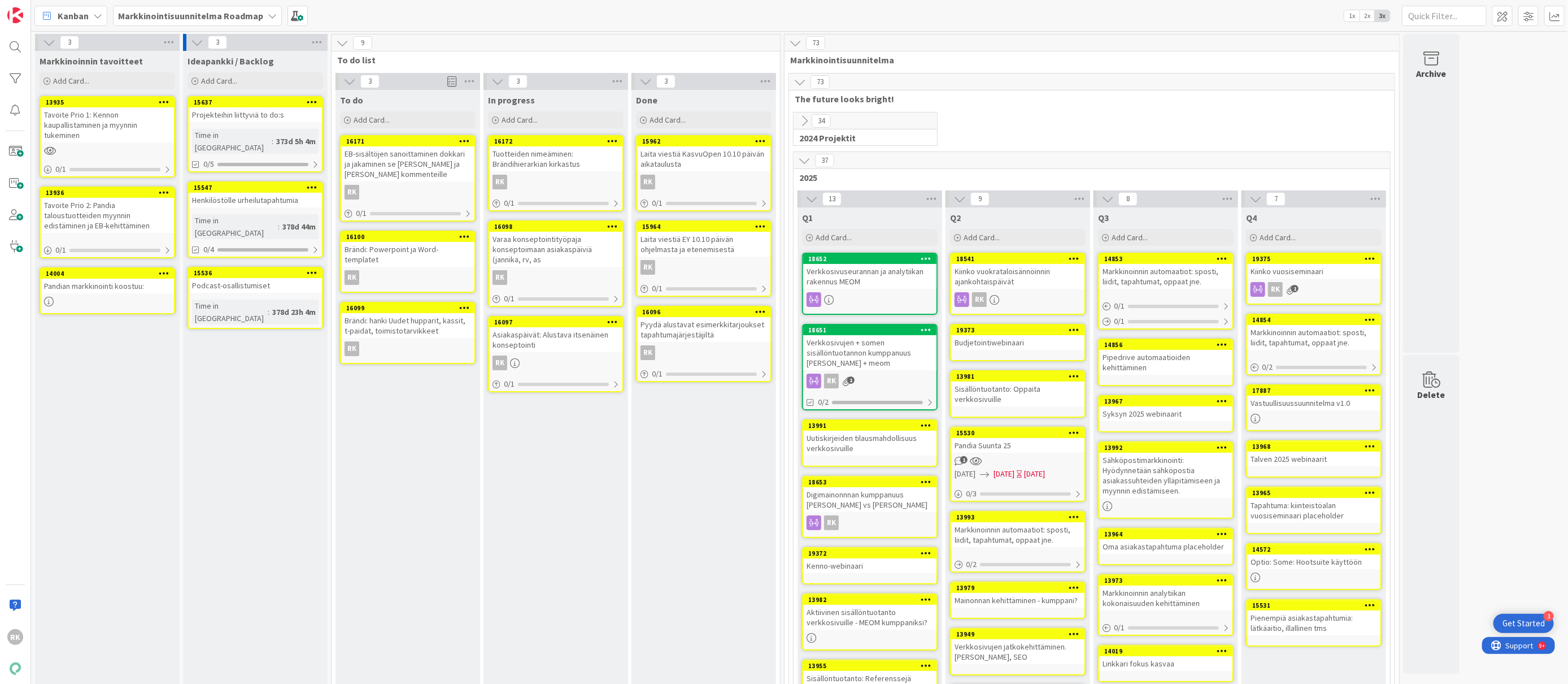
click at [931, 483] on icon at bounding box center [927, 481] width 11 height 8
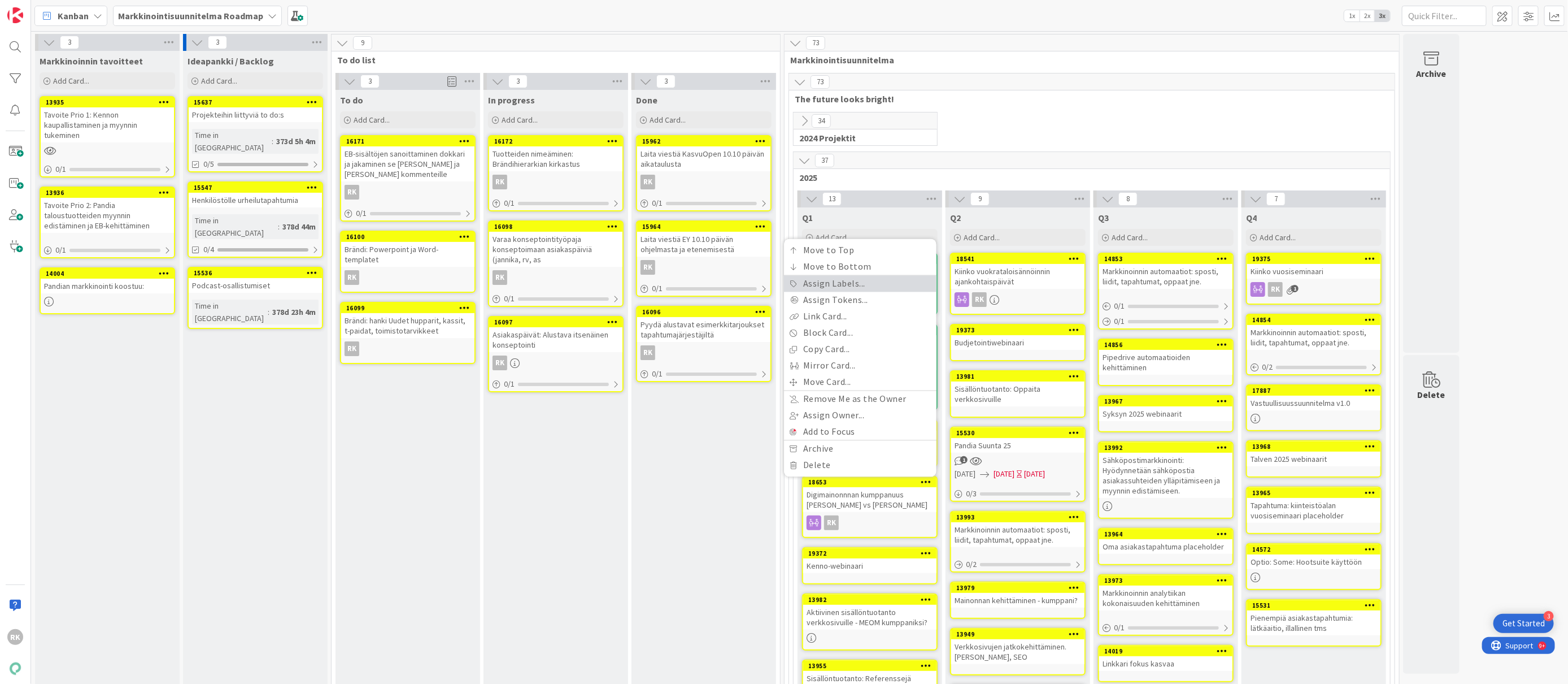
click at [847, 284] on link "Assign Labels..." at bounding box center [860, 283] width 153 height 16
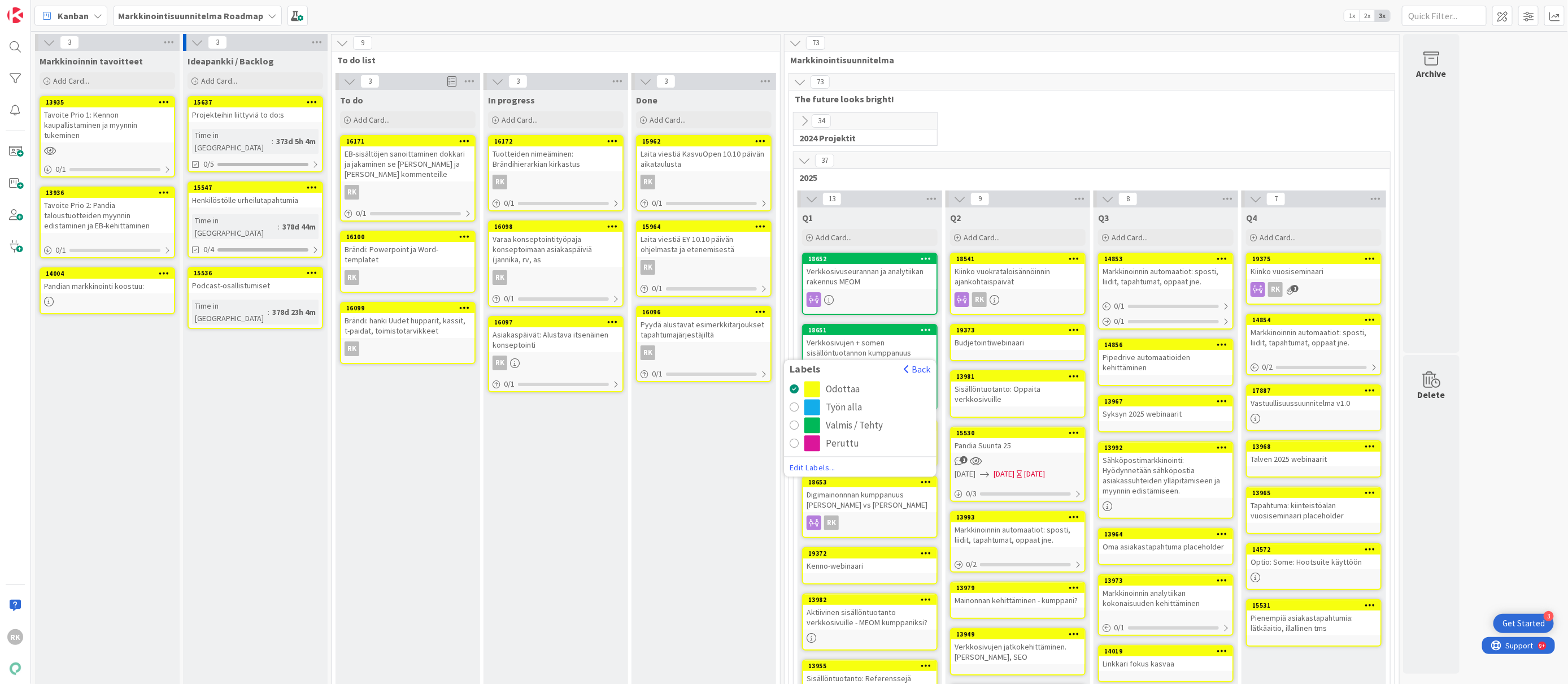
click at [811, 445] on div "radio" at bounding box center [813, 443] width 16 height 16
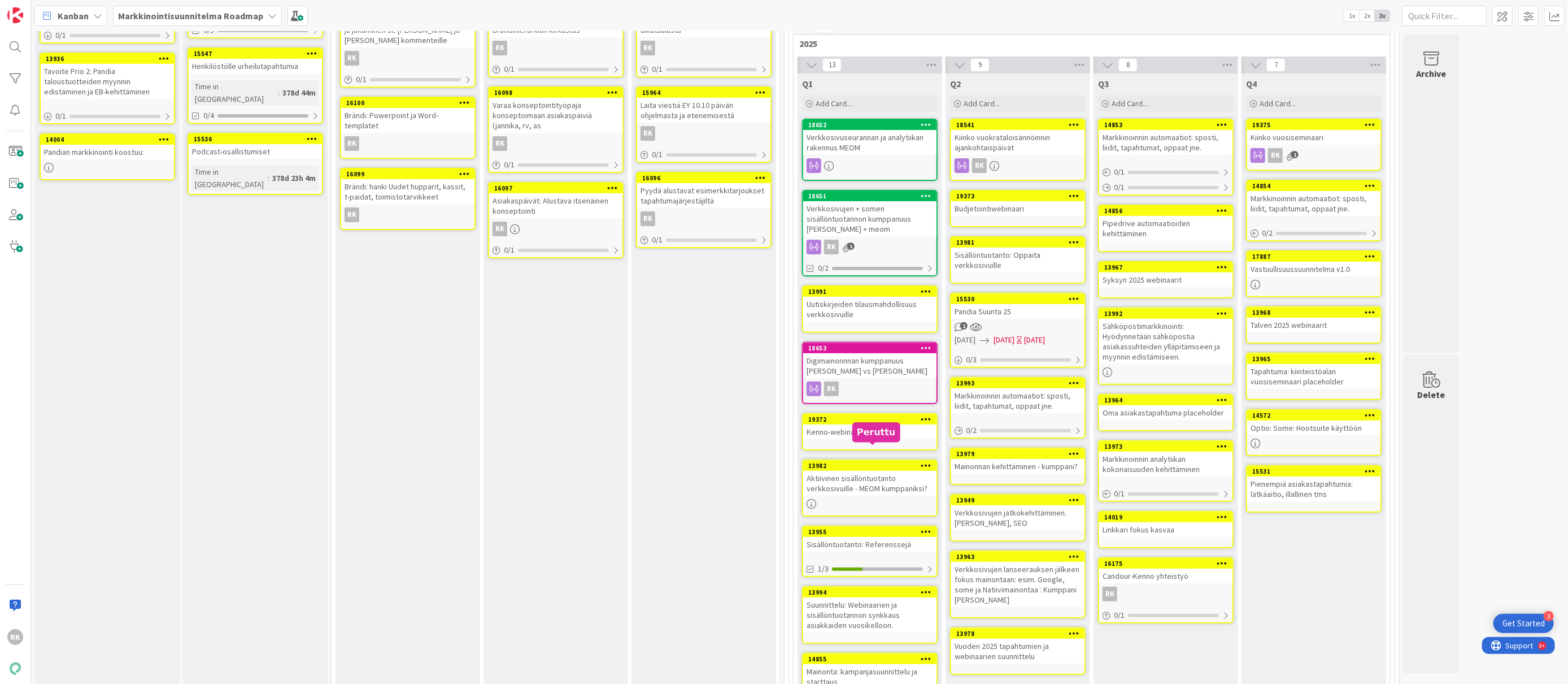
scroll to position [138, 0]
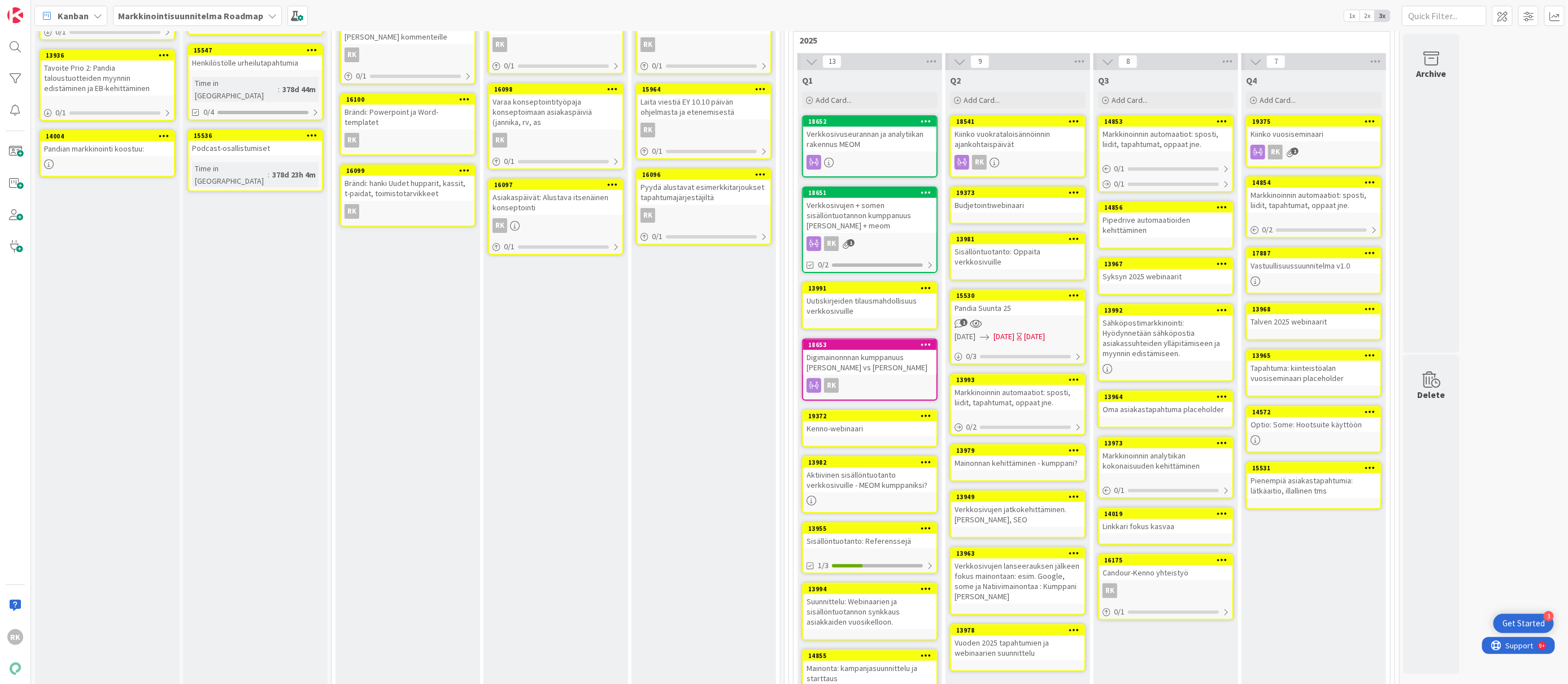
click at [919, 286] on div at bounding box center [926, 288] width 21 height 8
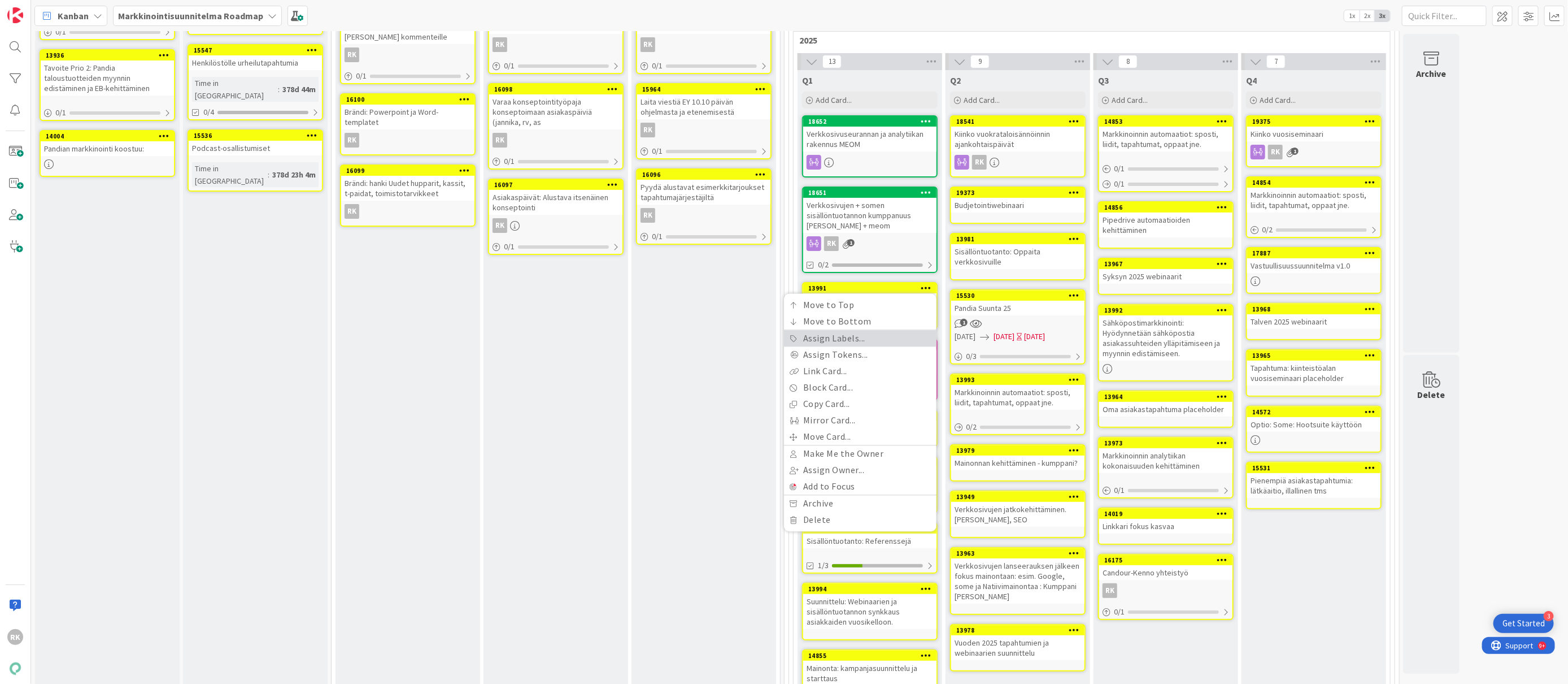
click at [839, 342] on link "Assign Labels..." at bounding box center [860, 339] width 153 height 16
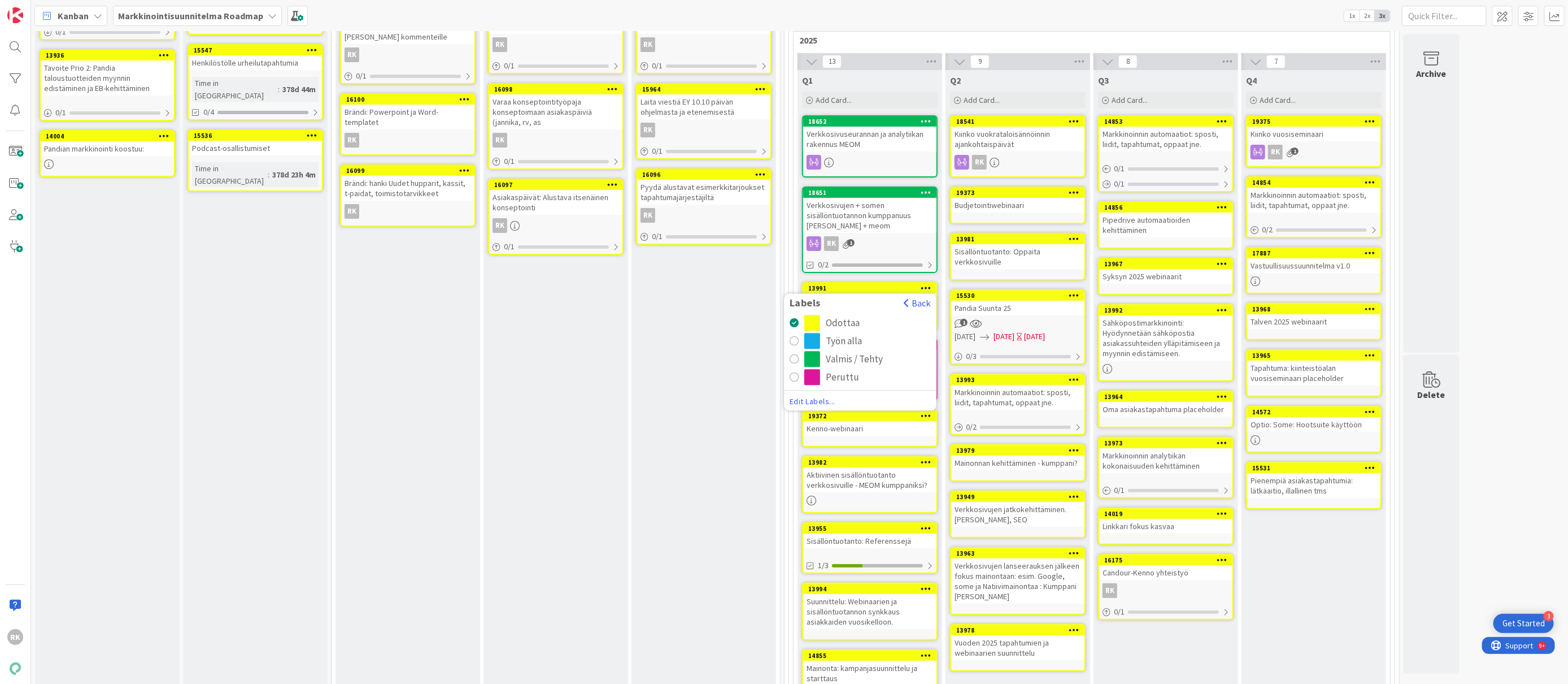
click at [828, 355] on div "Valmis / Tehty" at bounding box center [855, 359] width 57 height 16
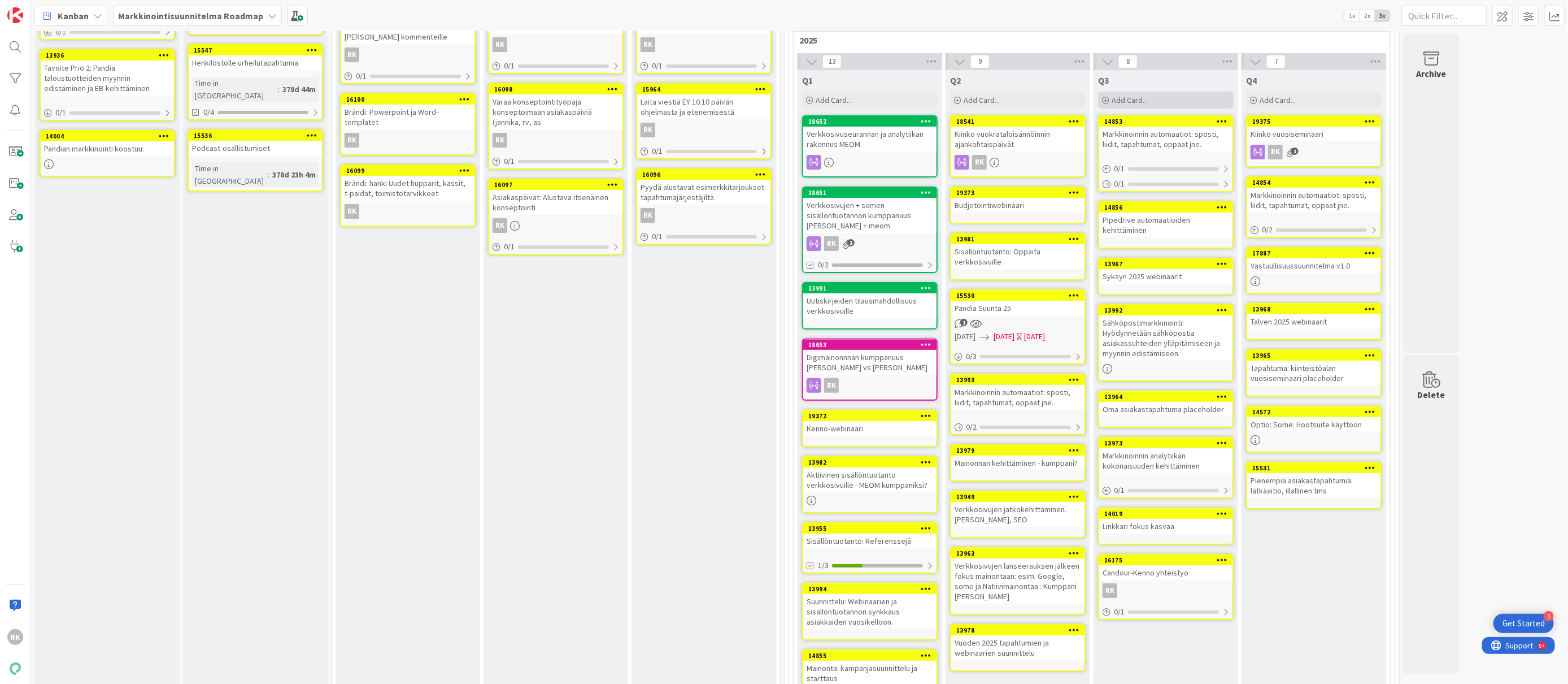
click at [1132, 106] on span "Add Card..." at bounding box center [1130, 99] width 36 height 10
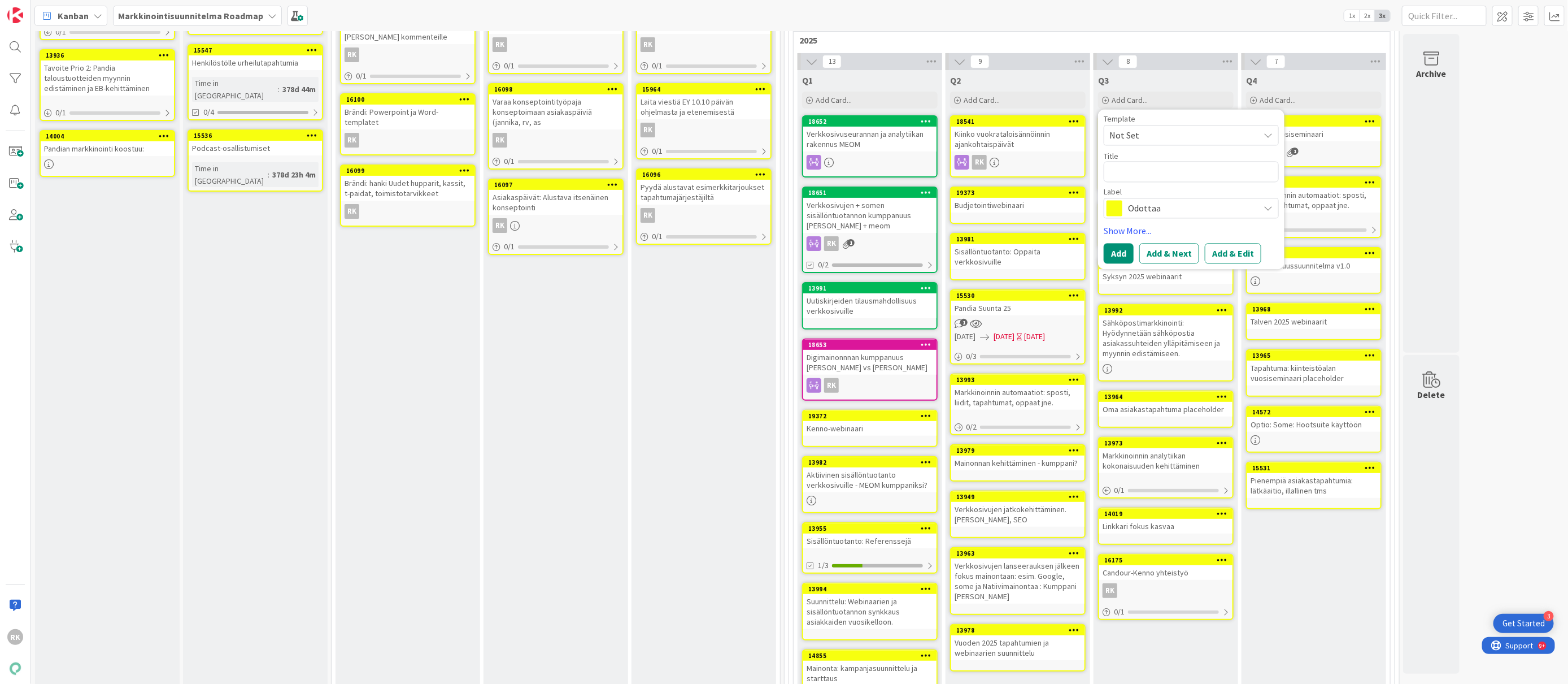
type textarea "x"
type textarea "U"
type textarea "x"
type textarea "Uu"
type textarea "x"
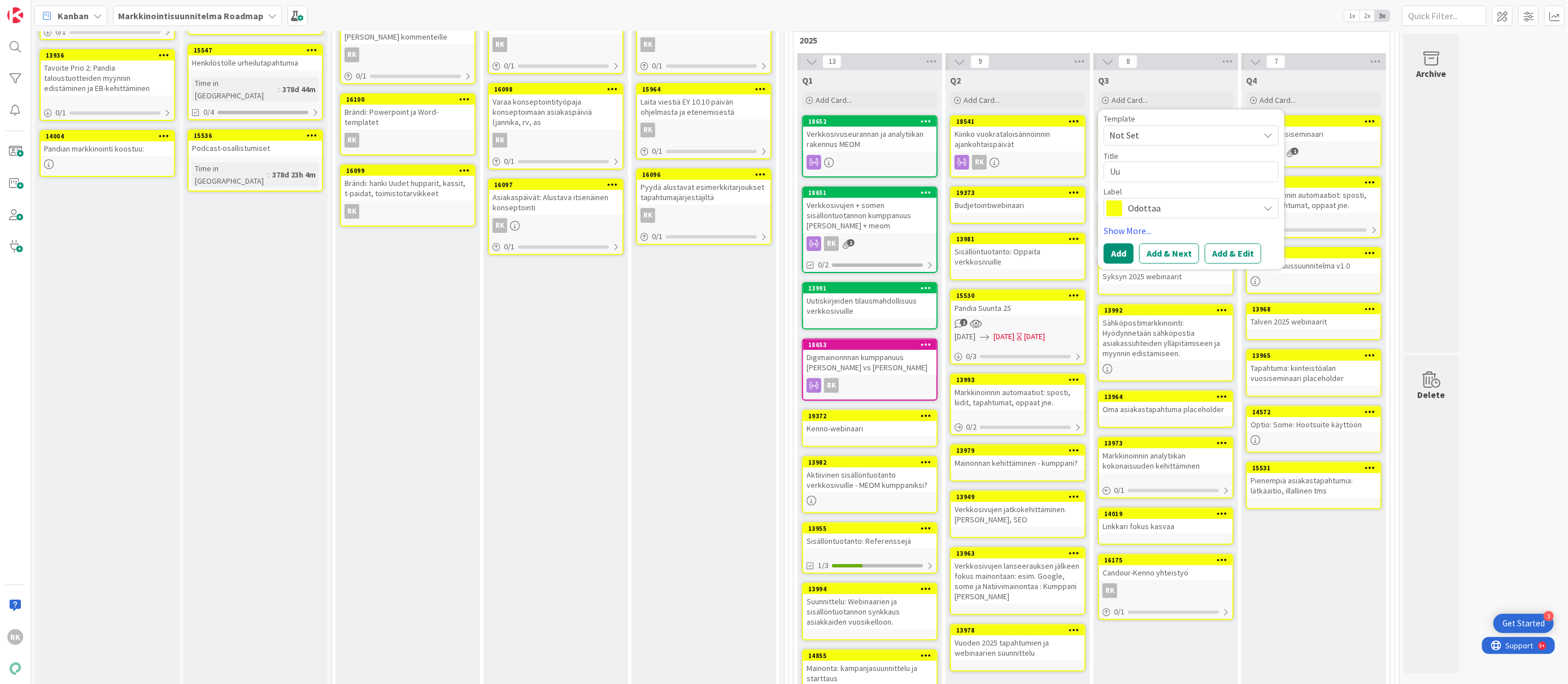
type textarea "Uut"
type textarea "x"
type textarea "Uuti"
type textarea "x"
type textarea "Uut"
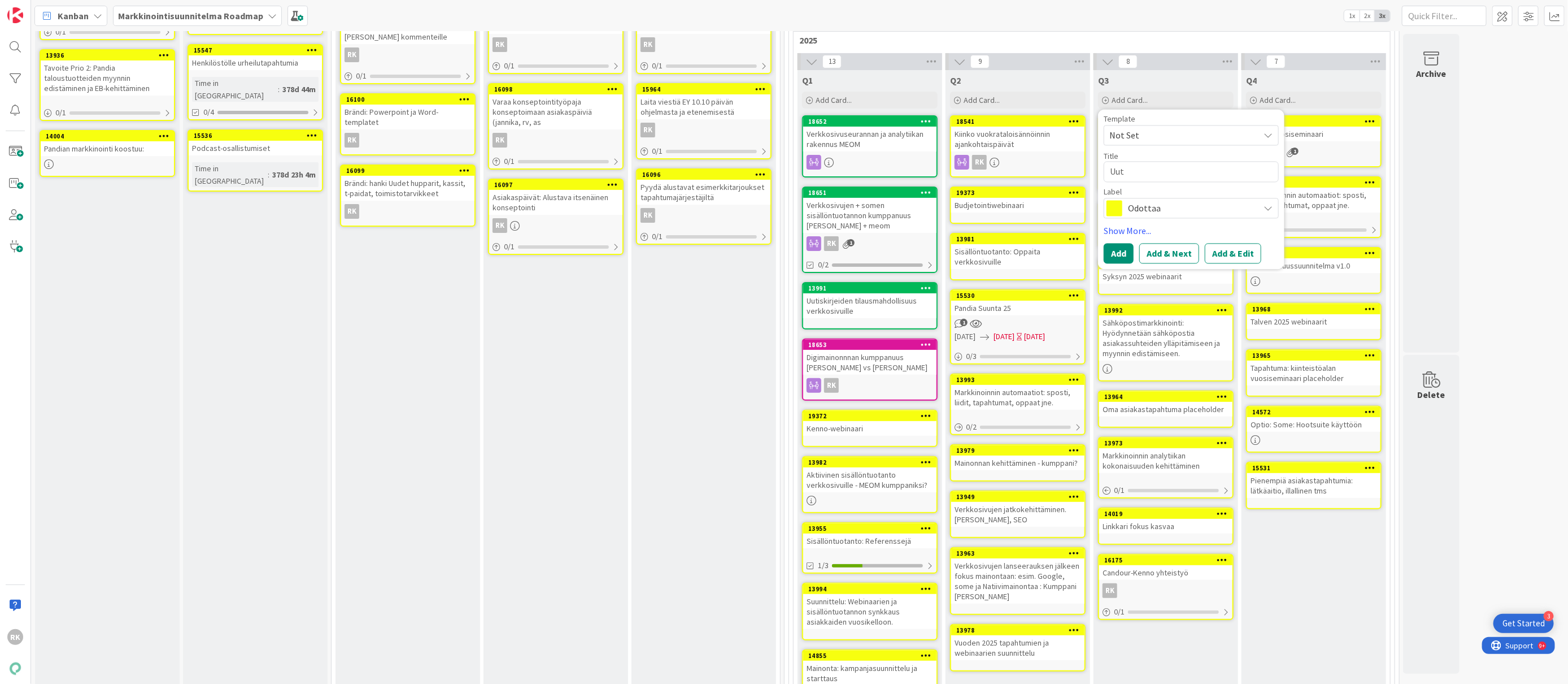
type textarea "x"
type textarea "Uu"
type textarea "x"
type textarea "U"
type textarea "x"
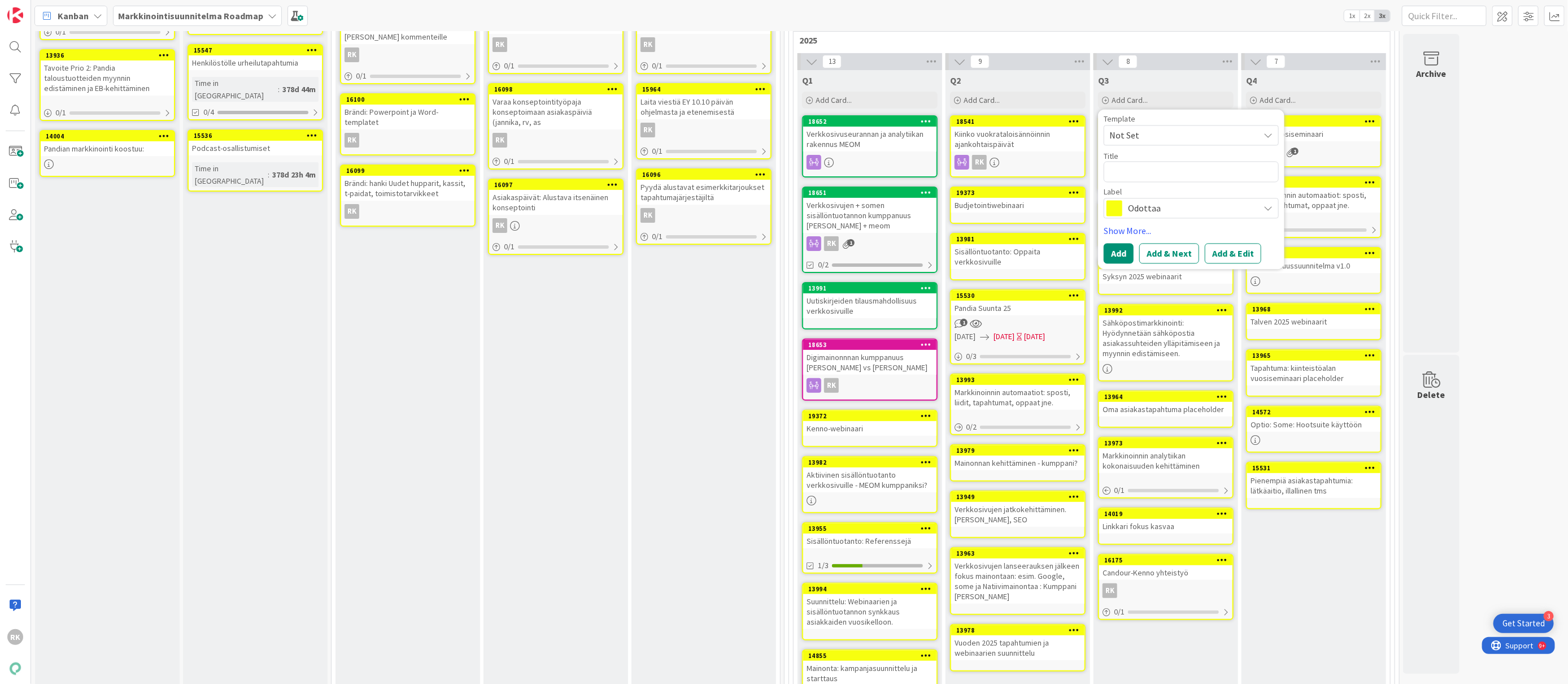
type textarea "K"
type textarea "x"
type textarea "Kv"
type textarea "x"
type textarea "Kva"
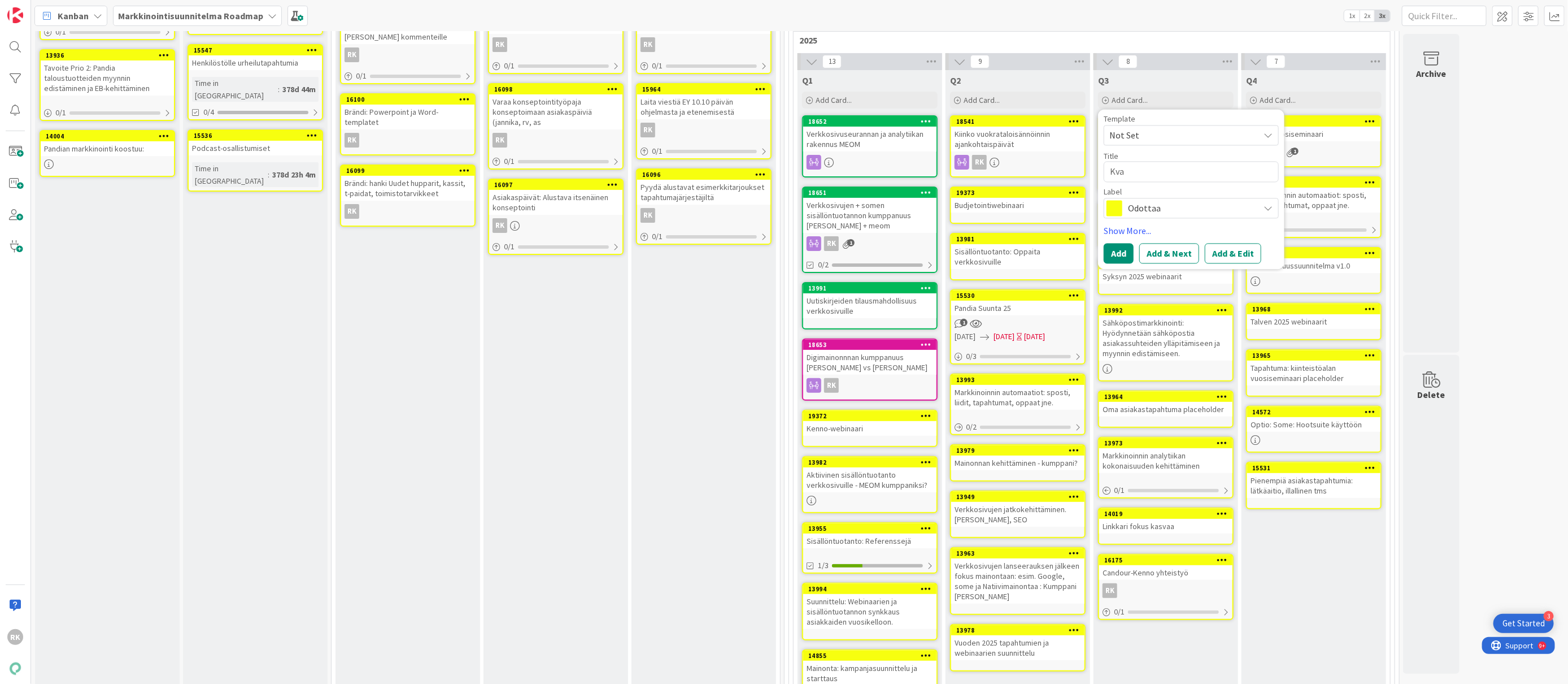
type textarea "x"
type textarea "Kvar"
type textarea "x"
type textarea "Kvart"
type textarea "x"
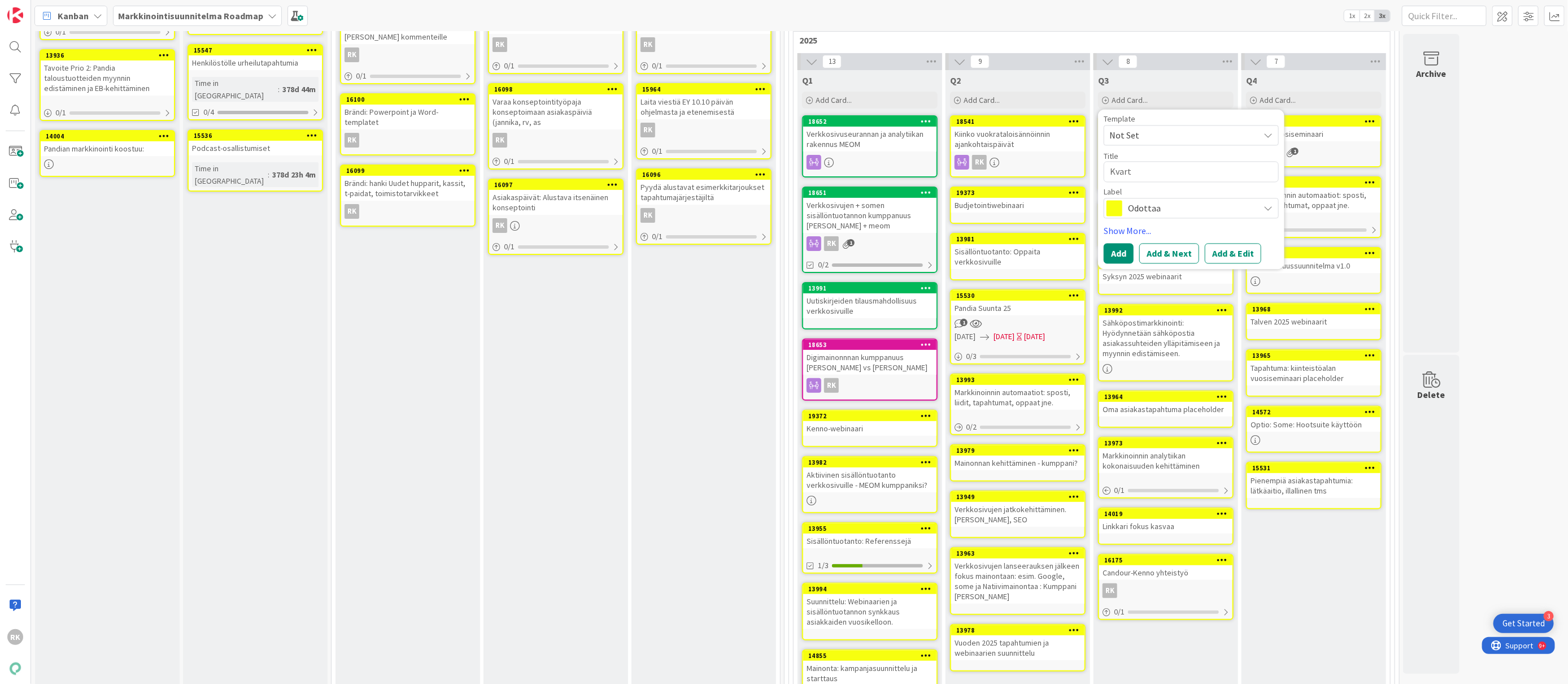
type textarea "Kvarta"
type textarea "x"
type textarea "Kvartaa"
type textarea "x"
type textarea "Kvartaal"
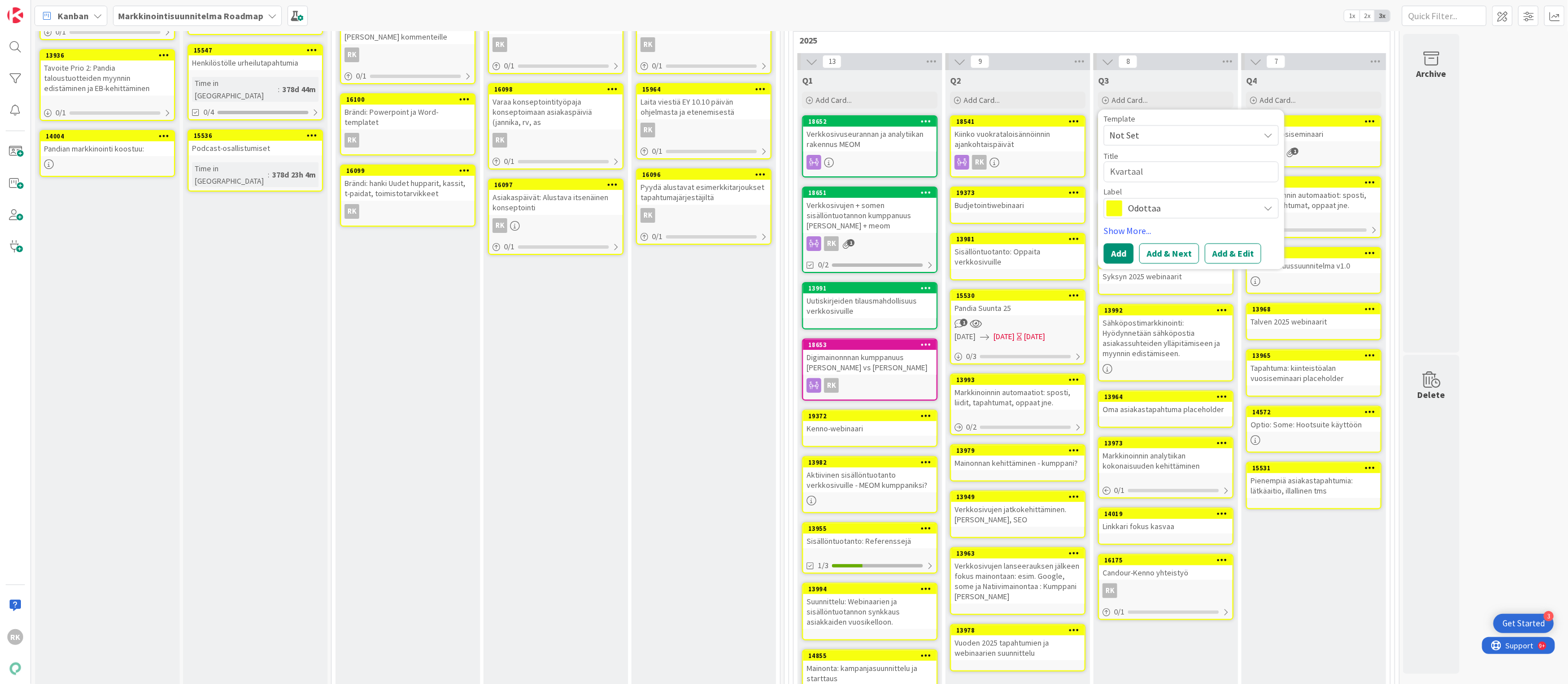
type textarea "x"
type textarea "Kvartaali"
type textarea "x"
type textarea "Kvartaalit"
type textarea "x"
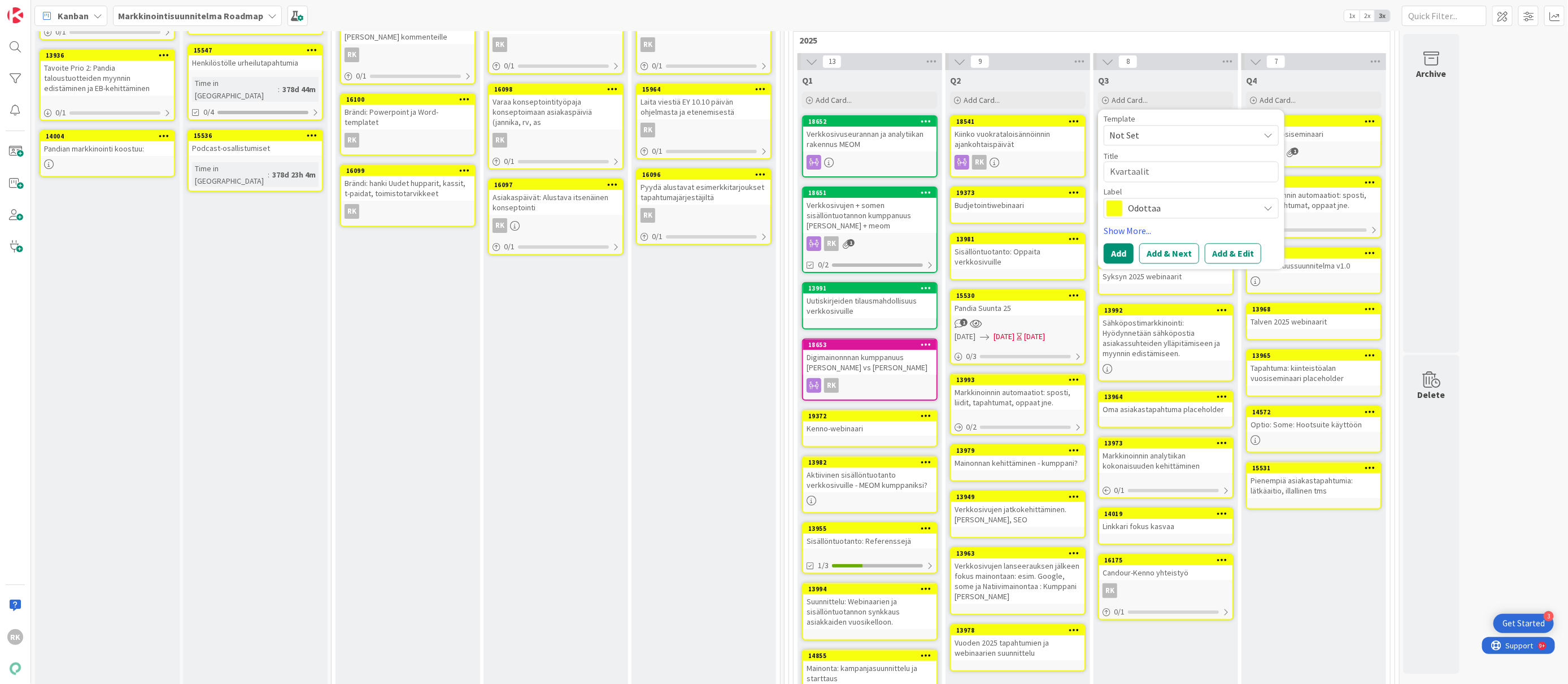
type textarea "Kvartaalitt"
type textarea "x"
type textarea "Kvartaalitta"
type textarea "x"
type textarea "Kvartaalittai"
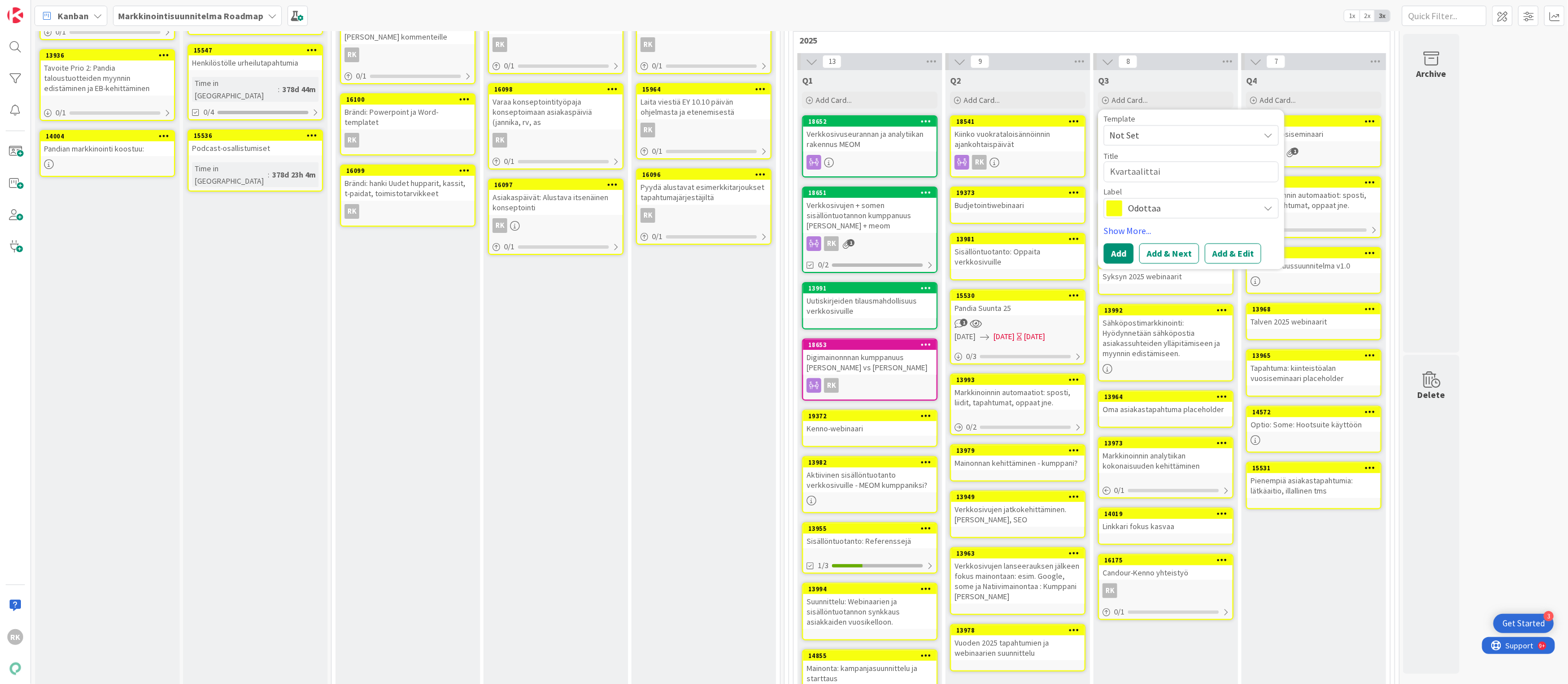
type textarea "x"
type textarea "Kvartaalittais"
type textarea "x"
type textarea "Kvartaalittaise"
type textarea "x"
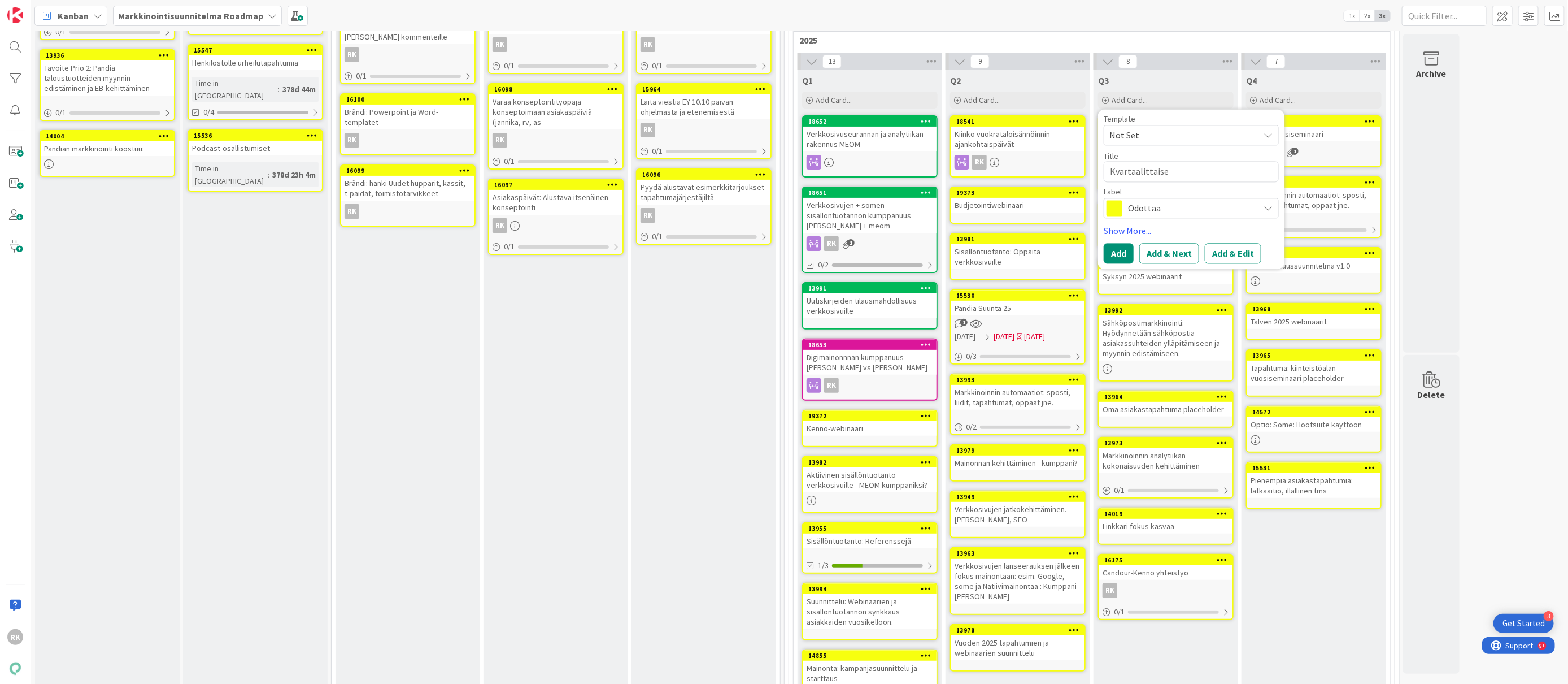
type textarea "Kvartaalittaiset"
type textarea "x"
type textarea "Kvartaalittaiset"
type textarea "x"
type textarea "Kvartaalittaiset u"
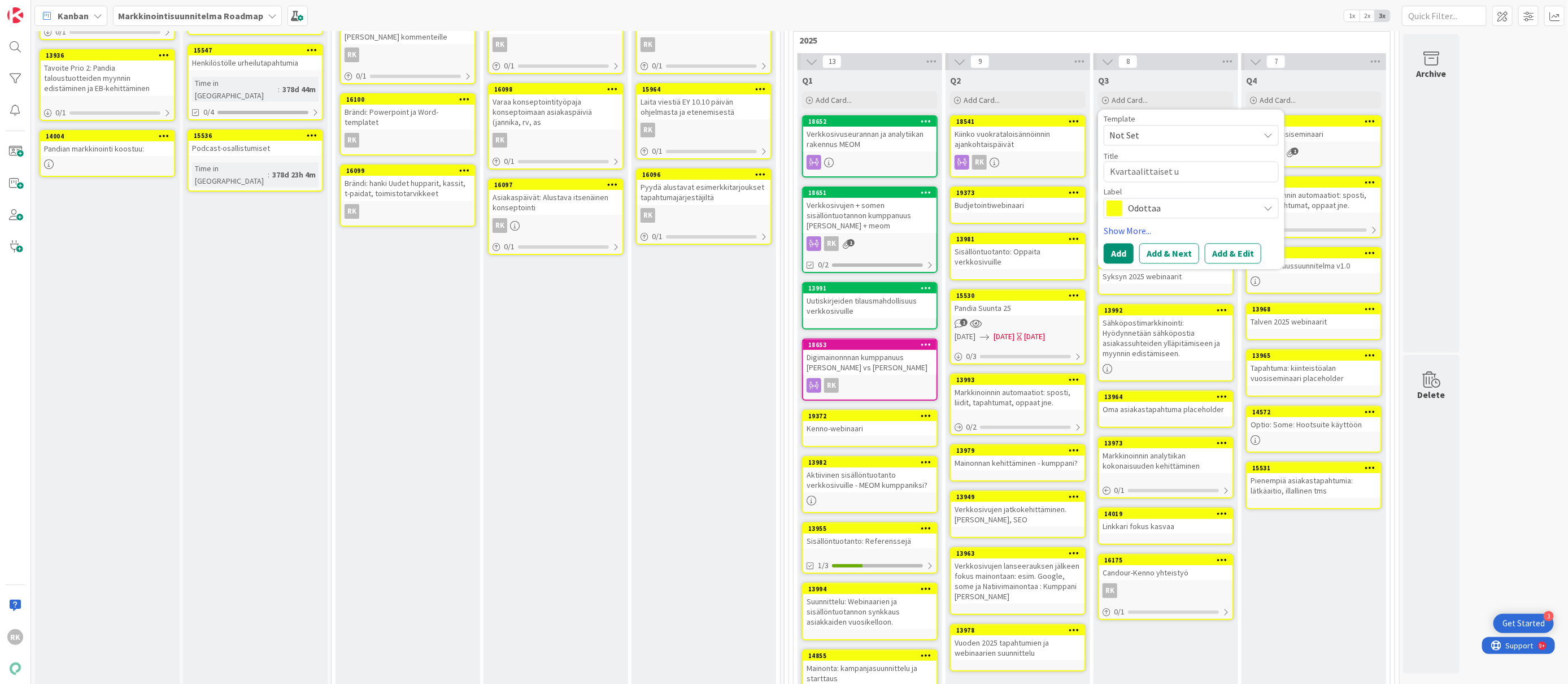
type textarea "x"
type textarea "Kvartaalittaiset uu"
type textarea "x"
type textarea "Kvartaalittaiset uut"
type textarea "x"
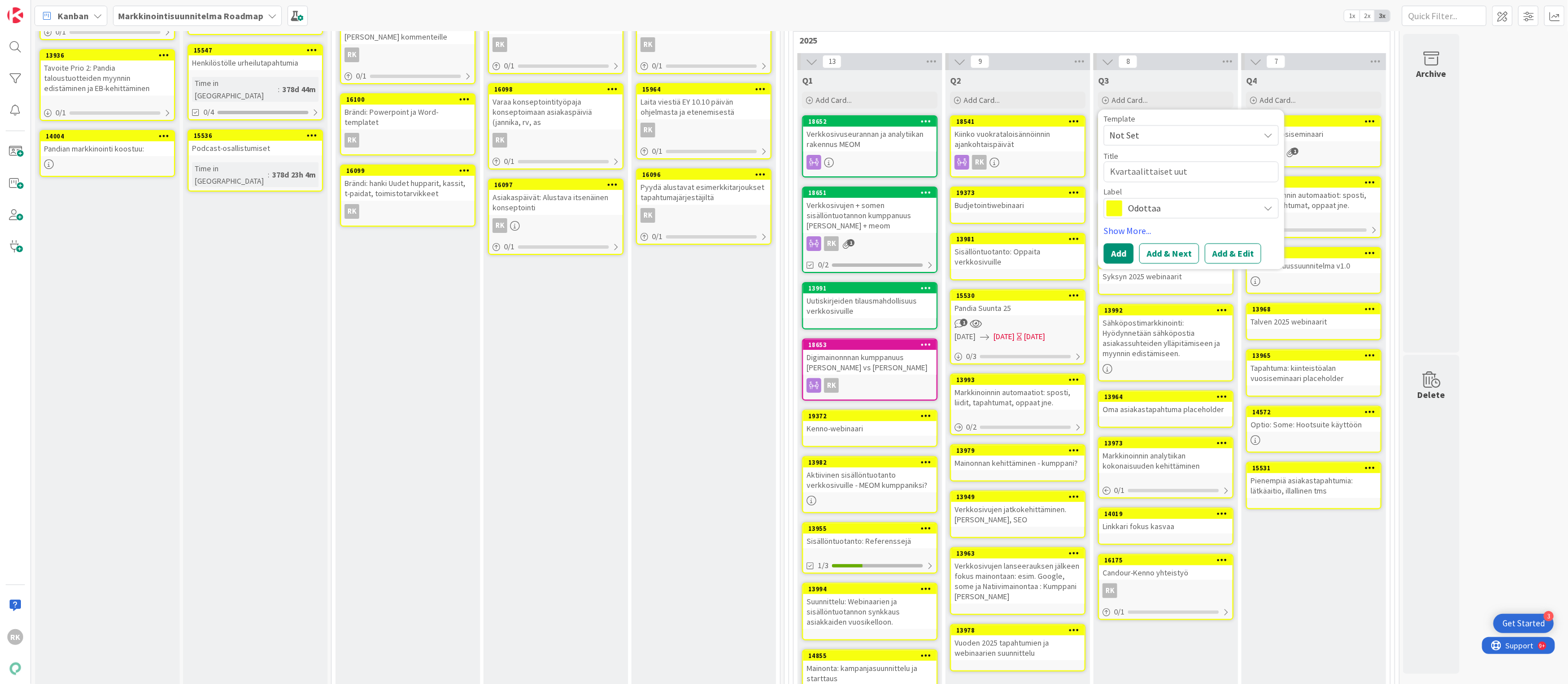
type textarea "Kvartaalittaiset uuti"
type textarea "x"
type textarea "Kvartaalittaiset uutis"
type textarea "x"
type textarea "Kvartaalittaiset uutisk"
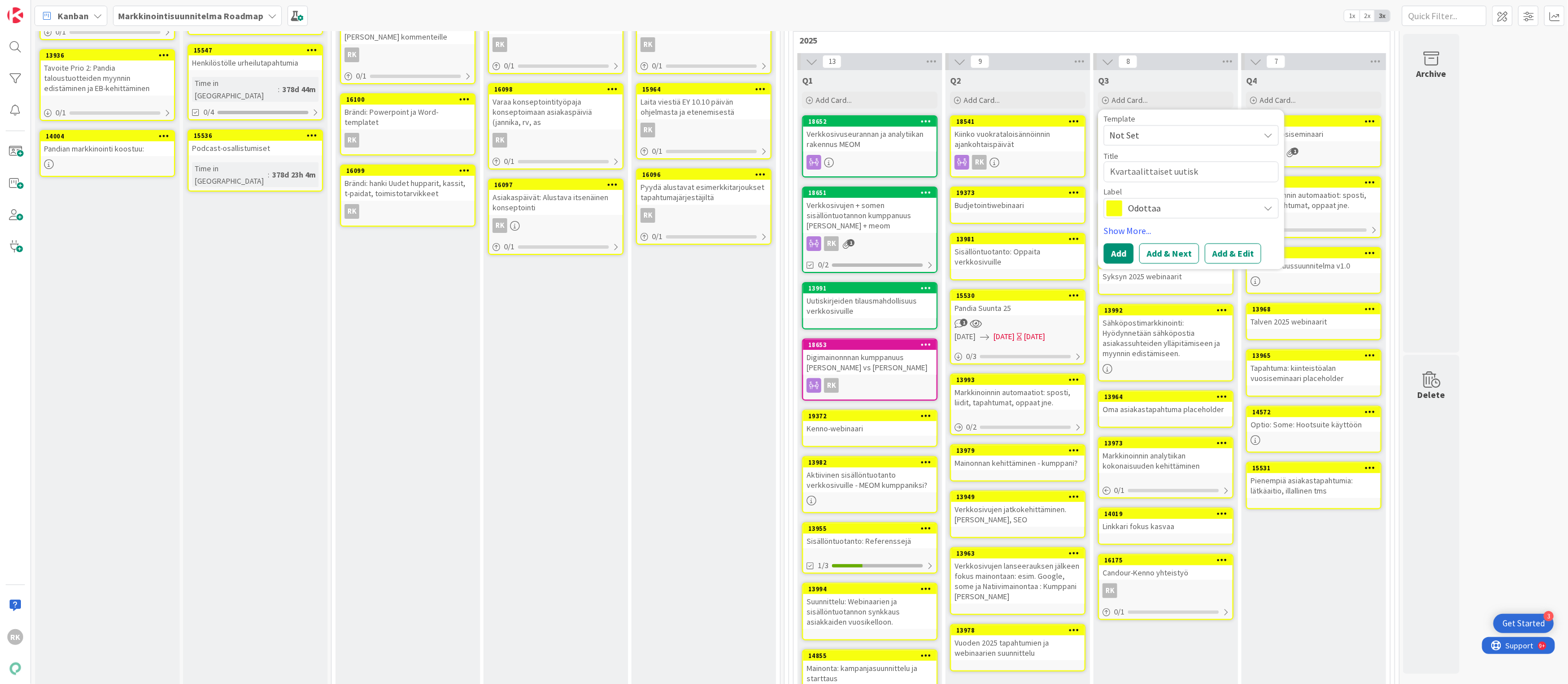
type textarea "x"
type textarea "Kvartaalittaiset uutiski"
type textarea "x"
type textarea "Kvartaalittaiset uutisk"
type textarea "x"
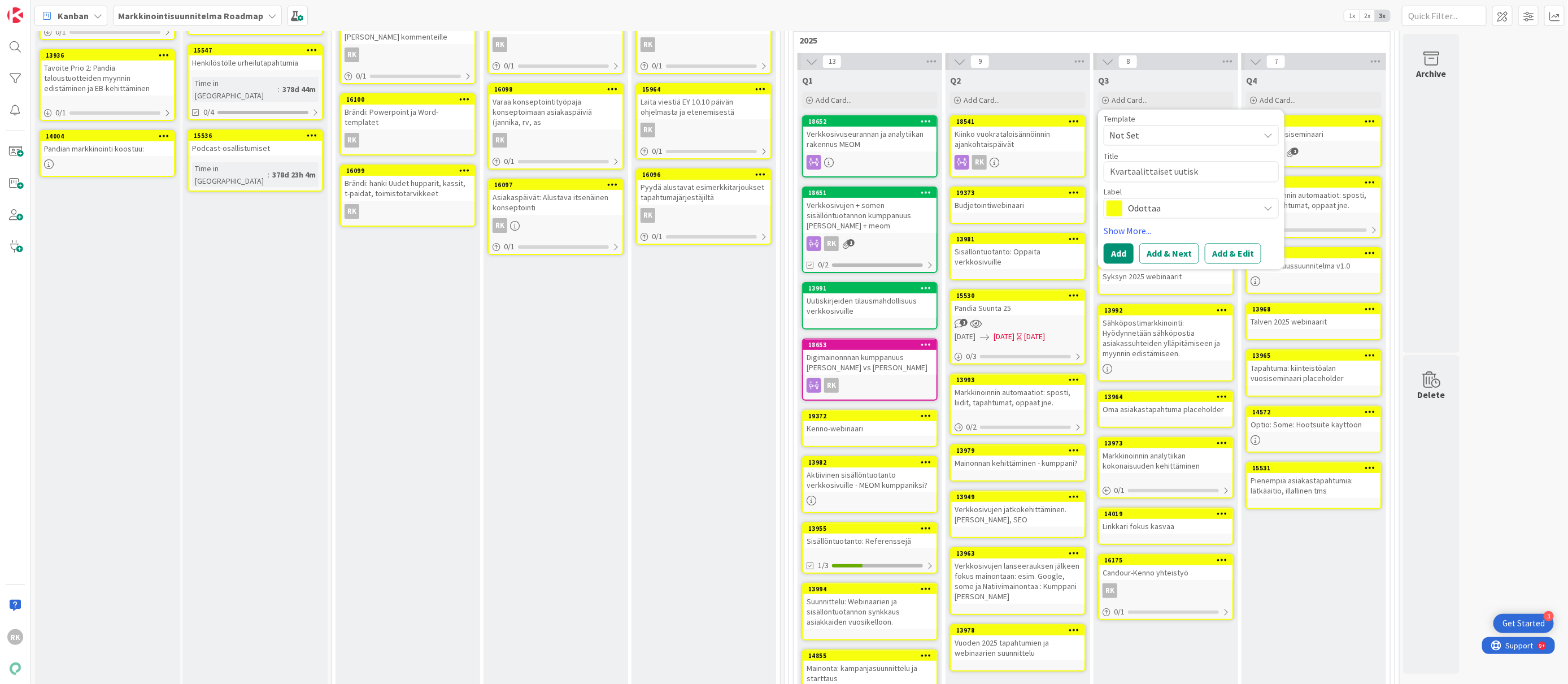
type textarea "Kvartaalittaiset uutis"
type textarea "x"
type textarea "Kvartaalittaiset uuti"
type textarea "x"
type textarea "Kvartaalittaiset uut"
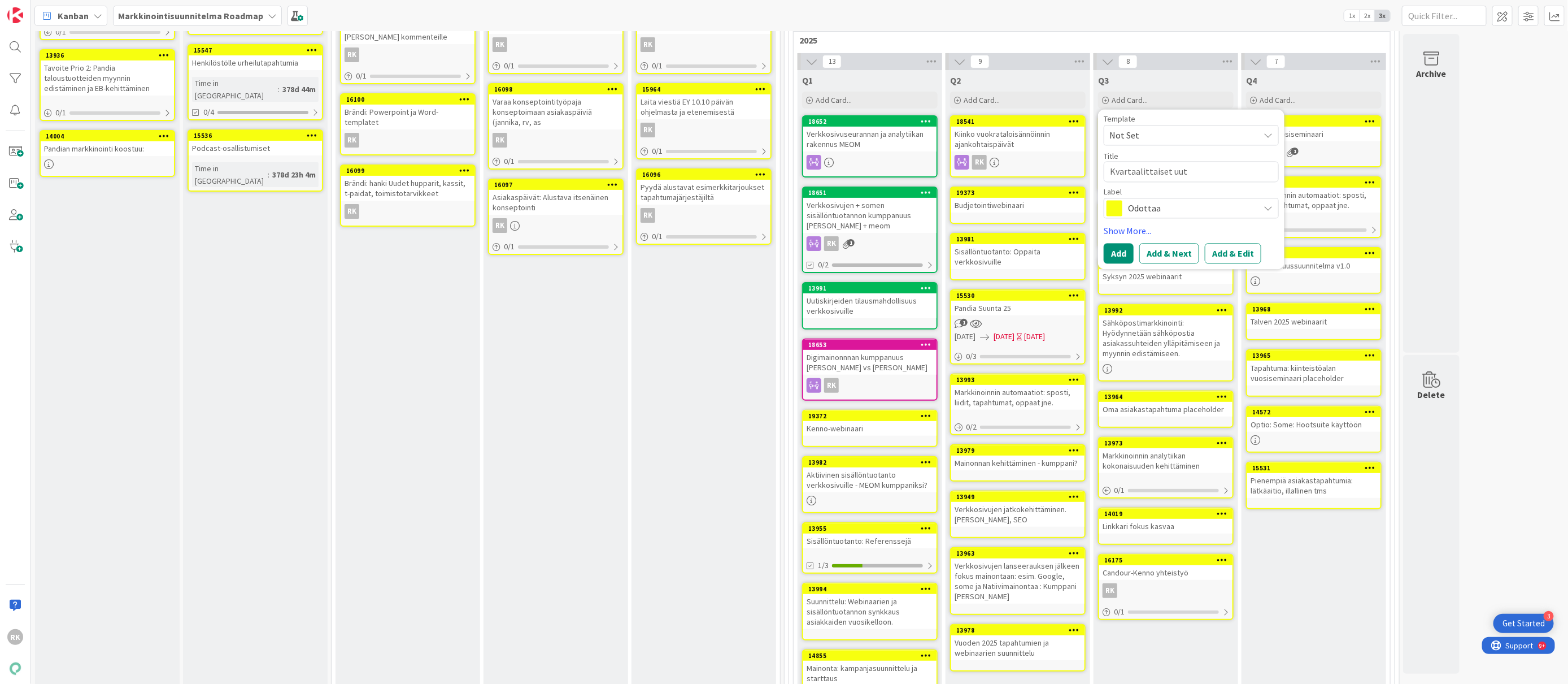
type textarea "x"
type textarea "Kvartaalittaiset uuti"
type textarea "x"
type textarea "Kvartaalittaiset uut"
type textarea "x"
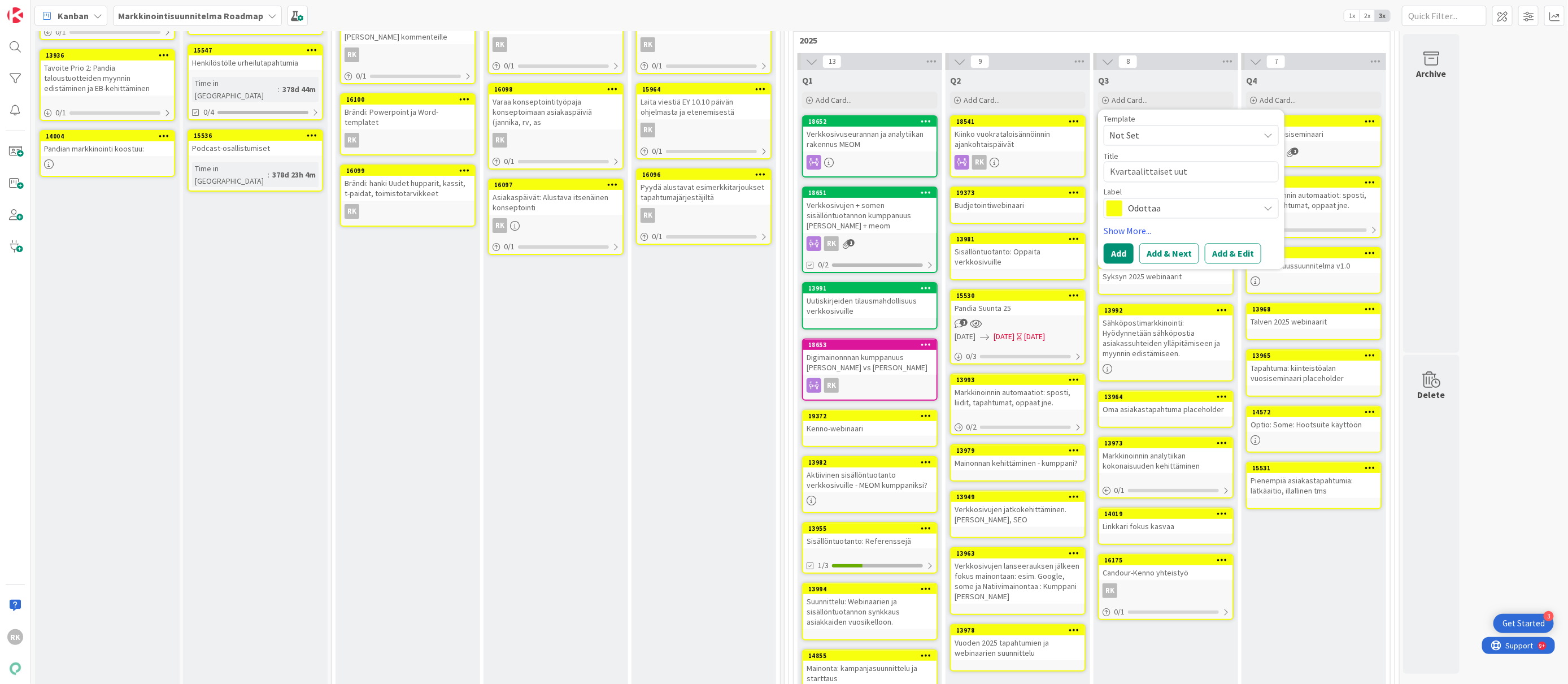
type textarea "Kvartaalittaiset uu"
type textarea "x"
type textarea "Kvartaalittaiset u"
type textarea "x"
type textarea "Kvartaalittaiset"
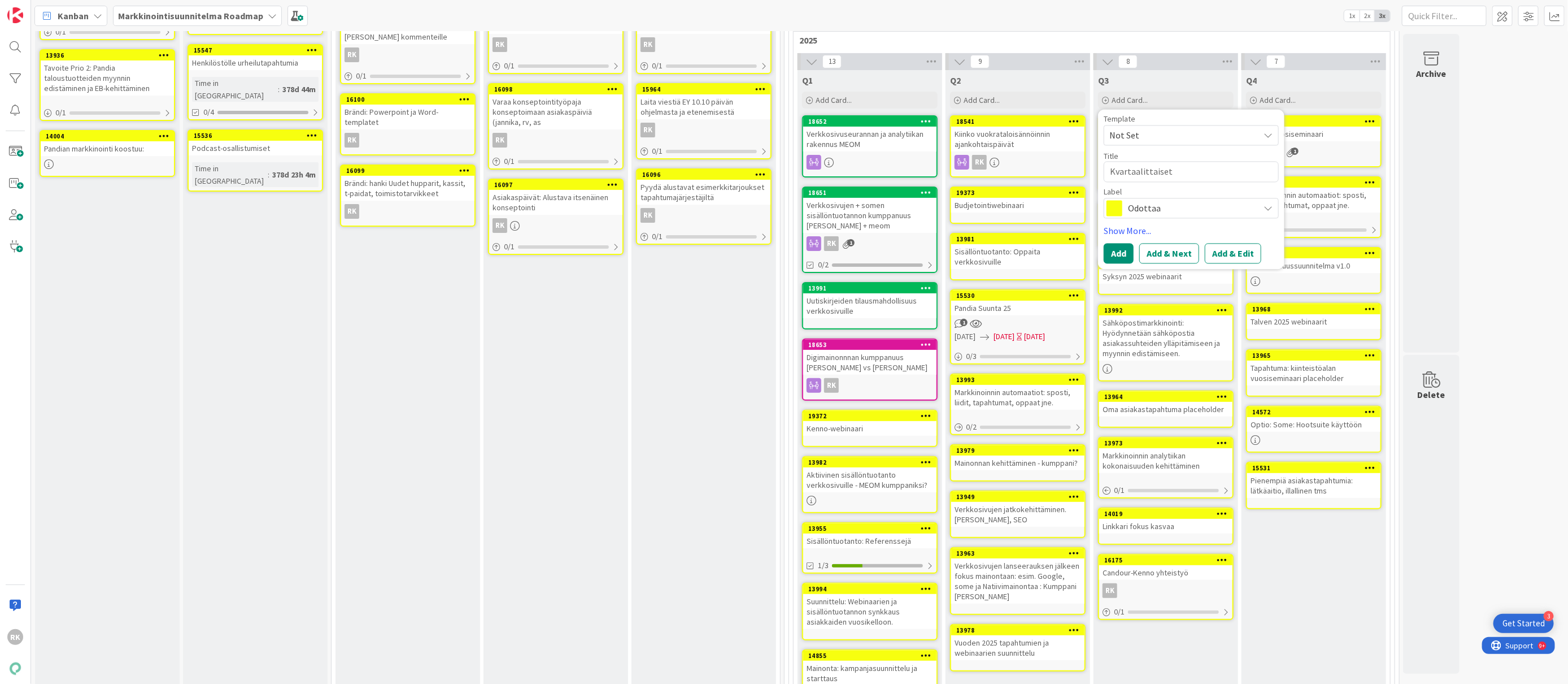
type textarea "x"
type textarea "Kvartaalittaiset"
type textarea "x"
type textarea "Kvartaalittaise"
type textarea "x"
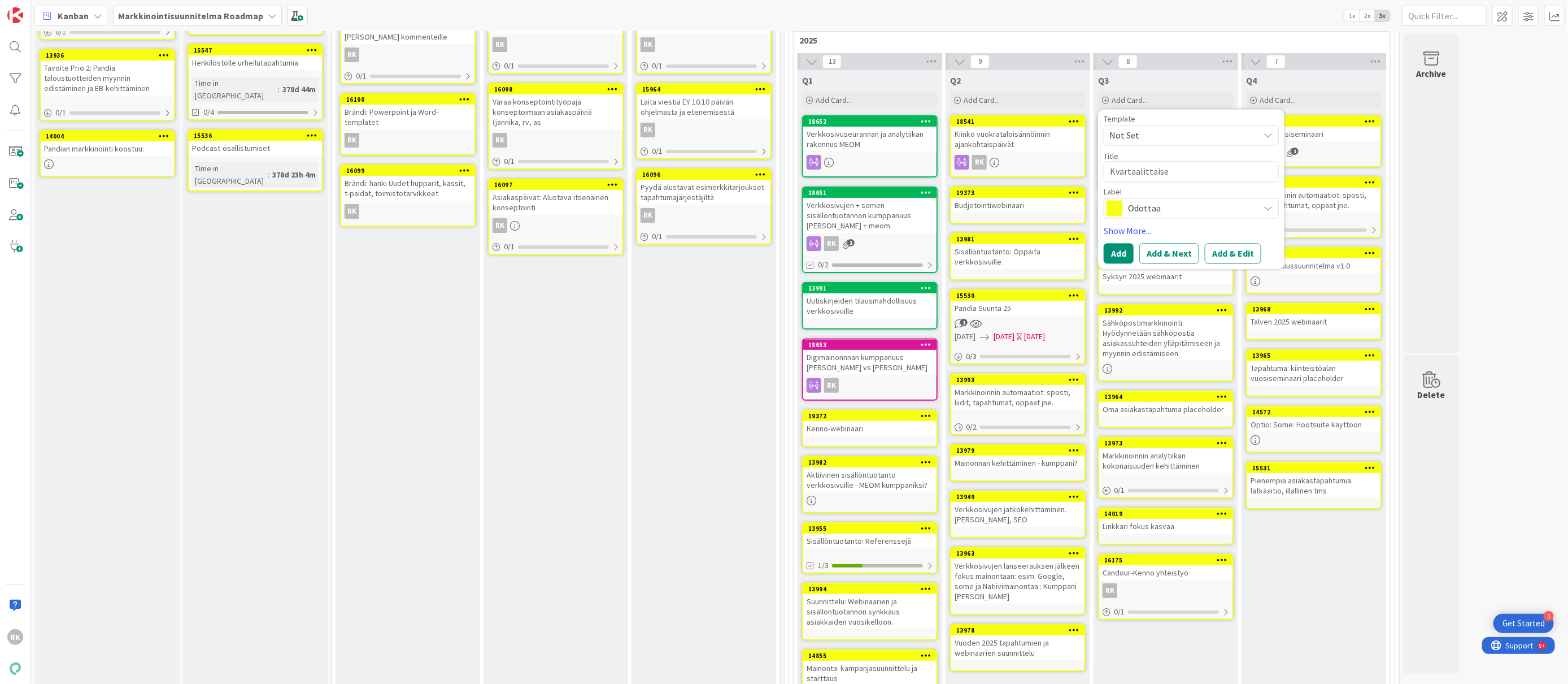
type textarea "Kvartaalittais"
type textarea "x"
type textarea "Kvartaalittai"
type textarea "x"
type textarea "Kvartaalittain"
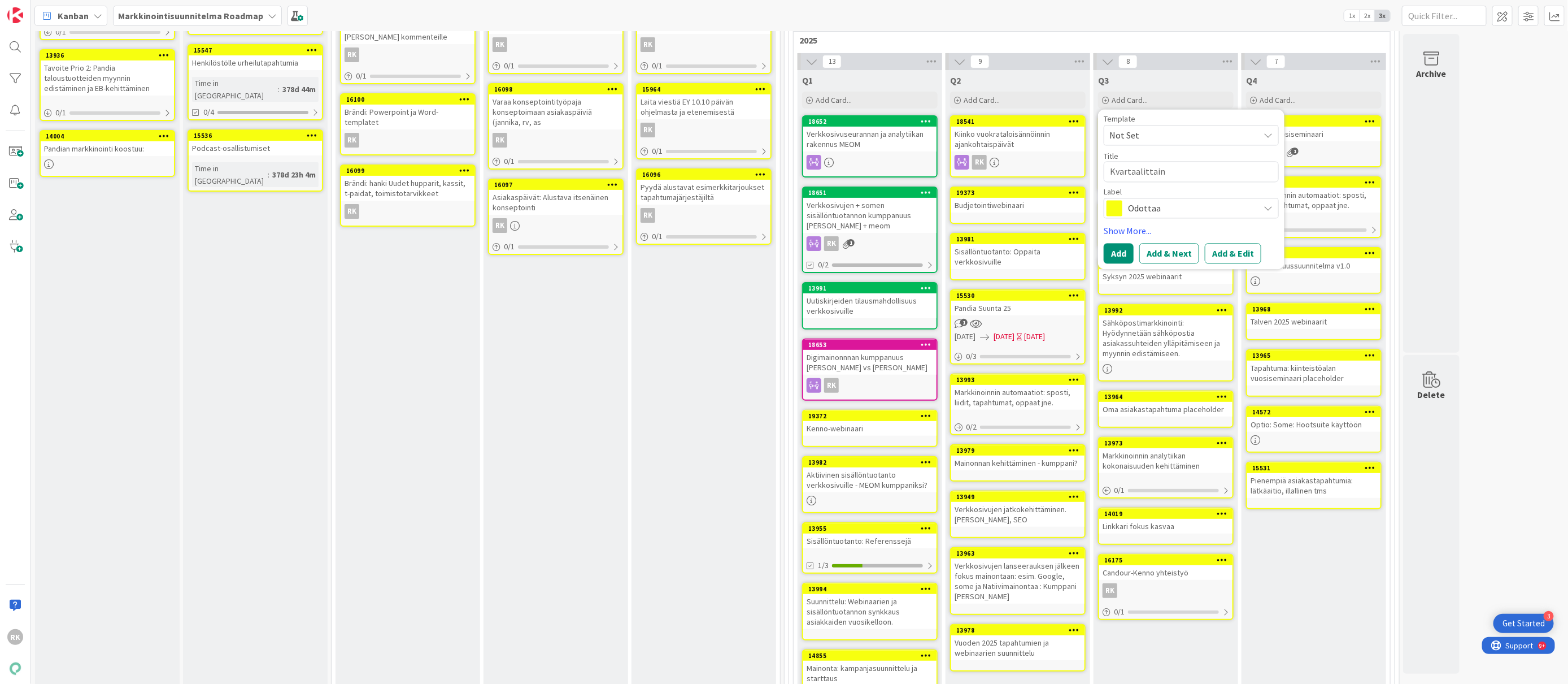
type textarea "x"
type textarea "Kvartaalittaine"
type textarea "x"
type textarea "Kvartaalittainen"
type textarea "x"
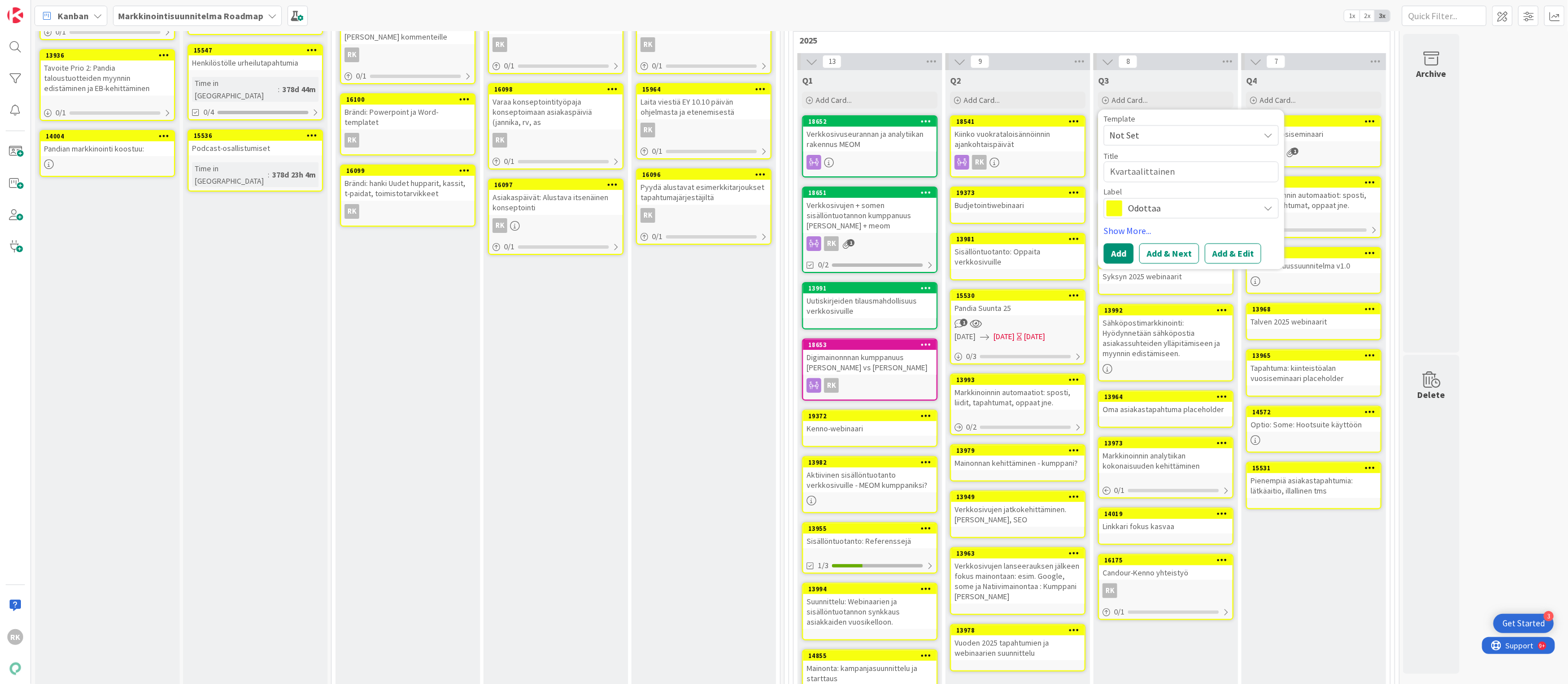
type textarea "Kvartaalittainen"
type textarea "x"
type textarea "Kvartaalittainen u"
type textarea "x"
type textarea "Kvartaalittainen uu"
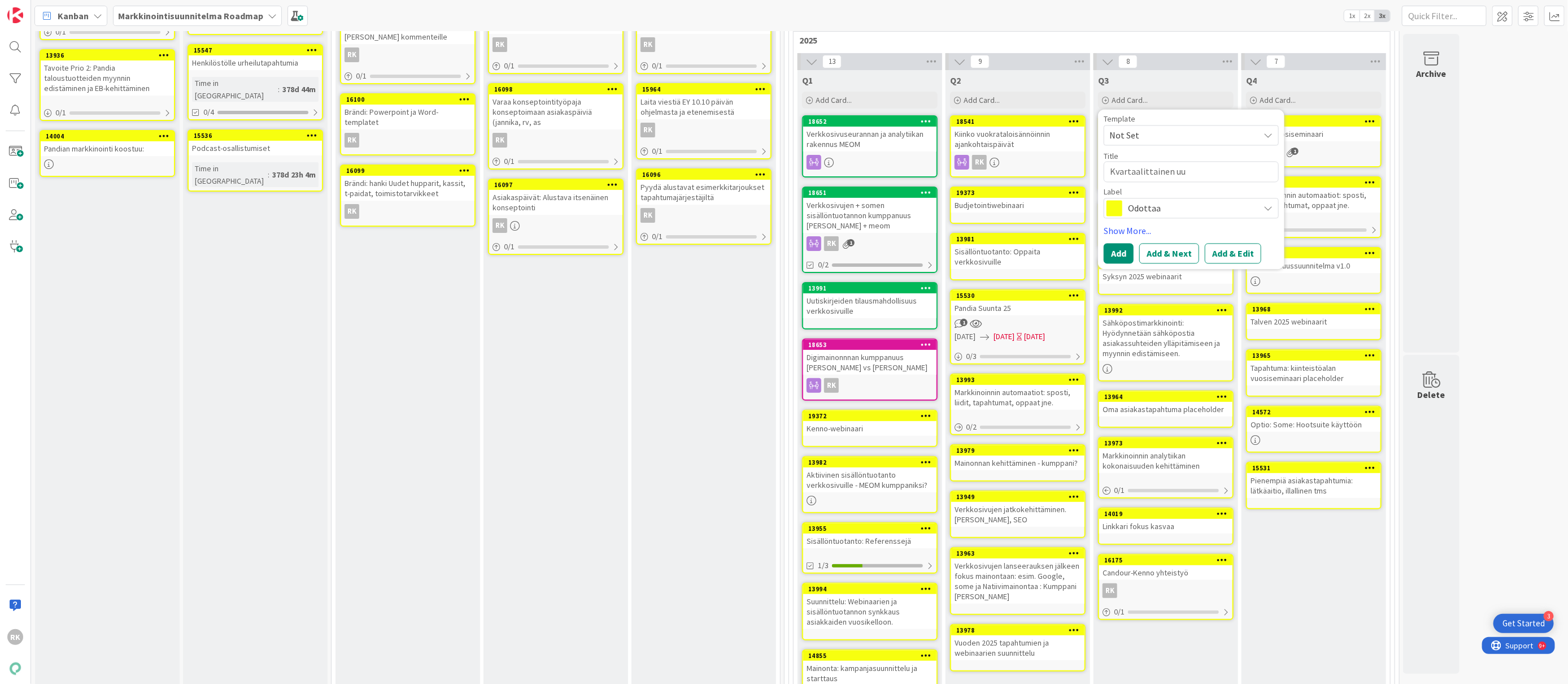
type textarea "x"
type textarea "Kvartaalittainen uut"
type textarea "x"
type textarea "Kvartaalittainen uuti"
type textarea "x"
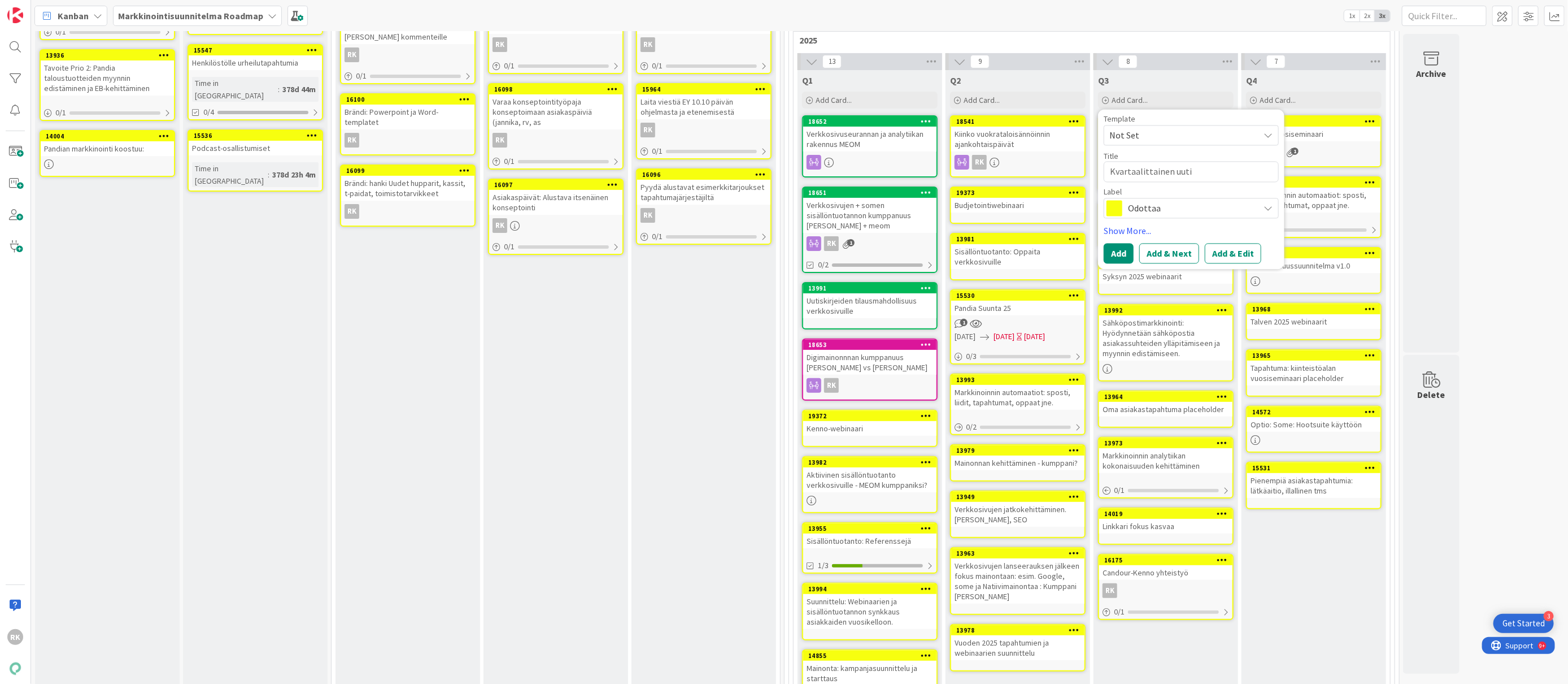
type textarea "Kvartaalittainen uutis"
type textarea "x"
type textarea "Kvartaalittainen uutisk"
type textarea "x"
type textarea "Kvartaalittainen uutiski"
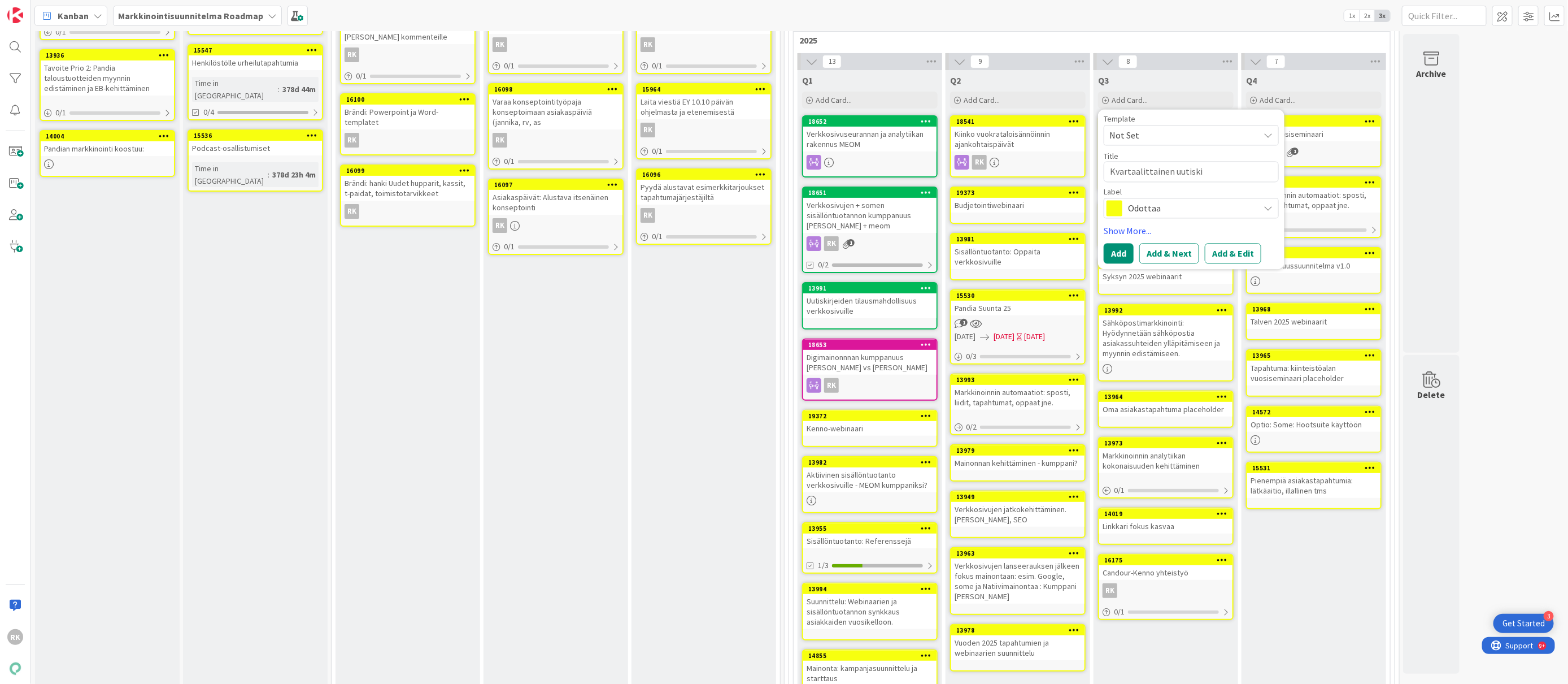
type textarea "x"
type textarea "Kvartaalittainen uutiskir"
type textarea "x"
type textarea "Kvartaalittainen uutiskirj"
type textarea "x"
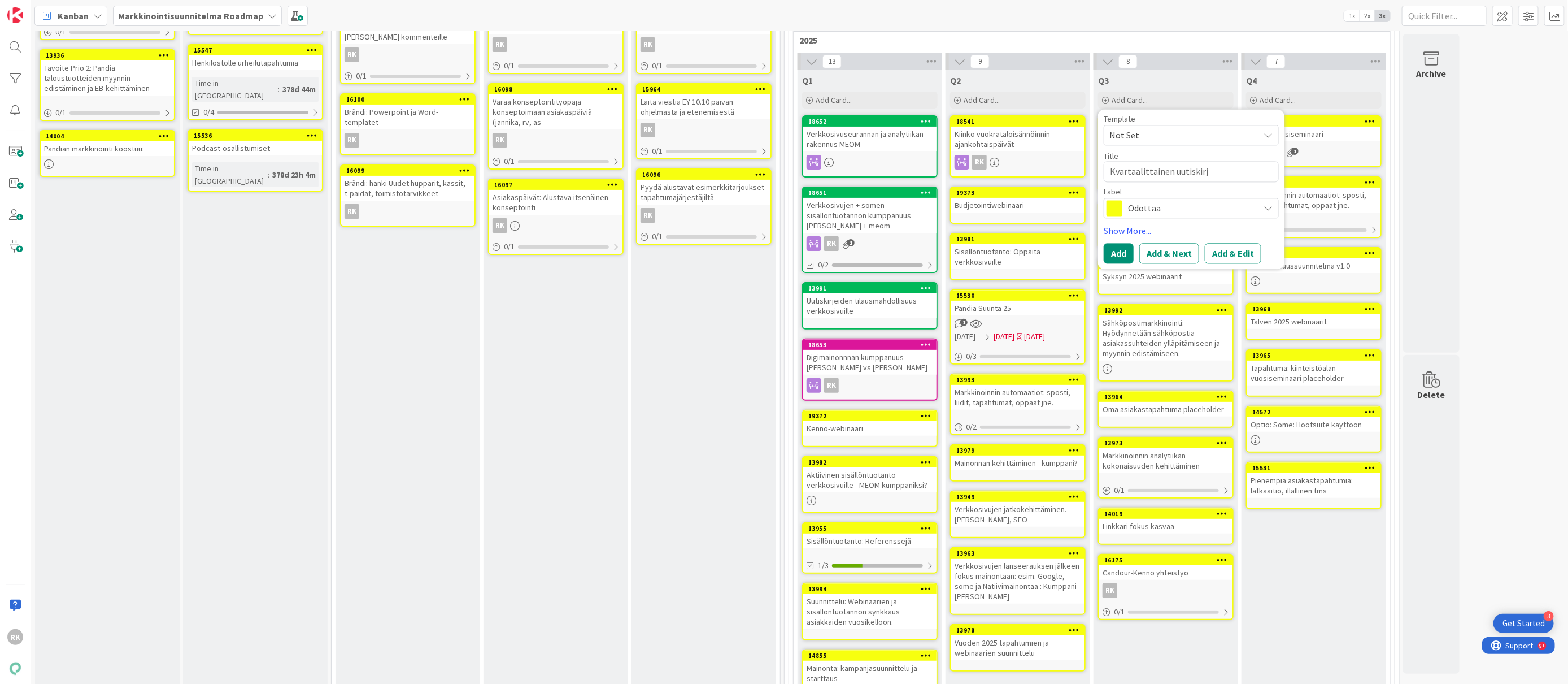
type textarea "Kvartaalittainen uutiskirje"
type textarea "x"
type textarea "Kvartaalittainen uutiskirje"
type textarea "x"
type textarea "Kvartaalittainen uutiskirje S"
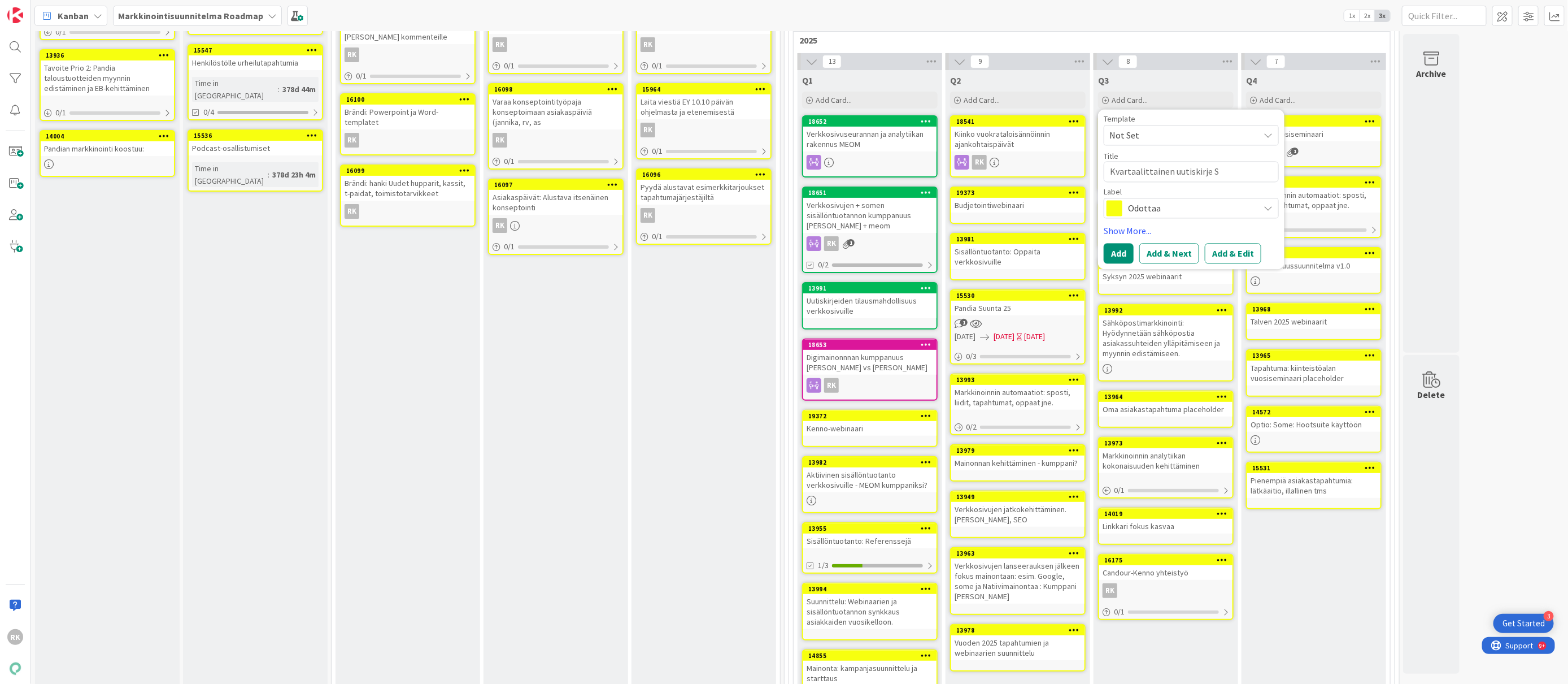
type textarea "x"
type textarea "Kvartaalittainen uutiskirje ST"
type textarea "x"
type textarea "Kvartaalittainen uutiskirje STA"
type textarea "x"
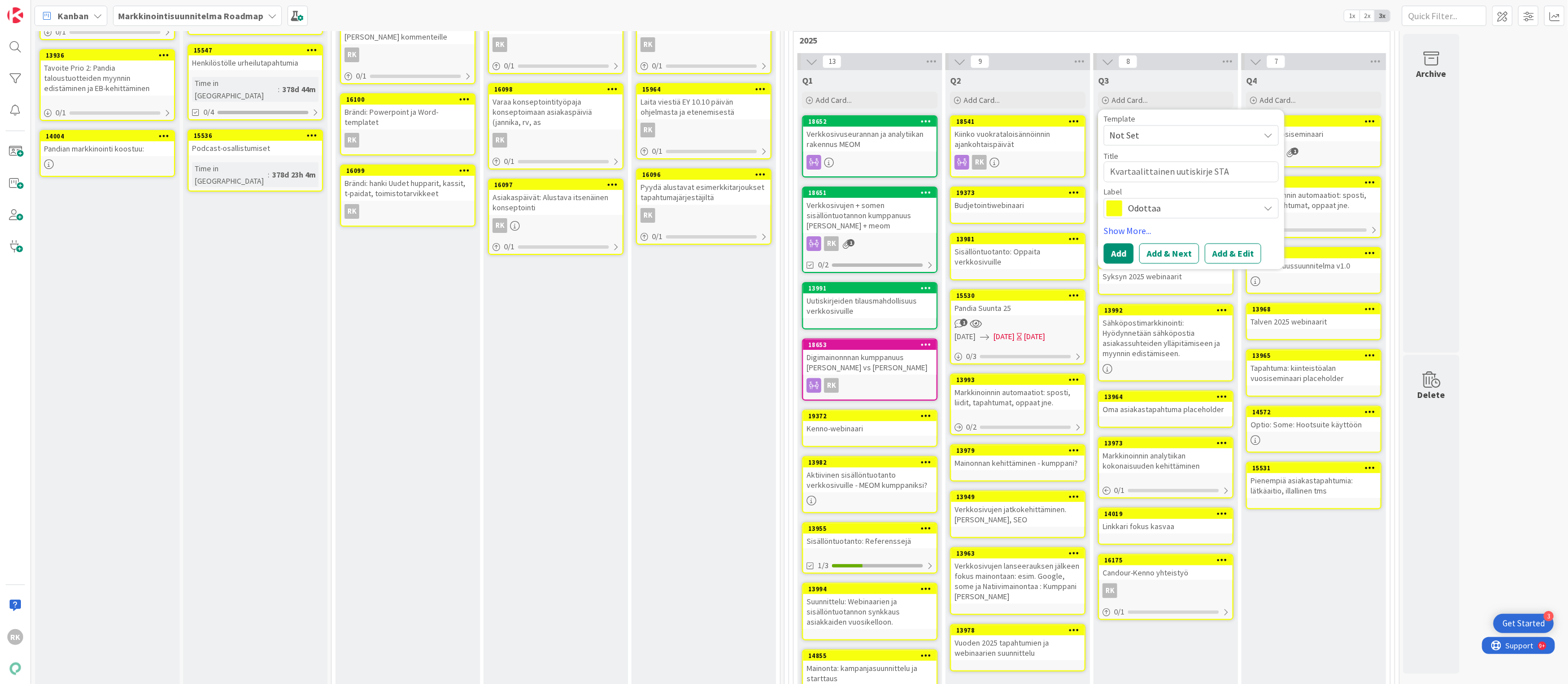
type textarea "Kvartaalittainen uutiskirje STAR"
type textarea "x"
type textarea "Kvartaalittainen uutiskirje START"
type textarea "x"
type textarea "Kvartaalittainen uutiskirje STARTT"
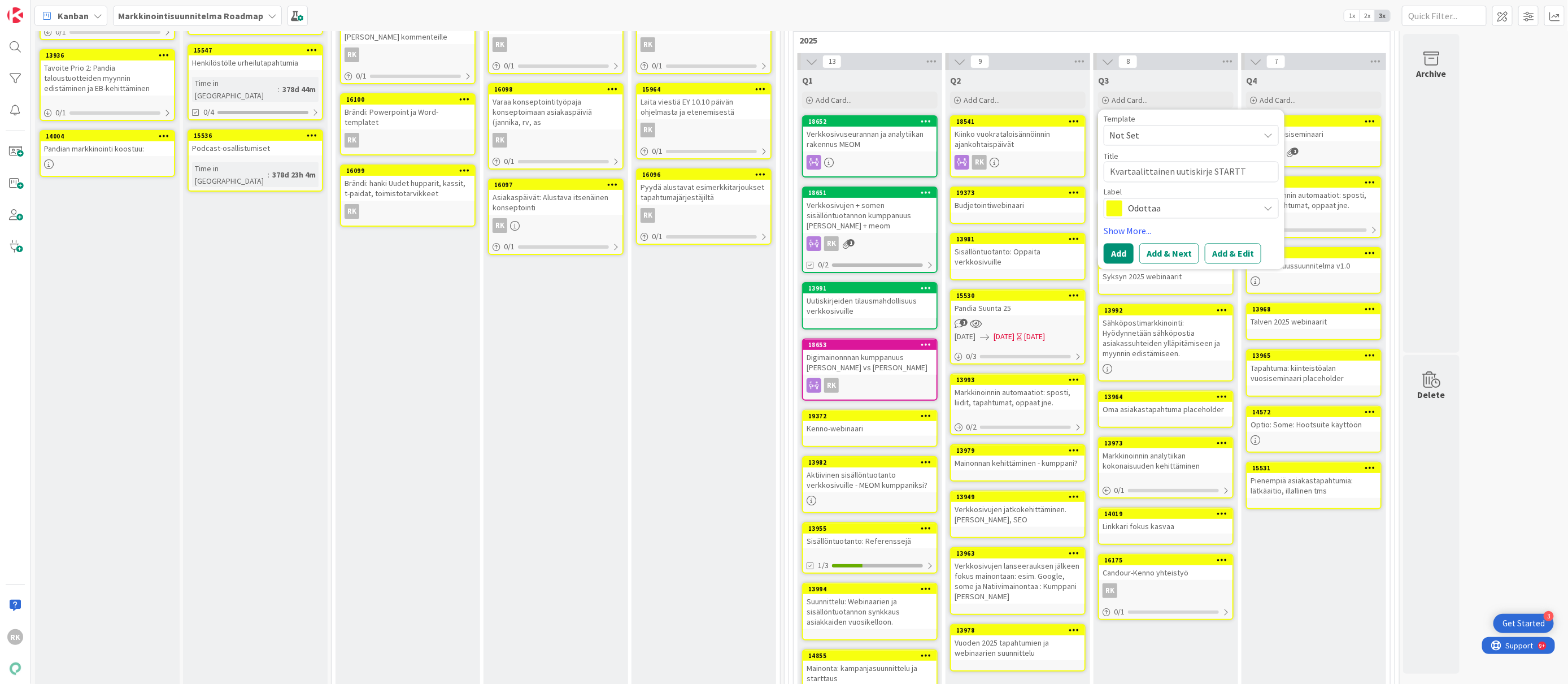
type textarea "x"
type textarea "Kvartaalittainen uutiskirje STARTTI"
click at [1125, 258] on button "Add" at bounding box center [1118, 253] width 30 height 21
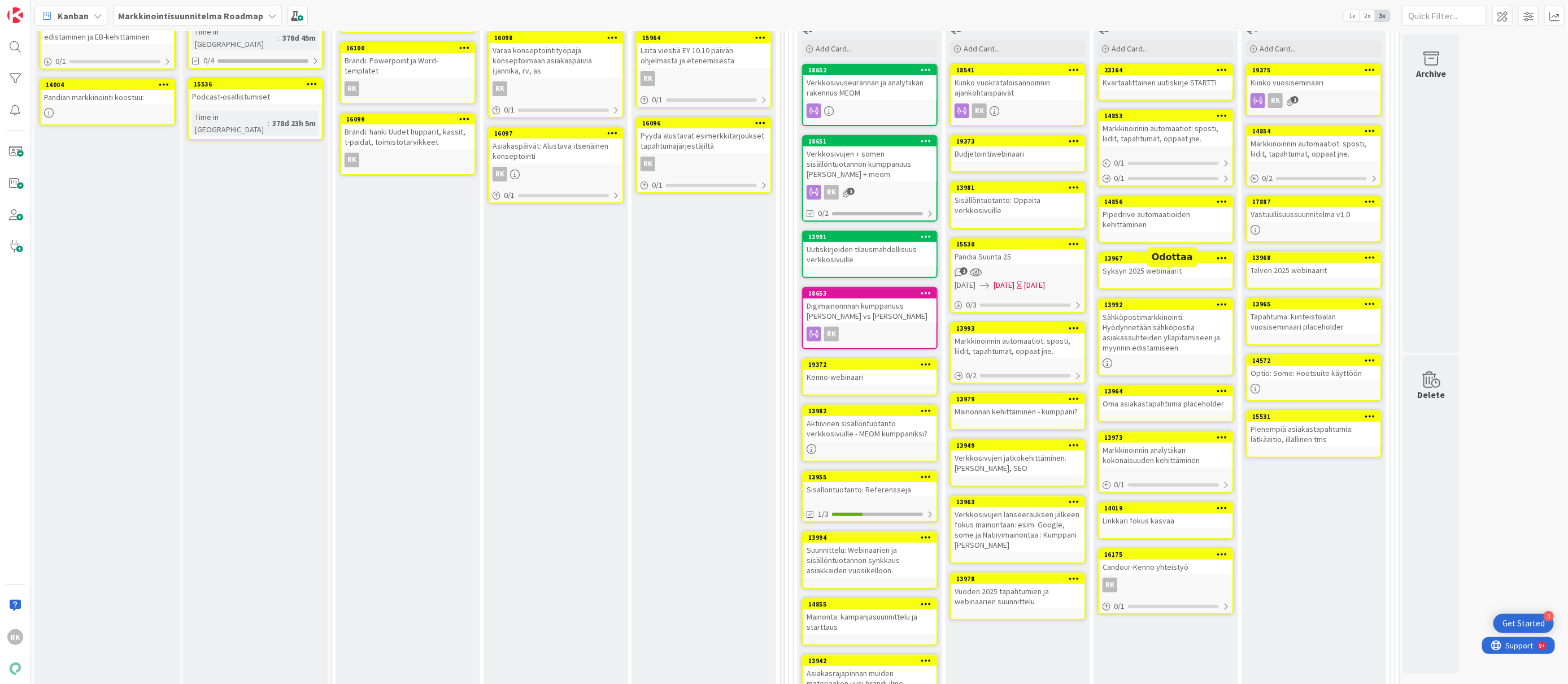
scroll to position [258, 0]
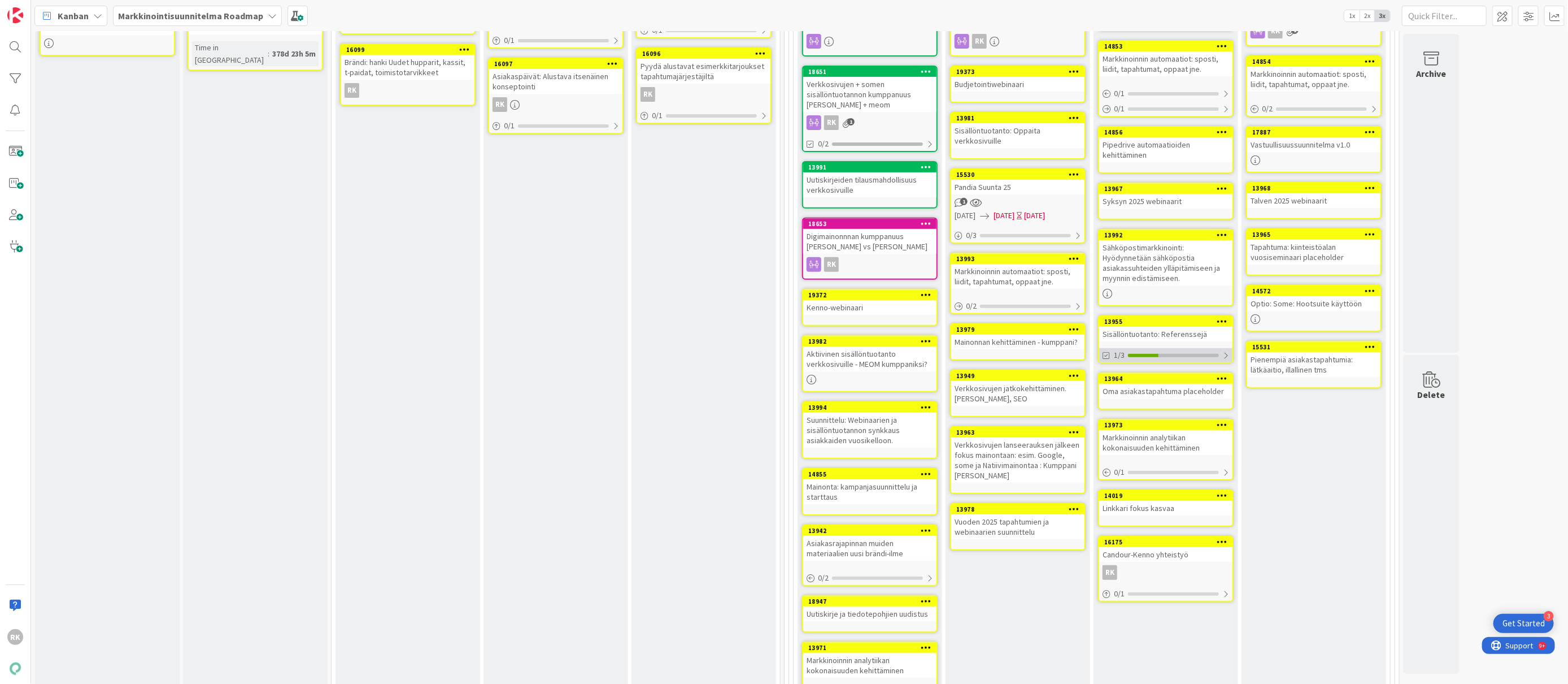
click at [1229, 354] on div at bounding box center [1227, 355] width 7 height 9
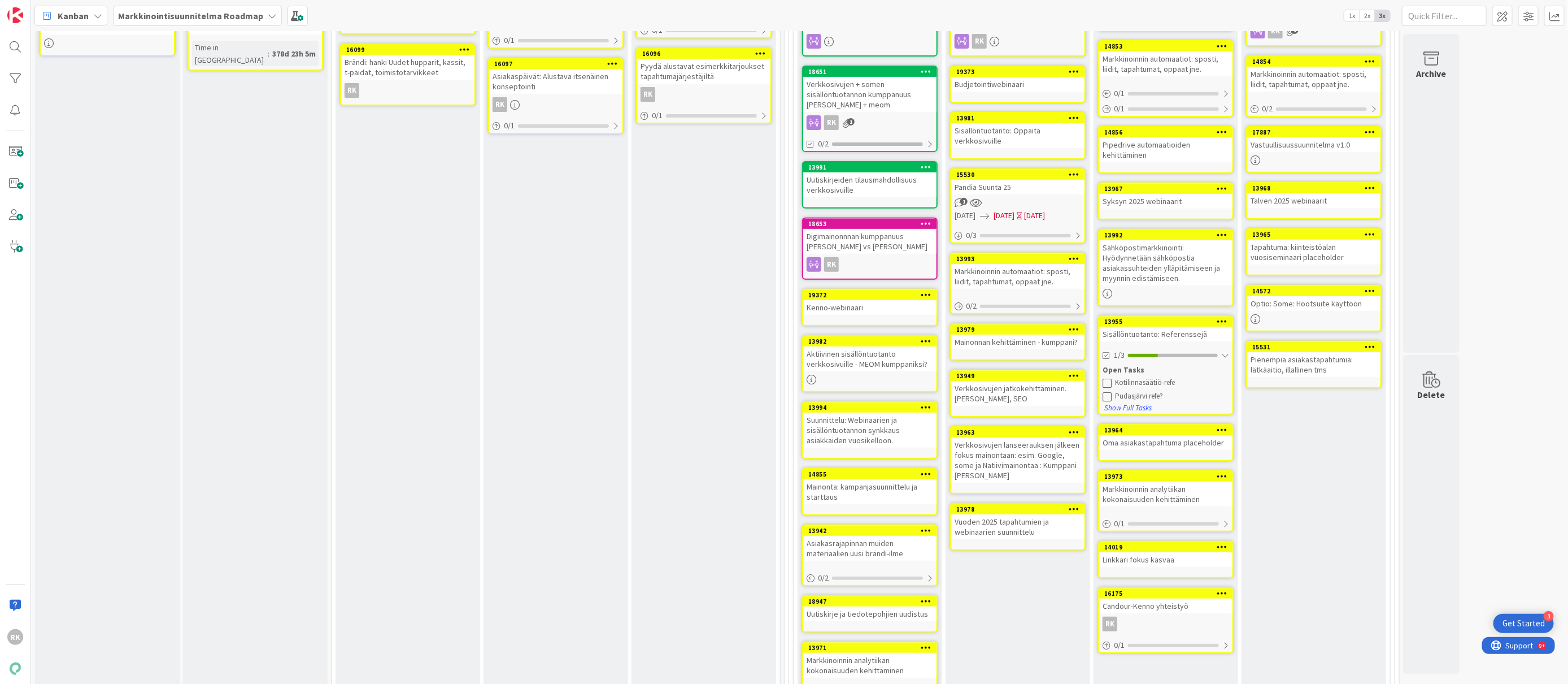
click at [1108, 392] on icon at bounding box center [1108, 396] width 9 height 9
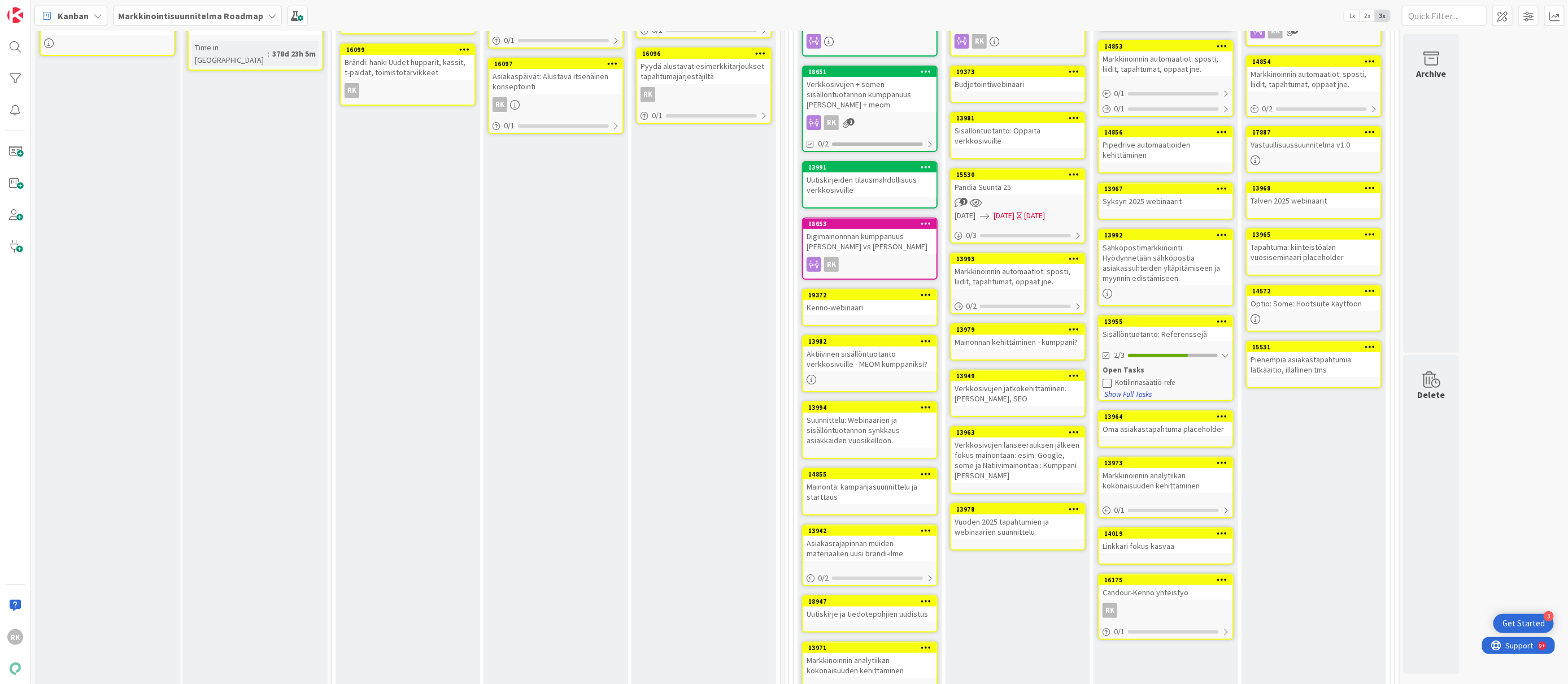
click at [1137, 397] on button "Show Full Tasks" at bounding box center [1128, 394] width 48 height 13
click at [1213, 354] on div at bounding box center [1173, 356] width 89 height 4
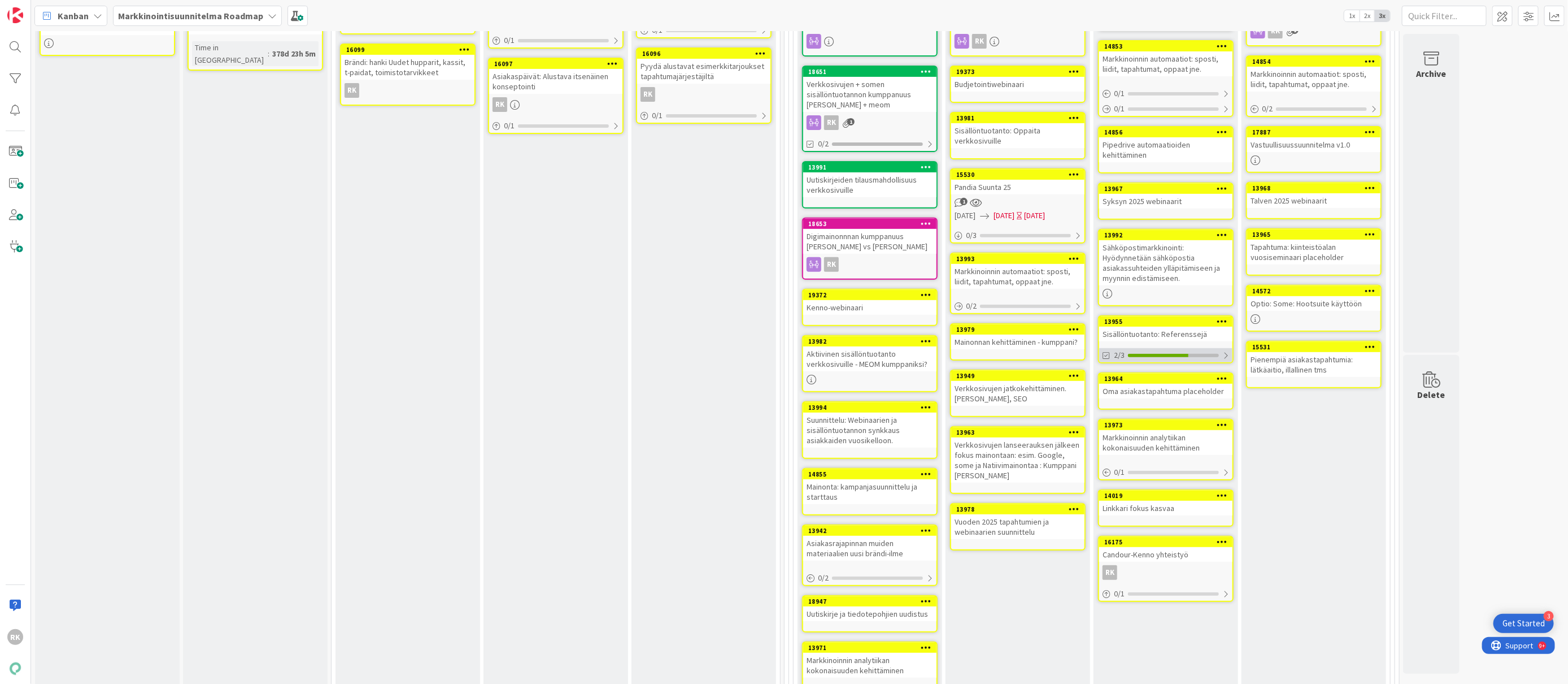
click at [1229, 352] on div at bounding box center [1227, 355] width 7 height 9
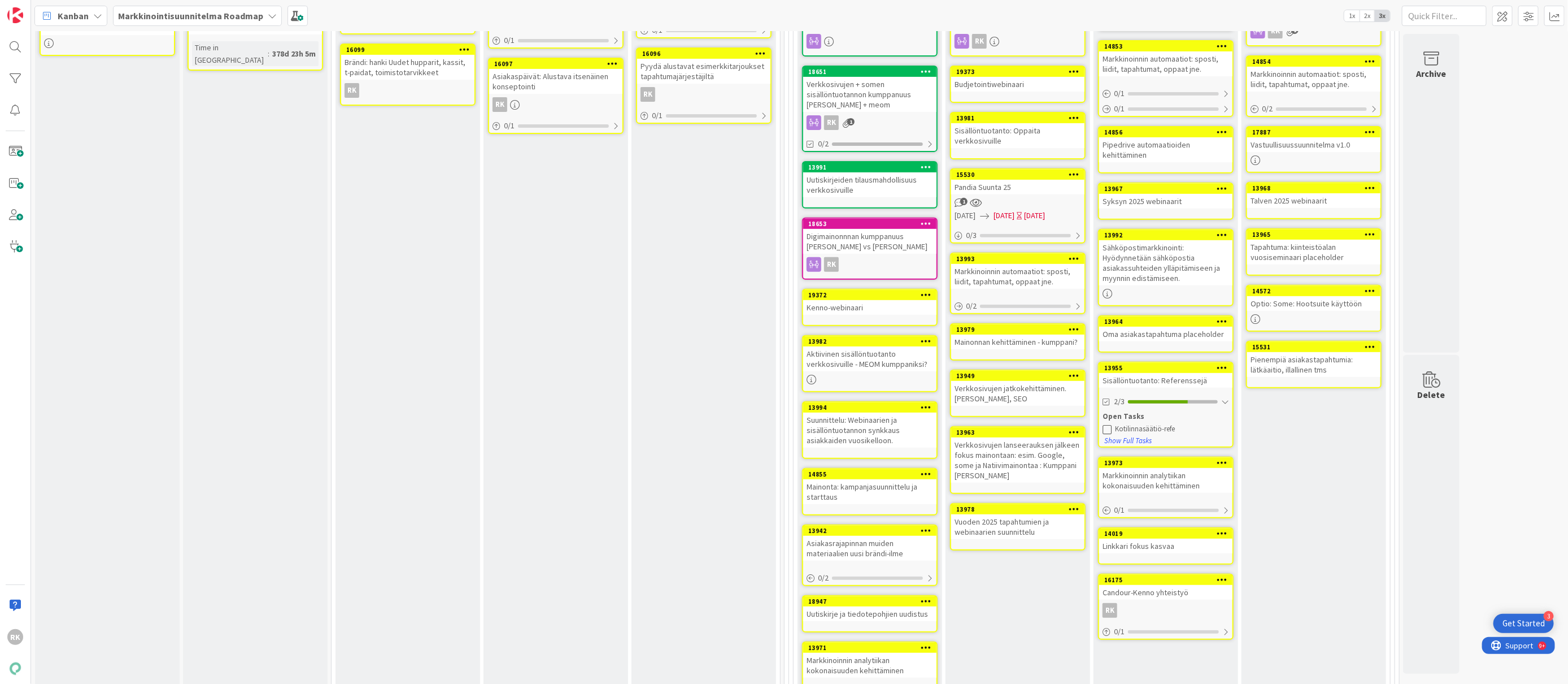
click at [1169, 339] on div "Oma asiakastapahtuma placeholder" at bounding box center [1166, 334] width 133 height 14
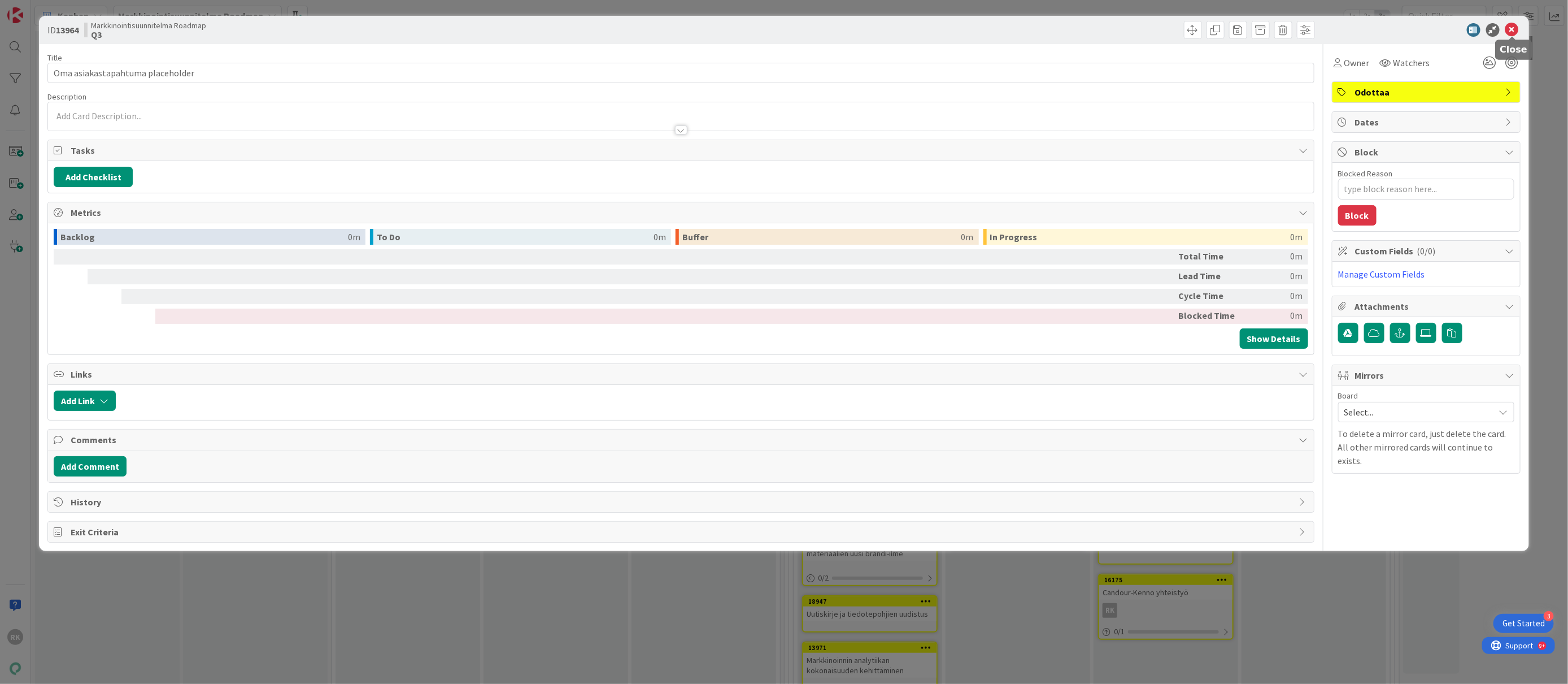
click at [1513, 31] on icon at bounding box center [1512, 30] width 13 height 13
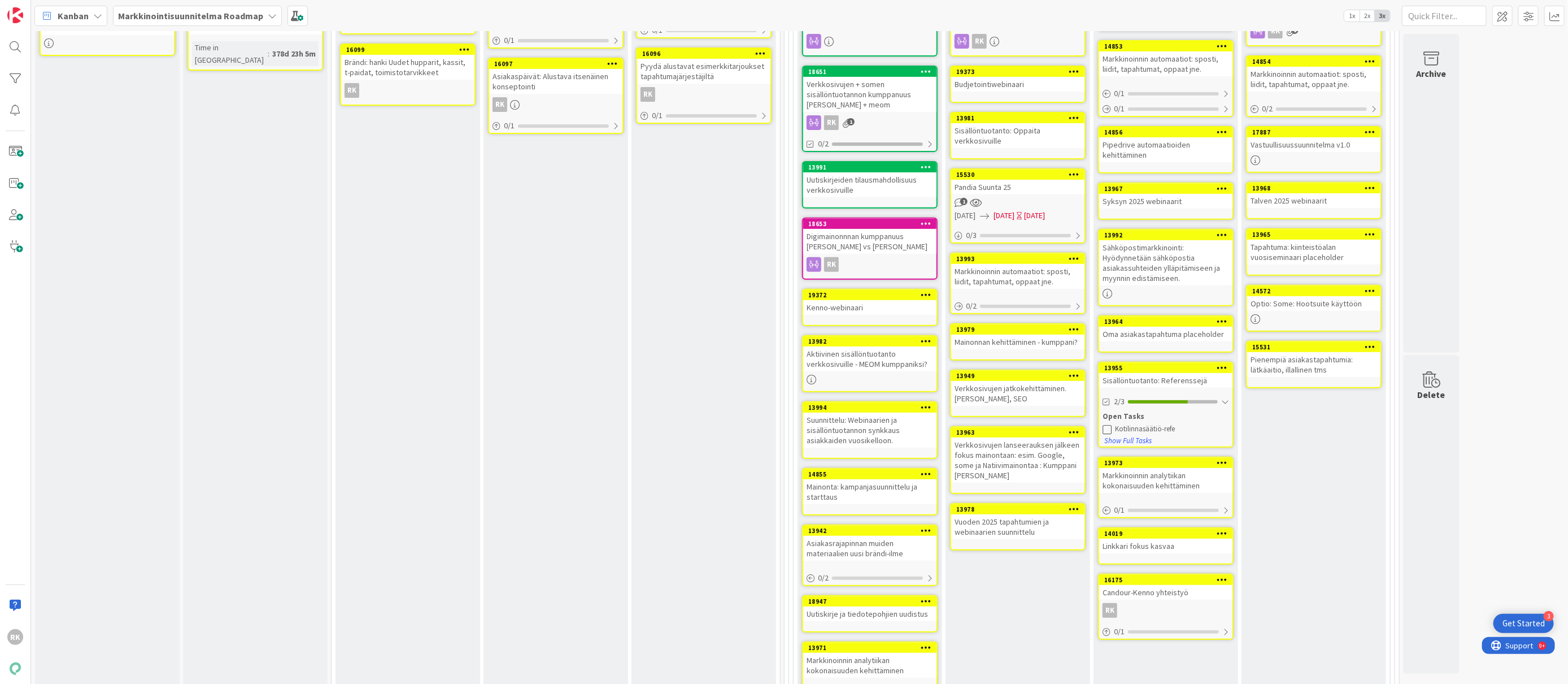
click at [1170, 381] on div "Sisällöntuotanto: Referenssejä" at bounding box center [1166, 380] width 133 height 14
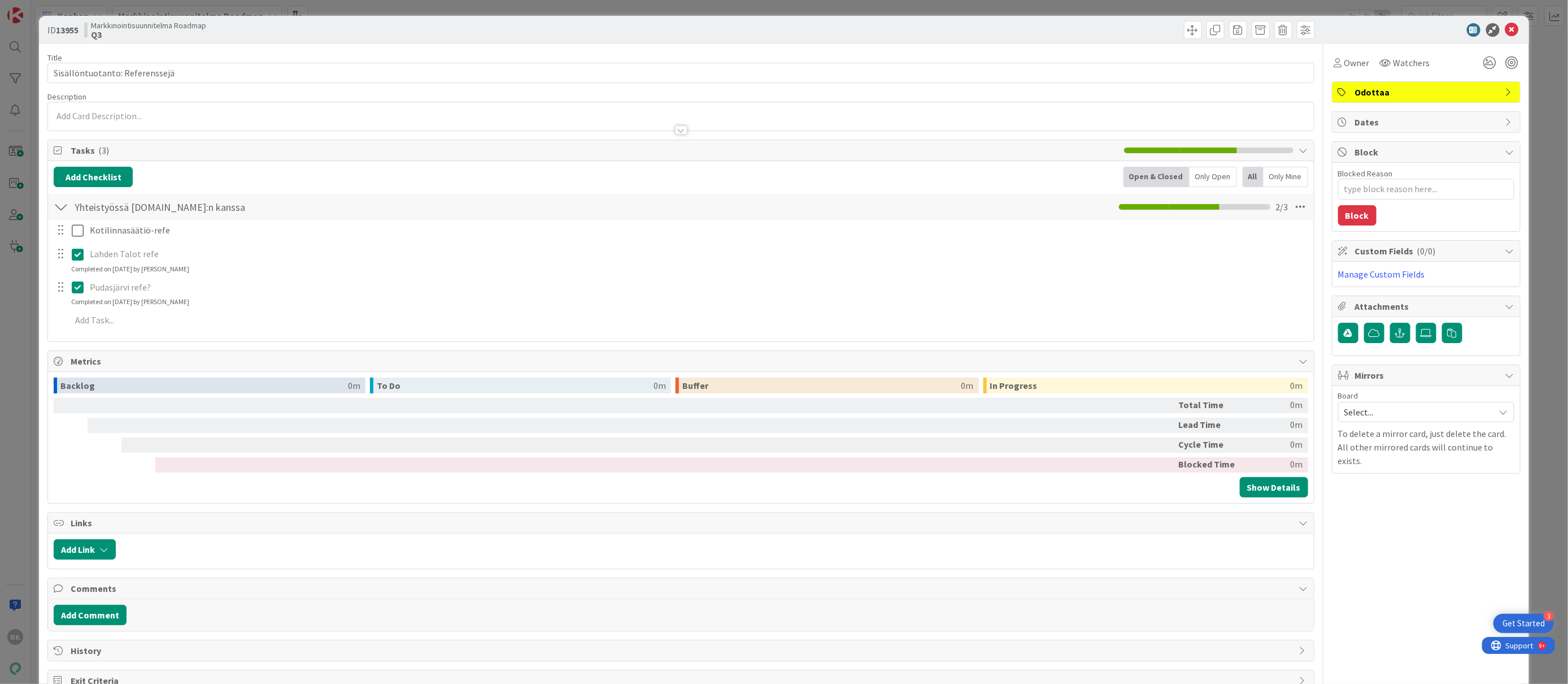
drag, startPoint x: 76, startPoint y: 286, endPoint x: 71, endPoint y: 291, distance: 7.1
click at [70, 292] on div at bounding box center [68, 287] width 31 height 20
click at [77, 290] on icon at bounding box center [77, 286] width 12 height 13
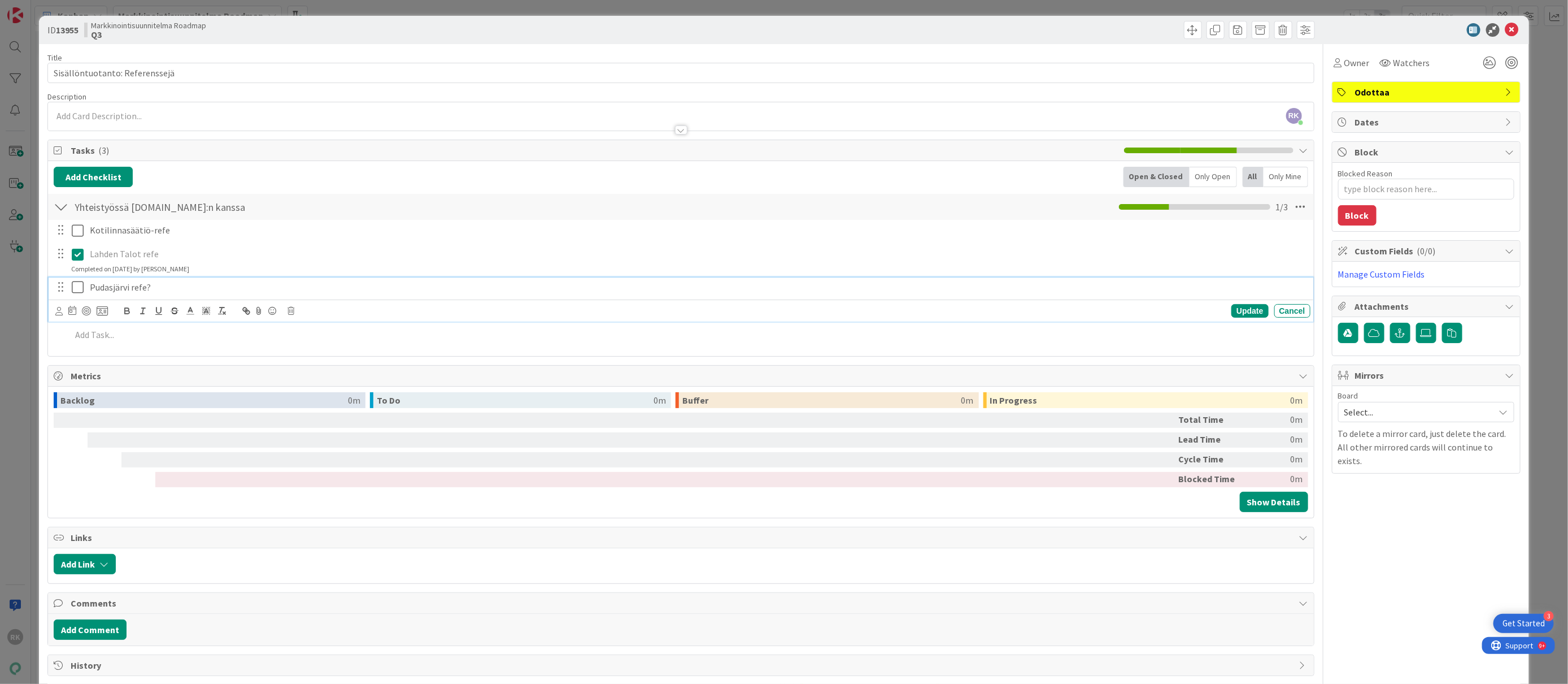
type textarea "x"
click at [91, 338] on div "Add Add Multiple Cancel" at bounding box center [680, 324] width 1264 height 45
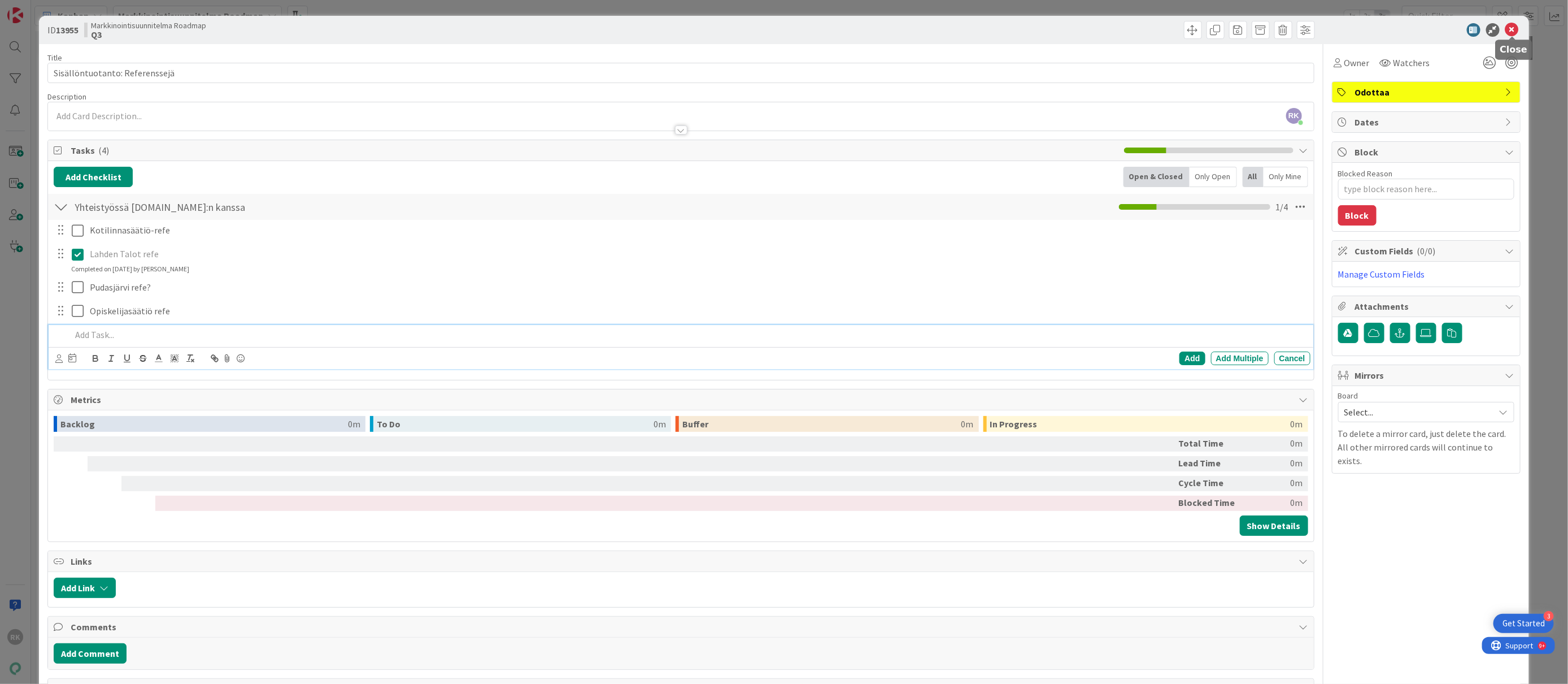
click at [1508, 31] on icon at bounding box center [1512, 30] width 13 height 13
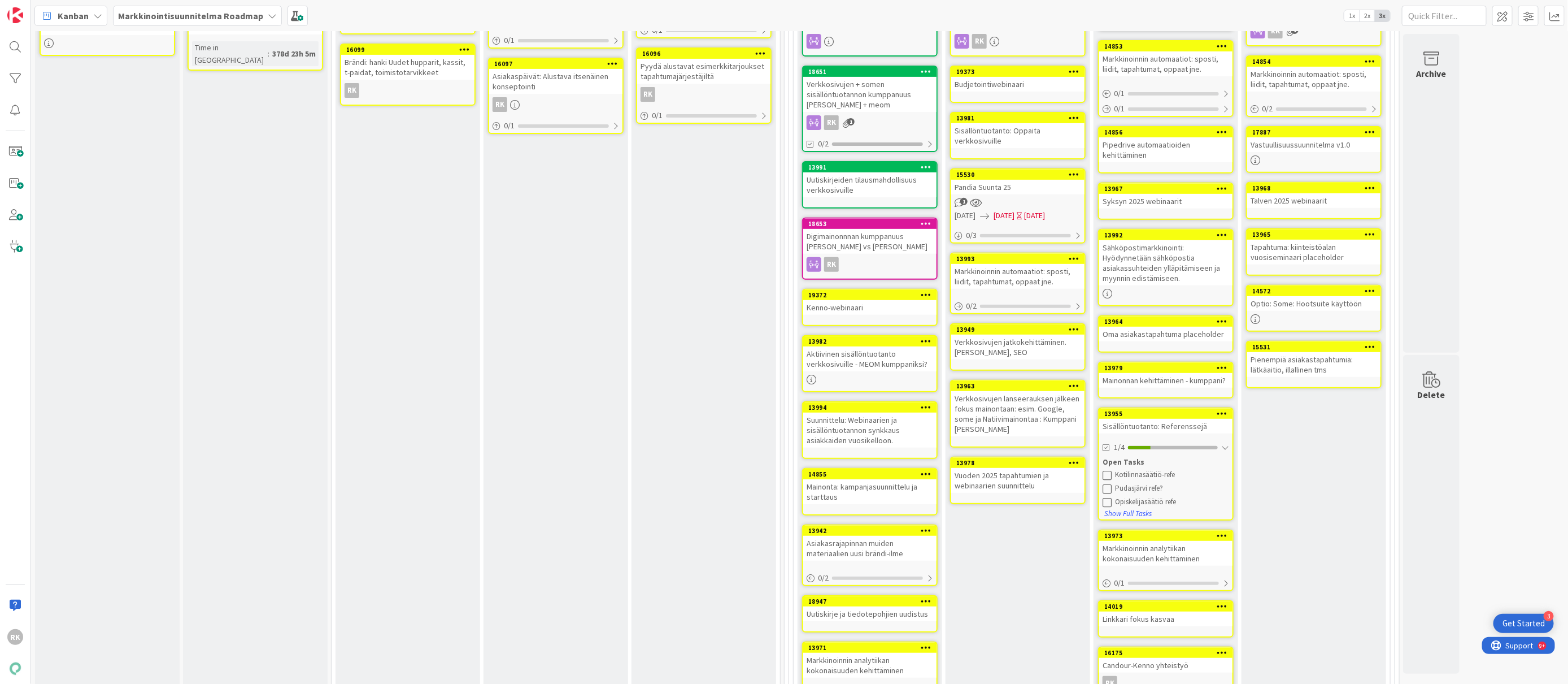
click at [1074, 171] on icon at bounding box center [1075, 173] width 11 height 8
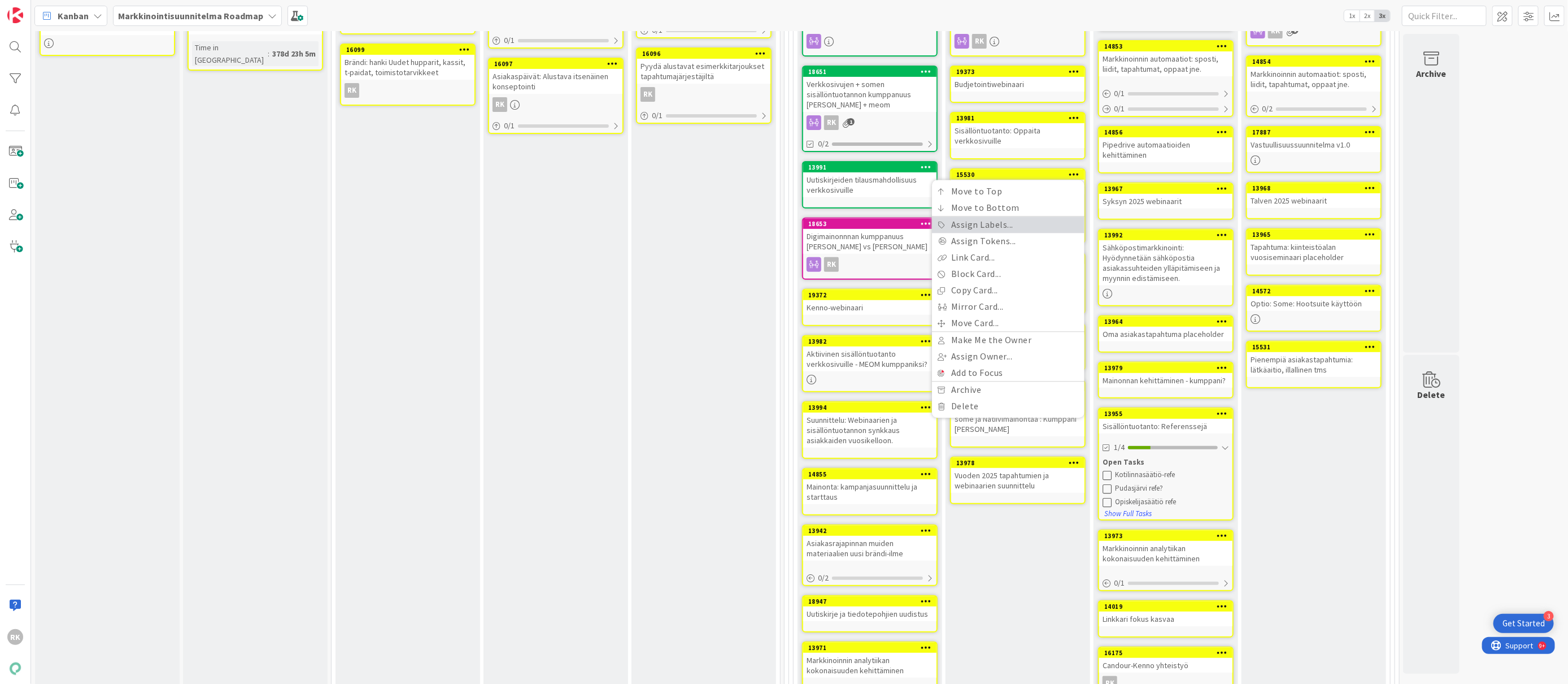
click at [981, 224] on link "Assign Labels..." at bounding box center [1008, 225] width 153 height 16
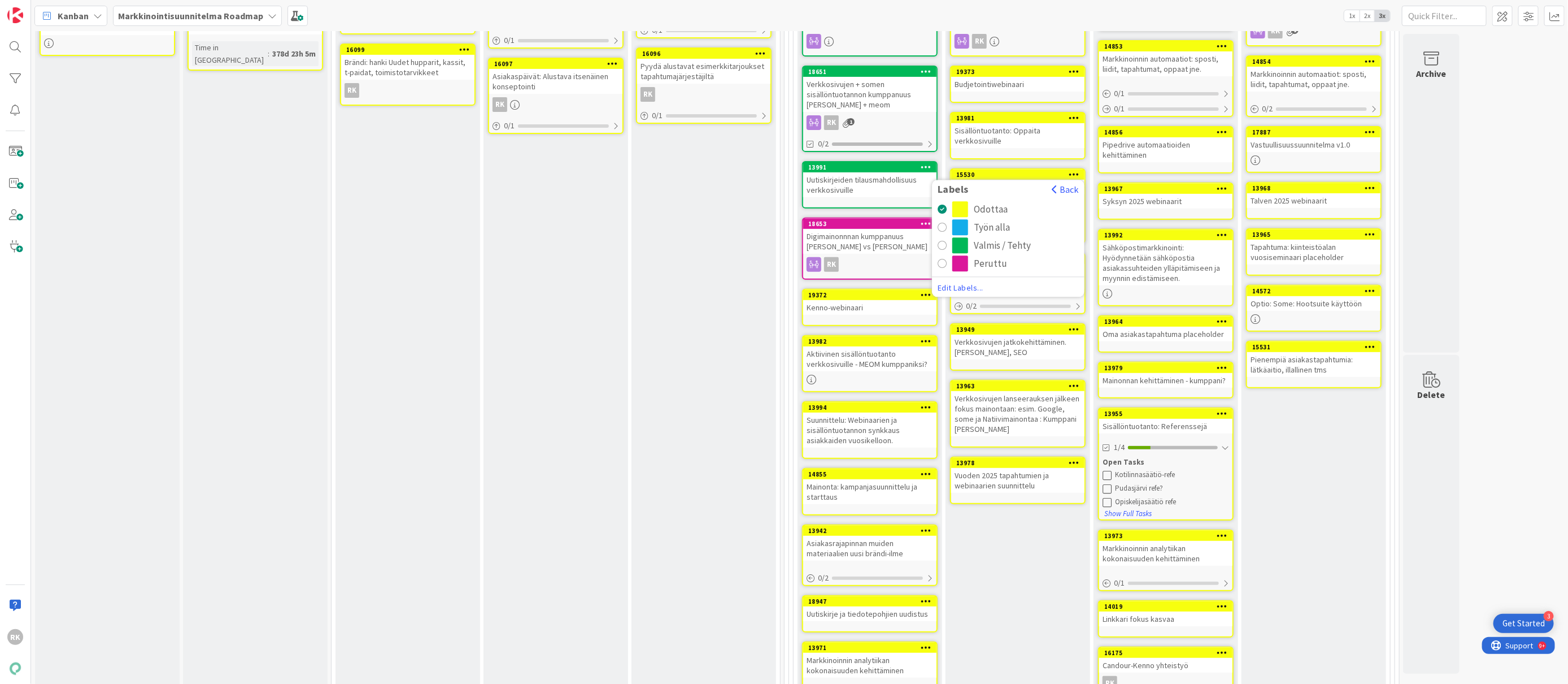
click at [940, 245] on div "radio" at bounding box center [942, 246] width 9 height 9
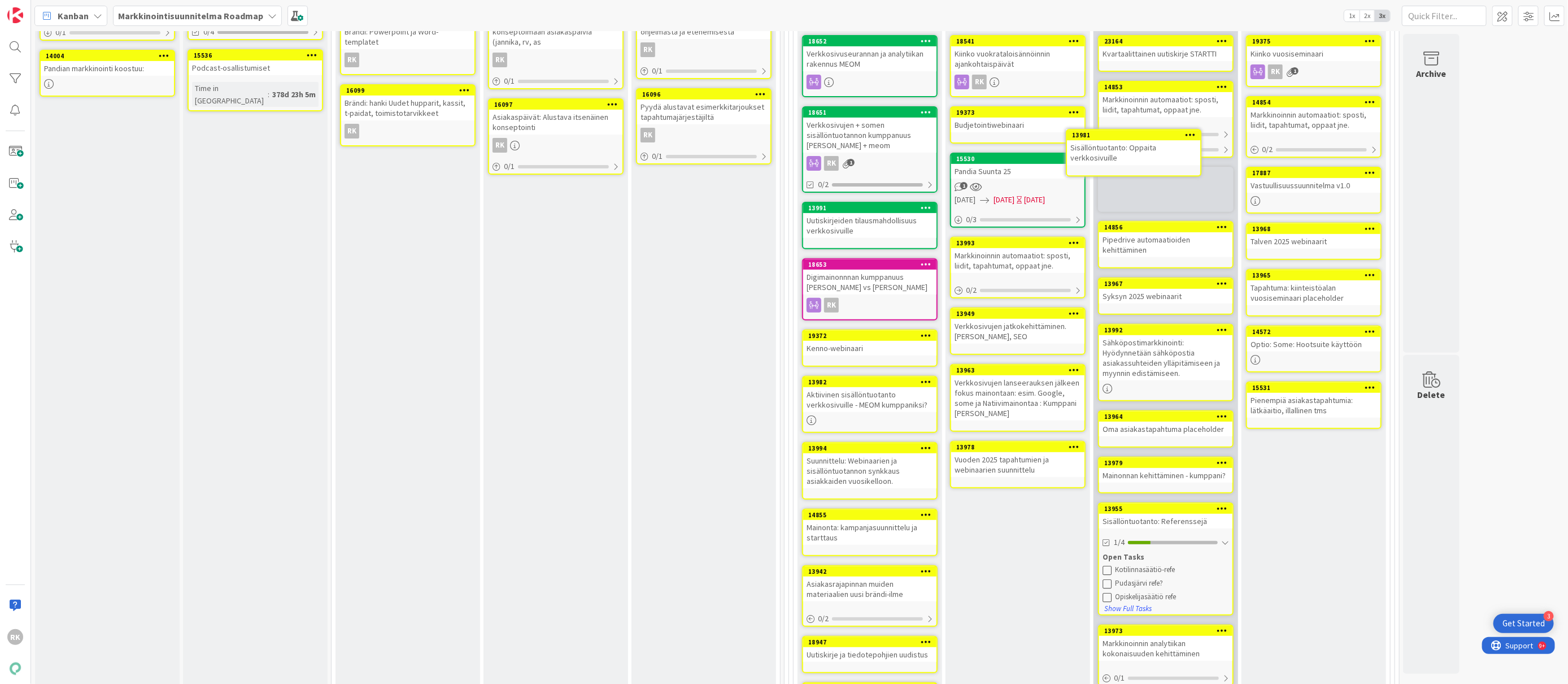
scroll to position [202, 0]
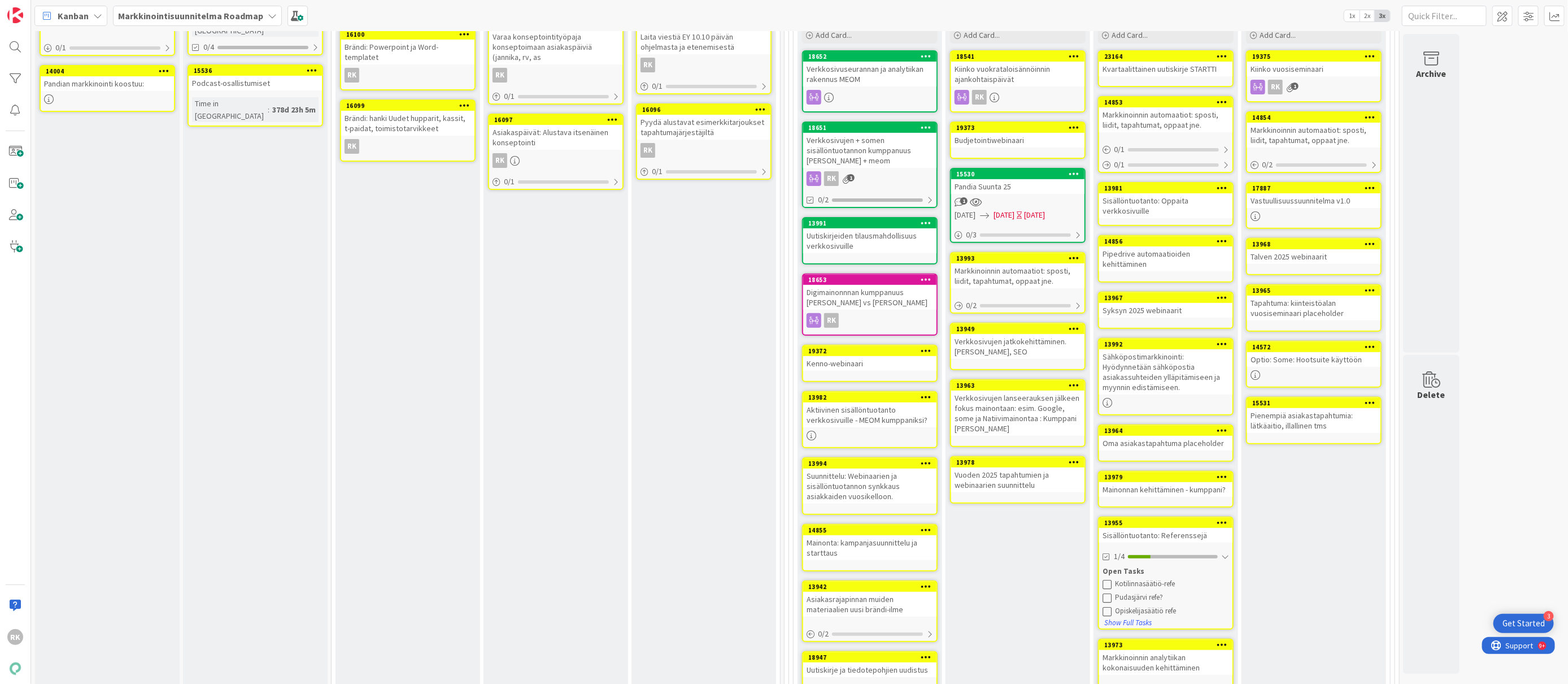
click at [1071, 126] on icon at bounding box center [1075, 127] width 11 height 8
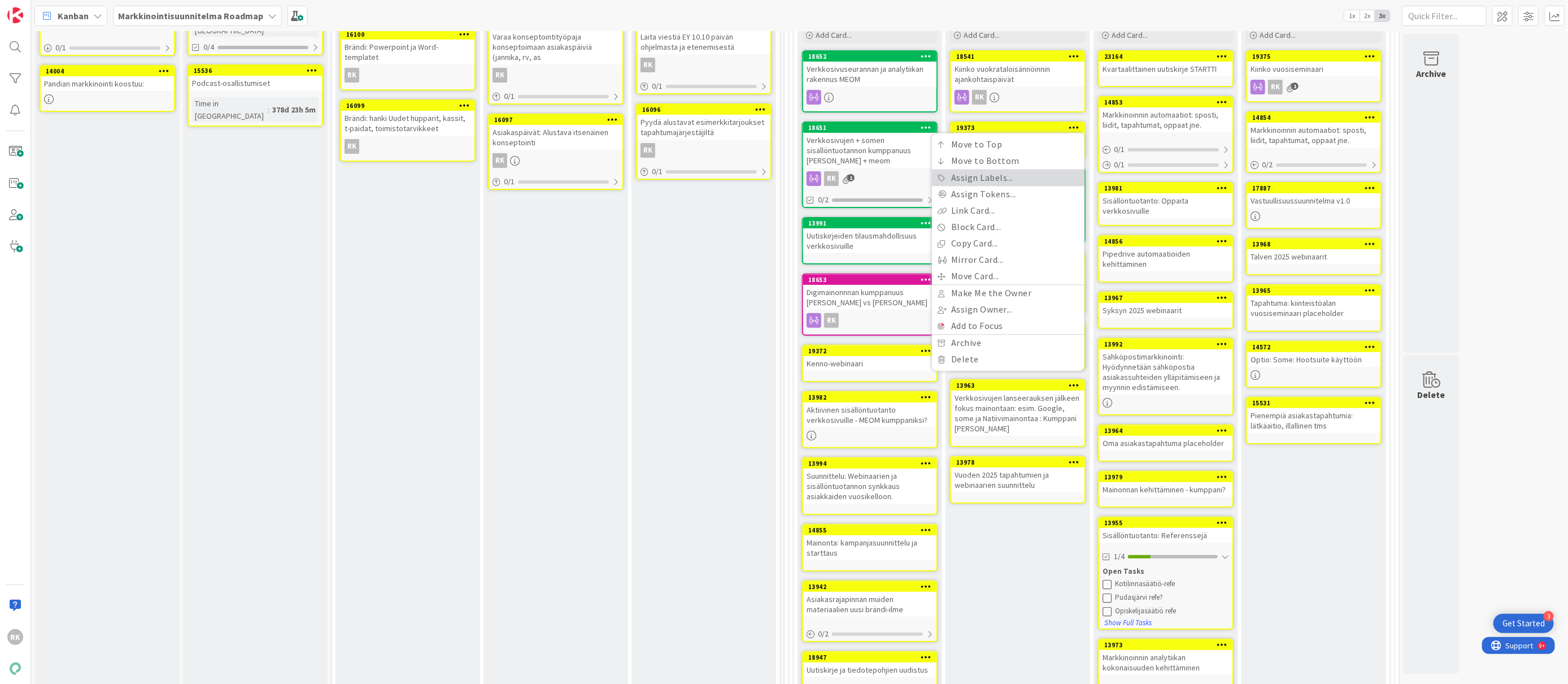
click at [988, 183] on link "Assign Labels..." at bounding box center [1008, 178] width 153 height 16
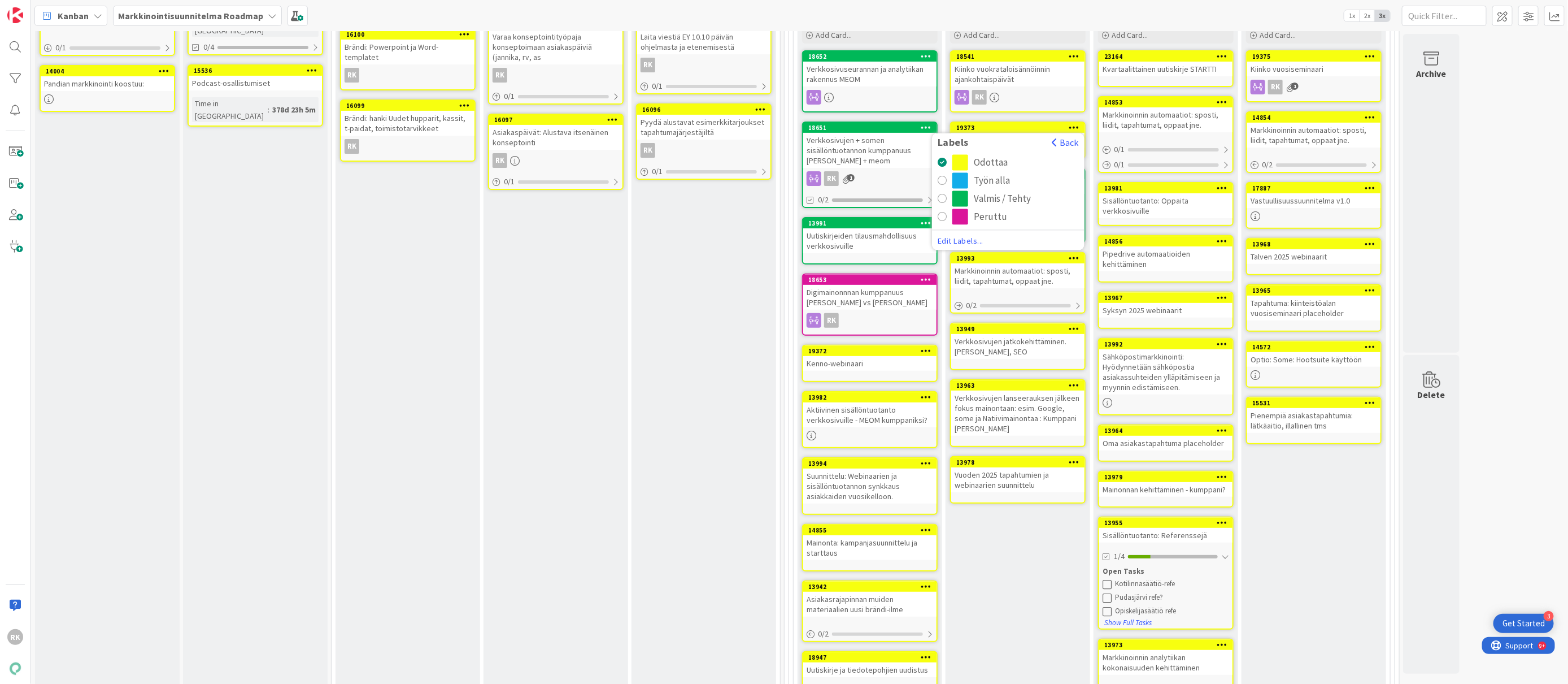
click at [945, 198] on div "radio" at bounding box center [942, 198] width 9 height 9
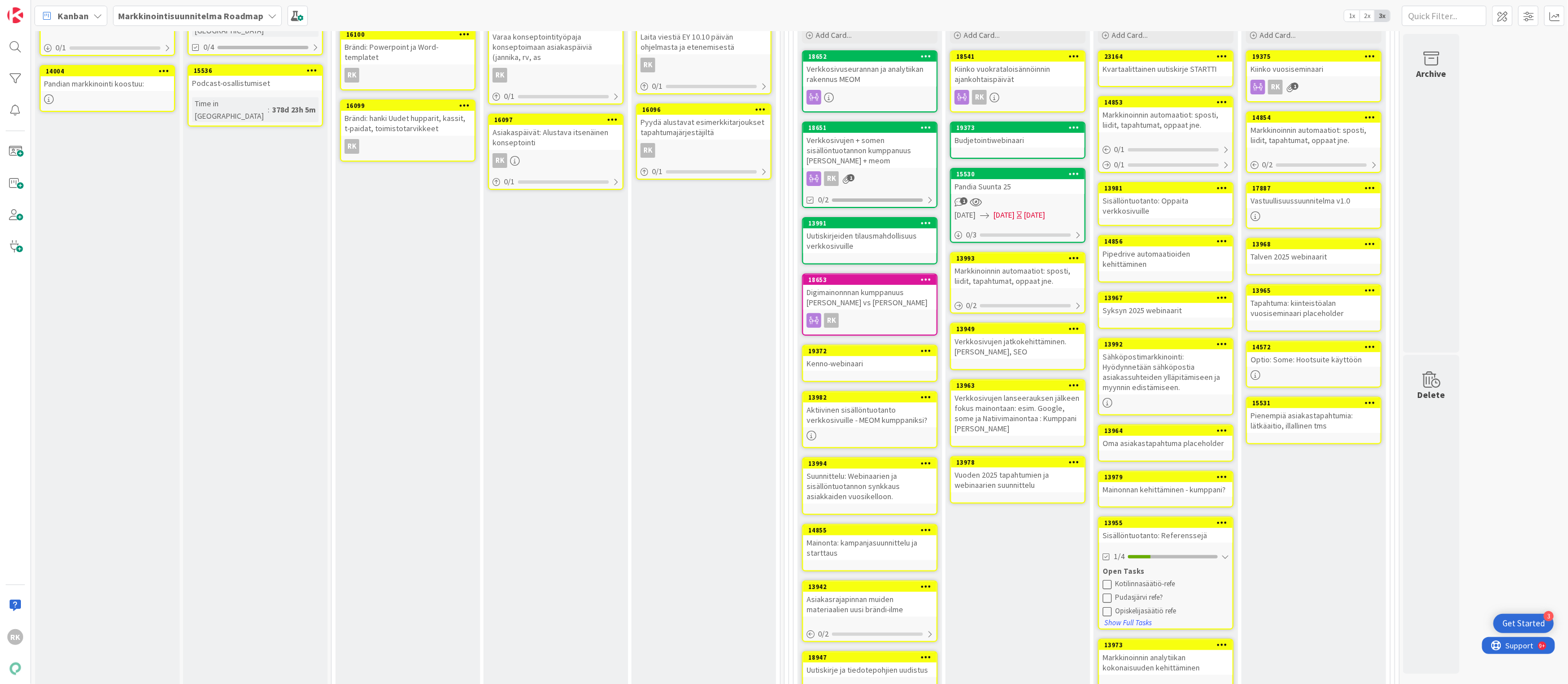
click at [1074, 57] on icon at bounding box center [1075, 55] width 11 height 8
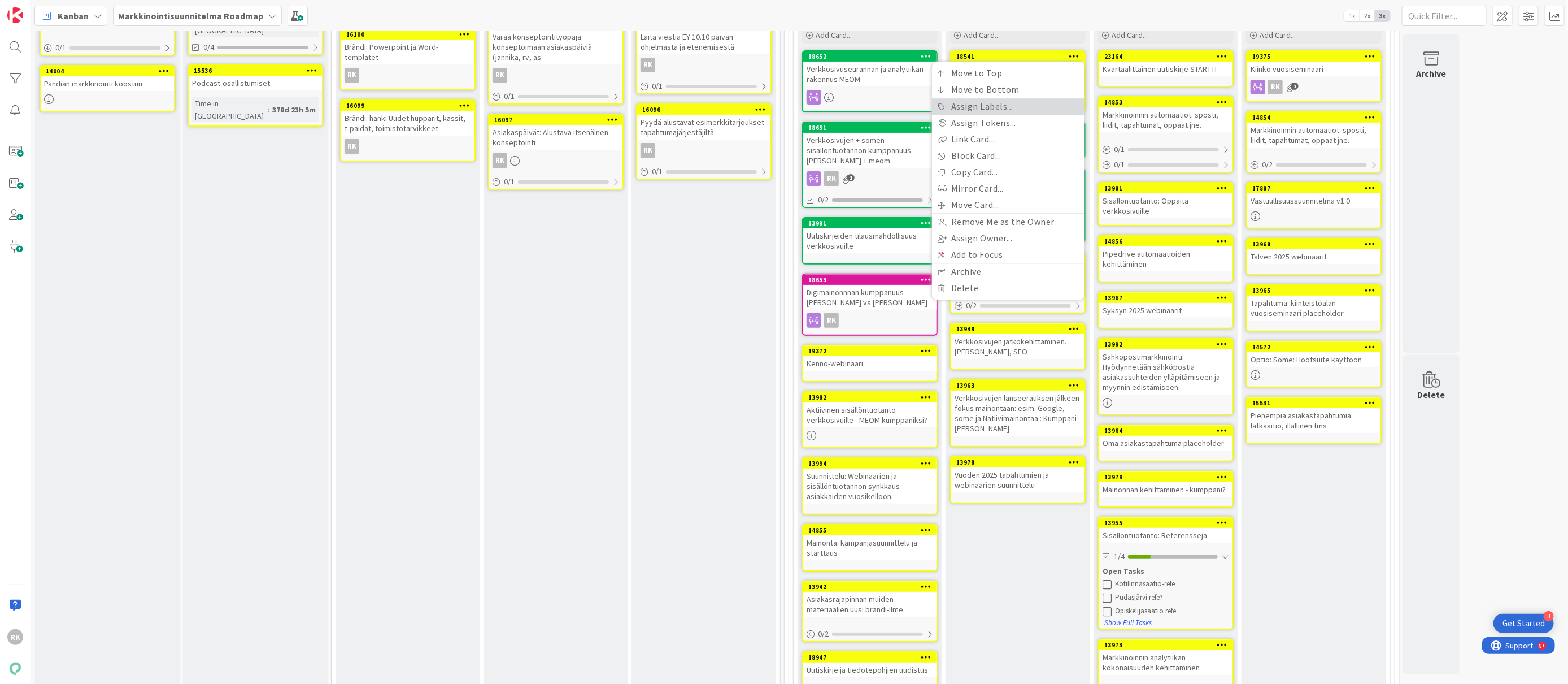
click at [991, 111] on link "Assign Labels..." at bounding box center [1008, 107] width 153 height 16
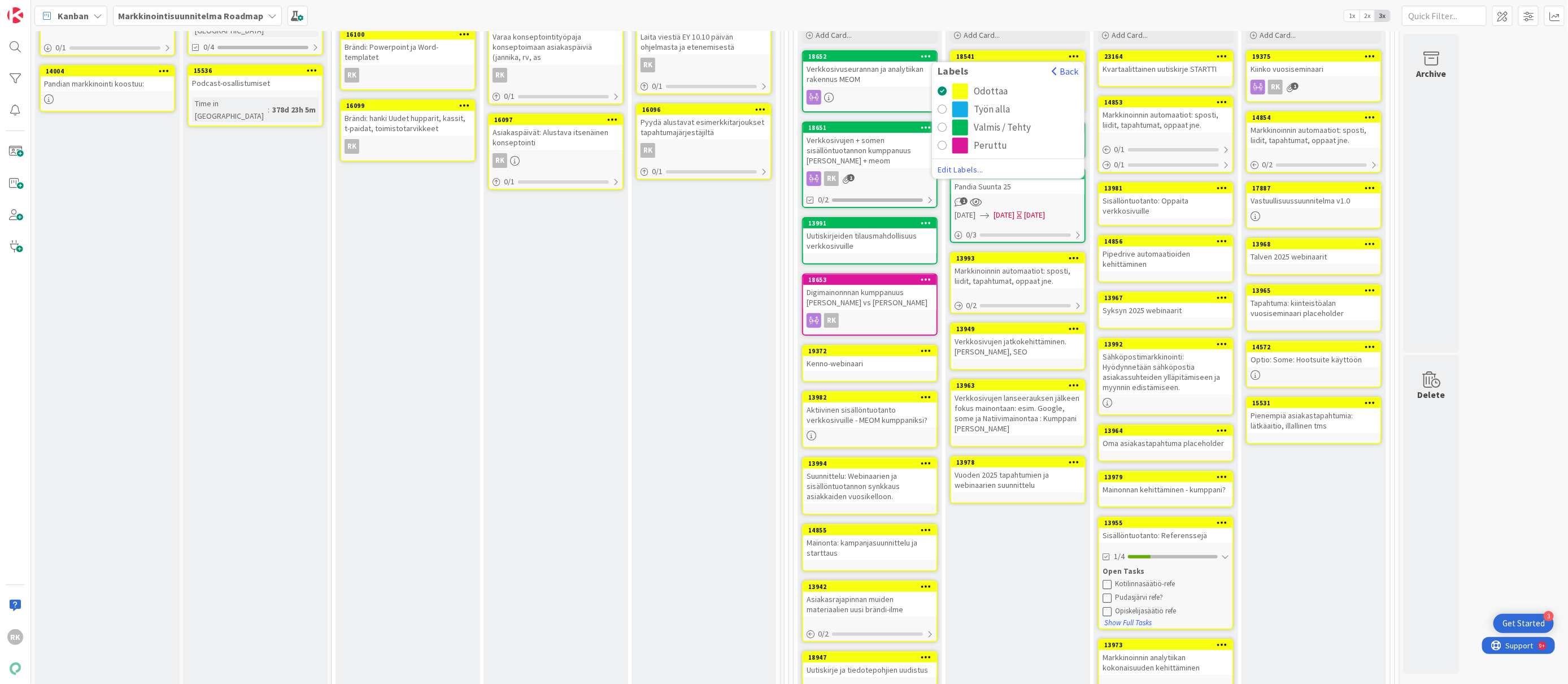
click at [940, 130] on div "radio" at bounding box center [942, 128] width 9 height 9
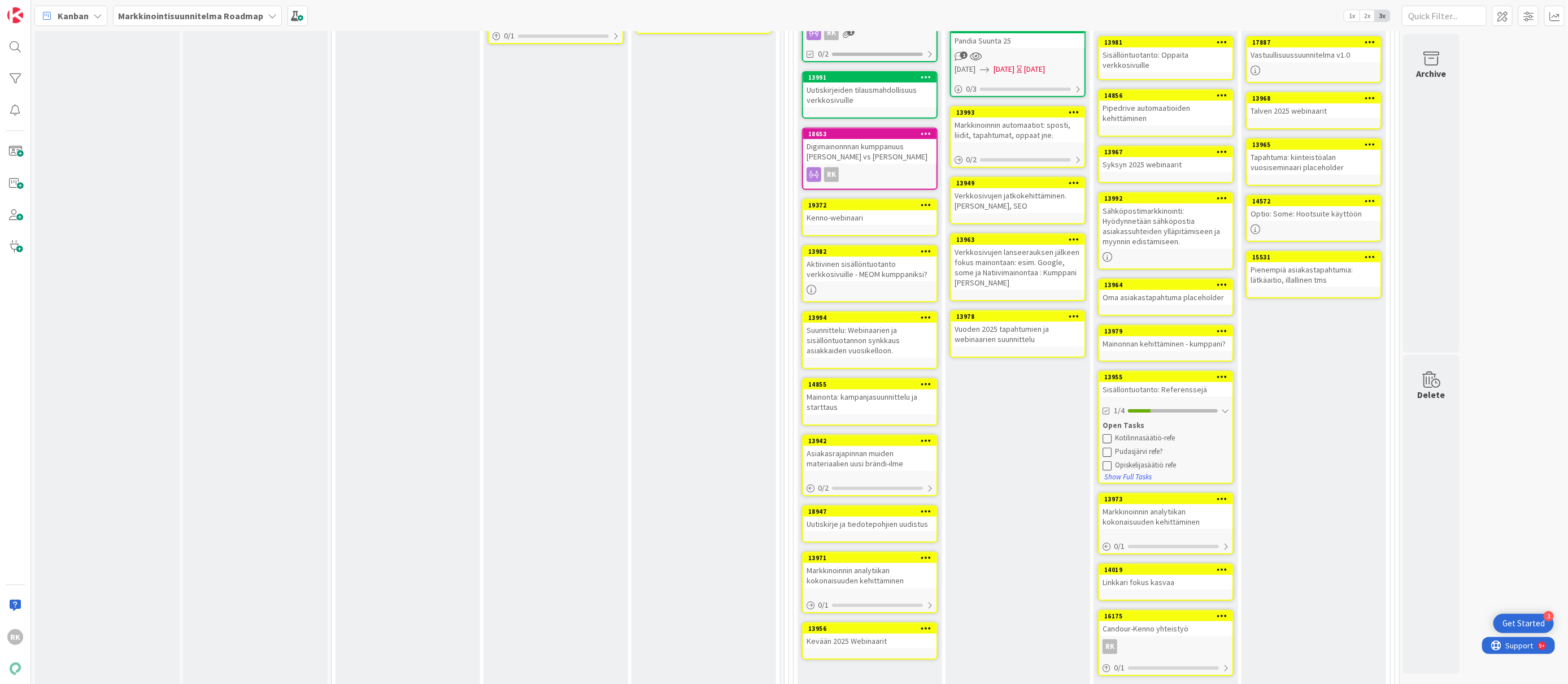
scroll to position [440, 0]
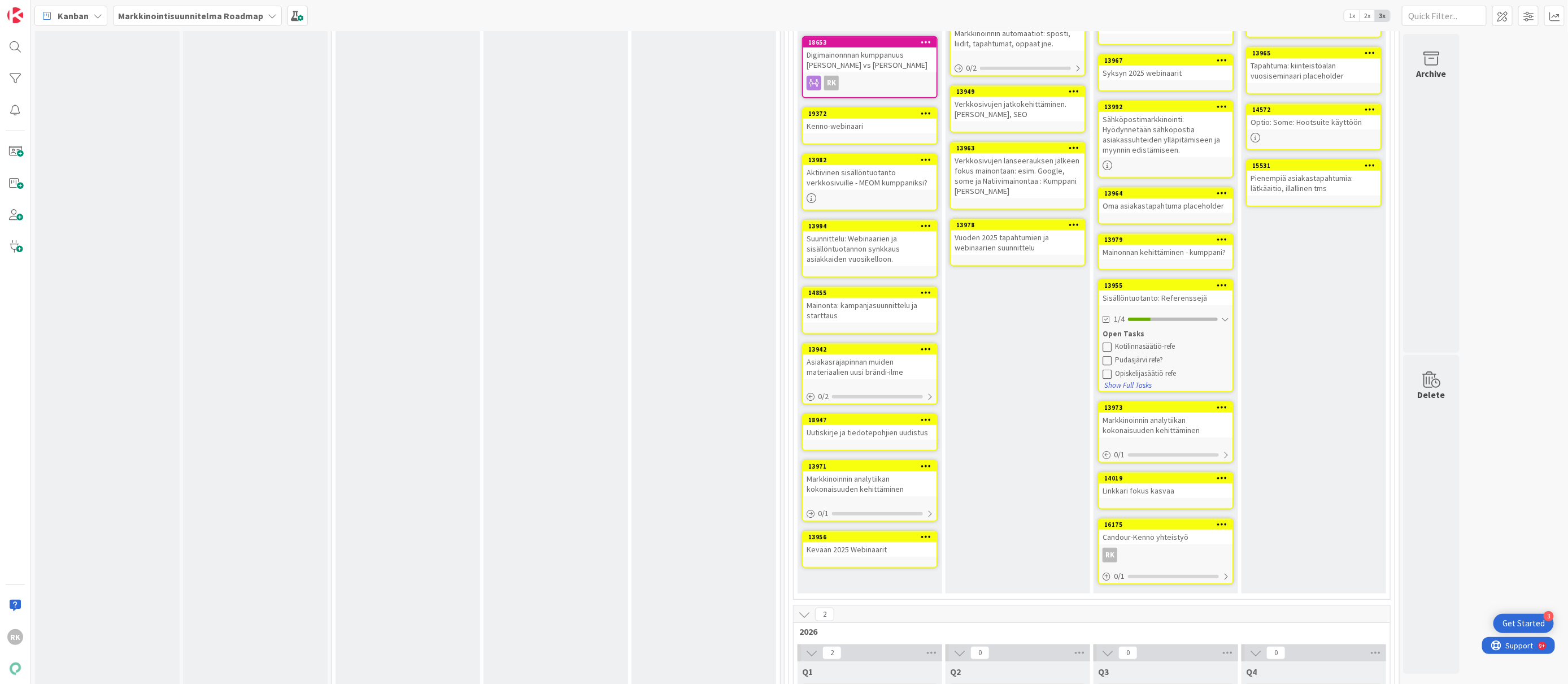
click at [926, 461] on icon at bounding box center [927, 465] width 11 height 8
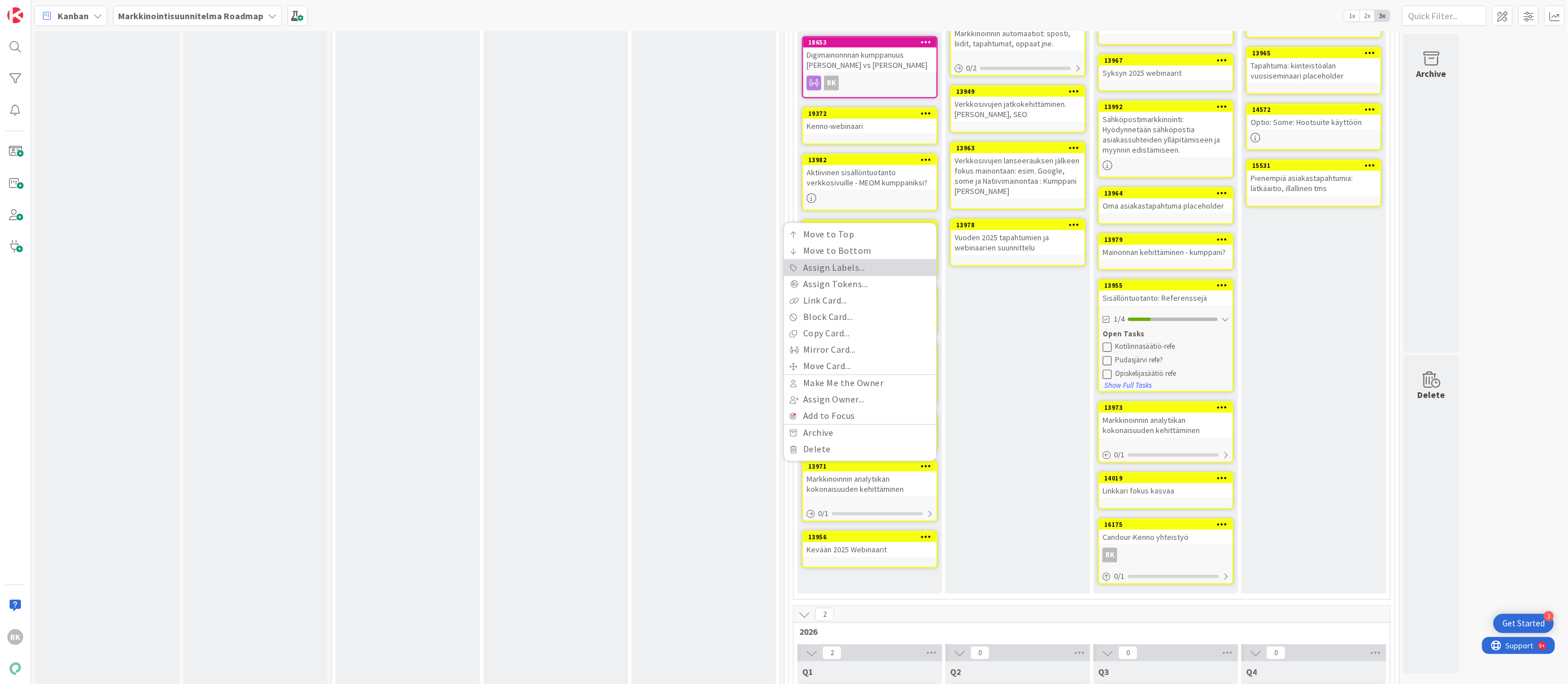
click at [839, 266] on link "Assign Labels..." at bounding box center [860, 268] width 153 height 16
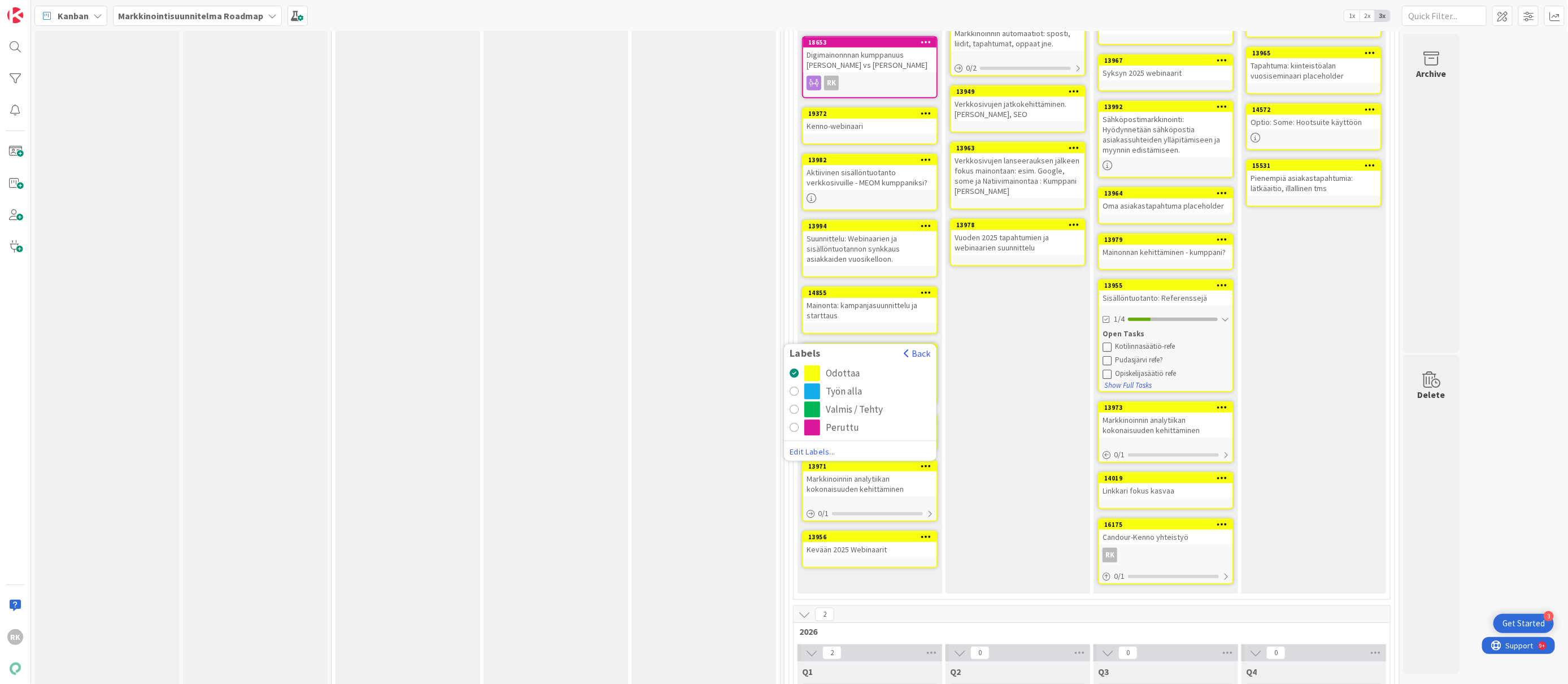
click at [796, 405] on div "radio" at bounding box center [794, 410] width 9 height 9
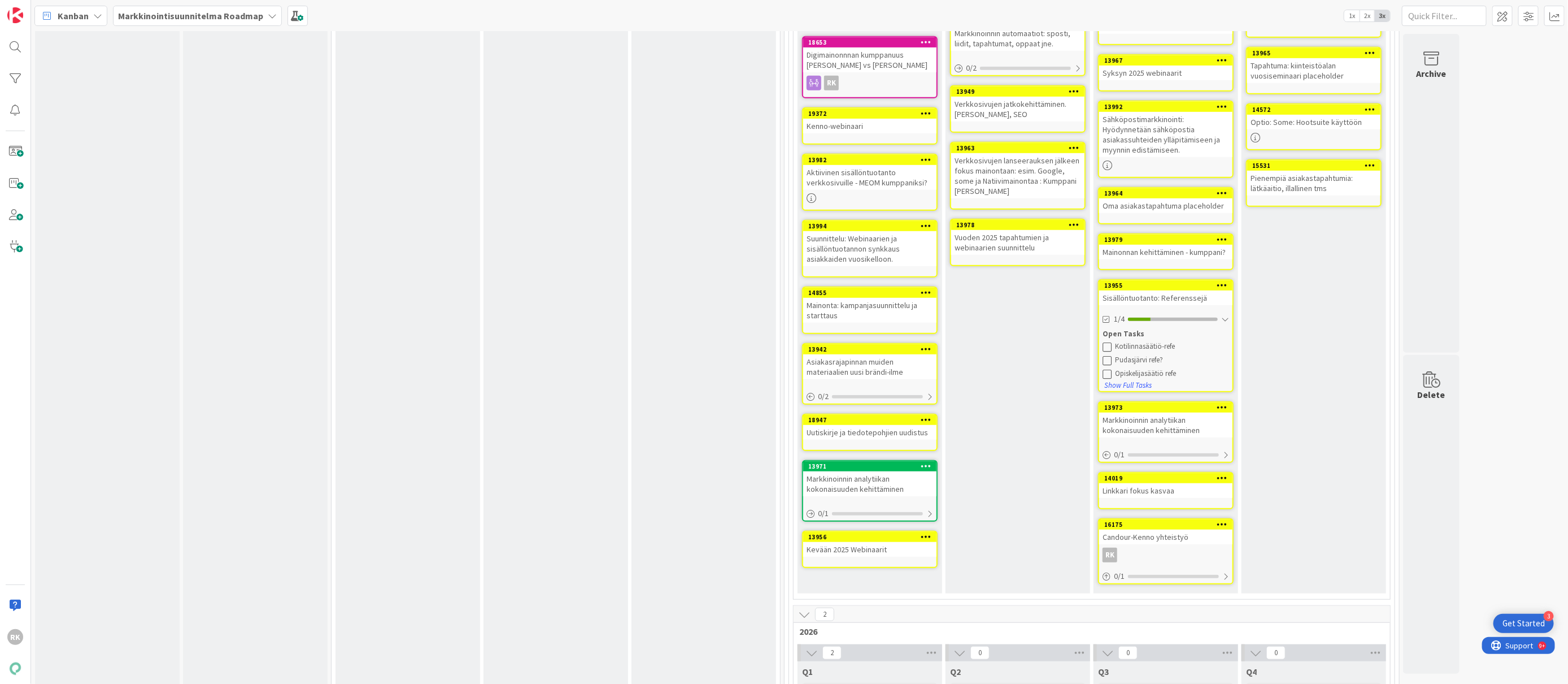
click at [923, 532] on icon at bounding box center [927, 536] width 11 height 8
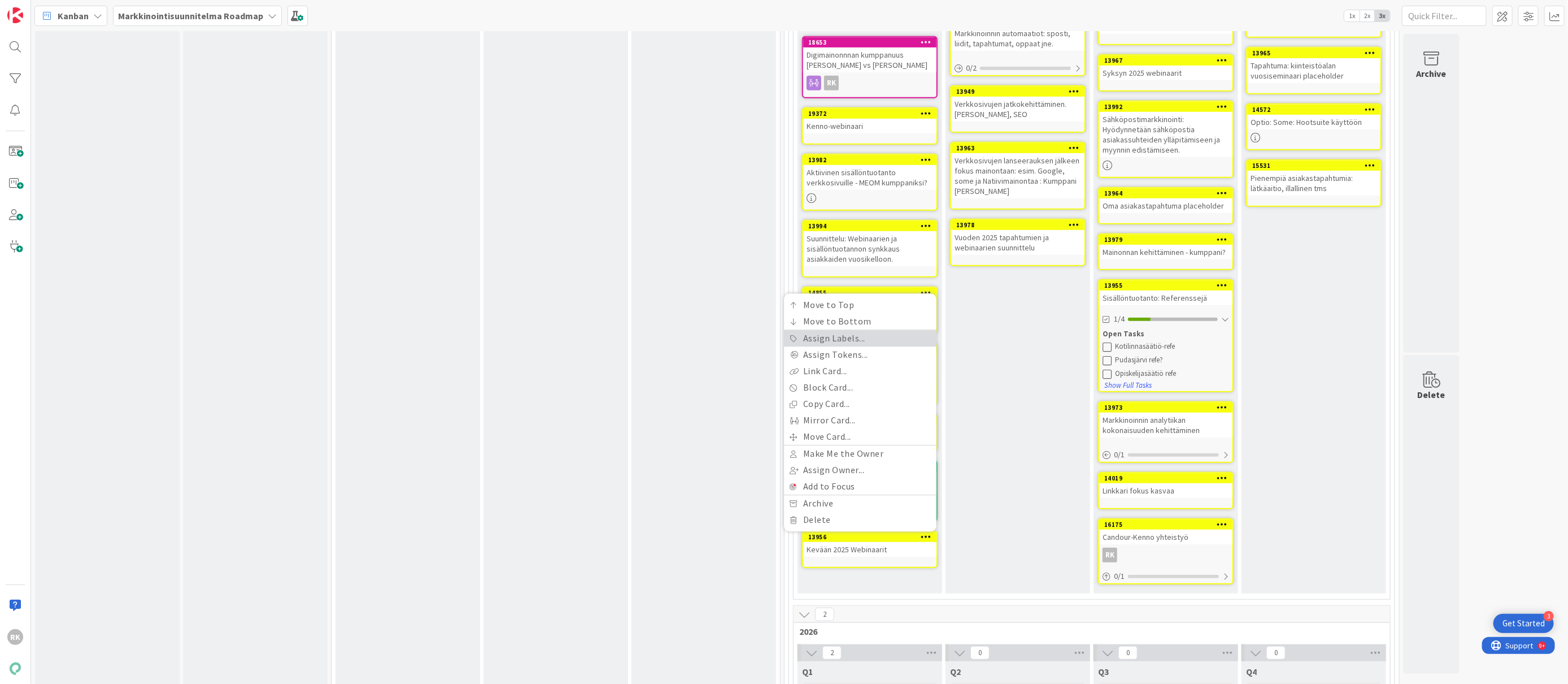
click at [847, 332] on link "Assign Labels..." at bounding box center [860, 339] width 153 height 16
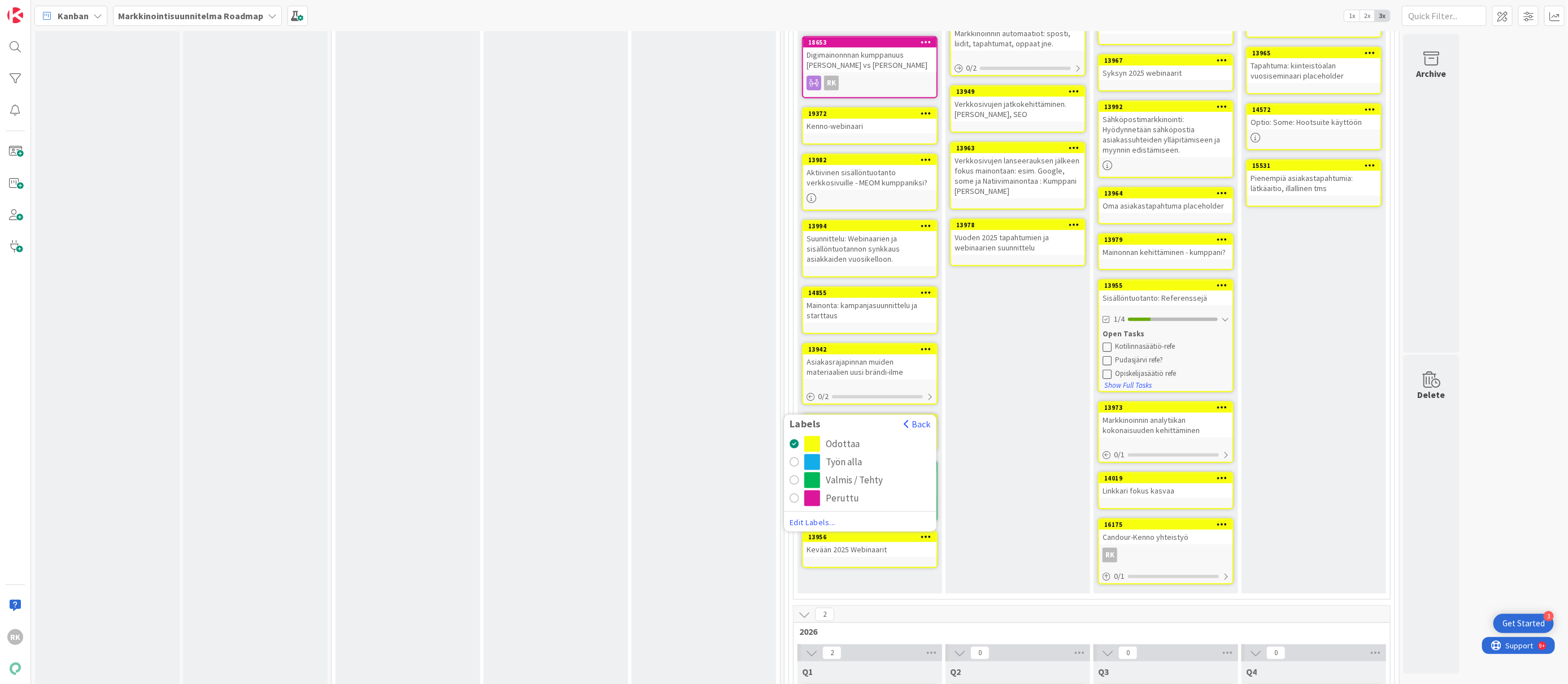
click at [798, 476] on div "radio" at bounding box center [794, 480] width 9 height 9
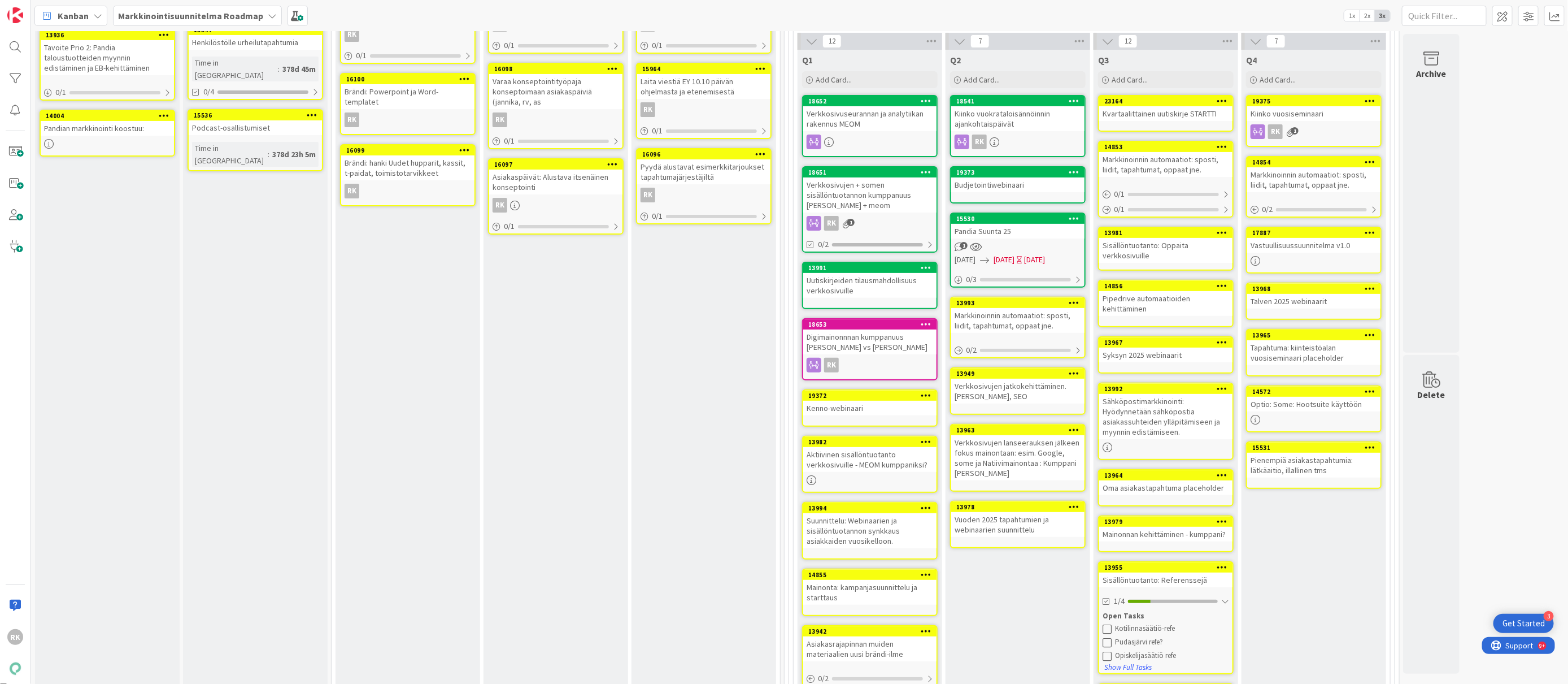
scroll to position [334, 0]
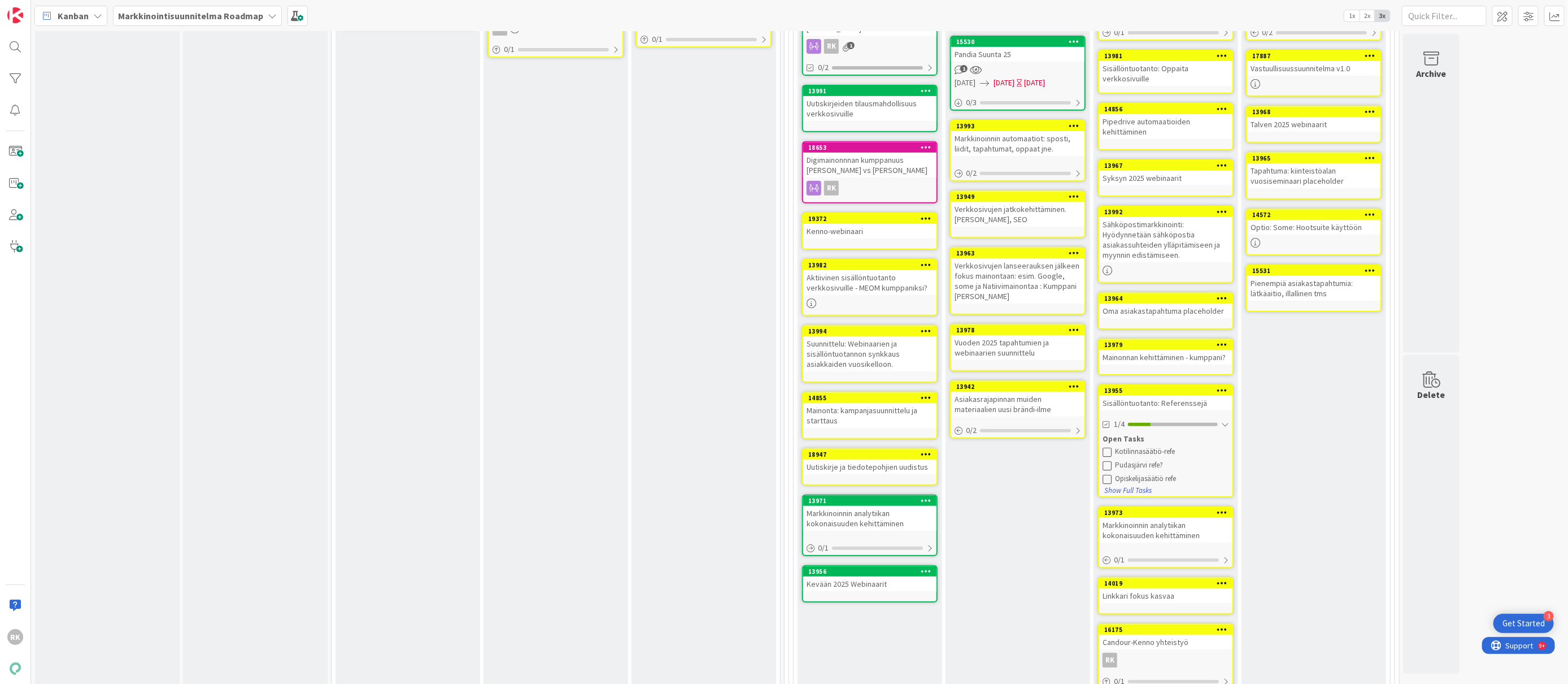
click at [926, 326] on icon at bounding box center [927, 330] width 11 height 8
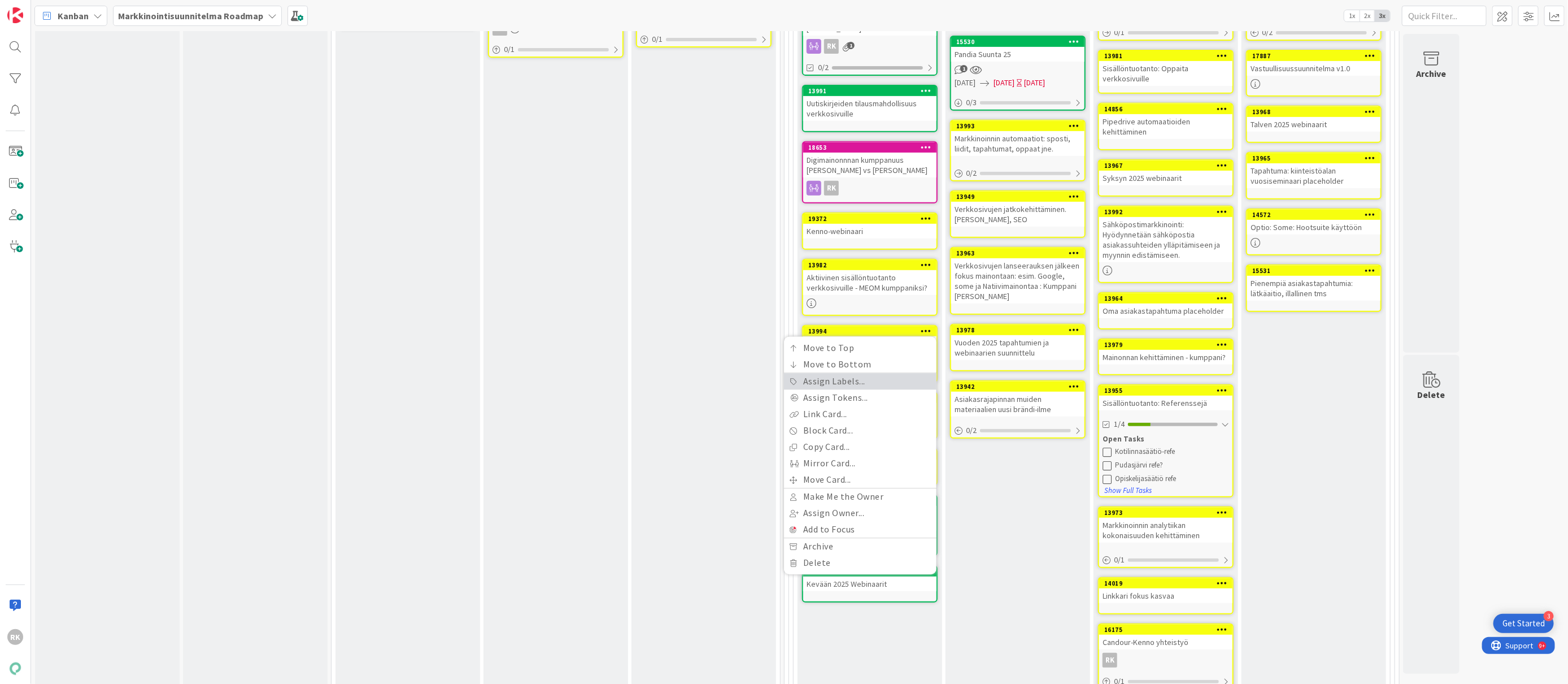
click at [855, 375] on link "Assign Labels..." at bounding box center [860, 382] width 153 height 16
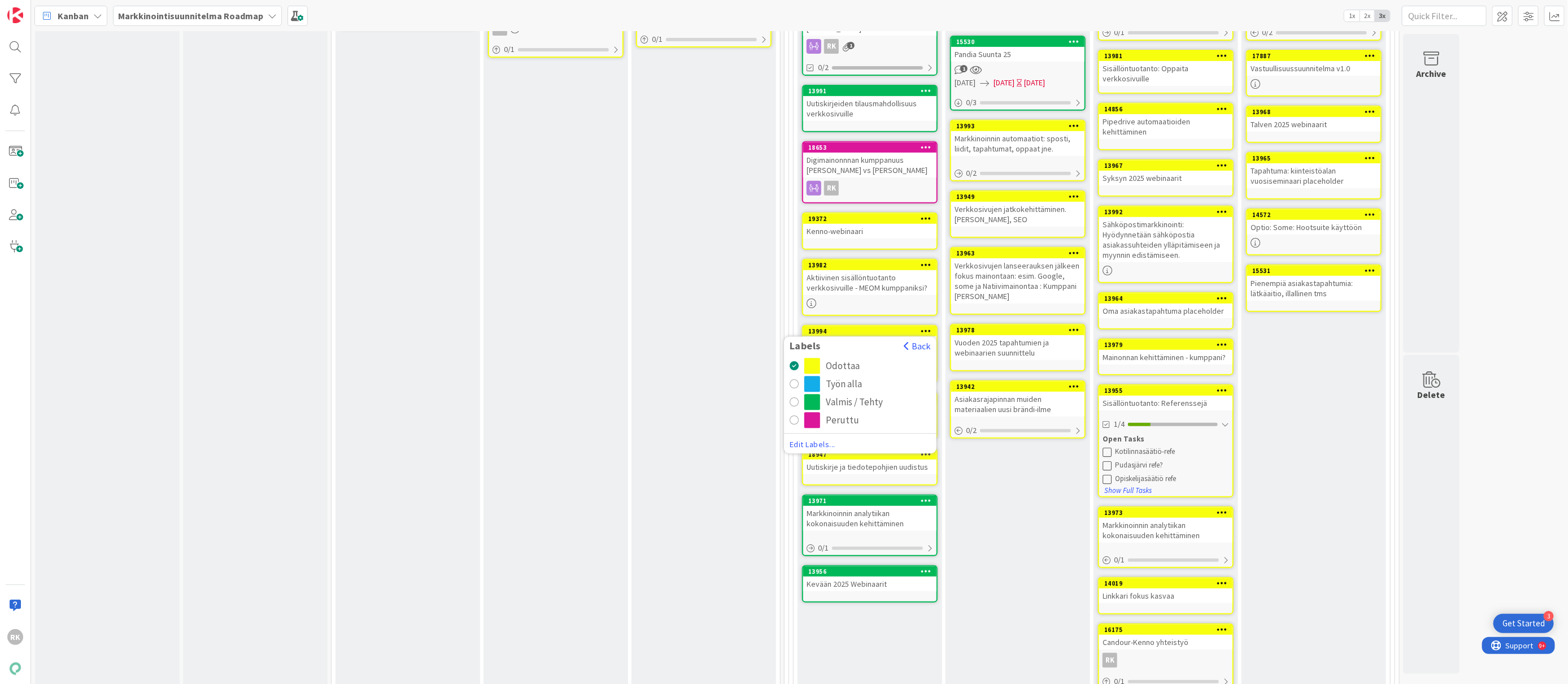
click at [801, 398] on button "Valmis / Tehty" at bounding box center [860, 402] width 141 height 16
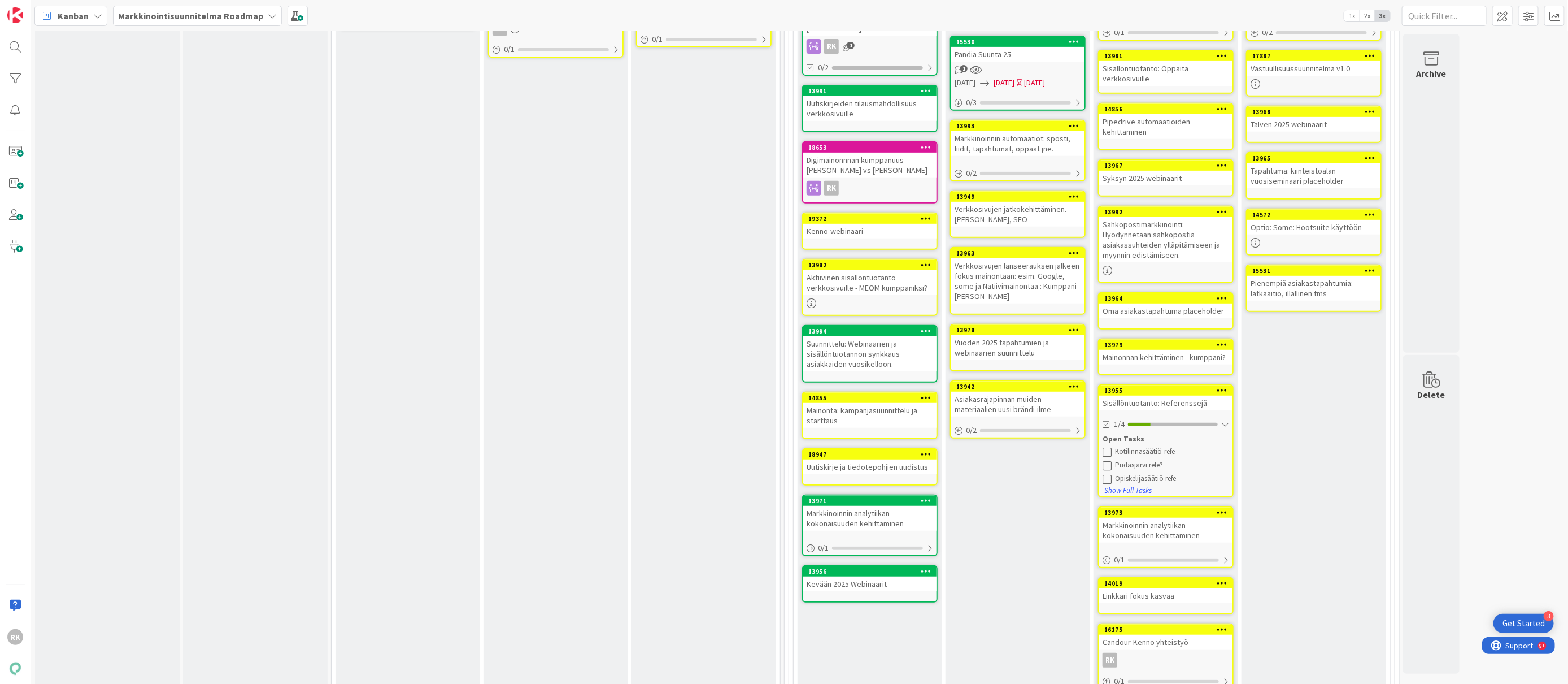
click at [932, 267] on icon at bounding box center [927, 264] width 11 height 8
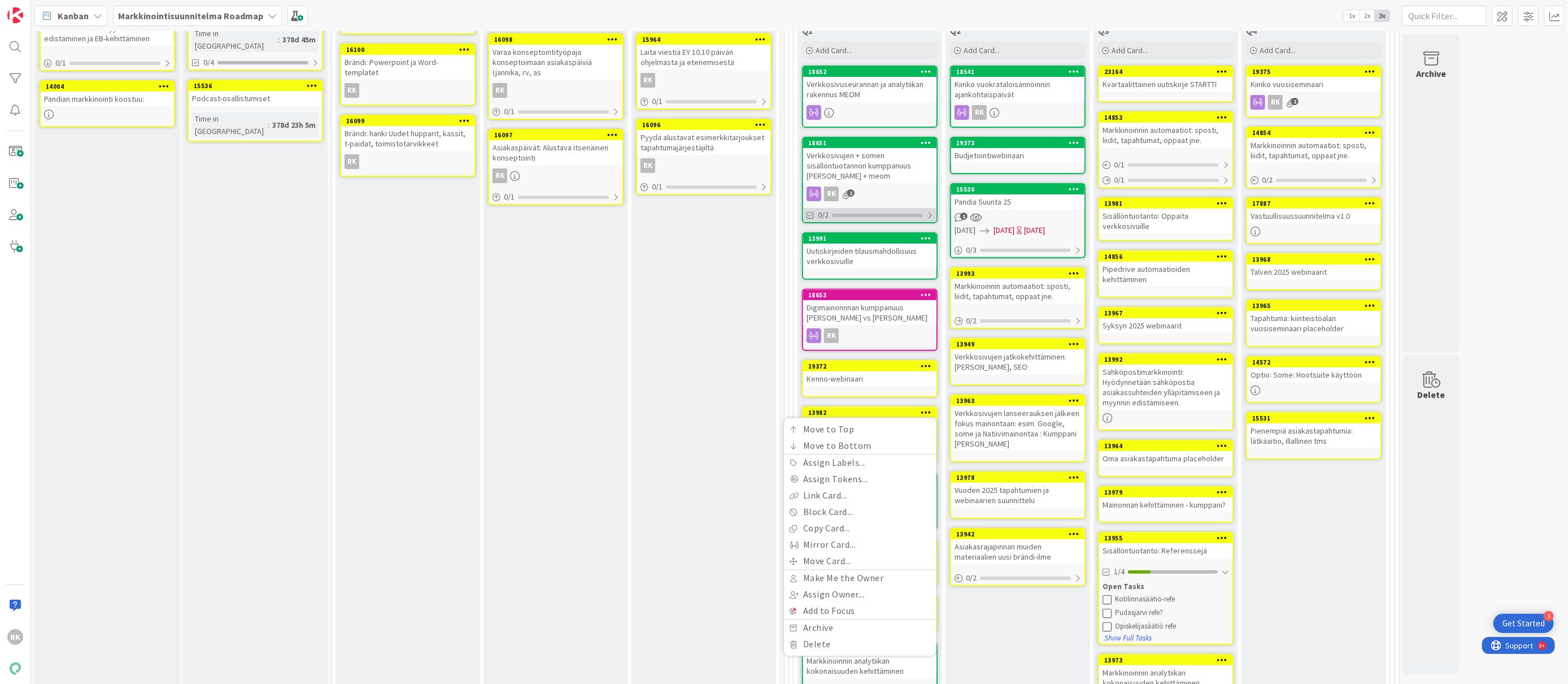
scroll to position [185, 0]
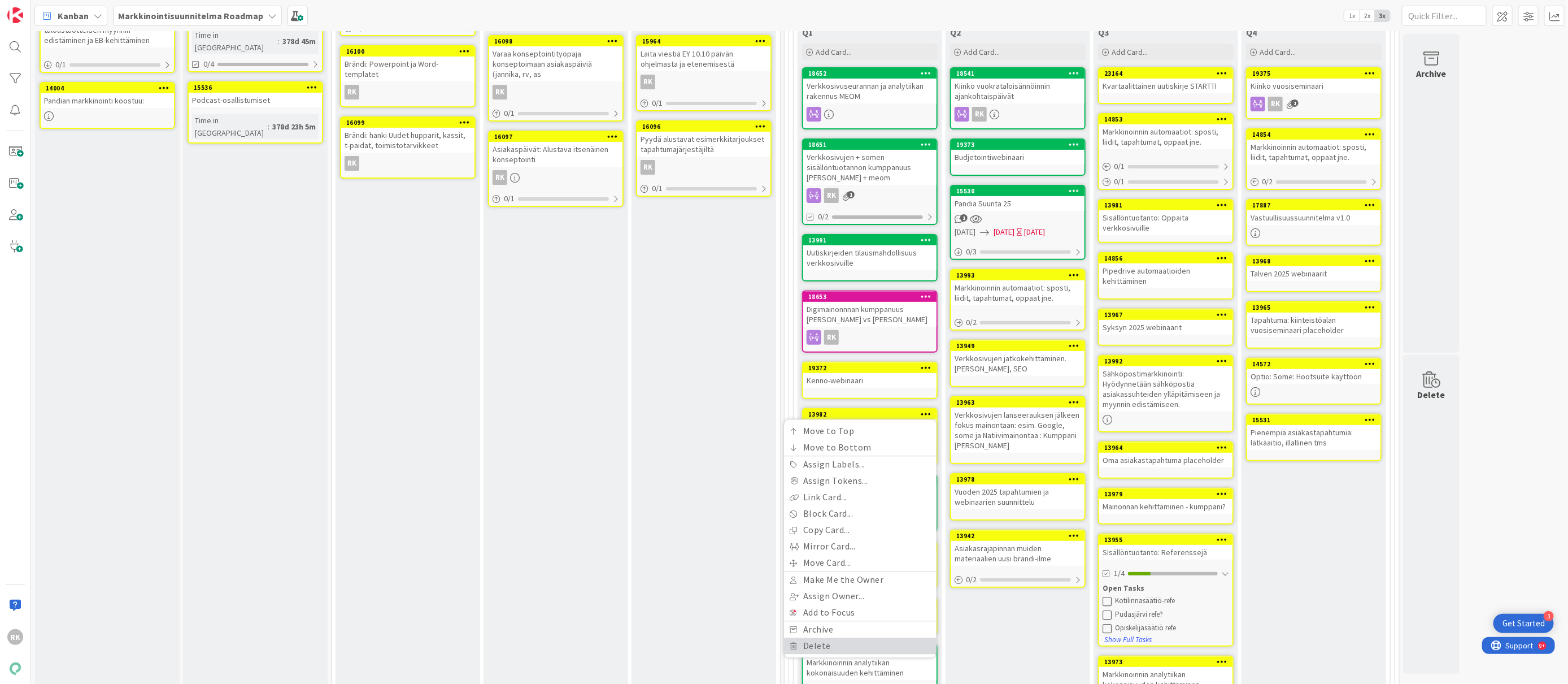
click at [830, 647] on link "Delete" at bounding box center [860, 646] width 153 height 16
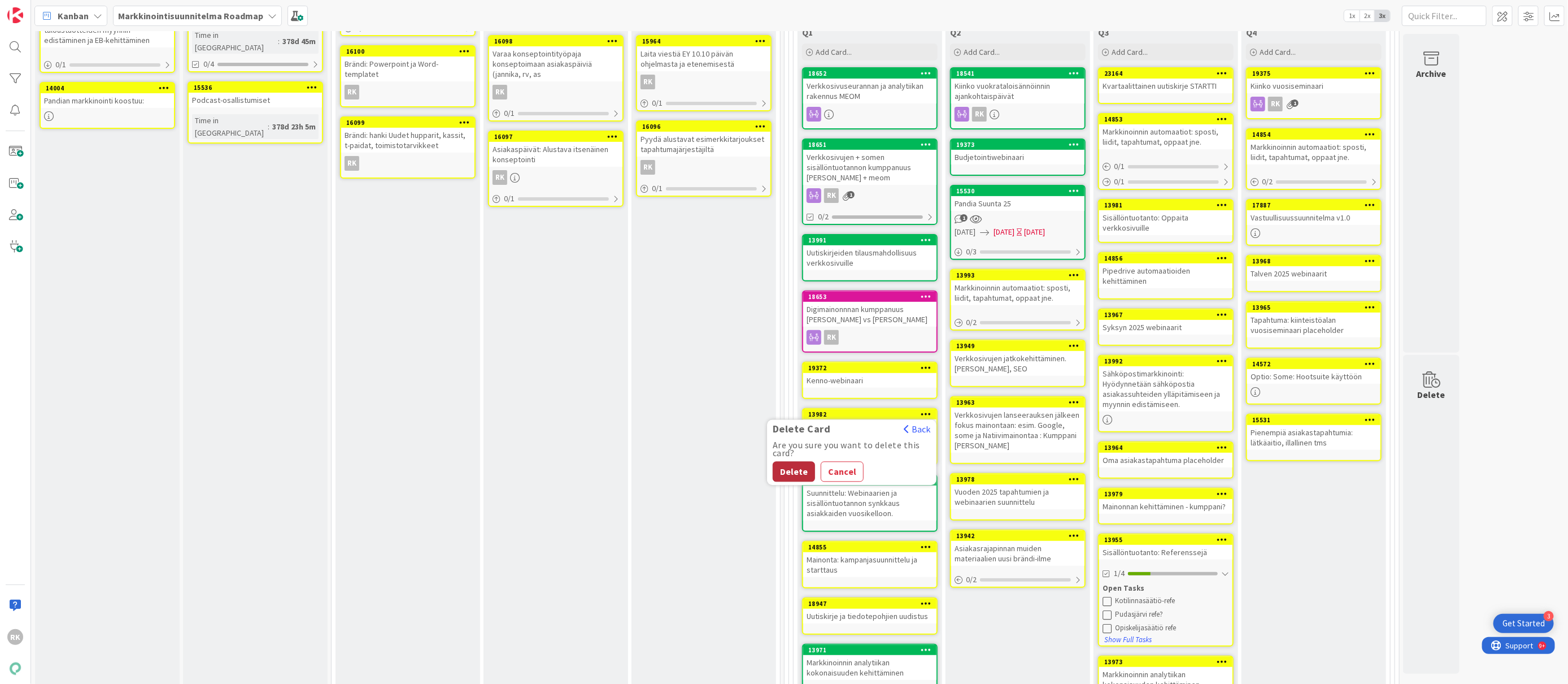
click at [783, 469] on button "Delete" at bounding box center [794, 471] width 42 height 21
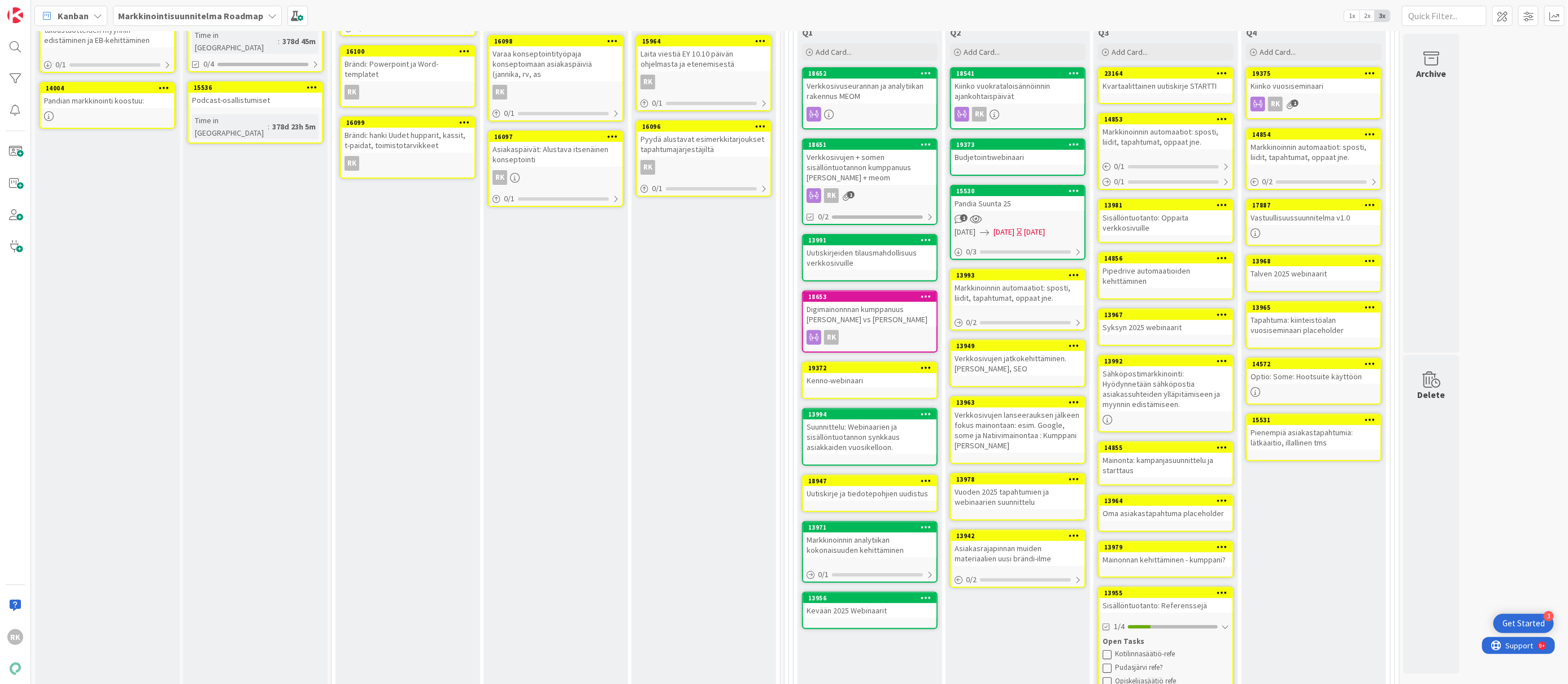
click at [931, 477] on icon at bounding box center [927, 480] width 11 height 8
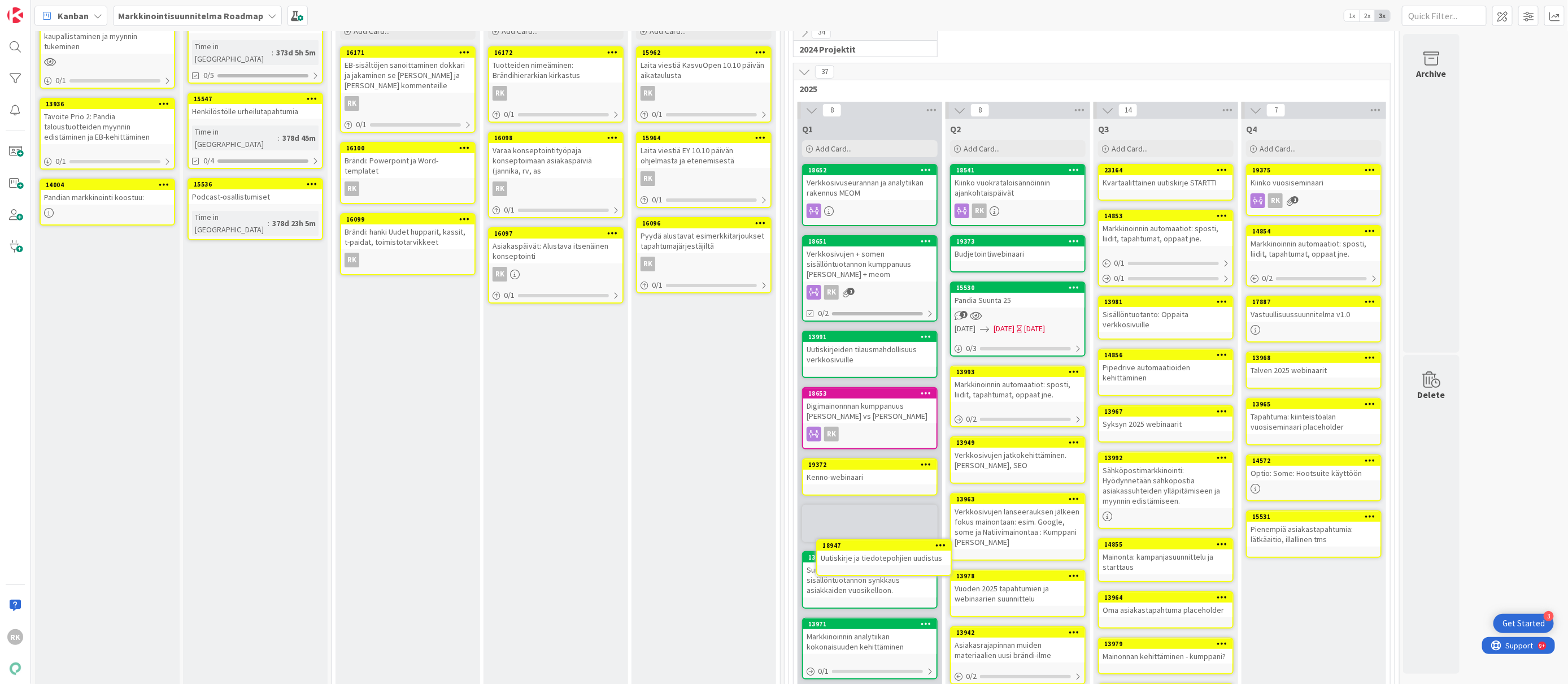
scroll to position [94, 0]
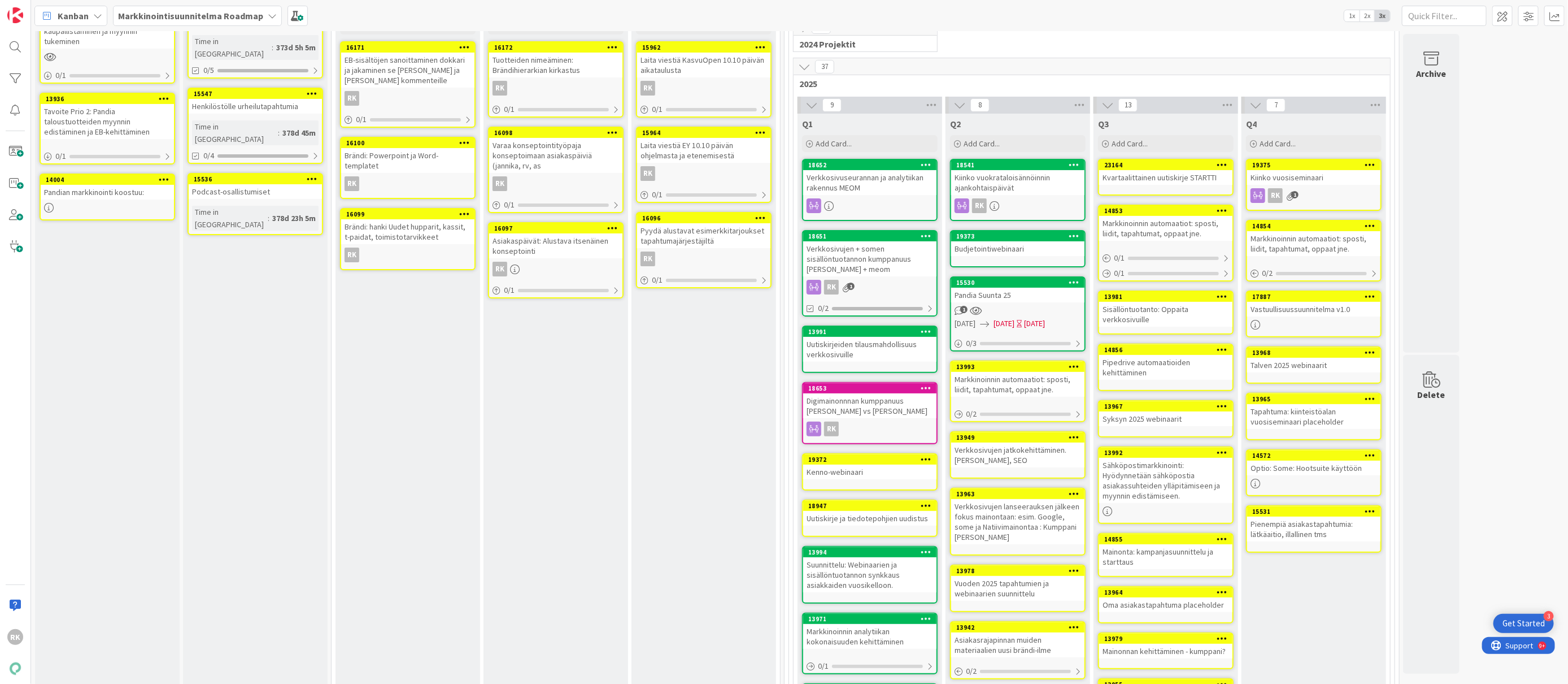
click at [927, 504] on icon at bounding box center [927, 505] width 11 height 8
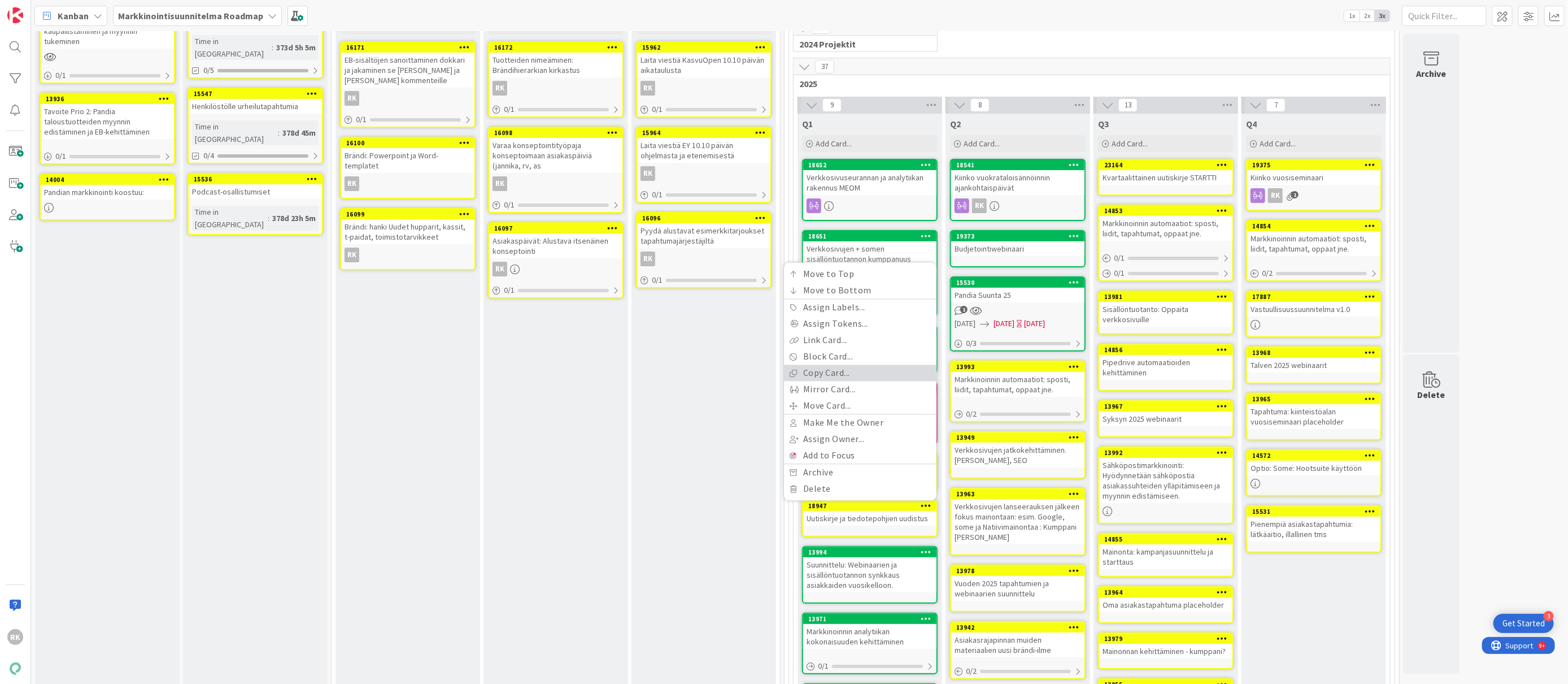
click at [839, 367] on link "Copy Card..." at bounding box center [860, 373] width 153 height 16
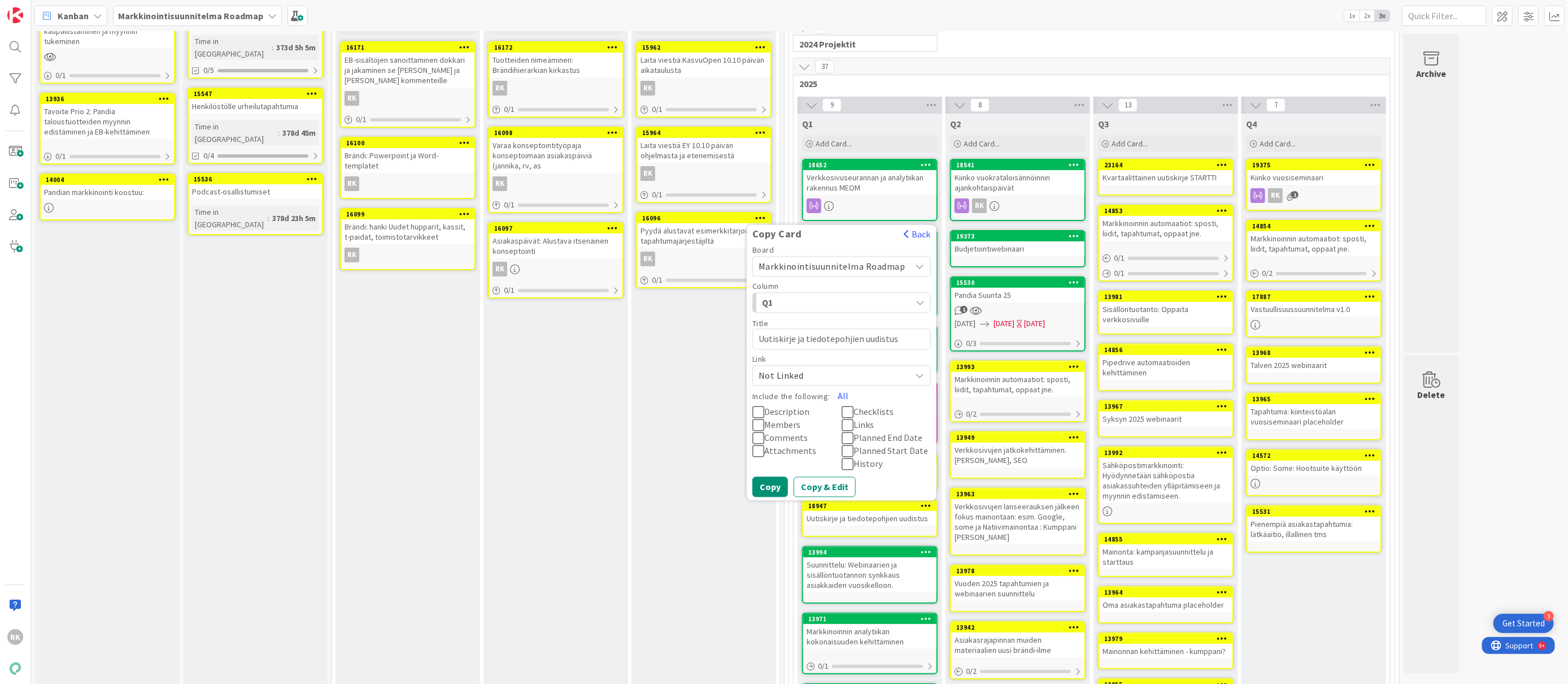
click at [893, 300] on div "Q1" at bounding box center [835, 303] width 152 height 18
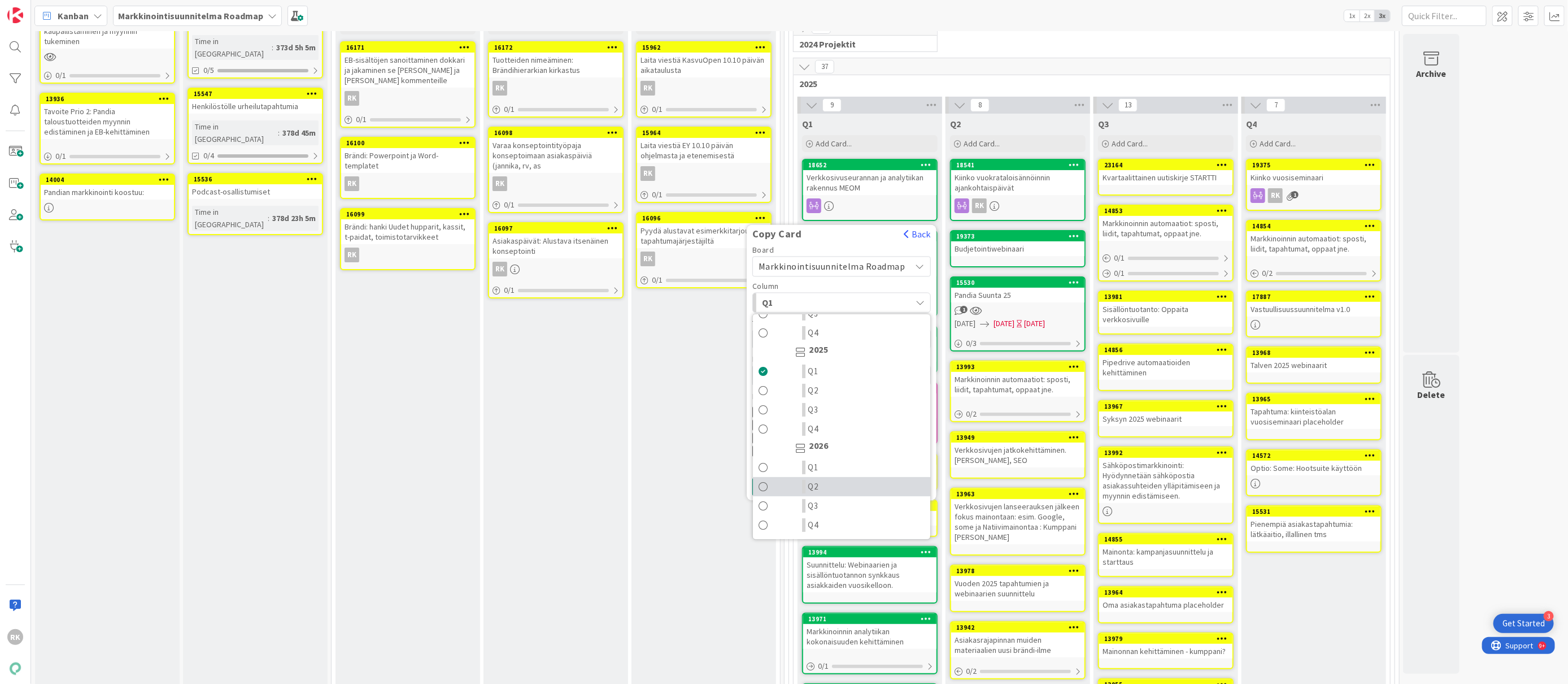
scroll to position [243, 0]
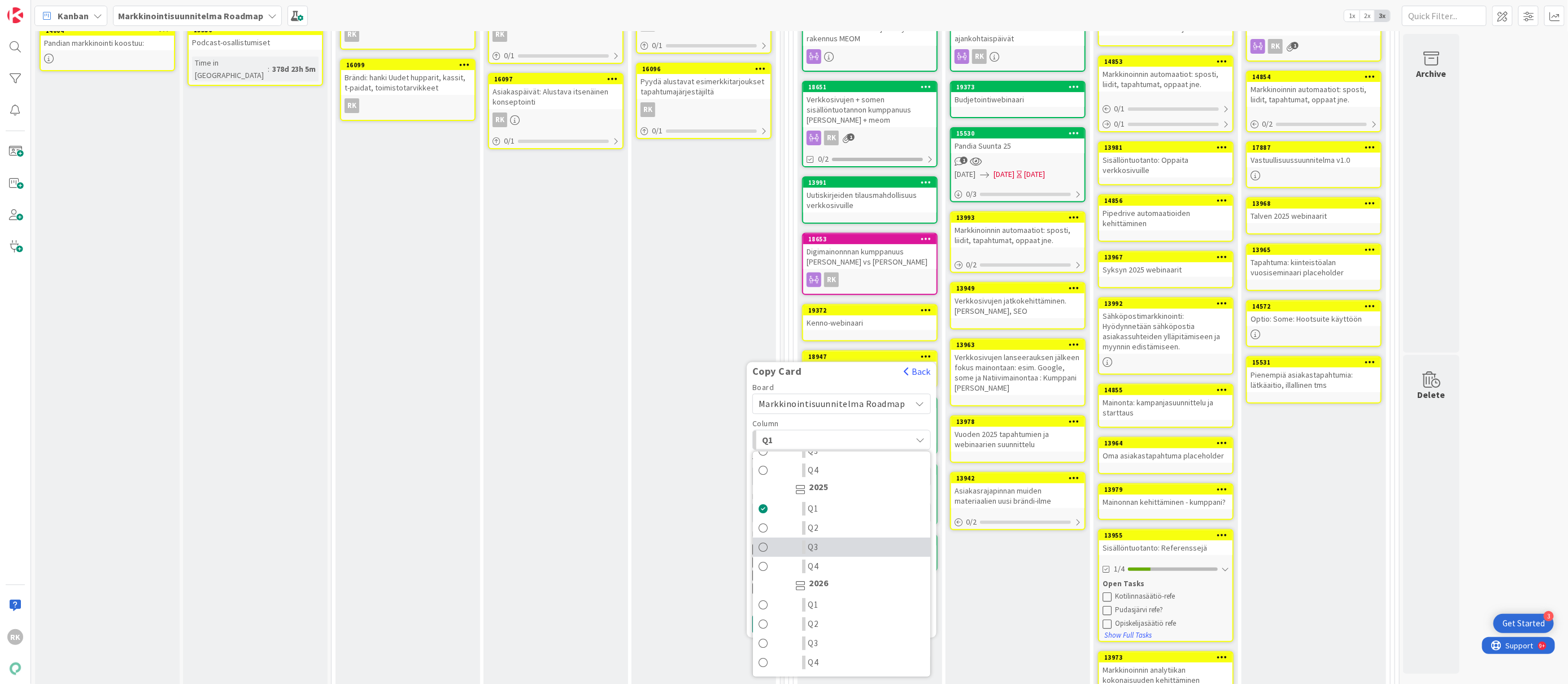
click at [768, 543] on span at bounding box center [763, 546] width 10 height 13
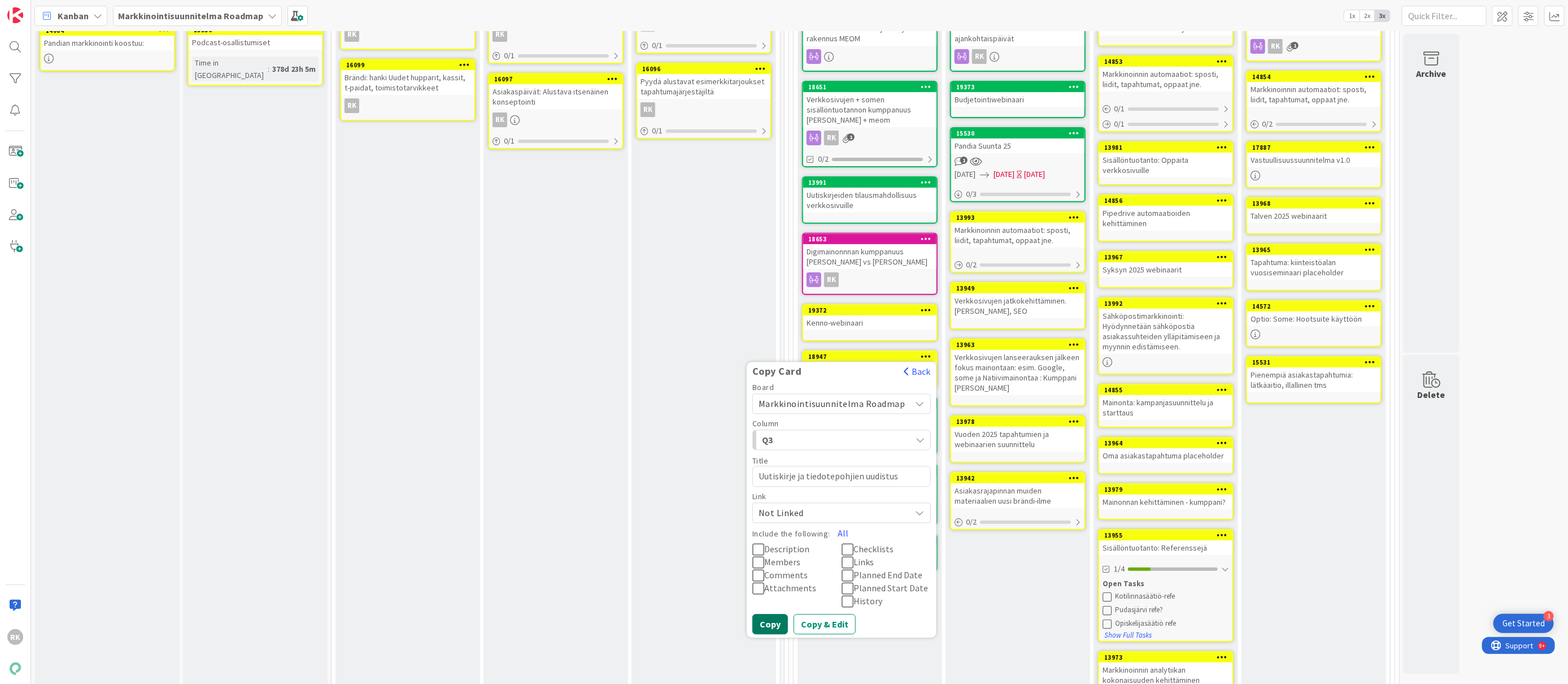
click at [777, 626] on button "Copy" at bounding box center [771, 624] width 36 height 21
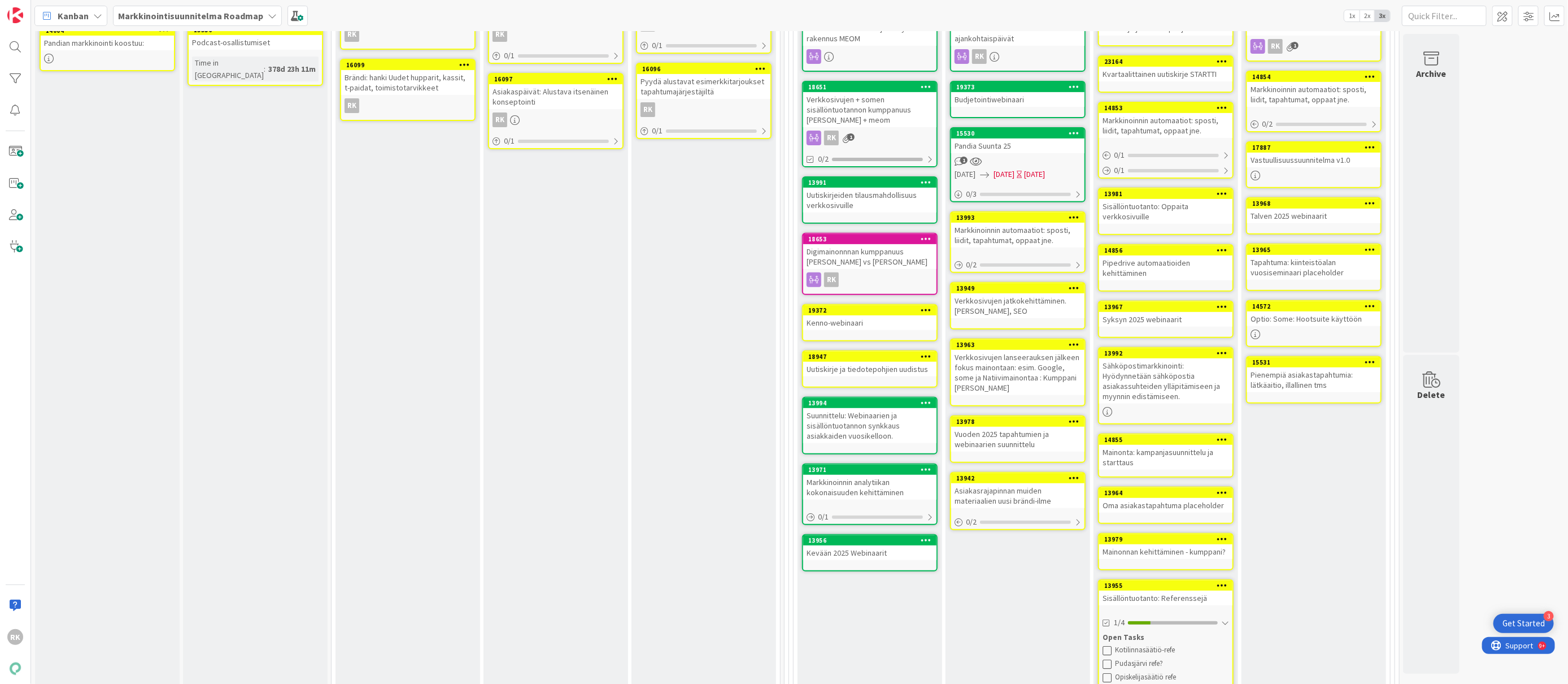
click at [928, 358] on icon at bounding box center [927, 356] width 11 height 8
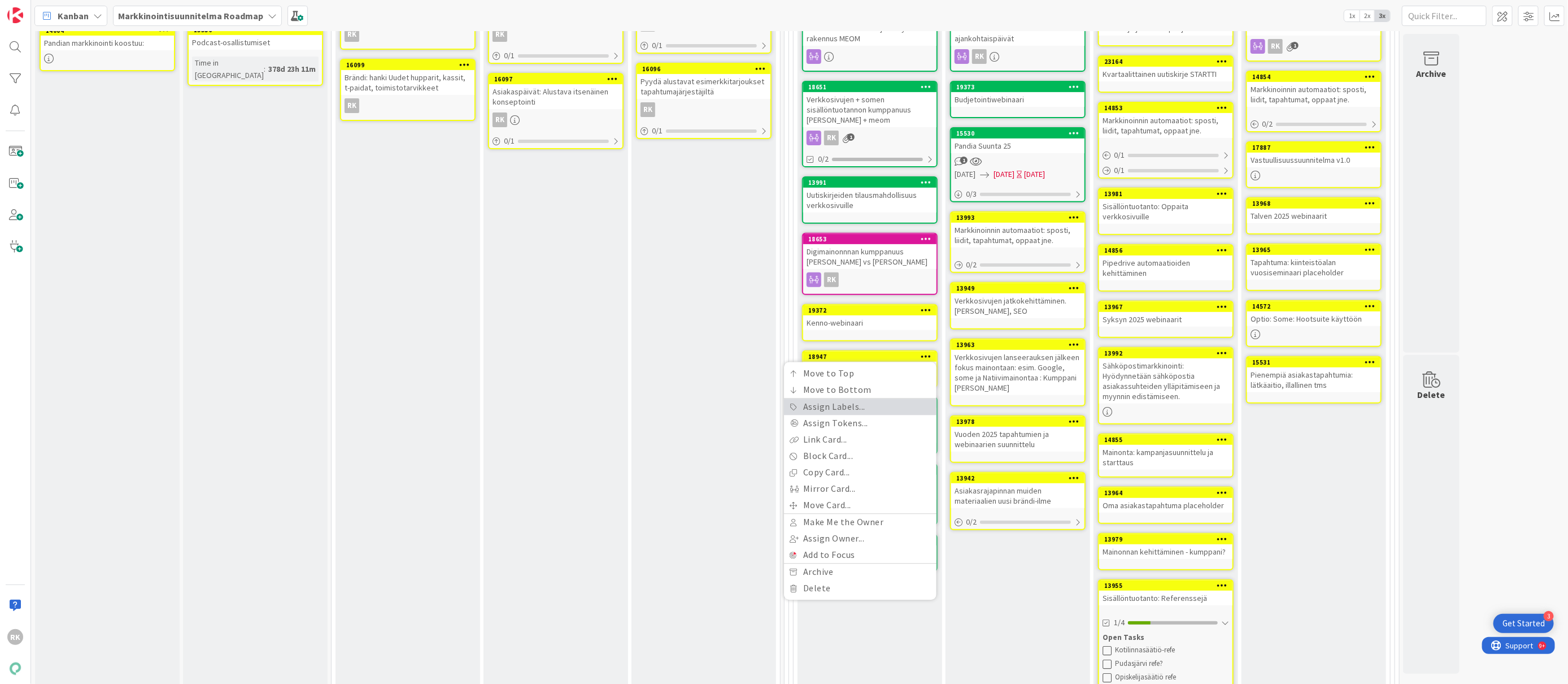
click at [859, 409] on link "Assign Labels..." at bounding box center [860, 407] width 153 height 16
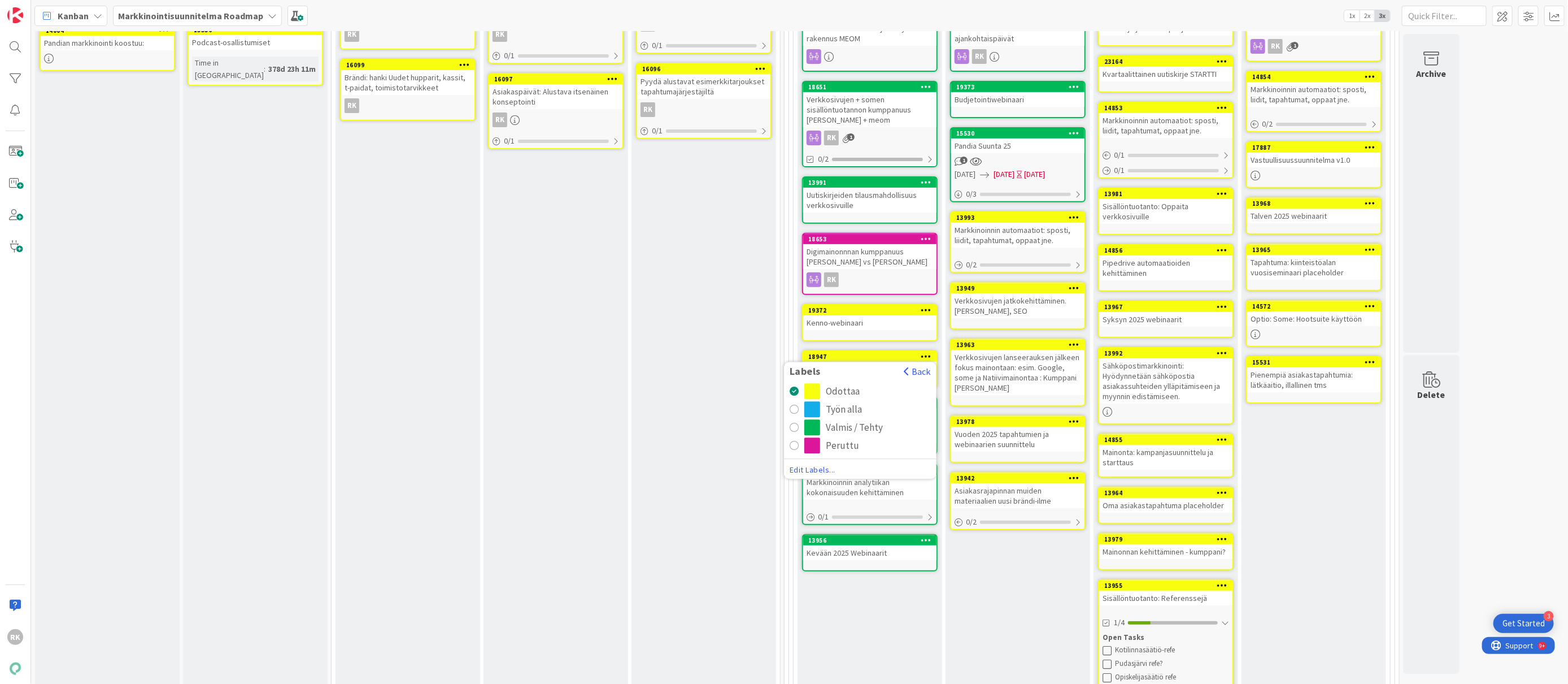
click at [796, 426] on div "radio" at bounding box center [794, 427] width 9 height 9
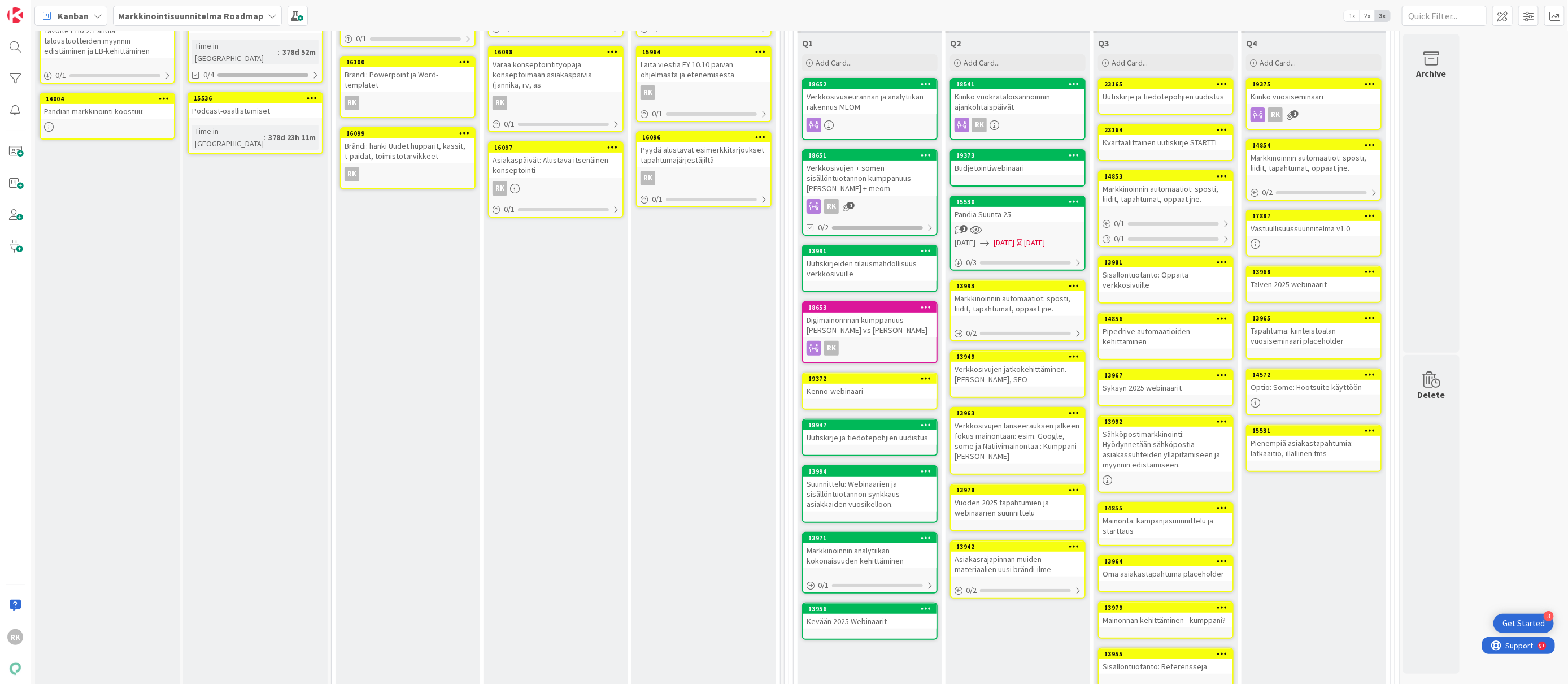
scroll to position [161, 0]
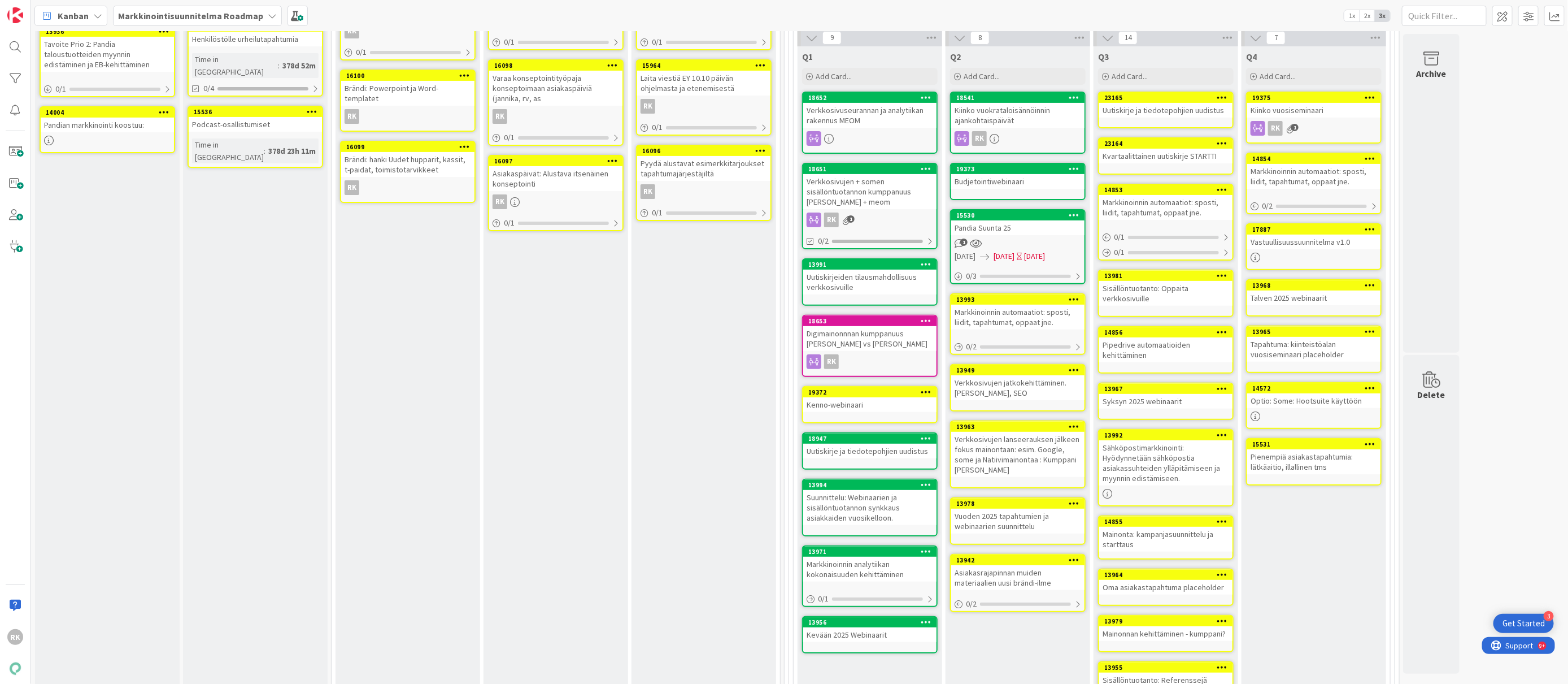
click at [930, 393] on icon at bounding box center [927, 392] width 11 height 8
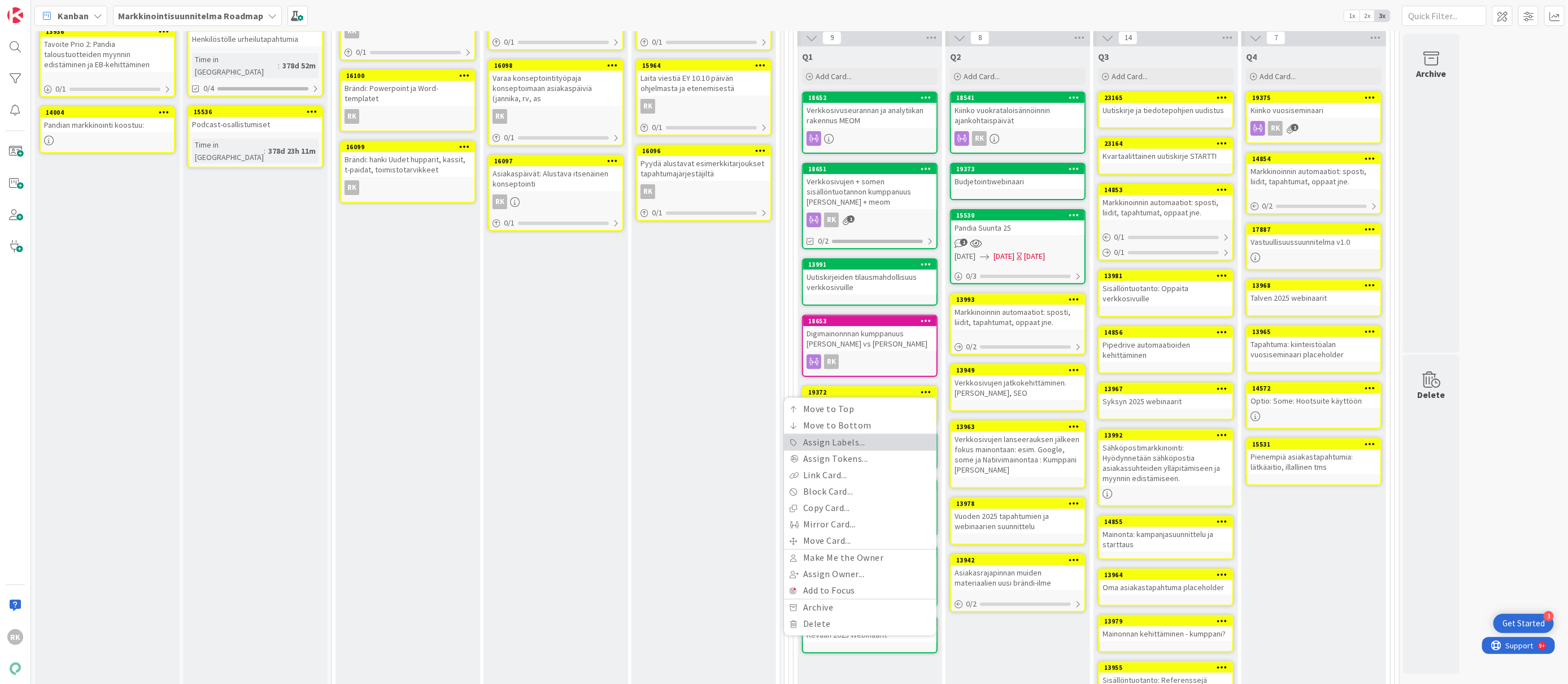
click at [829, 443] on link "Assign Labels..." at bounding box center [860, 443] width 153 height 16
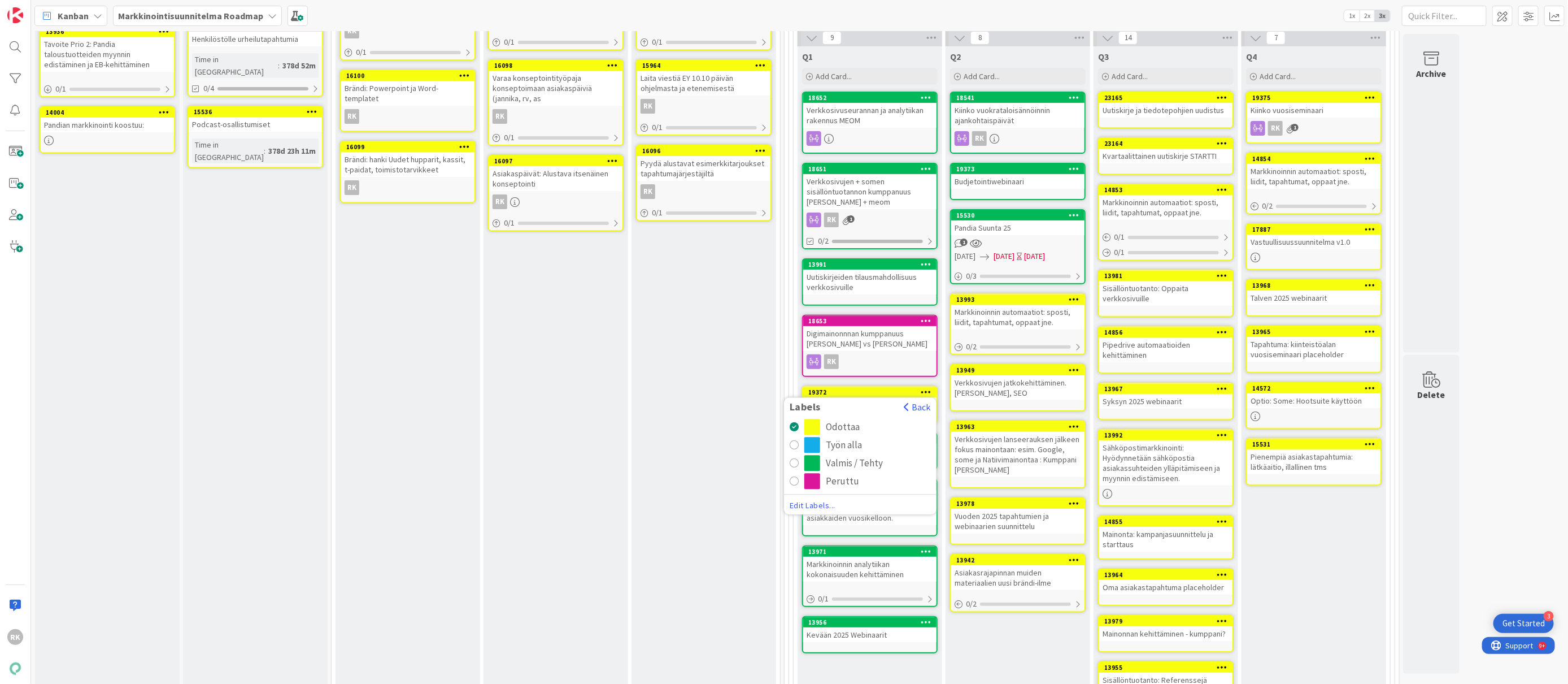
click at [812, 458] on div "radio" at bounding box center [813, 463] width 16 height 16
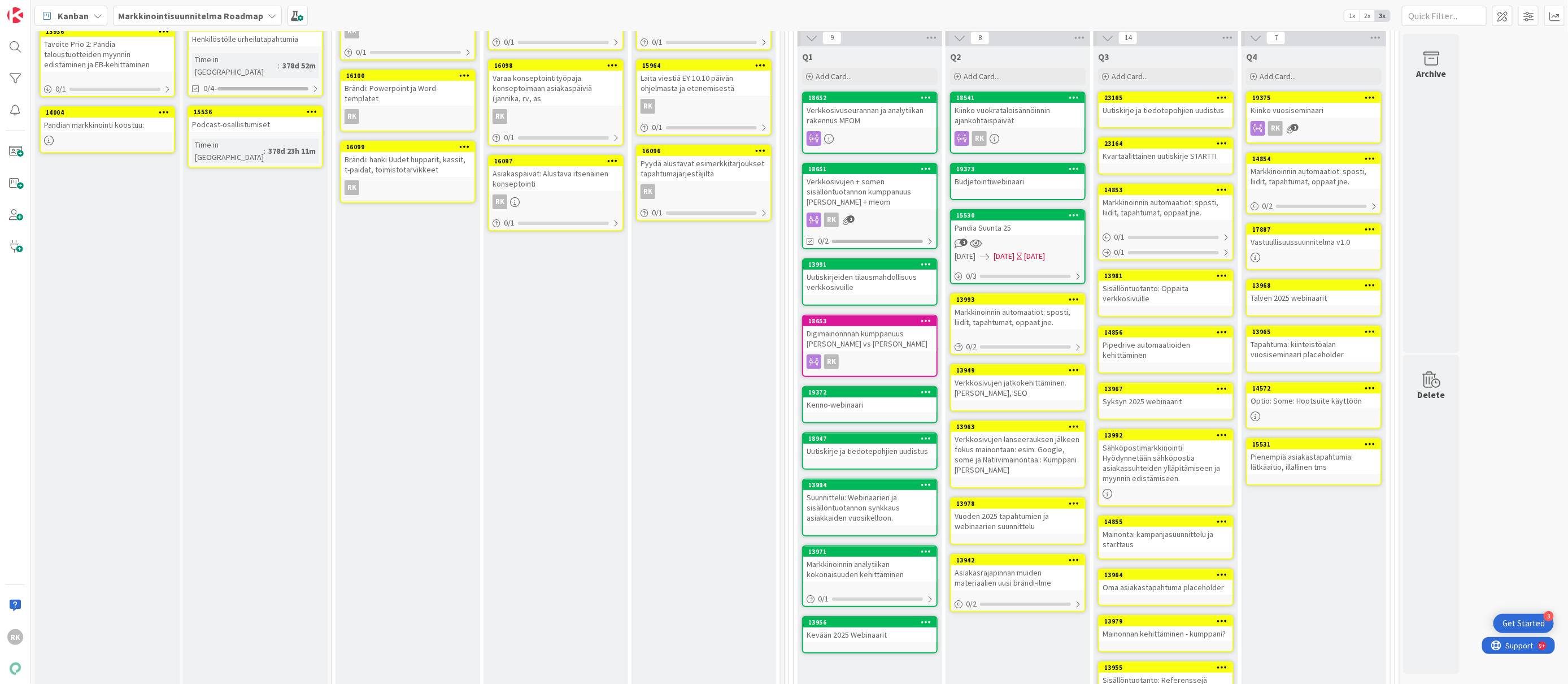
click at [1227, 101] on icon at bounding box center [1223, 97] width 11 height 8
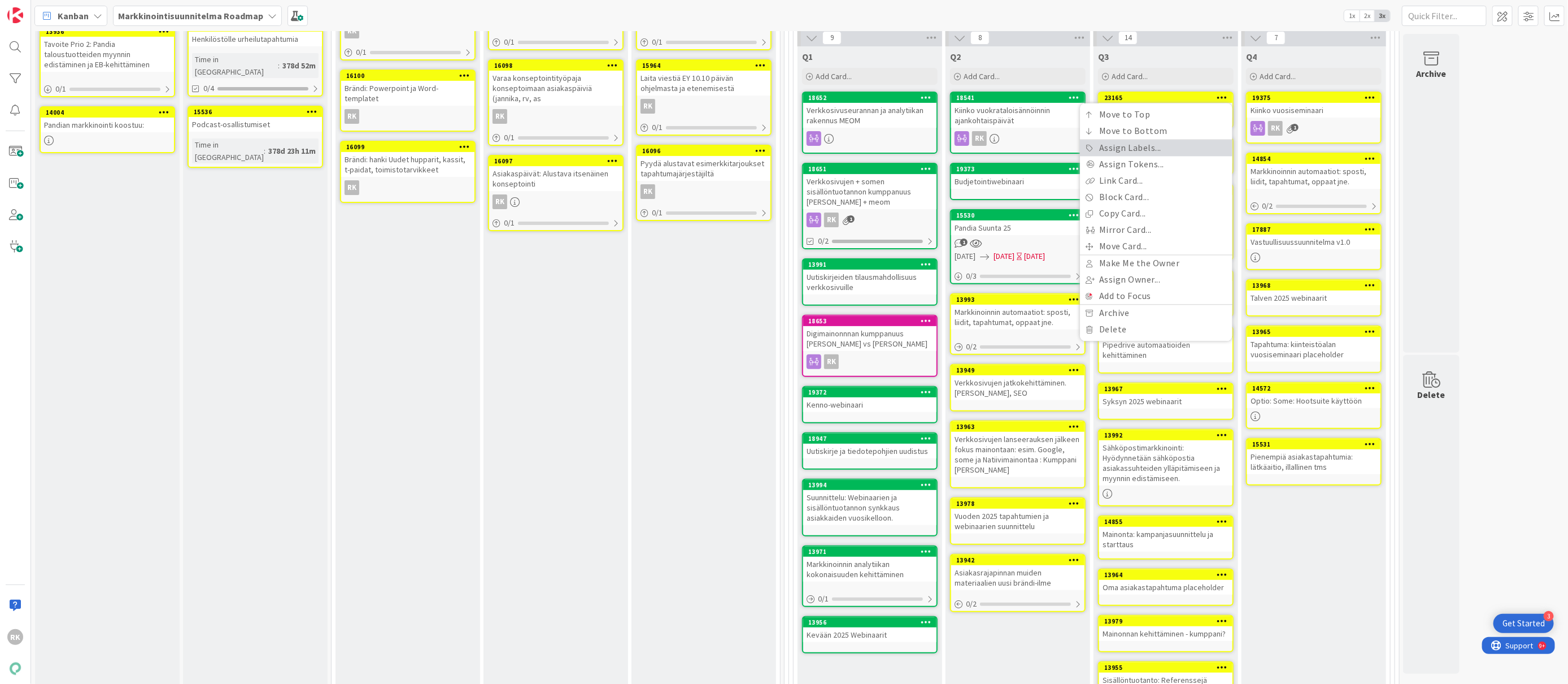
click at [1120, 153] on link "Assign Labels..." at bounding box center [1156, 148] width 153 height 16
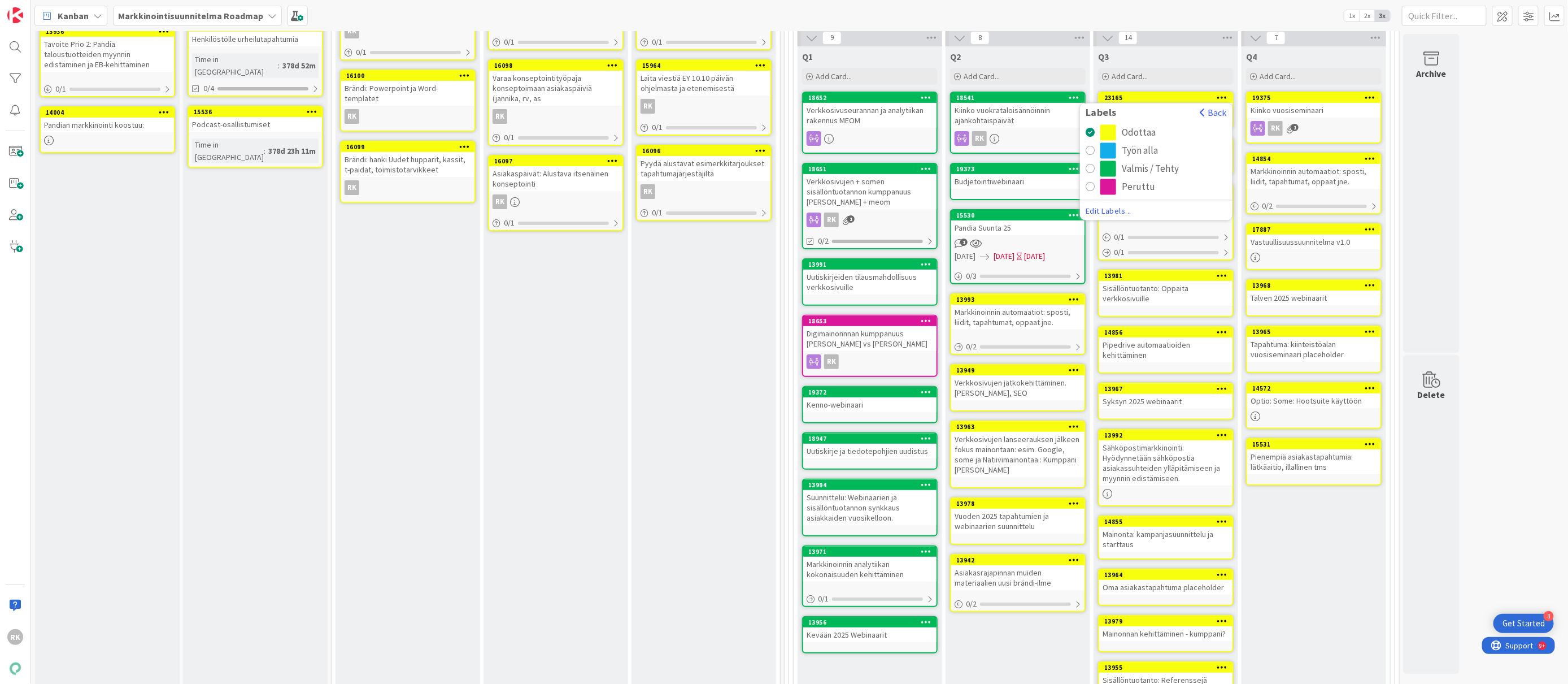
click at [1100, 170] on button "Valmis / Tehty" at bounding box center [1157, 169] width 141 height 16
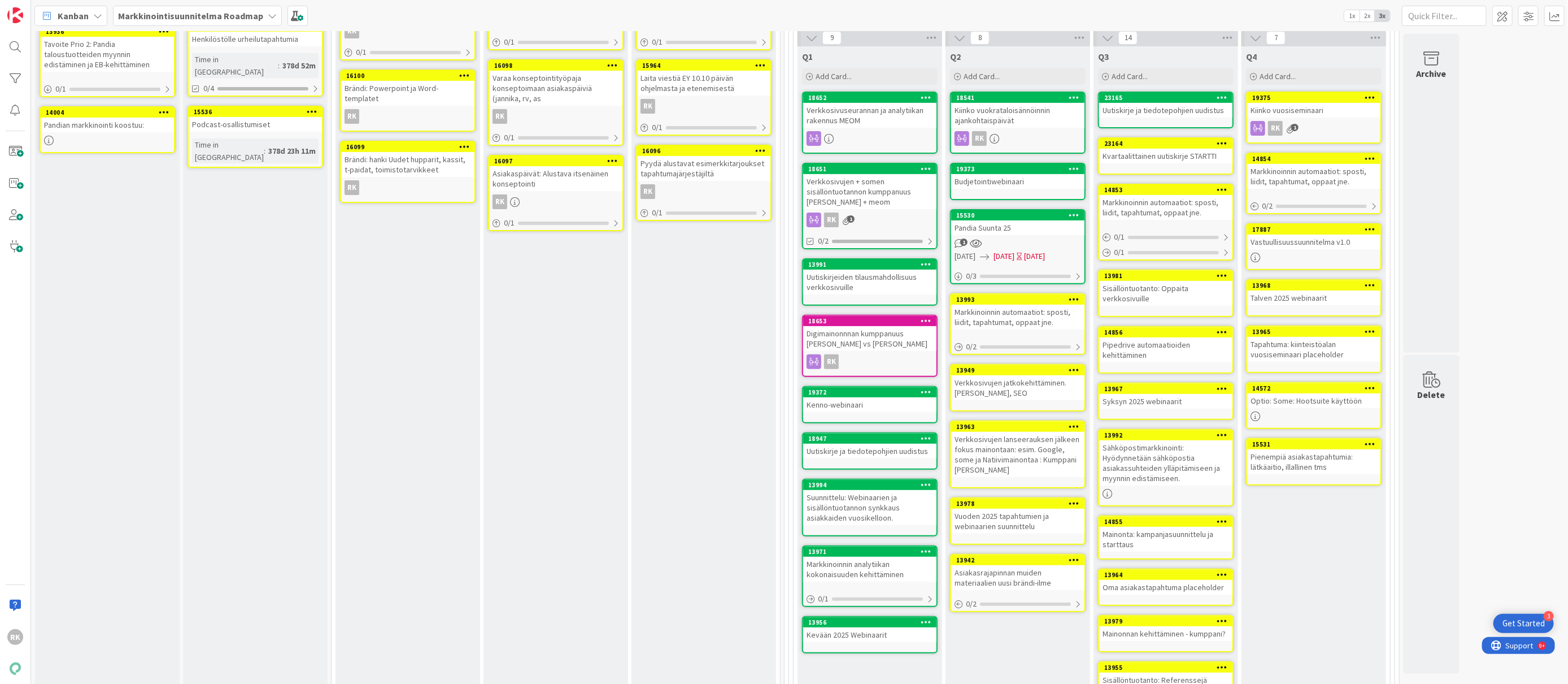
click at [1221, 97] on icon at bounding box center [1223, 97] width 11 height 8
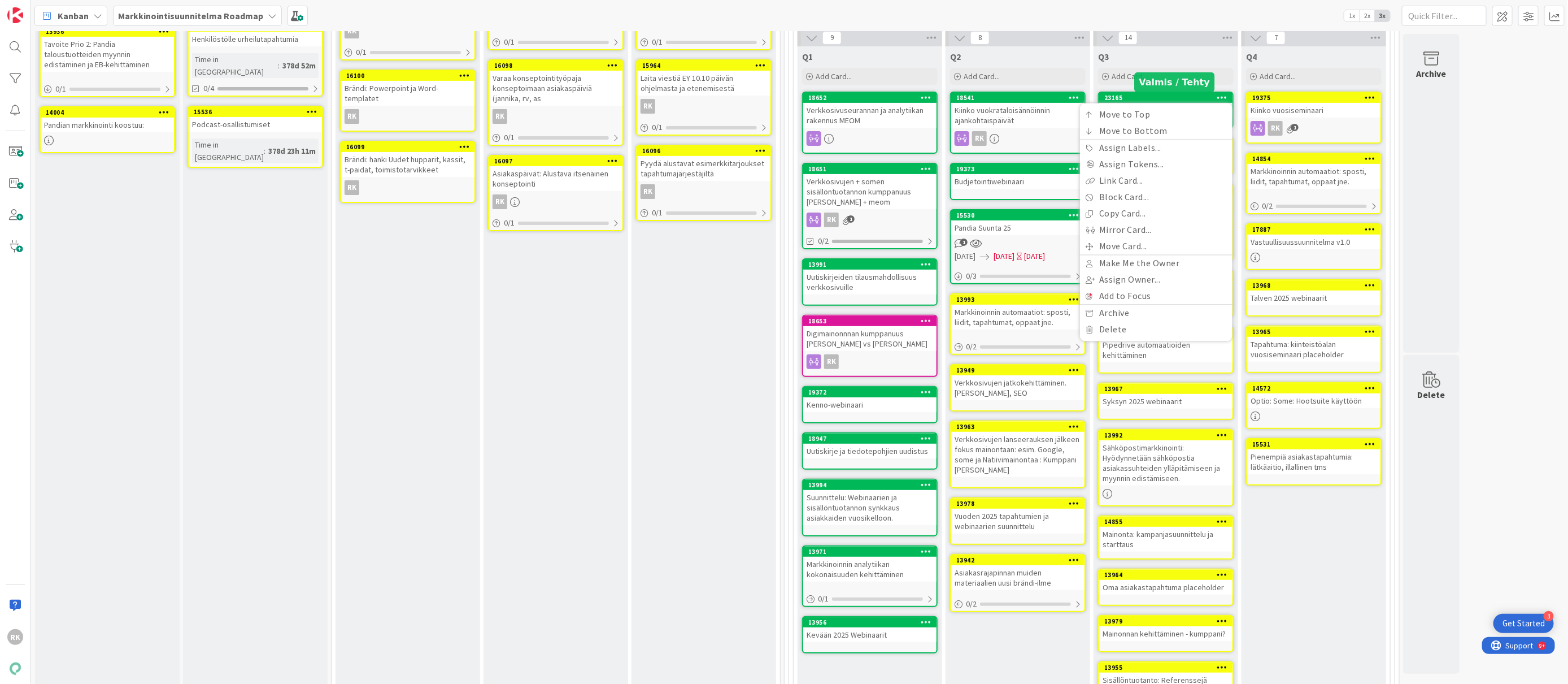
click at [1183, 97] on div "23165" at bounding box center [1168, 97] width 128 height 8
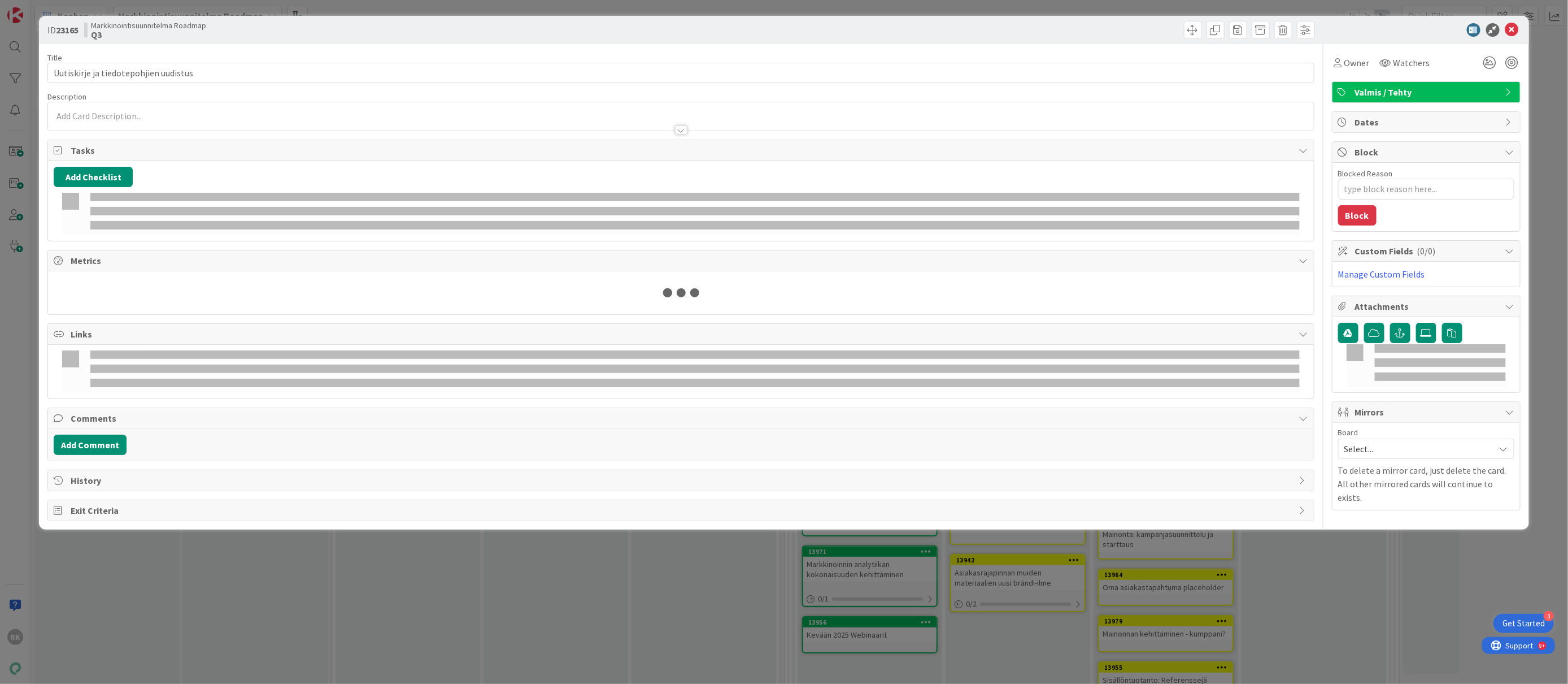
type textarea "x"
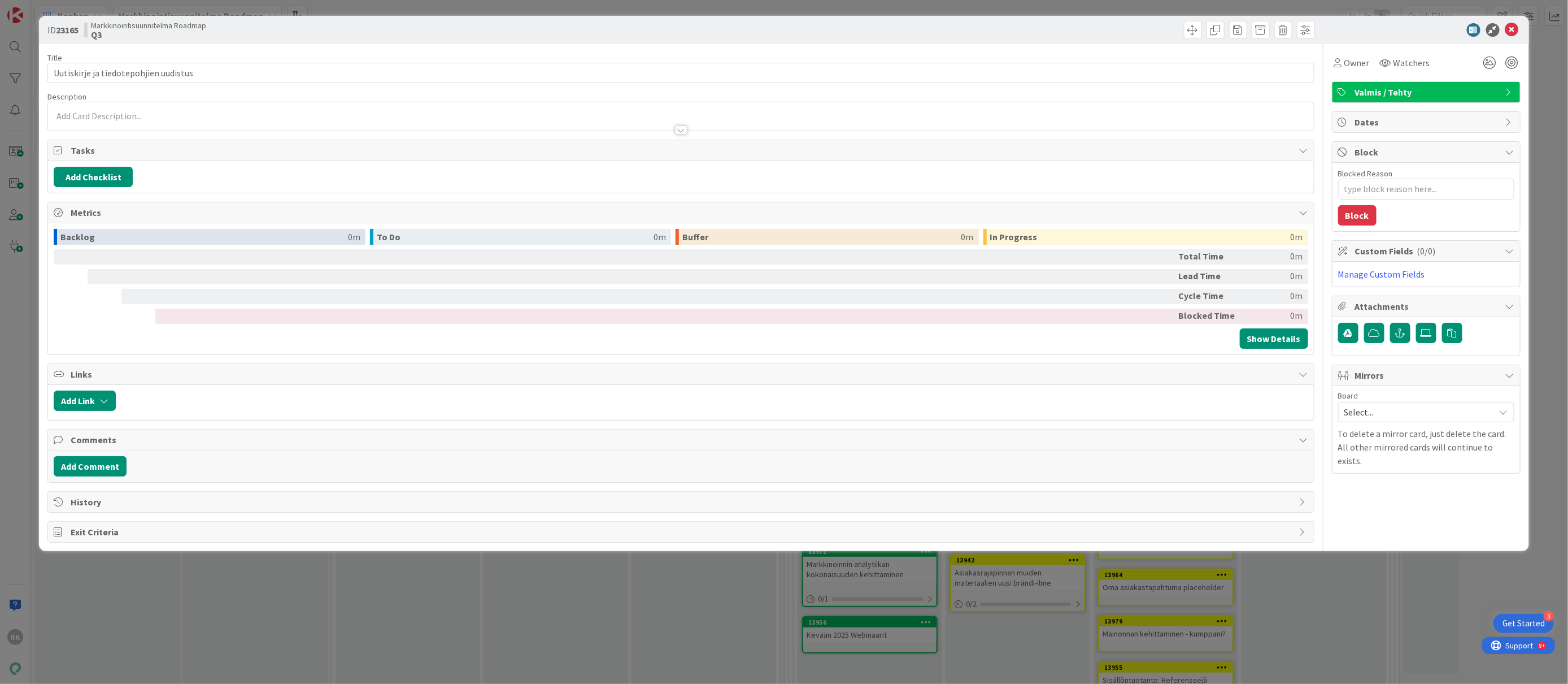
click at [1450, 88] on span "Valmis / Tehty" at bounding box center [1428, 91] width 145 height 13
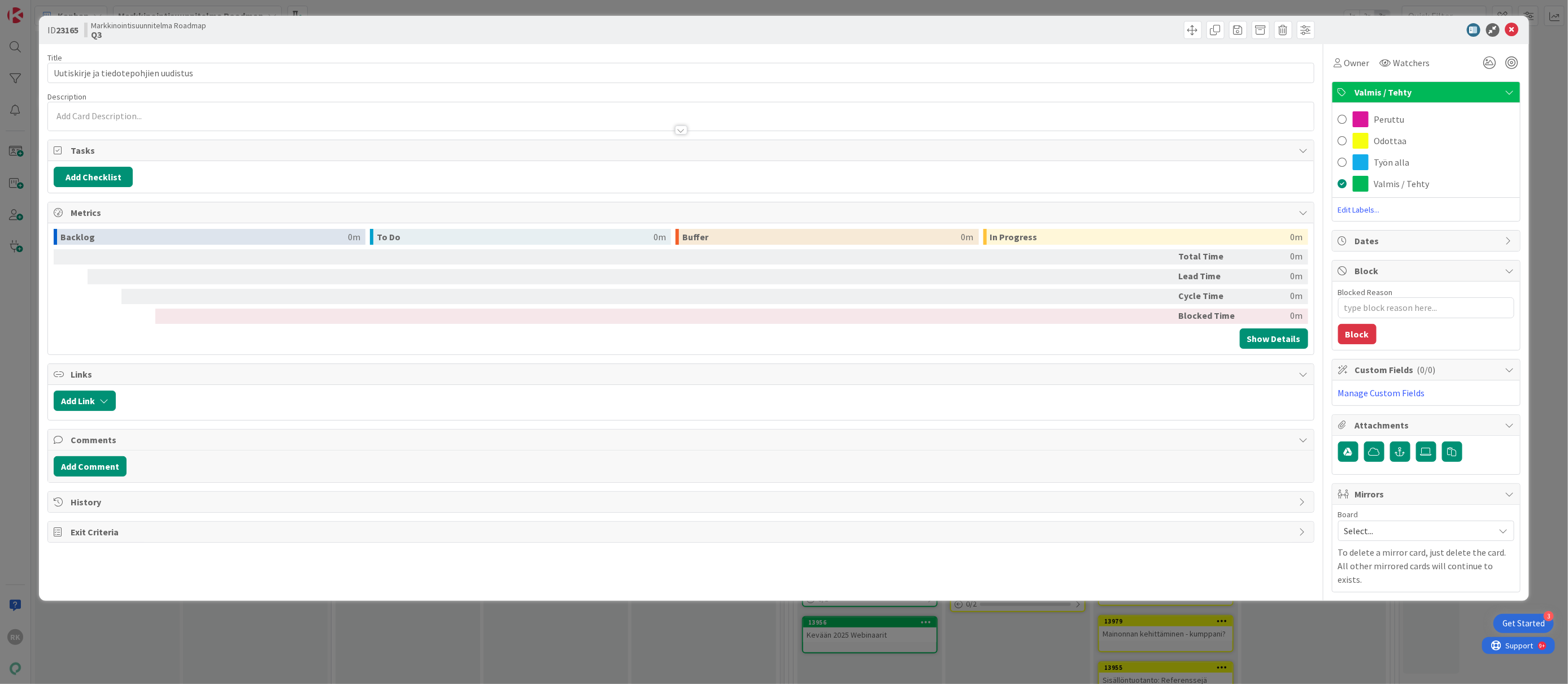
click at [1363, 214] on span "Edit Labels..." at bounding box center [1427, 209] width 188 height 12
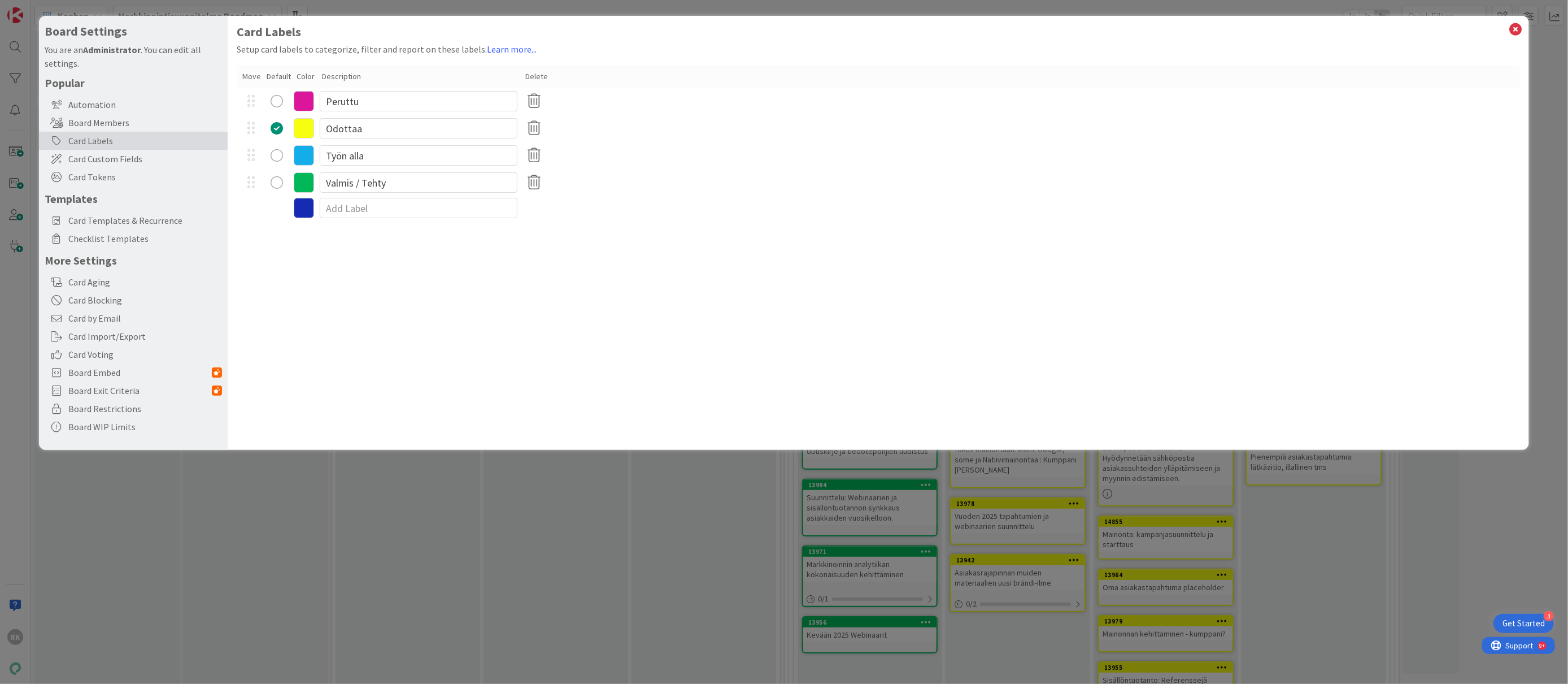
click at [309, 185] on icon at bounding box center [304, 182] width 21 height 21
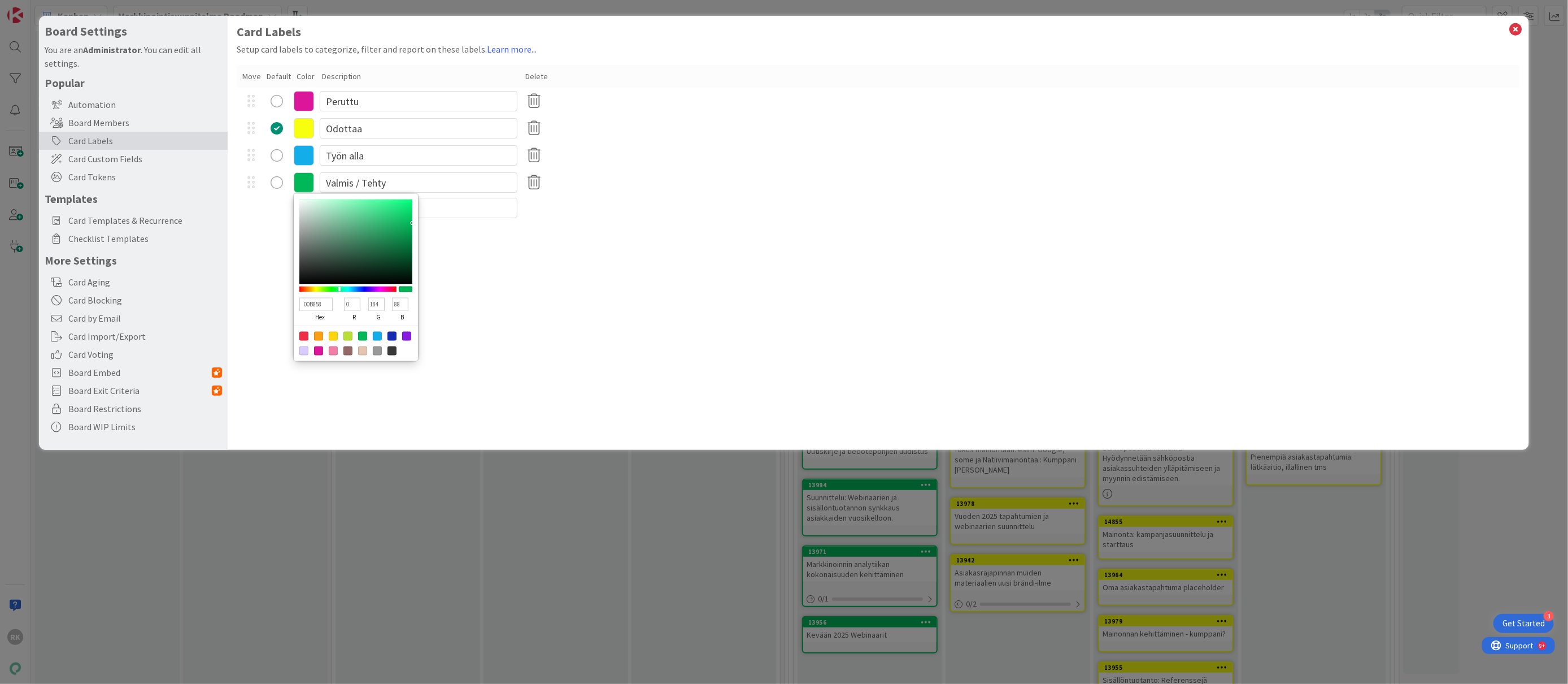
type input "37ED8E"
type input "55"
type input "237"
type input "142"
type input "38ED8E"
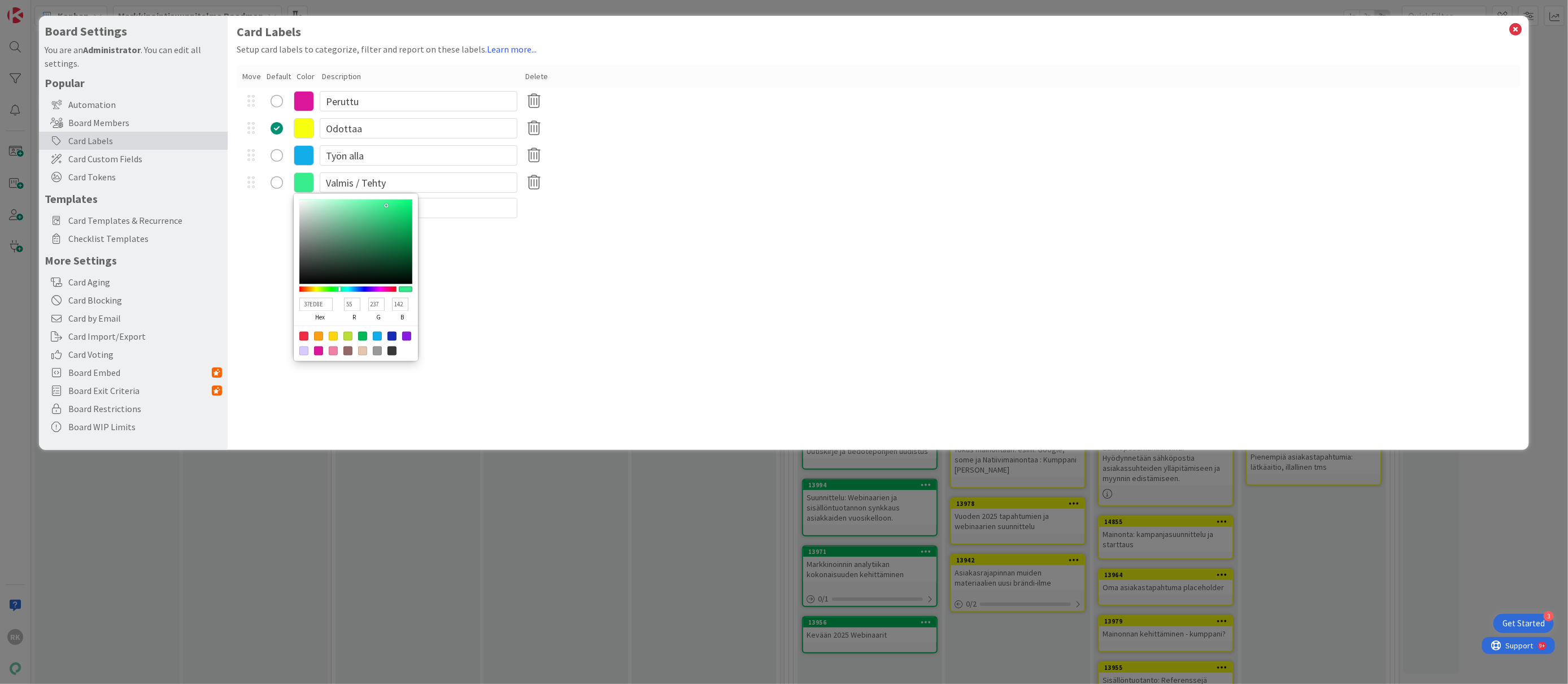
type input "56"
type input "38EF8F"
type input "239"
type input "143"
type input "3AEF90"
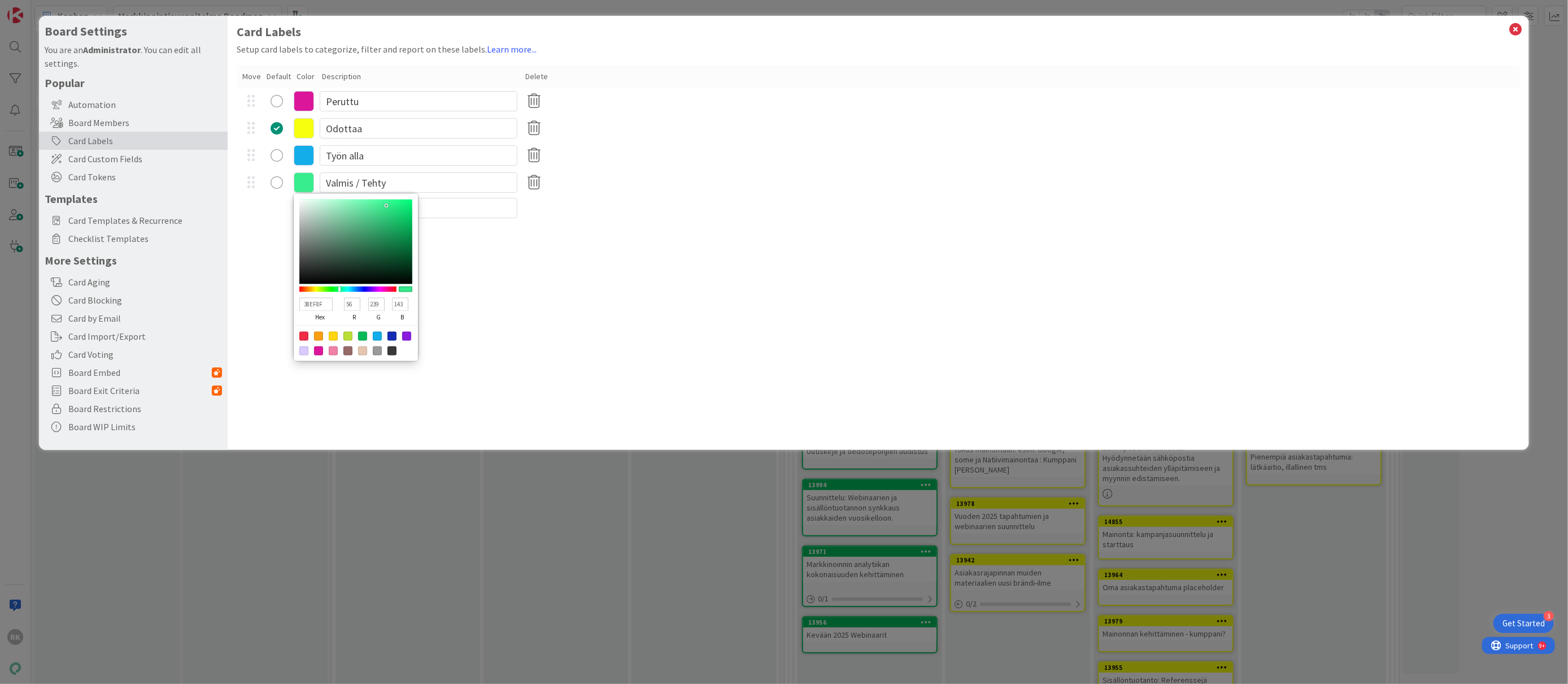
type input "58"
type input "144"
type input "3AF292"
type input "242"
type input "146"
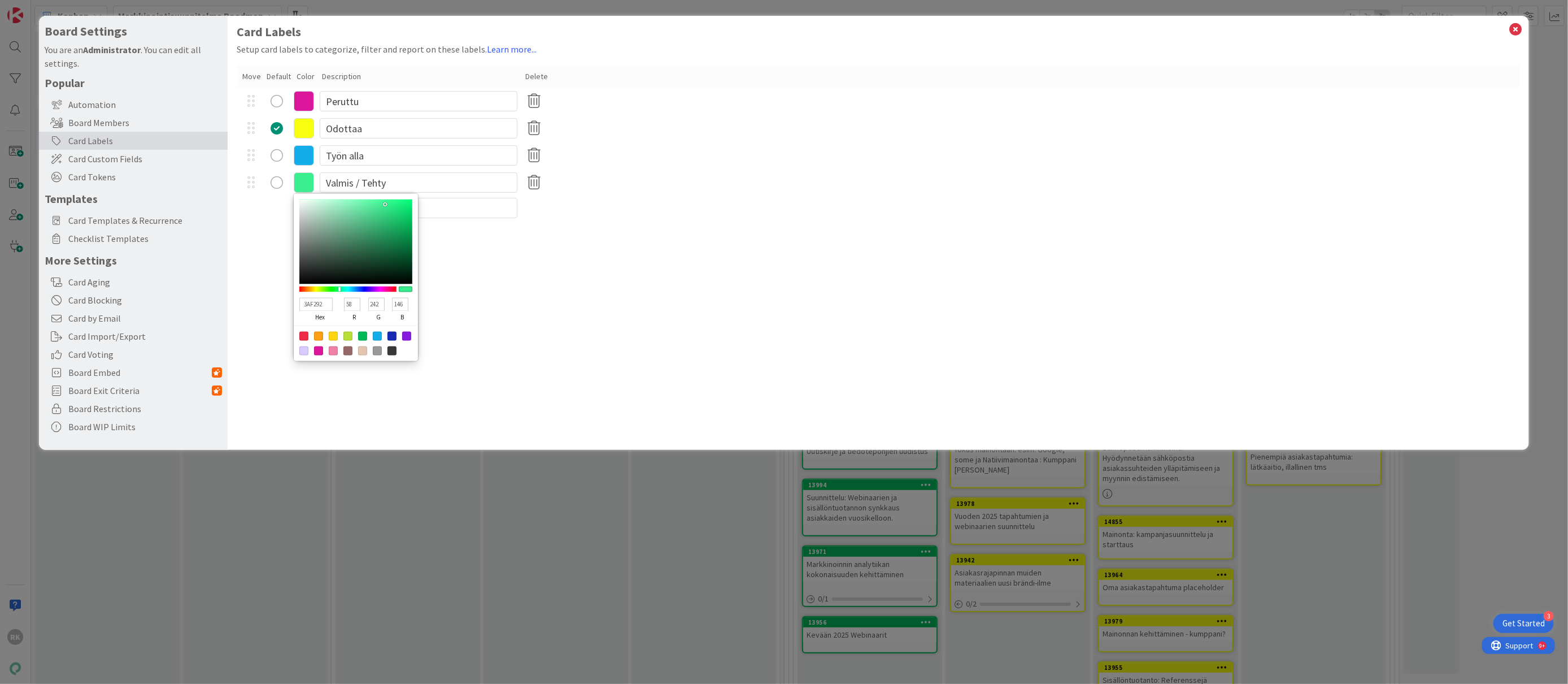
type input "3BF493"
type input "59"
type input "244"
type input "147"
type input "3CF996"
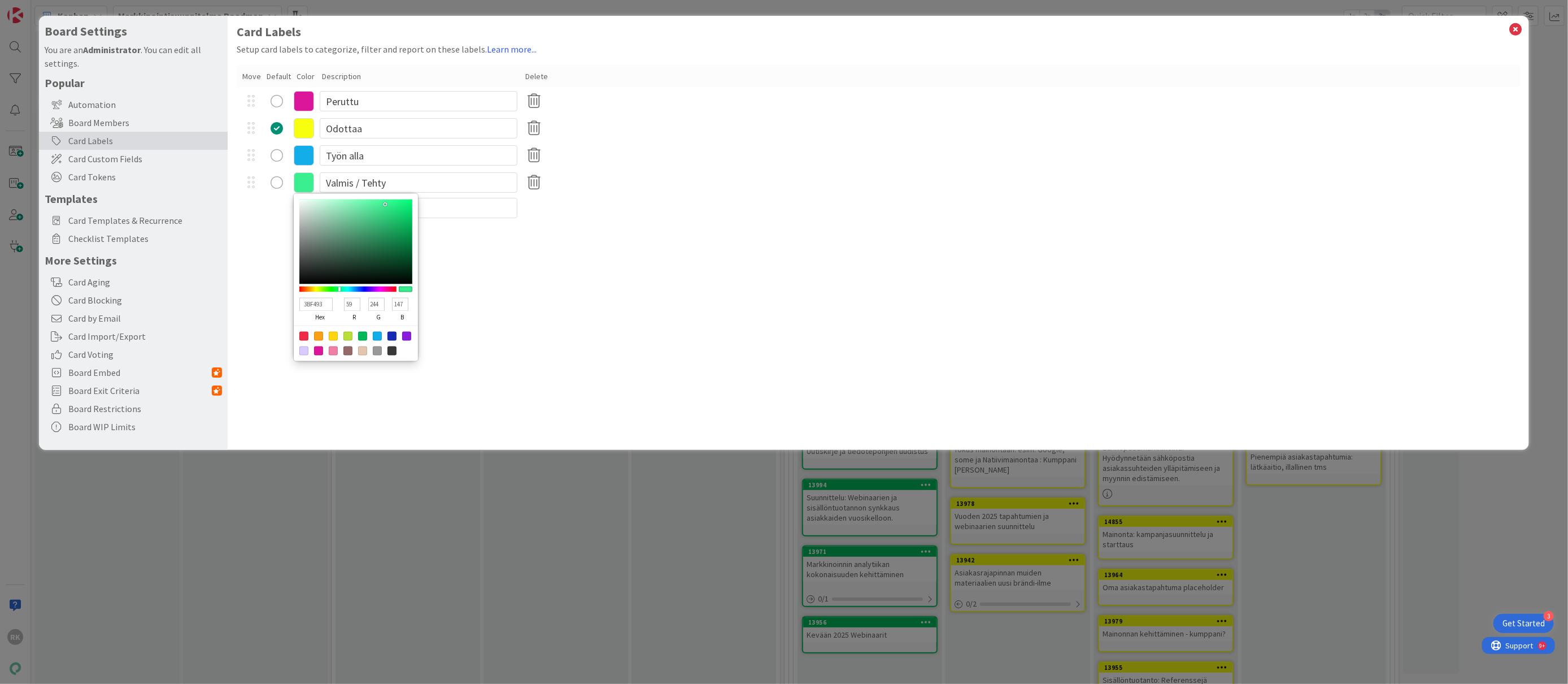
type input "60"
type input "249"
type input "150"
type input "3DFC98"
type input "61"
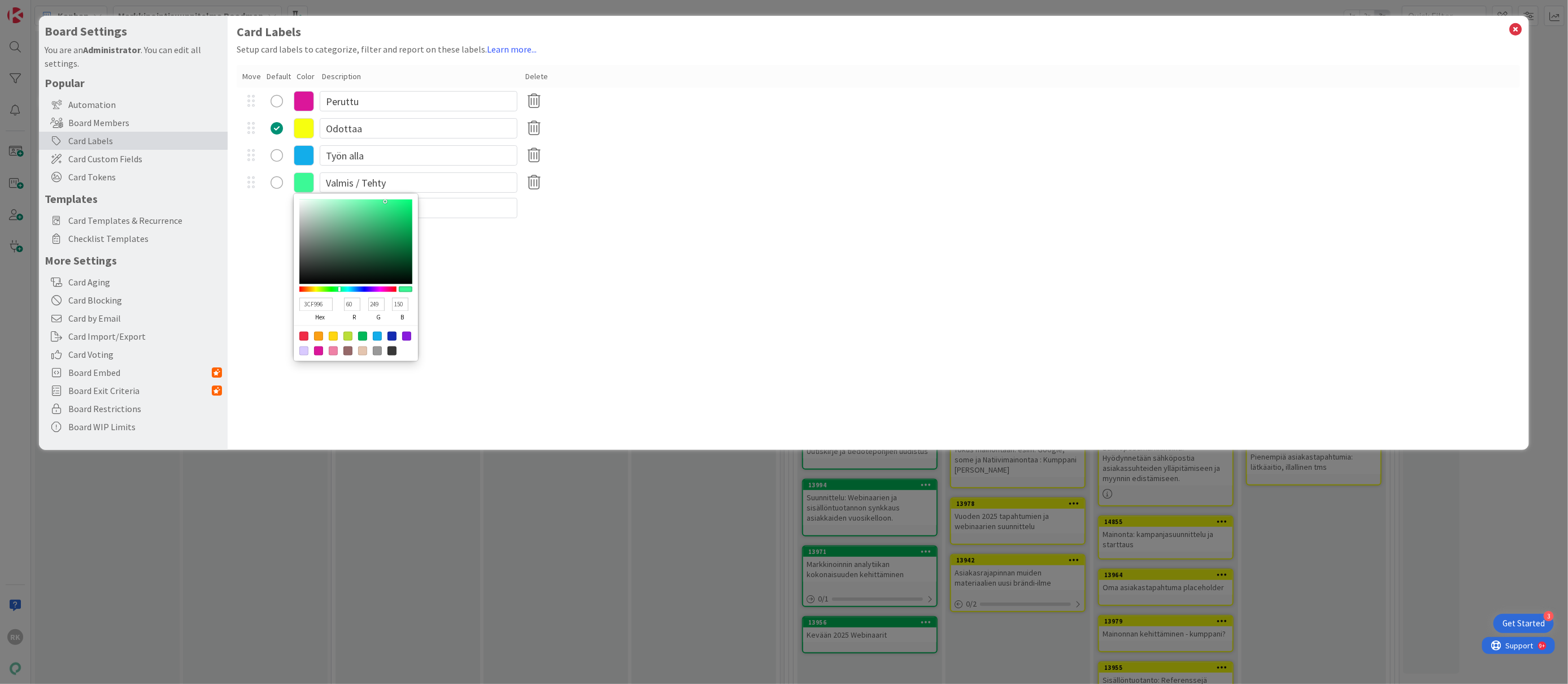
type input "252"
type input "152"
type input "3CF996"
click at [385, 206] on div at bounding box center [356, 241] width 113 height 85
drag, startPoint x: 335, startPoint y: 287, endPoint x: 328, endPoint y: 291, distance: 8.1
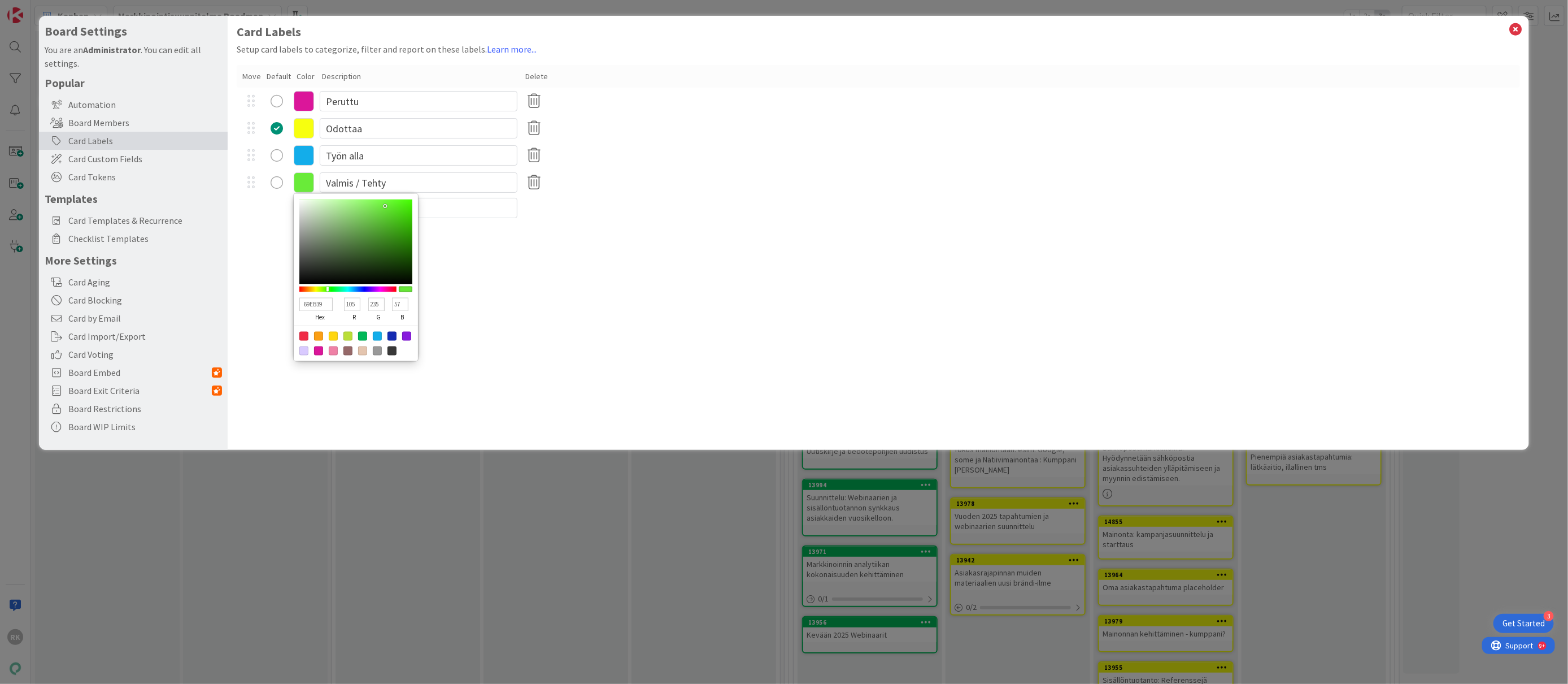
click at [328, 291] on div at bounding box center [348, 289] width 97 height 5
click at [345, 334] on div at bounding box center [348, 336] width 9 height 9
click at [339, 288] on div at bounding box center [348, 289] width 97 height 5
click at [566, 287] on div "Card Labels Setup card labels to categorize, filter and report on these labels.…" at bounding box center [878, 232] width 1301 height 434
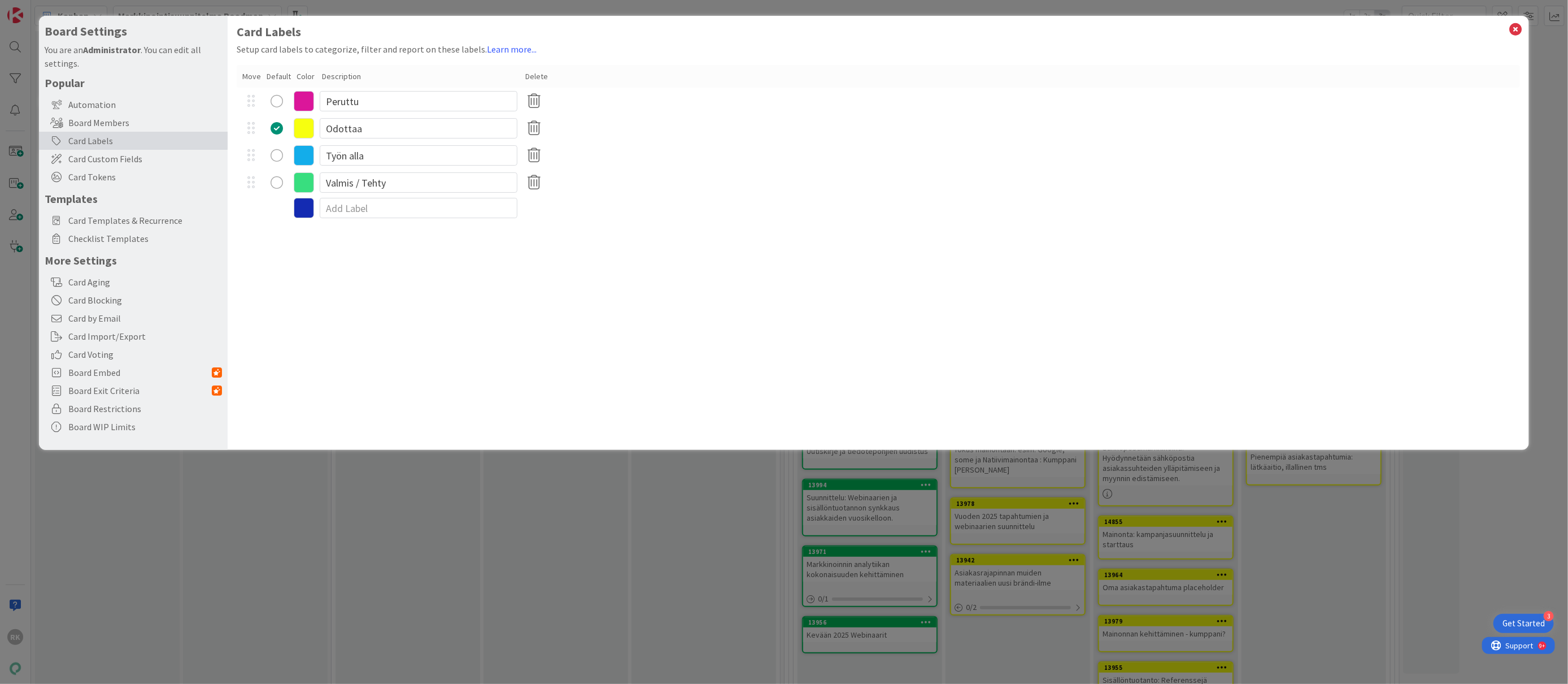
click at [307, 153] on icon at bounding box center [304, 155] width 21 height 21
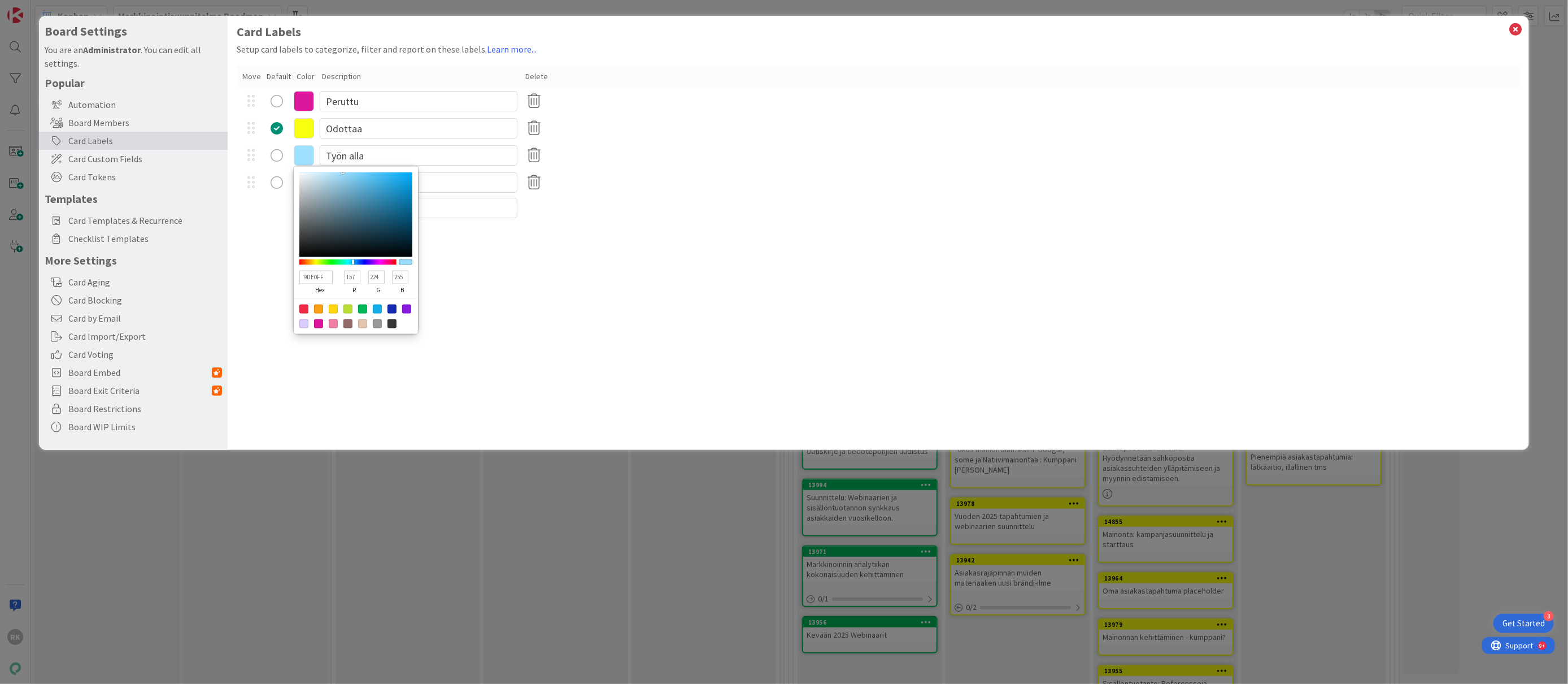
drag, startPoint x: 392, startPoint y: 177, endPoint x: 343, endPoint y: 171, distance: 49.4
click at [343, 173] on div at bounding box center [356, 215] width 113 height 85
click at [580, 306] on div "Card Labels Setup card labels to categorize, filter and report on these labels.…" at bounding box center [878, 232] width 1301 height 434
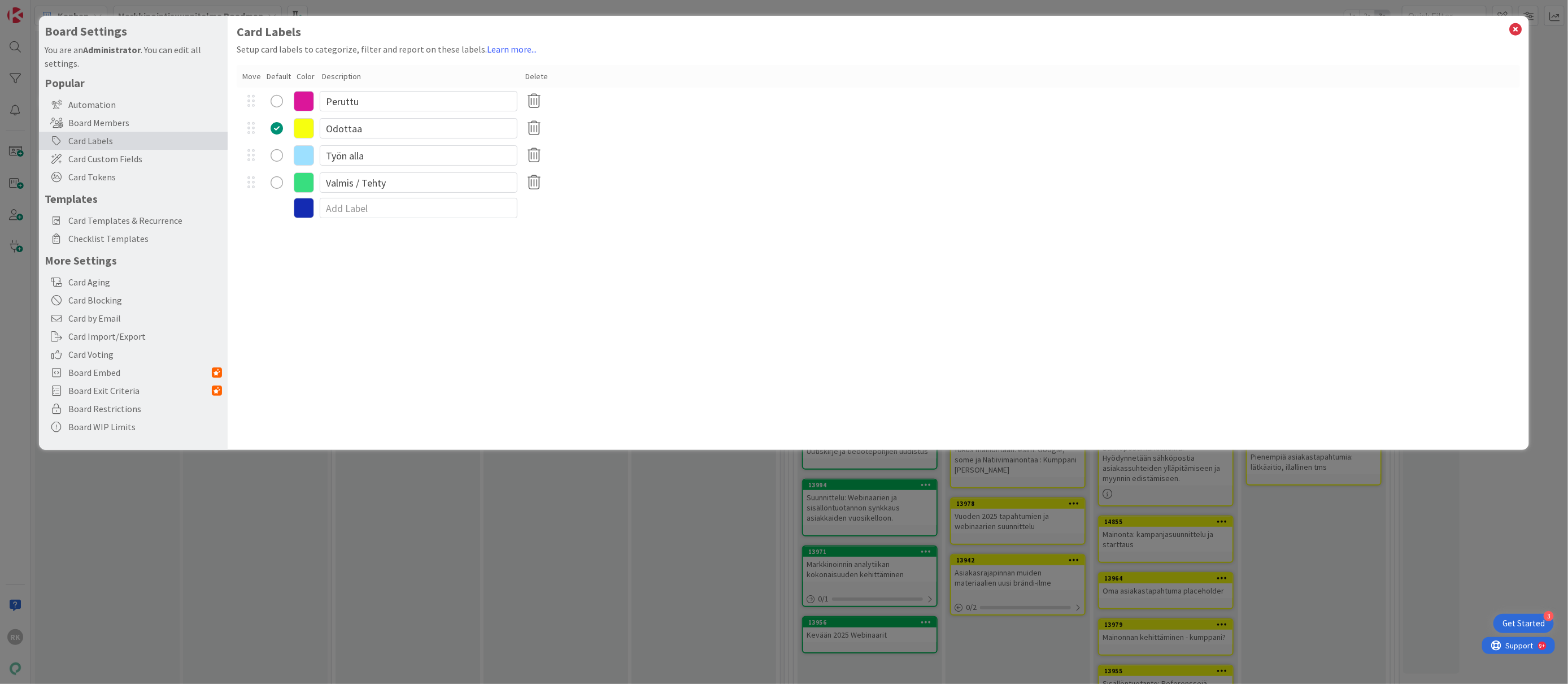
click at [302, 187] on icon at bounding box center [304, 182] width 21 height 21
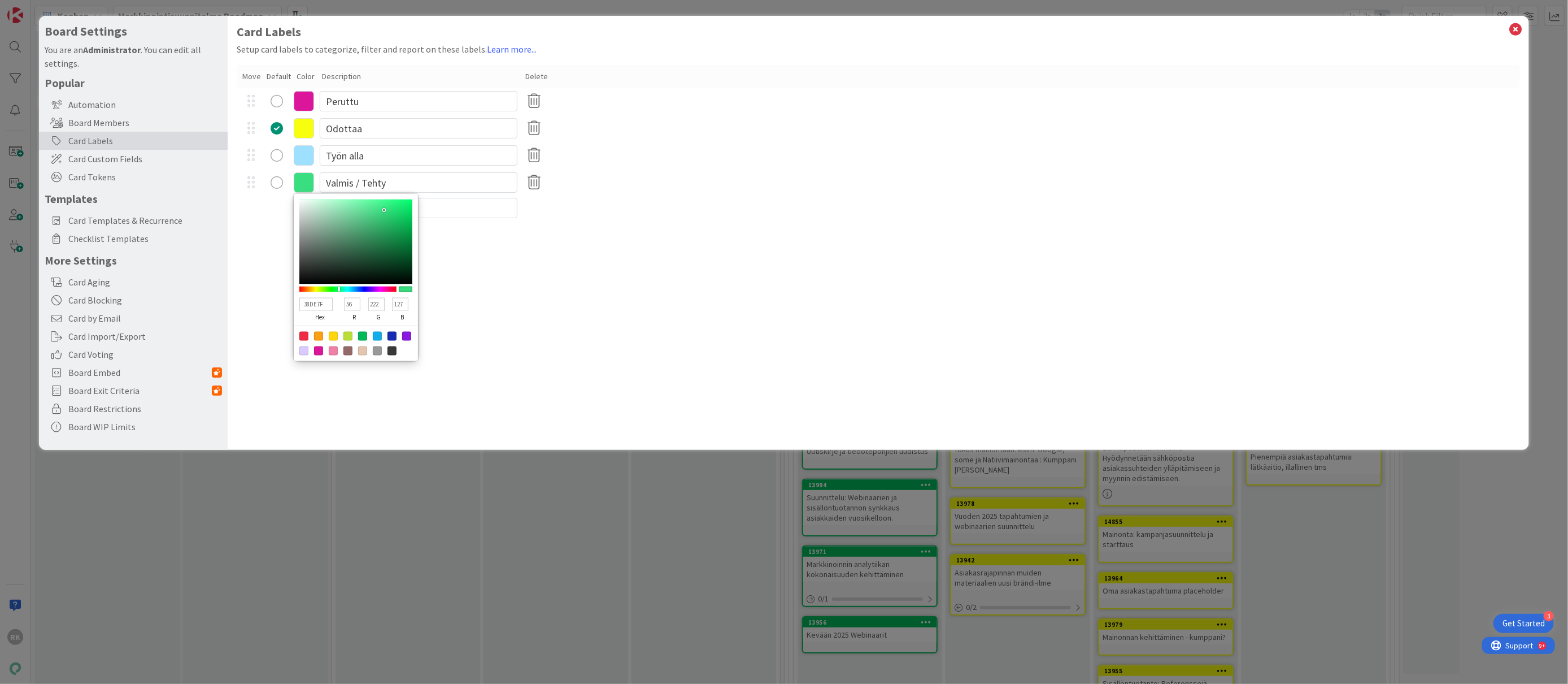
click at [468, 283] on div "Card Labels Setup card labels to categorize, filter and report on these labels.…" at bounding box center [878, 232] width 1301 height 434
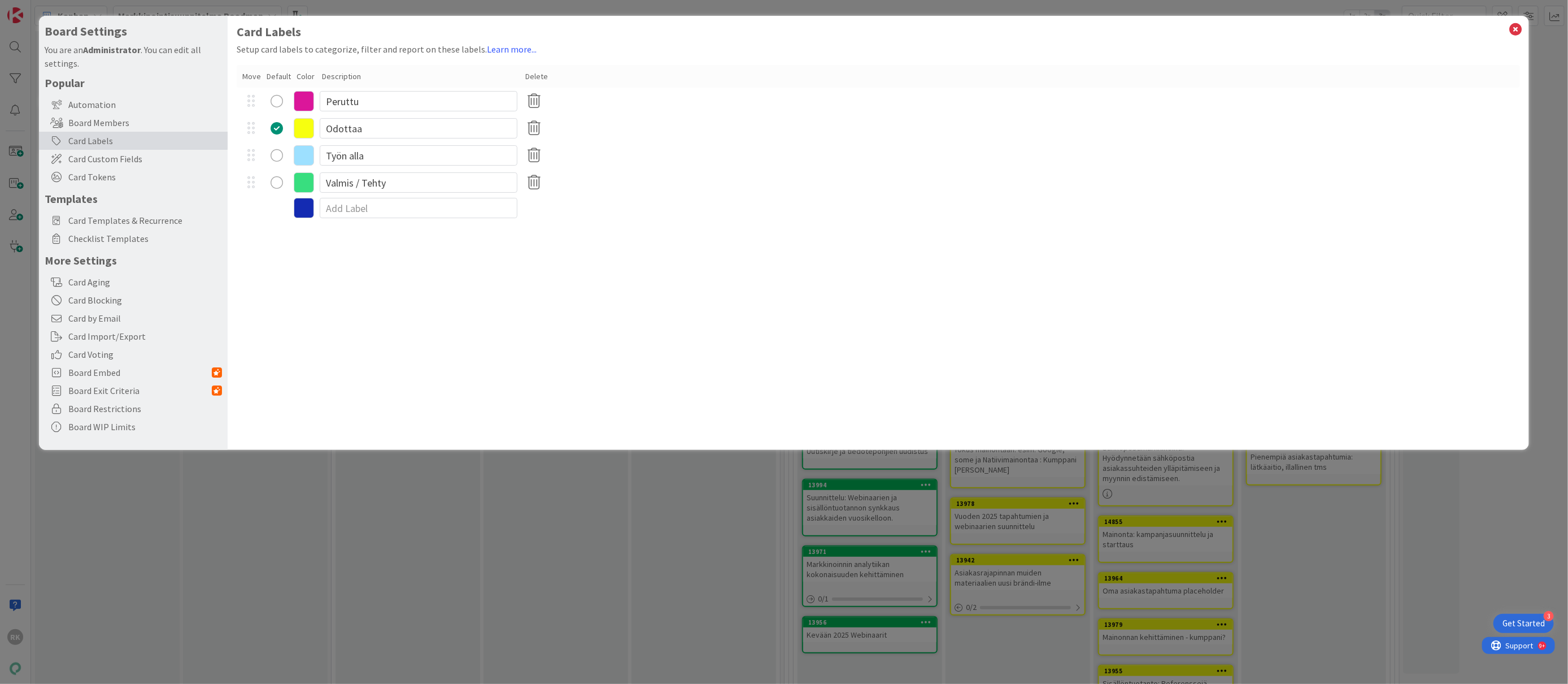
click at [468, 283] on div "Card Labels Setup card labels to categorize, filter and report on these labels.…" at bounding box center [878, 232] width 1301 height 434
click at [299, 102] on icon at bounding box center [304, 101] width 21 height 21
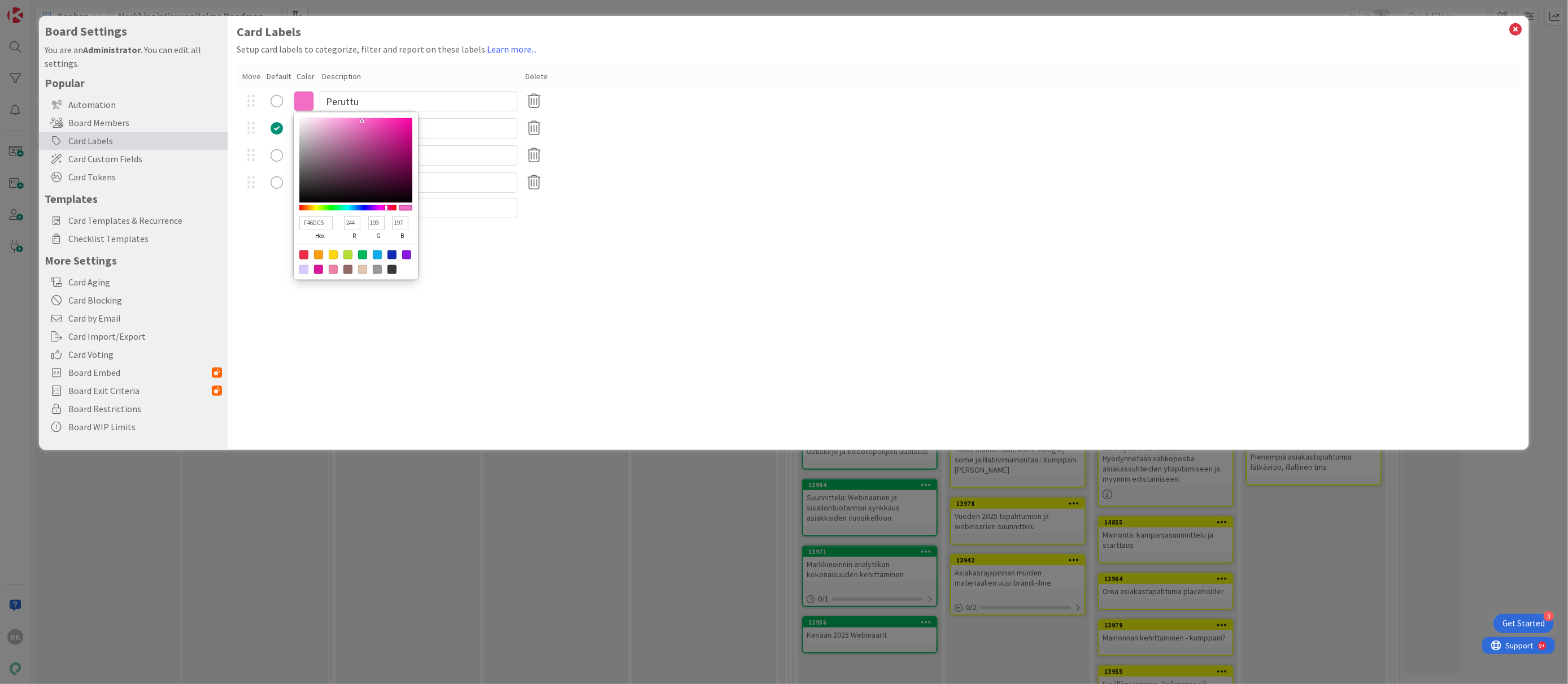
drag, startPoint x: 400, startPoint y: 132, endPoint x: 362, endPoint y: 122, distance: 39.3
click at [362, 122] on div at bounding box center [356, 160] width 113 height 85
click at [561, 314] on div "Card Labels Setup card labels to categorize, filter and report on these labels.…" at bounding box center [878, 232] width 1301 height 434
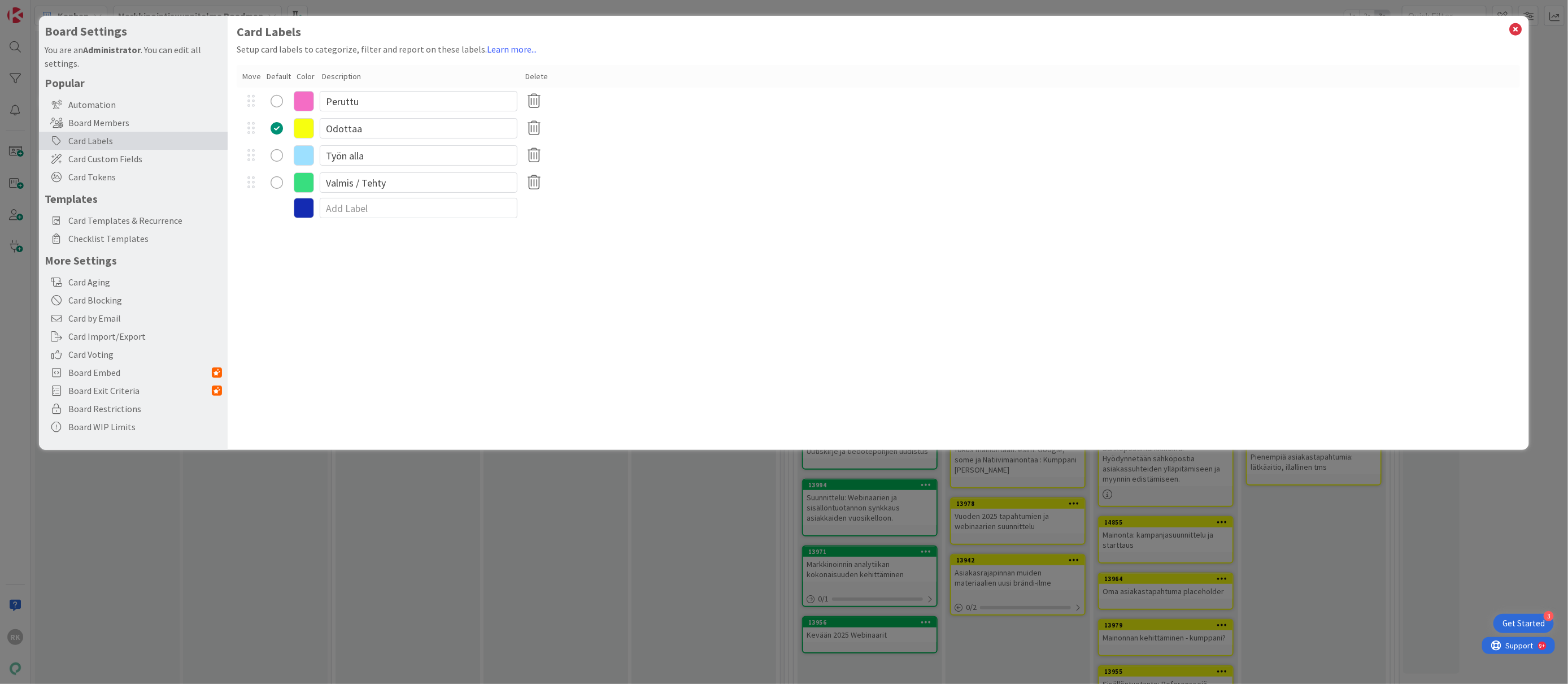
drag, startPoint x: 561, startPoint y: 314, endPoint x: 541, endPoint y: 305, distance: 21.9
click at [560, 315] on div "Card Labels Setup card labels to categorize, filter and report on these labels.…" at bounding box center [878, 232] width 1301 height 434
click at [1513, 33] on icon at bounding box center [1516, 30] width 14 height 16
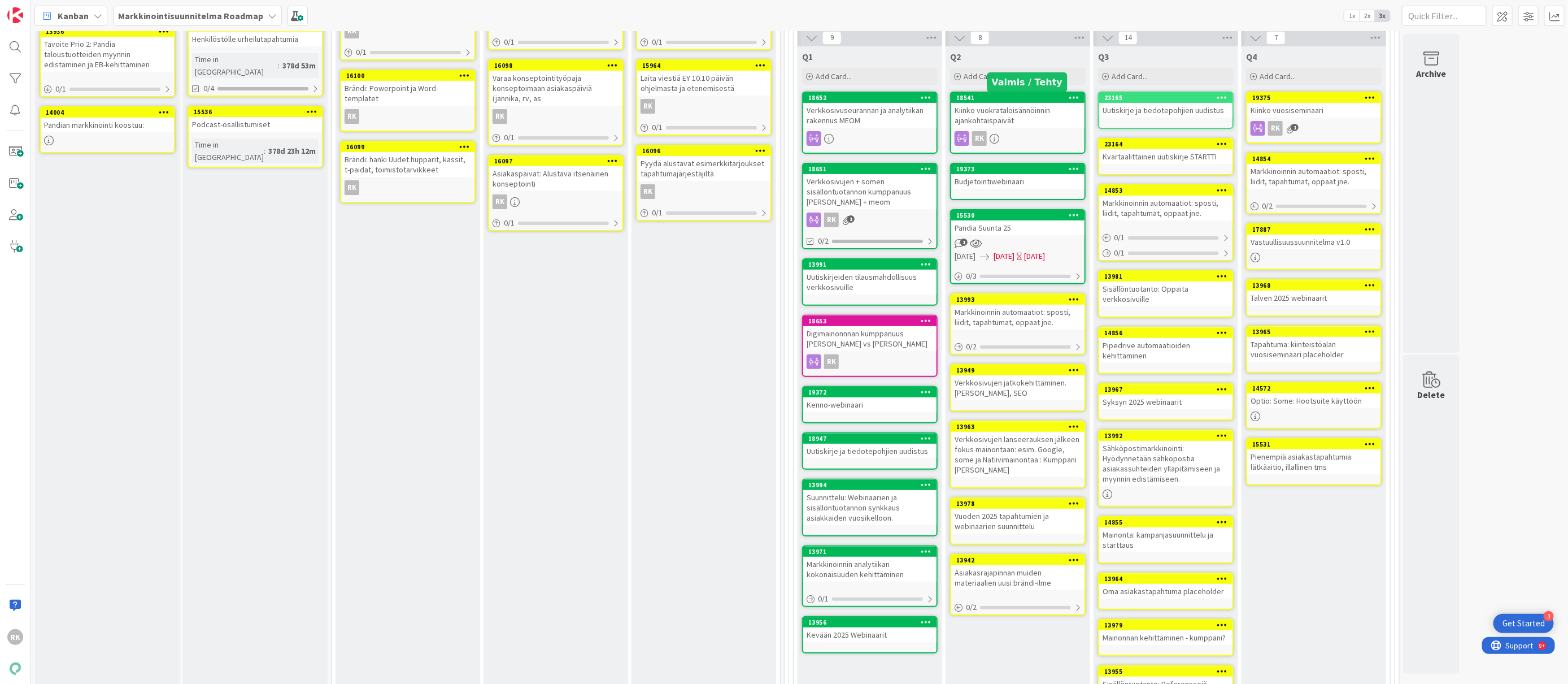
click at [1043, 97] on div "18541" at bounding box center [1020, 97] width 128 height 8
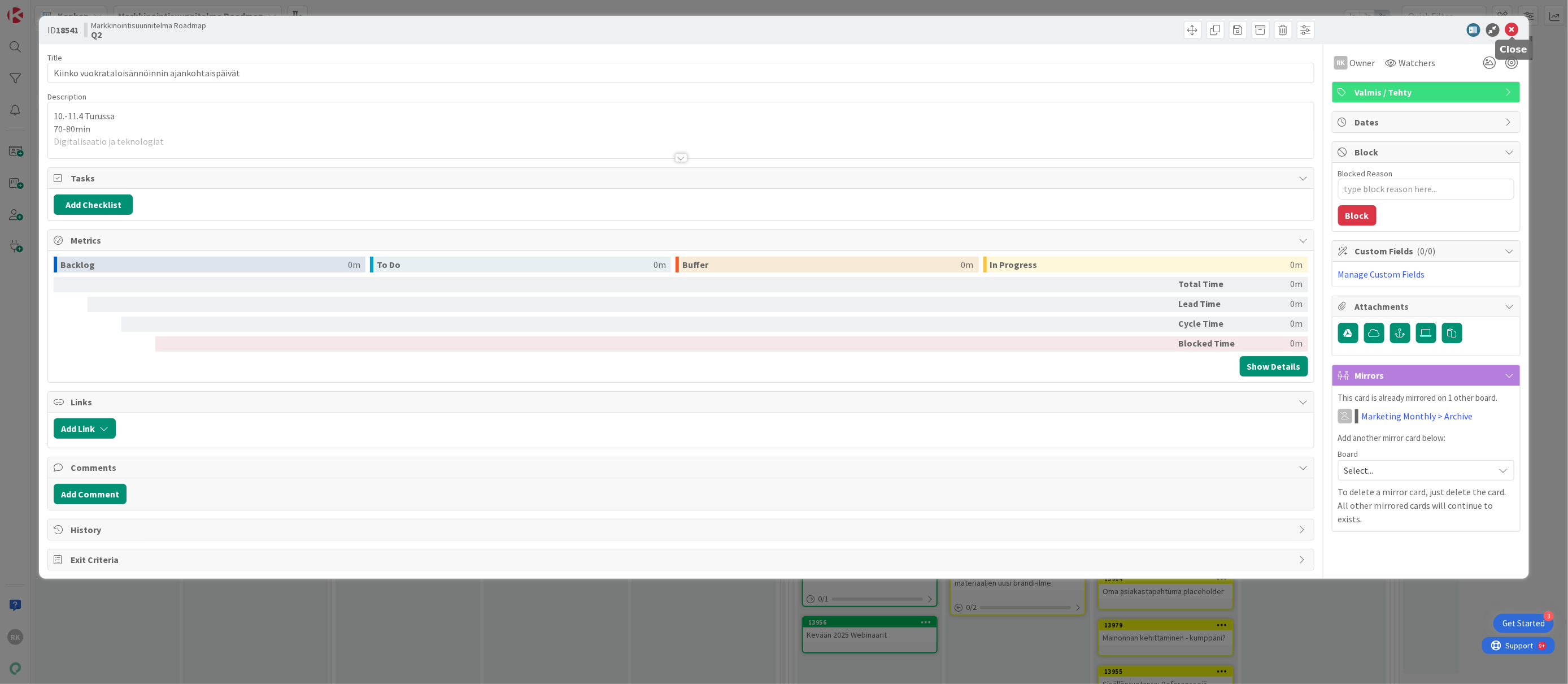
click at [1513, 25] on icon at bounding box center [1512, 30] width 13 height 13
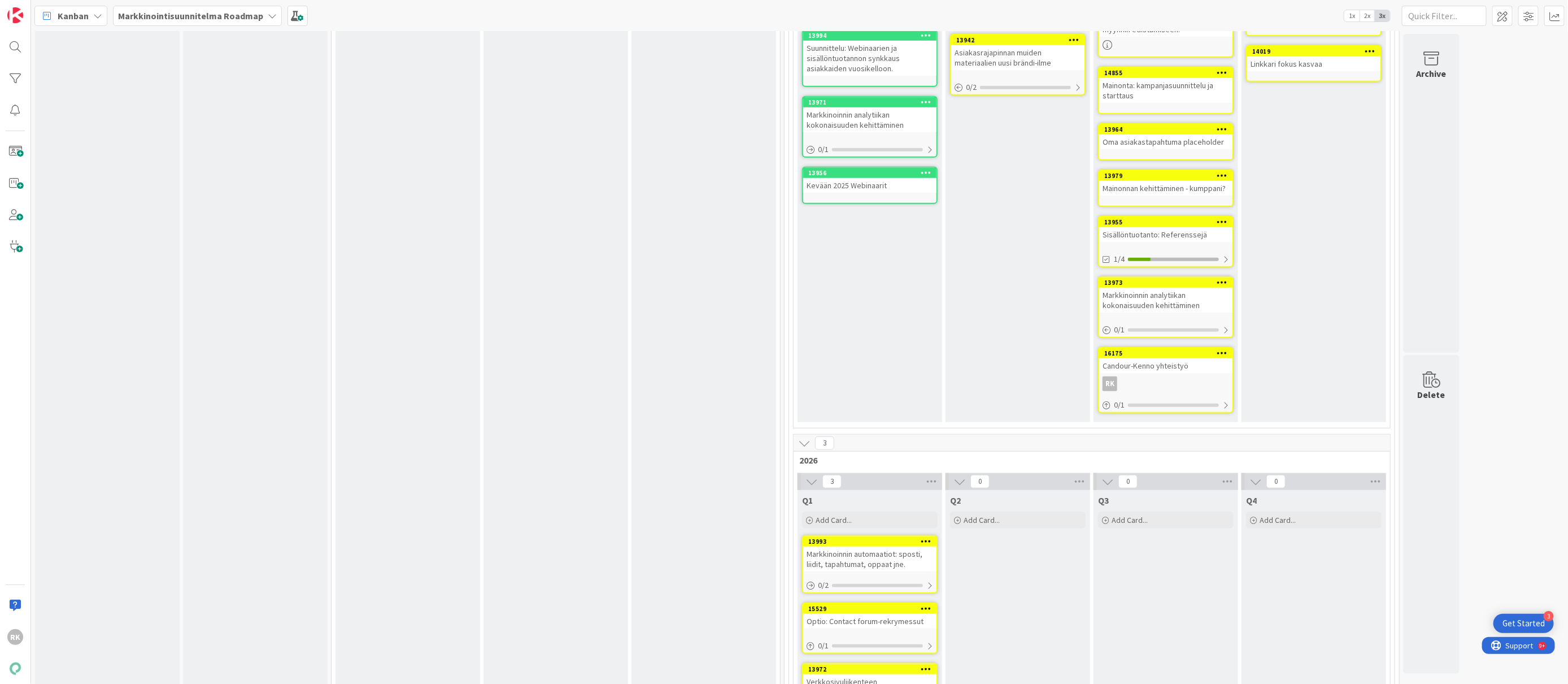
scroll to position [620, 0]
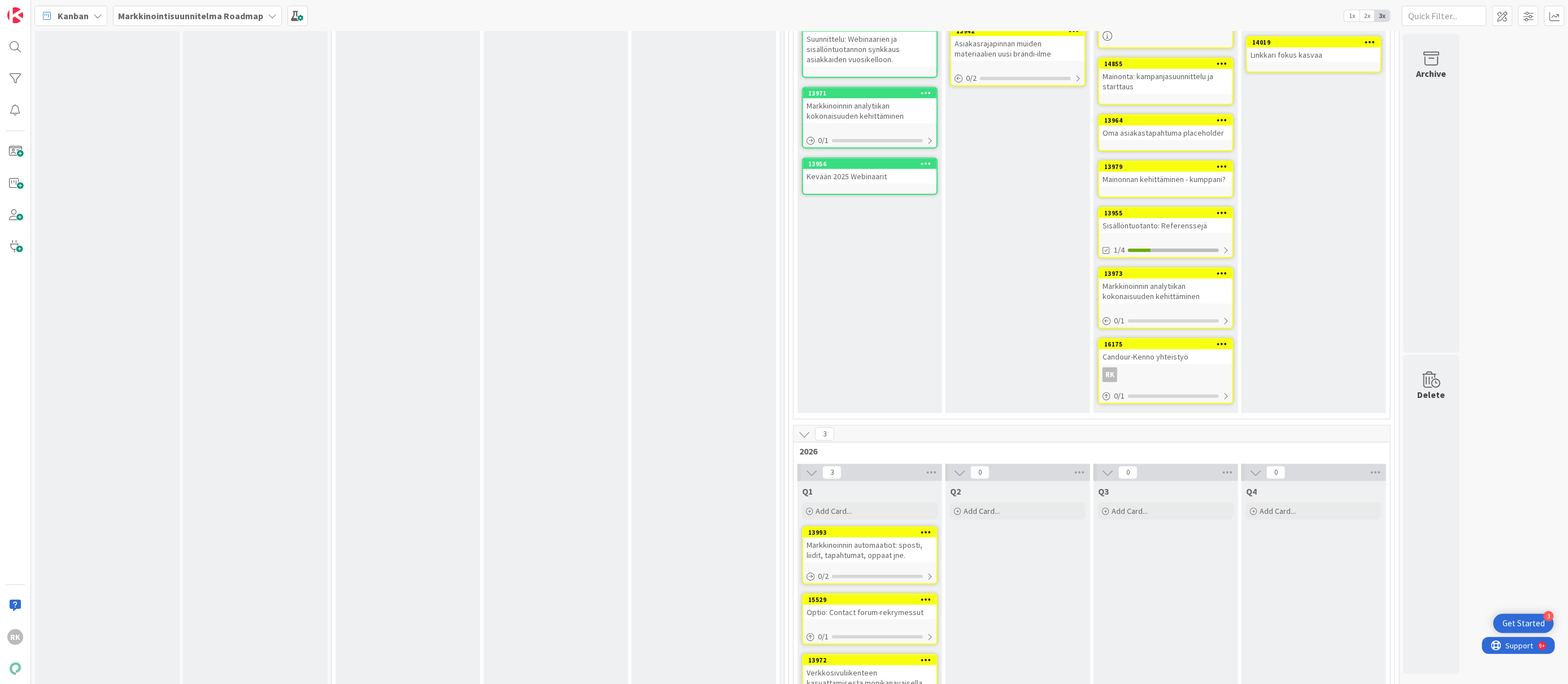
click at [1223, 340] on icon at bounding box center [1223, 343] width 11 height 8
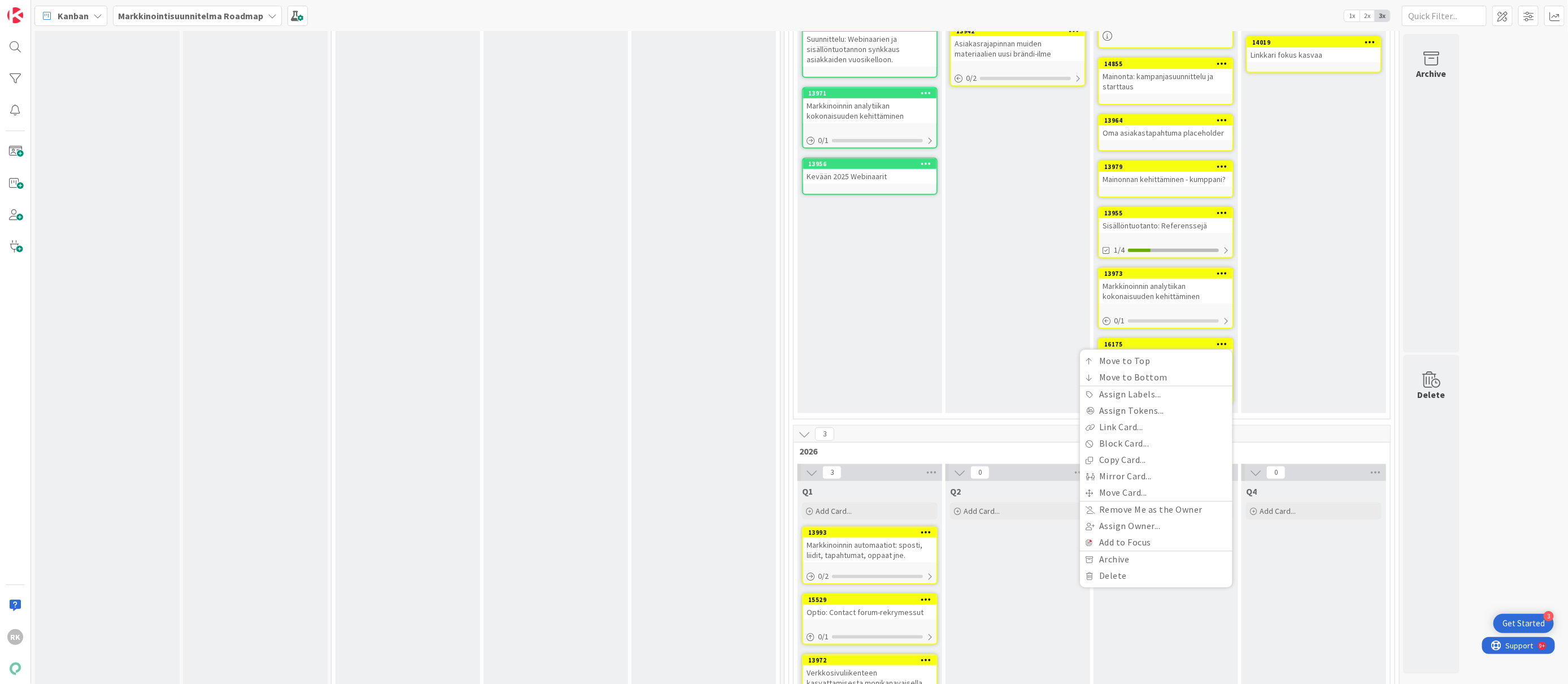
click at [1290, 342] on div "Q4 Add Card... 19375 Kiinko vuosiseminaari RK 1 14854 Markkinoinnin automaatiot…" at bounding box center [1314, 0] width 145 height 825
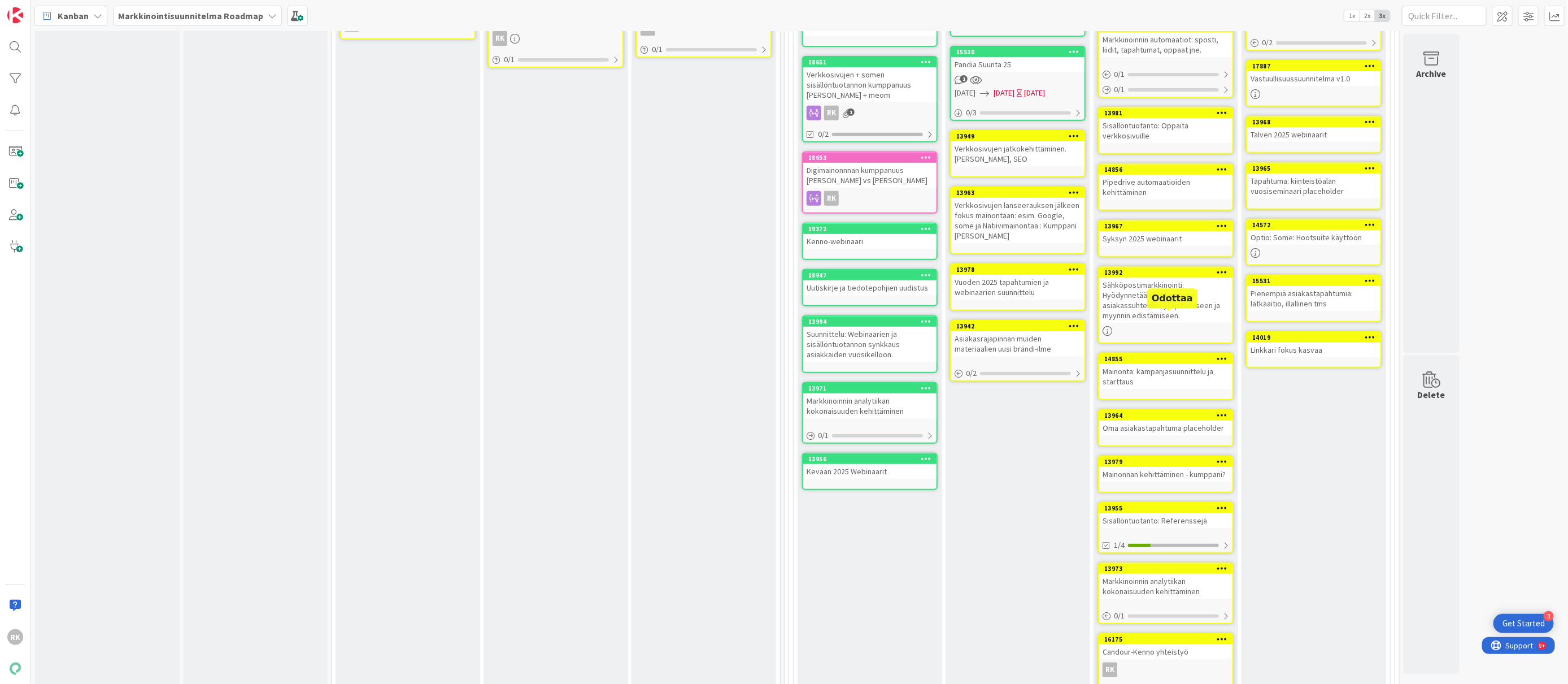
scroll to position [317, 0]
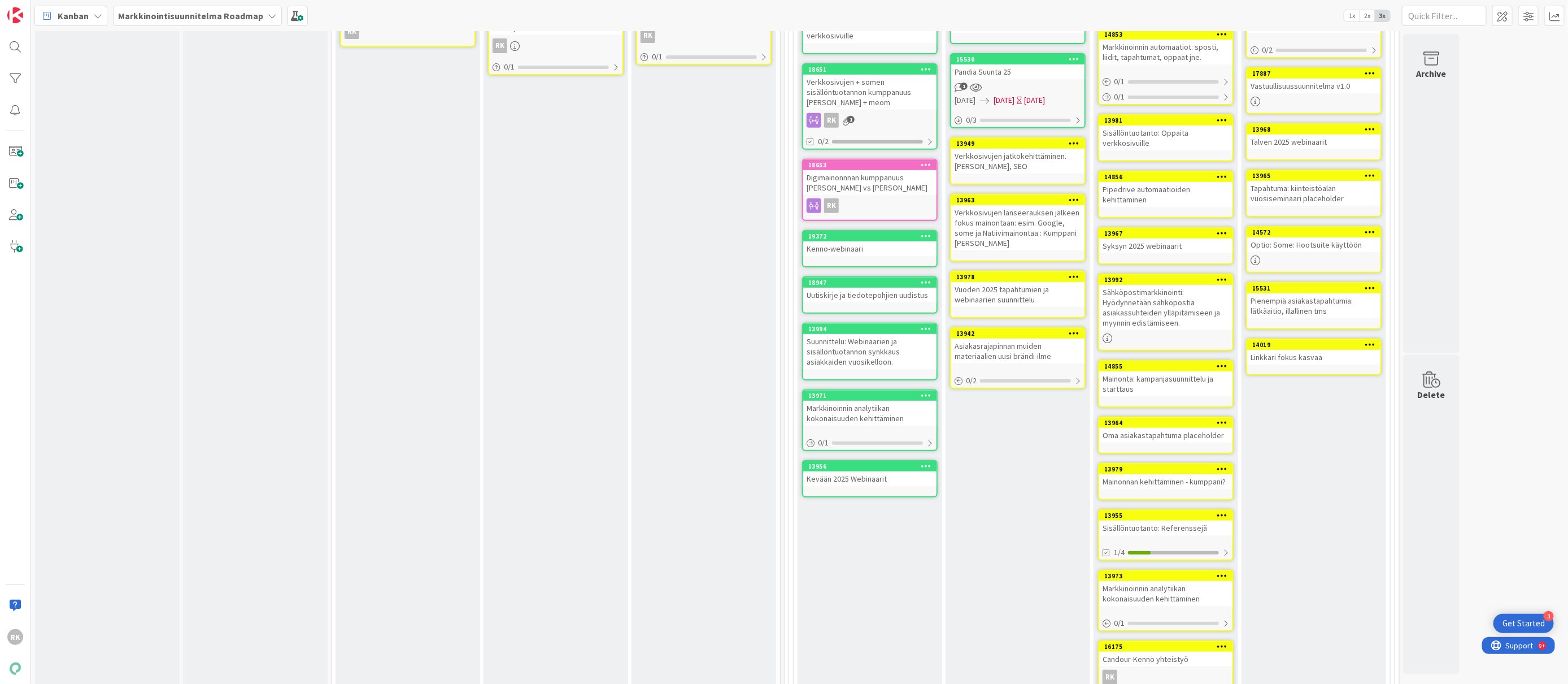
click at [1221, 512] on icon at bounding box center [1223, 514] width 11 height 8
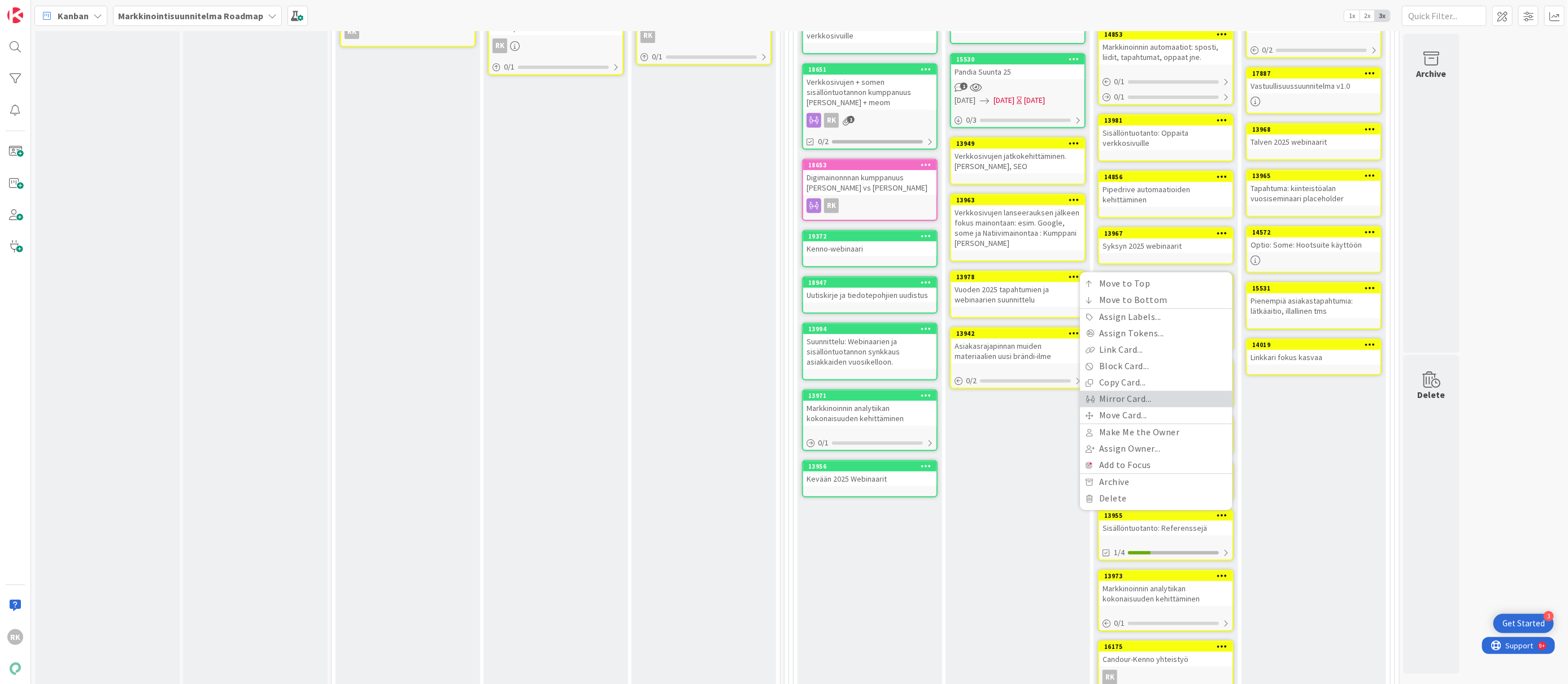
click at [1131, 393] on link "Mirror Card..." at bounding box center [1156, 399] width 153 height 16
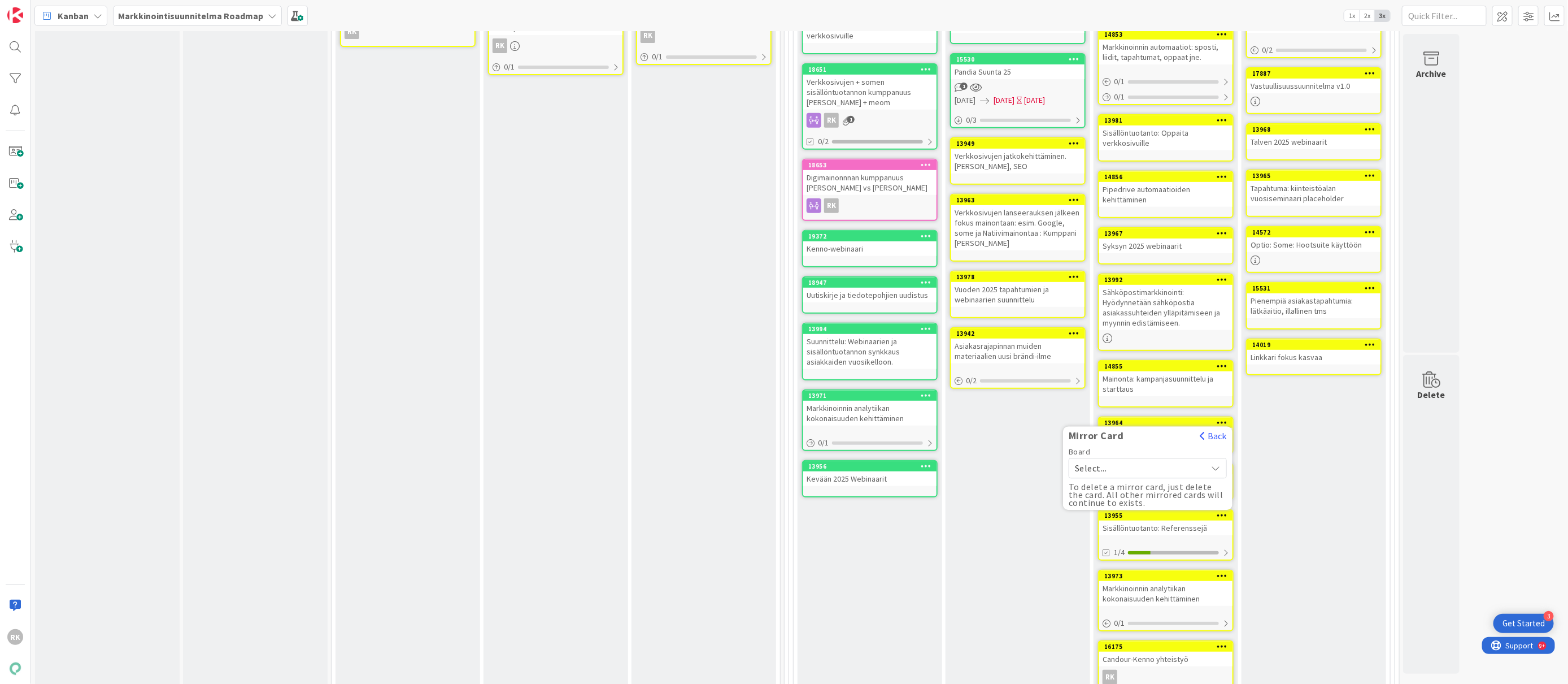
click at [1159, 460] on span "Select..." at bounding box center [1139, 469] width 127 height 16
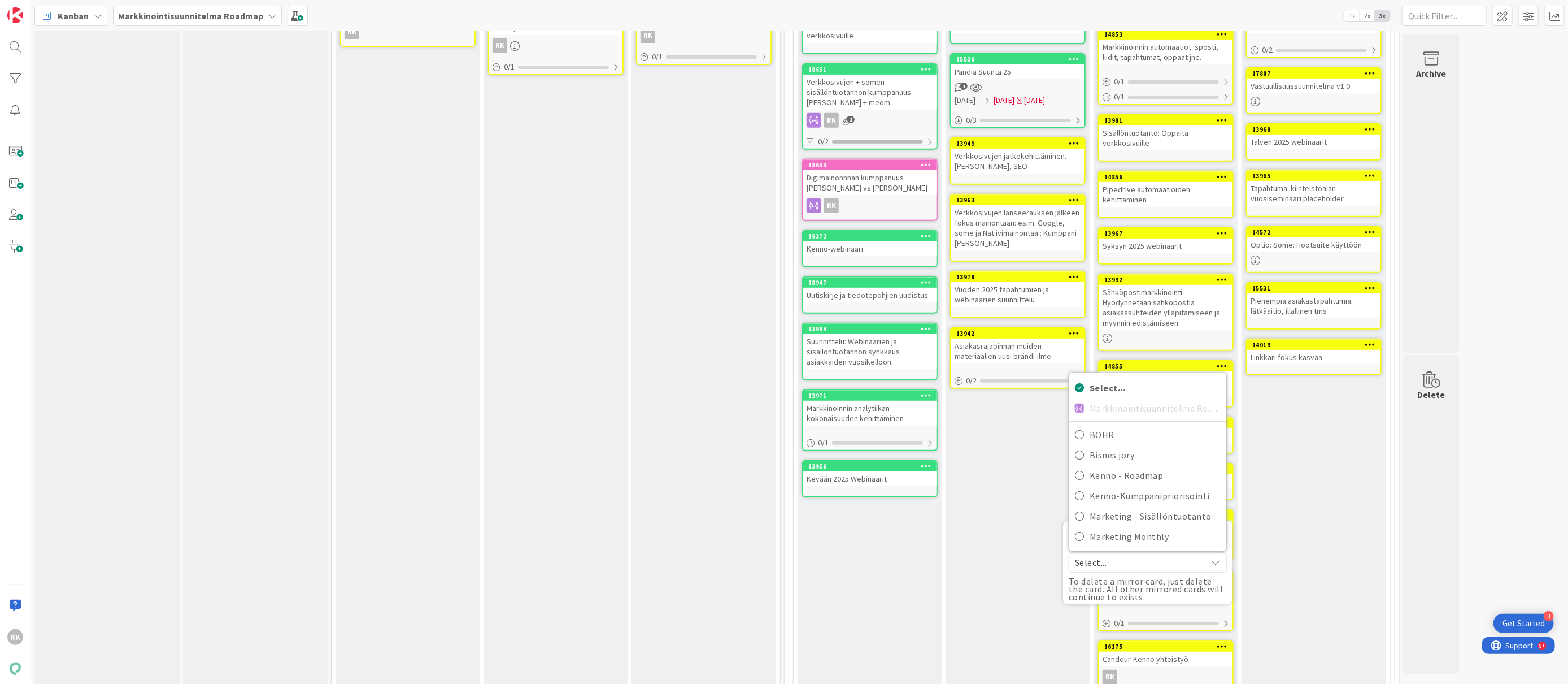
click at [1294, 466] on div "Q4 Add Card... 19375 Kiinko vuosiseminaari RK 1 14854 Markkinoinnin automaatiot…" at bounding box center [1314, 302] width 145 height 825
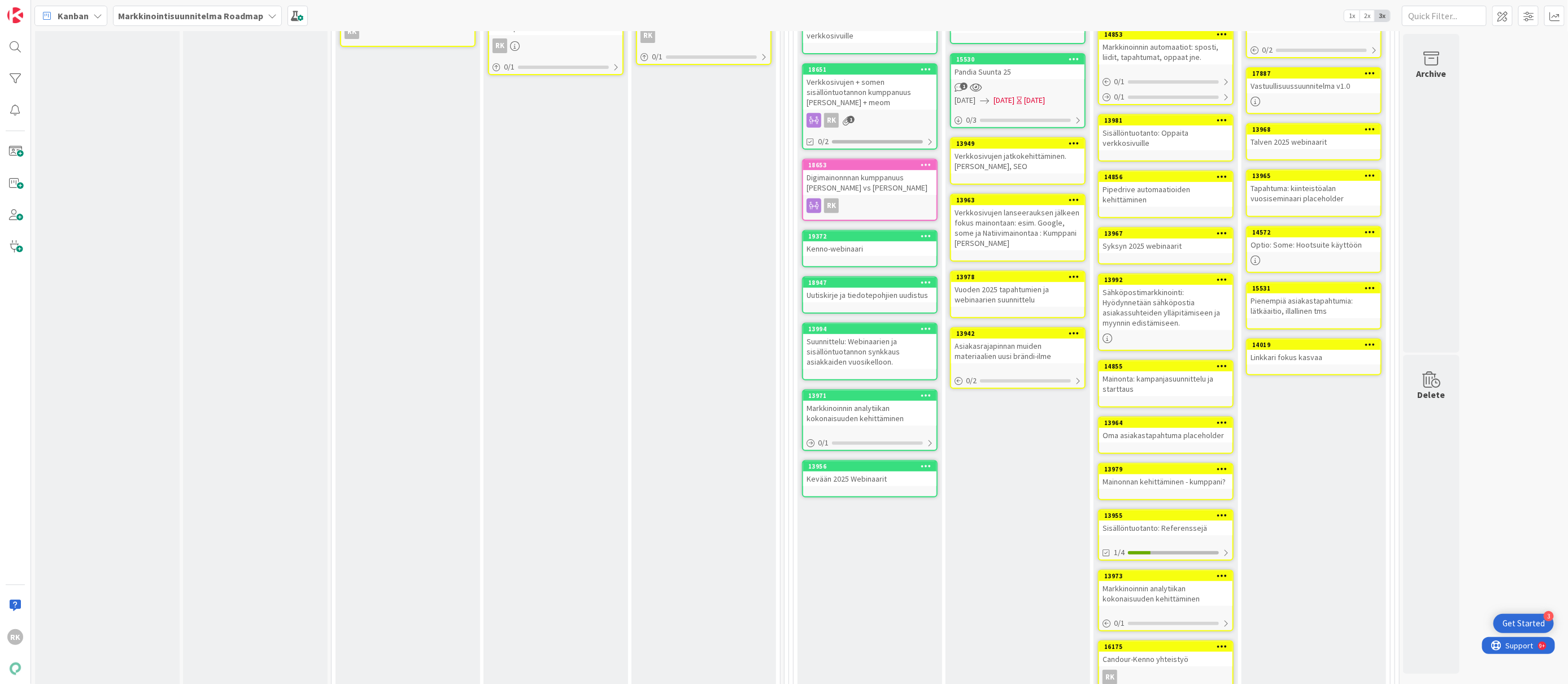
click at [1219, 511] on icon at bounding box center [1223, 514] width 11 height 8
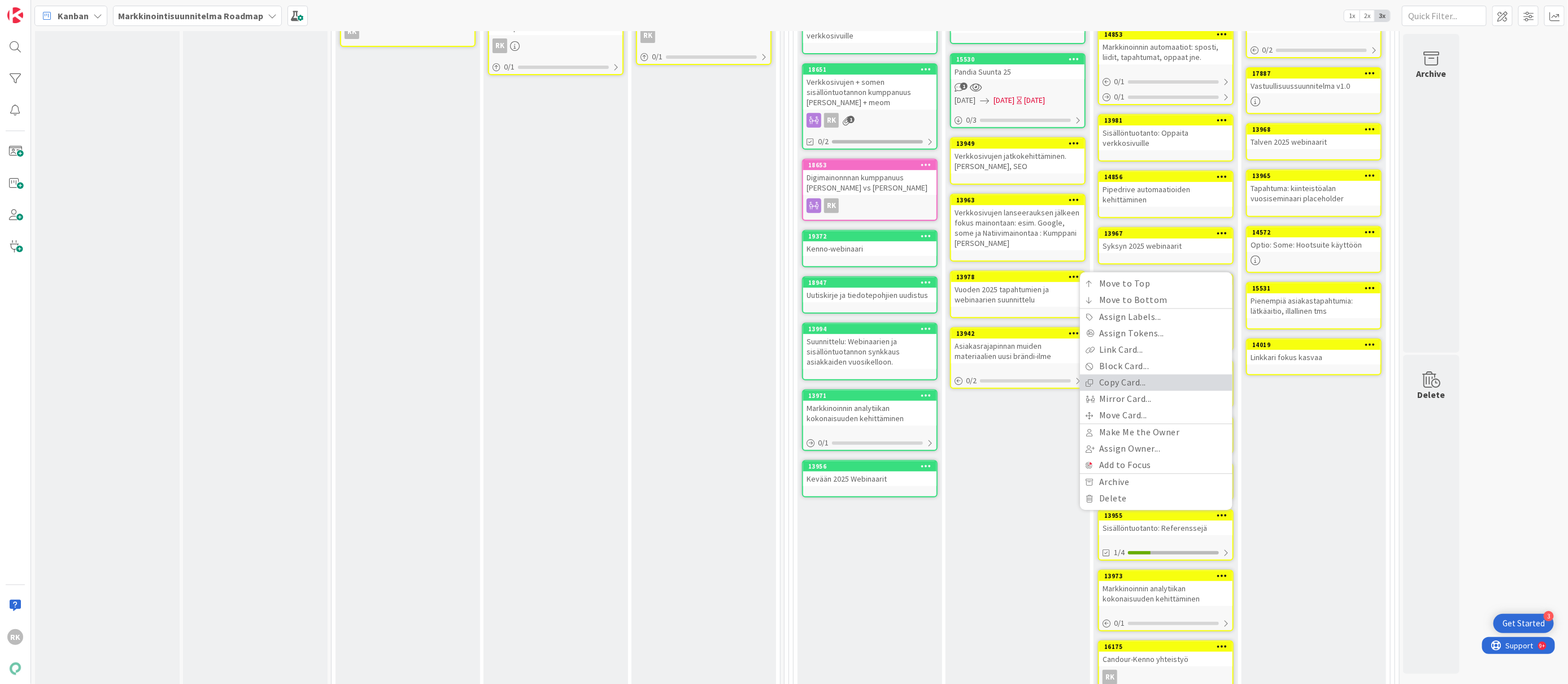
click at [1159, 378] on link "Copy Card..." at bounding box center [1156, 383] width 153 height 16
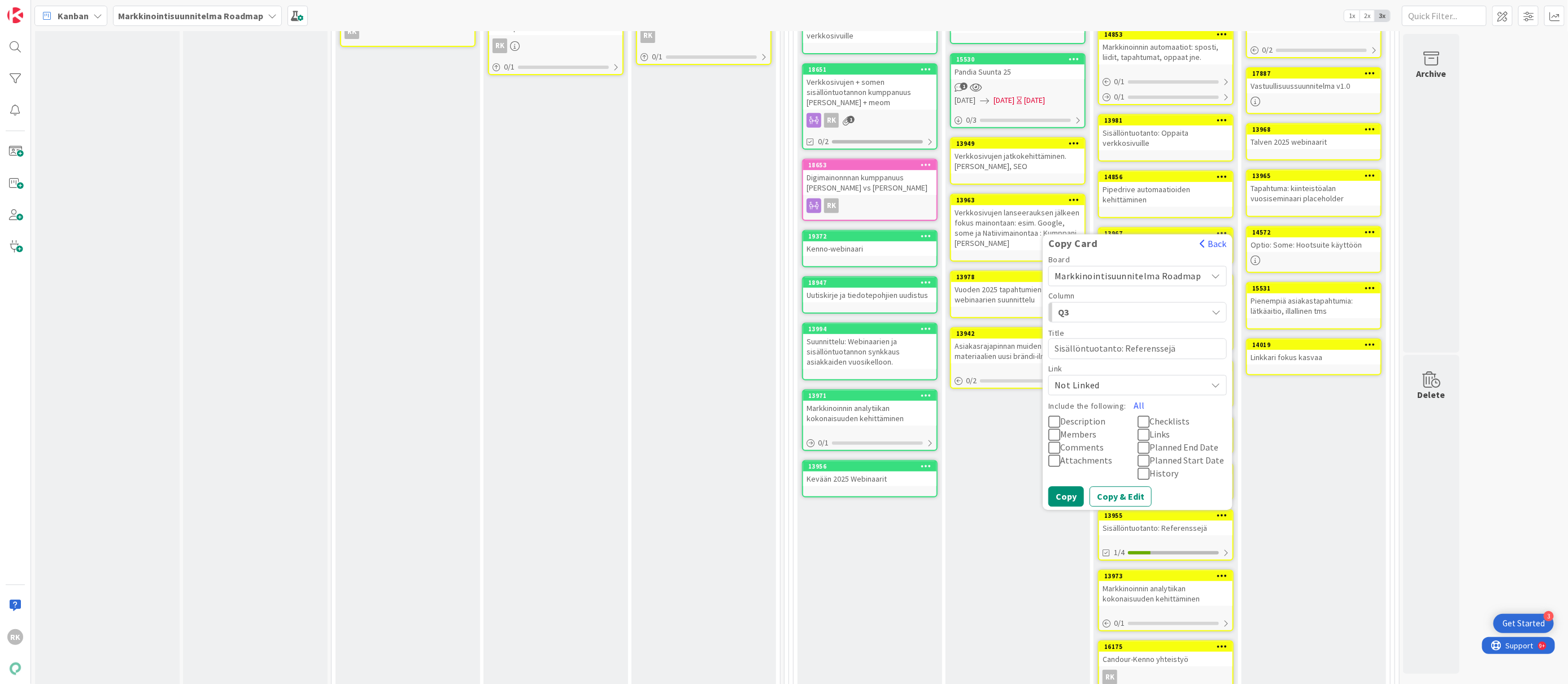
click at [1151, 379] on span "Not Linked" at bounding box center [1128, 385] width 147 height 16
click at [1071, 452] on link "Link as Parent" at bounding box center [1138, 458] width 177 height 21
click at [1100, 305] on span "Q3" at bounding box center [1100, 312] width 85 height 14
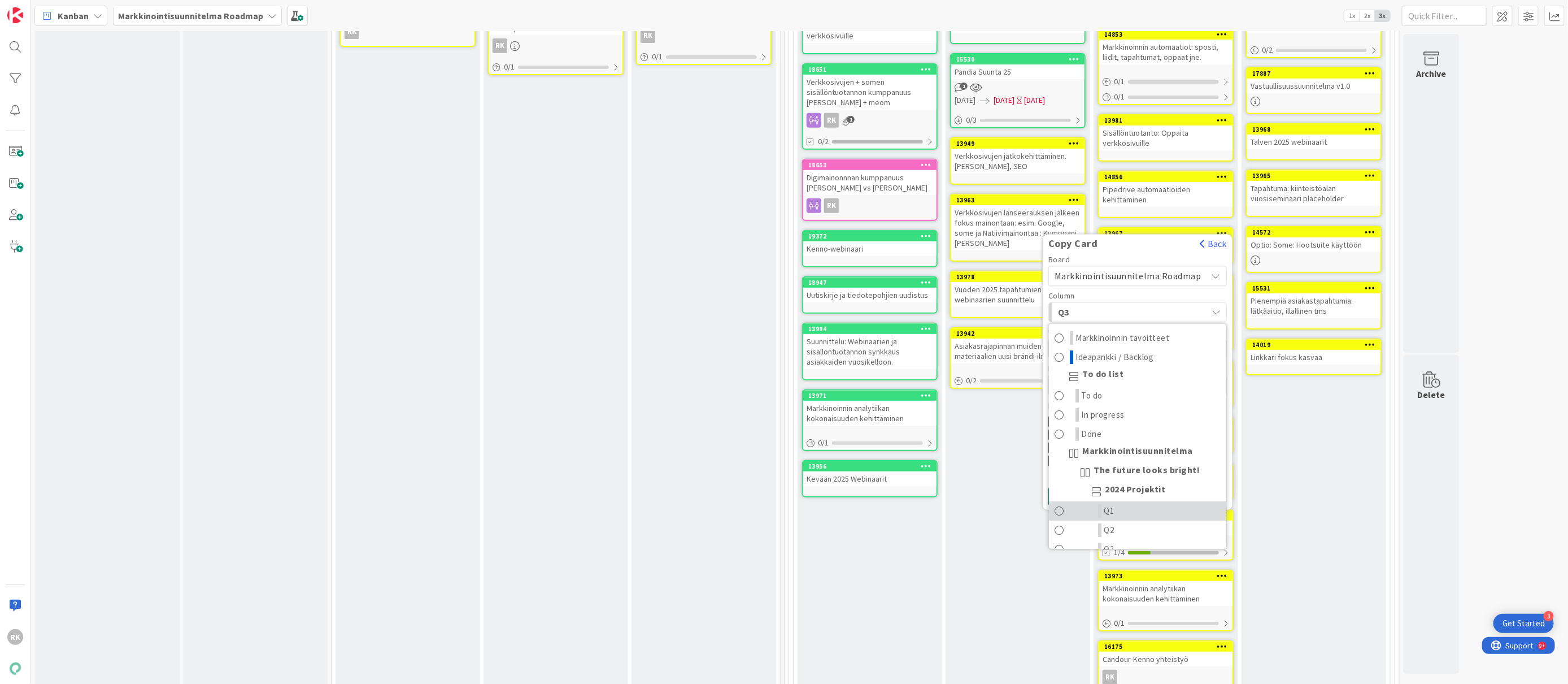
click at [1115, 508] on span "Q1" at bounding box center [1109, 511] width 10 height 13
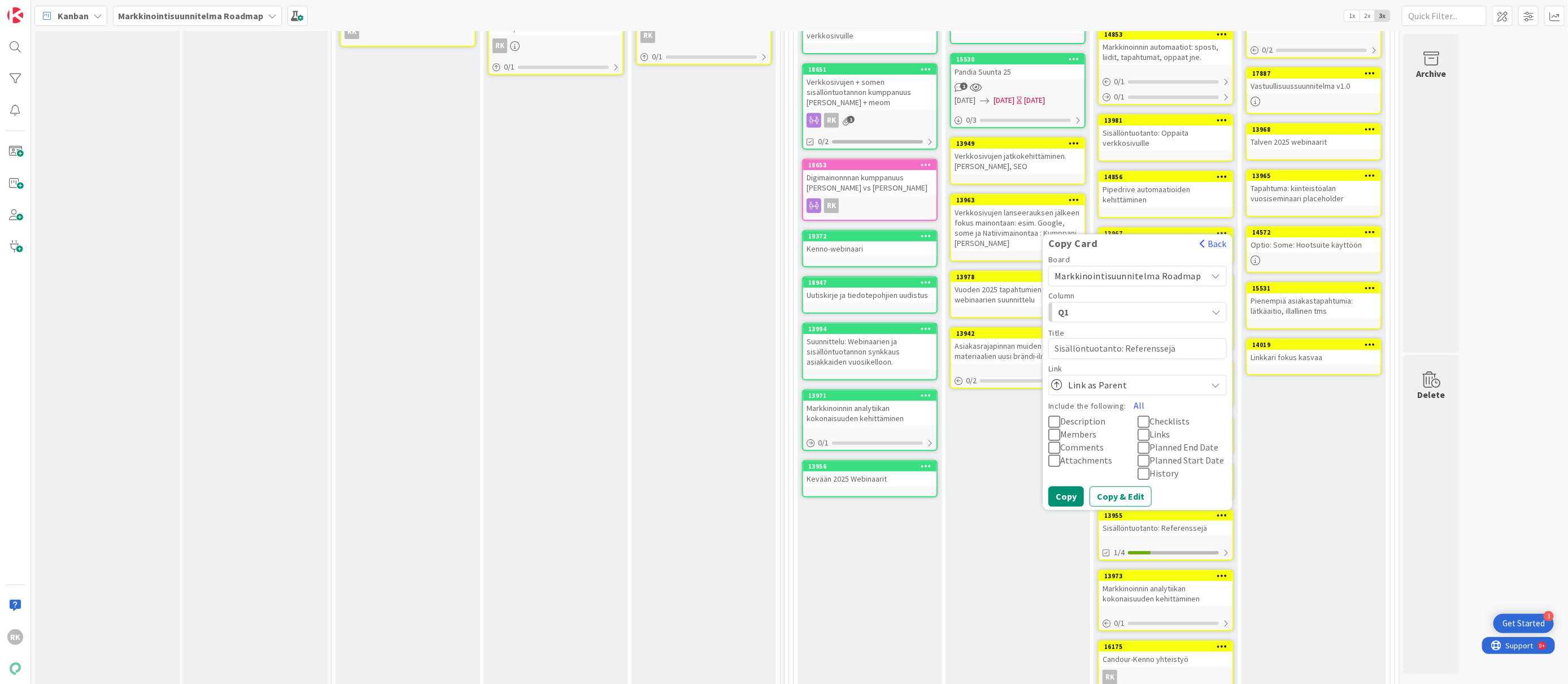
click at [1124, 305] on span "Q1" at bounding box center [1100, 312] width 85 height 14
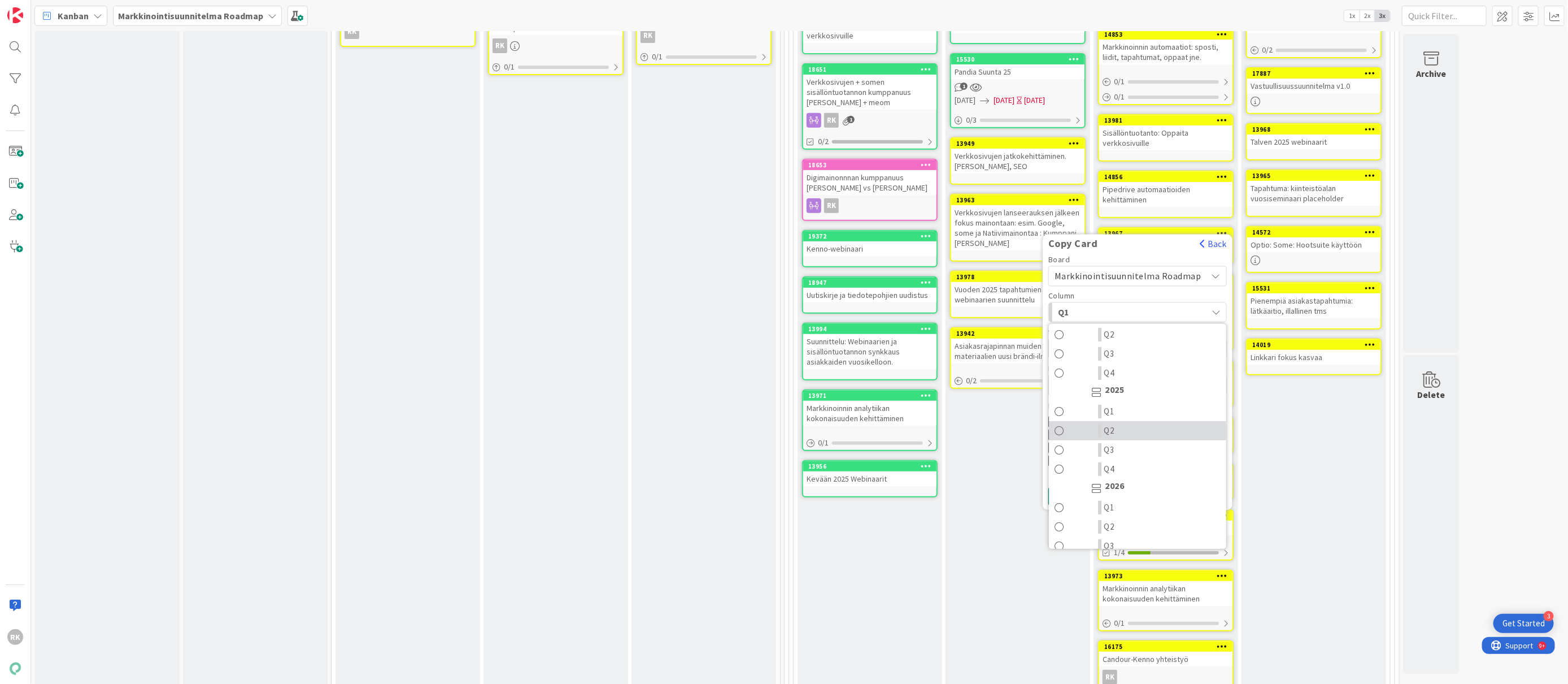
scroll to position [213, 0]
click at [1065, 391] on span at bounding box center [1059, 394] width 10 height 13
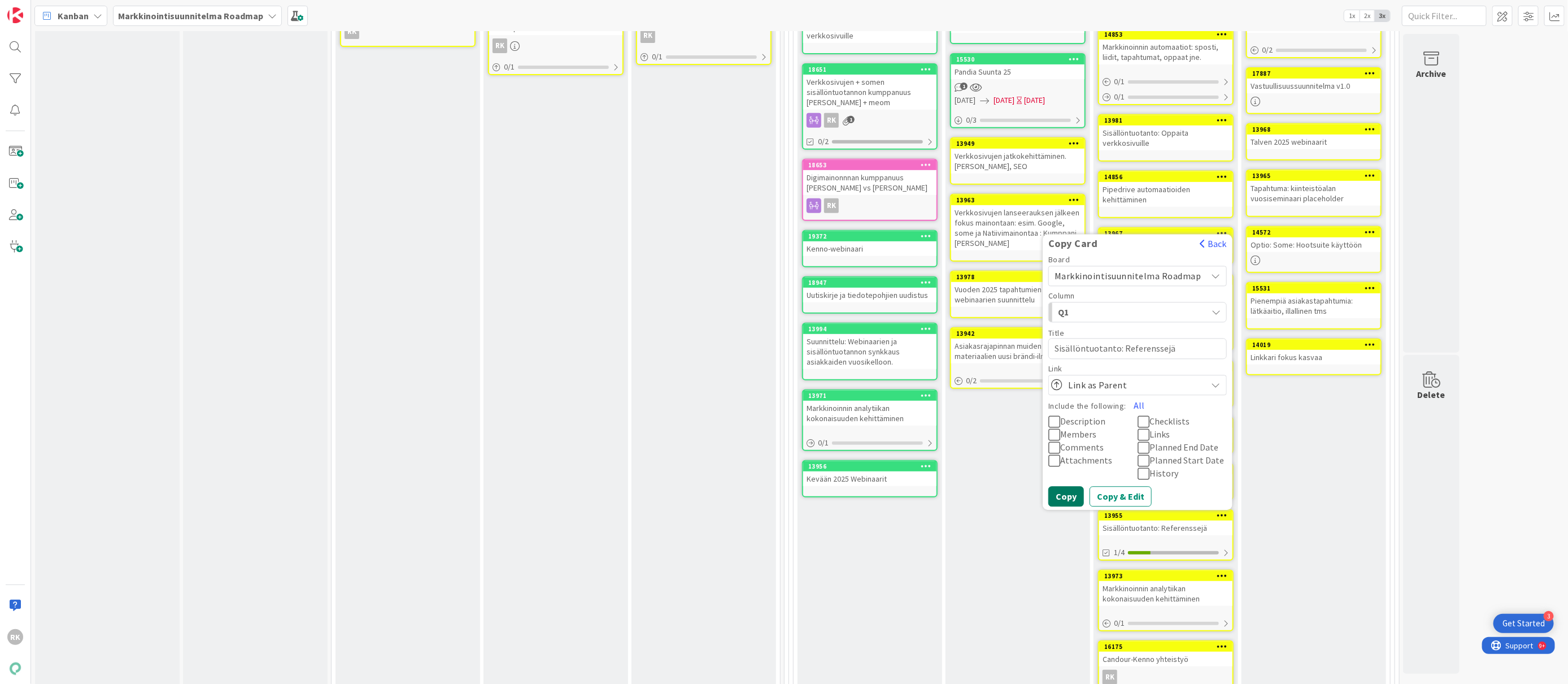
click at [1065, 496] on button "Copy" at bounding box center [1066, 496] width 36 height 21
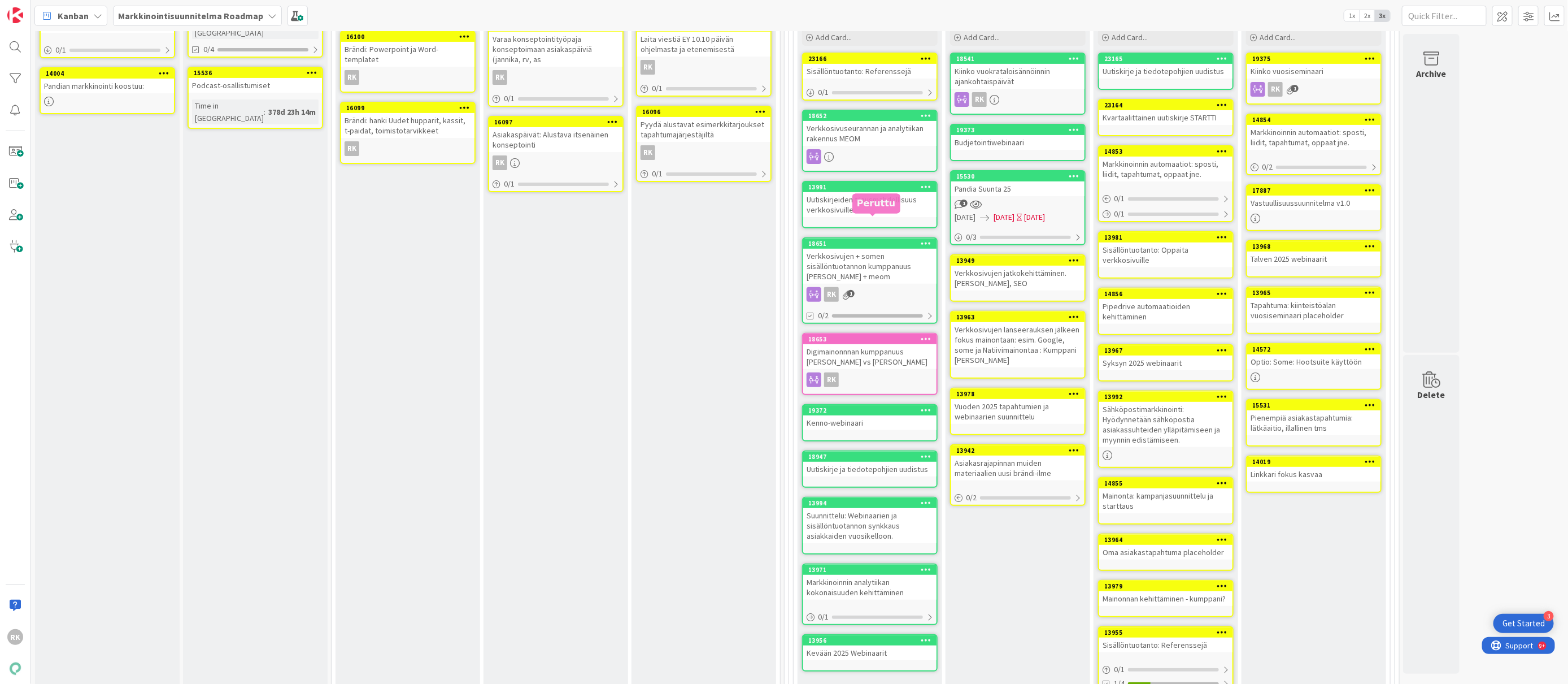
scroll to position [61, 0]
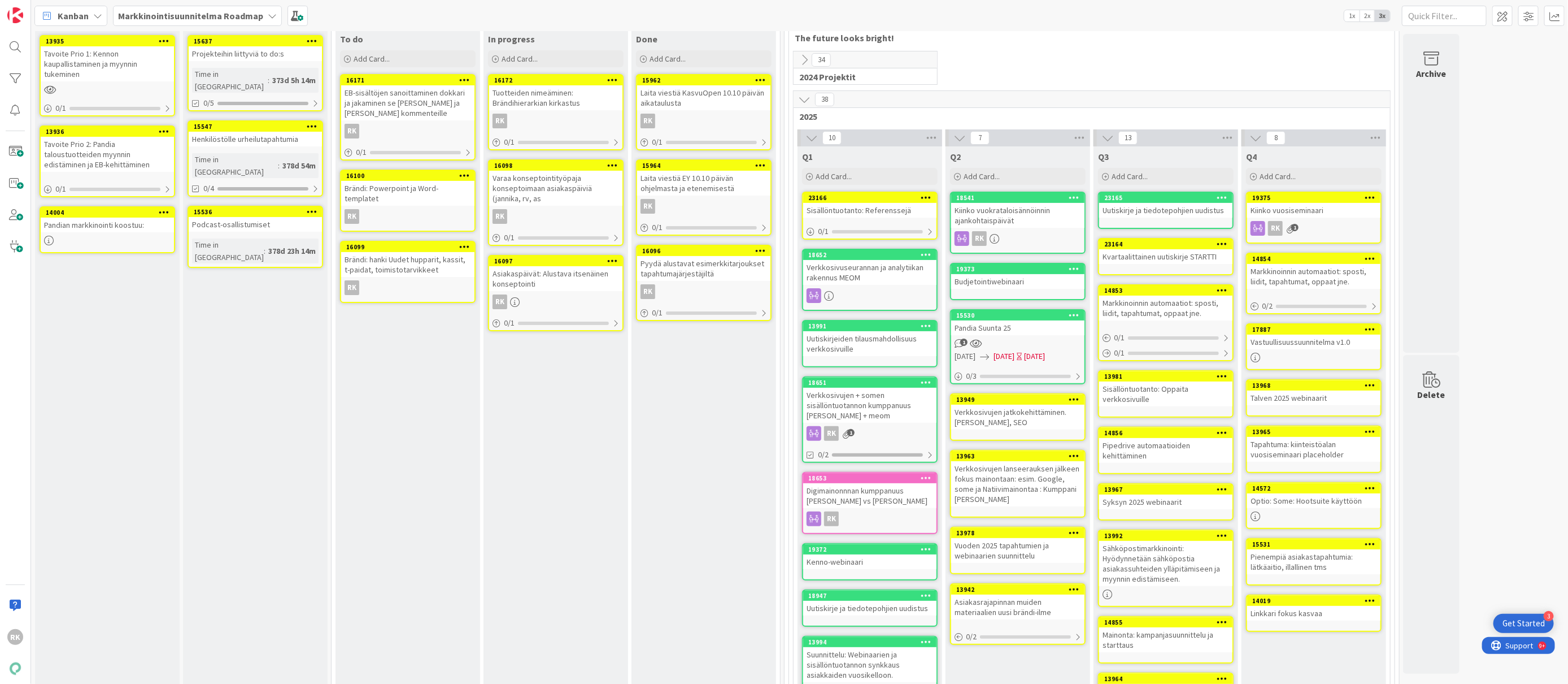
click at [925, 198] on icon at bounding box center [927, 197] width 11 height 8
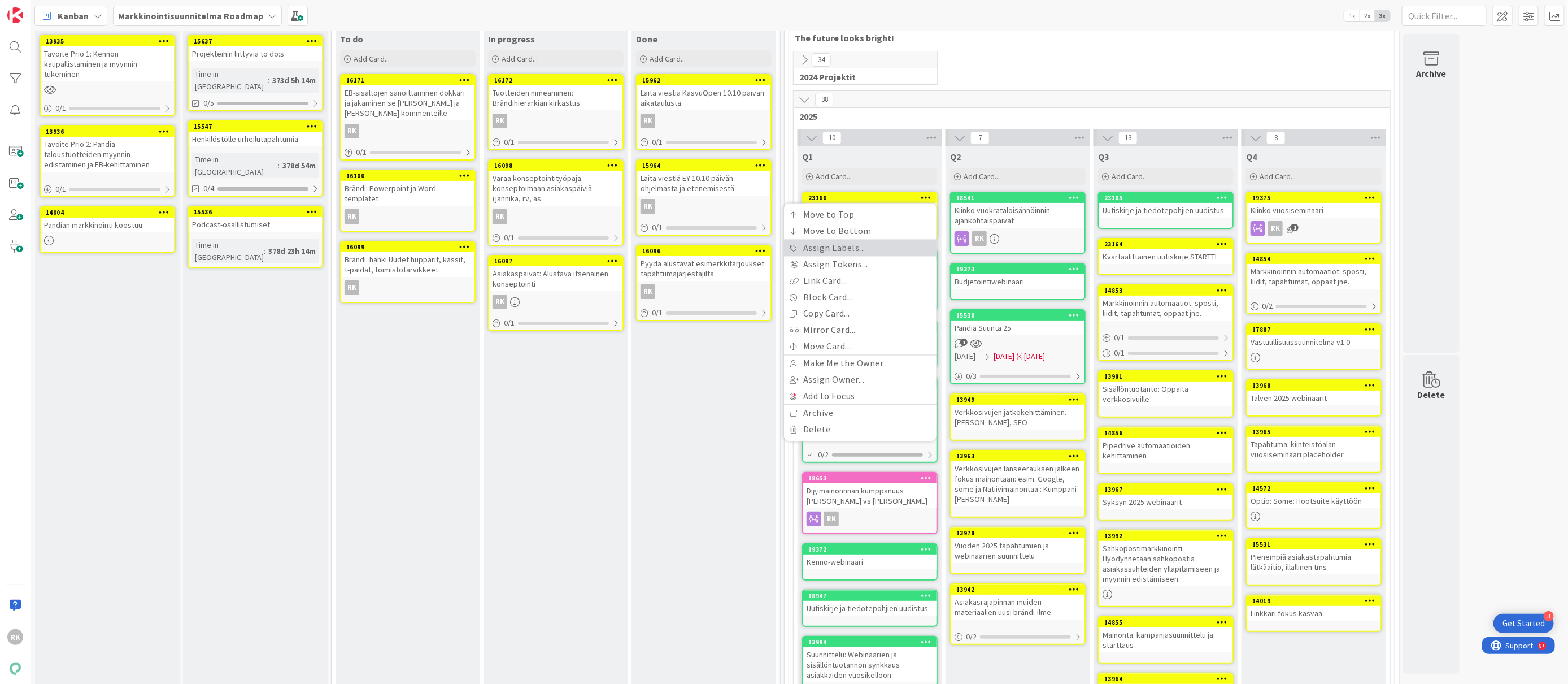
click at [849, 249] on link "Assign Labels..." at bounding box center [860, 249] width 153 height 16
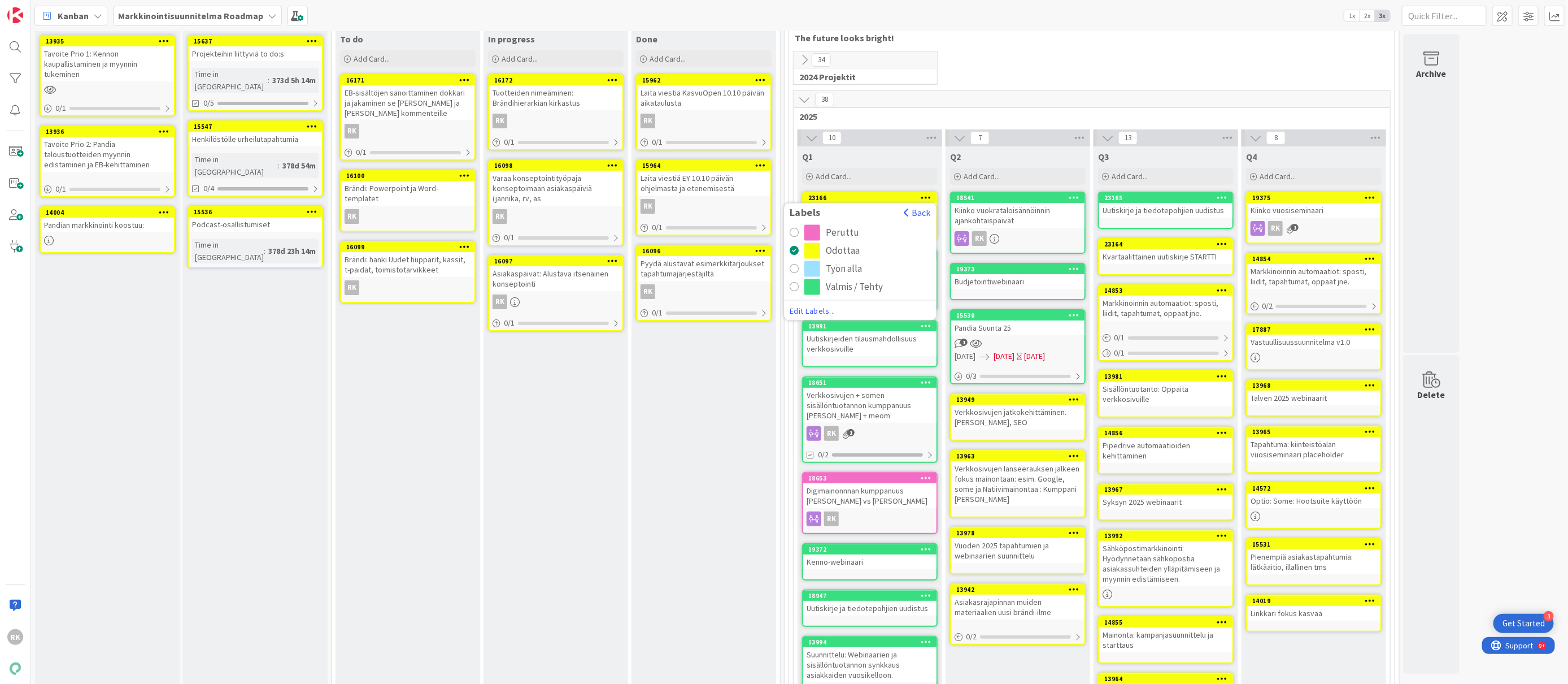
click at [791, 288] on div "radio" at bounding box center [794, 287] width 9 height 9
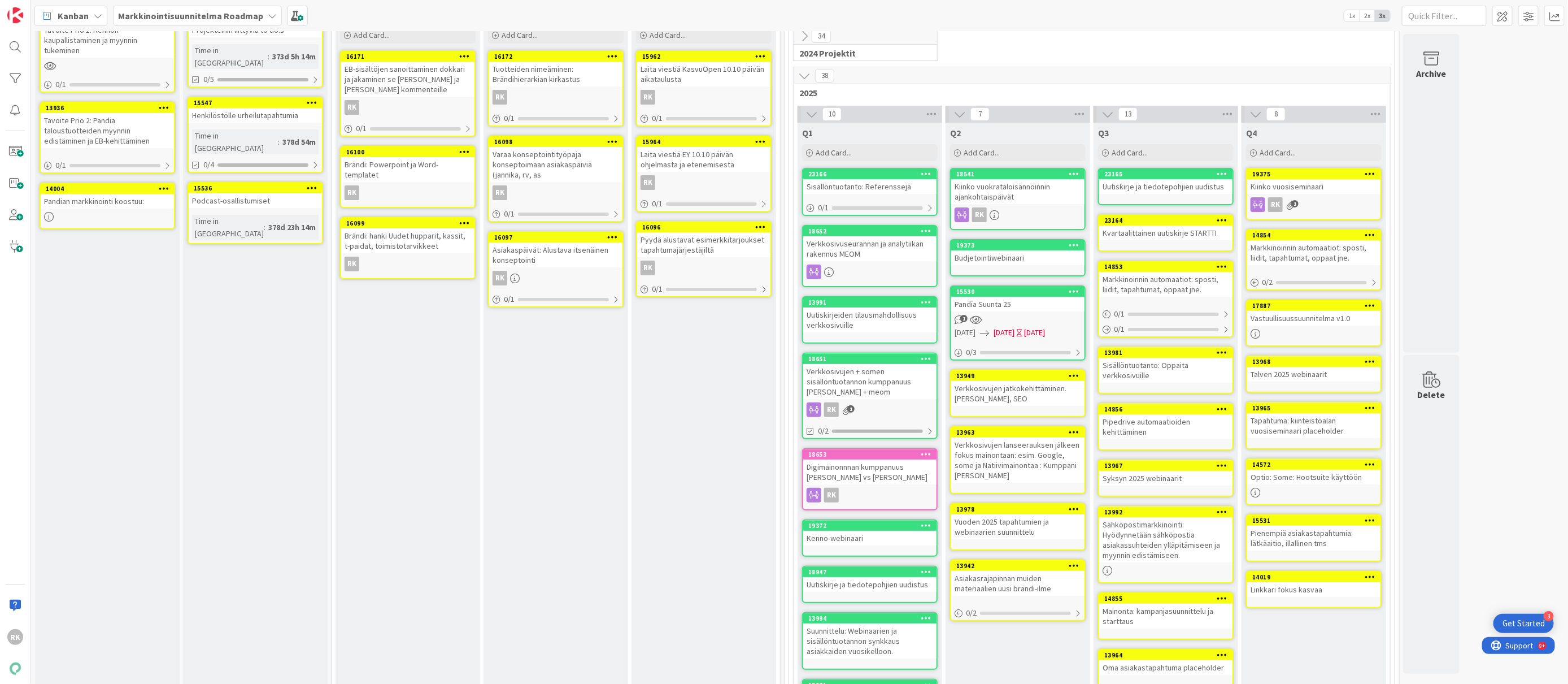
scroll to position [0, 0]
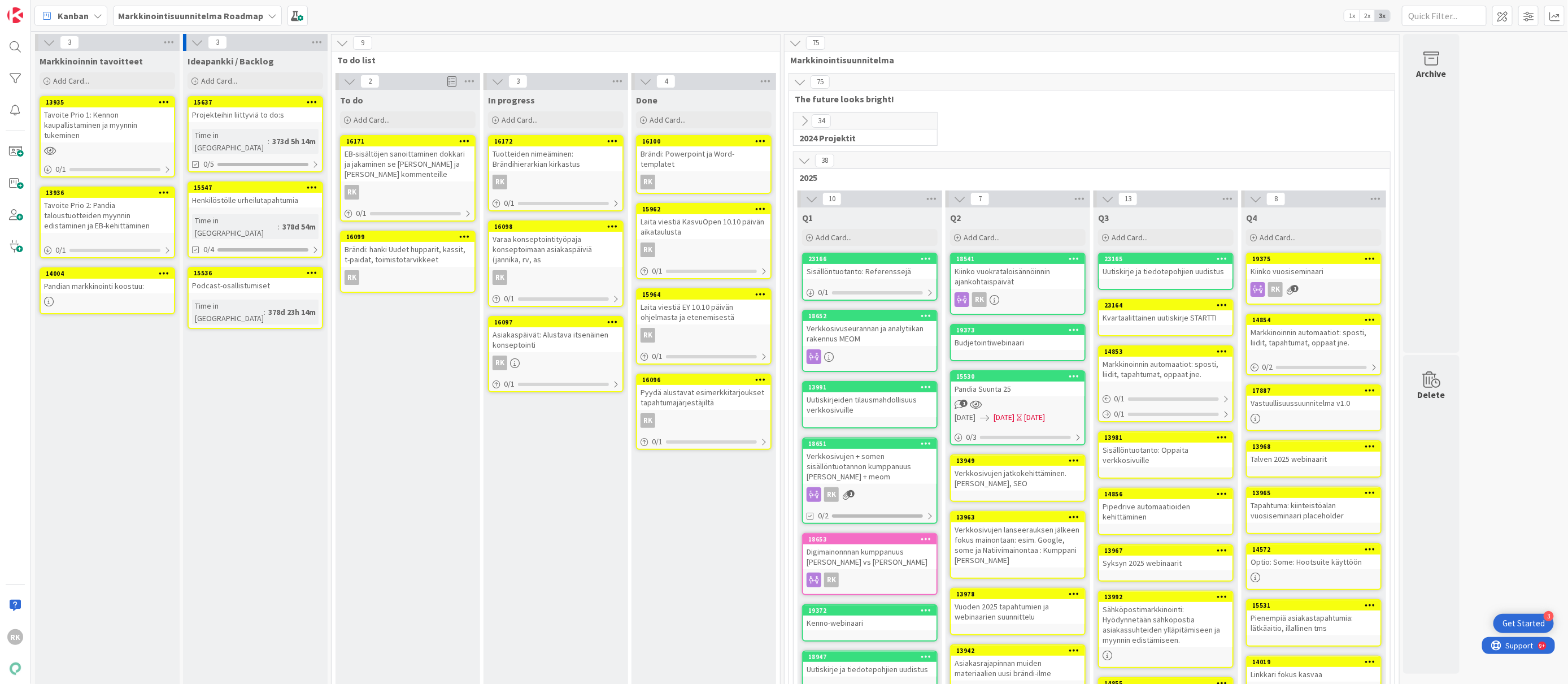
click at [716, 131] on div "Done Add Card..." at bounding box center [704, 110] width 145 height 41
click at [715, 140] on div "16100" at bounding box center [706, 141] width 128 height 8
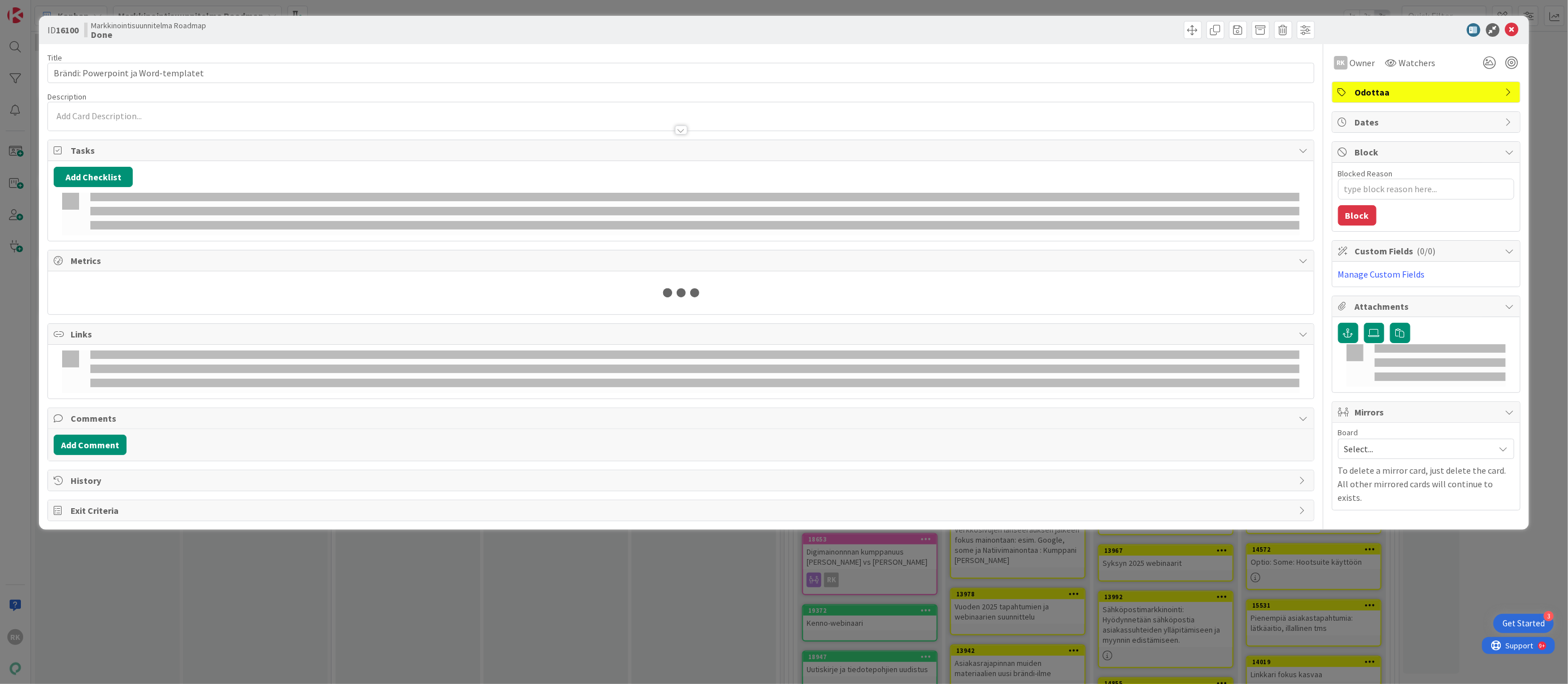
click at [711, 130] on div at bounding box center [681, 124] width 1266 height 12
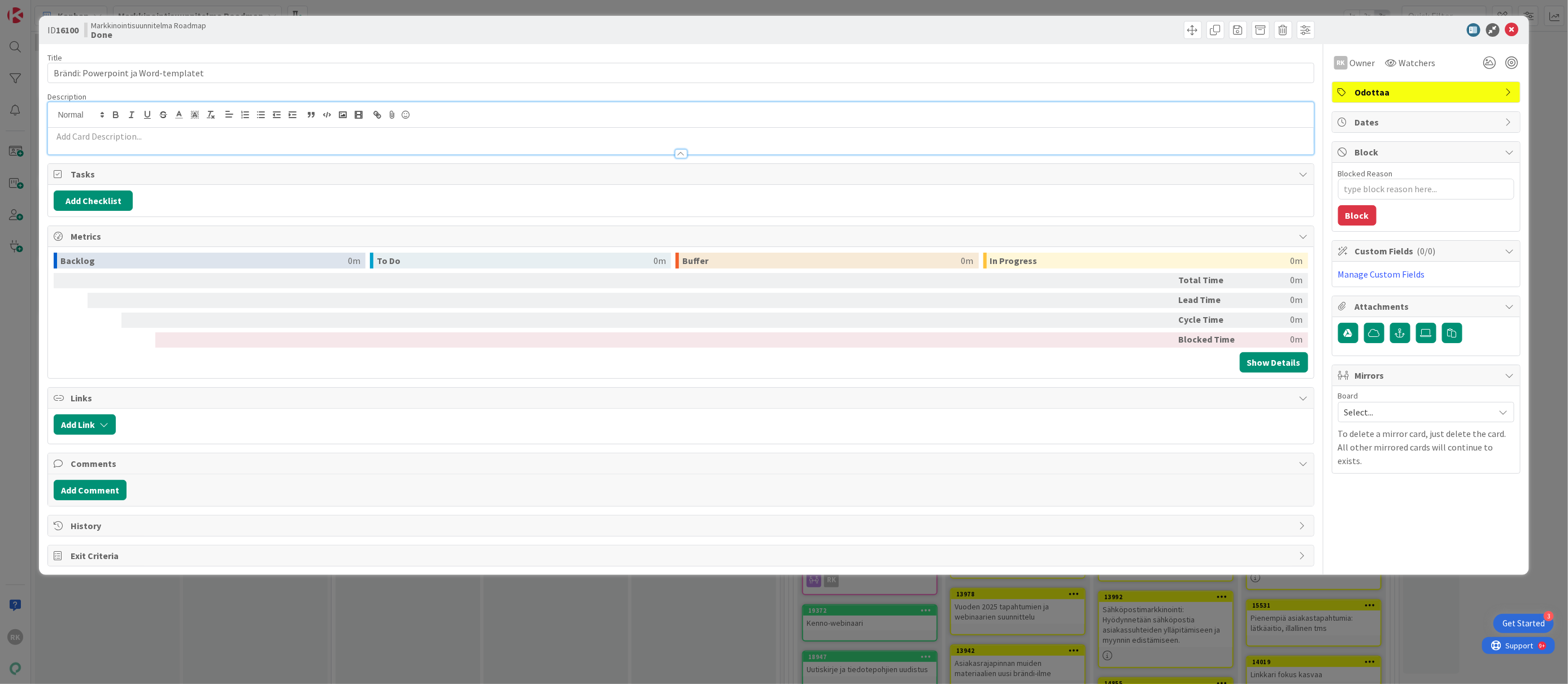
click at [1369, 96] on span "Odottaa" at bounding box center [1428, 91] width 145 height 13
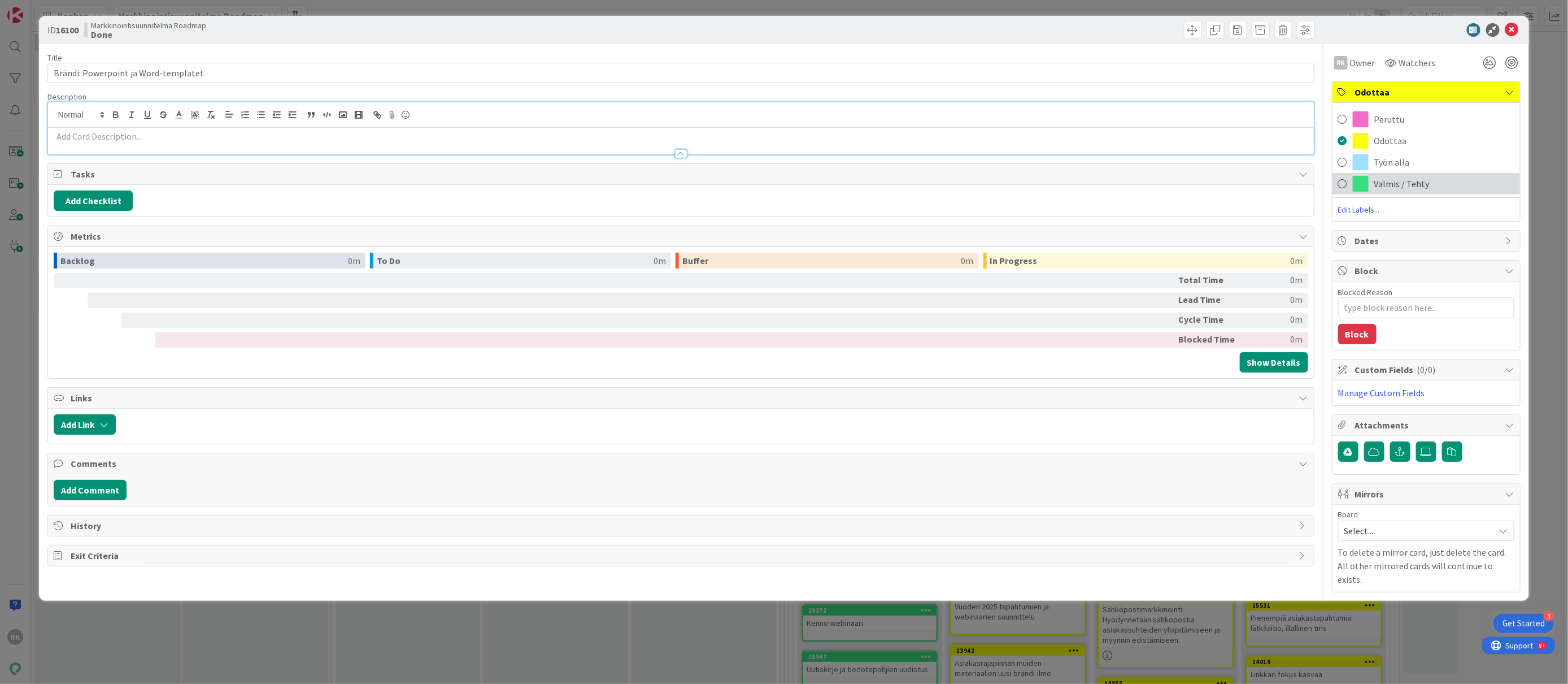
click at [1361, 179] on span at bounding box center [1361, 184] width 16 height 16
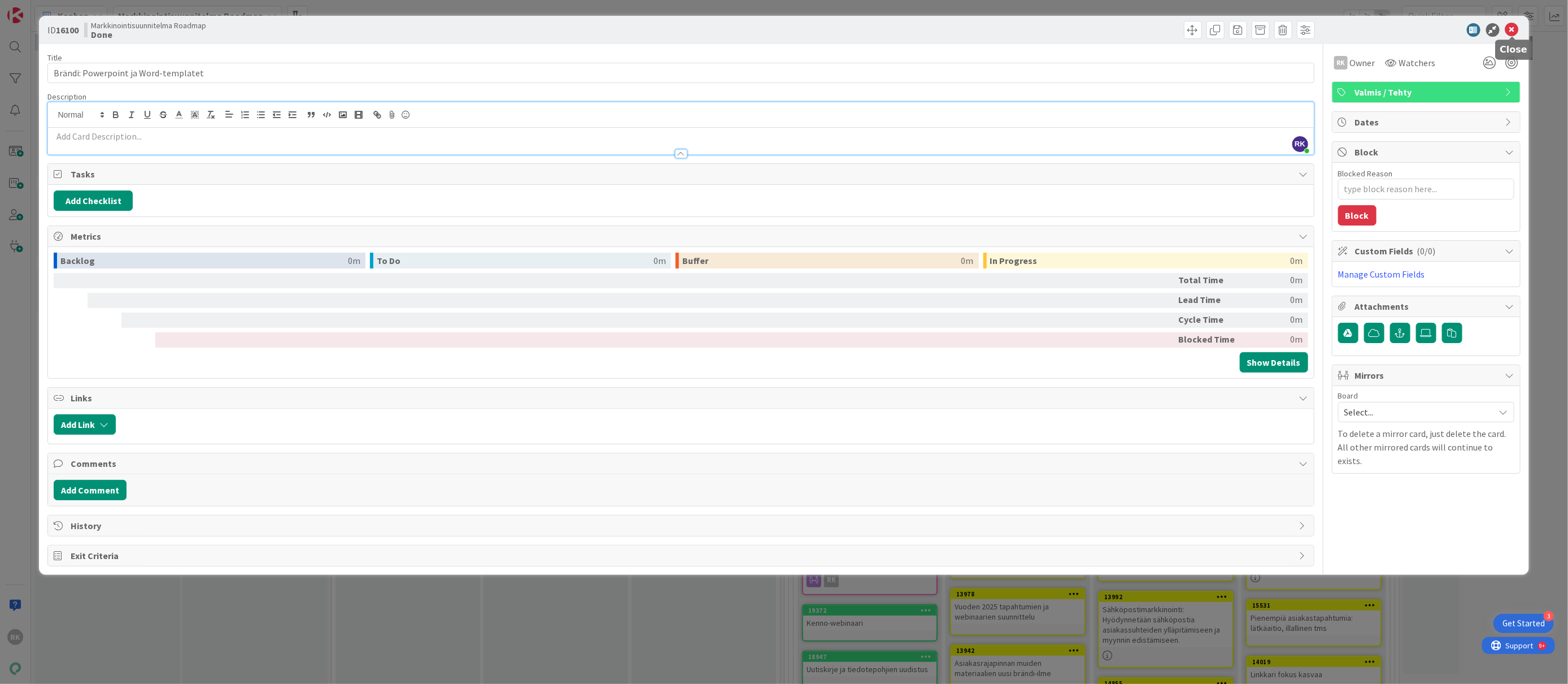
click at [1514, 25] on icon at bounding box center [1512, 30] width 13 height 13
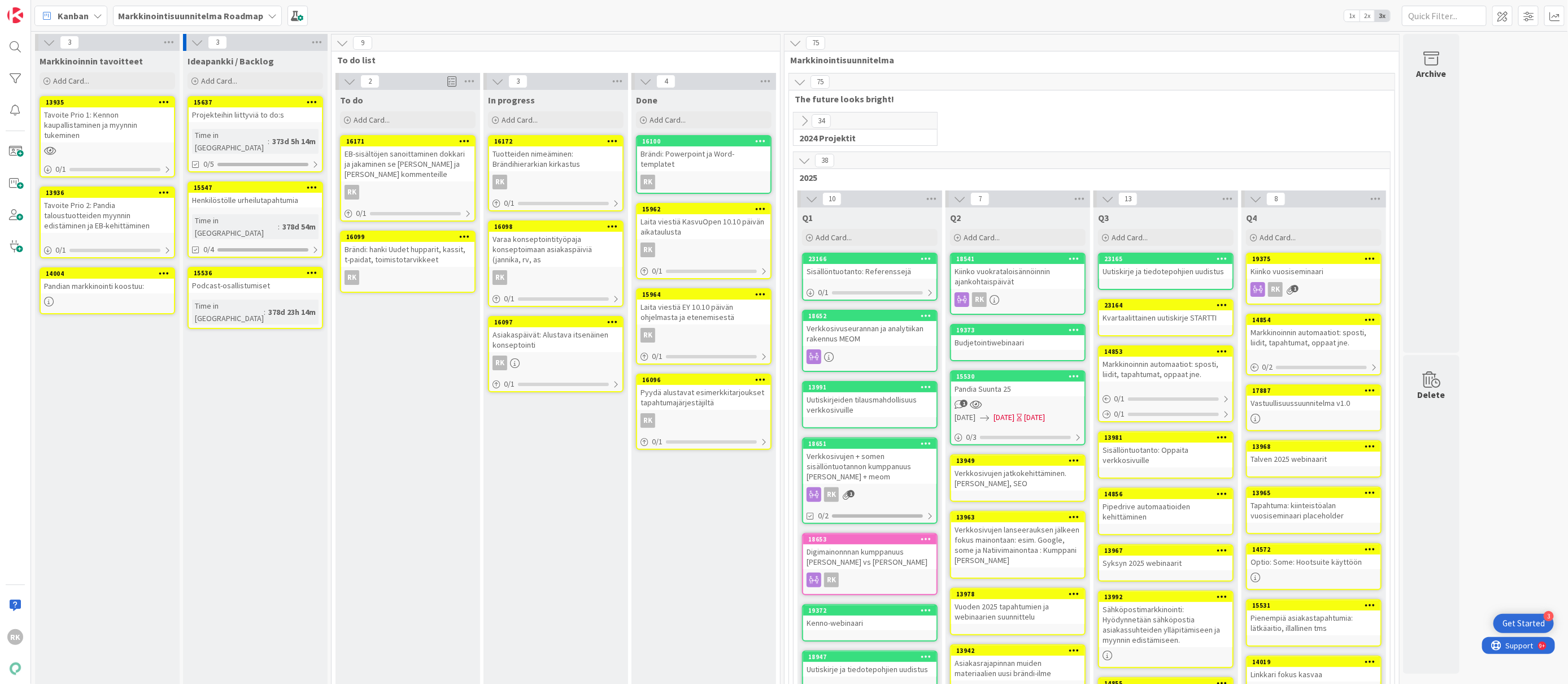
click at [763, 205] on icon at bounding box center [761, 208] width 11 height 8
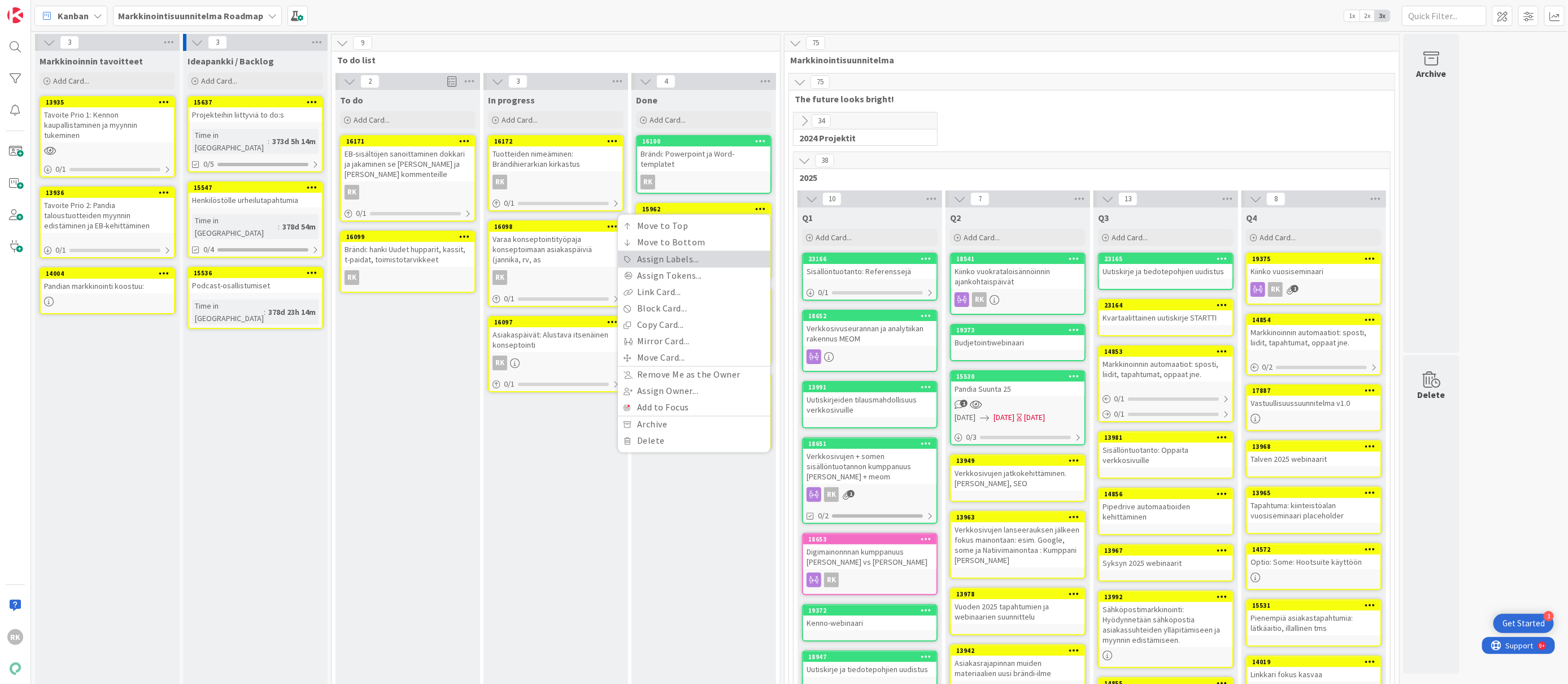
click at [689, 251] on link "Assign Labels..." at bounding box center [694, 259] width 153 height 16
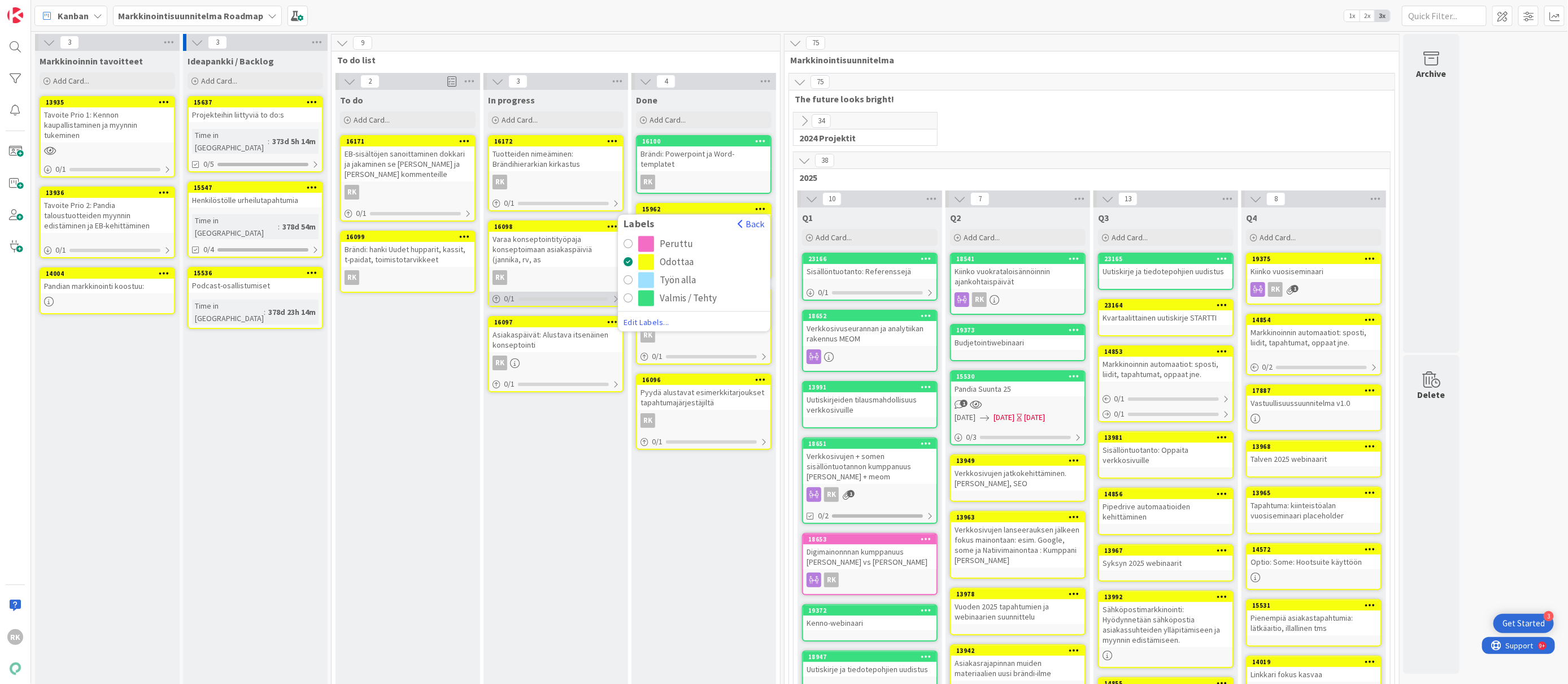
click at [612, 296] on div at bounding box center [616, 299] width 7 height 9
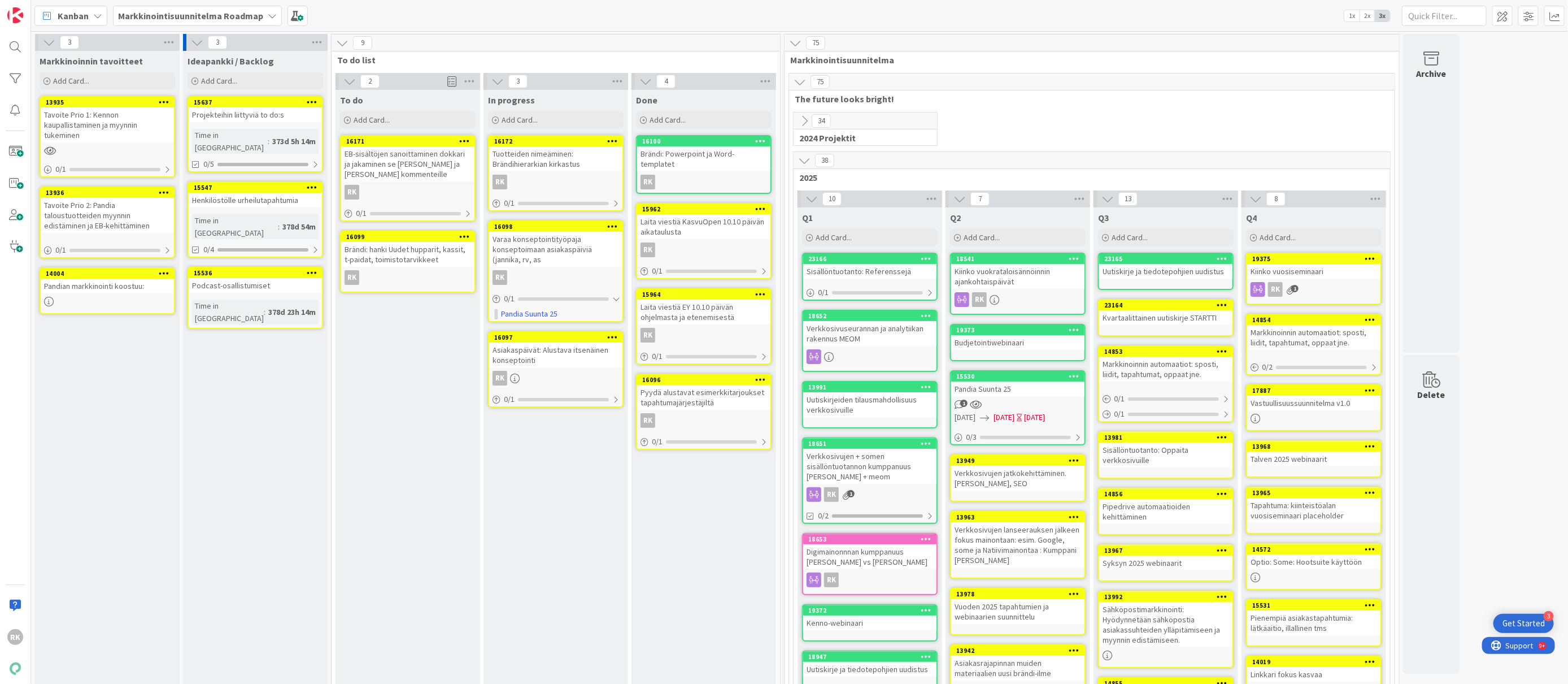
click at [754, 205] on div at bounding box center [760, 208] width 21 height 8
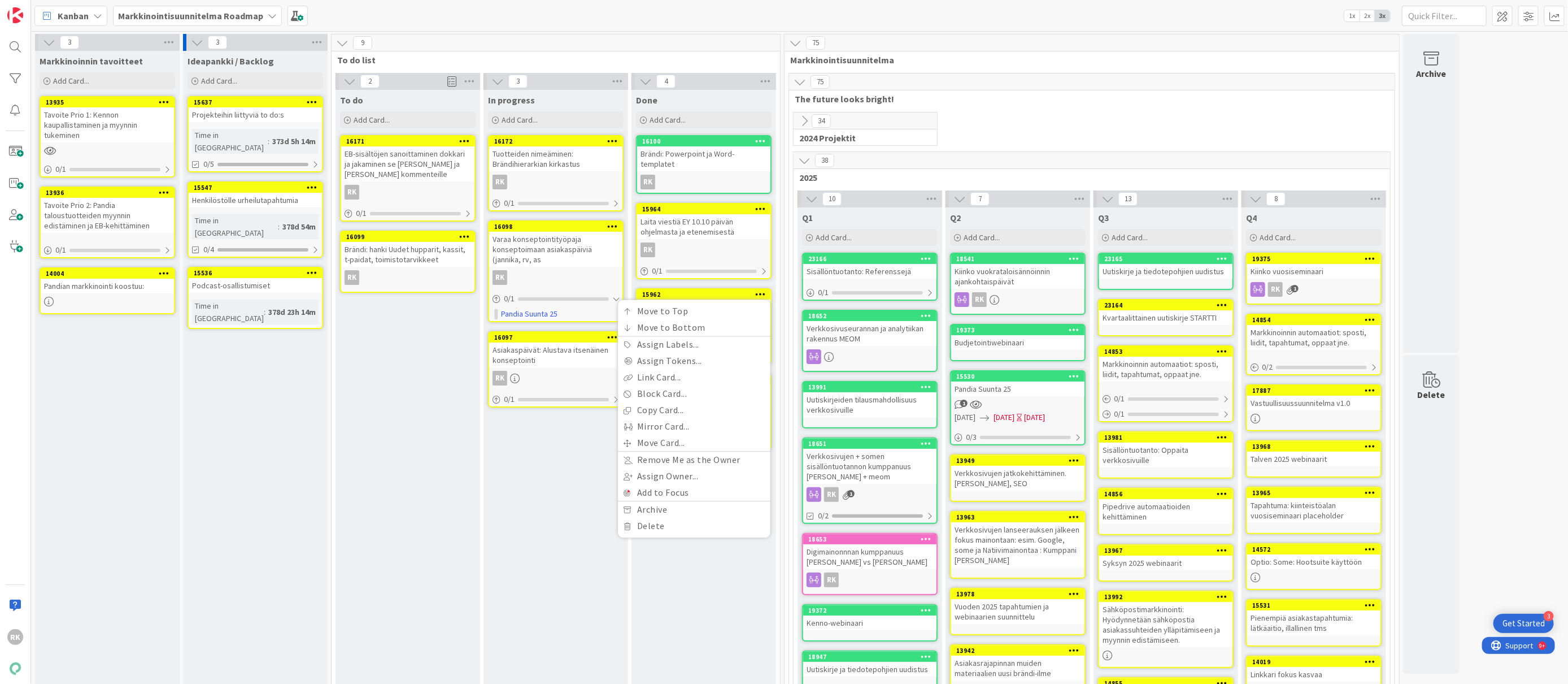
click at [760, 205] on icon at bounding box center [761, 208] width 11 height 8
click at [672, 251] on link "Assign Labels..." at bounding box center [694, 259] width 153 height 16
click at [645, 291] on div "radio" at bounding box center [646, 299] width 16 height 16
click at [753, 110] on div "Done Add Card..." at bounding box center [704, 110] width 145 height 41
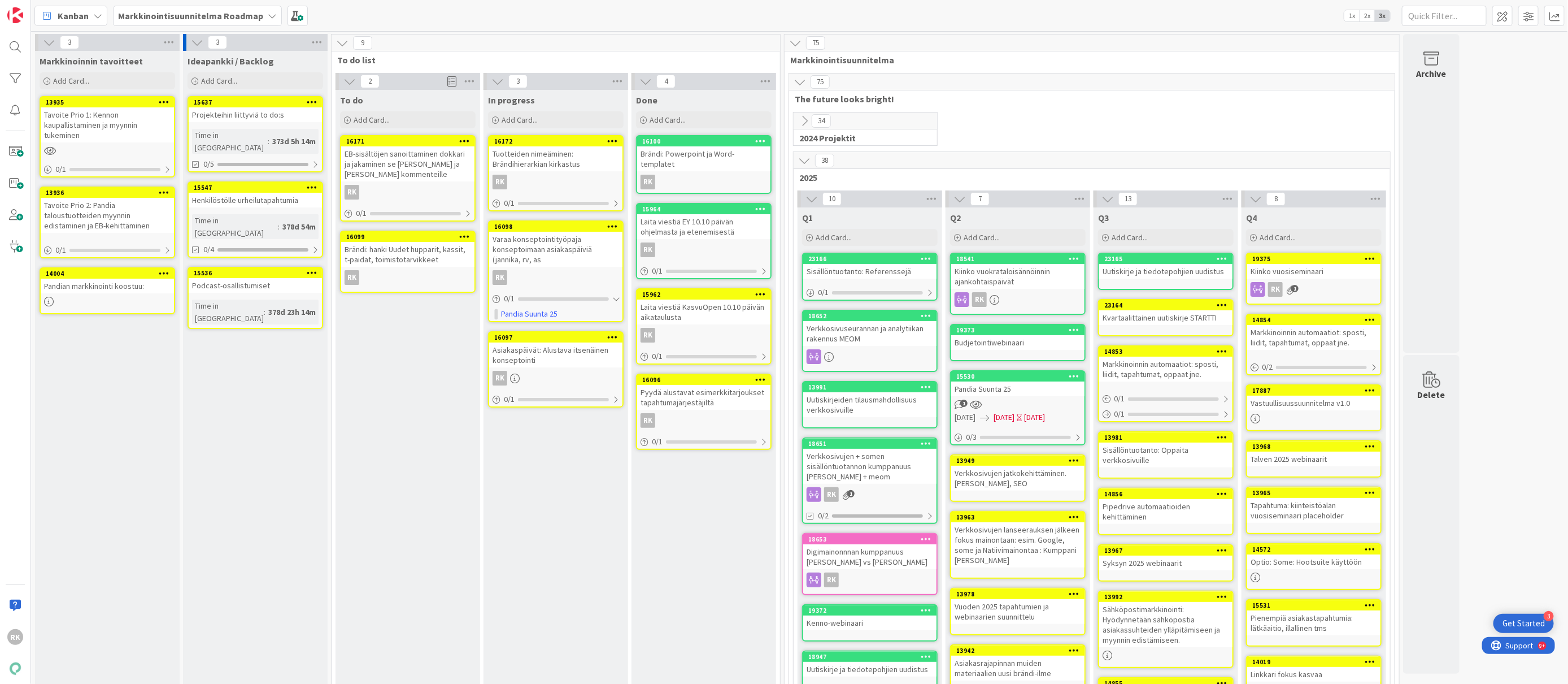
click at [763, 290] on icon at bounding box center [761, 293] width 11 height 8
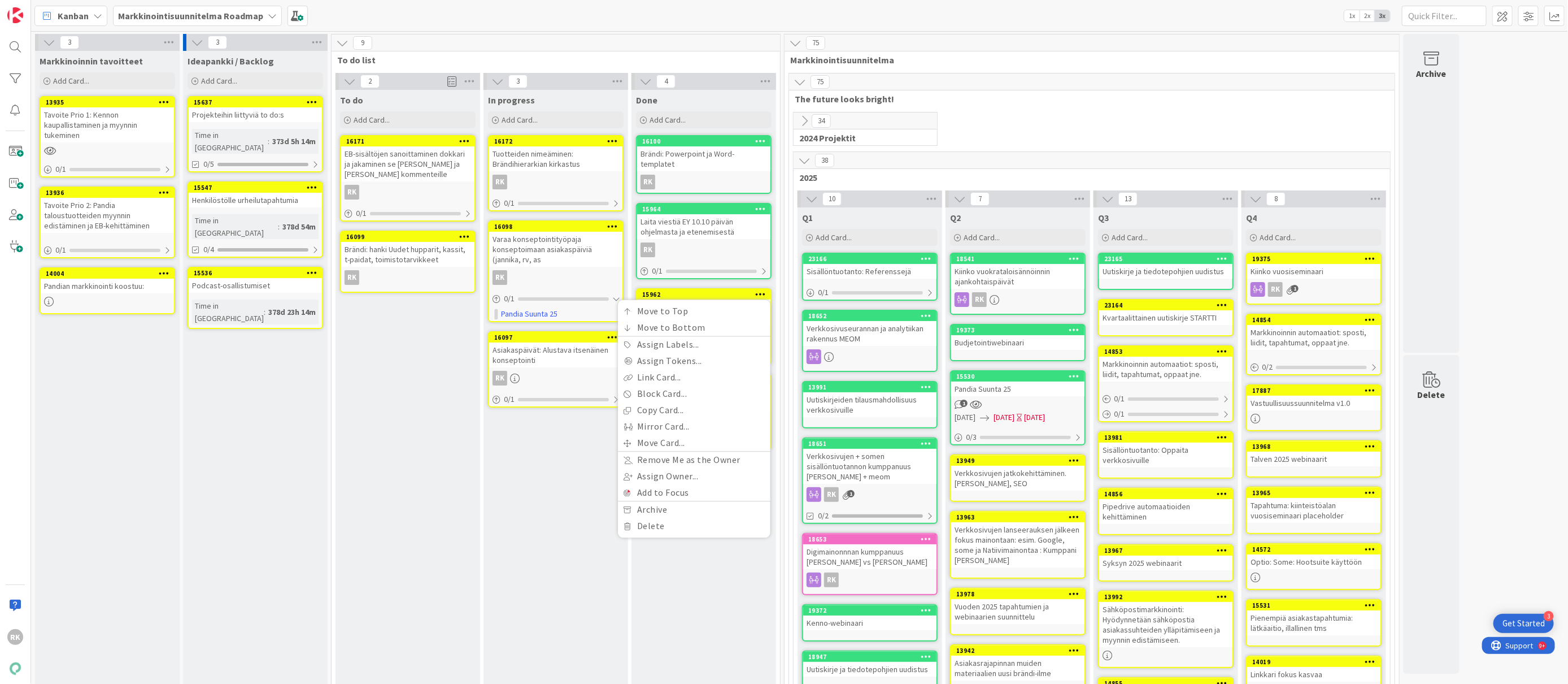
click at [764, 290] on icon at bounding box center [761, 293] width 11 height 8
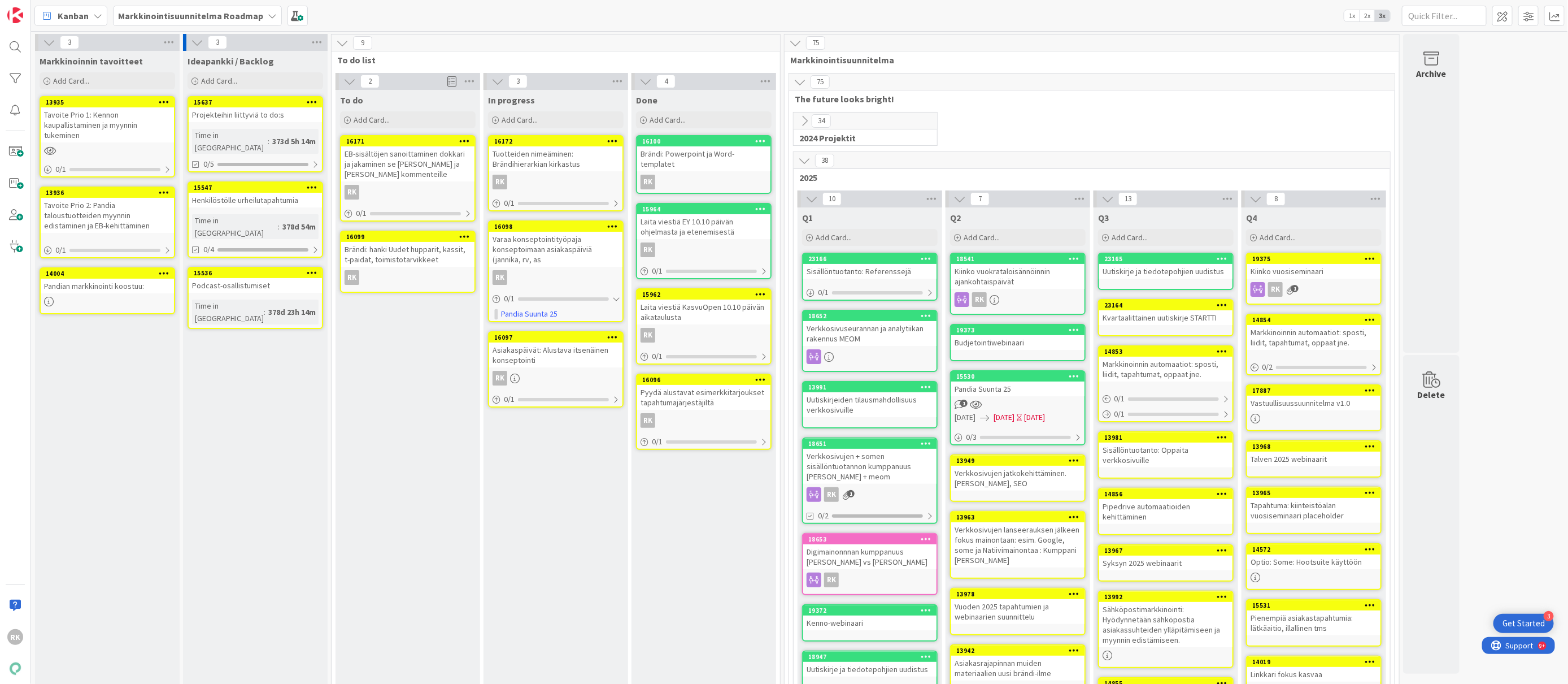
click at [765, 290] on icon at bounding box center [761, 293] width 11 height 8
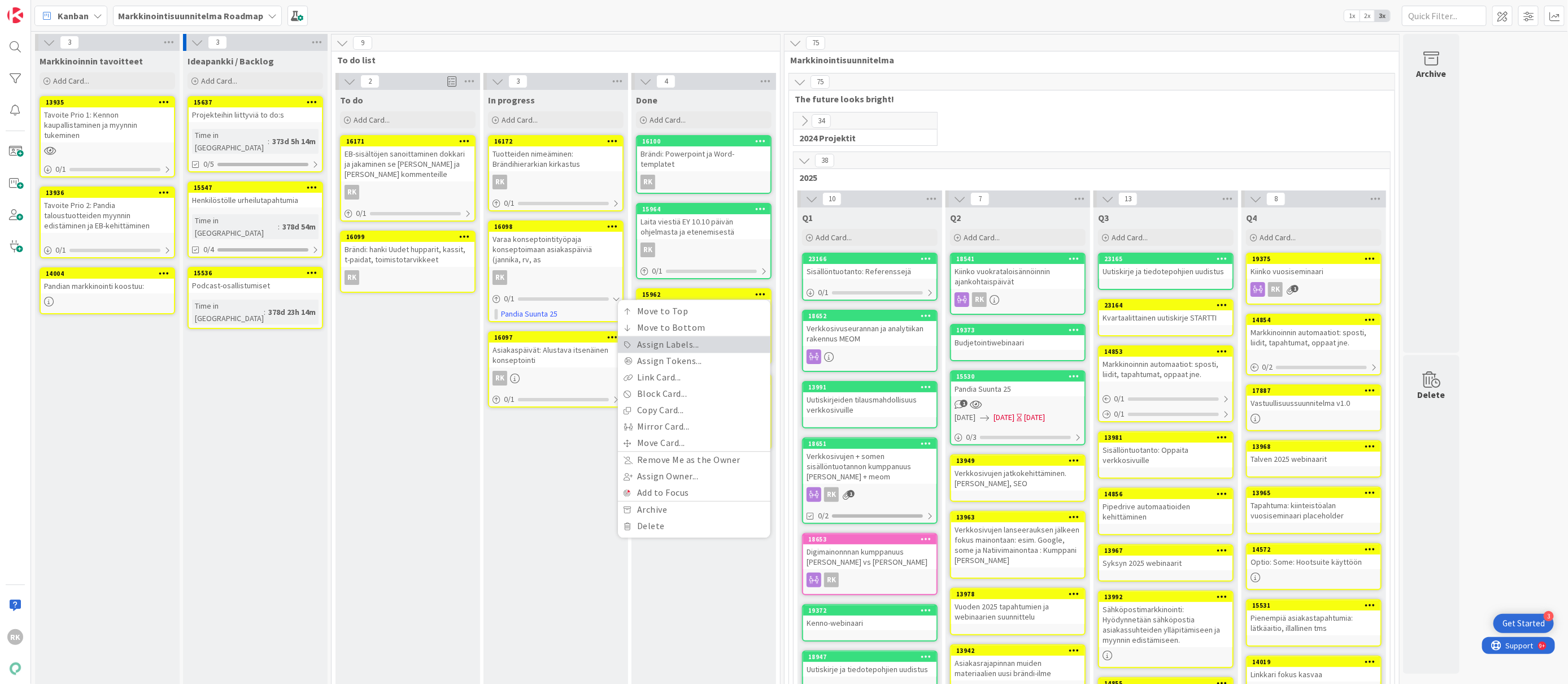
click at [699, 337] on link "Assign Labels..." at bounding box center [694, 345] width 153 height 16
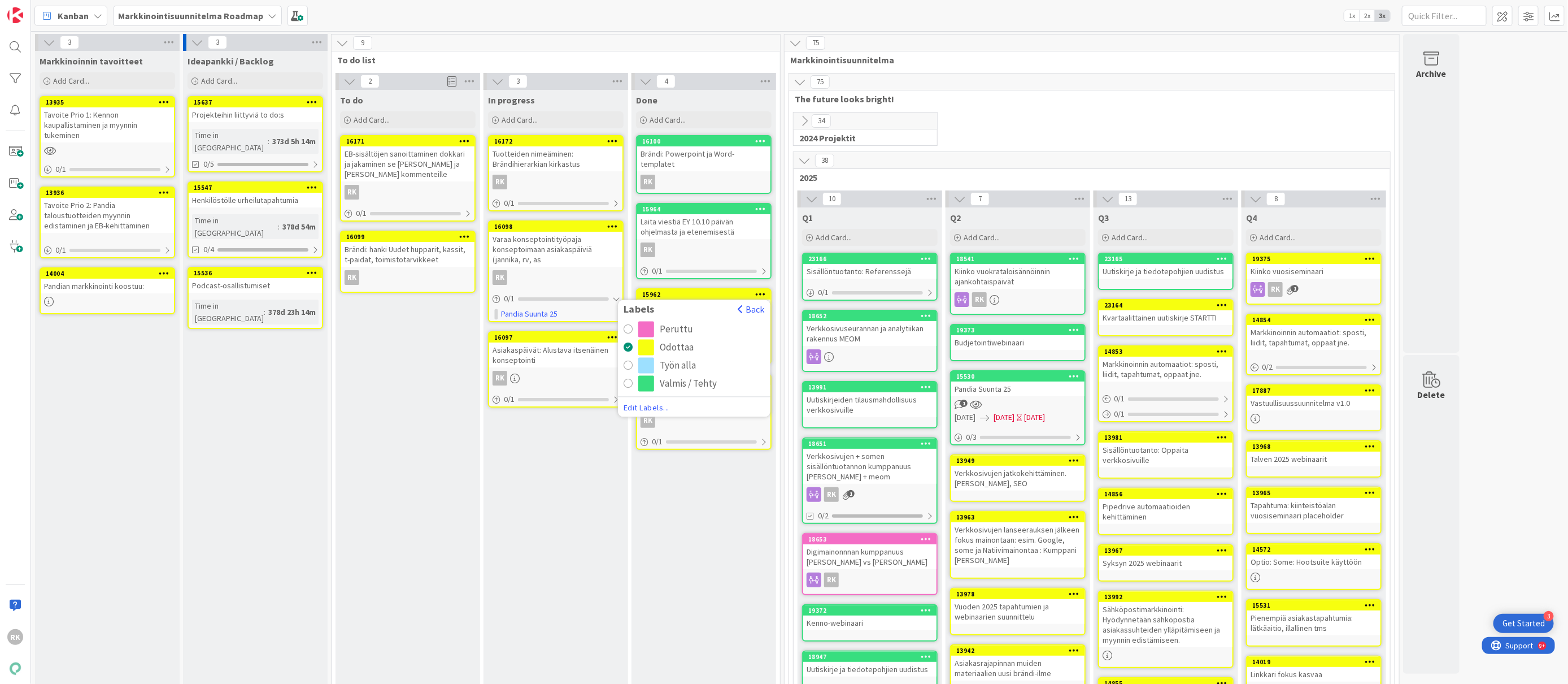
click at [658, 376] on div "Valmis / Tehty" at bounding box center [702, 384] width 127 height 16
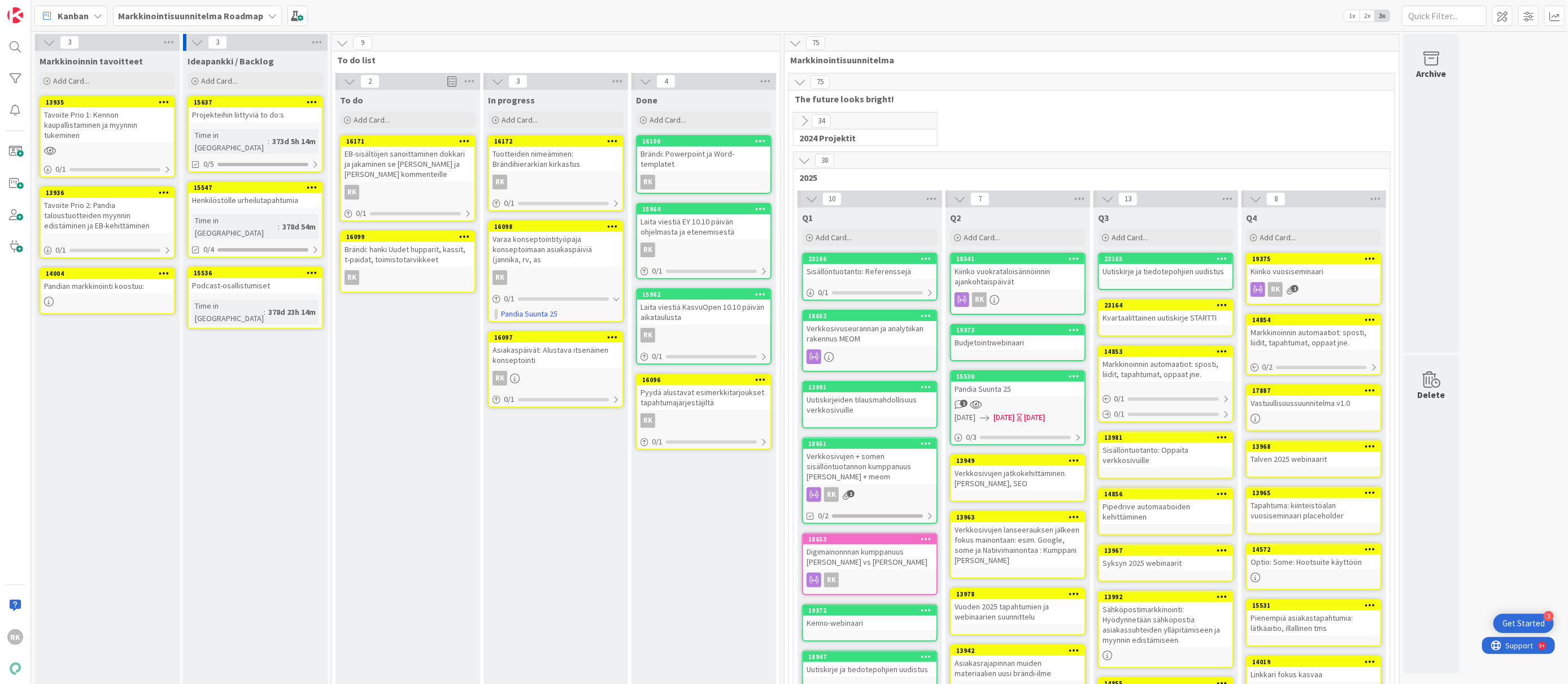
click at [765, 376] on icon at bounding box center [761, 379] width 11 height 8
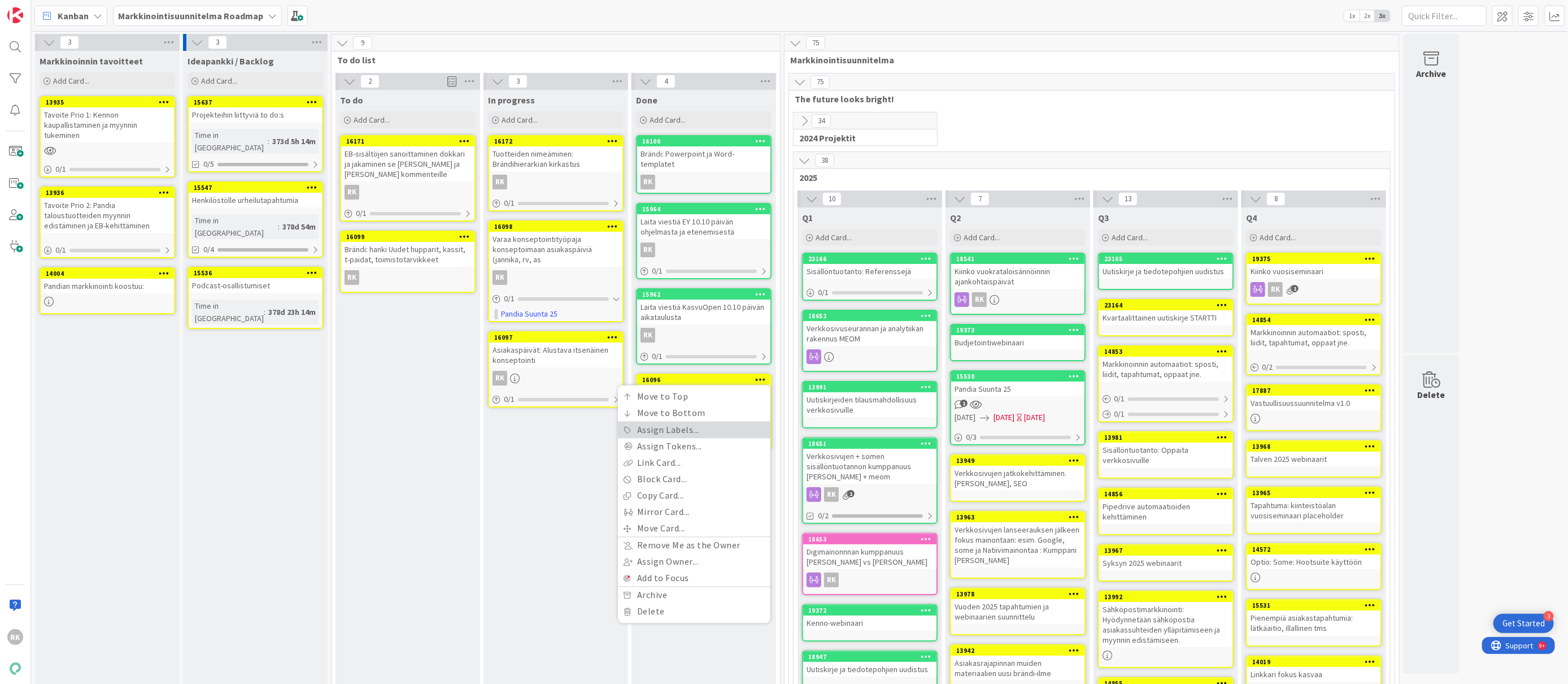
click at [648, 422] on link "Assign Labels..." at bounding box center [694, 430] width 153 height 16
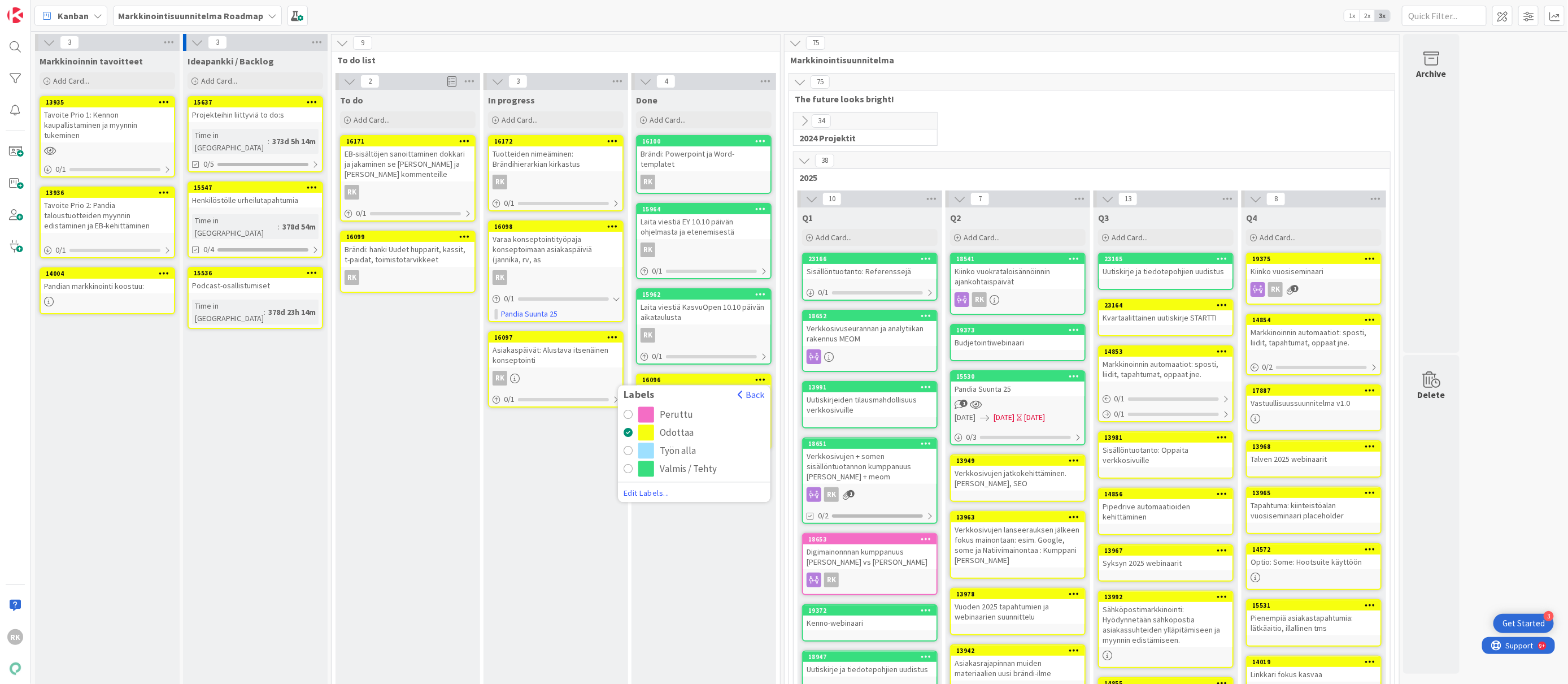
click at [636, 461] on button "Valmis / Tehty" at bounding box center [695, 469] width 141 height 16
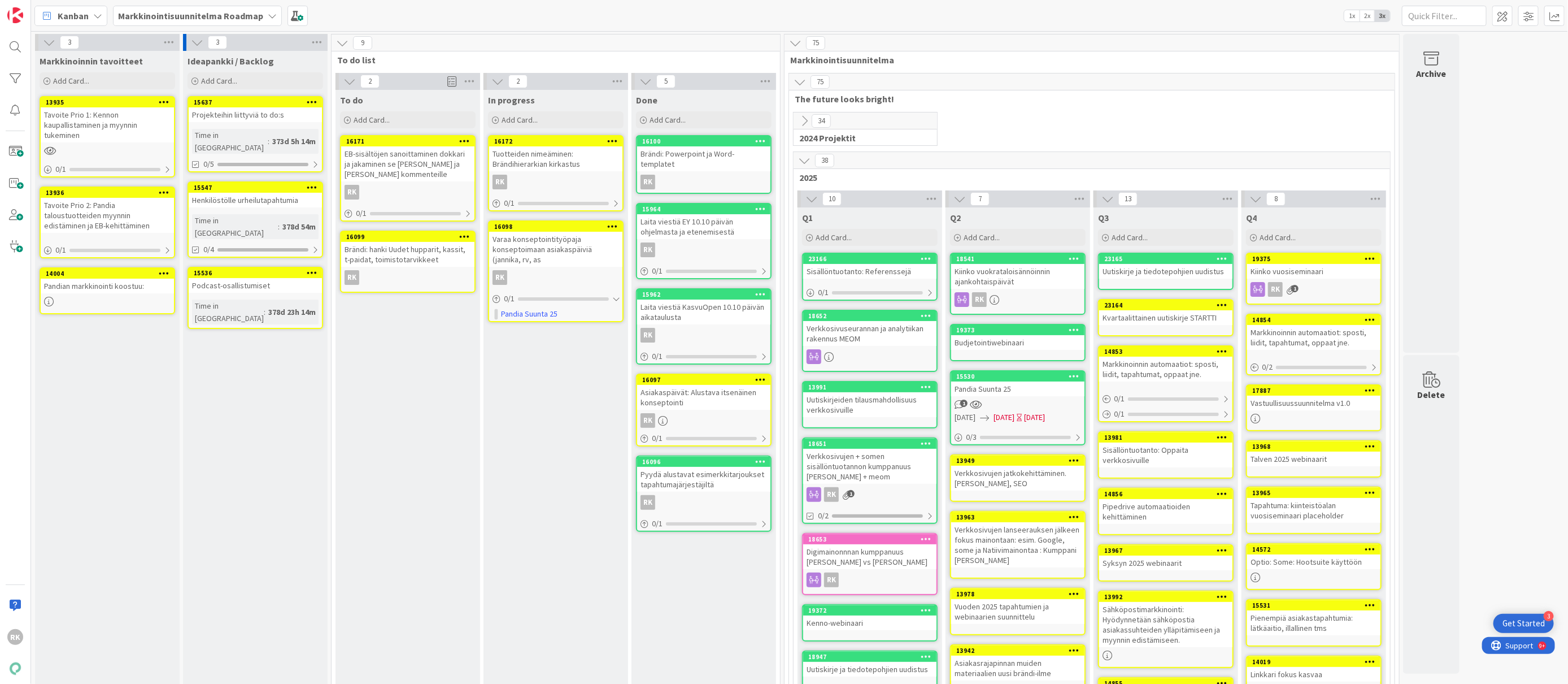
click at [760, 376] on icon at bounding box center [761, 379] width 11 height 8
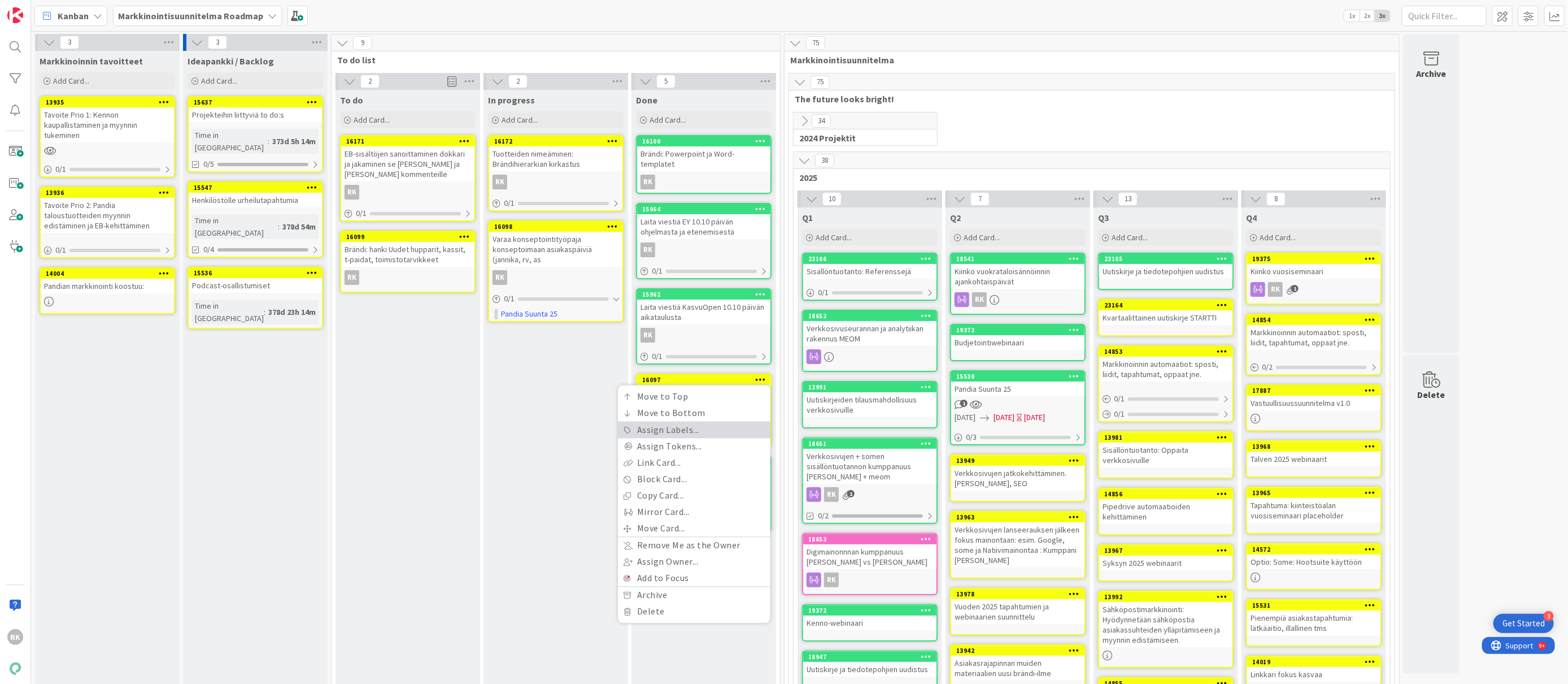
click at [676, 422] on link "Assign Labels..." at bounding box center [694, 430] width 153 height 16
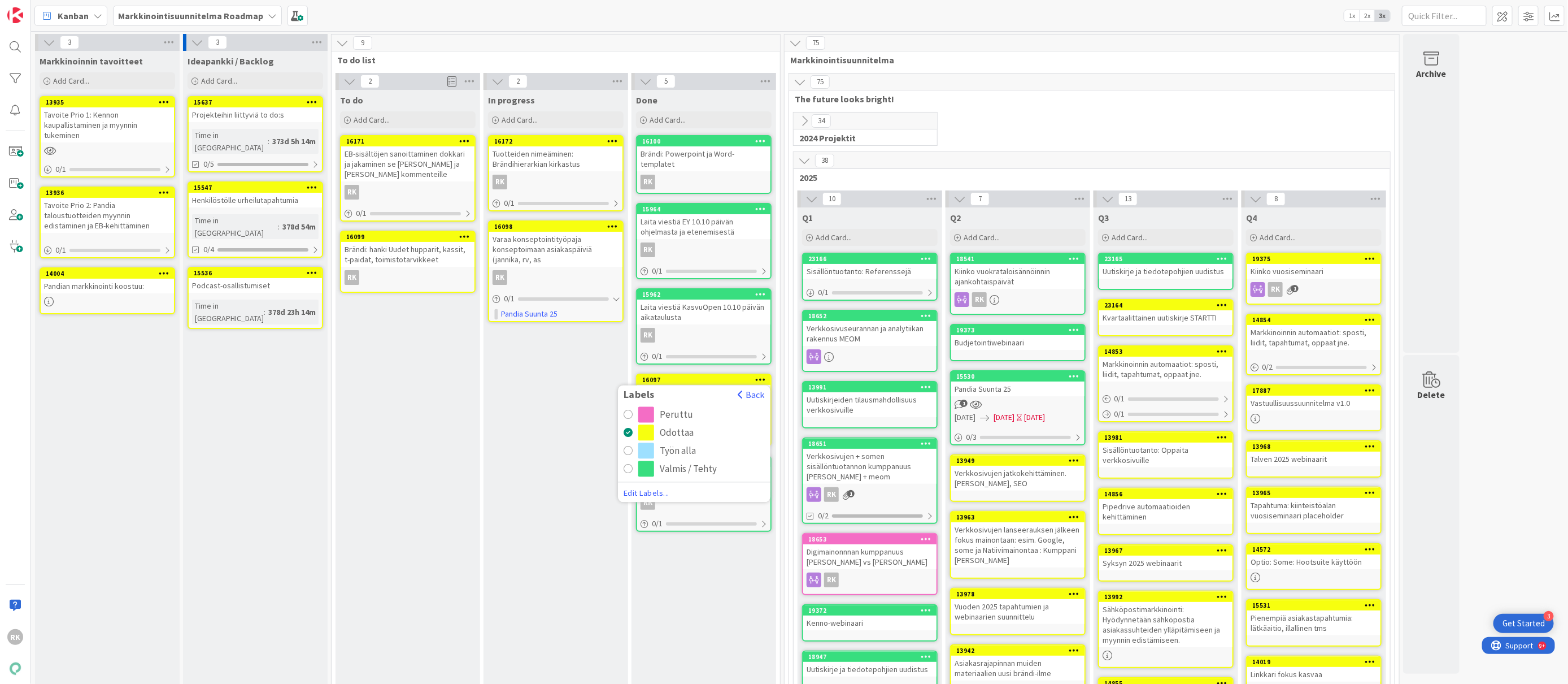
click at [645, 461] on div "radio" at bounding box center [646, 469] width 16 height 16
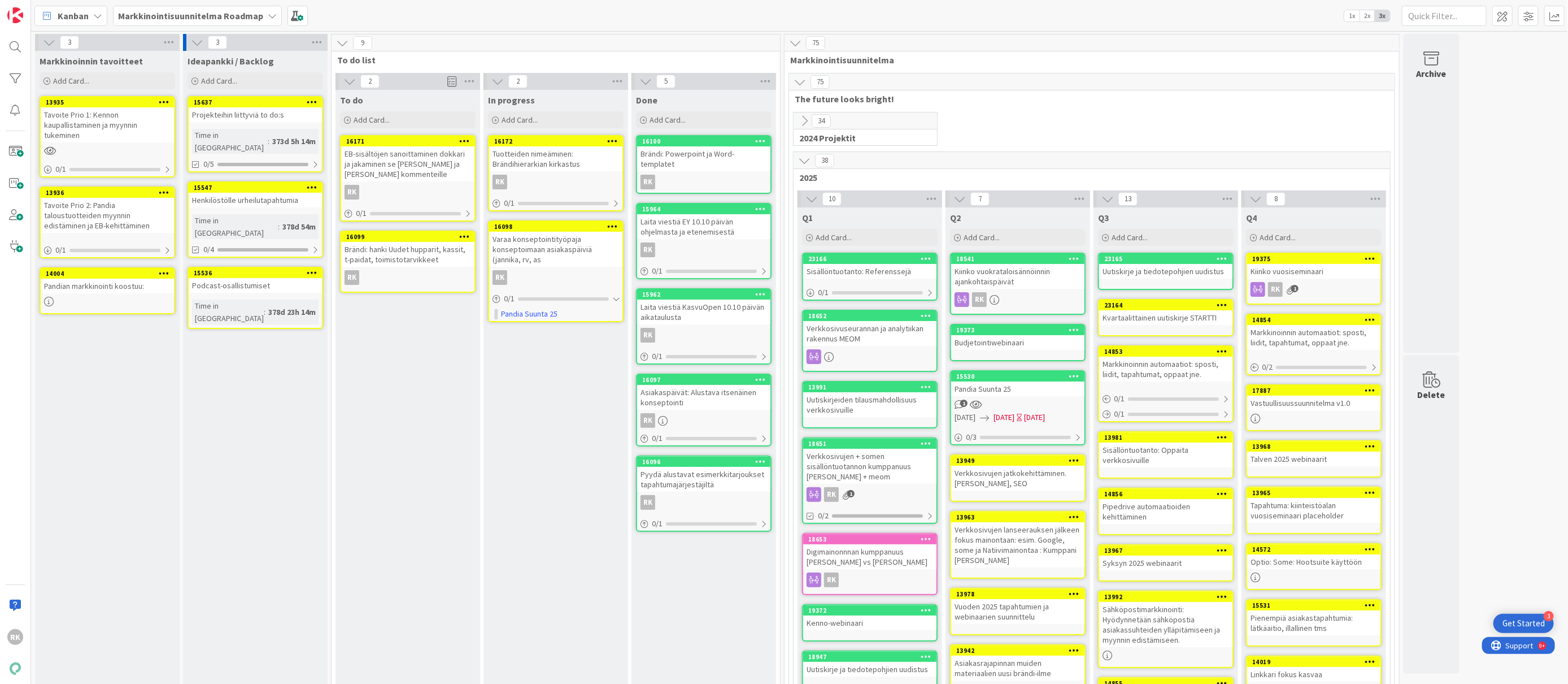
click at [617, 137] on icon at bounding box center [612, 140] width 11 height 8
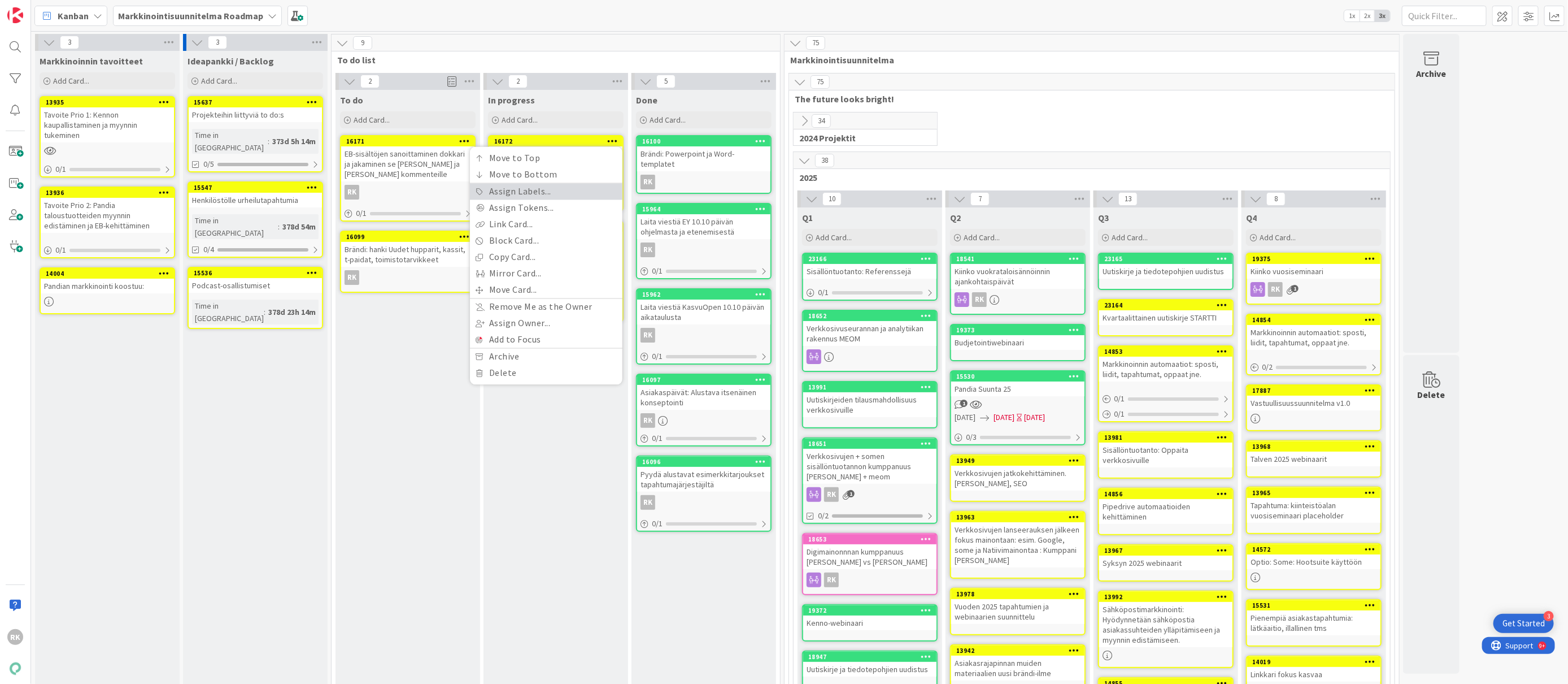
click at [536, 190] on link "Assign Labels..." at bounding box center [546, 191] width 153 height 16
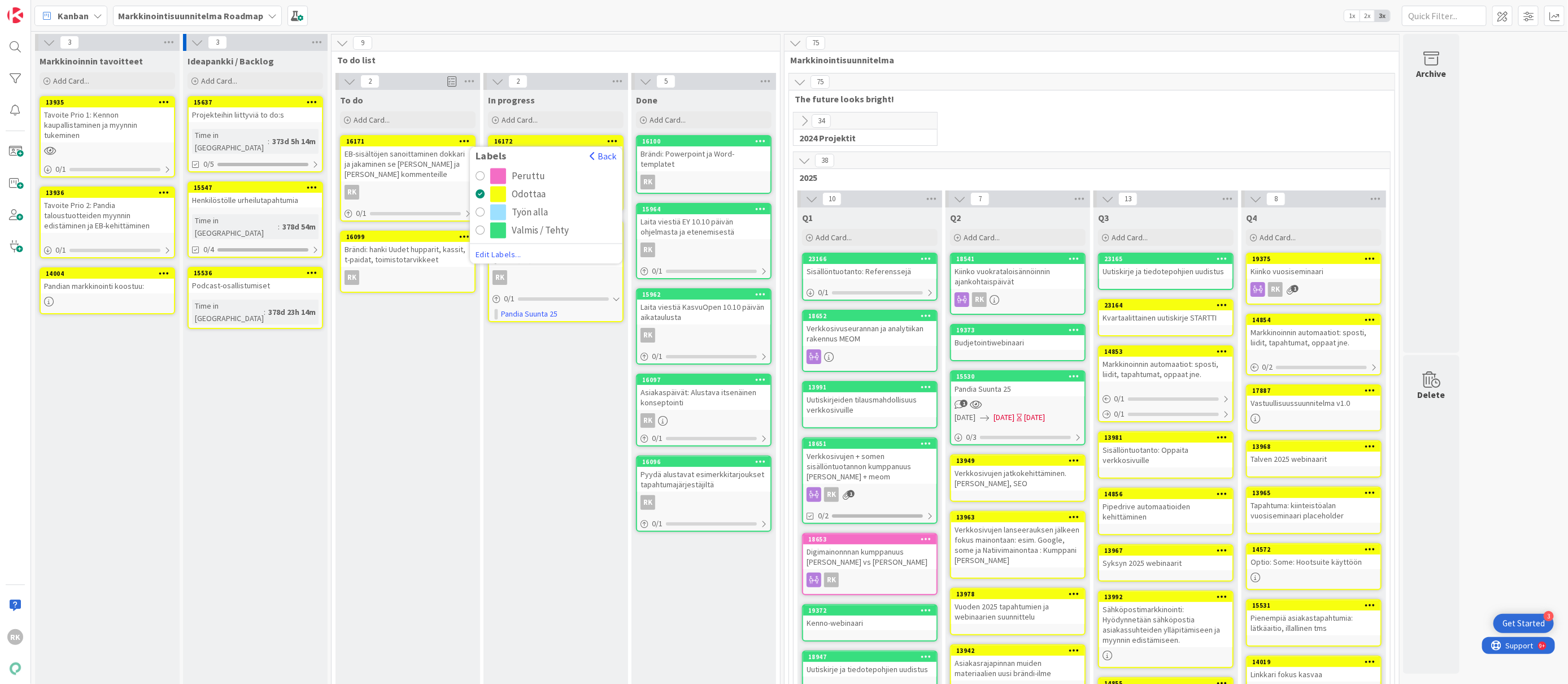
click at [534, 234] on div "Valmis / Tehty" at bounding box center [541, 231] width 57 height 16
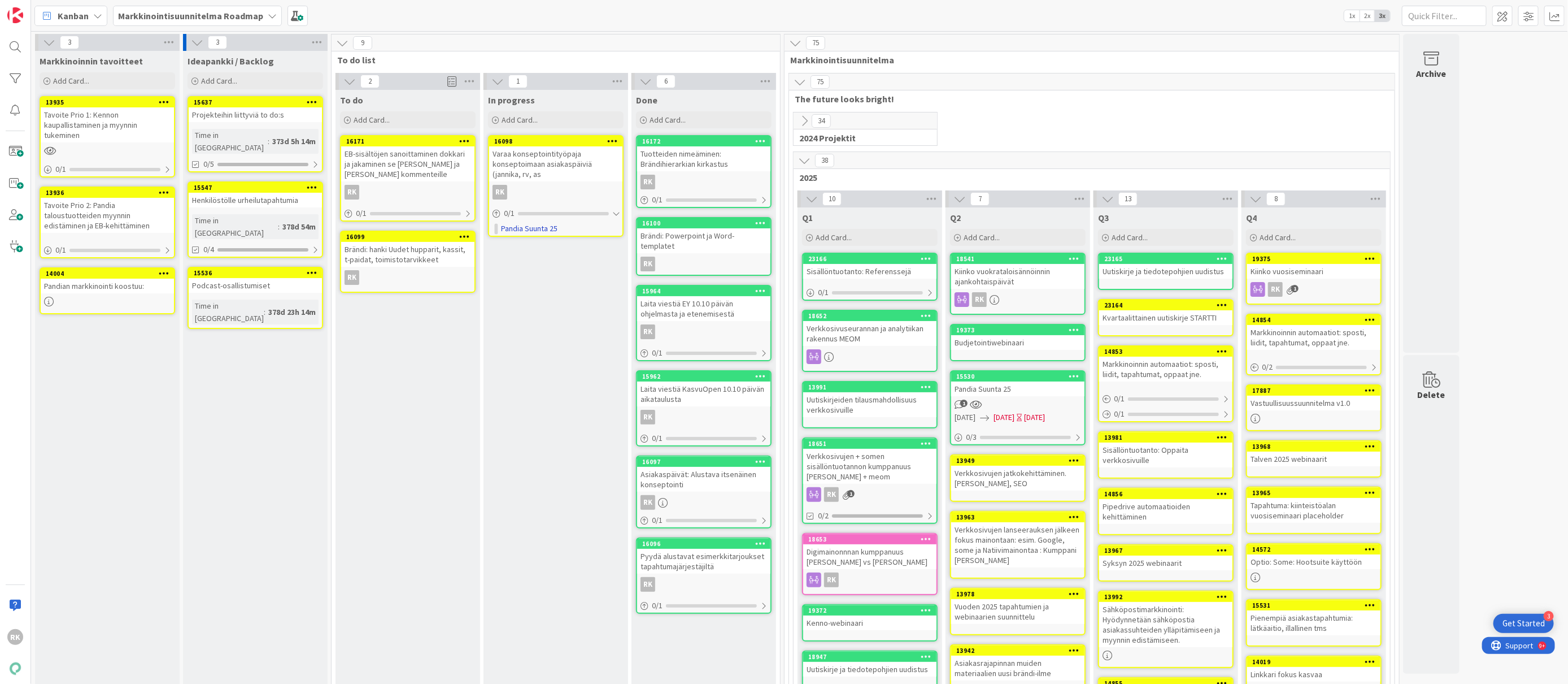
click at [611, 139] on icon at bounding box center [612, 140] width 11 height 8
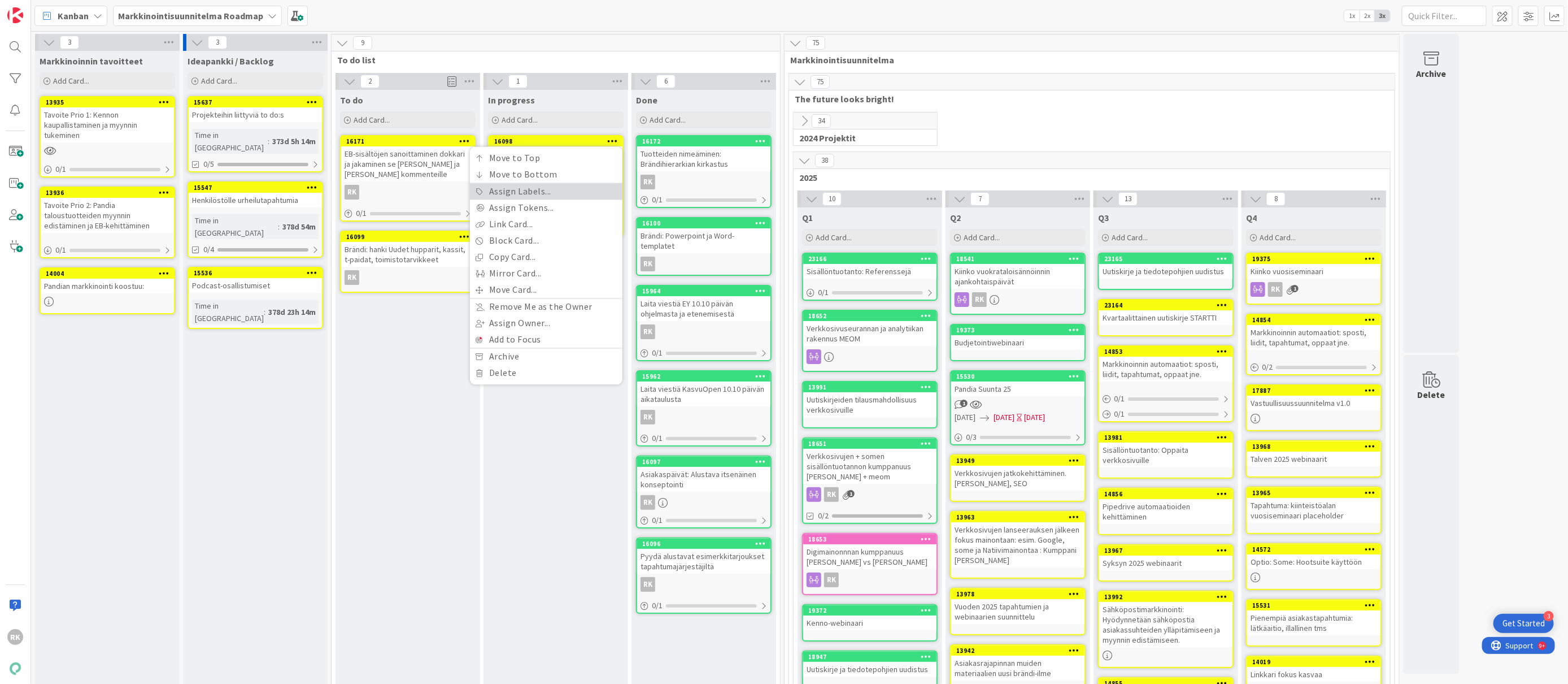
click at [528, 194] on link "Assign Labels..." at bounding box center [546, 191] width 153 height 16
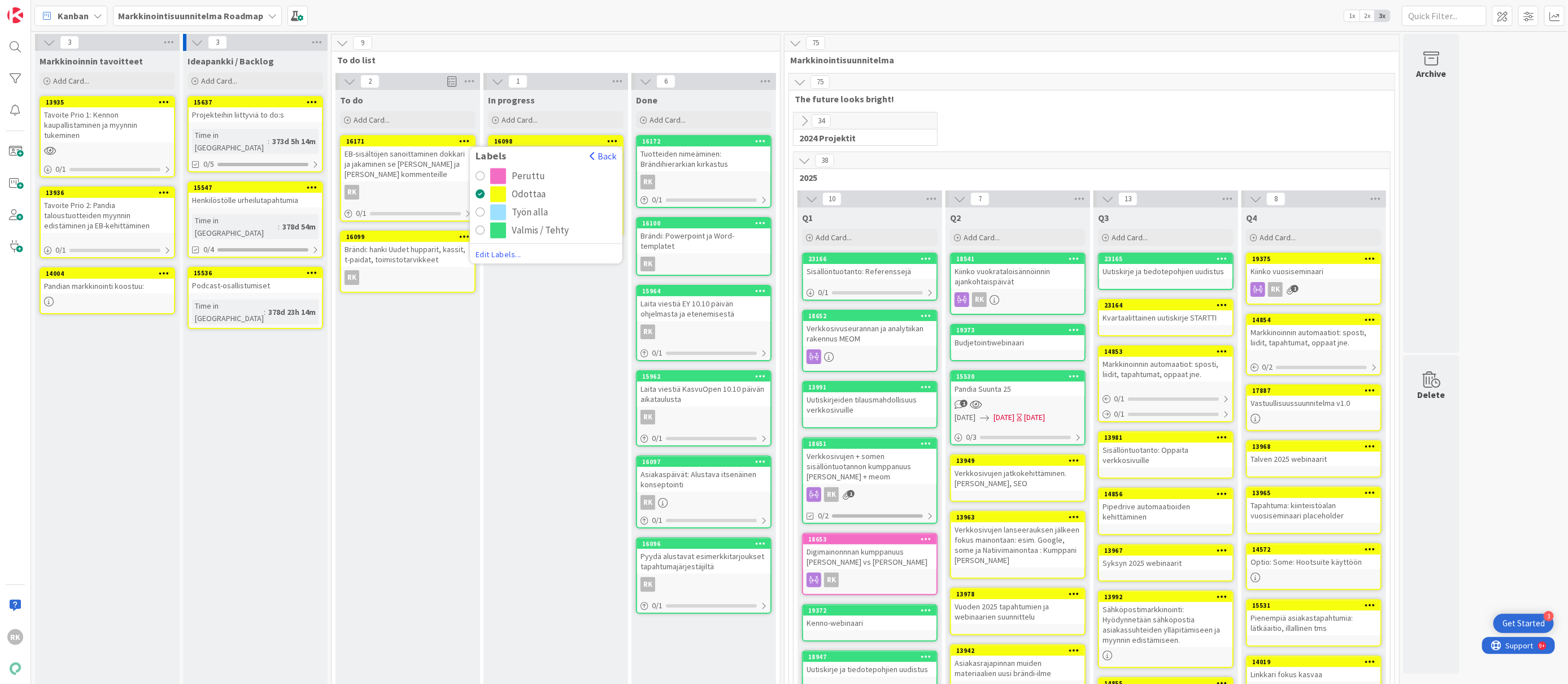
click at [513, 232] on div "Valmis / Tehty" at bounding box center [541, 231] width 57 height 16
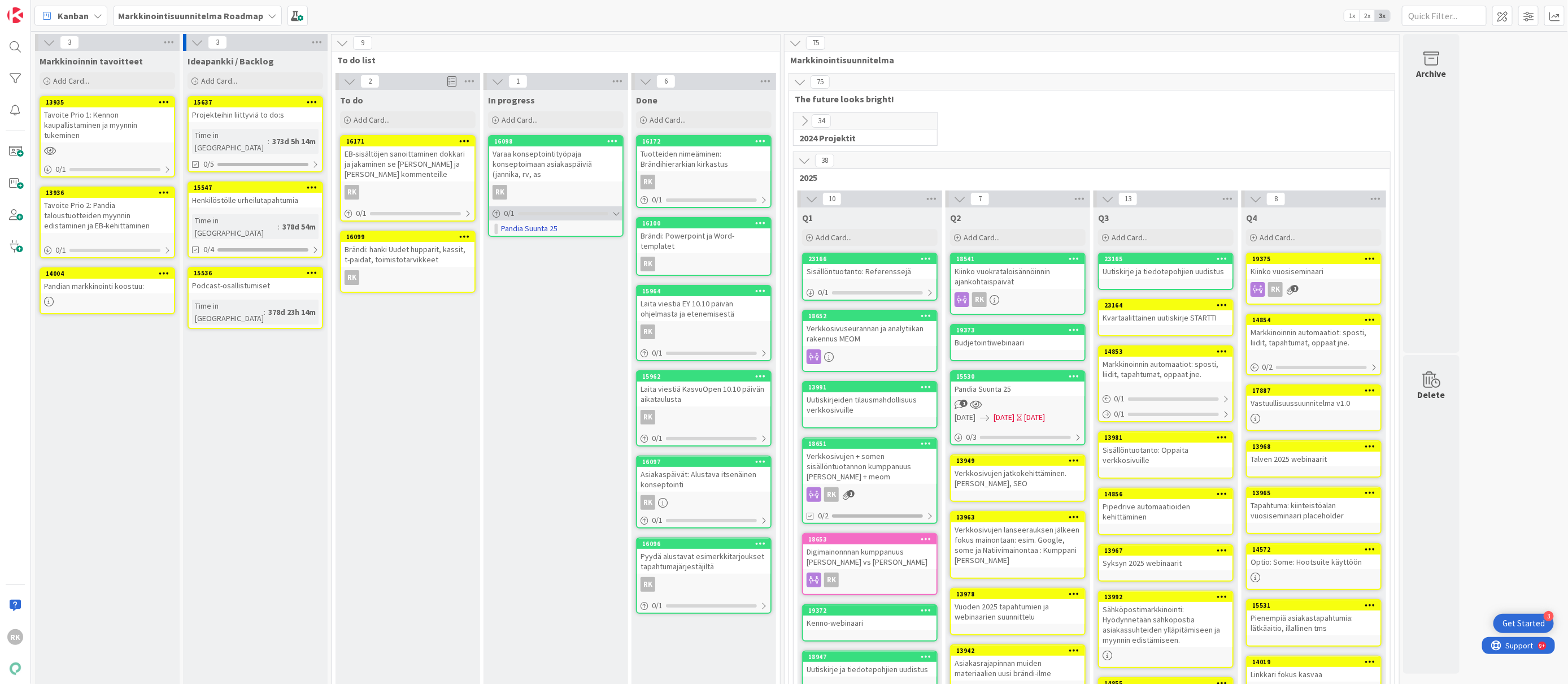
click at [605, 215] on div at bounding box center [564, 214] width 91 height 4
click at [611, 213] on div "0 / 1" at bounding box center [555, 214] width 133 height 14
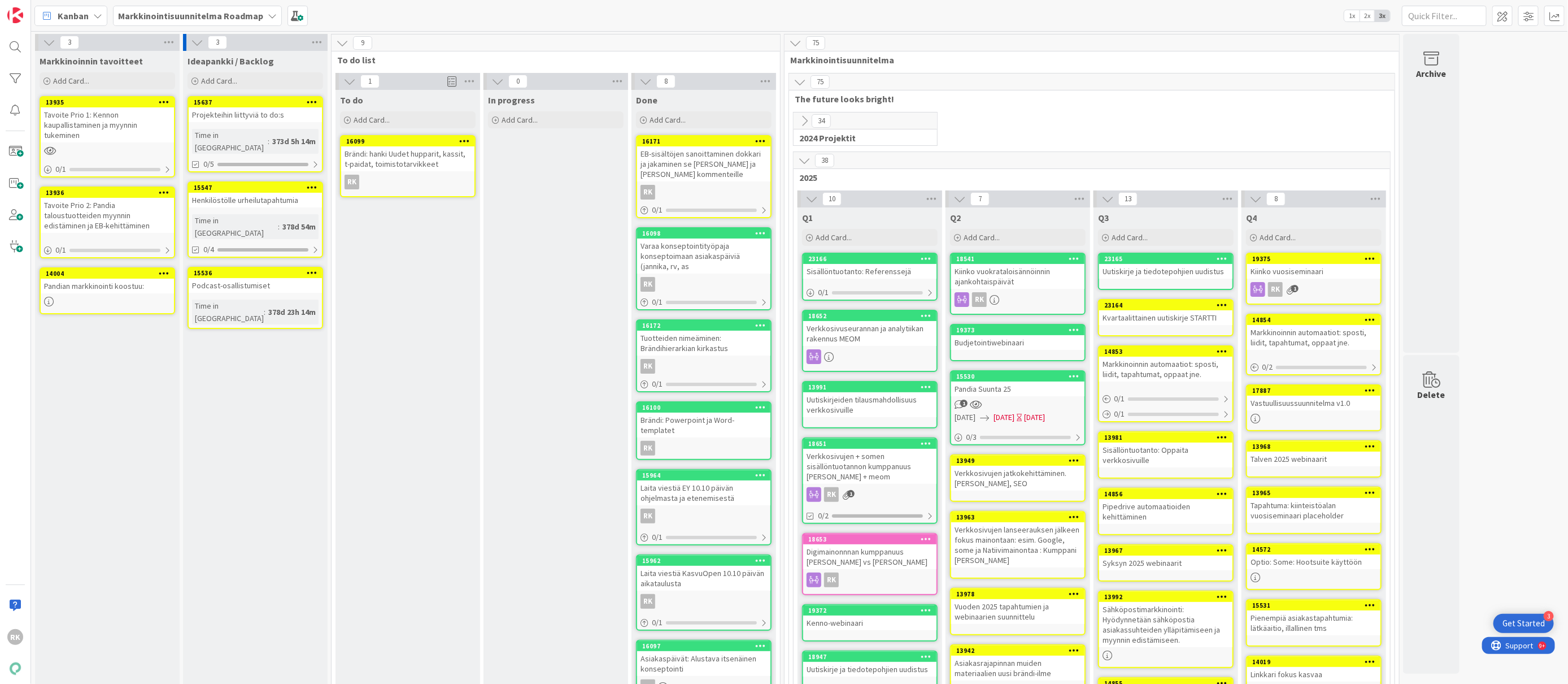
click at [754, 139] on div at bounding box center [760, 141] width 21 height 8
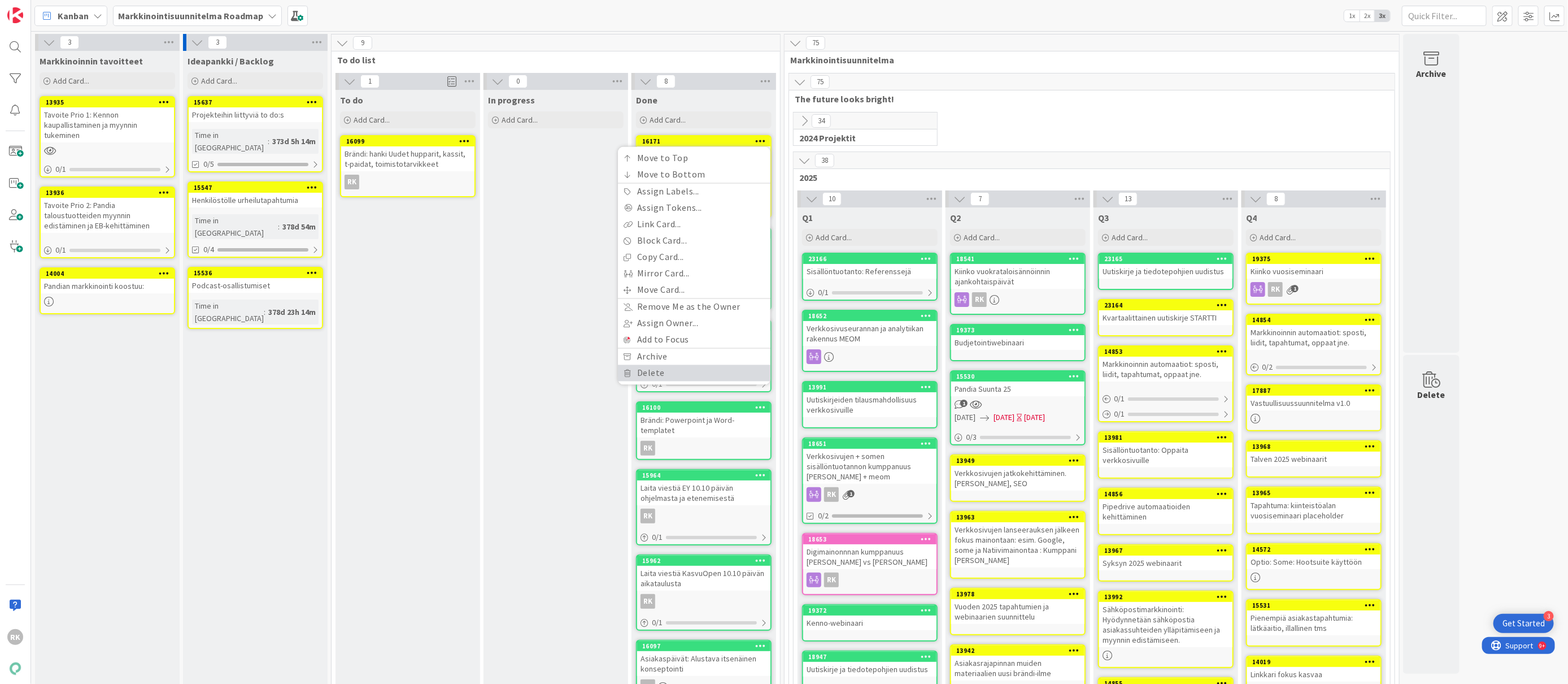
click at [656, 367] on link "Delete" at bounding box center [694, 373] width 153 height 16
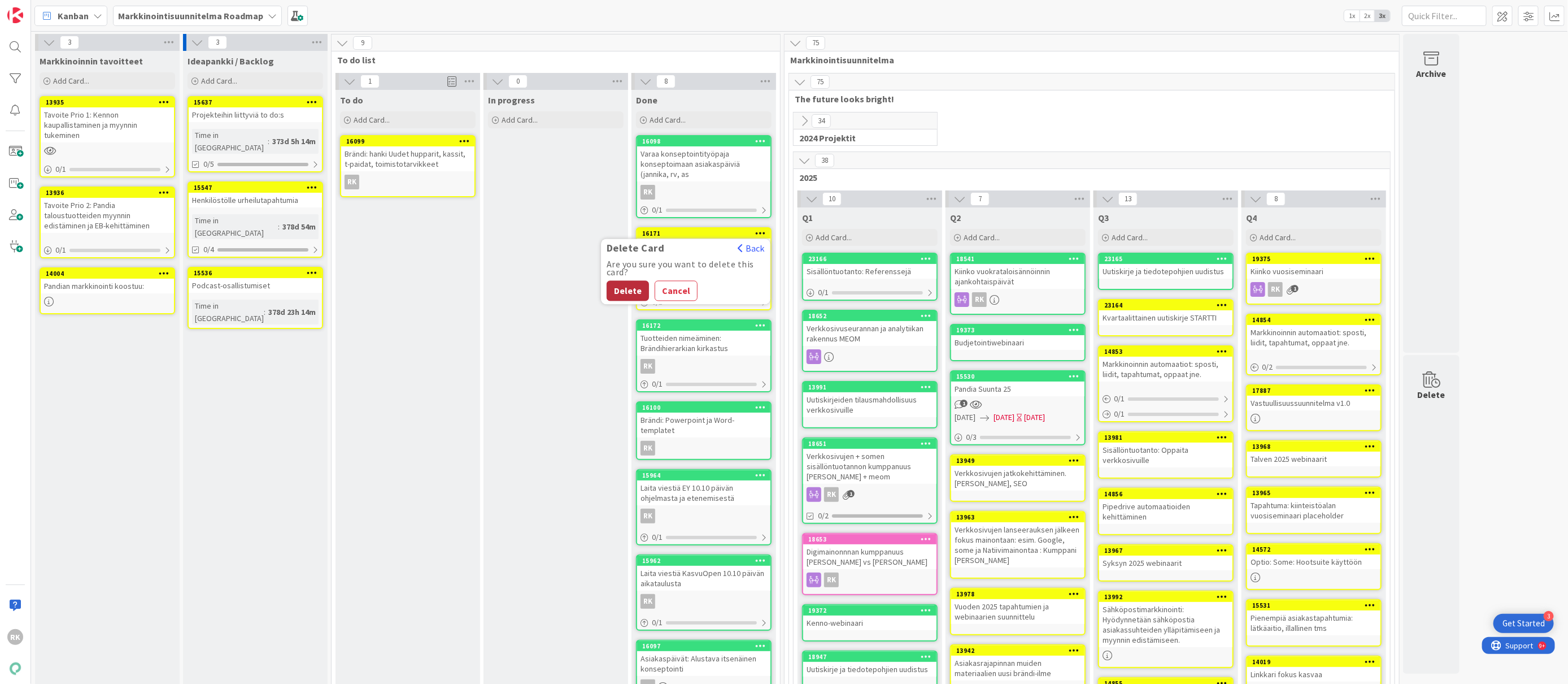
click at [618, 292] on button "Delete" at bounding box center [628, 291] width 42 height 21
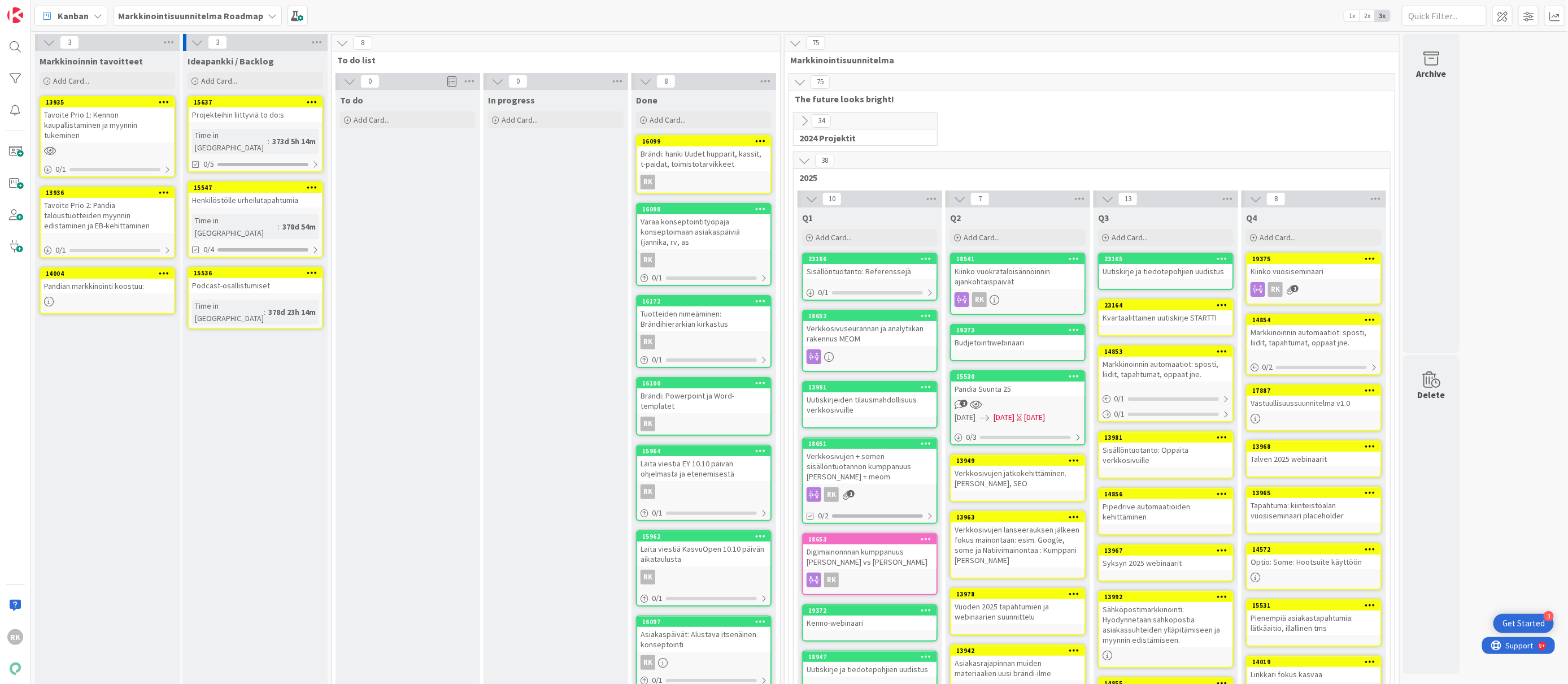
click at [763, 139] on icon at bounding box center [761, 140] width 11 height 8
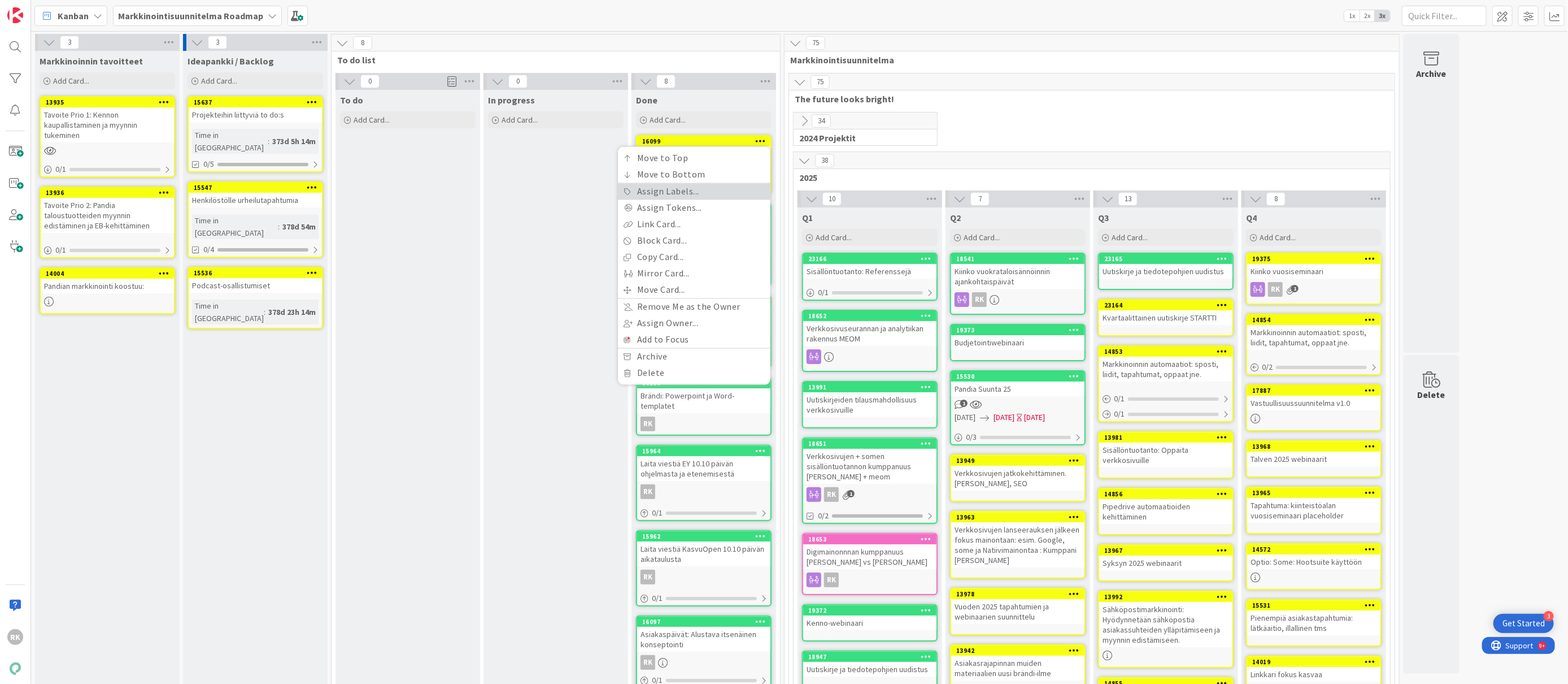
click at [655, 194] on link "Assign Labels..." at bounding box center [694, 191] width 153 height 16
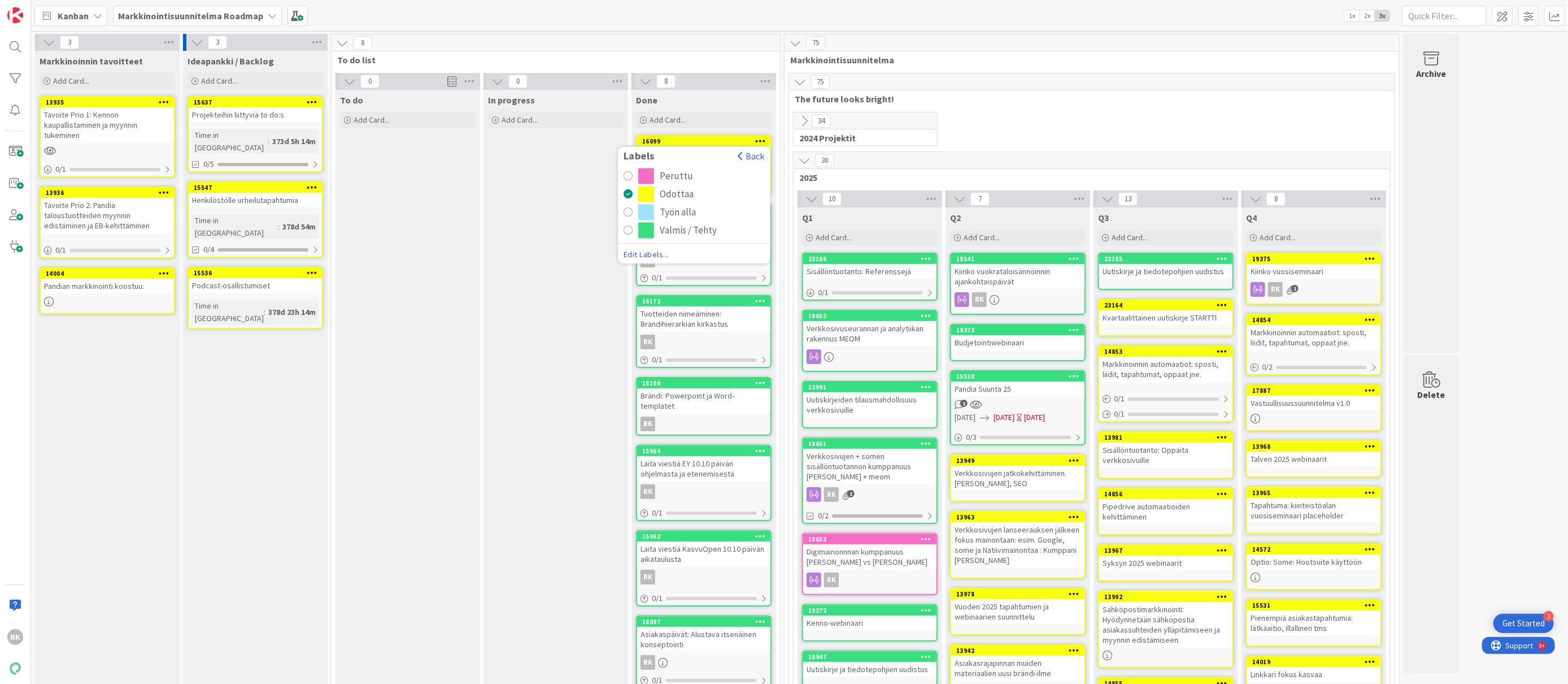
click at [627, 231] on div "radio" at bounding box center [628, 231] width 9 height 9
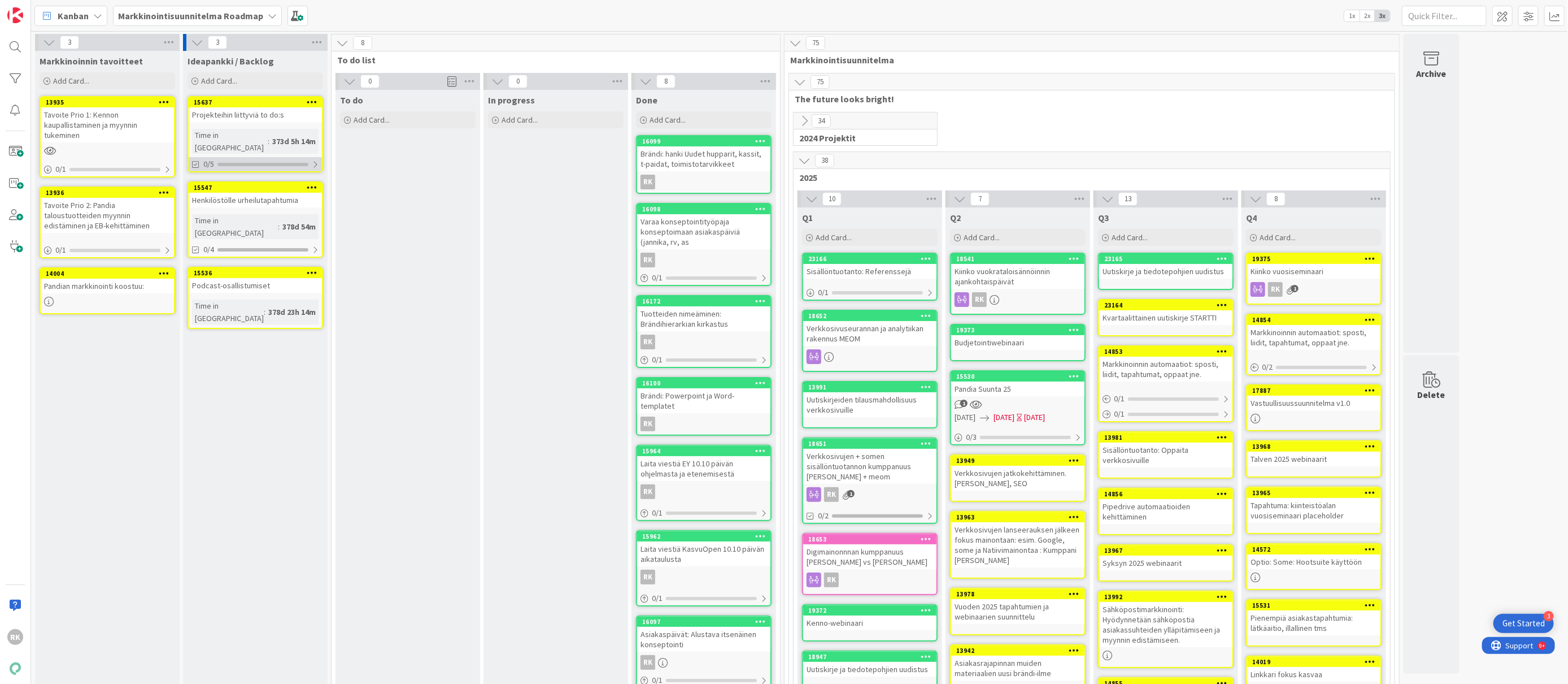
click at [300, 157] on div "0/5" at bounding box center [255, 165] width 133 height 14
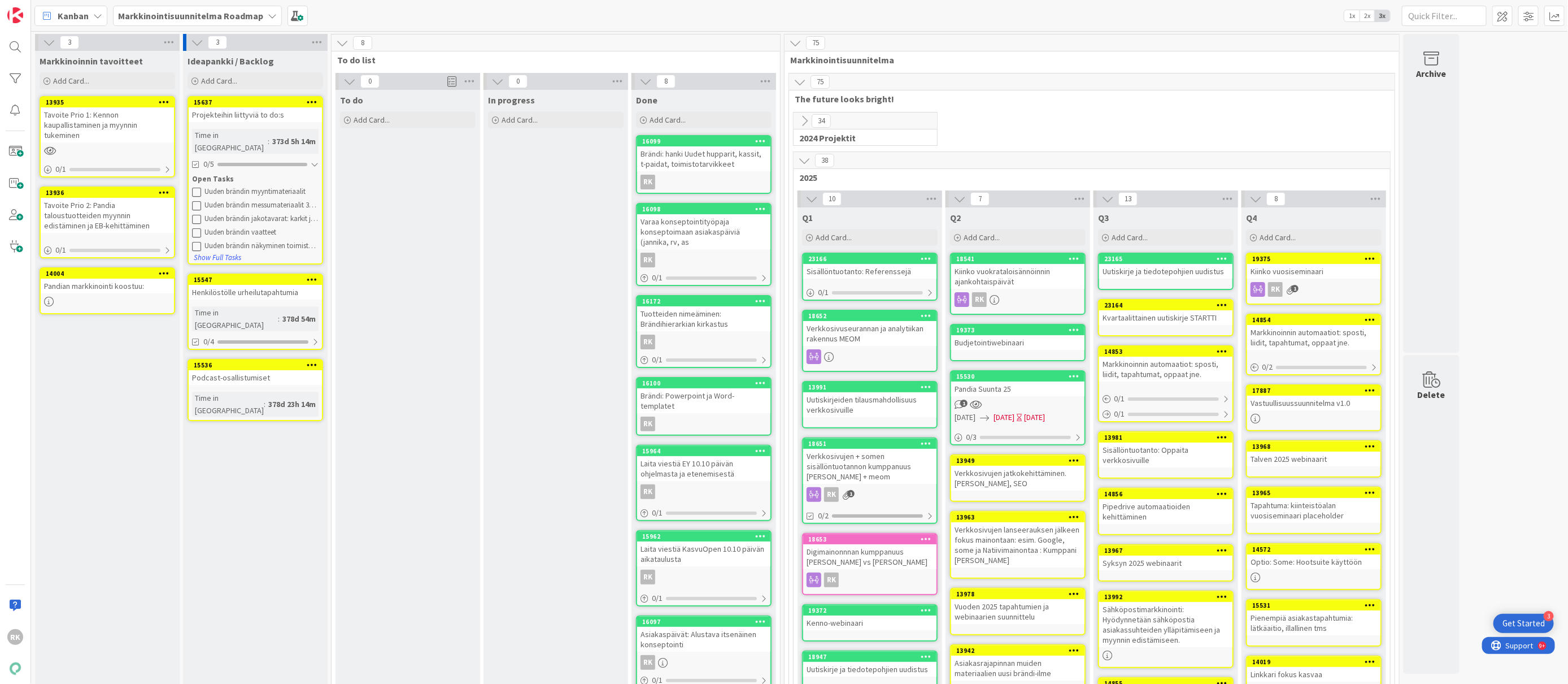
click at [195, 228] on icon at bounding box center [197, 232] width 9 height 9
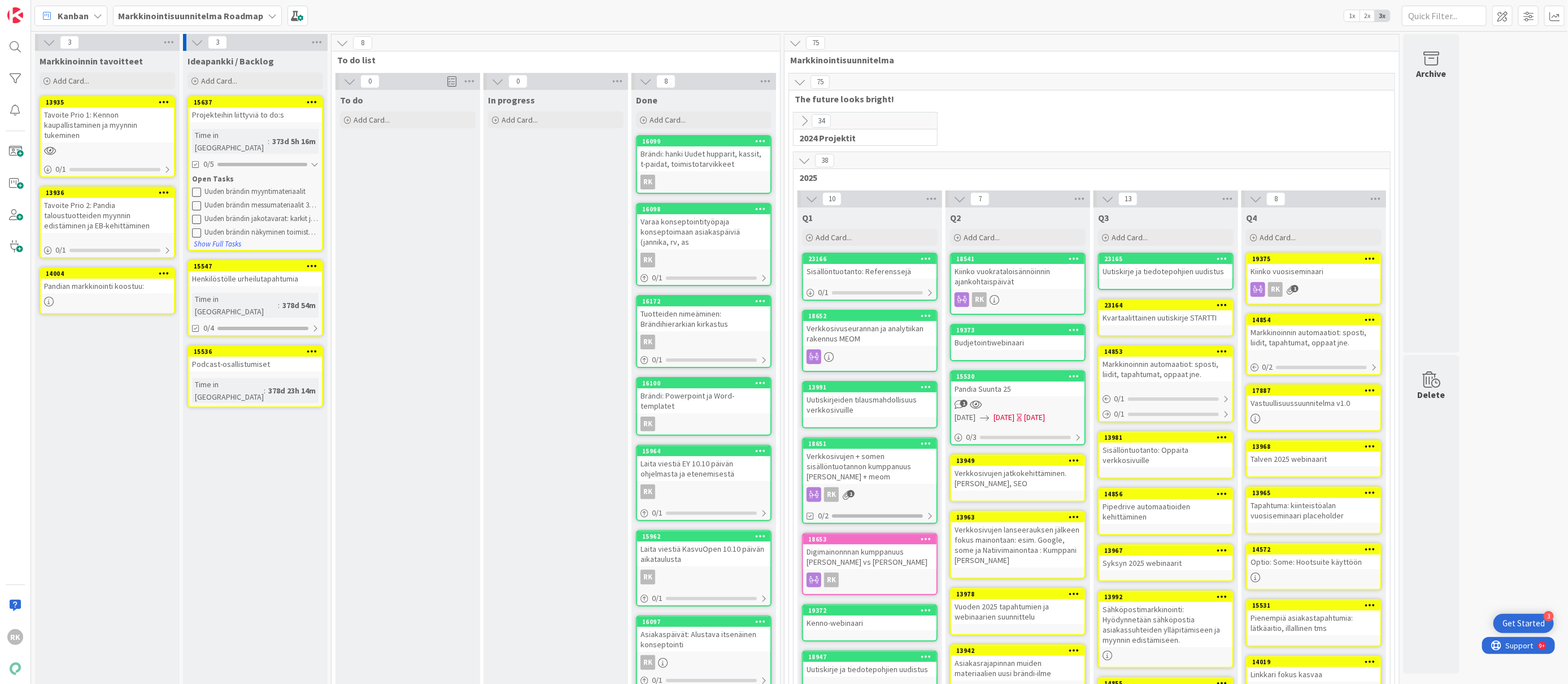
click at [44, 41] on icon at bounding box center [49, 42] width 13 height 13
type textarea "x"
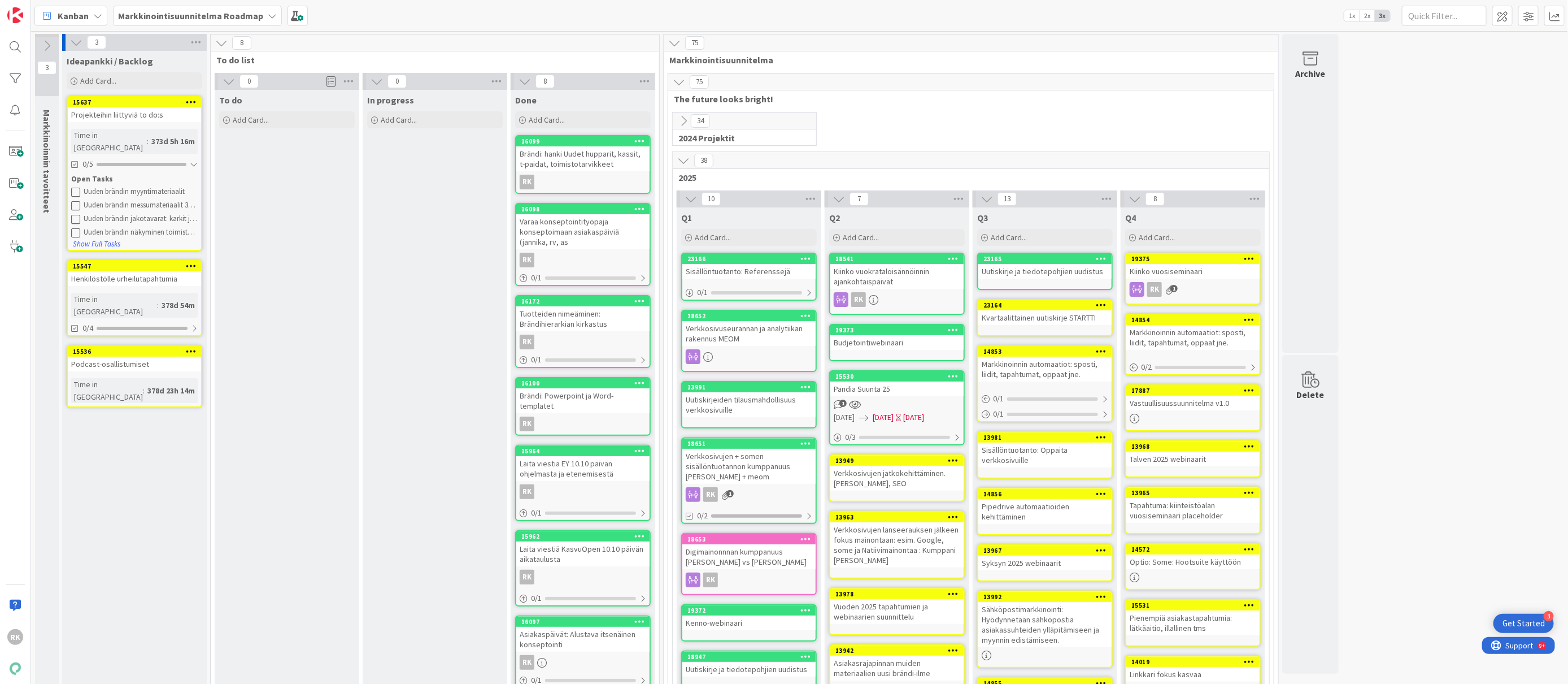
click at [856, 41] on div "75" at bounding box center [972, 43] width 615 height 17
click at [1493, 16] on span at bounding box center [1503, 15] width 21 height 21
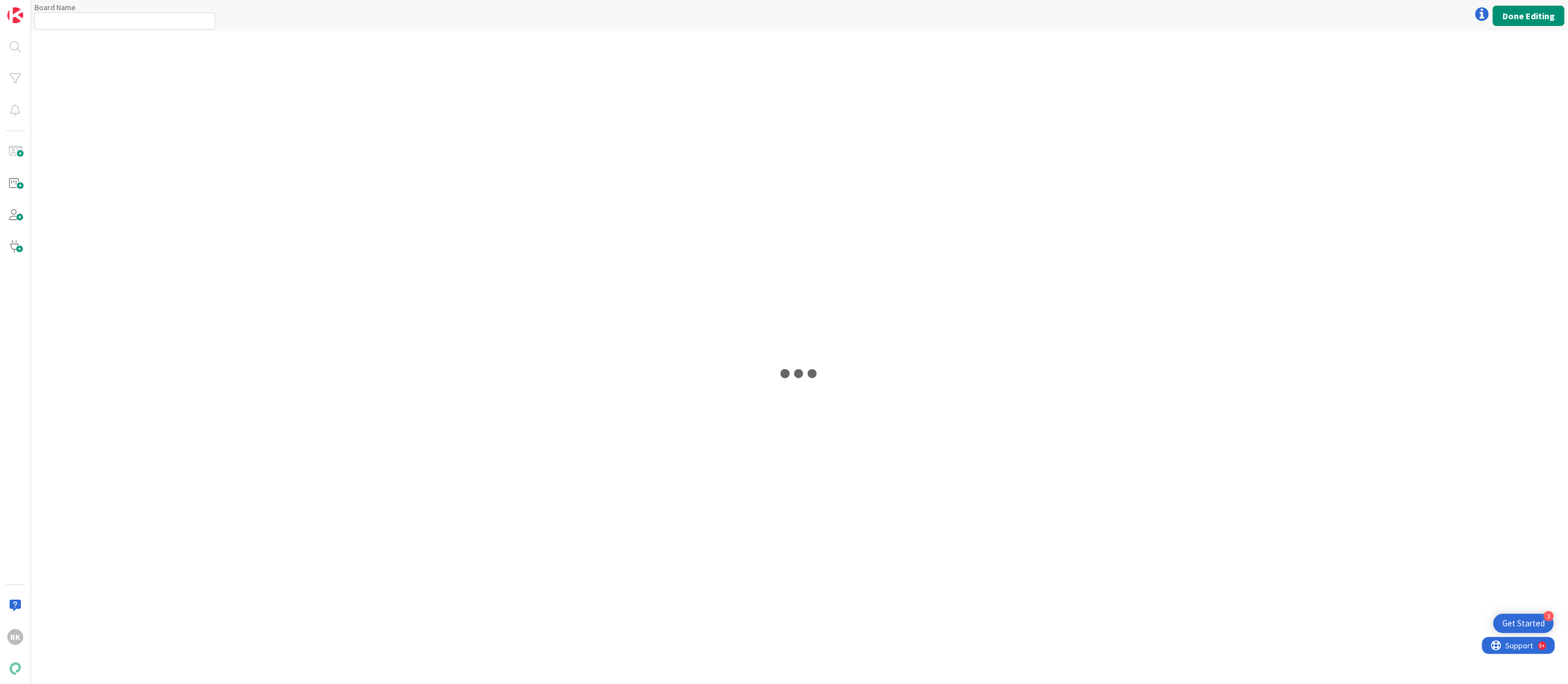
type input "Markkinointisuunnitelma Roadmap"
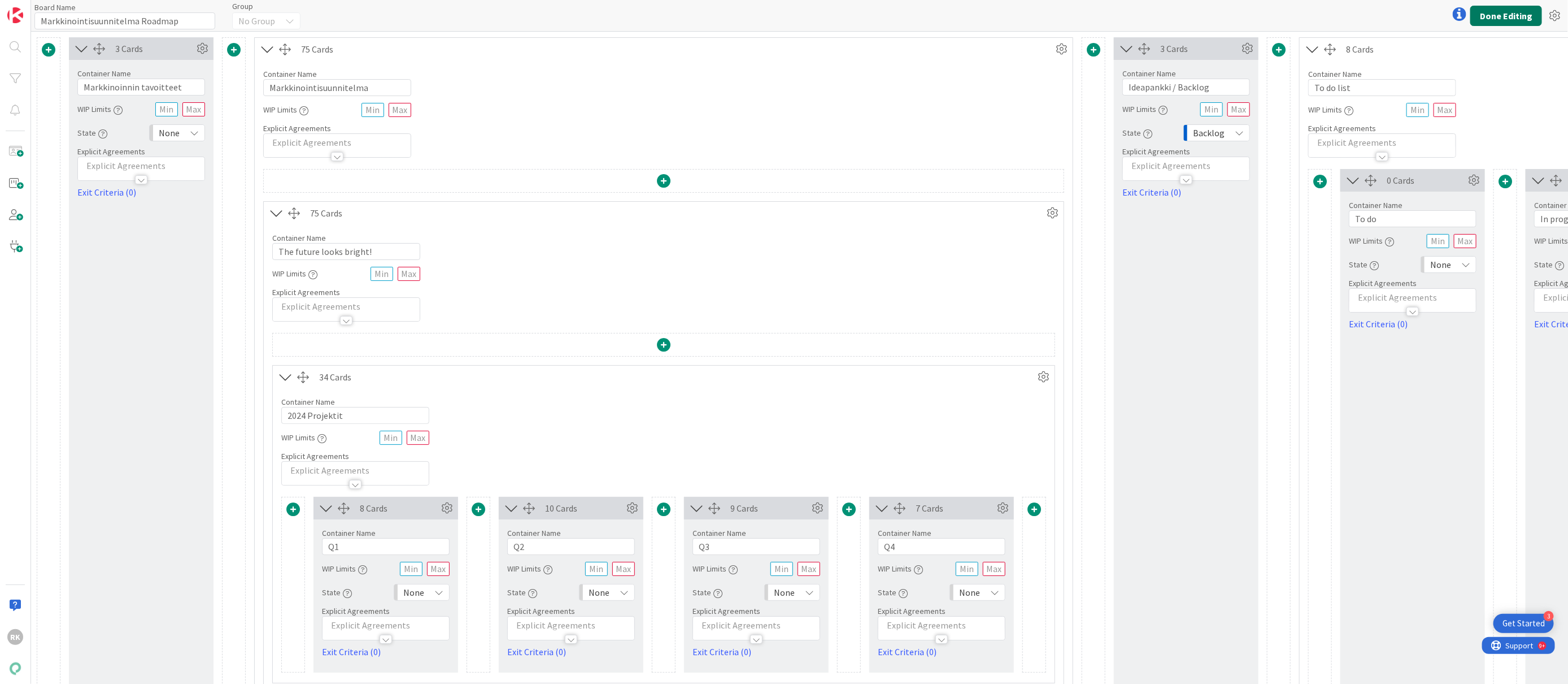
click at [1513, 12] on button "Done Editing" at bounding box center [1506, 15] width 72 height 21
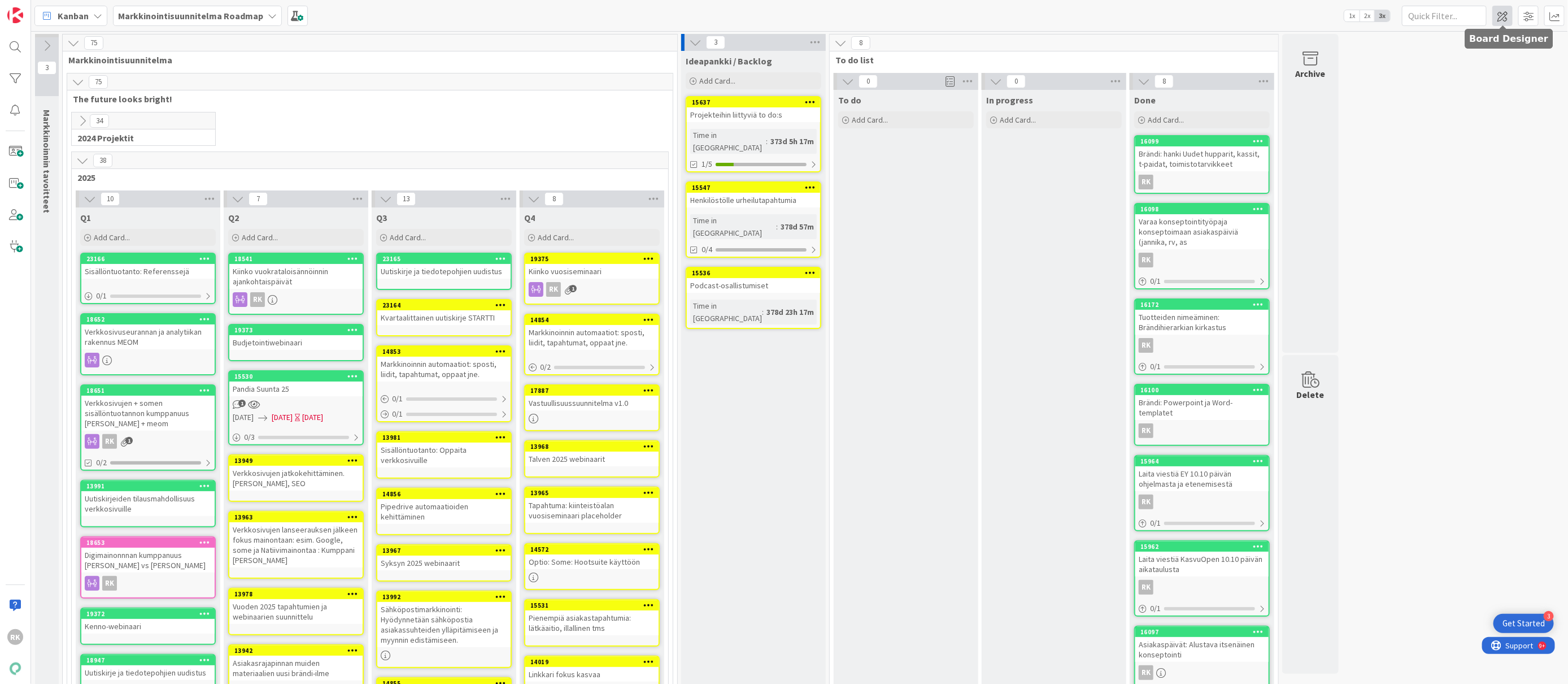
click at [1503, 20] on span at bounding box center [1503, 15] width 21 height 21
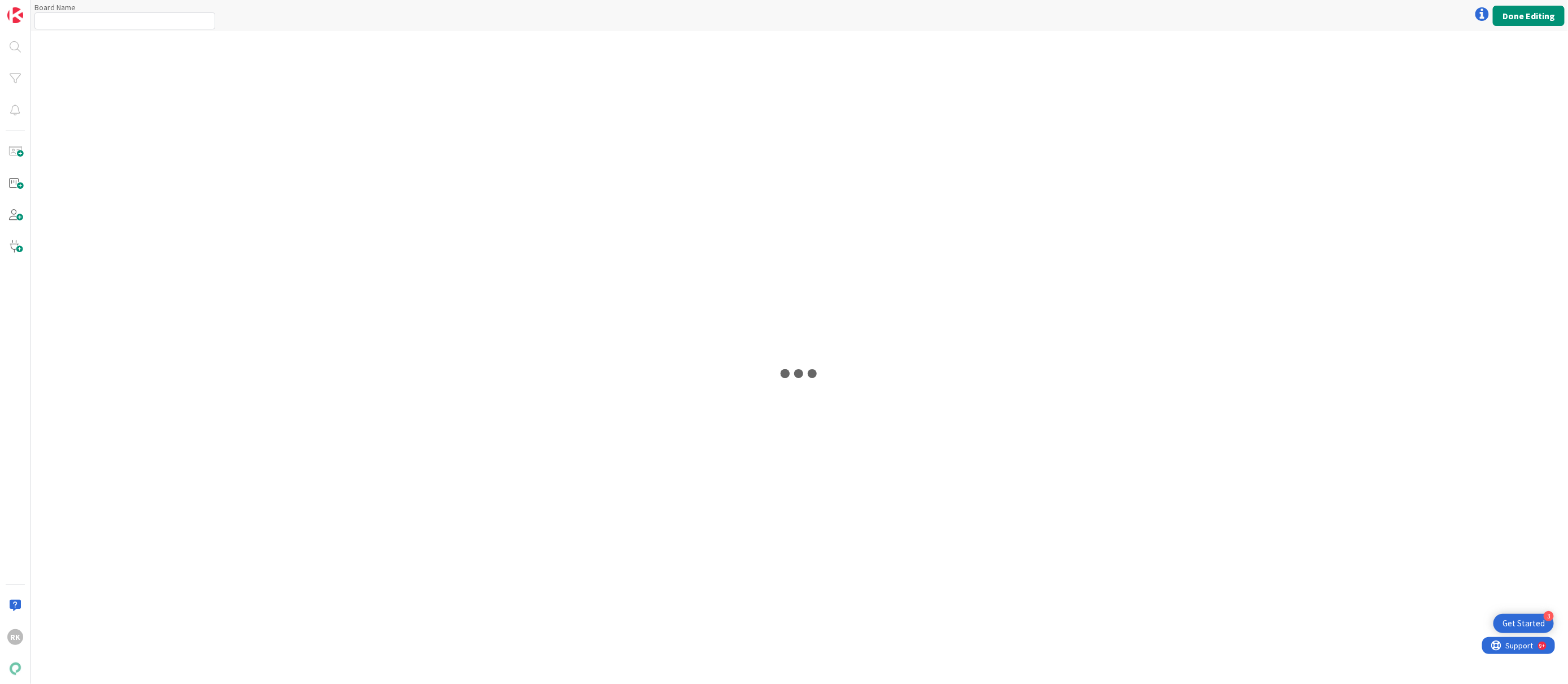
type input "Markkinointisuunnitelma Roadmap"
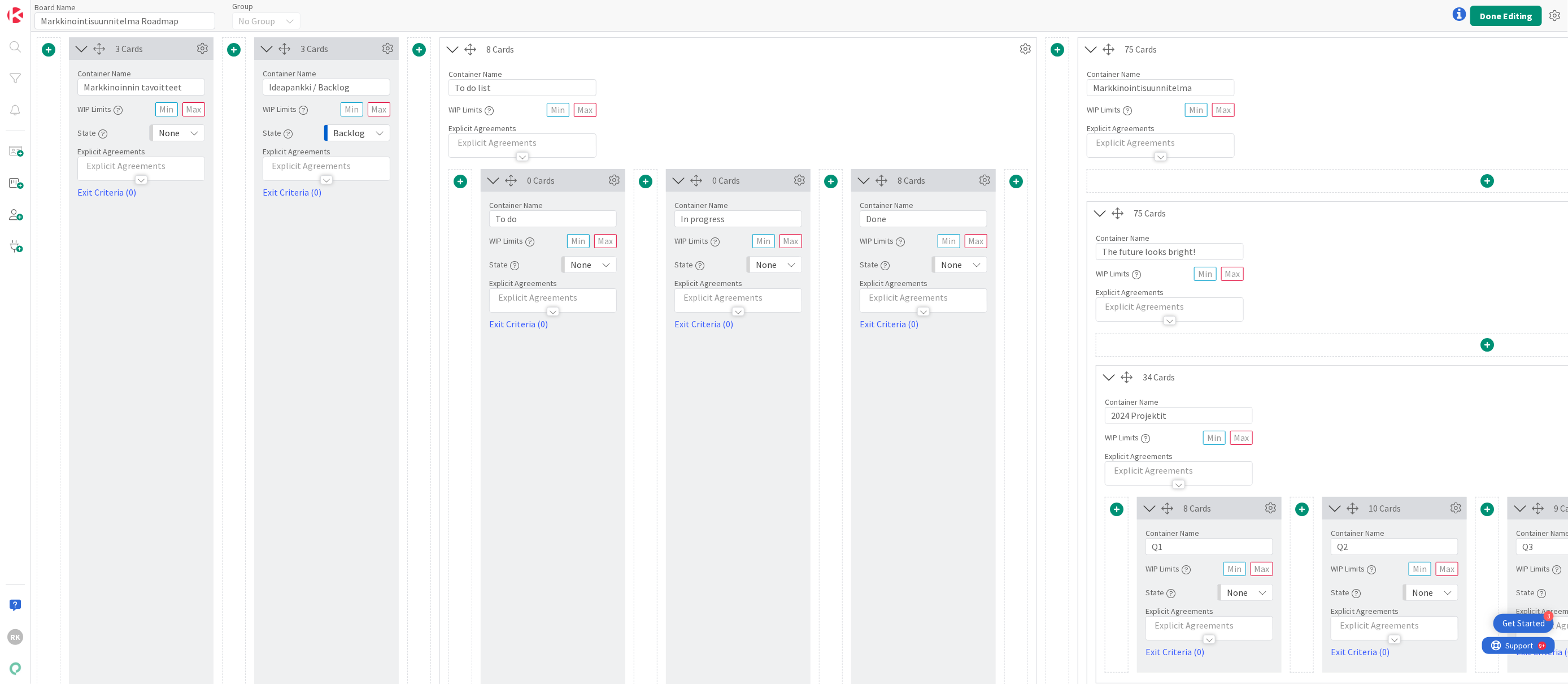
drag, startPoint x: 91, startPoint y: 49, endPoint x: 108, endPoint y: 52, distance: 17.3
click at [108, 52] on div "3 Cards" at bounding box center [141, 48] width 145 height 22
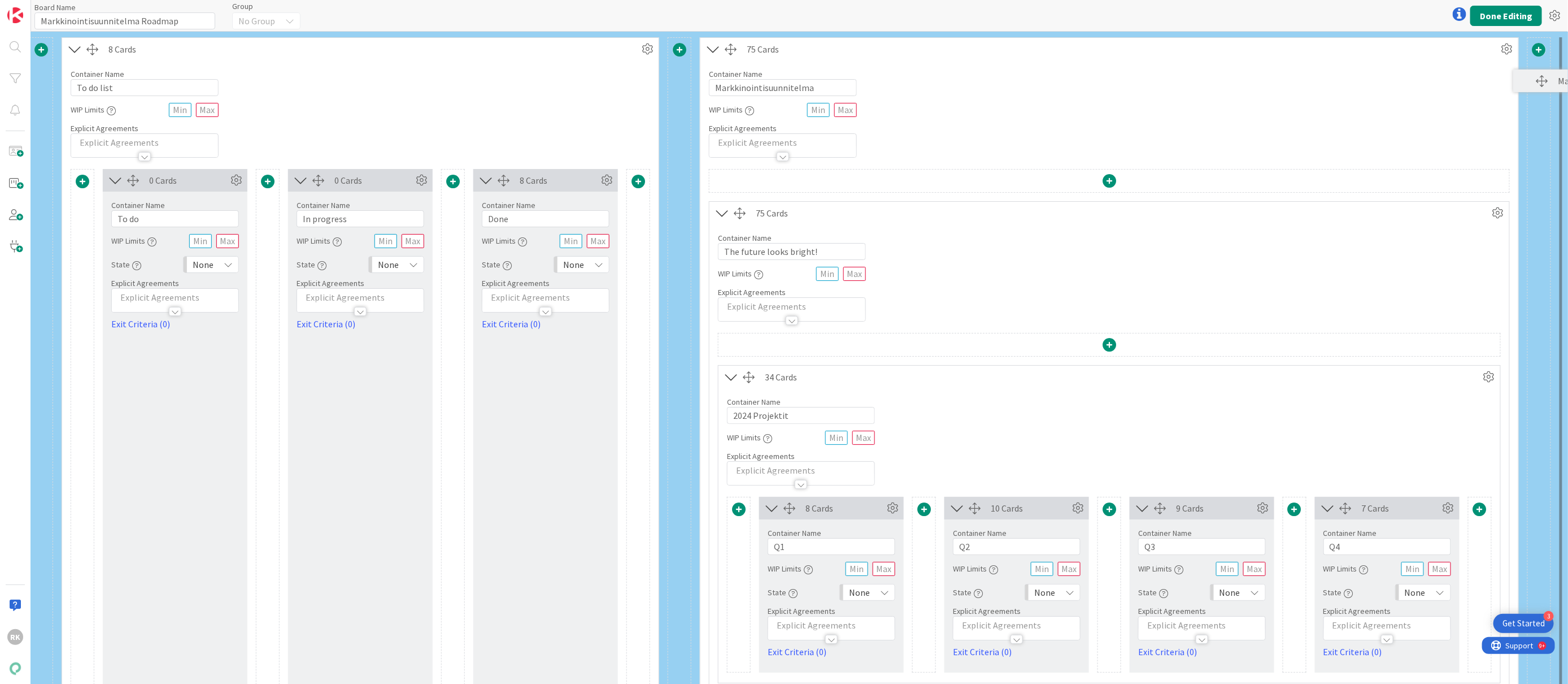
scroll to position [0, 368]
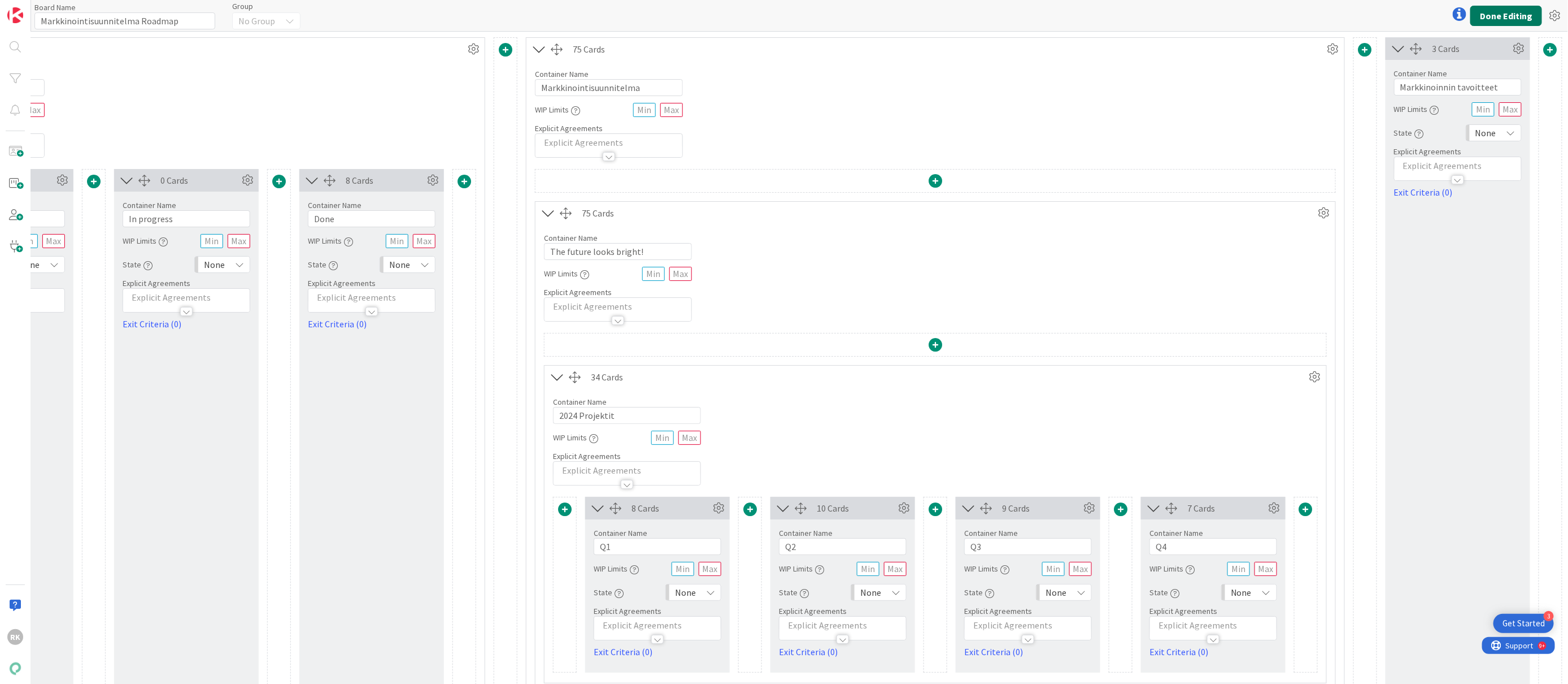
click at [1512, 18] on button "Done Editing" at bounding box center [1506, 15] width 72 height 21
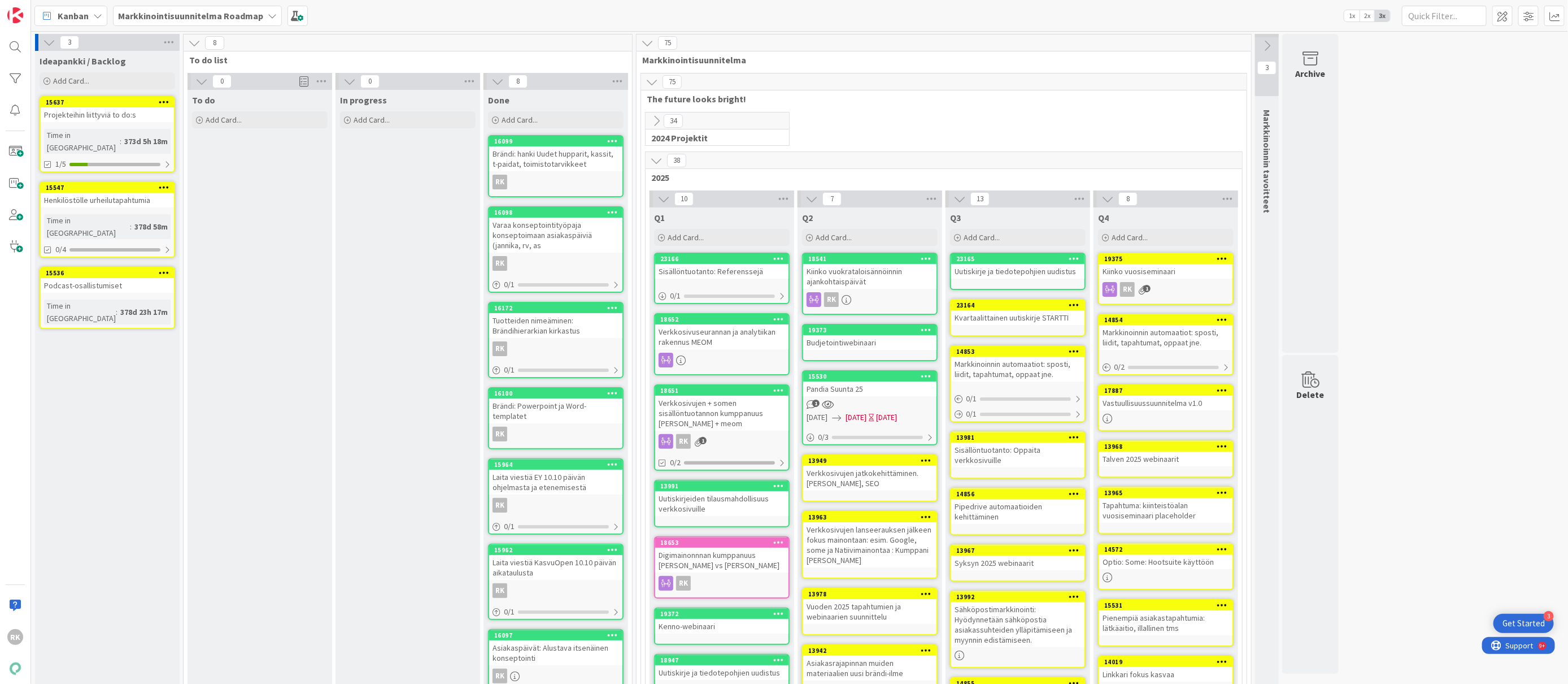
click at [1269, 50] on icon at bounding box center [1268, 46] width 13 height 13
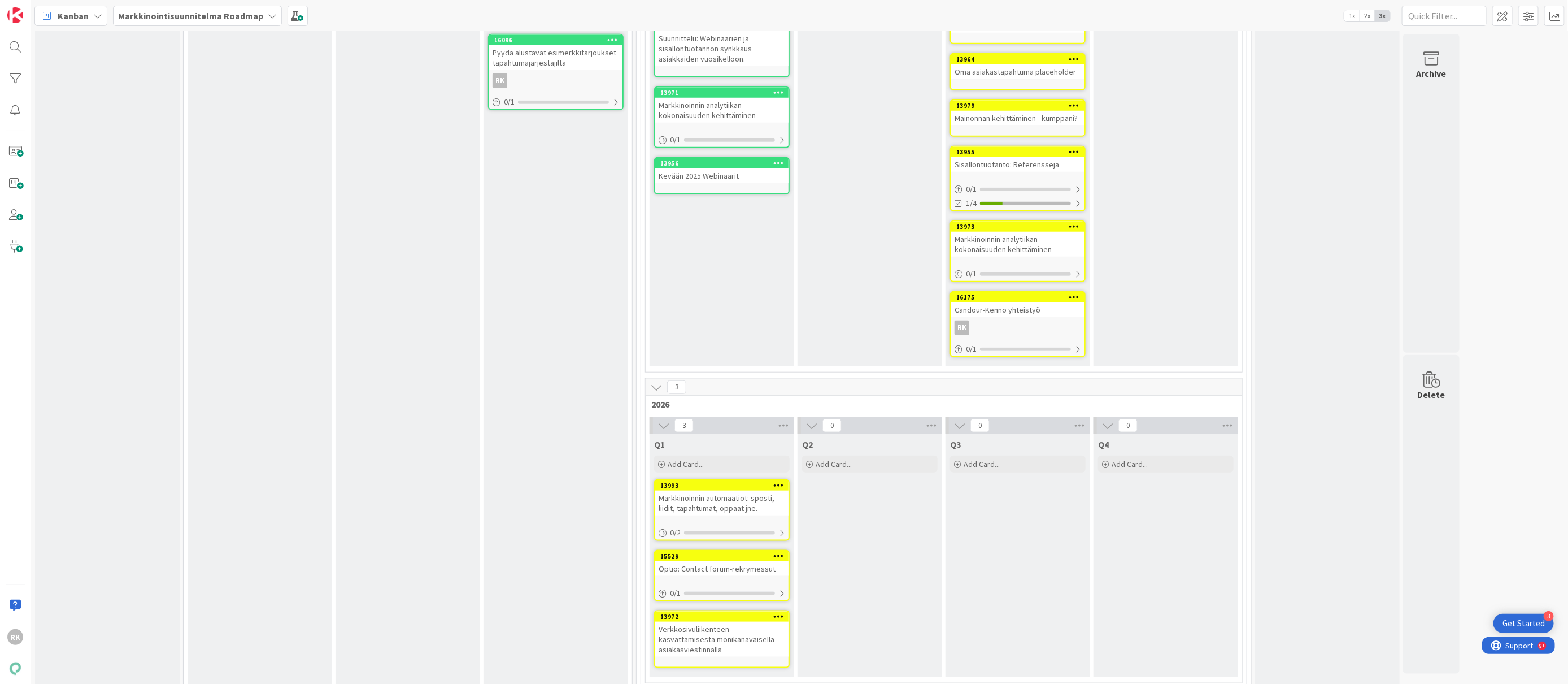
click at [656, 381] on icon at bounding box center [656, 387] width 13 height 13
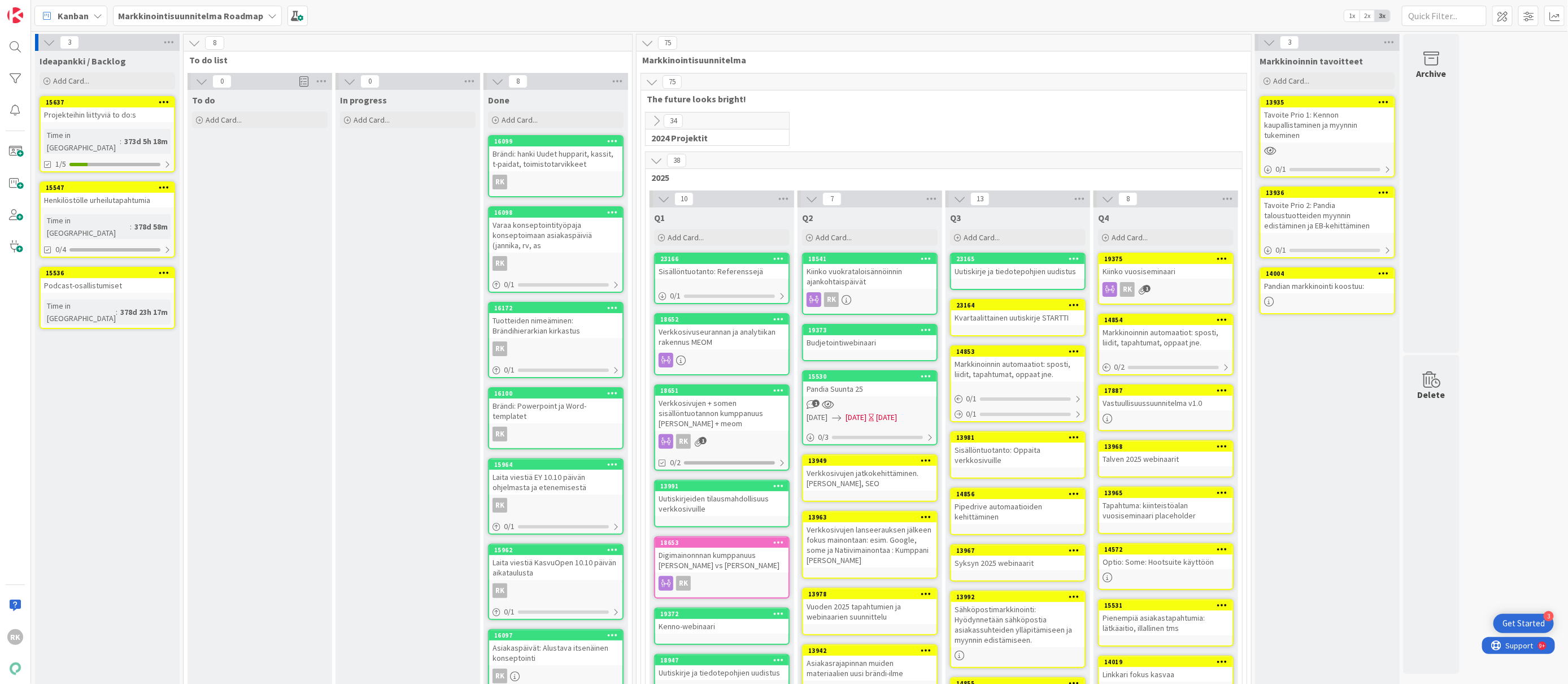
click at [716, 97] on span "The future looks bright!" at bounding box center [940, 98] width 586 height 12
click at [1496, 22] on span at bounding box center [1503, 15] width 21 height 21
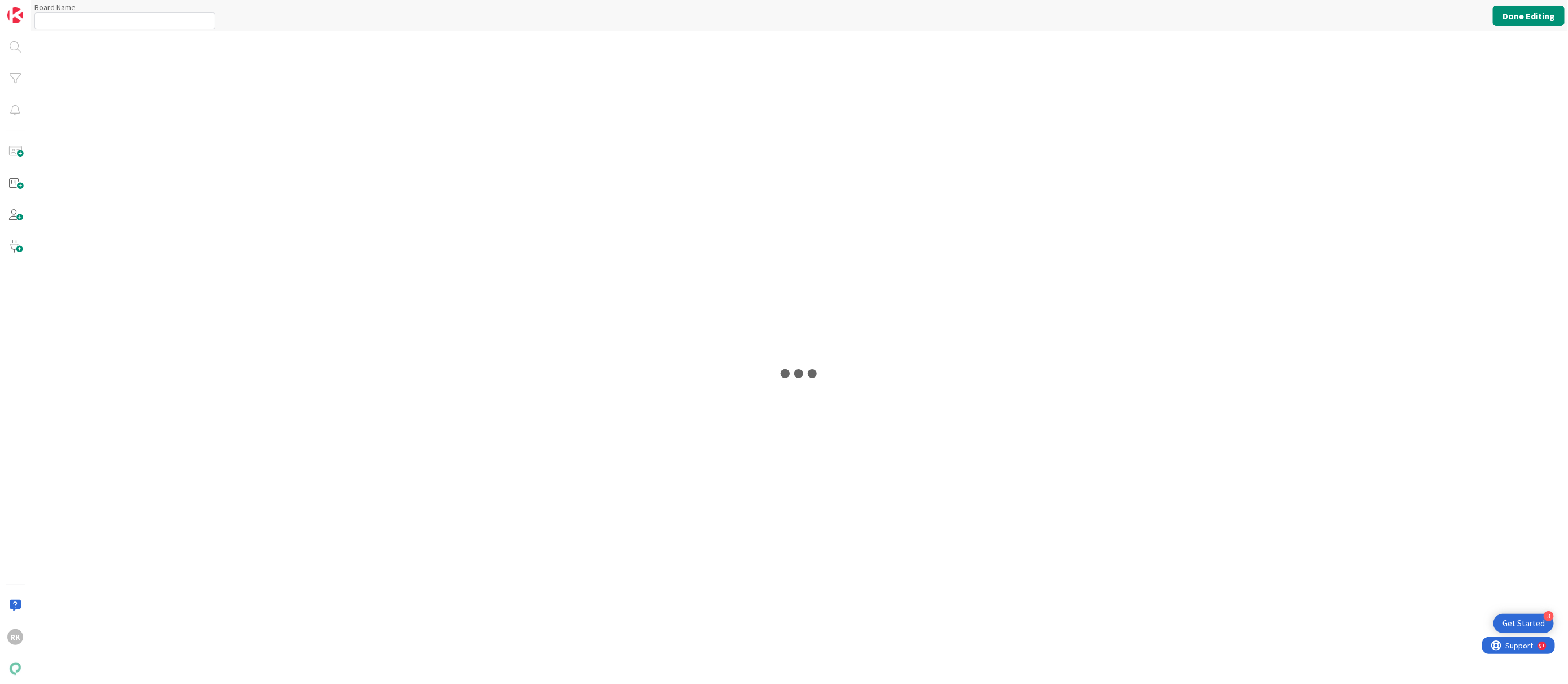
type input "Markkinointisuunnitelma Roadmap"
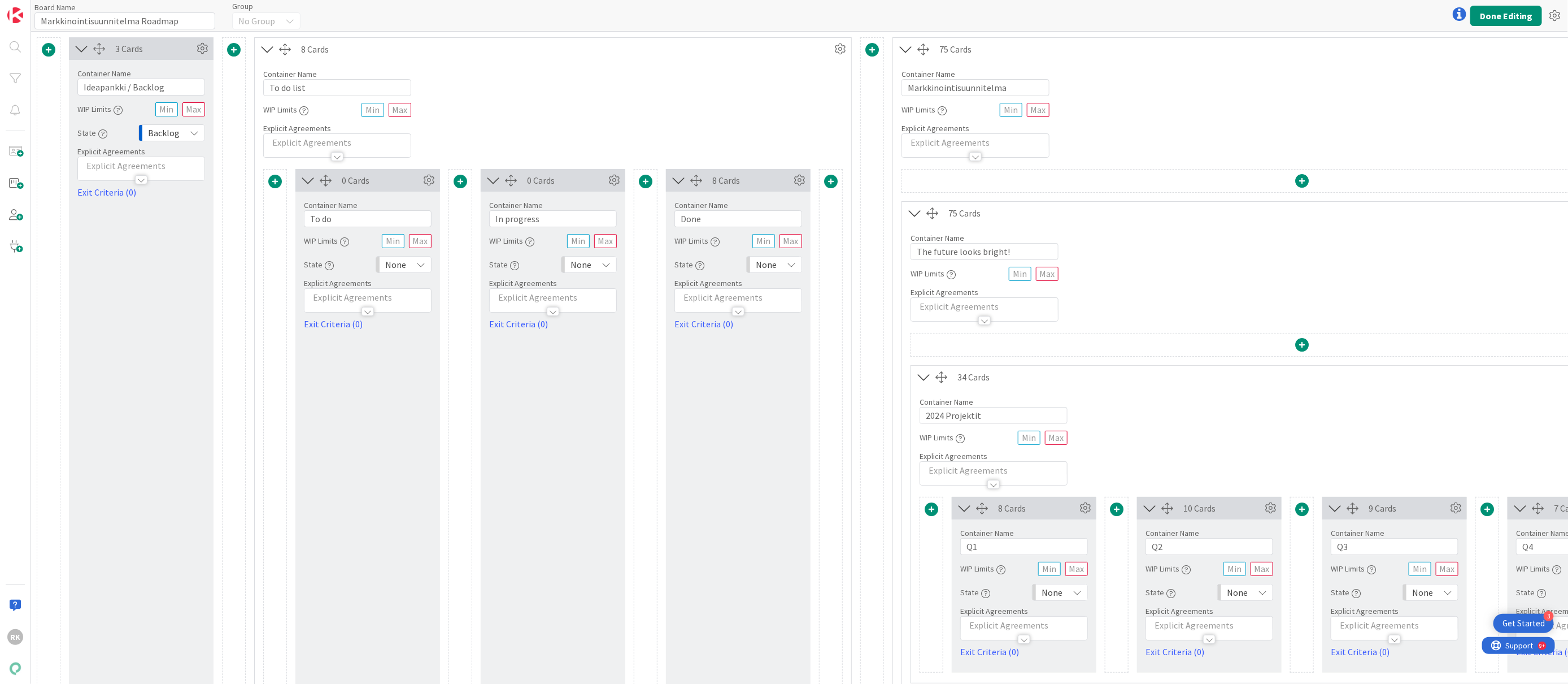
click at [1113, 217] on div "75 Cards" at bounding box center [1315, 213] width 734 height 13
drag, startPoint x: 1099, startPoint y: 208, endPoint x: 1100, endPoint y: 194, distance: 14.0
click at [1016, 229] on div "Container Name 24 / 64 The future looks bright!" at bounding box center [985, 242] width 148 height 36
click at [1208, 207] on div "75 Cards" at bounding box center [1315, 213] width 734 height 13
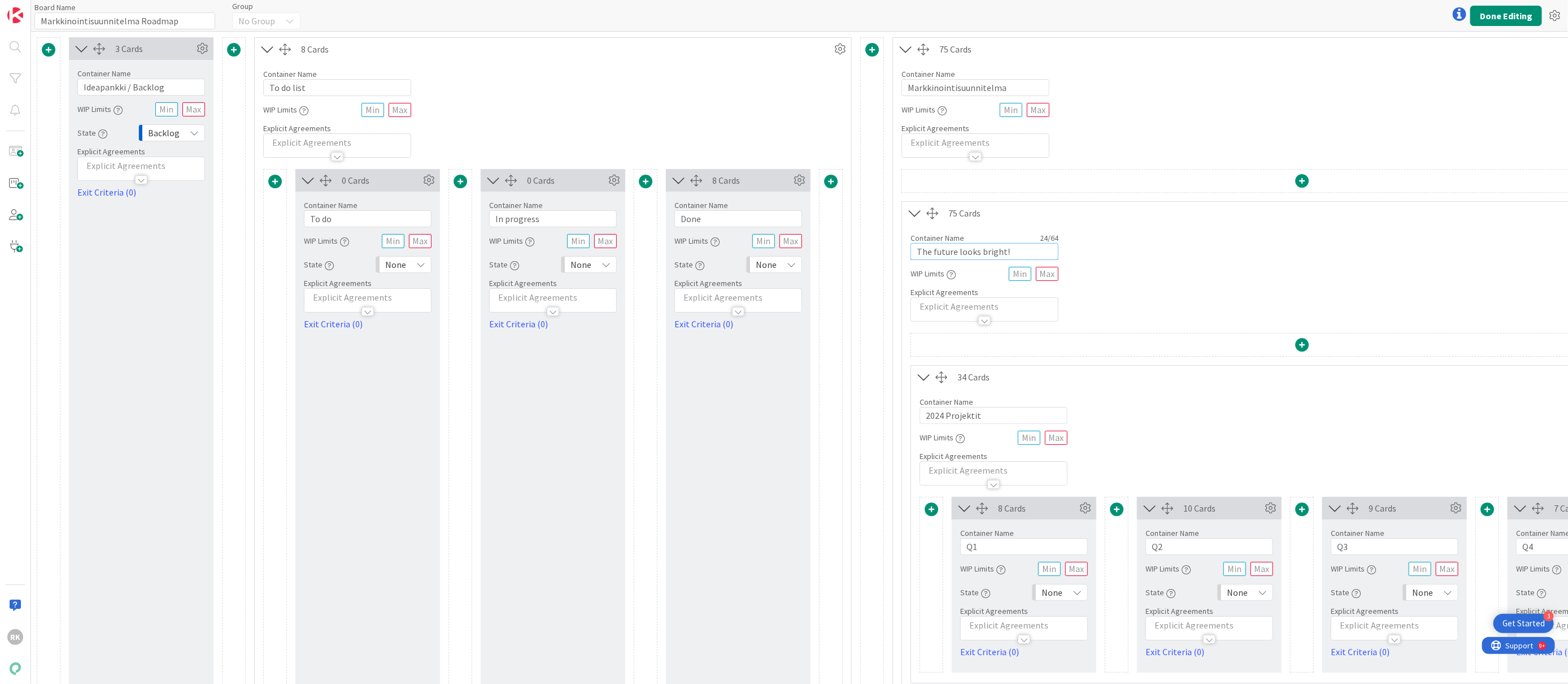
click at [969, 254] on input "The future looks bright!" at bounding box center [985, 251] width 148 height 17
click at [1227, 266] on div "Container Name 0 / 64 WIP Limits Explicit Agreements" at bounding box center [1302, 273] width 800 height 97
click at [1499, 21] on button "Done Editing" at bounding box center [1506, 15] width 72 height 21
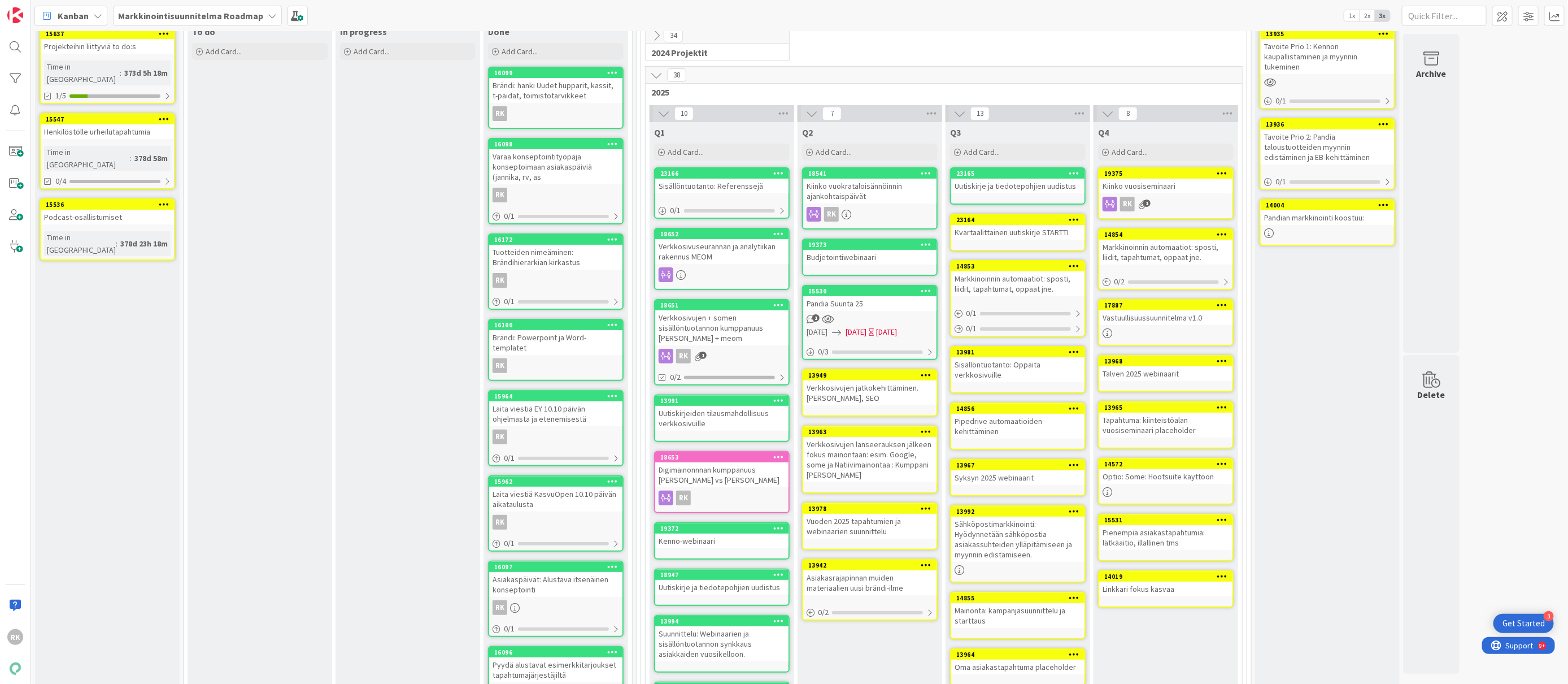
scroll to position [404, 0]
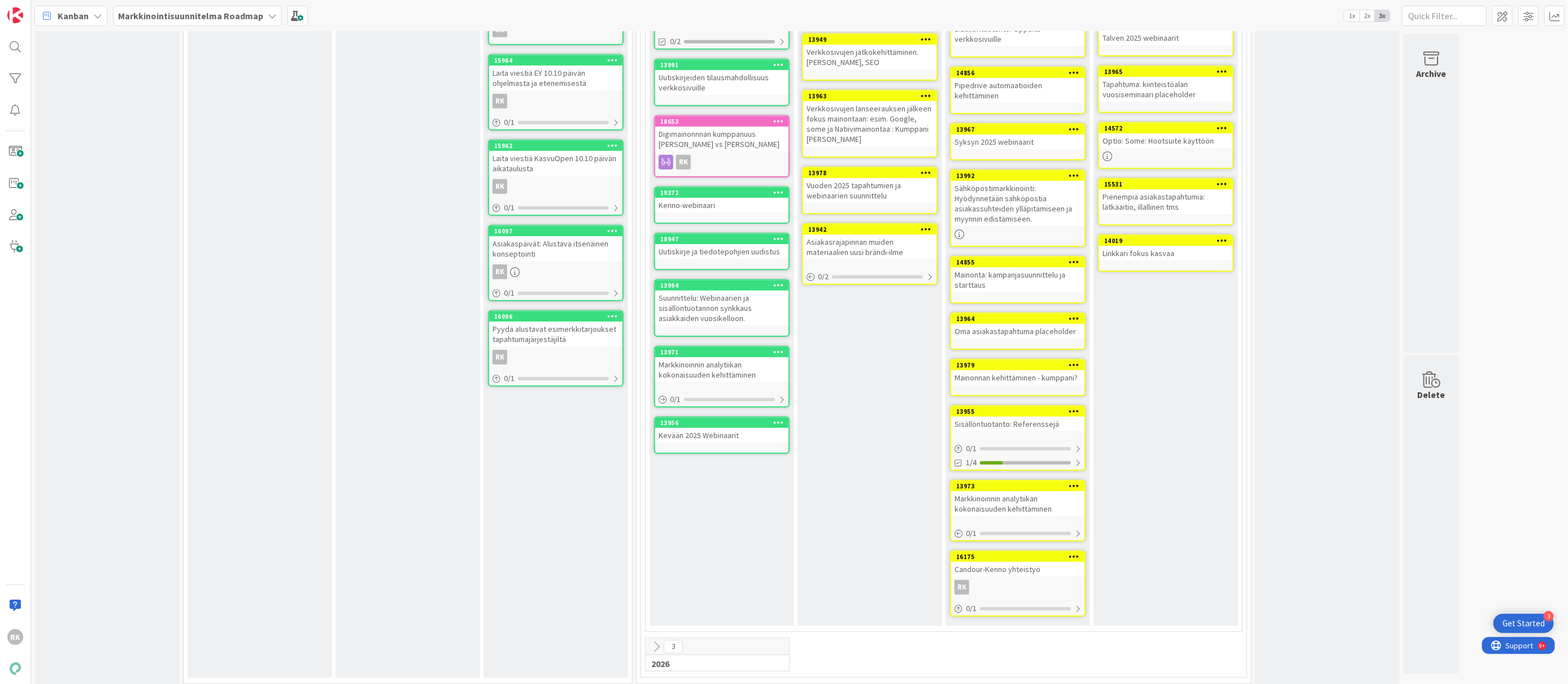
click at [712, 640] on div "3" at bounding box center [717, 646] width 144 height 17
click at [655, 640] on icon at bounding box center [656, 646] width 13 height 13
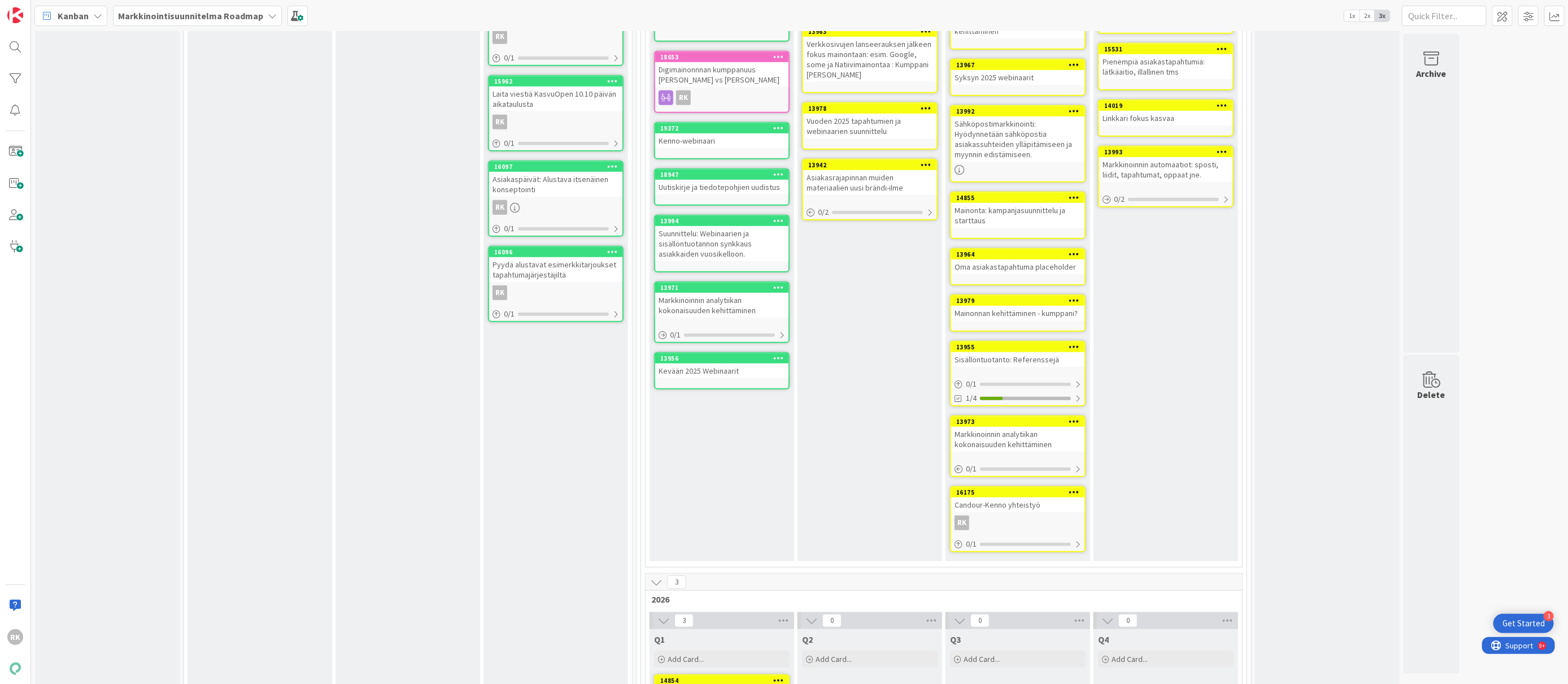
scroll to position [660, 0]
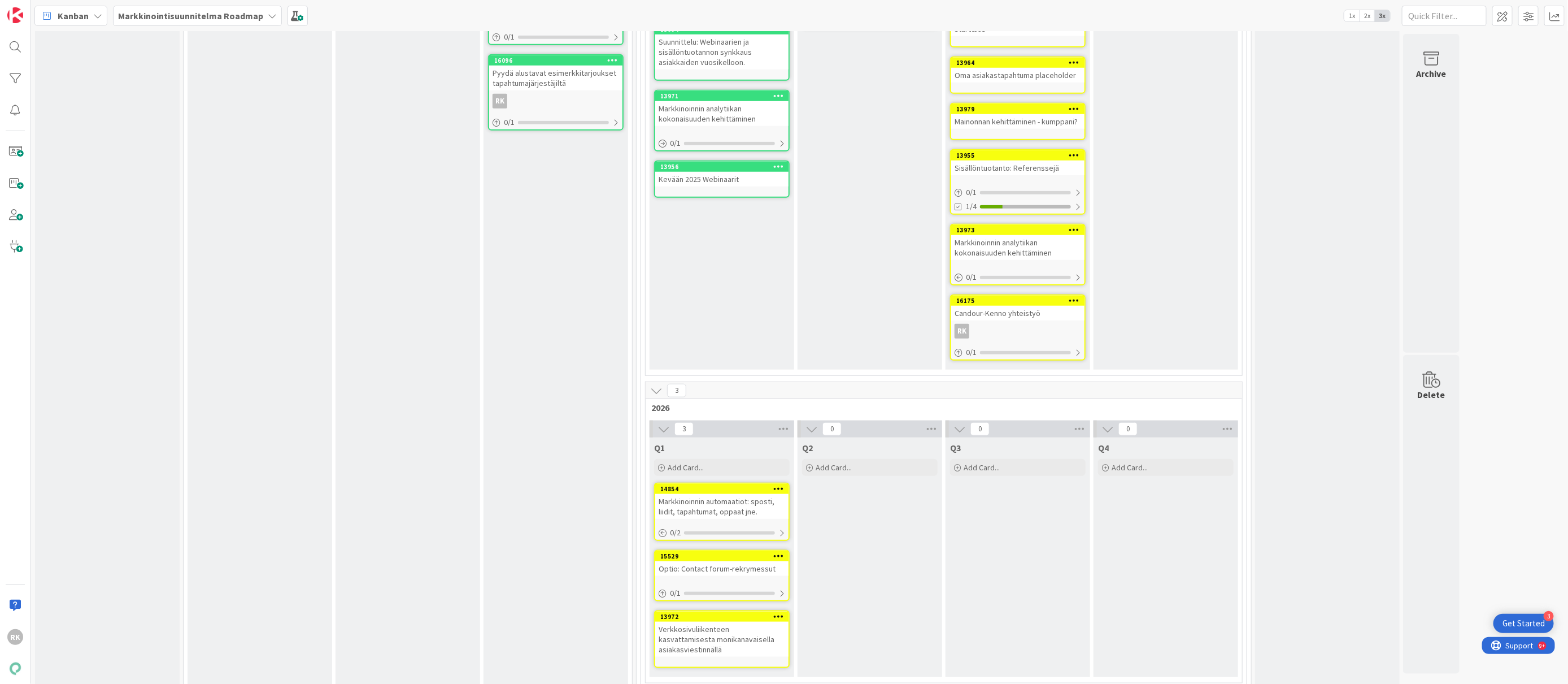
click at [776, 552] on icon at bounding box center [779, 555] width 11 height 8
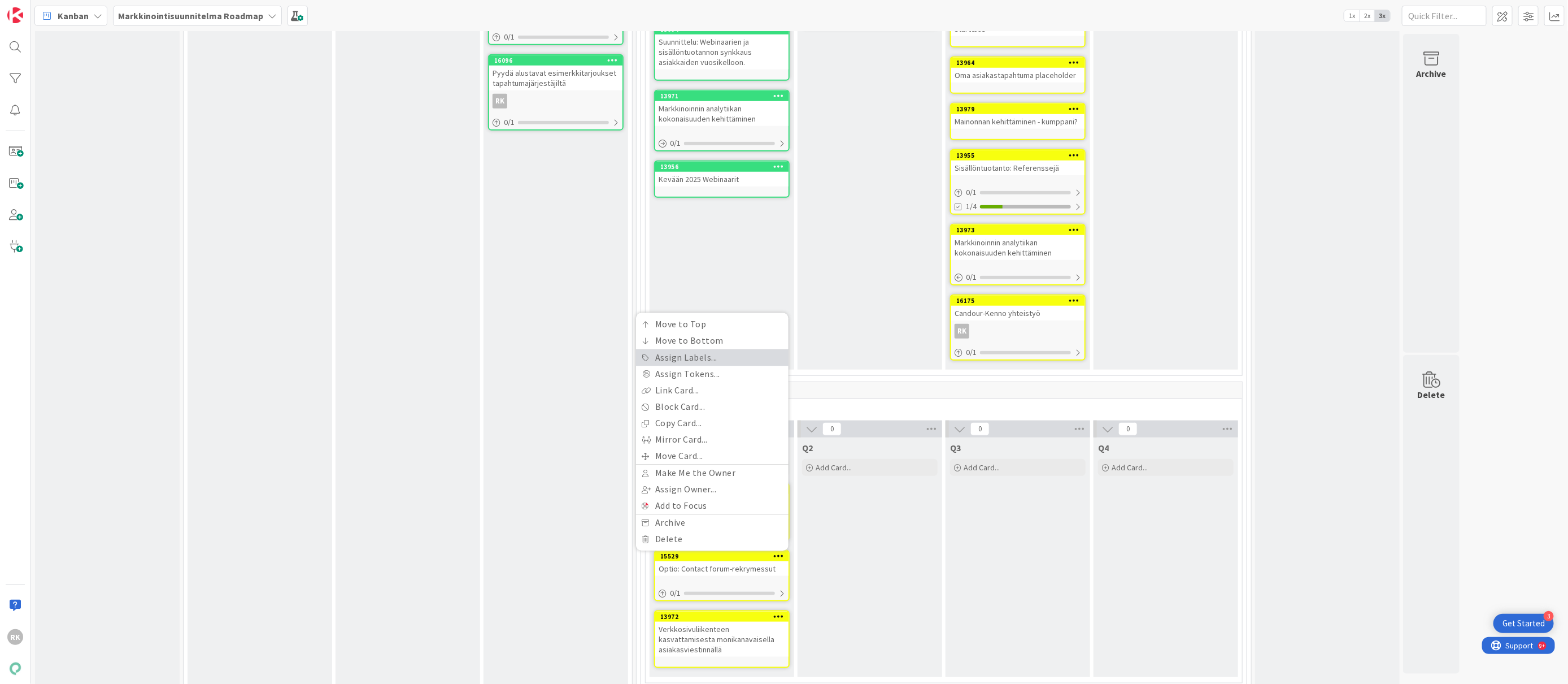
click at [696, 352] on link "Assign Labels..." at bounding box center [712, 358] width 153 height 16
click at [676, 455] on div "Peruttu" at bounding box center [720, 463] width 127 height 16
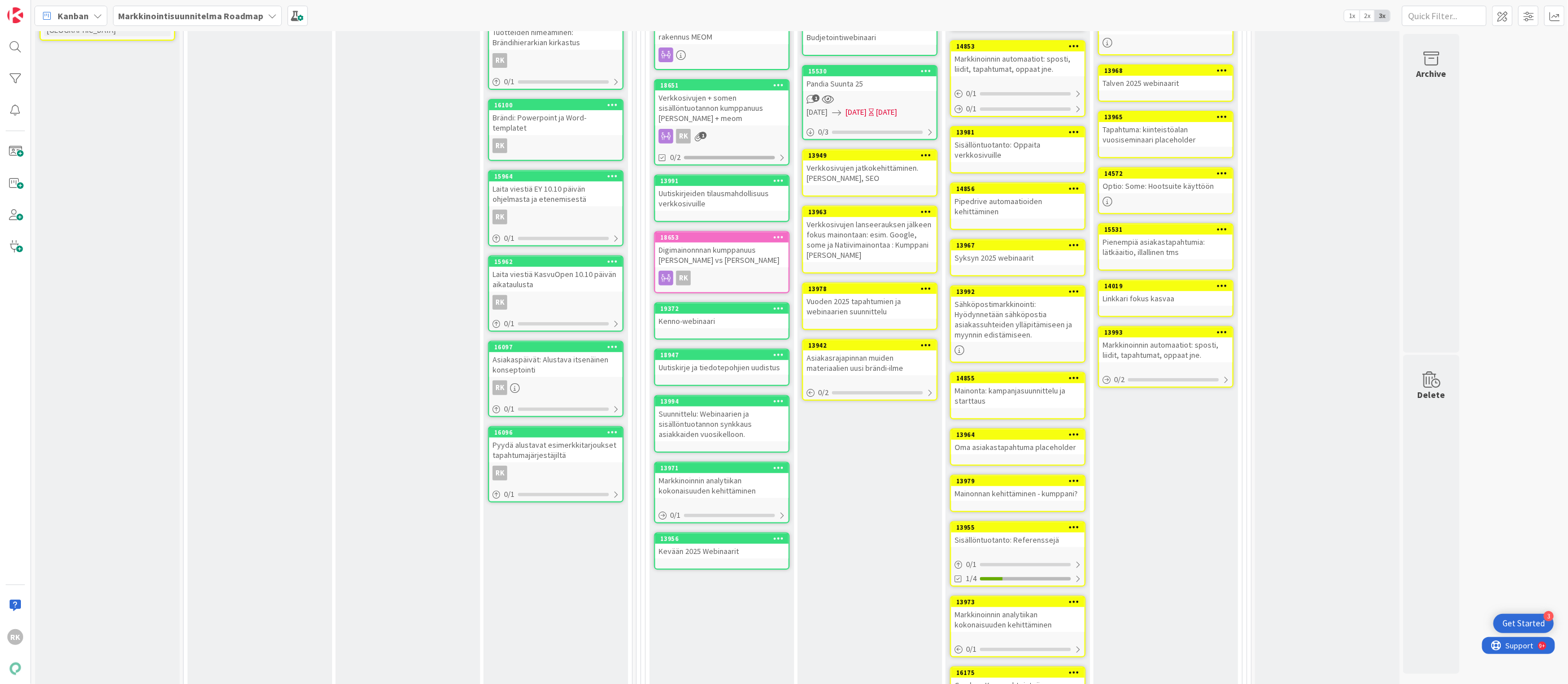
scroll to position [516, 0]
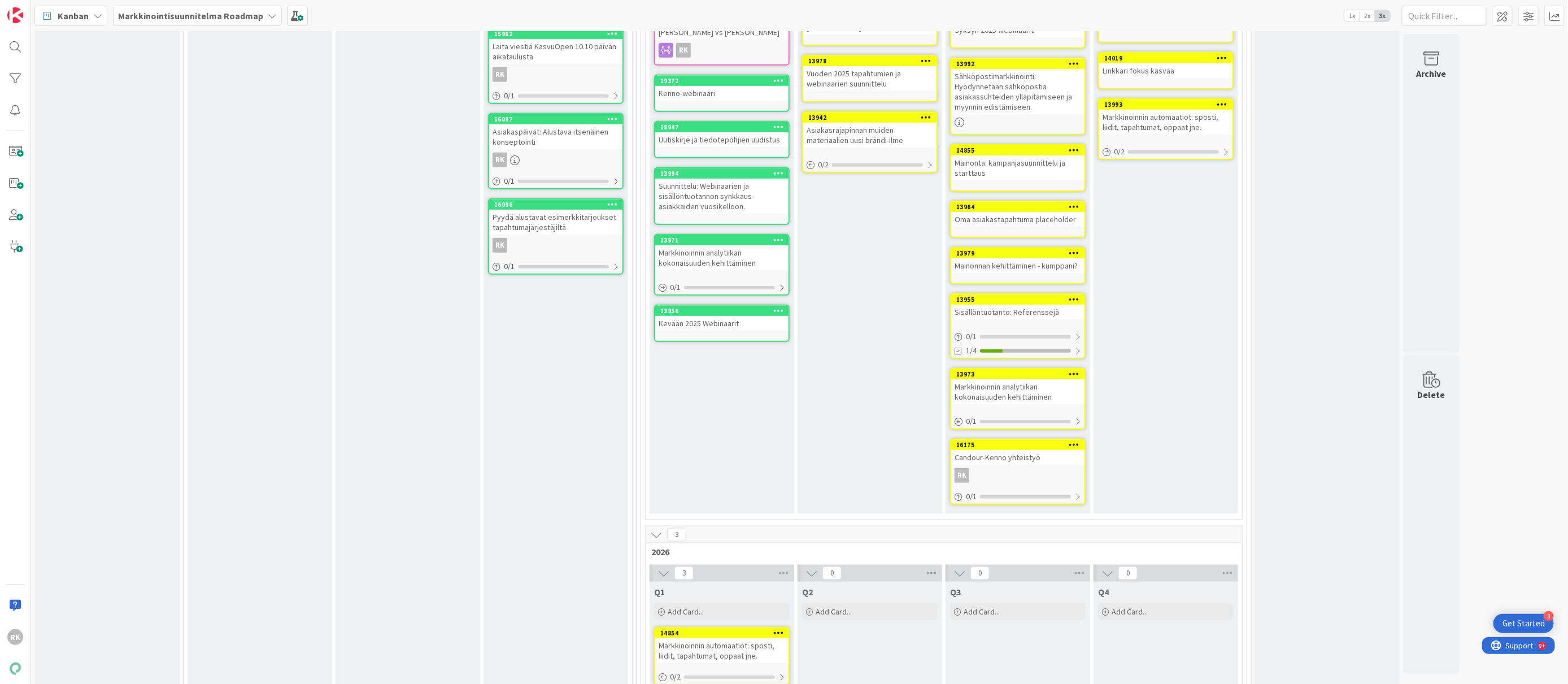
click at [1082, 441] on div at bounding box center [1075, 444] width 21 height 8
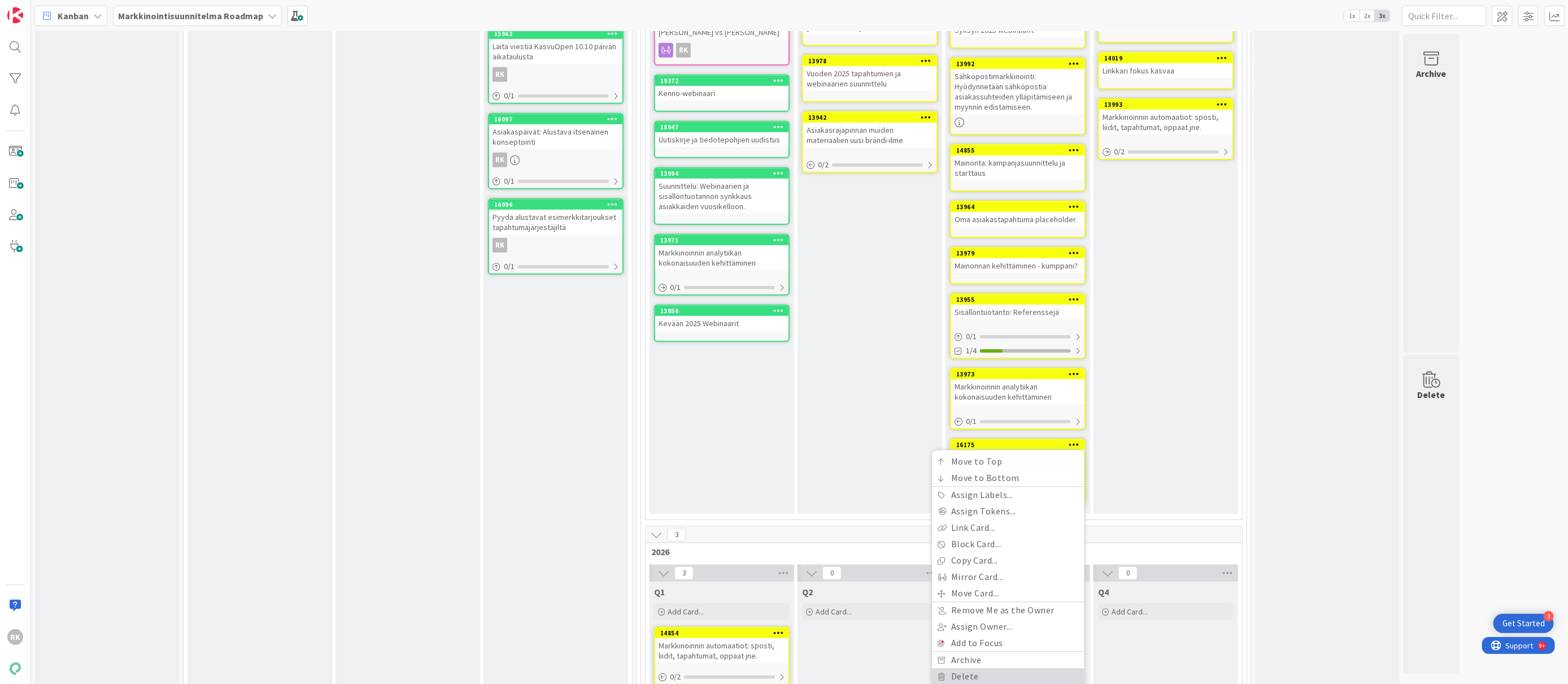
click at [990, 674] on link "Delete" at bounding box center [1008, 677] width 153 height 16
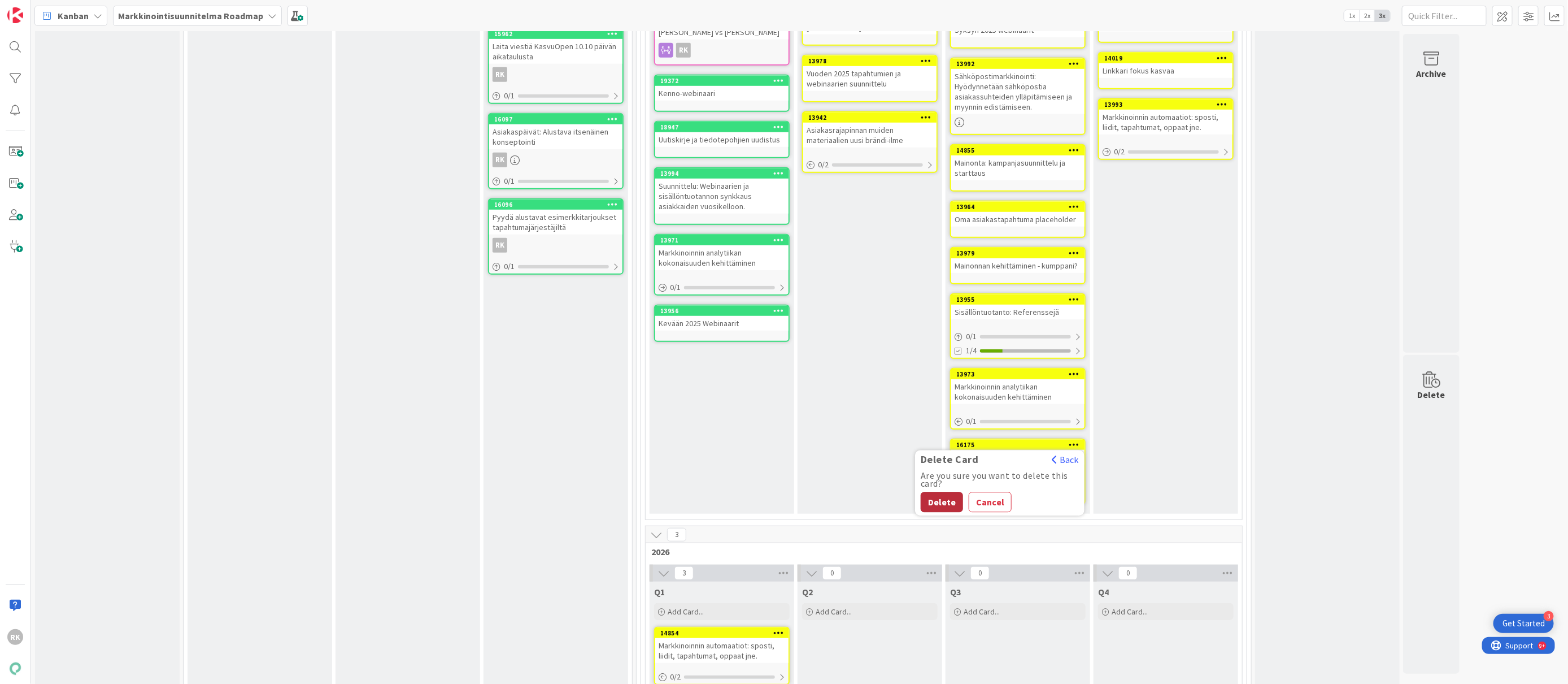
click at [940, 500] on button "Delete" at bounding box center [941, 502] width 42 height 21
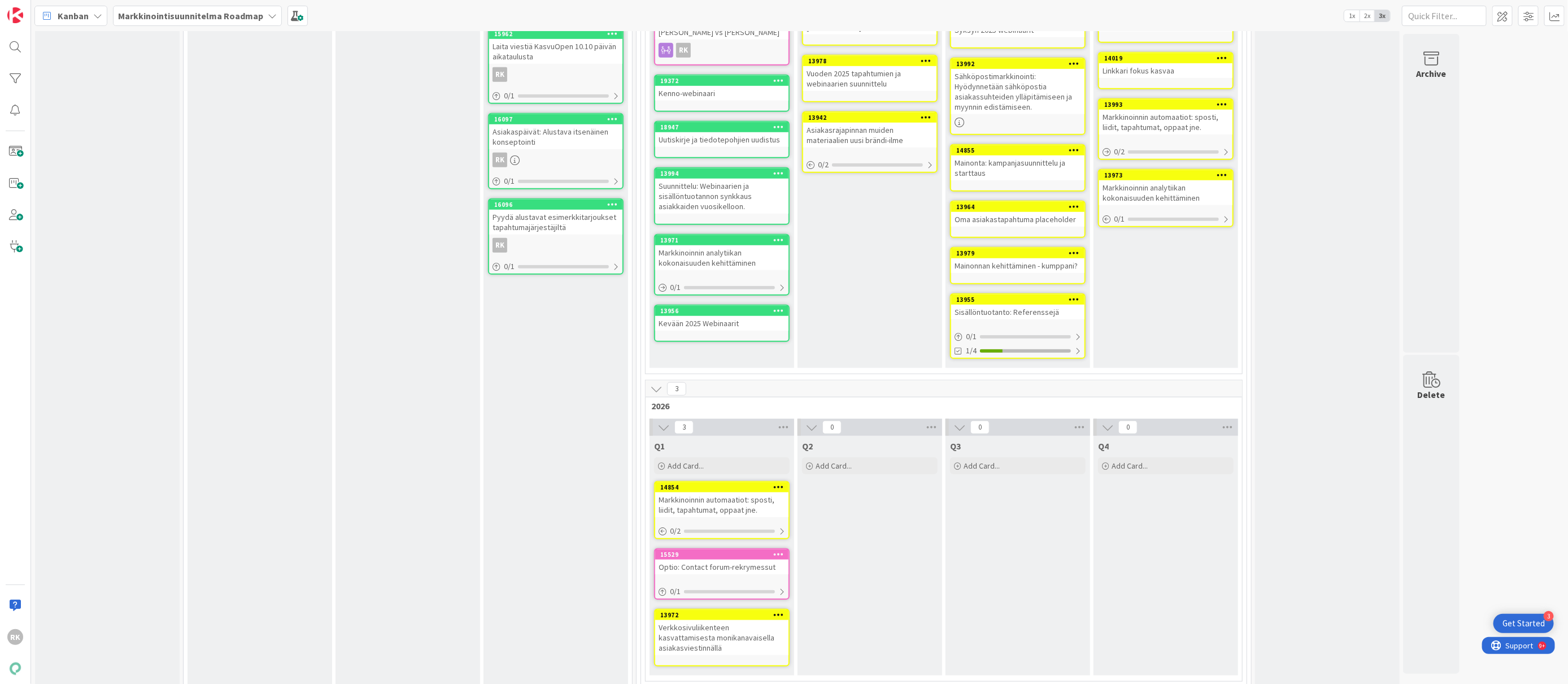
click at [1159, 198] on div "Markkinoinnin analytiikan kokonaisuuden kehittäminen" at bounding box center [1166, 193] width 133 height 25
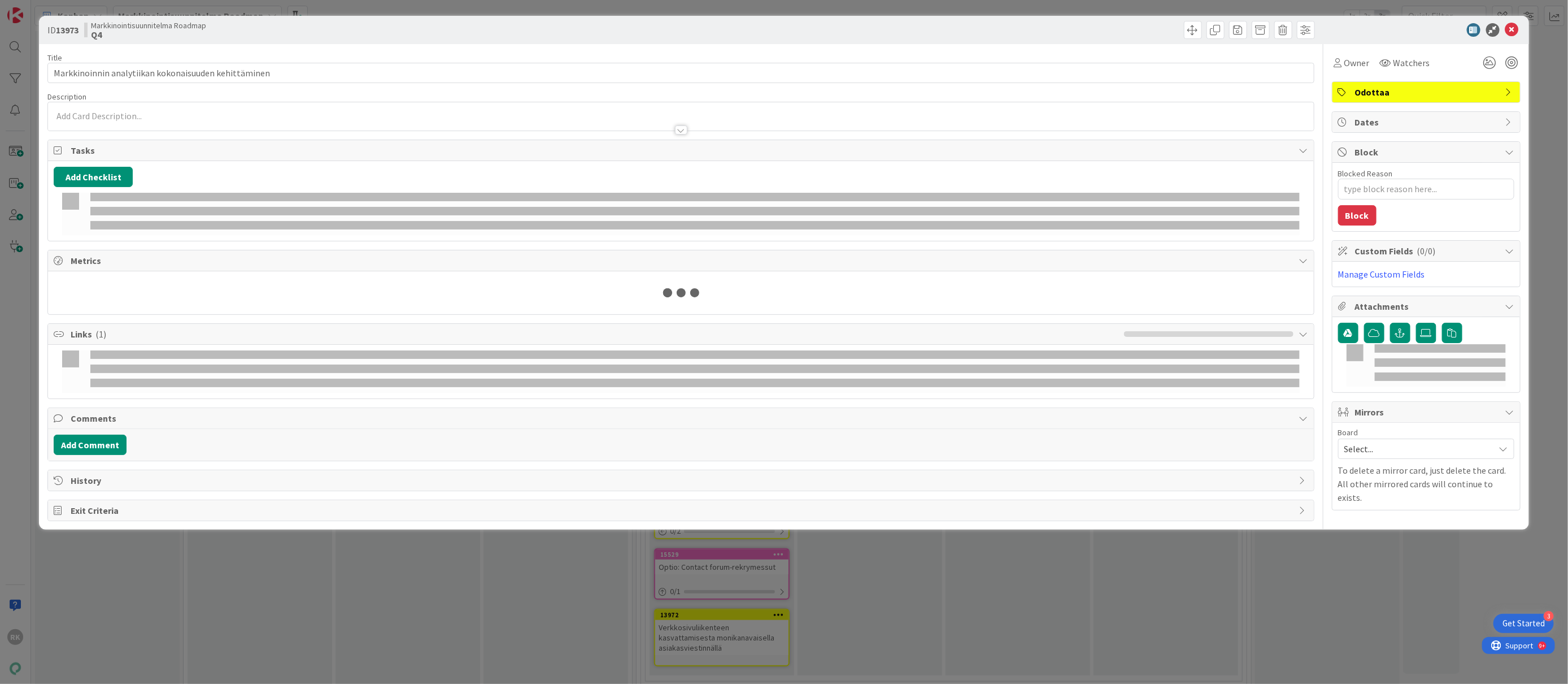
type textarea "x"
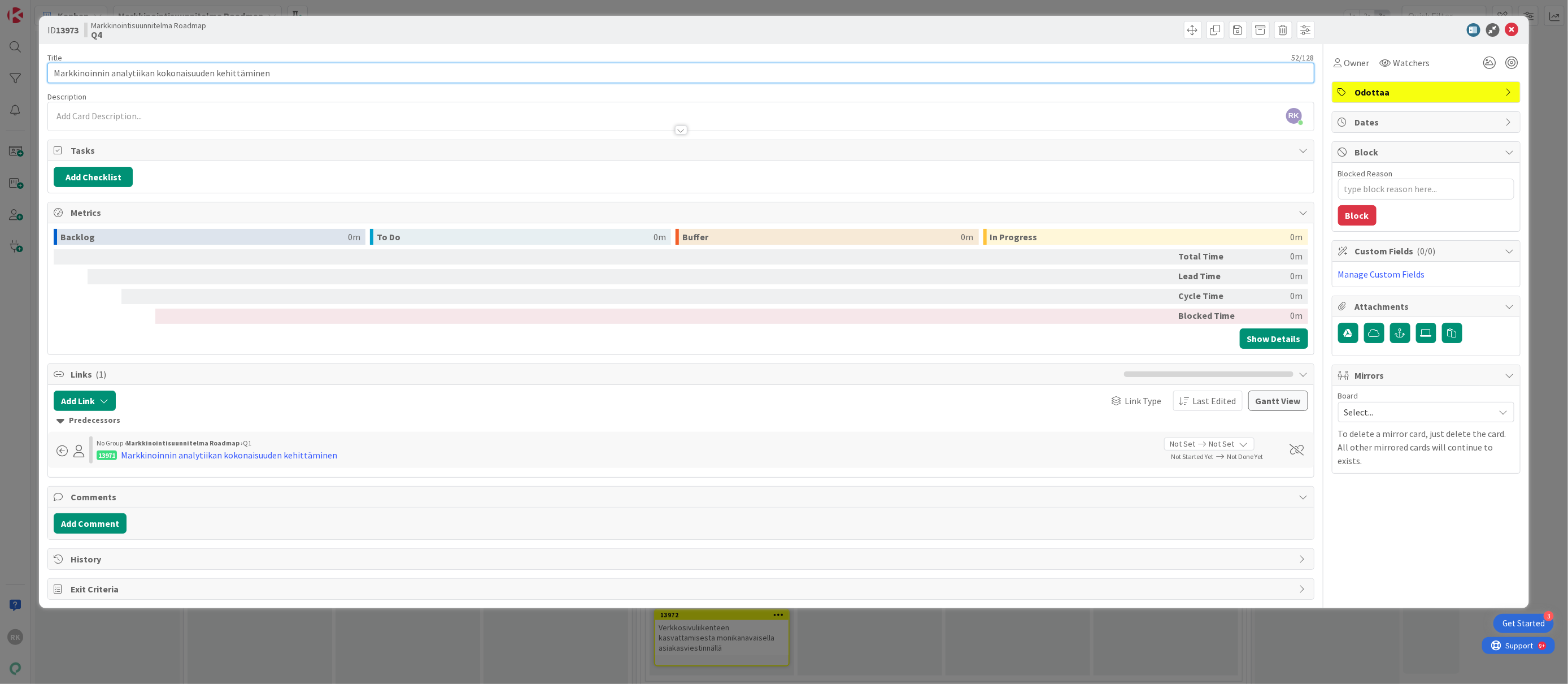
click at [210, 76] on input "Markkinoinnin analytiikan kokonaisuuden kehittäminen" at bounding box center [680, 72] width 1267 height 21
type input "Markkinoinnin analytiikan kokonaisuuden jatkokehittäminen"
type textarea "x"
type input "Markkinoinnin analytiikan kokonaisuuden jatkokehittäminen"
click at [1512, 29] on icon at bounding box center [1512, 30] width 13 height 13
